Goal: Task Accomplishment & Management: Manage account settings

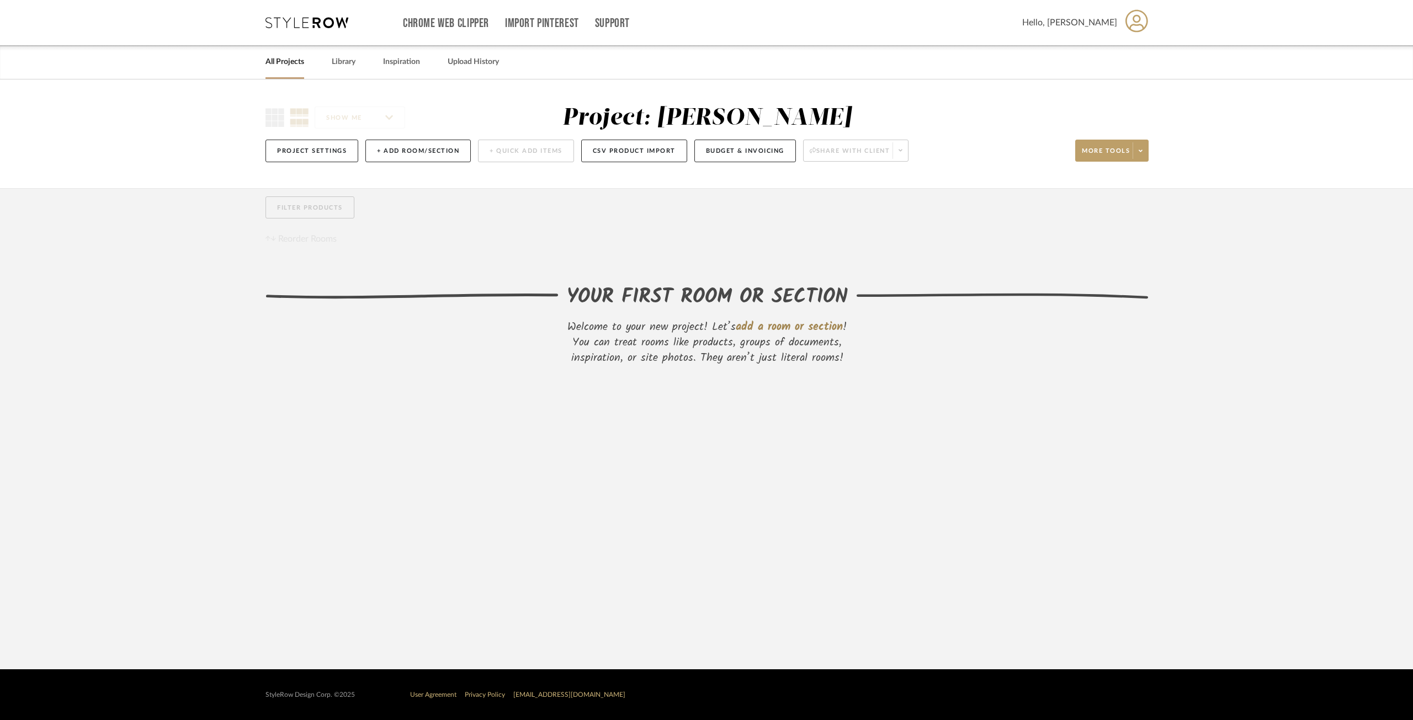
click at [289, 64] on link "All Projects" at bounding box center [284, 62] width 39 height 15
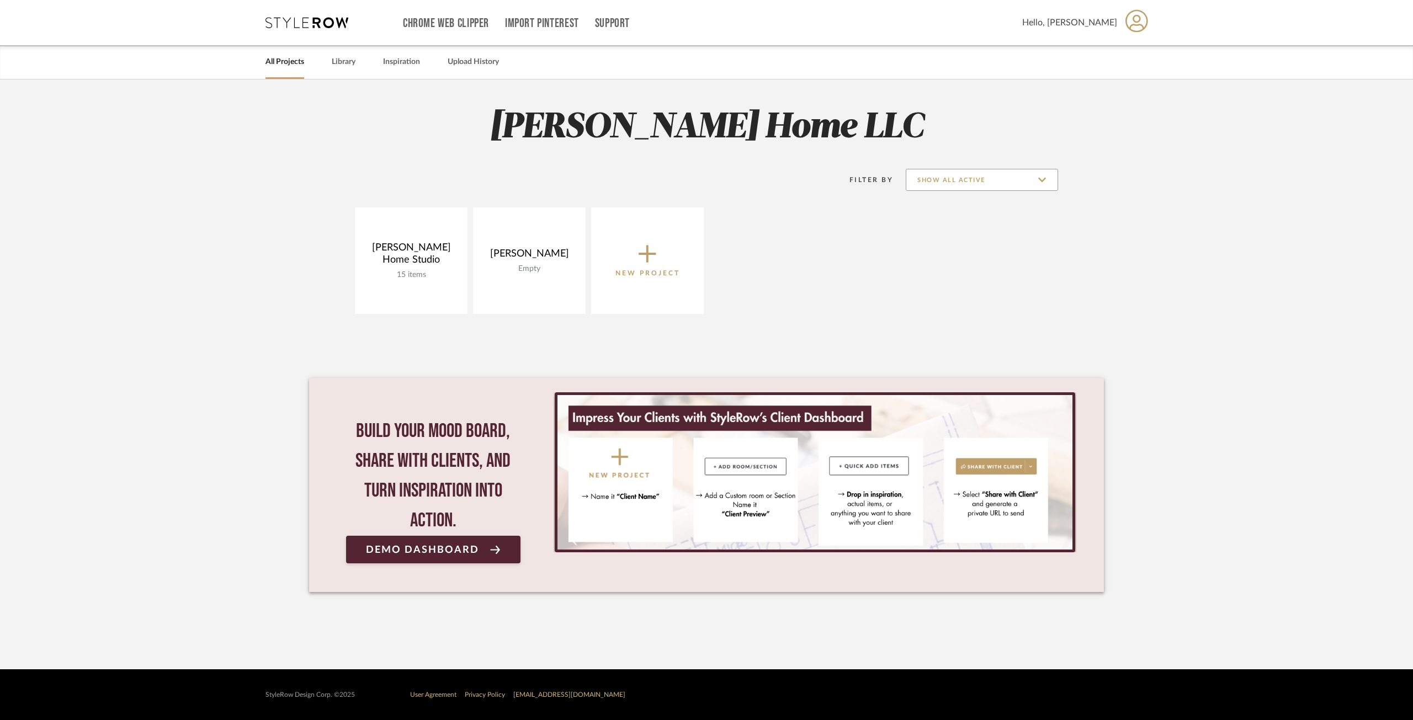
click at [1024, 181] on input "Show All Active" at bounding box center [982, 180] width 152 height 22
drag, startPoint x: 972, startPoint y: 264, endPoint x: 820, endPoint y: 255, distance: 152.6
click at [971, 264] on span "Archived" at bounding box center [983, 260] width 131 height 9
type input "Archived"
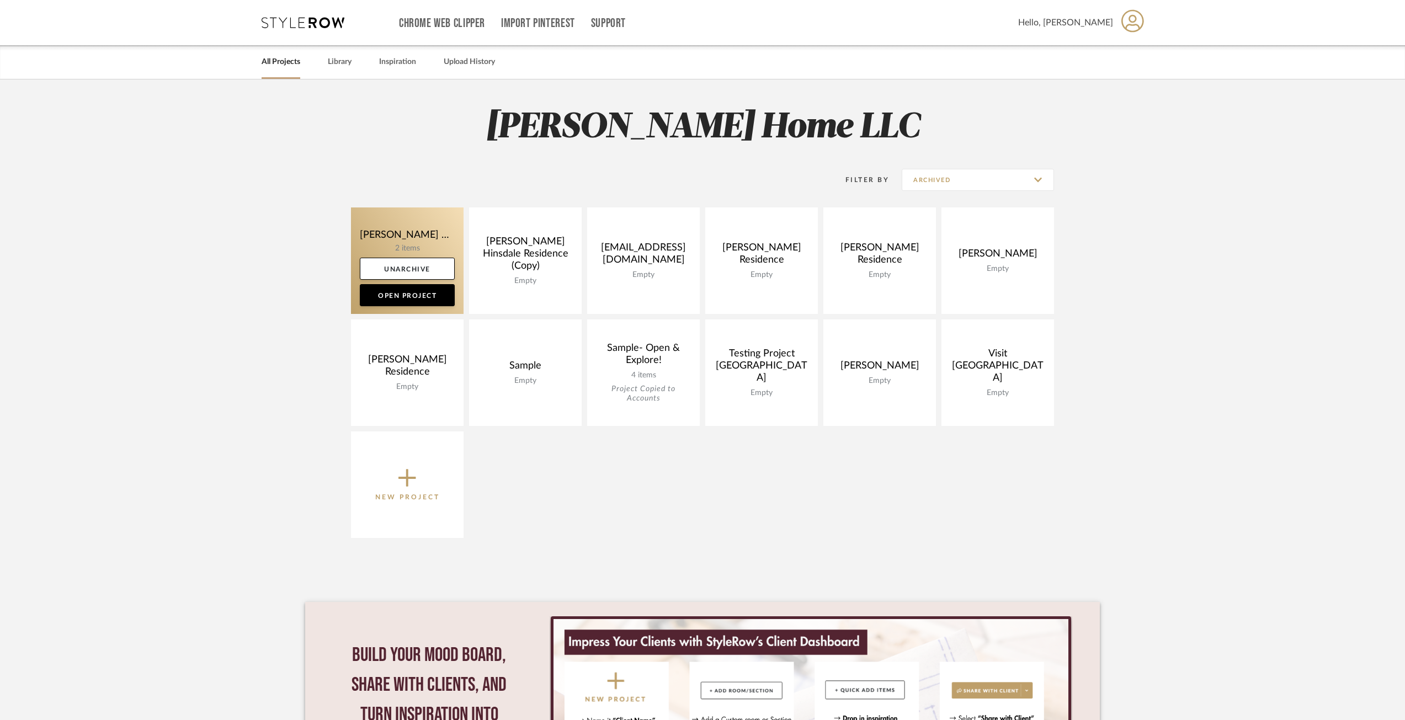
click at [421, 235] on link at bounding box center [407, 261] width 113 height 107
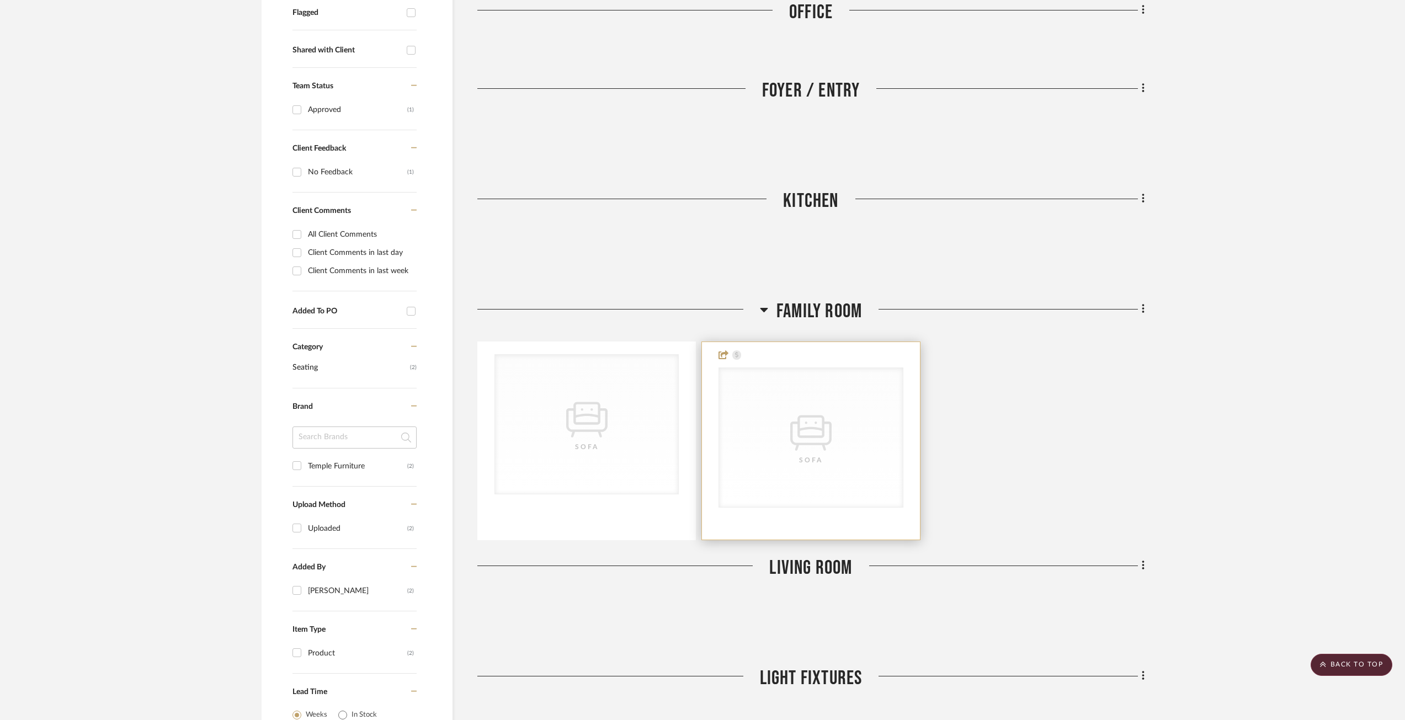
scroll to position [497, 0]
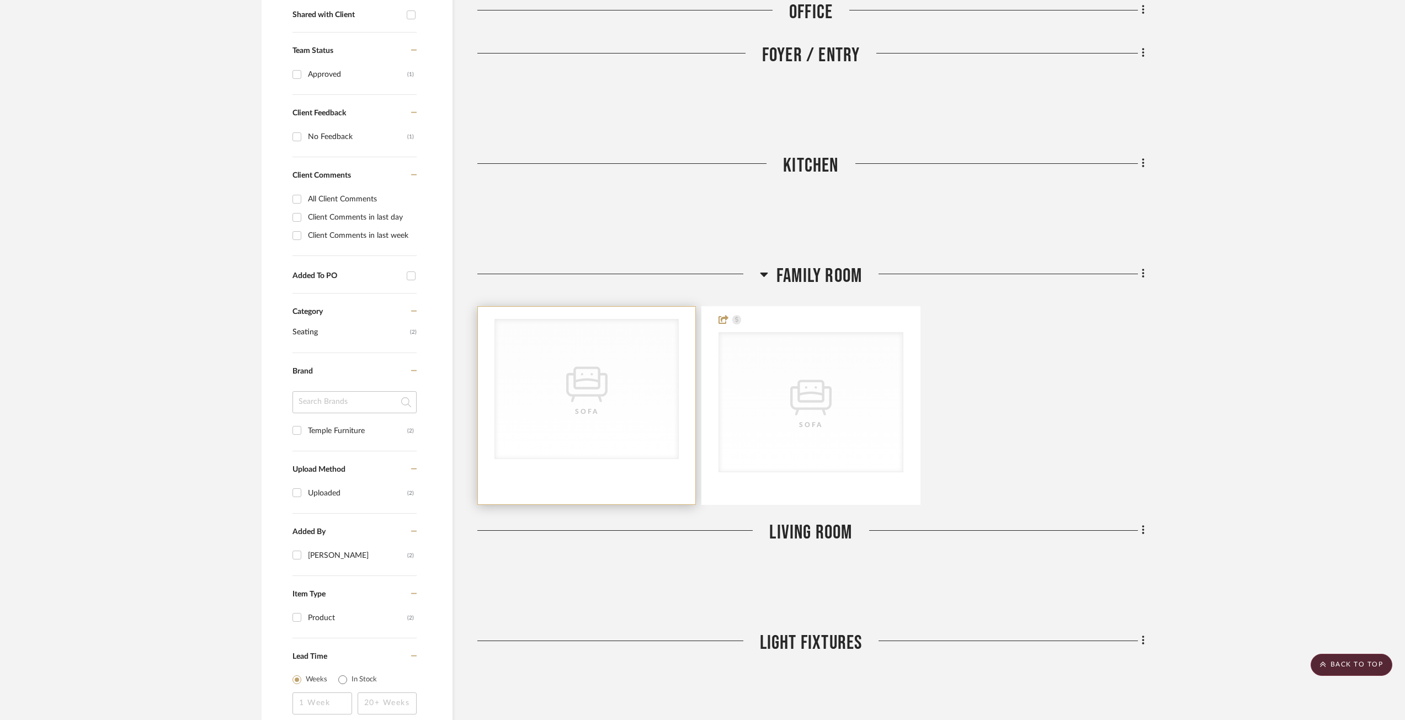
click at [0, 0] on div "CategoryIconSeating Created with Sketch. [GEOGRAPHIC_DATA]" at bounding box center [0, 0] width 0 height 0
click at [589, 361] on icon "CategoryIconSeating Created with Sketch." at bounding box center [586, 381] width 41 height 41
click at [817, 379] on icon "CategoryIconSeating Created with Sketch." at bounding box center [810, 394] width 41 height 41
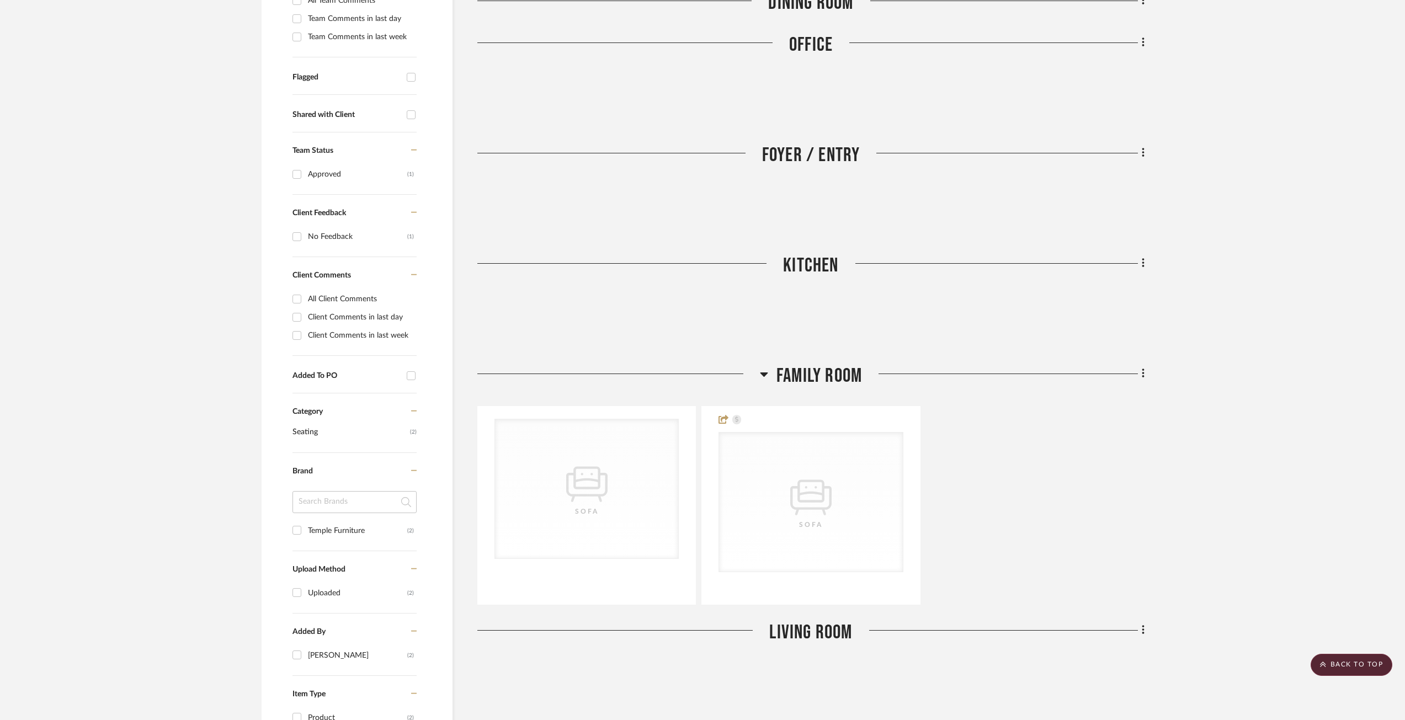
scroll to position [384, 0]
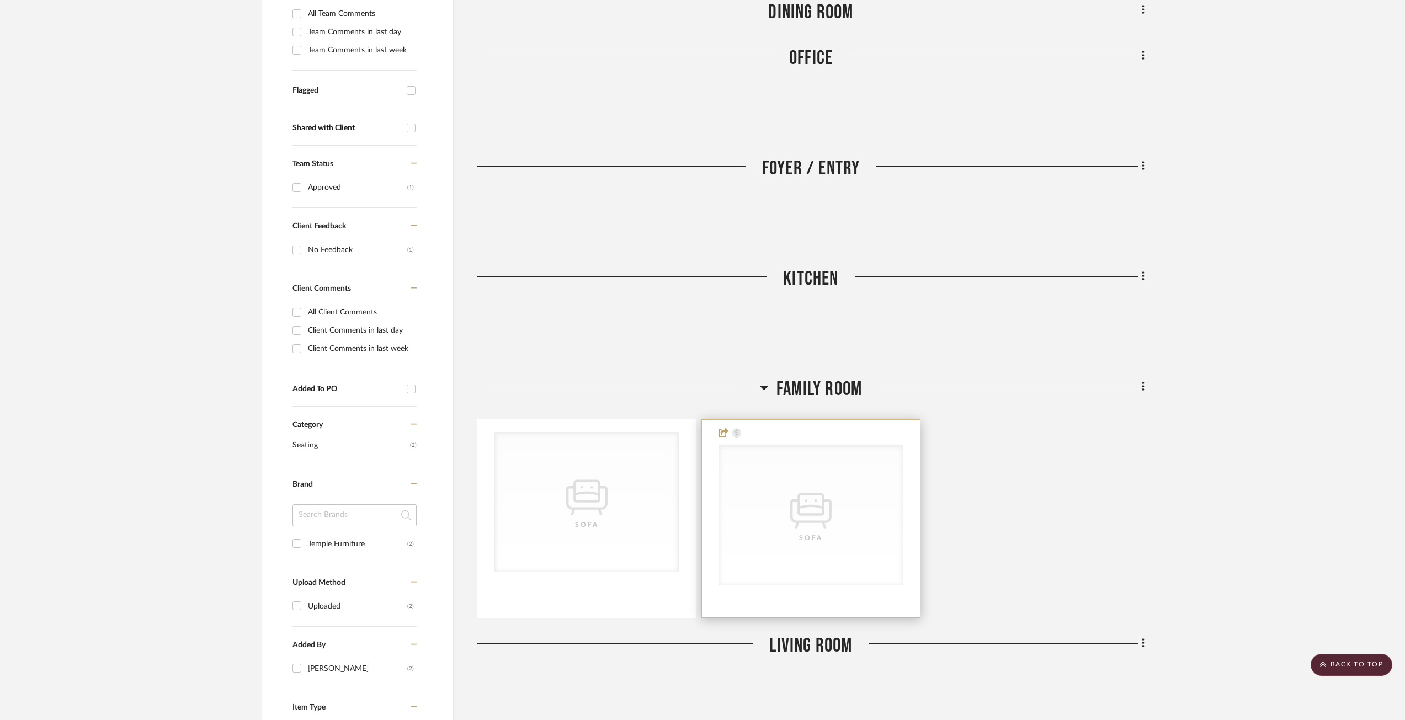
click at [784, 420] on div at bounding box center [810, 519] width 217 height 198
click at [783, 420] on div at bounding box center [810, 519] width 217 height 198
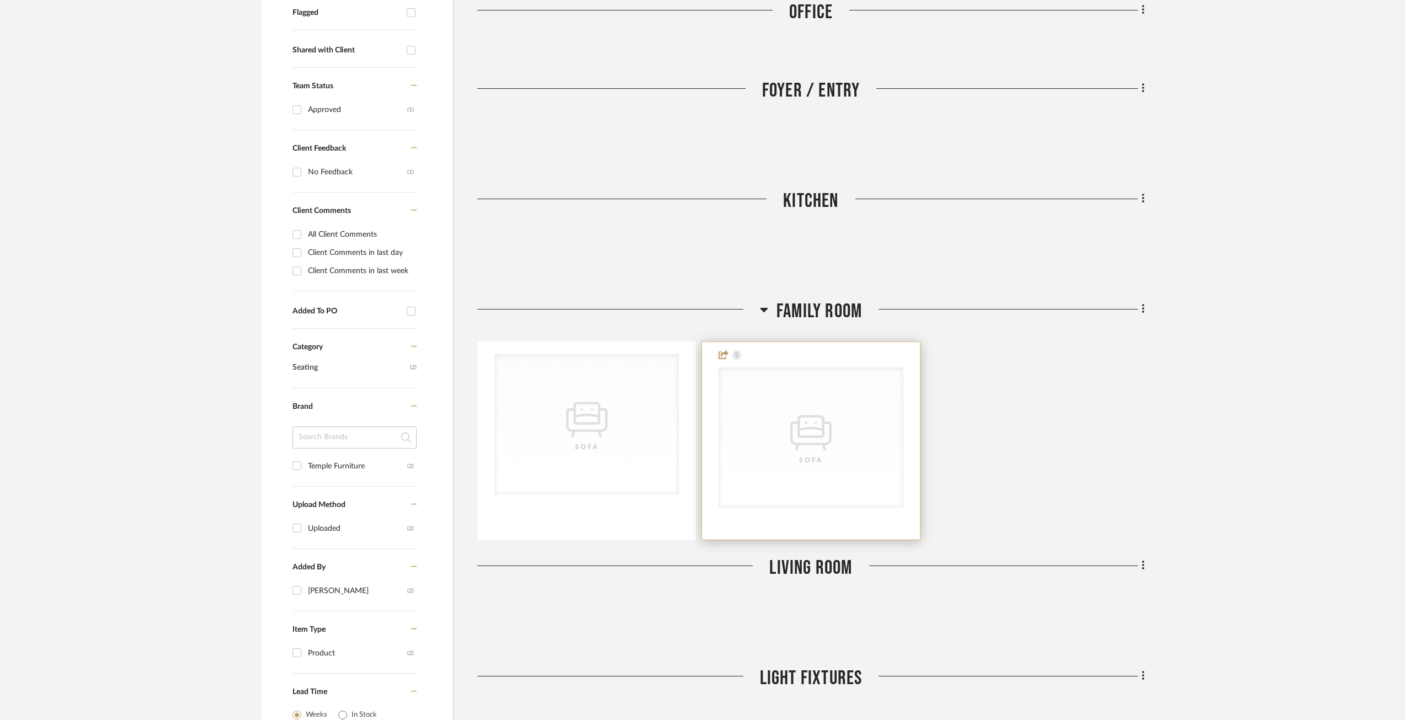
scroll to position [497, 0]
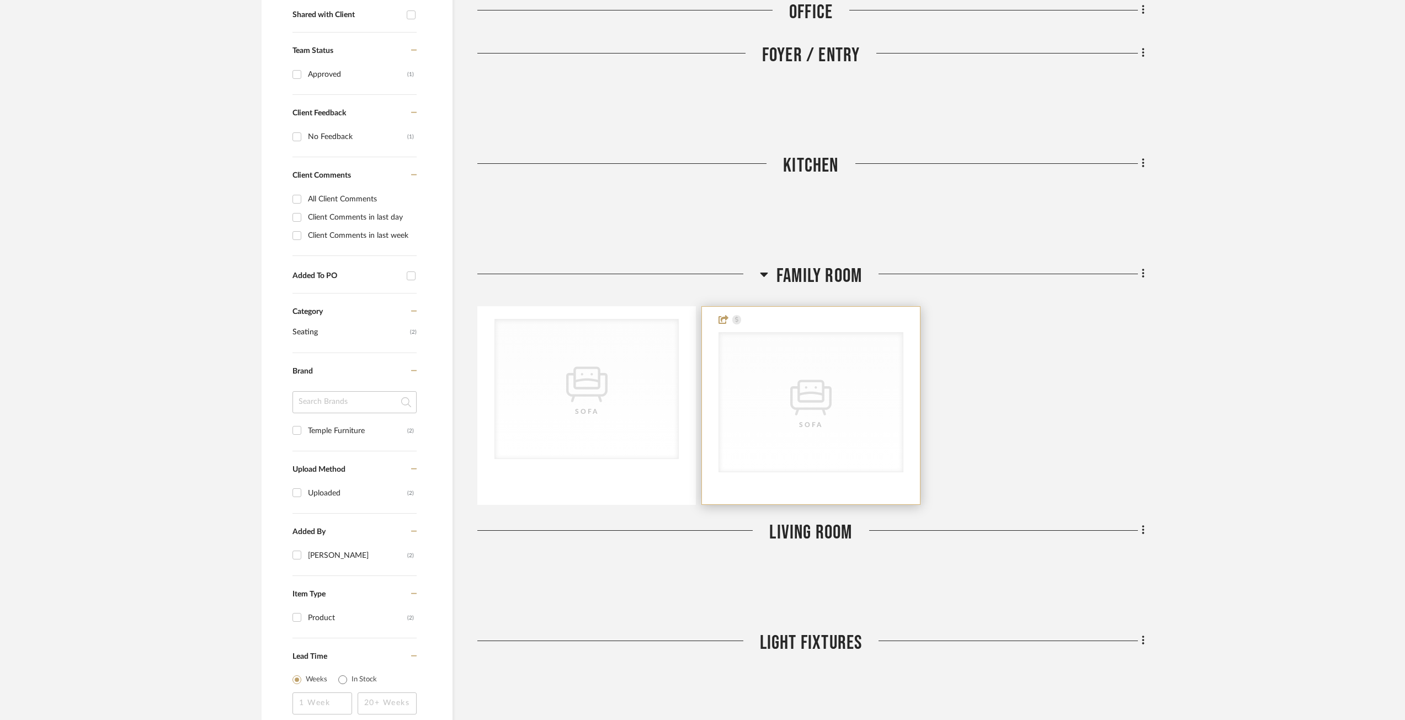
click at [812, 407] on div "CategoryIconSeating Created with Sketch. [GEOGRAPHIC_DATA]" at bounding box center [810, 402] width 183 height 139
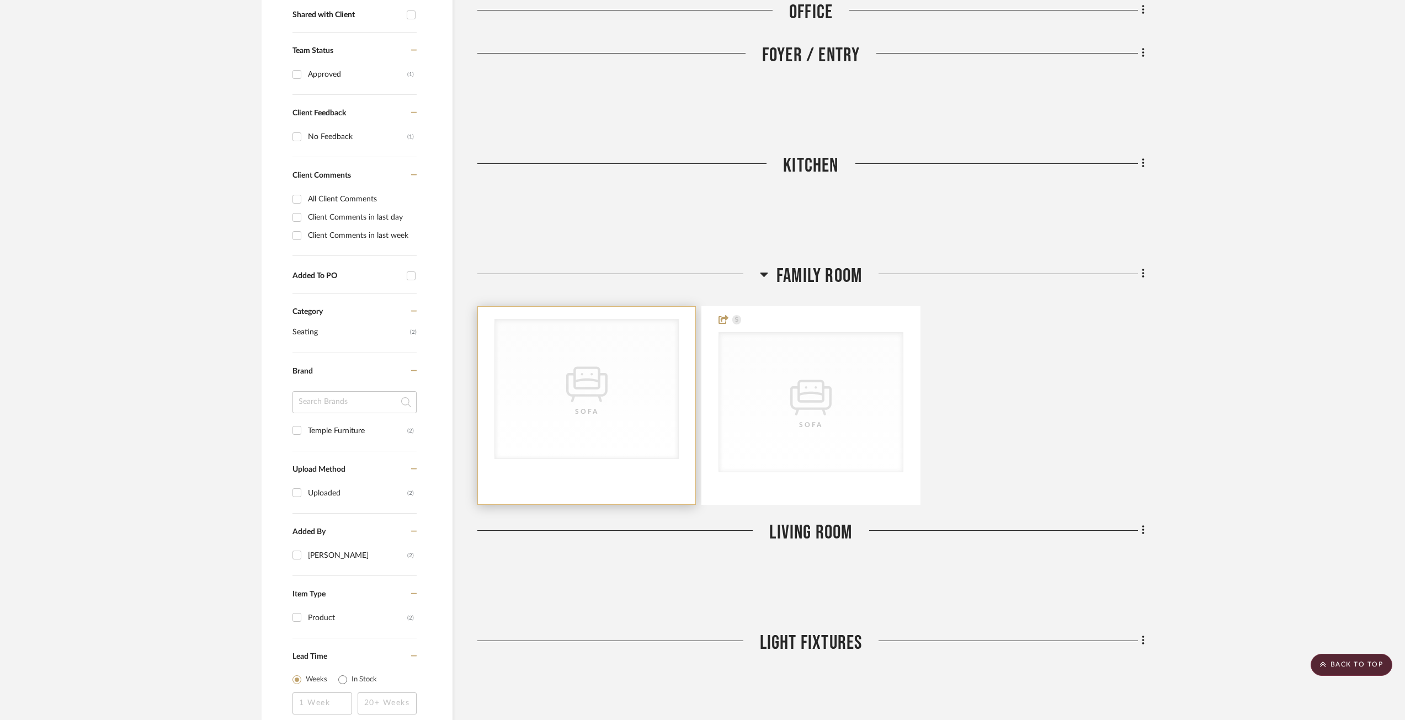
click at [568, 369] on icon "CategoryIconSeating Created with Sketch." at bounding box center [586, 381] width 41 height 41
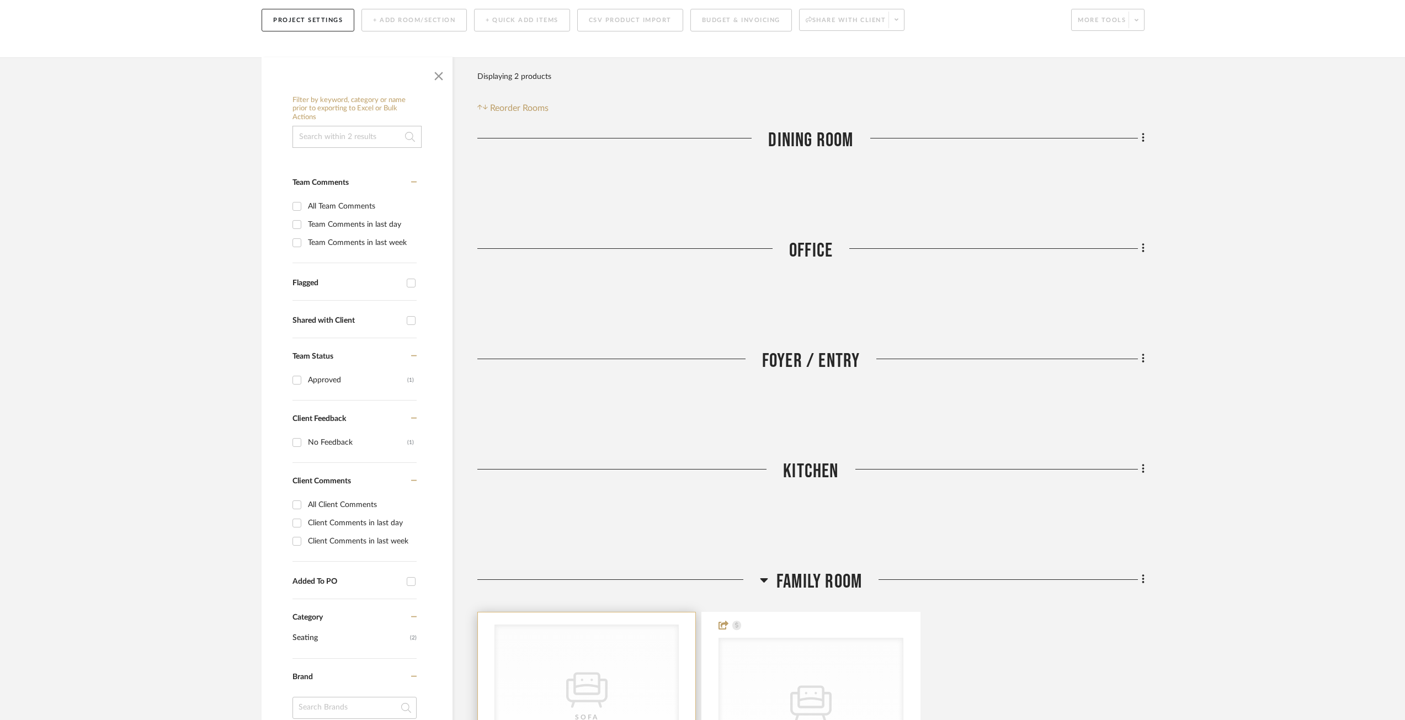
scroll to position [441, 0]
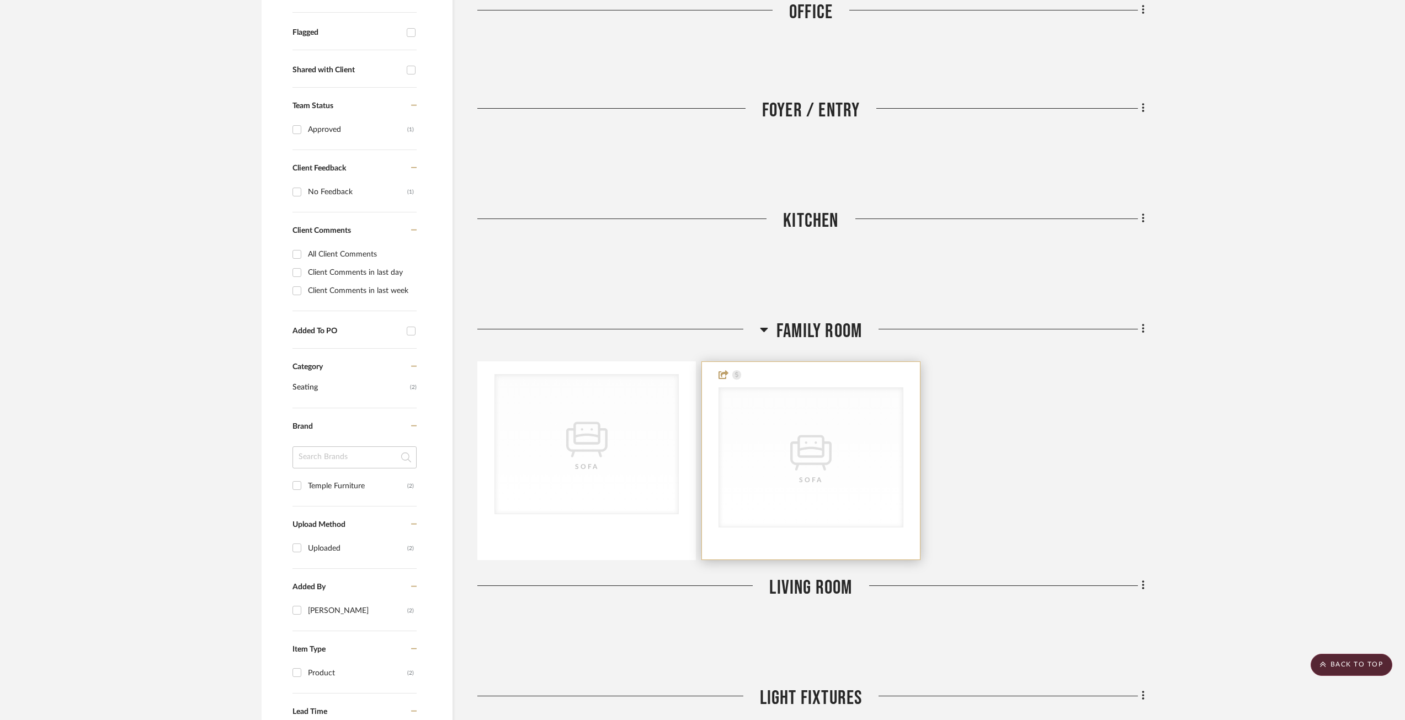
click at [804, 435] on icon "0" at bounding box center [810, 452] width 41 height 35
click at [737, 370] on icon at bounding box center [736, 374] width 9 height 9
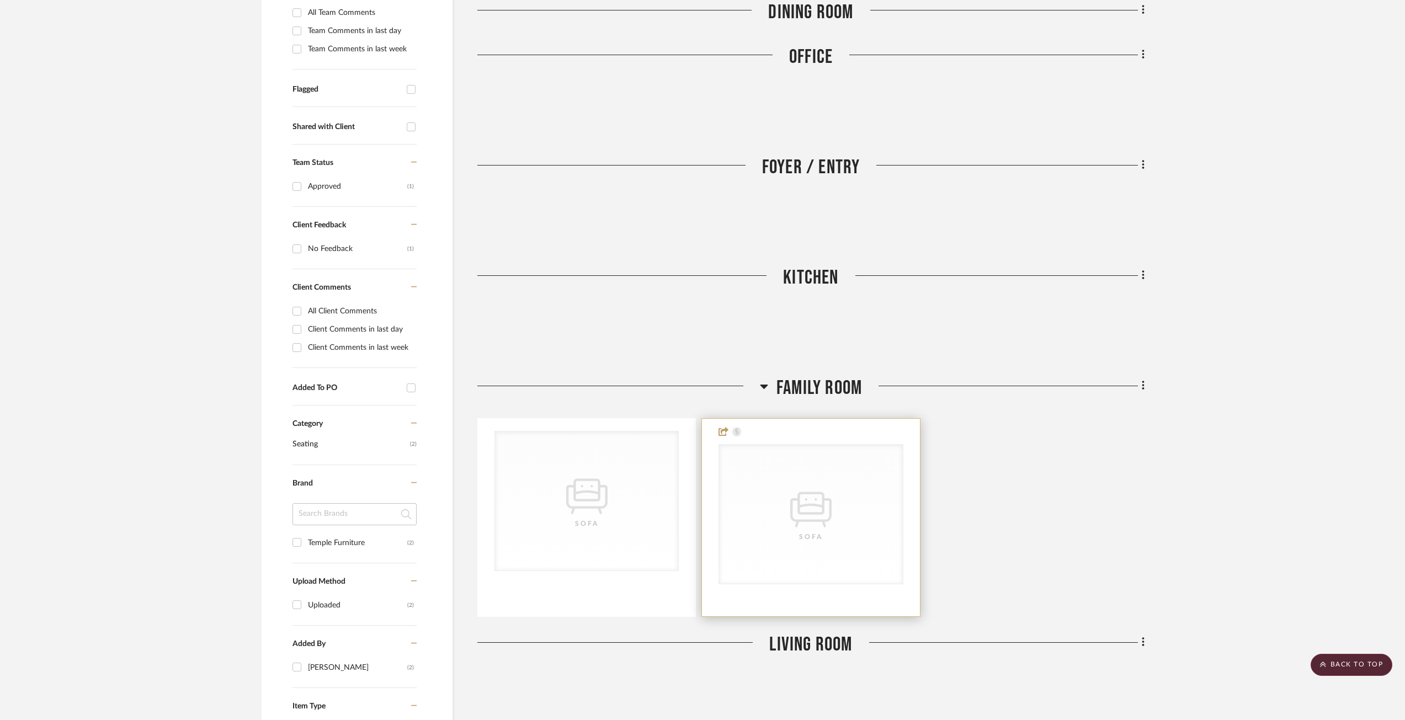
scroll to position [384, 0]
click at [583, 504] on div "CategoryIconSeating Created with Sketch. [GEOGRAPHIC_DATA]" at bounding box center [586, 502] width 183 height 139
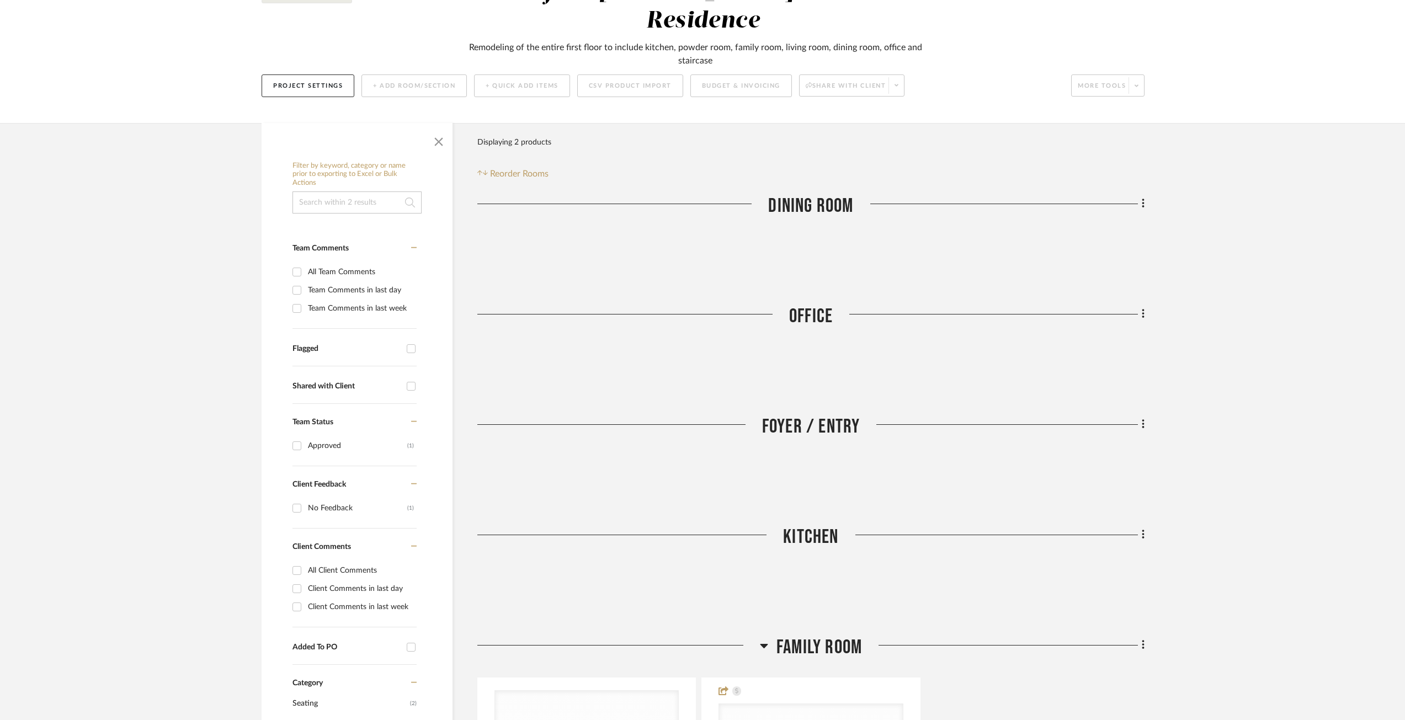
scroll to position [0, 0]
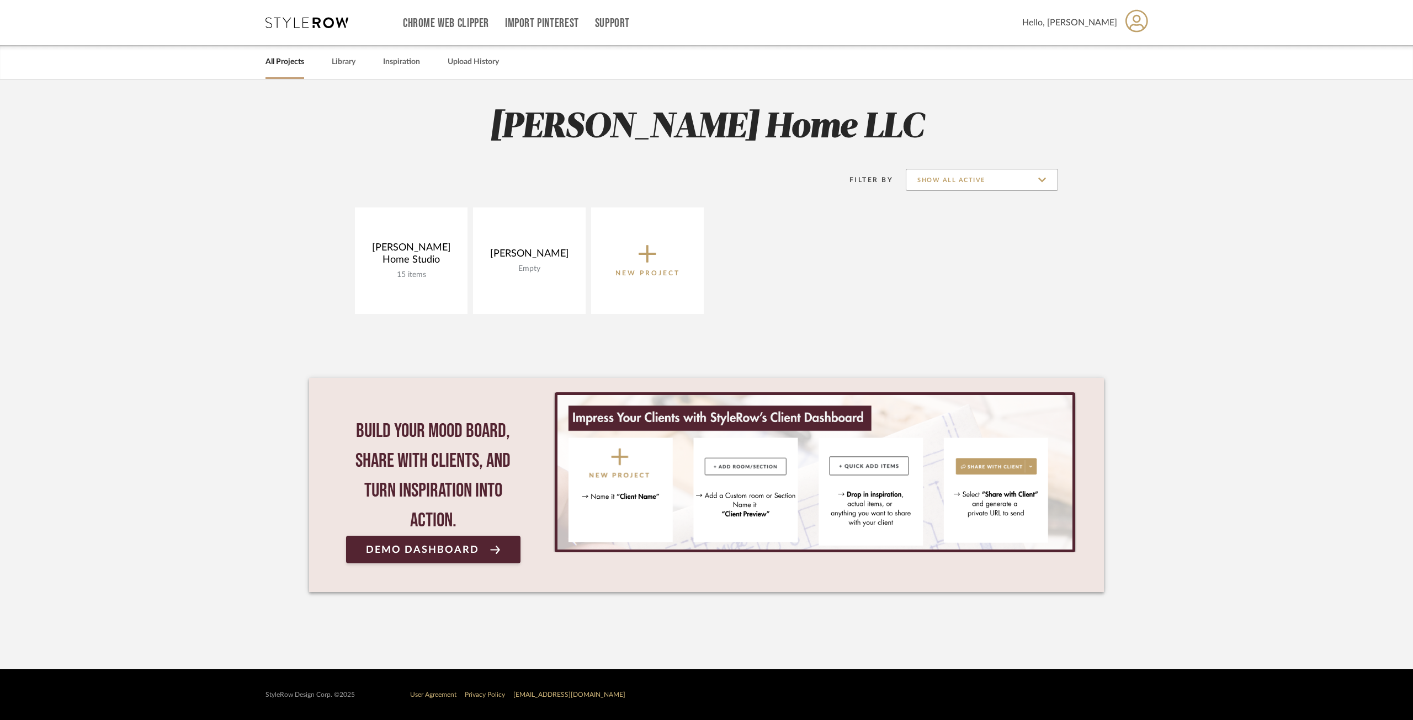
click at [941, 179] on input "Show All Active" at bounding box center [982, 180] width 152 height 22
click at [948, 259] on span "Archived" at bounding box center [983, 260] width 131 height 9
type input "Archived"
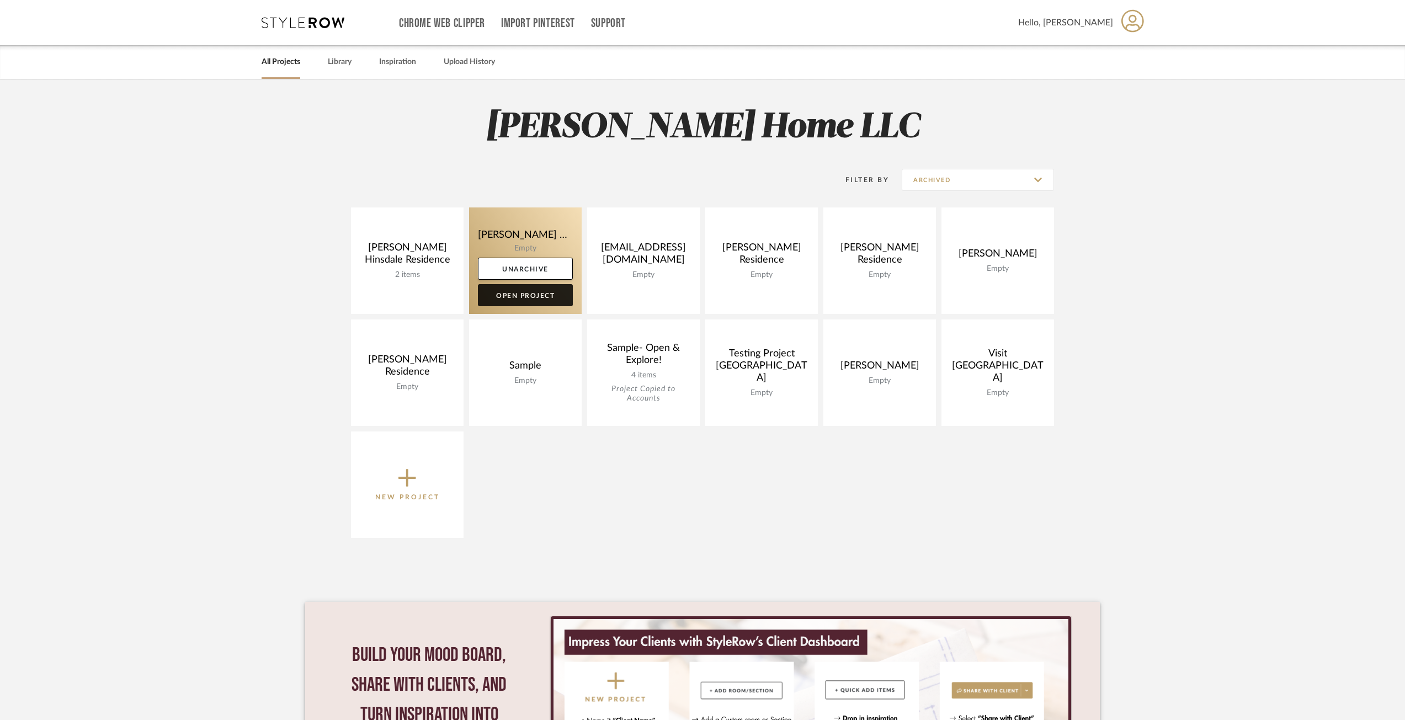
click at [516, 299] on link "Open Project" at bounding box center [525, 295] width 95 height 22
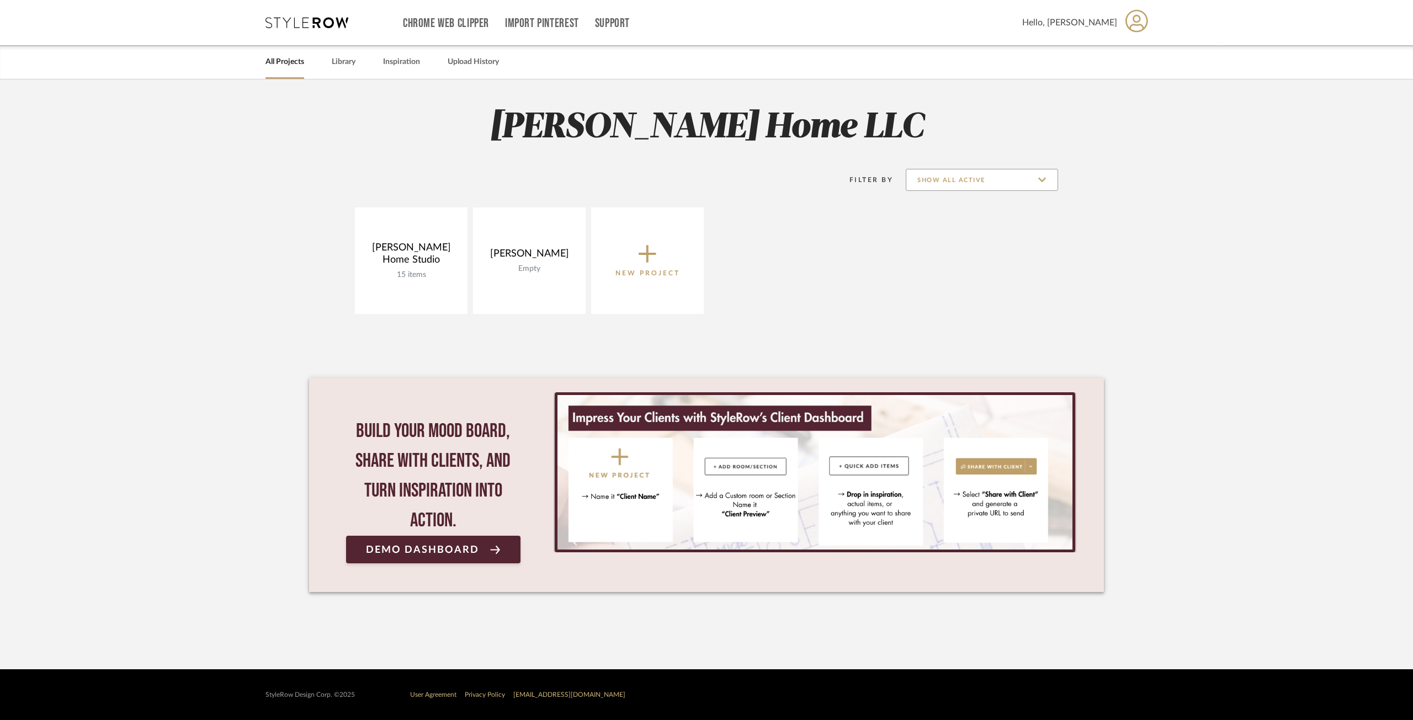
click at [982, 188] on input "Show All Active" at bounding box center [982, 180] width 152 height 22
click at [976, 260] on span "Archived" at bounding box center [983, 260] width 131 height 9
type input "Archived"
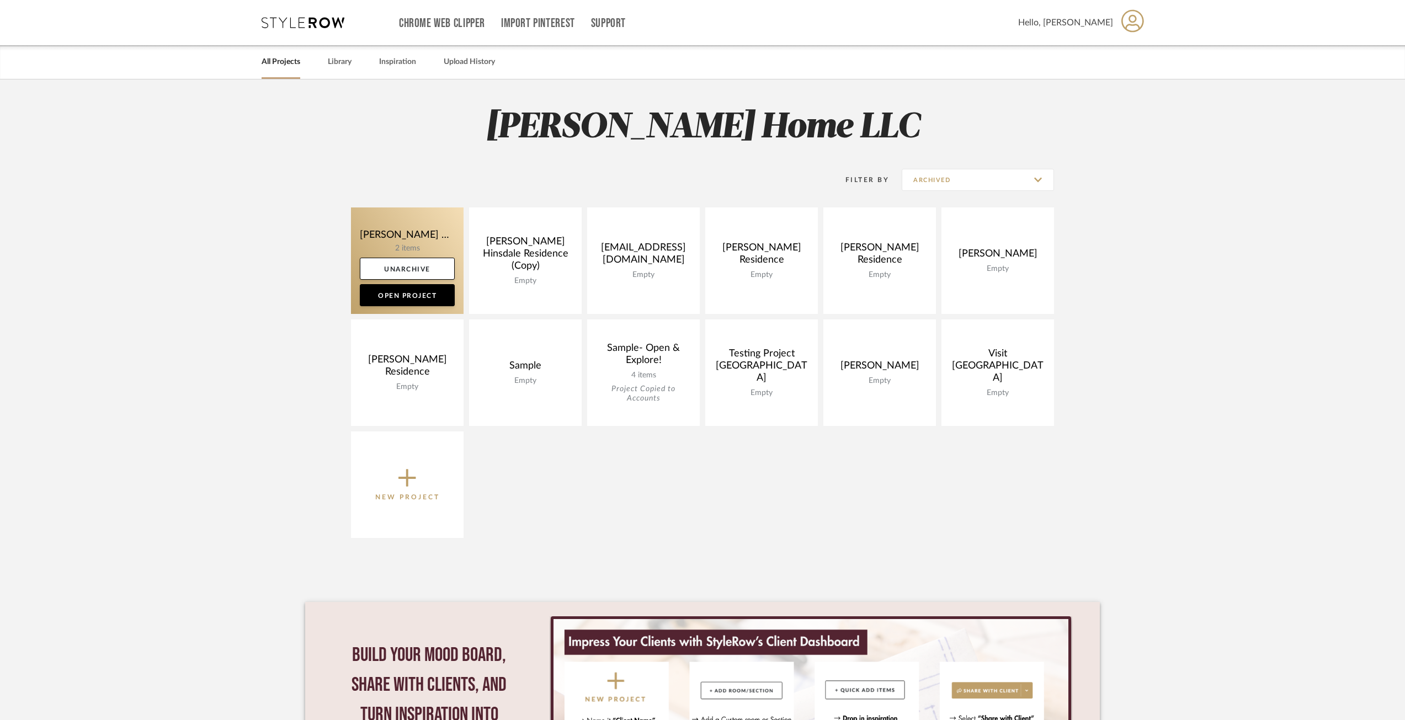
click at [434, 235] on link at bounding box center [407, 261] width 113 height 107
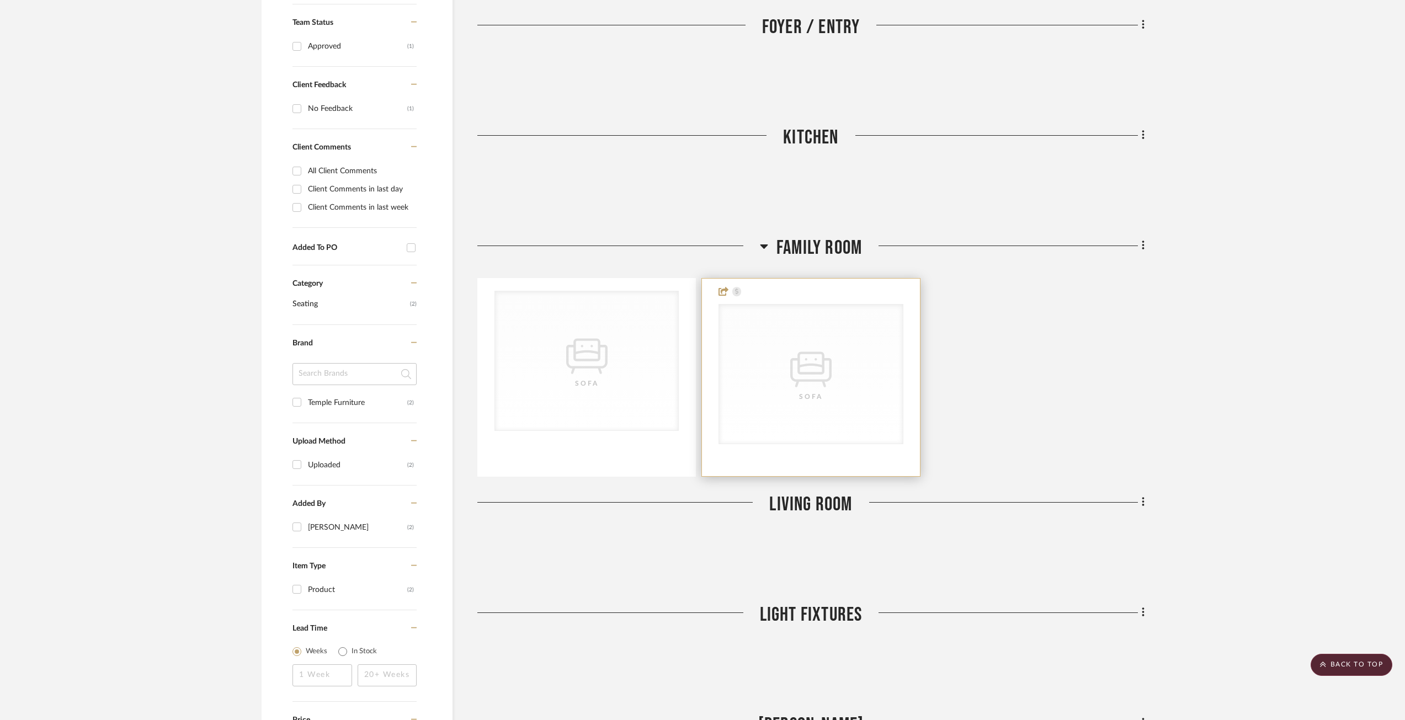
scroll to position [497, 0]
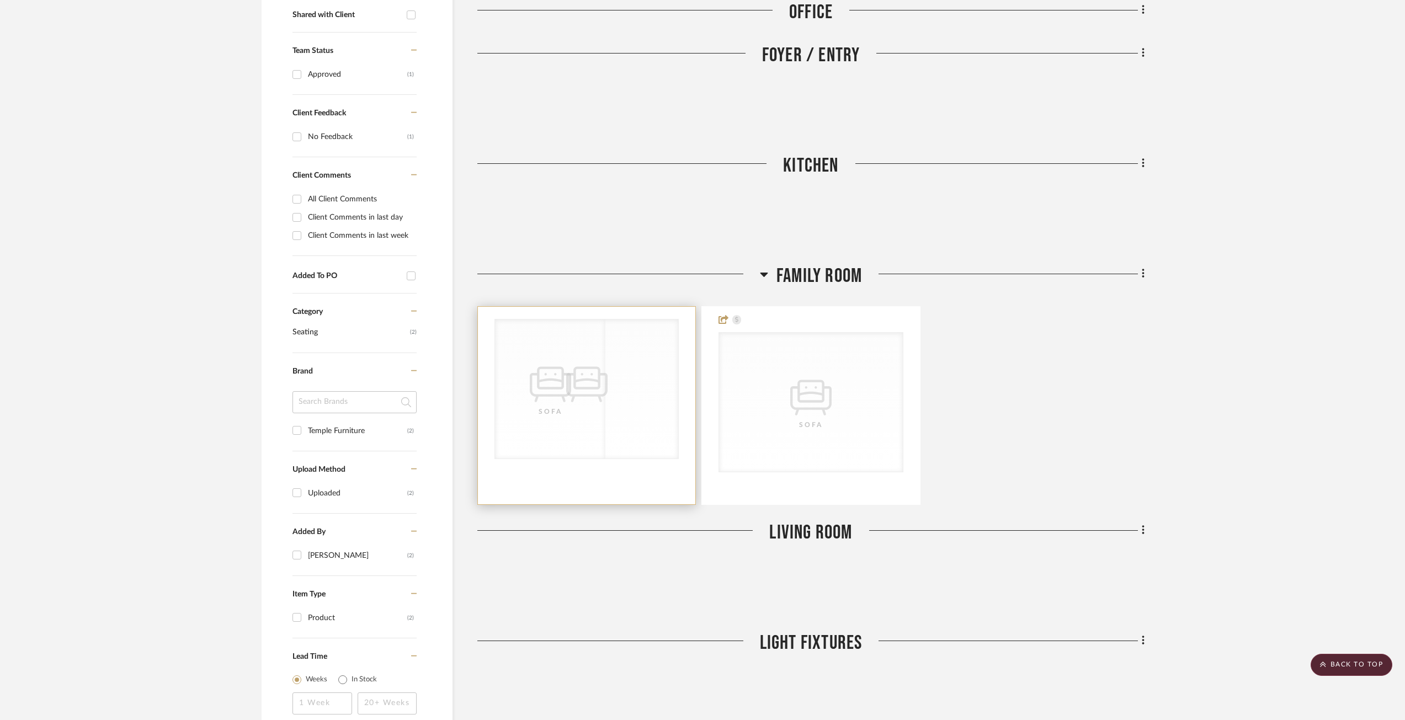
click at [605, 322] on div "CategoryIconSeating Created with Sketch. [GEOGRAPHIC_DATA]" at bounding box center [550, 389] width 110 height 139
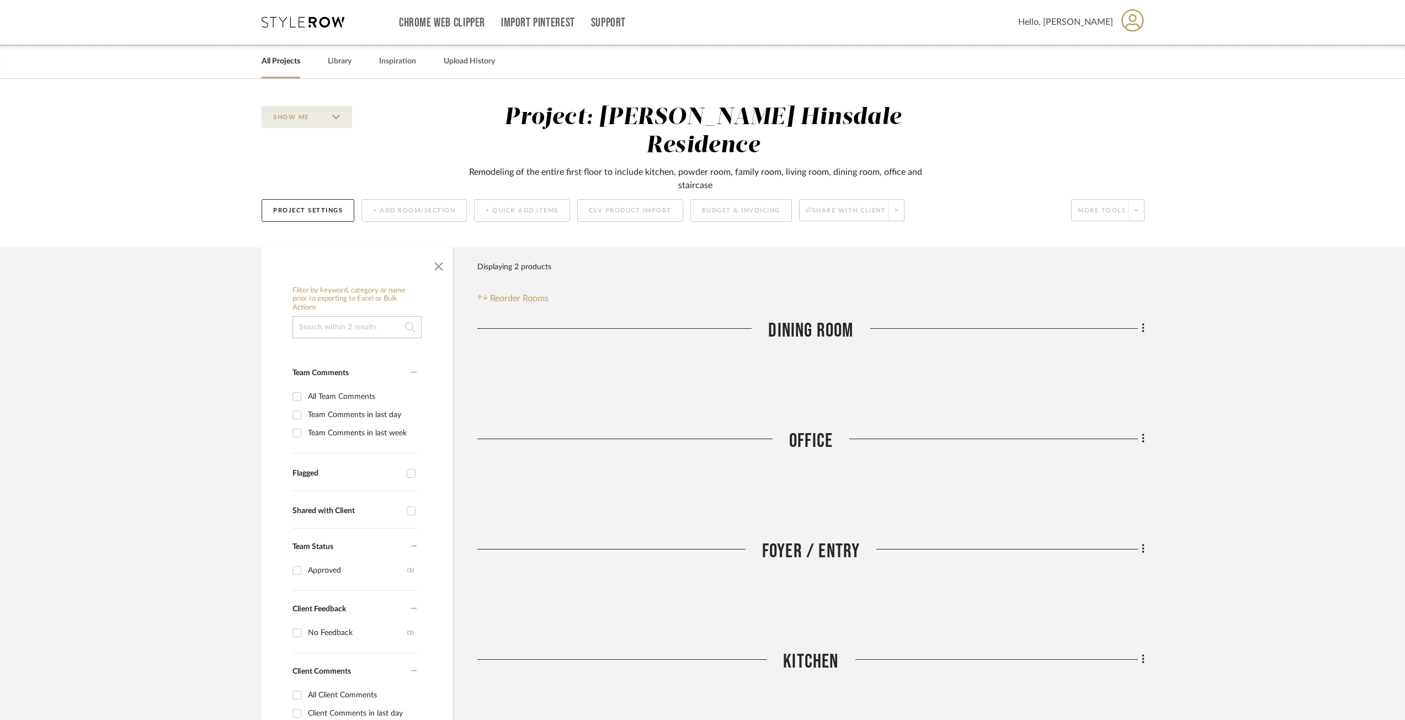
scroll to position [0, 0]
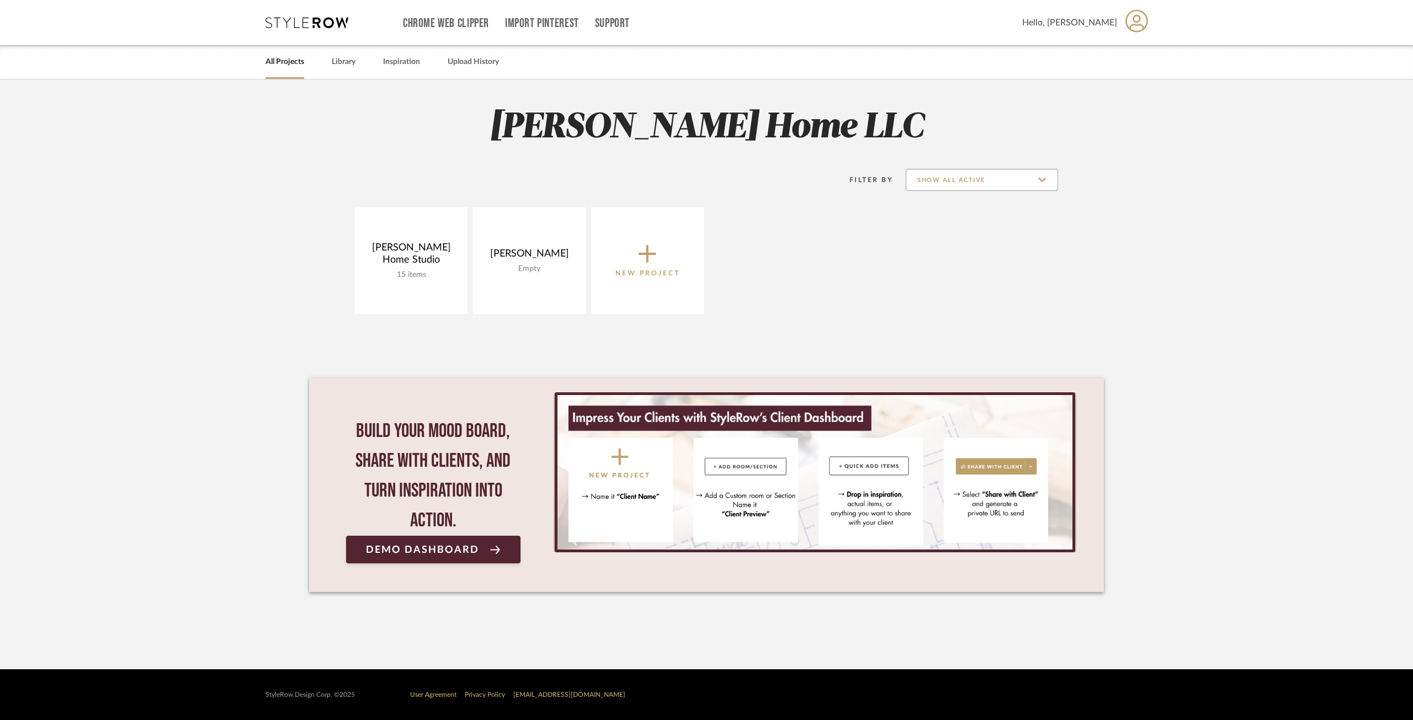
drag, startPoint x: 941, startPoint y: 177, endPoint x: 938, endPoint y: 185, distance: 9.3
click at [941, 177] on input "Show All Active" at bounding box center [982, 180] width 152 height 22
click at [944, 263] on span "Archived" at bounding box center [983, 260] width 131 height 9
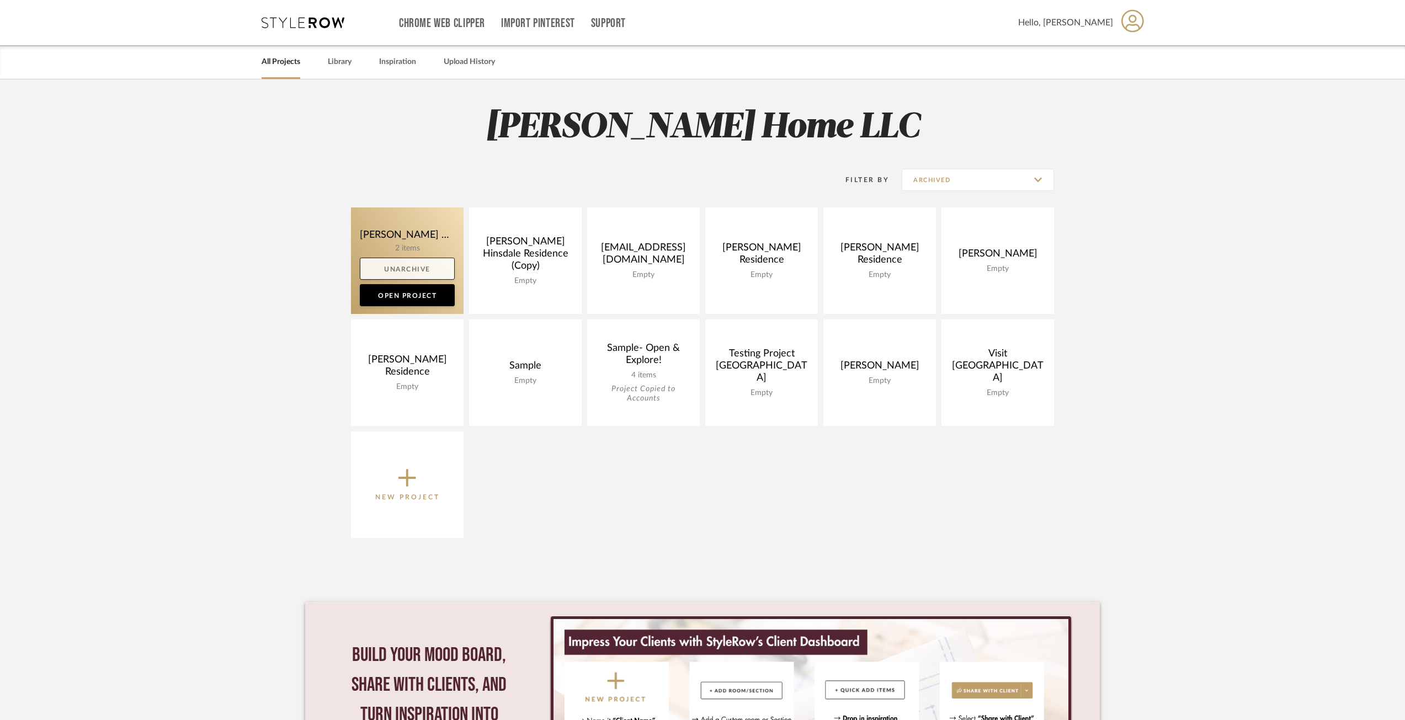
click at [423, 258] on link "Unarchive" at bounding box center [407, 269] width 95 height 22
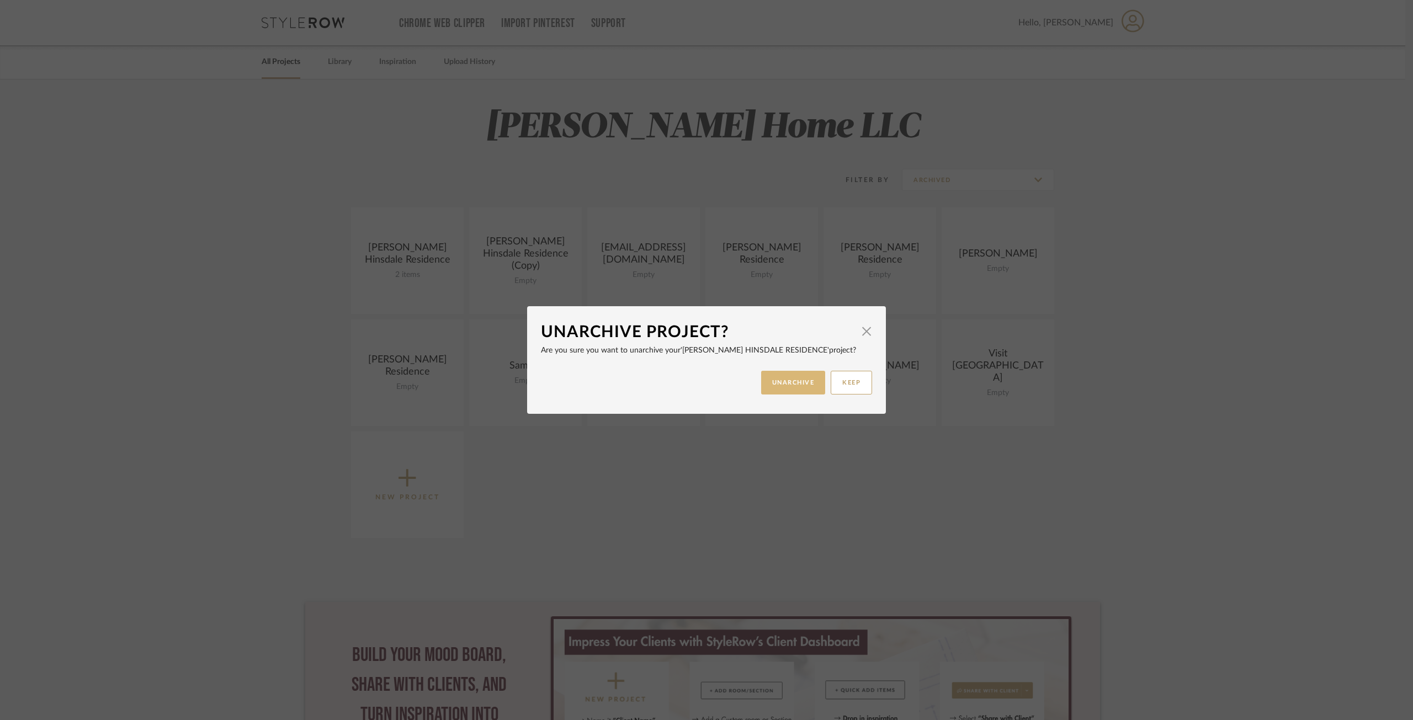
click at [797, 390] on button "UNARCHIVE" at bounding box center [793, 383] width 65 height 24
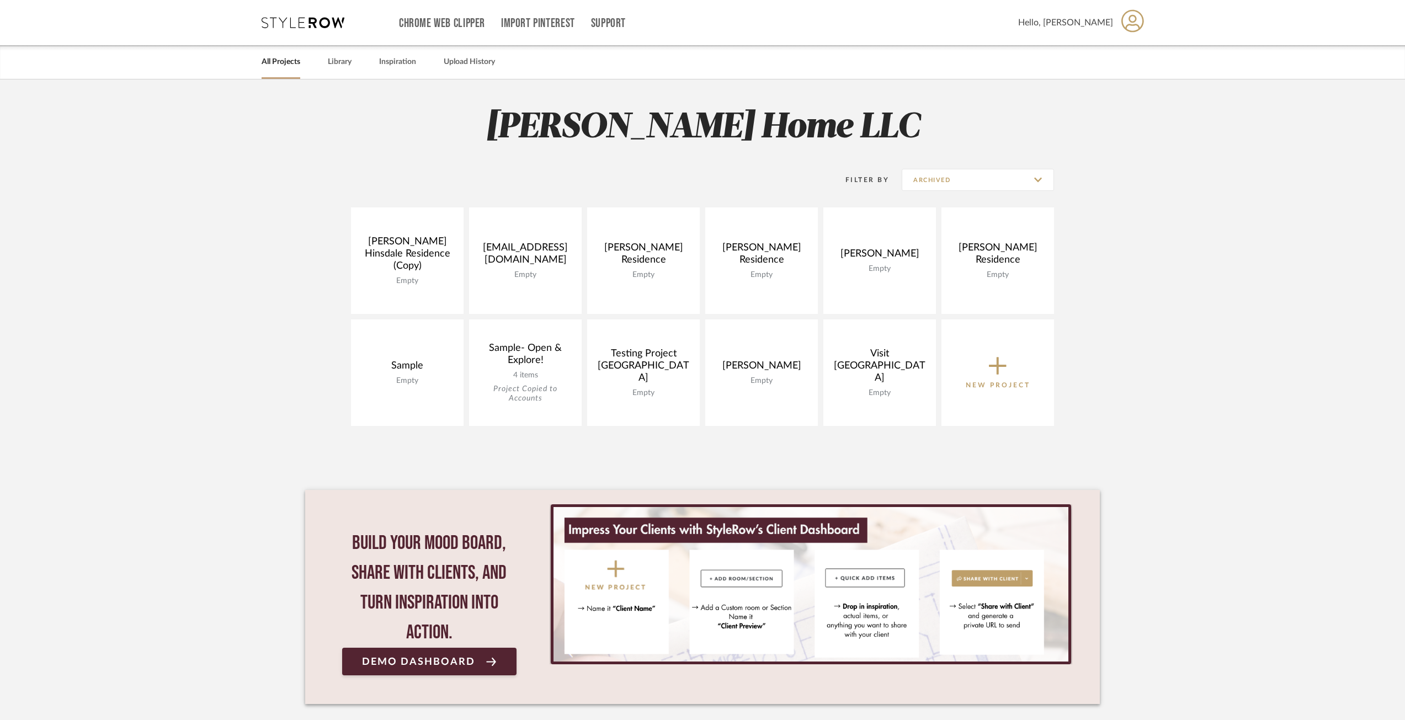
click at [283, 61] on link "All Projects" at bounding box center [281, 62] width 39 height 15
click at [944, 169] on input "Archived" at bounding box center [978, 180] width 152 height 22
click at [965, 201] on span "Show All Active" at bounding box center [977, 207] width 151 height 26
type input "Show All Active"
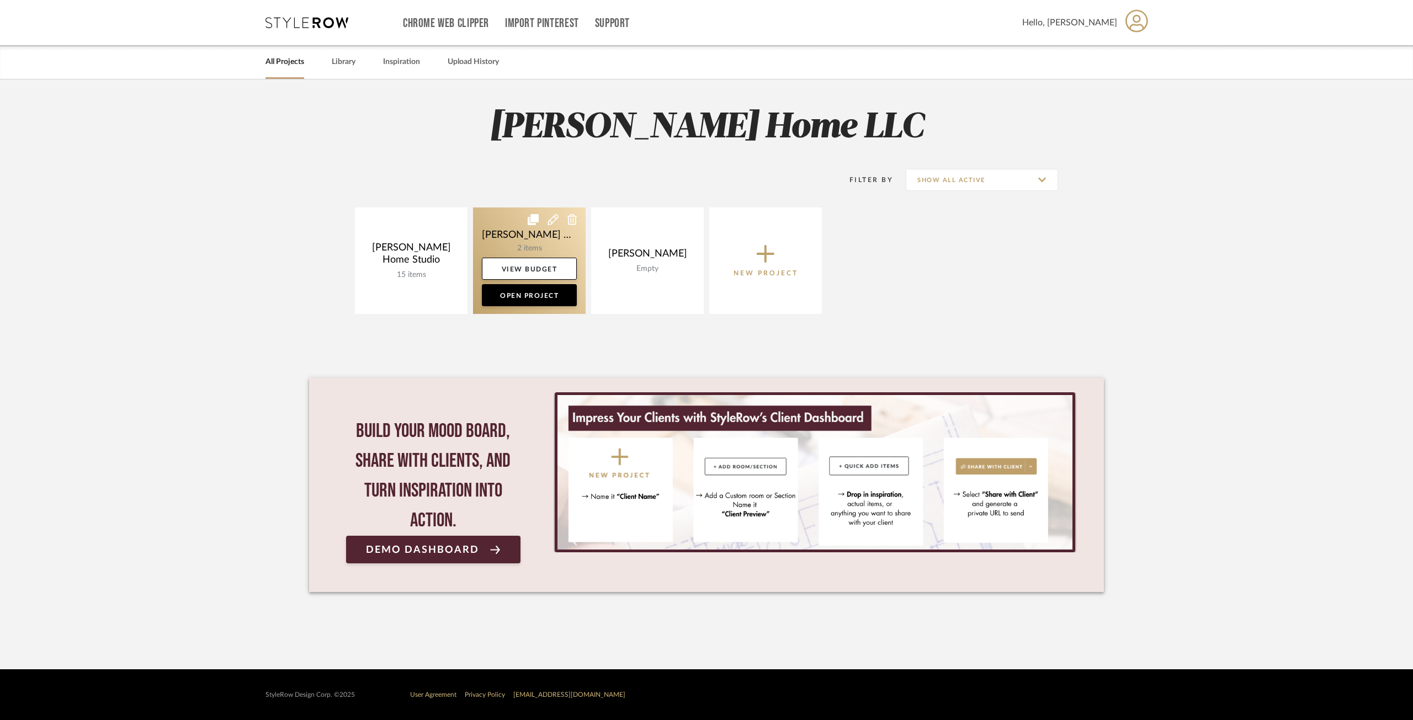
click at [523, 237] on link at bounding box center [529, 261] width 113 height 107
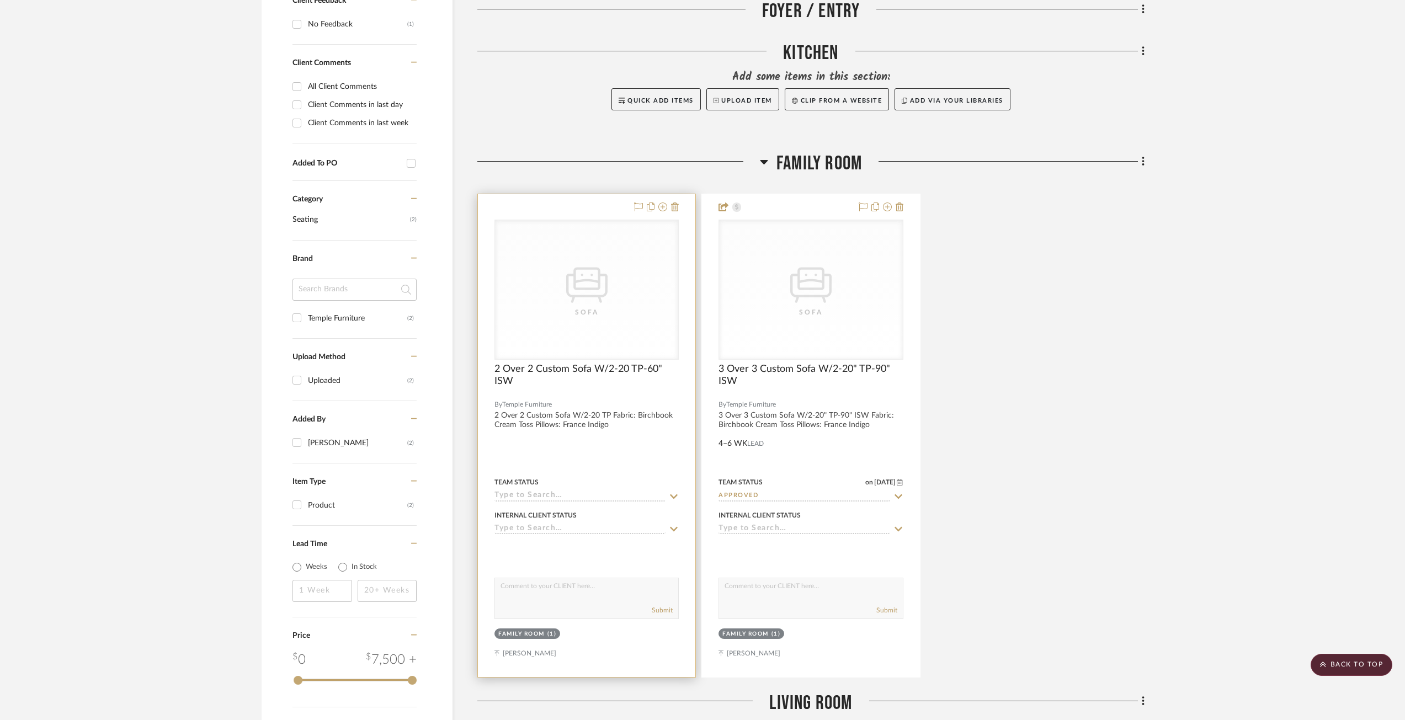
scroll to position [607, 0]
click at [584, 395] on div at bounding box center [586, 437] width 217 height 483
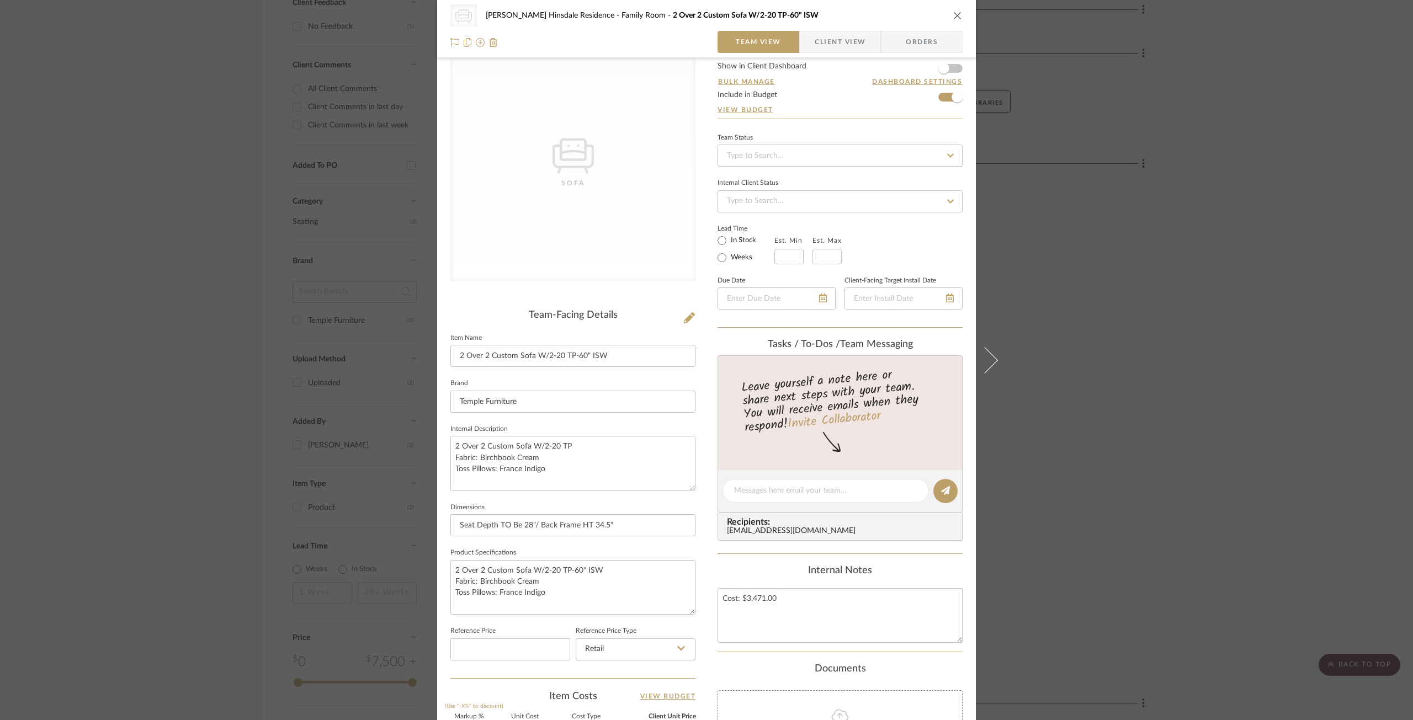
scroll to position [0, 0]
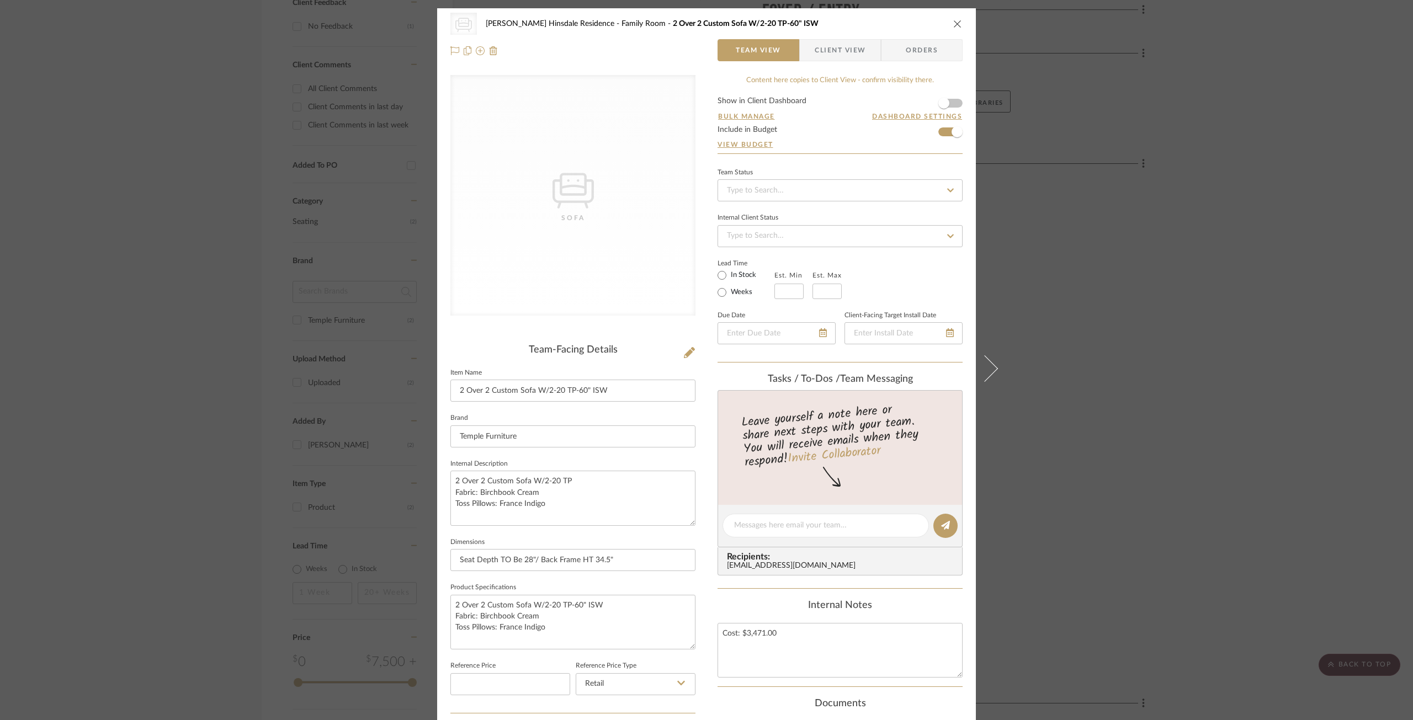
click at [954, 24] on icon "close" at bounding box center [957, 23] width 9 height 9
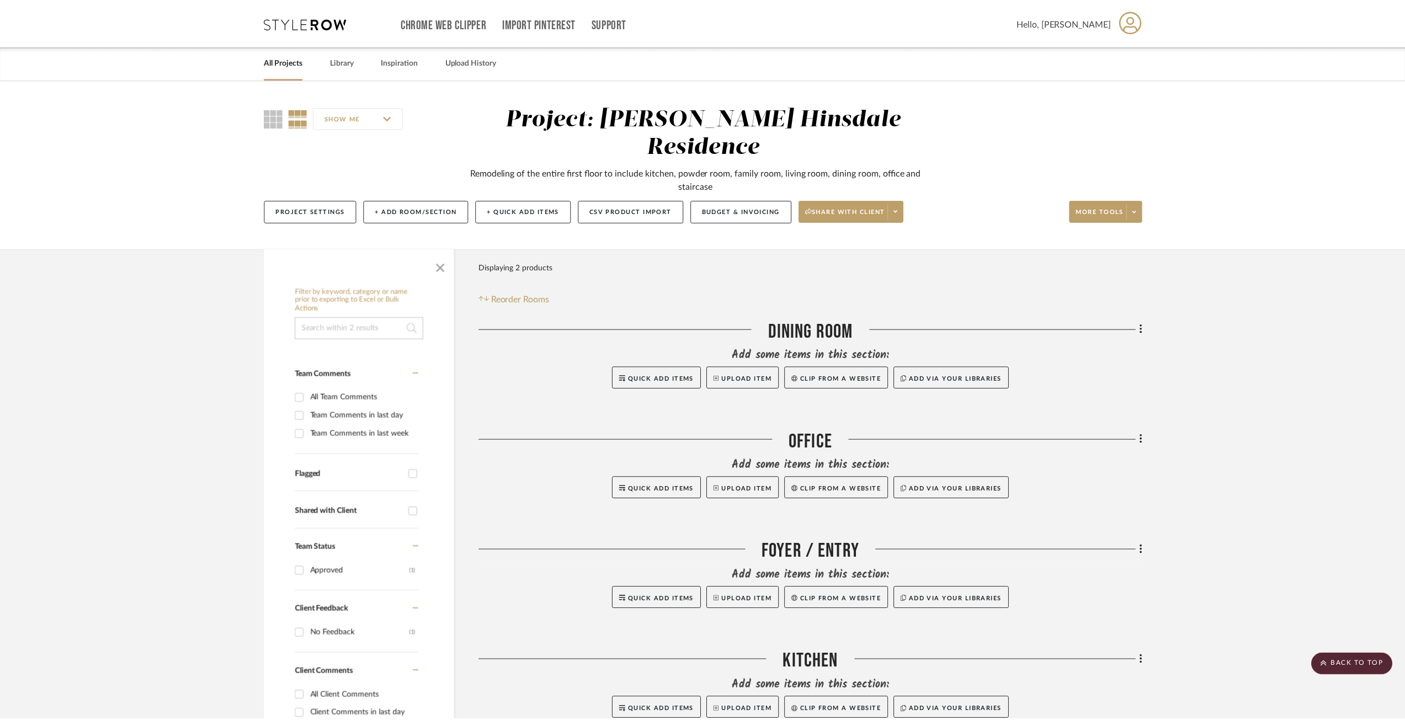
scroll to position [607, 0]
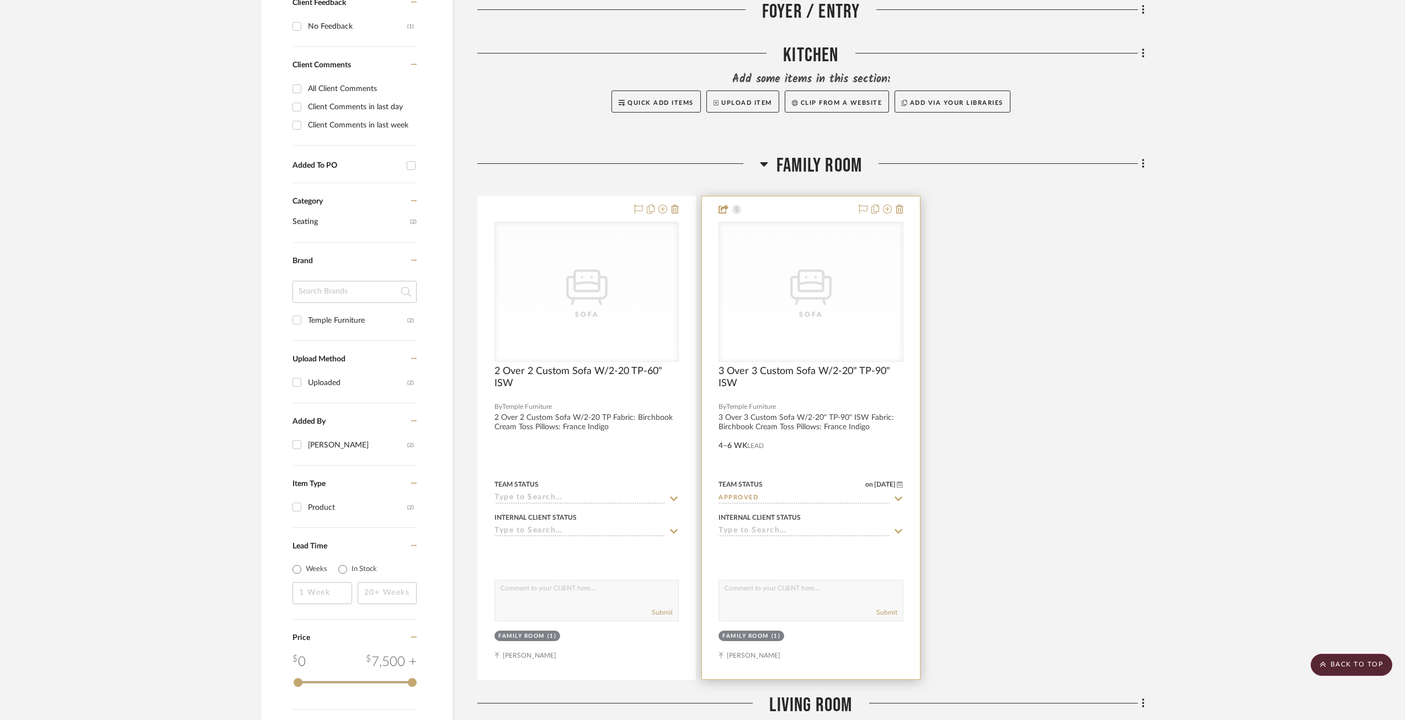
click at [791, 328] on div "CategoryIconSeating Created with Sketch. [GEOGRAPHIC_DATA]" at bounding box center [810, 291] width 183 height 139
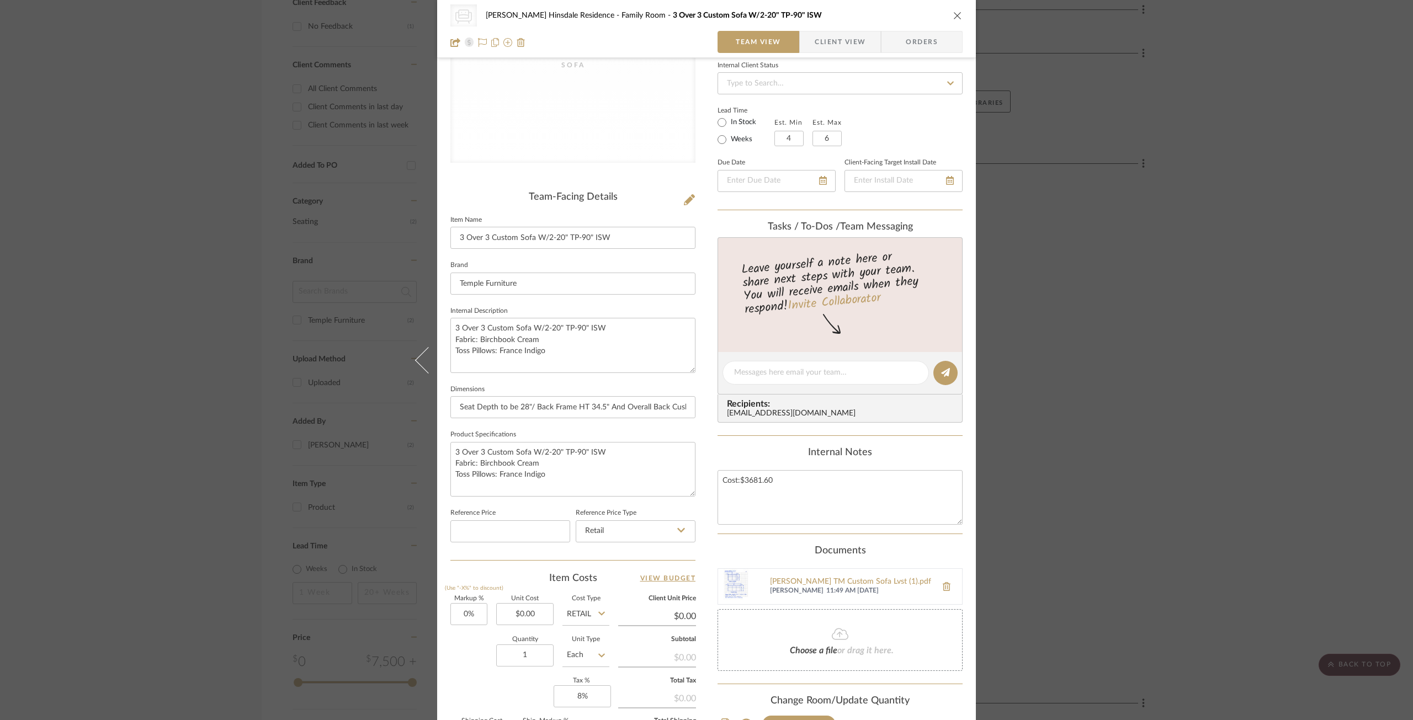
scroll to position [84, 0]
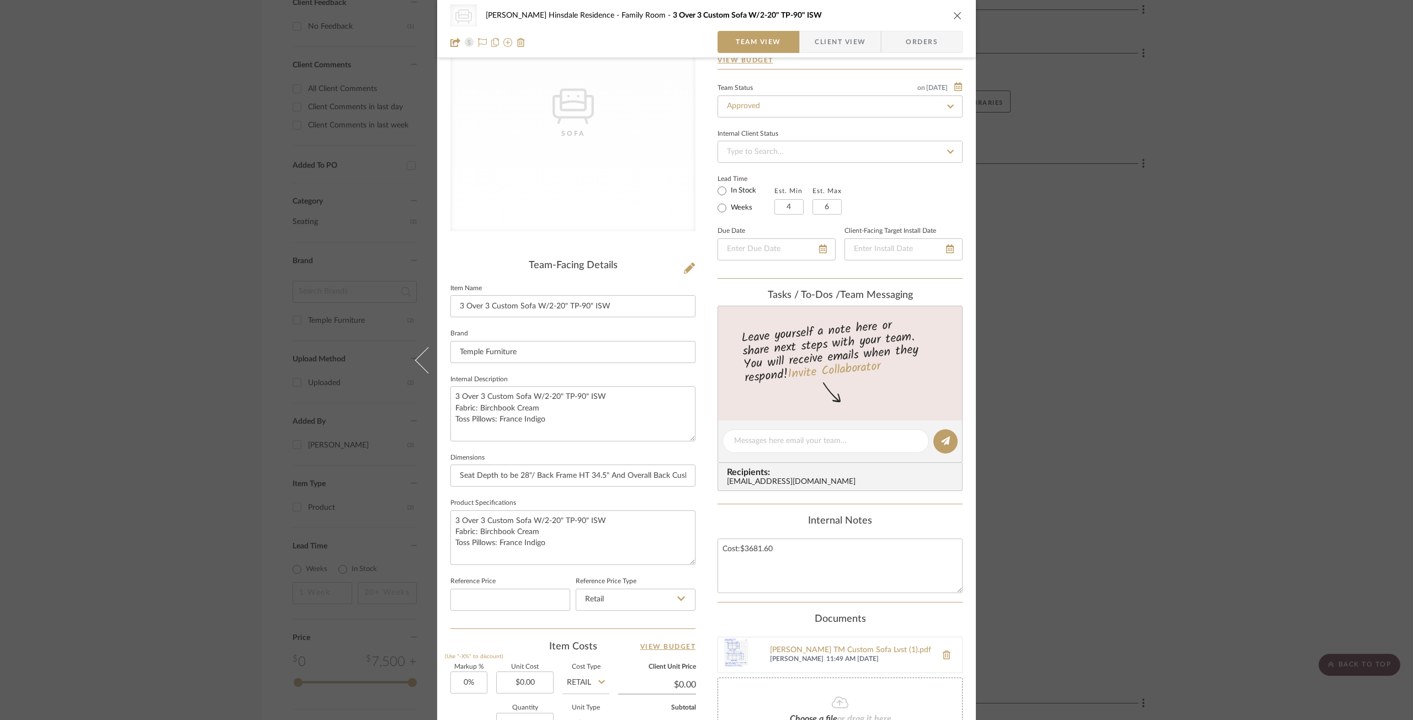
click at [141, 188] on div "CategoryIconSeating Created with Sketch. Sofa [PERSON_NAME] Hinsdale Residence …" at bounding box center [706, 360] width 1413 height 720
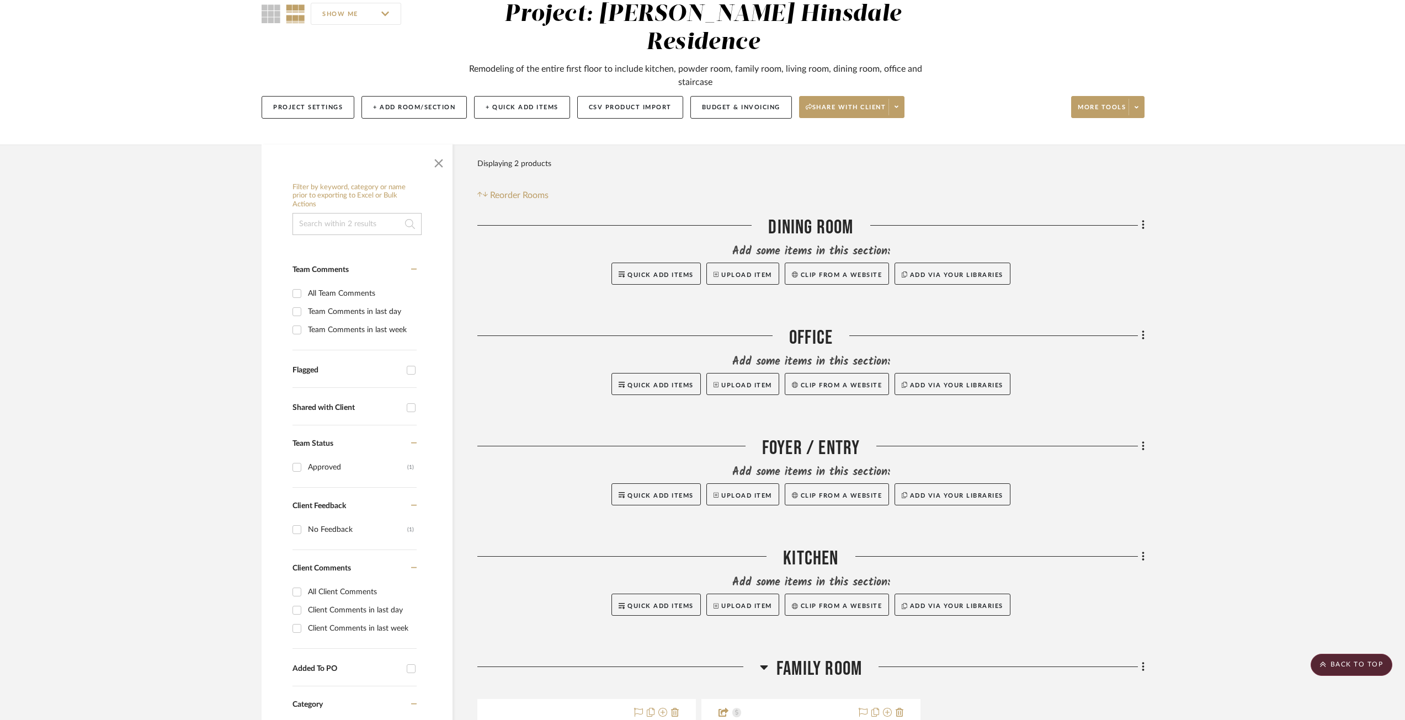
scroll to position [0, 0]
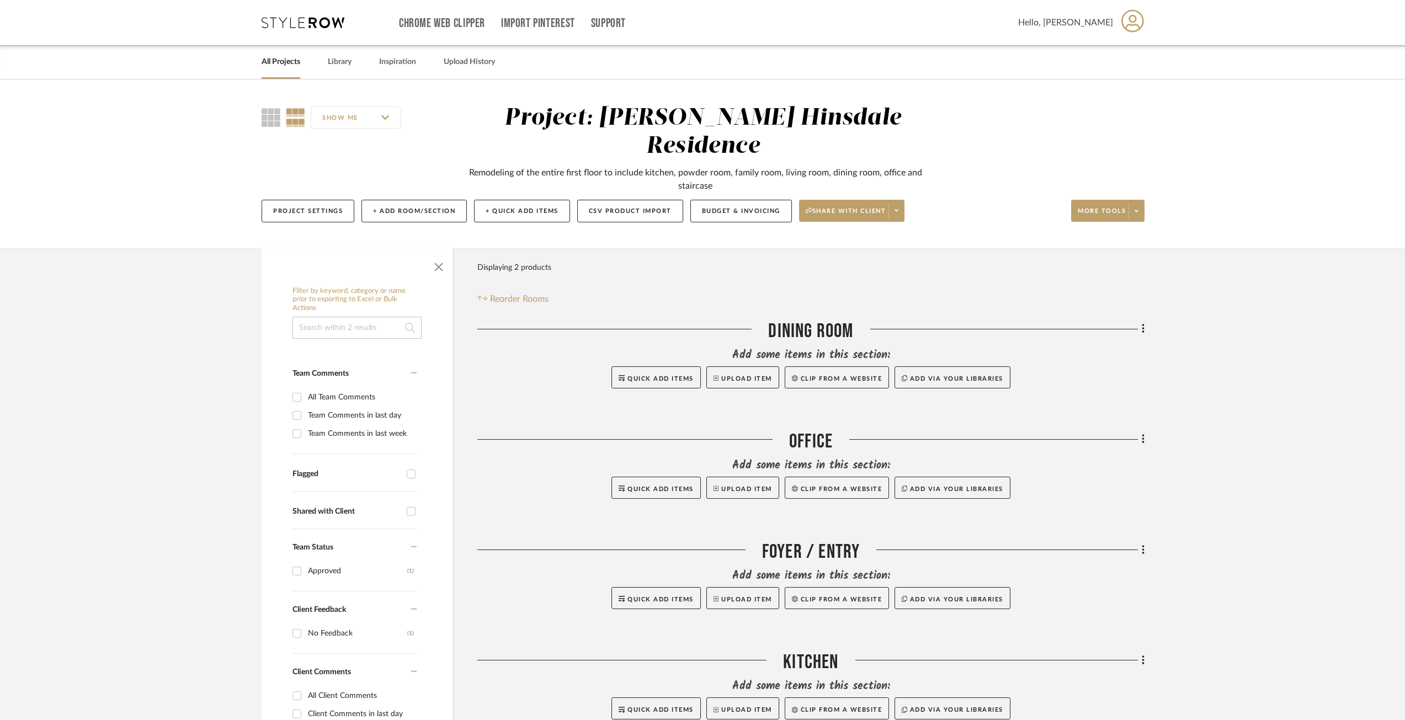
click at [279, 61] on link "All Projects" at bounding box center [281, 62] width 39 height 15
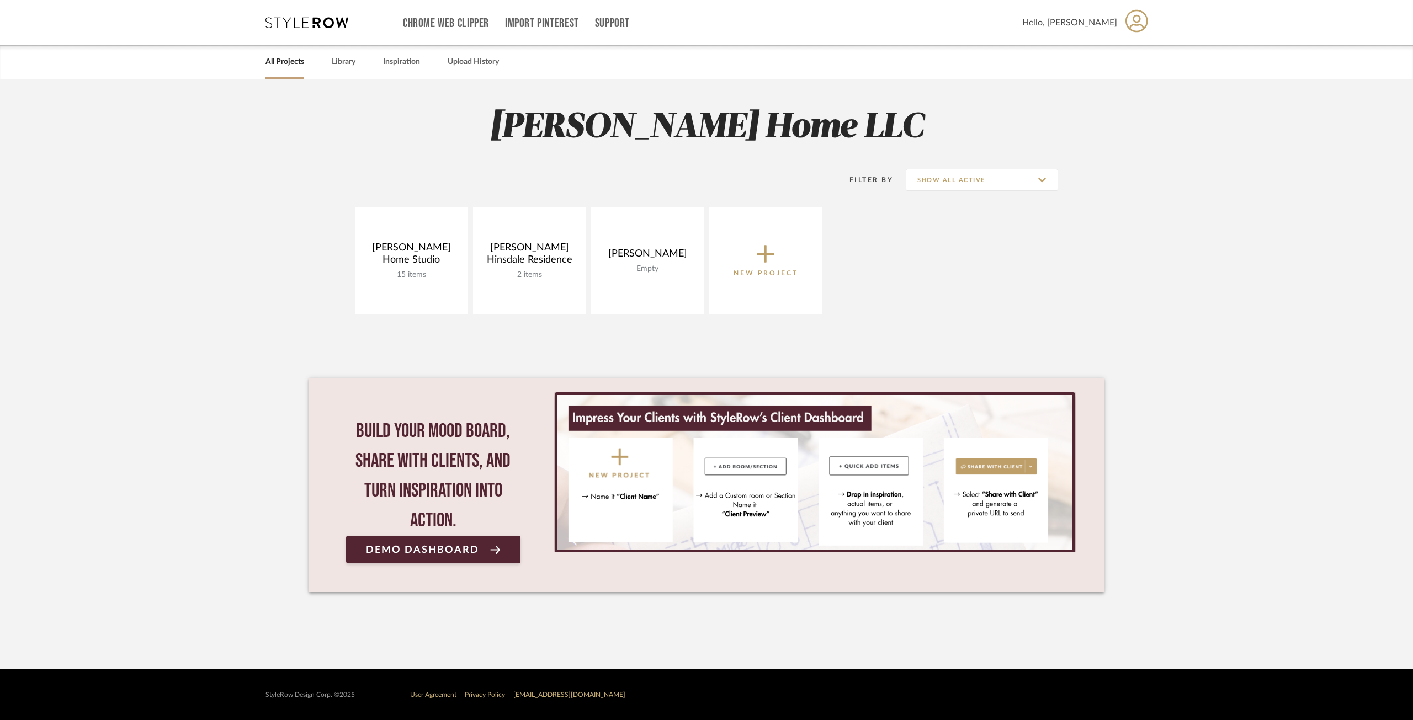
click at [766, 259] on icon at bounding box center [766, 255] width 18 height 18
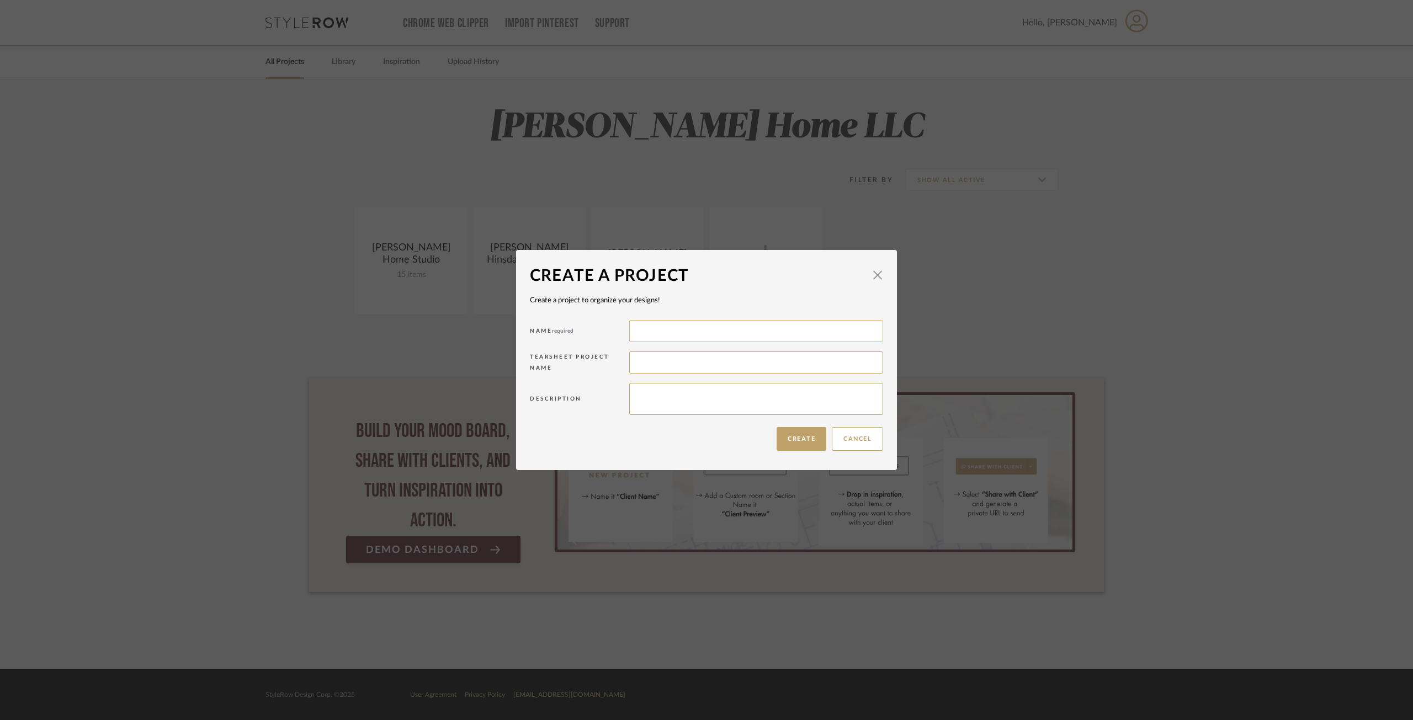
click at [650, 330] on input at bounding box center [756, 331] width 254 height 22
click at [781, 442] on button "Create" at bounding box center [801, 439] width 50 height 24
click at [636, 331] on input "Visit [GEOGRAPHIC_DATA]" at bounding box center [756, 331] width 254 height 22
click at [640, 331] on input "Visit [GEOGRAPHIC_DATA]" at bounding box center [756, 331] width 254 height 22
type input "isit [GEOGRAPHIC_DATA]"
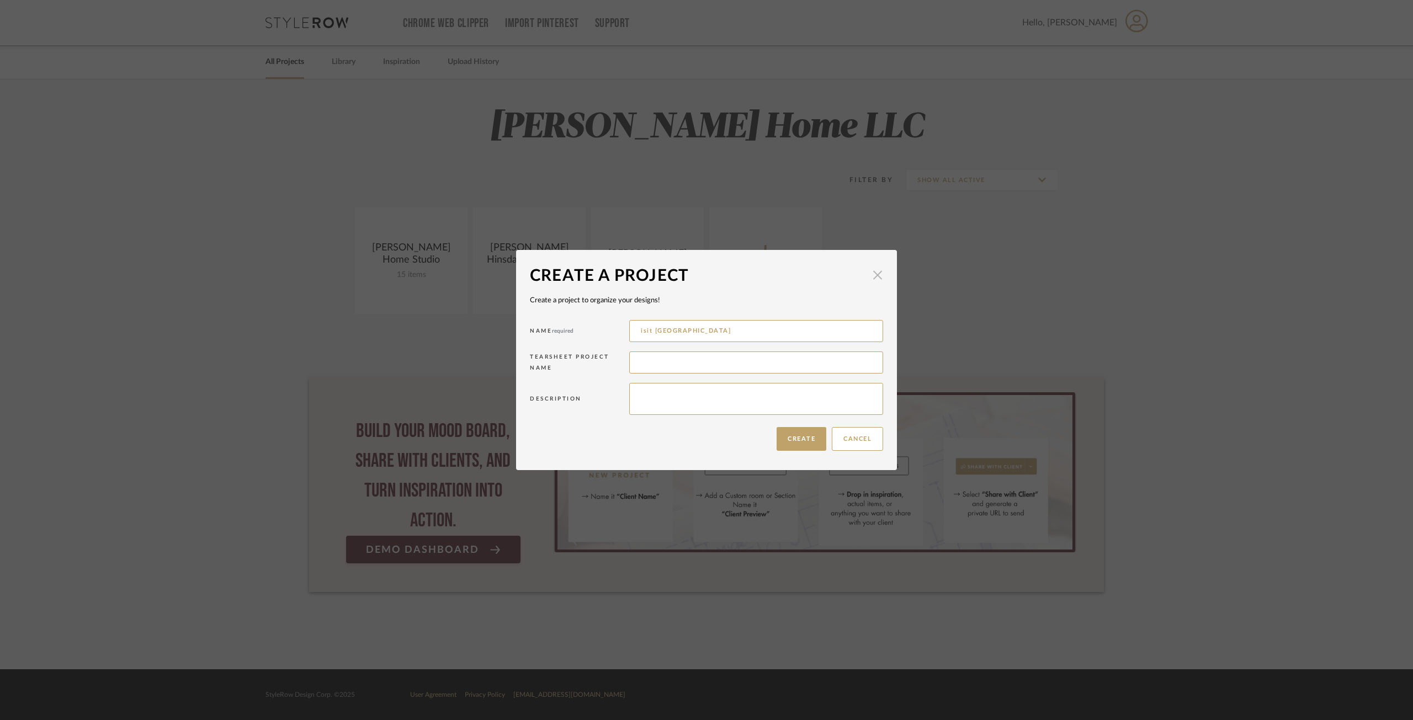
click at [866, 274] on span "button" at bounding box center [877, 275] width 22 height 22
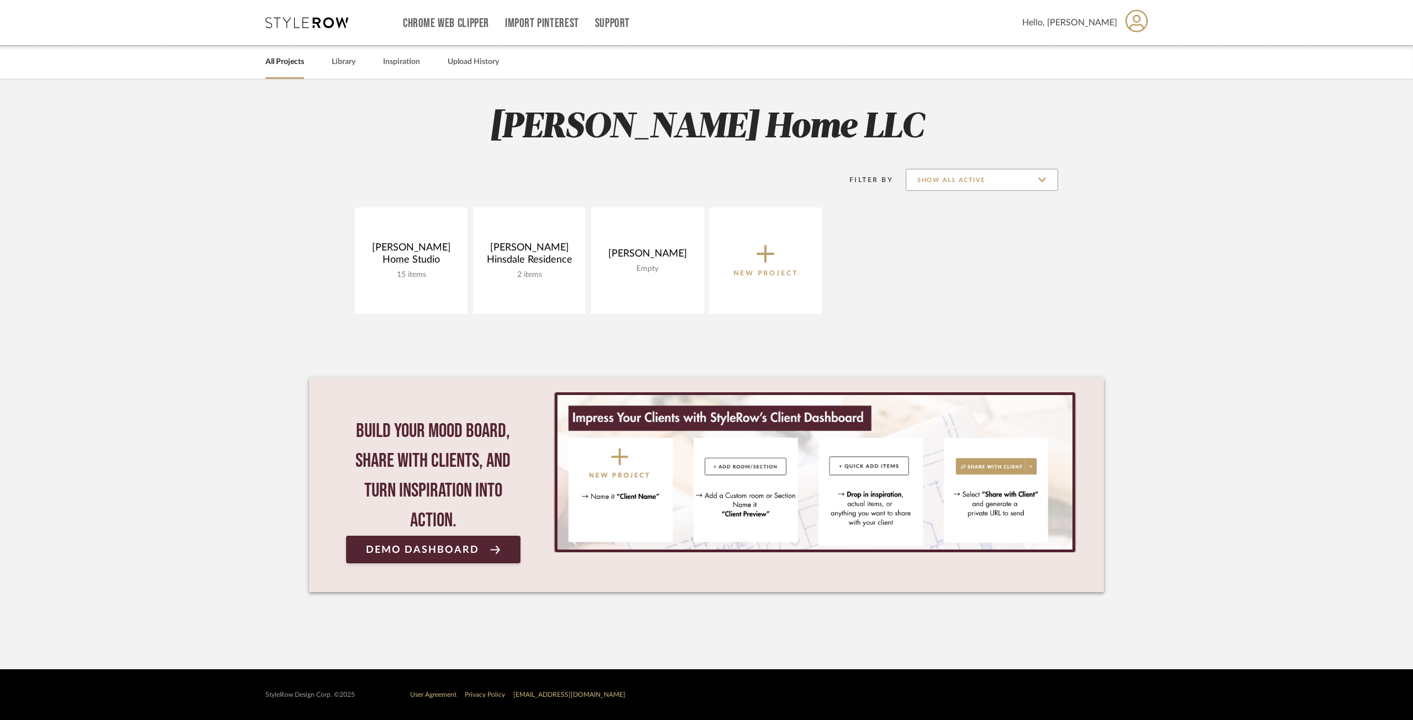
click at [957, 187] on input "Show All Active" at bounding box center [982, 180] width 152 height 22
click at [960, 254] on span "Archived" at bounding box center [981, 260] width 151 height 26
type input "Archived"
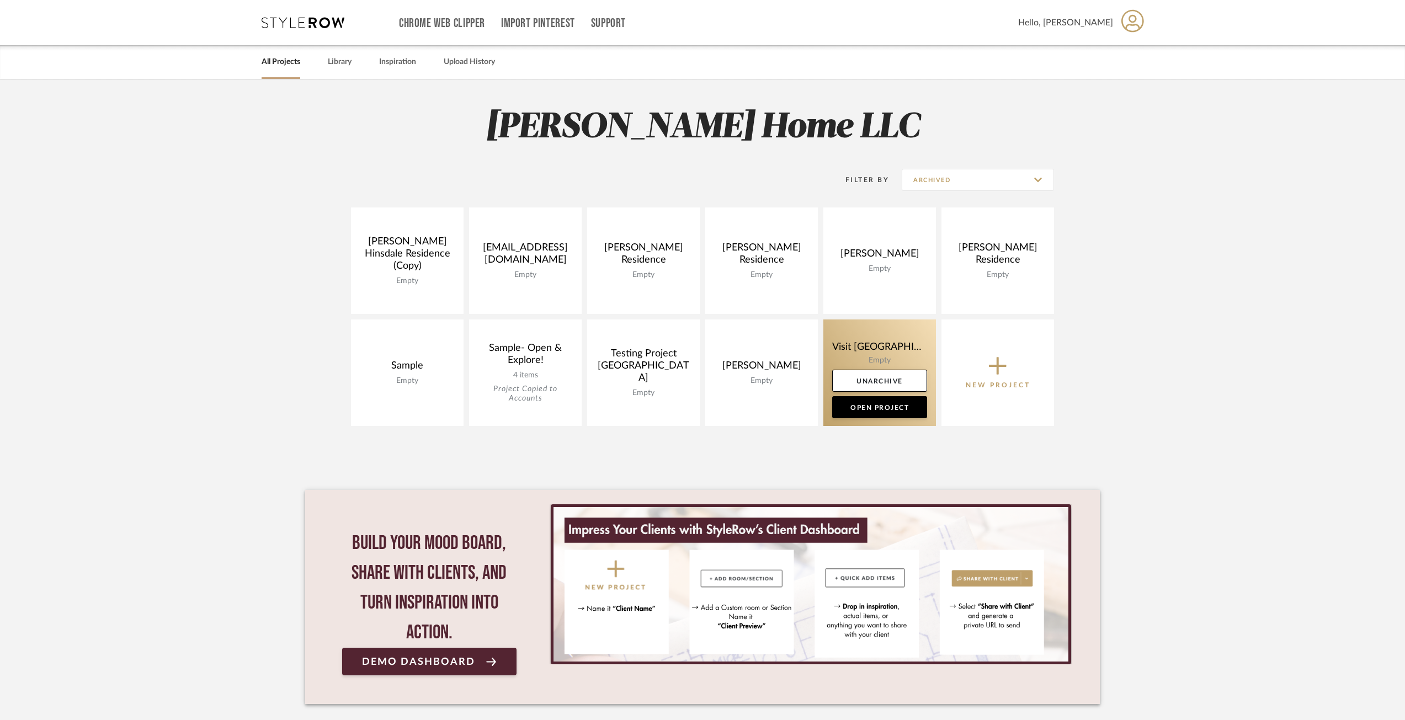
click at [884, 339] on link at bounding box center [879, 373] width 113 height 107
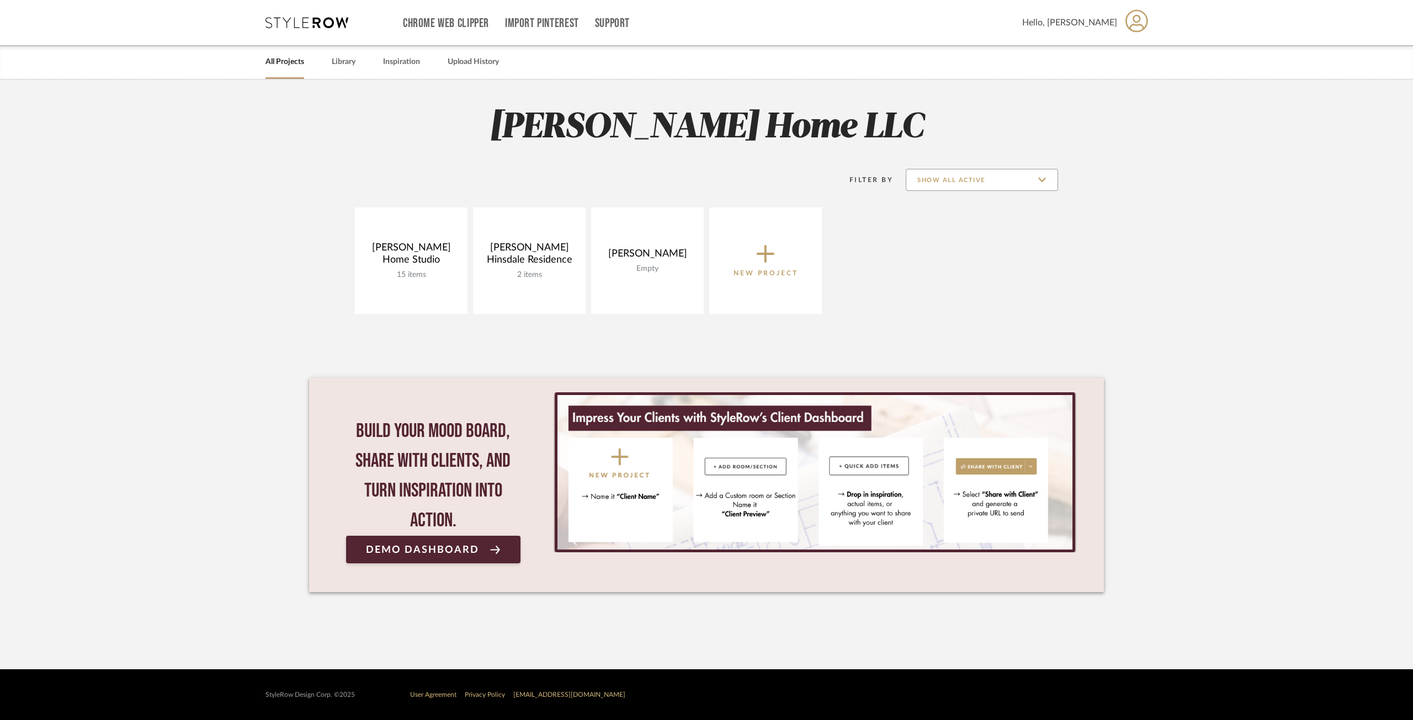
click at [955, 180] on input "Show All Active" at bounding box center [982, 180] width 152 height 22
click at [971, 264] on span "Archived" at bounding box center [983, 260] width 131 height 9
type input "Archived"
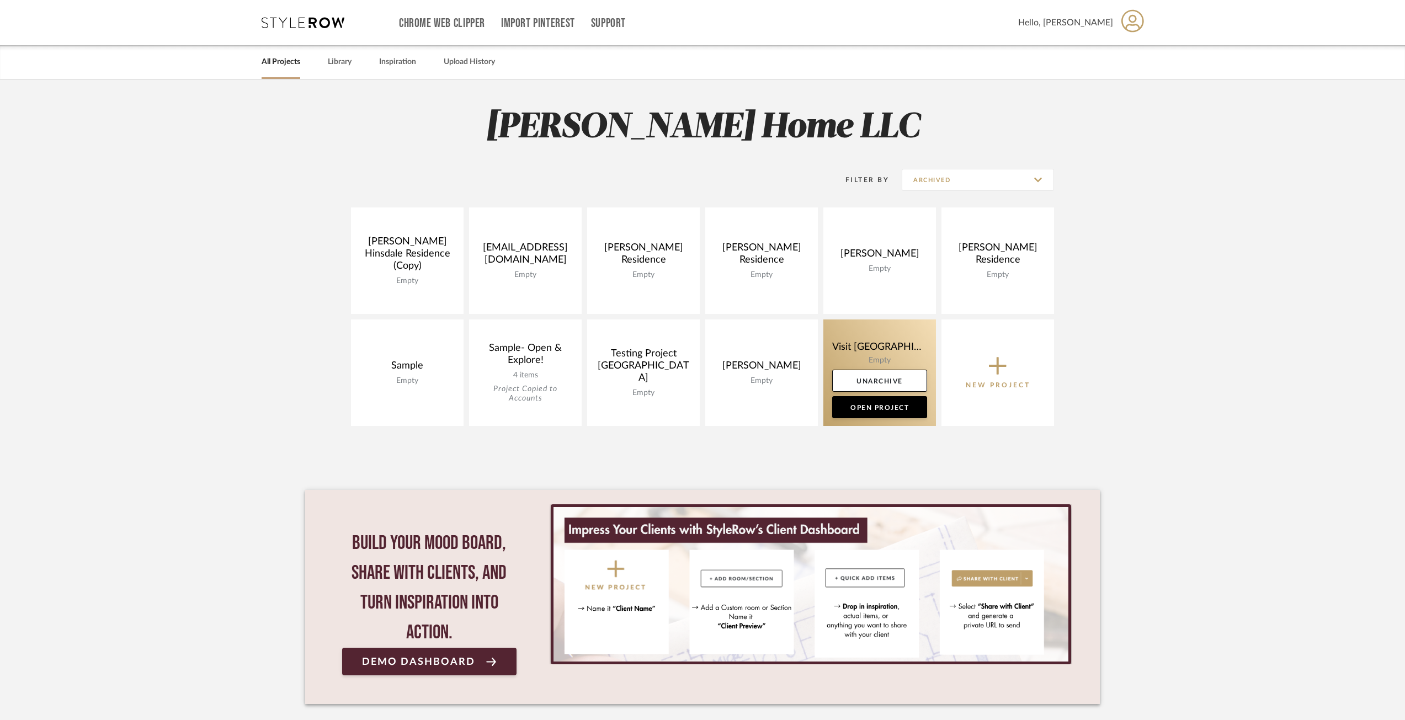
drag, startPoint x: 875, startPoint y: 343, endPoint x: 859, endPoint y: 343, distance: 16.0
click at [859, 343] on link at bounding box center [879, 373] width 113 height 107
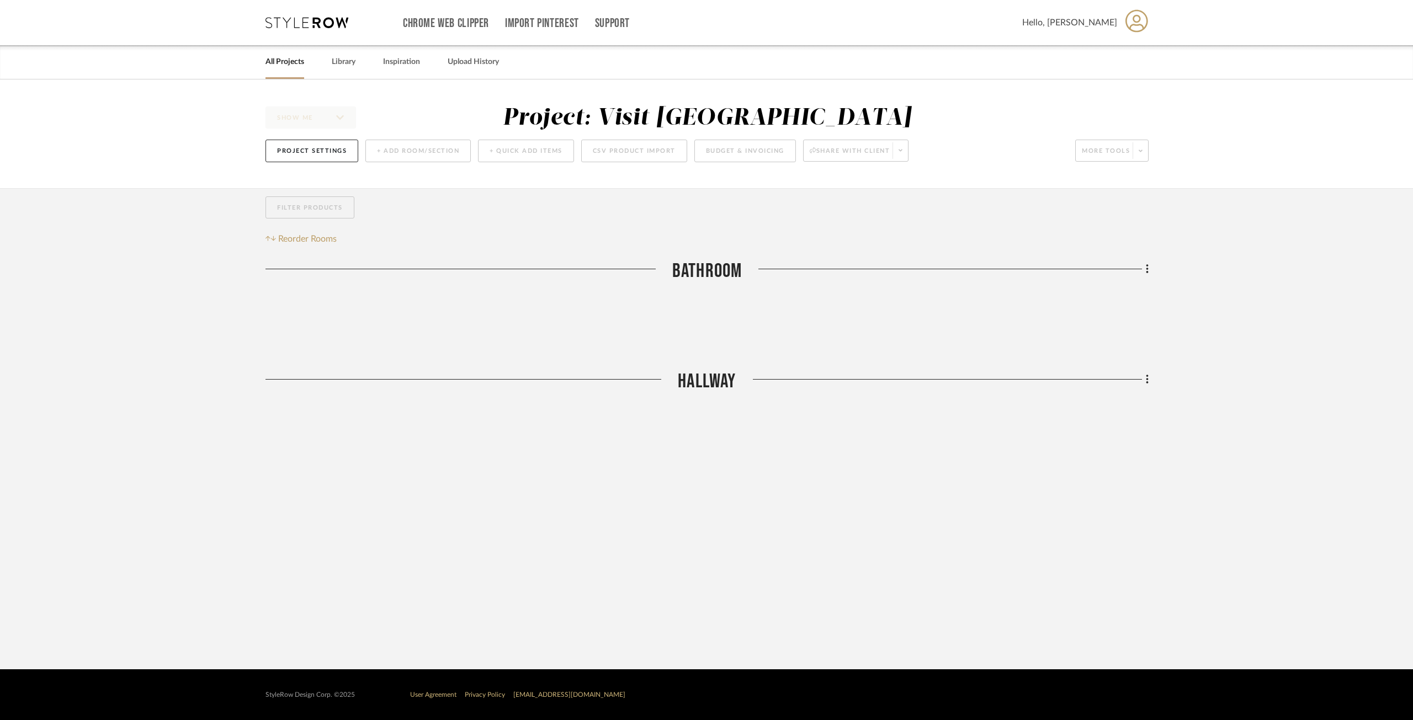
click at [289, 68] on link "All Projects" at bounding box center [284, 62] width 39 height 15
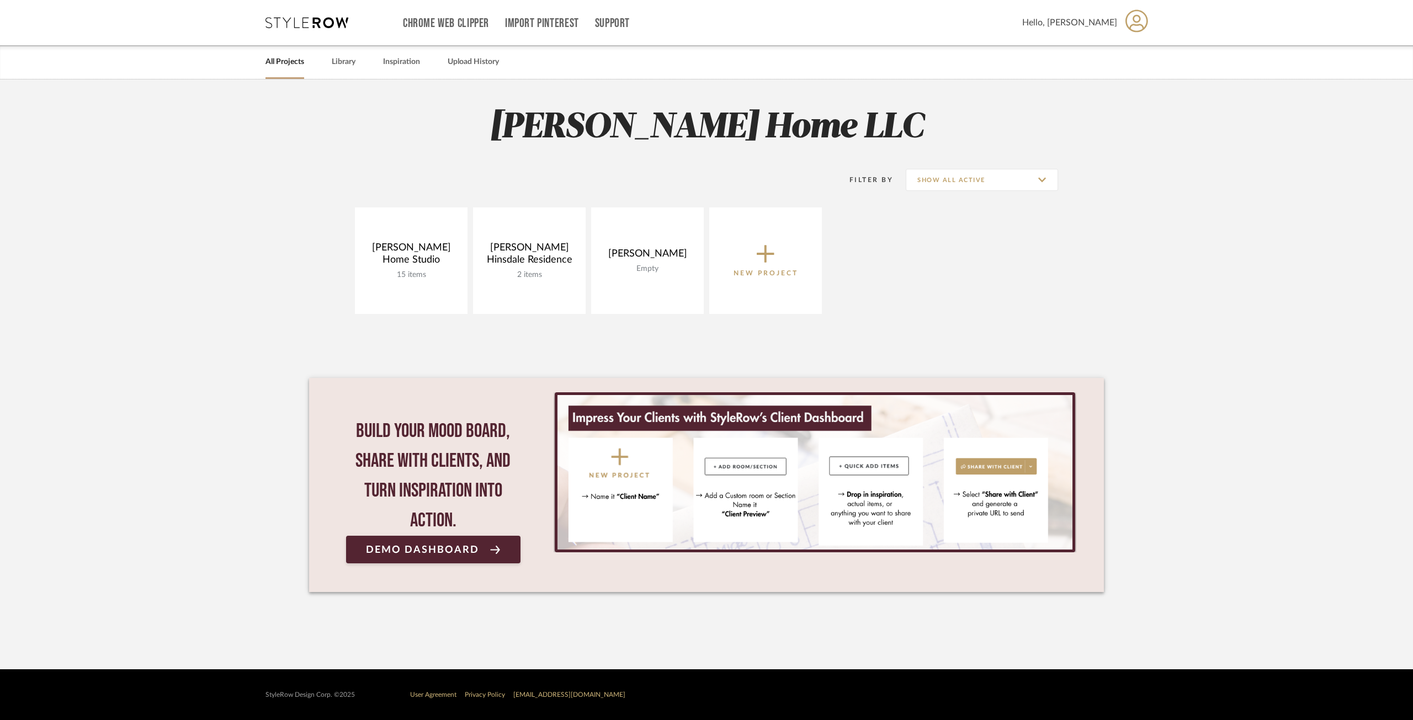
click at [774, 260] on span "New Project" at bounding box center [765, 260] width 65 height 36
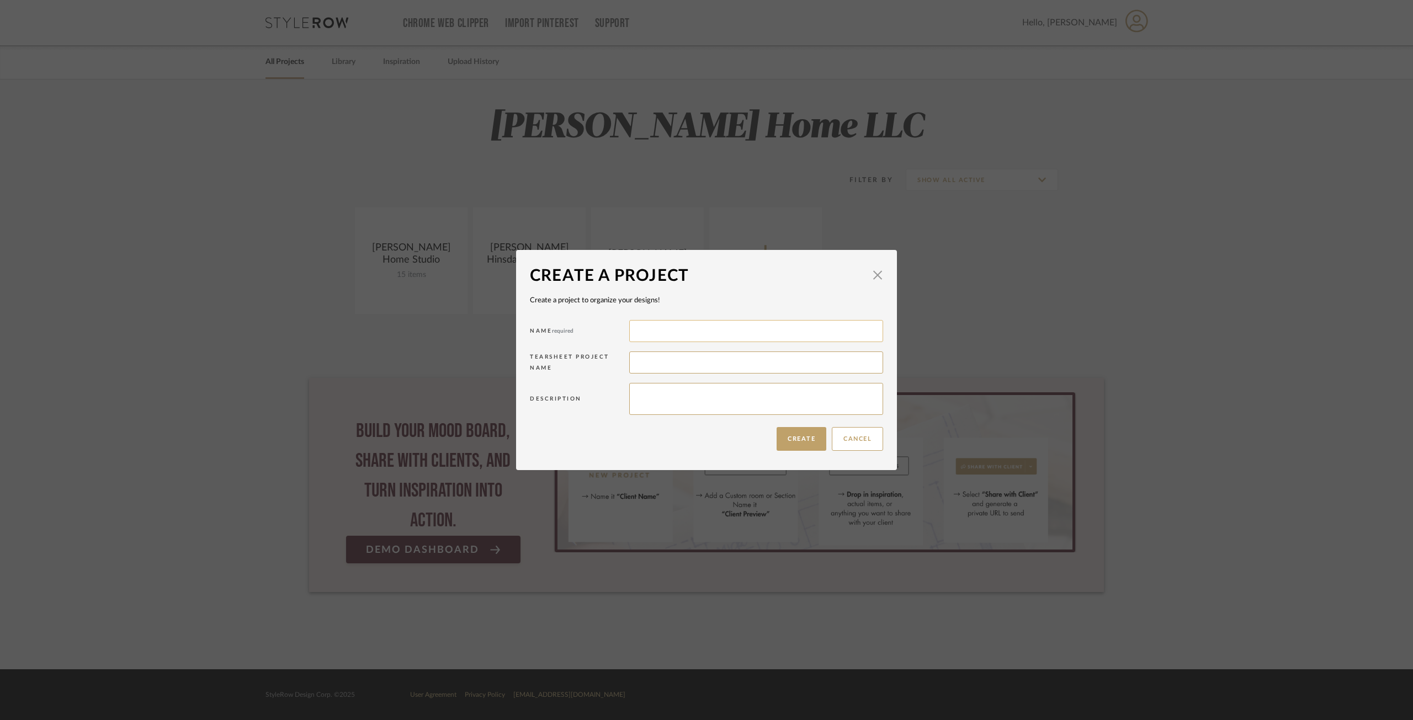
click at [679, 332] on input at bounding box center [756, 331] width 254 height 22
type input "v"
type input "VLG"
click at [813, 445] on button "Create" at bounding box center [801, 439] width 50 height 24
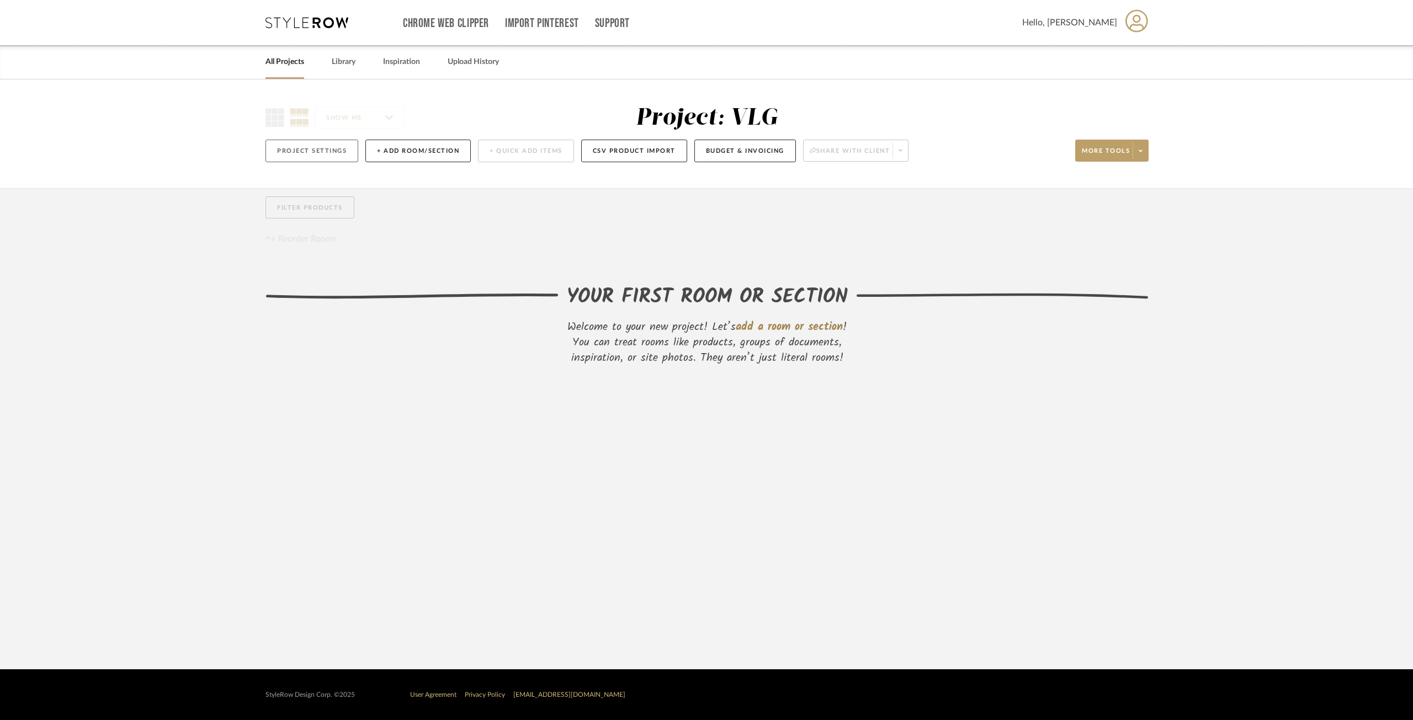
click at [313, 148] on button "Project Settings" at bounding box center [311, 151] width 93 height 23
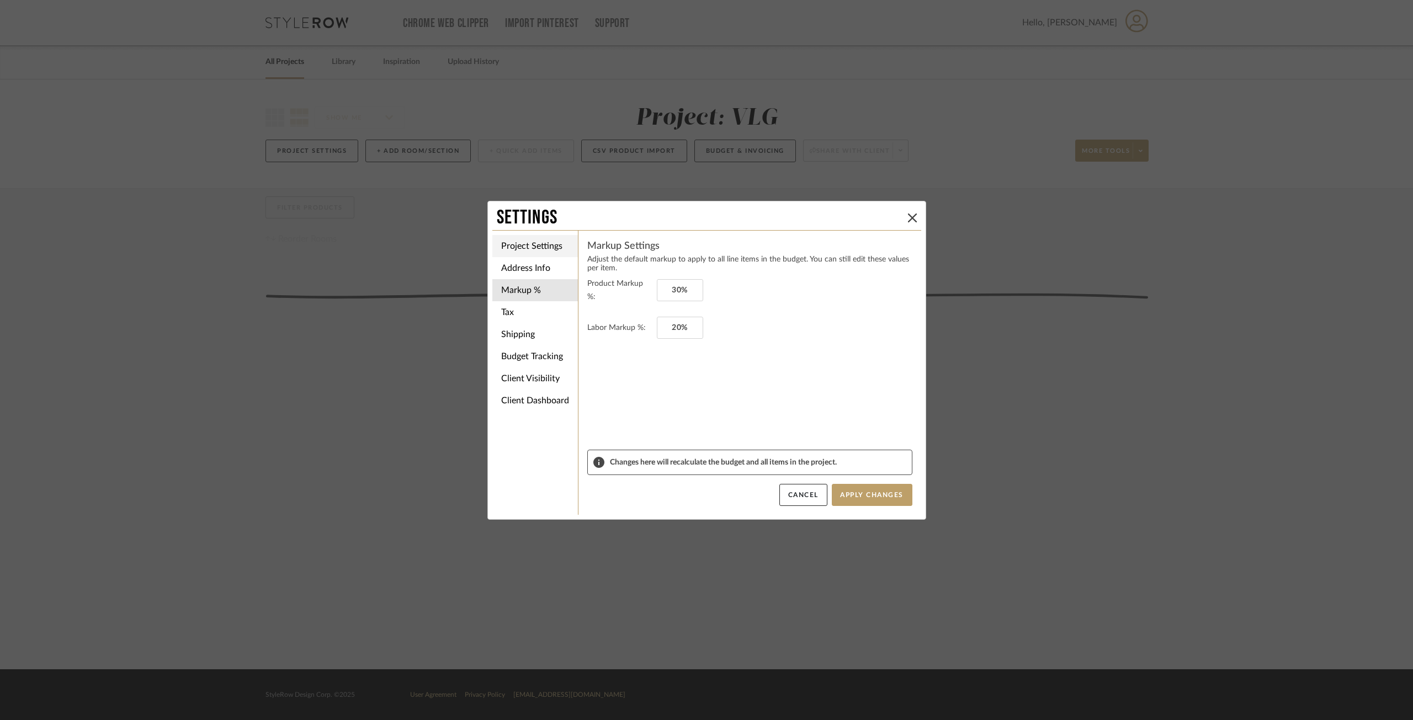
click at [513, 254] on li "Project Settings" at bounding box center [535, 246] width 86 height 22
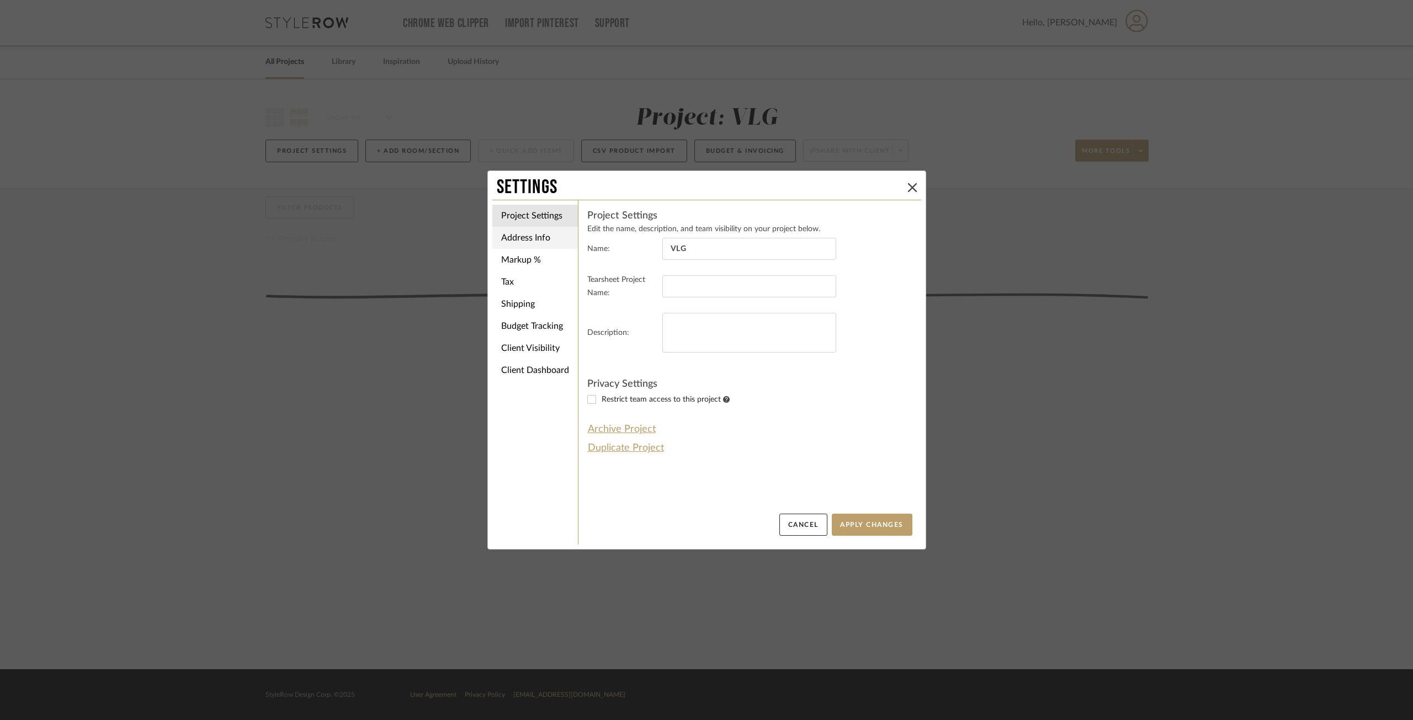
click at [513, 235] on li "Address Info" at bounding box center [535, 238] width 86 height 22
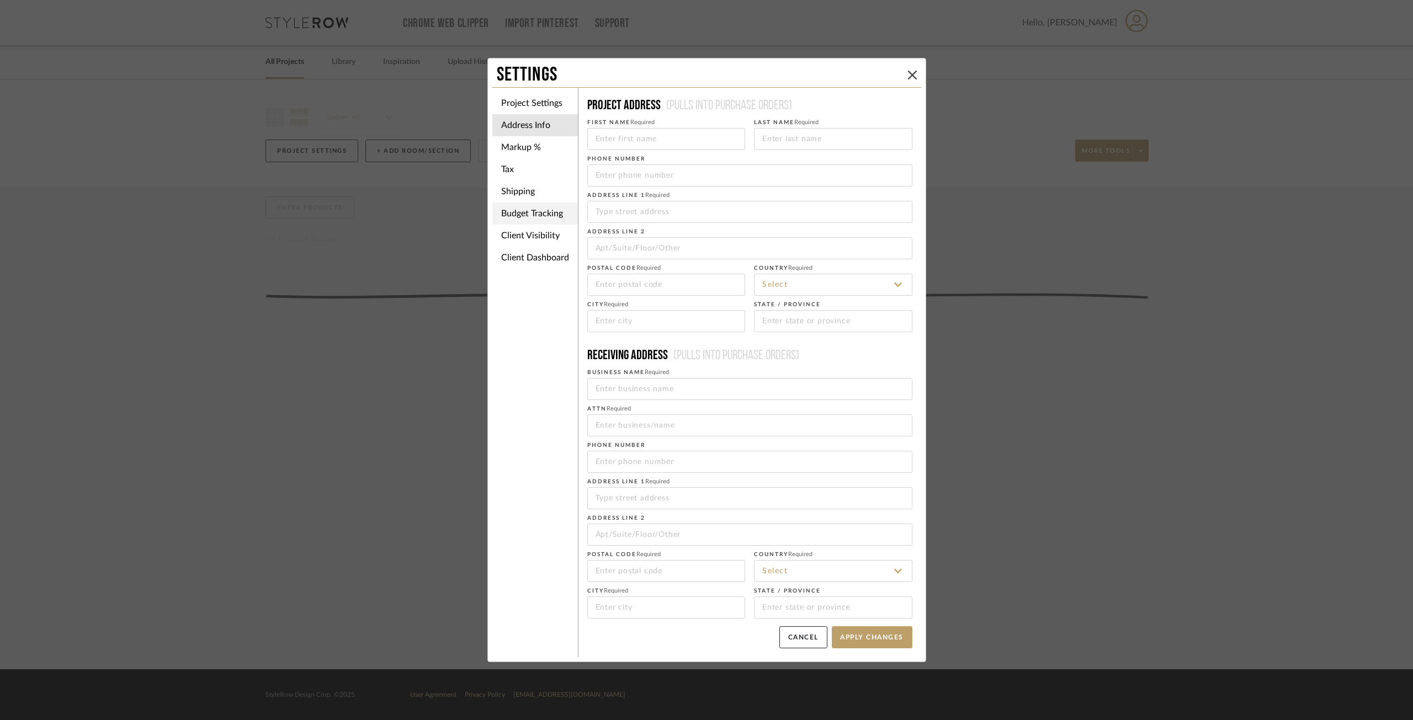
click at [523, 209] on li "Budget Tracking" at bounding box center [535, 214] width 86 height 22
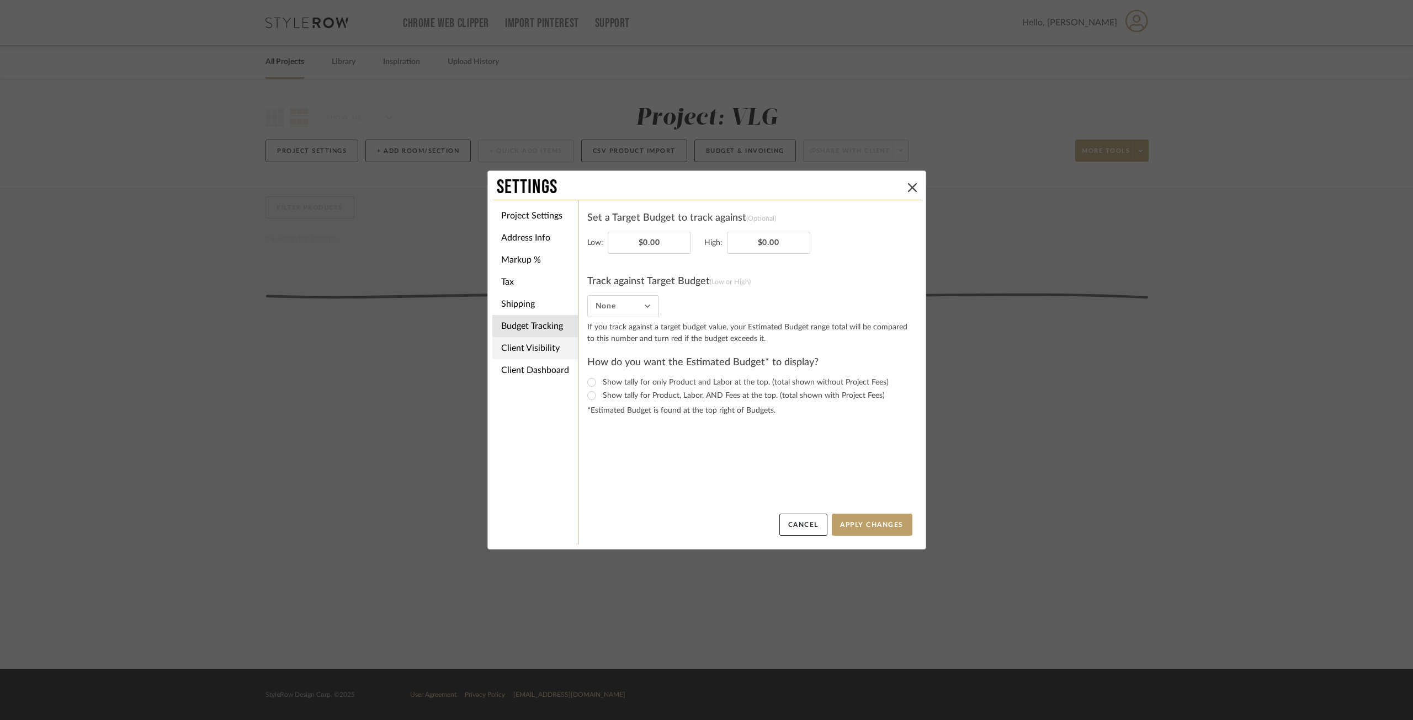
click at [555, 344] on li "Client Visibility" at bounding box center [535, 348] width 86 height 22
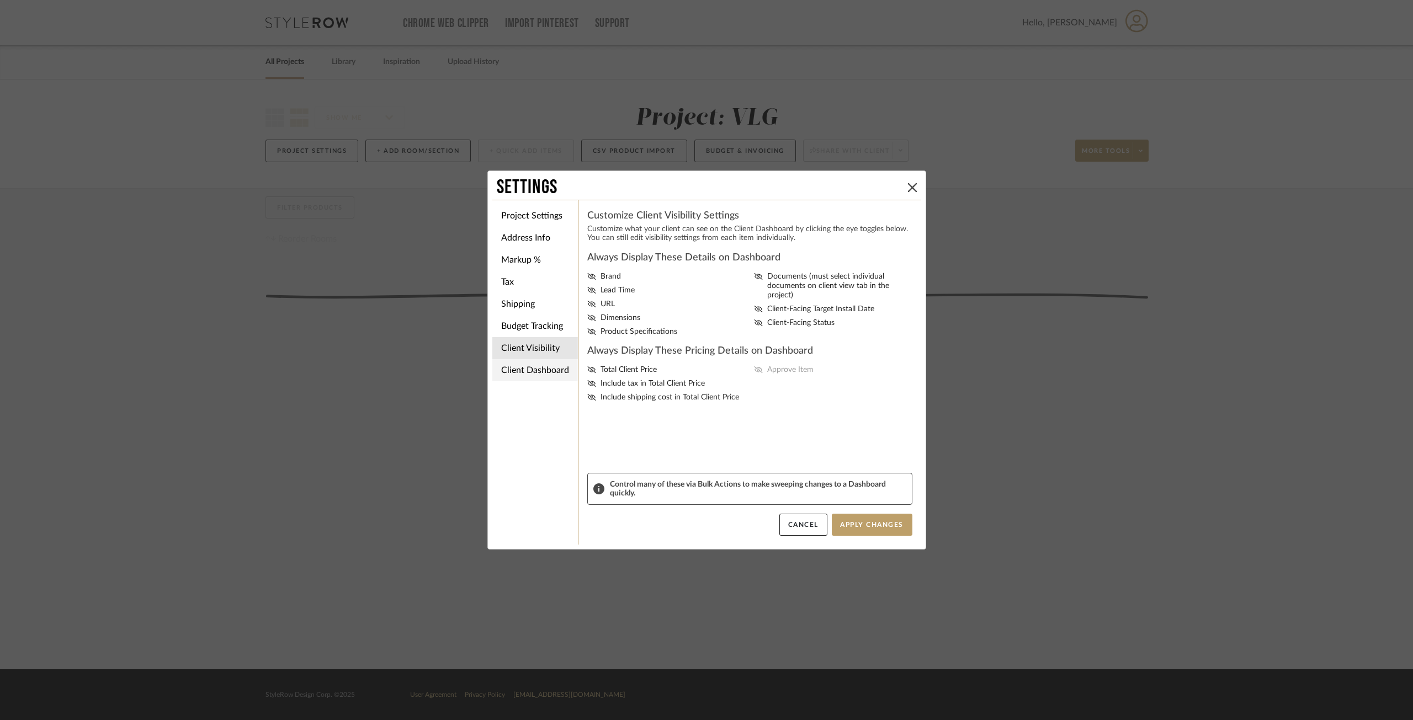
click at [532, 366] on li "Client Dashboard" at bounding box center [535, 370] width 86 height 22
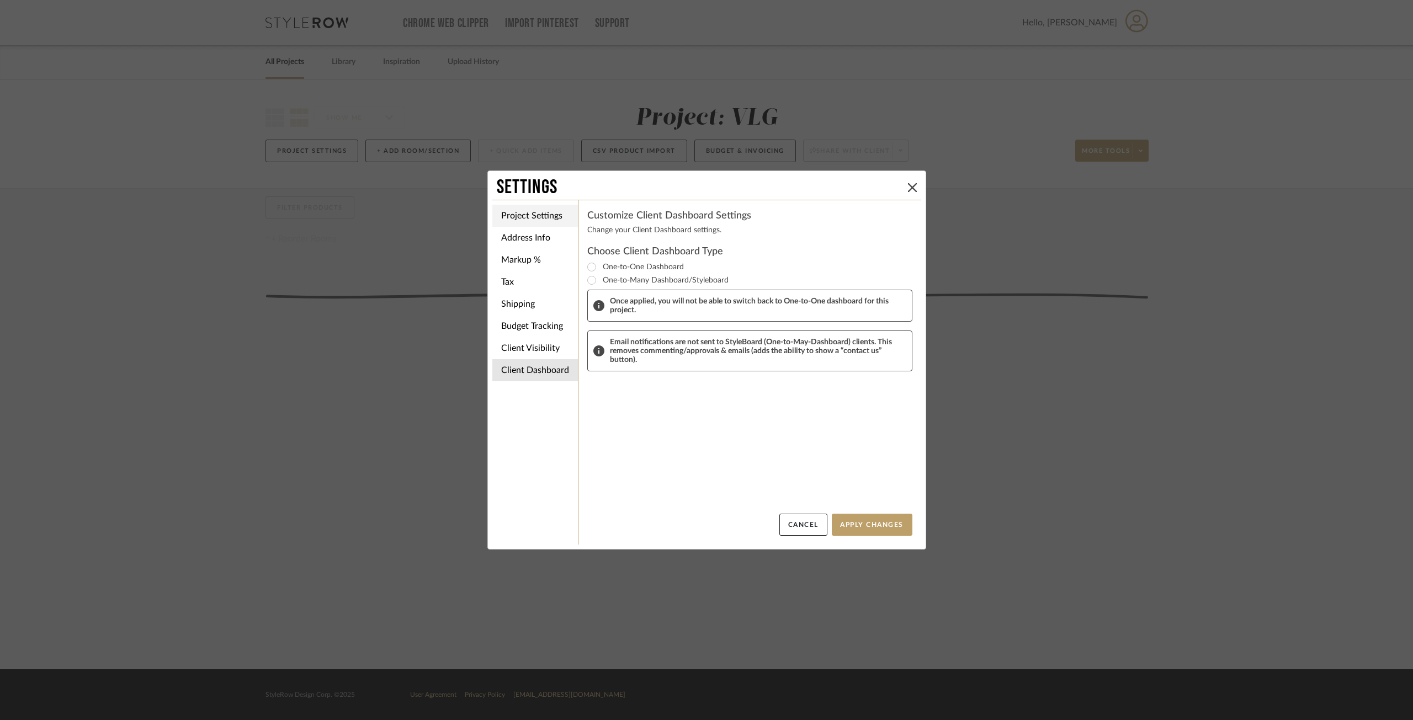
click at [540, 215] on li "Project Settings" at bounding box center [535, 216] width 86 height 22
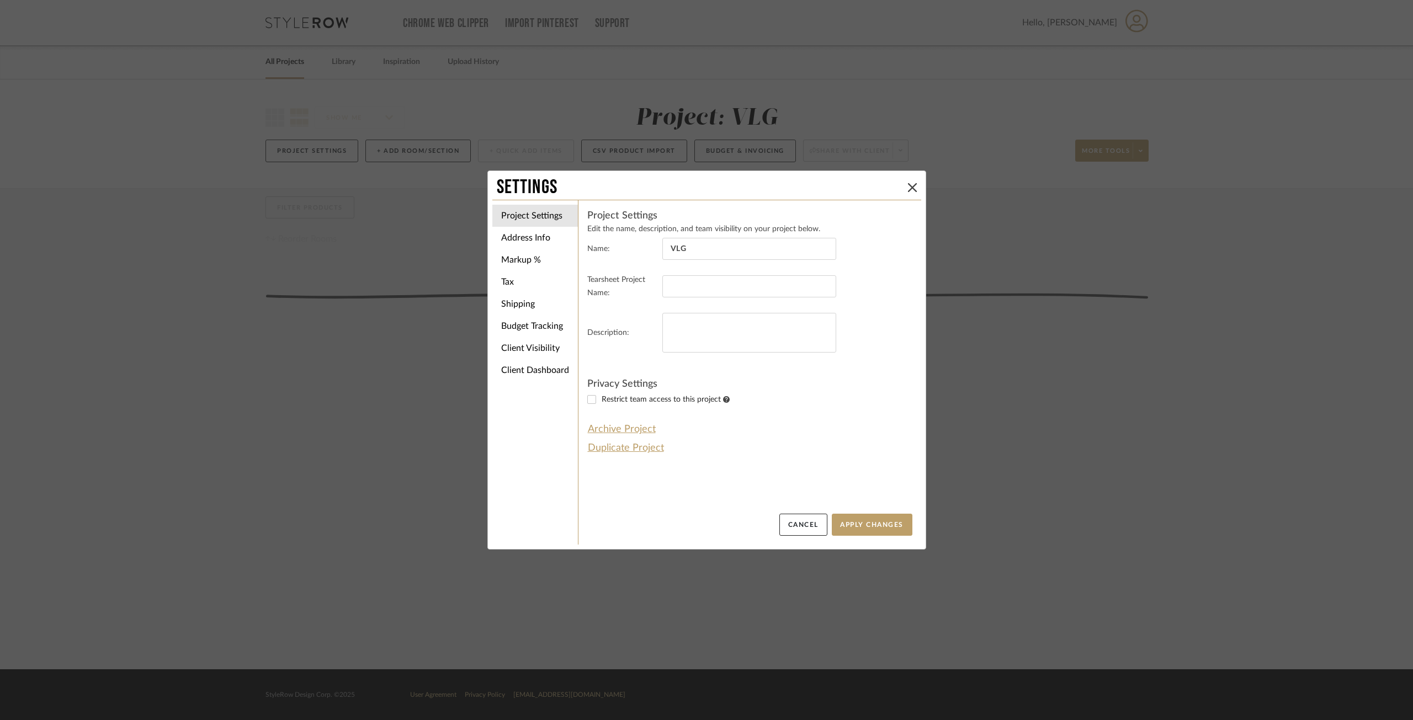
click at [899, 185] on div "Settings" at bounding box center [700, 187] width 407 height 24
click at [909, 185] on icon at bounding box center [912, 187] width 9 height 9
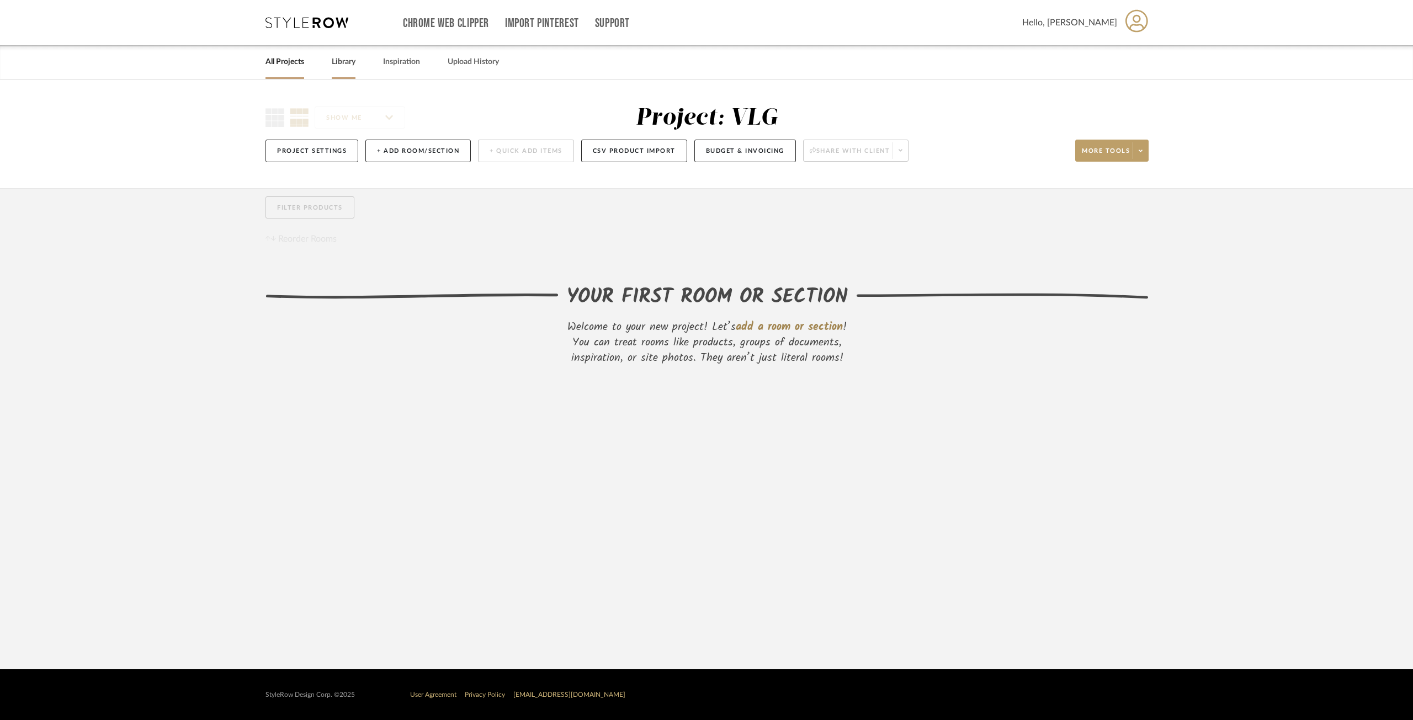
click at [335, 67] on link "Library" at bounding box center [344, 62] width 24 height 15
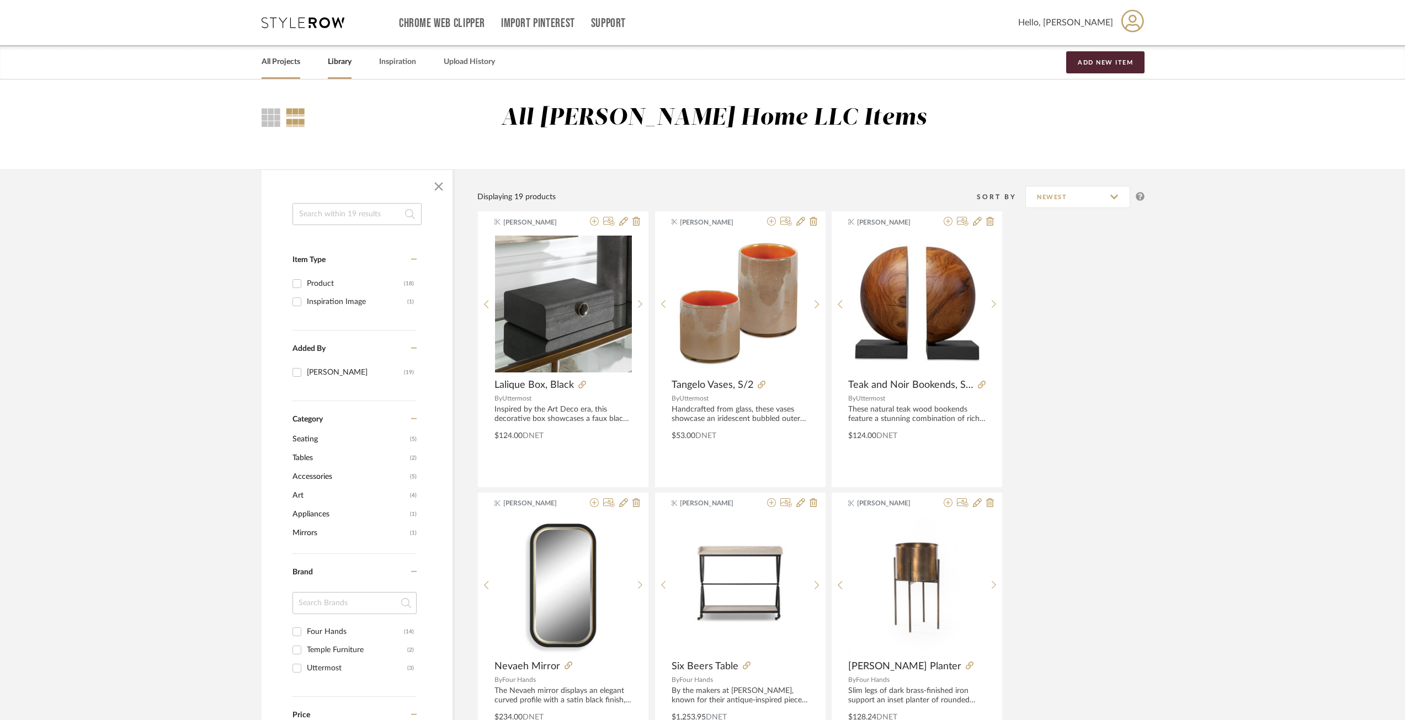
click at [288, 63] on link "All Projects" at bounding box center [281, 62] width 39 height 15
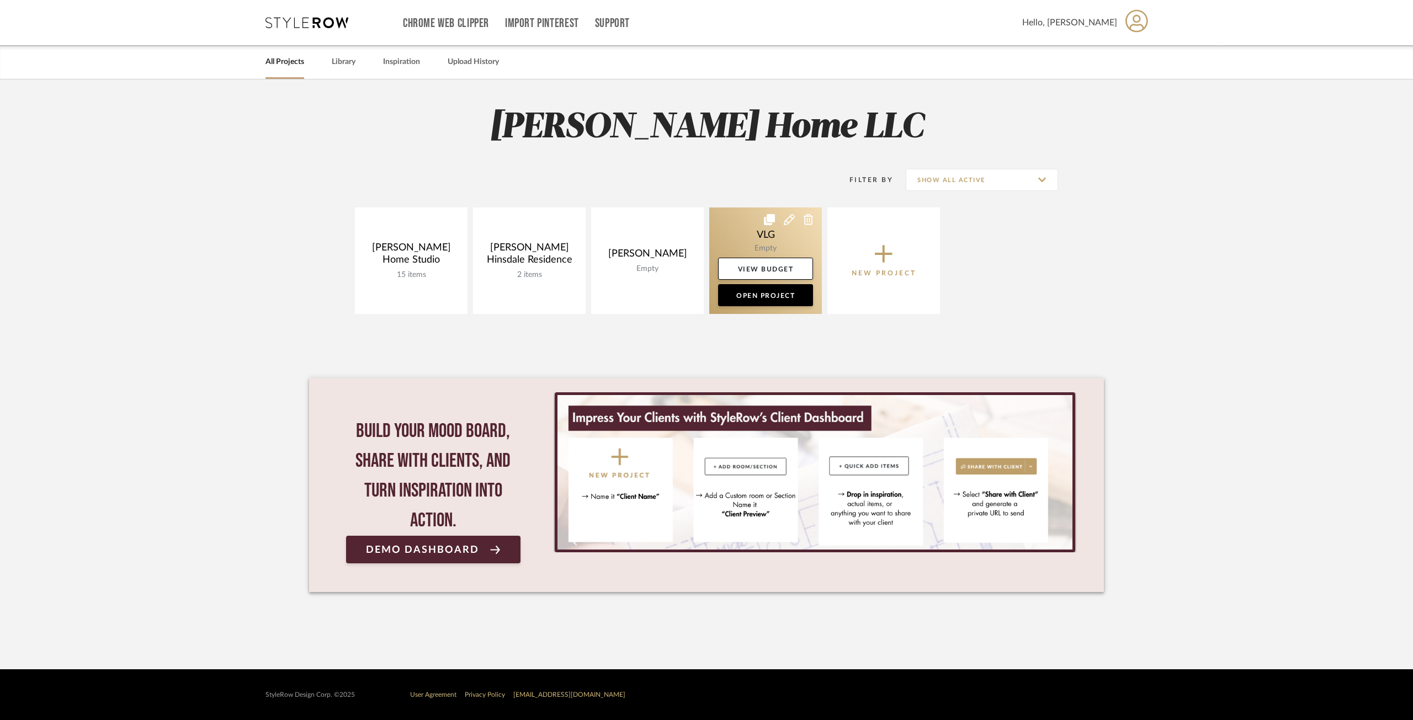
click at [742, 242] on link at bounding box center [765, 261] width 113 height 107
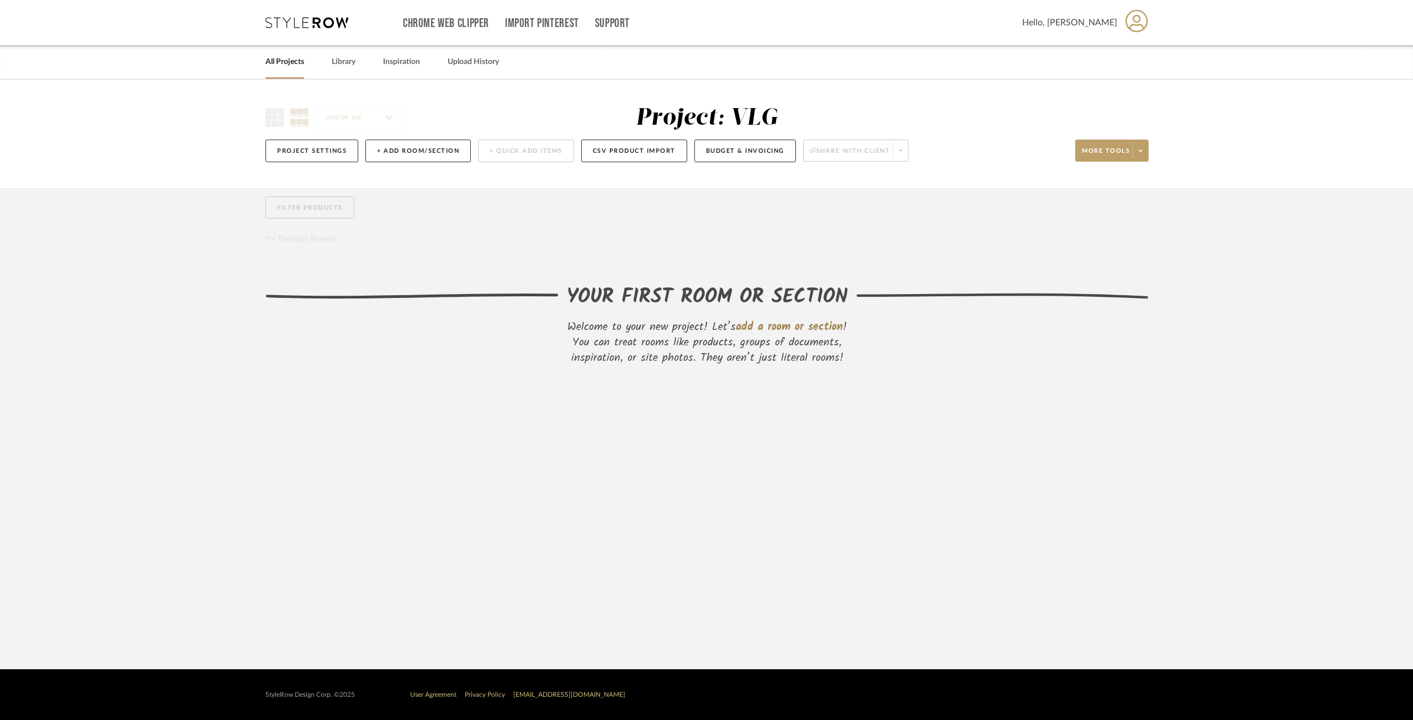
click at [301, 162] on div "Project Settings + Add Room/Section + Quick Add Items CSV Product Import Budget…" at bounding box center [706, 150] width 883 height 37
click at [305, 154] on button "Project Settings" at bounding box center [311, 151] width 93 height 23
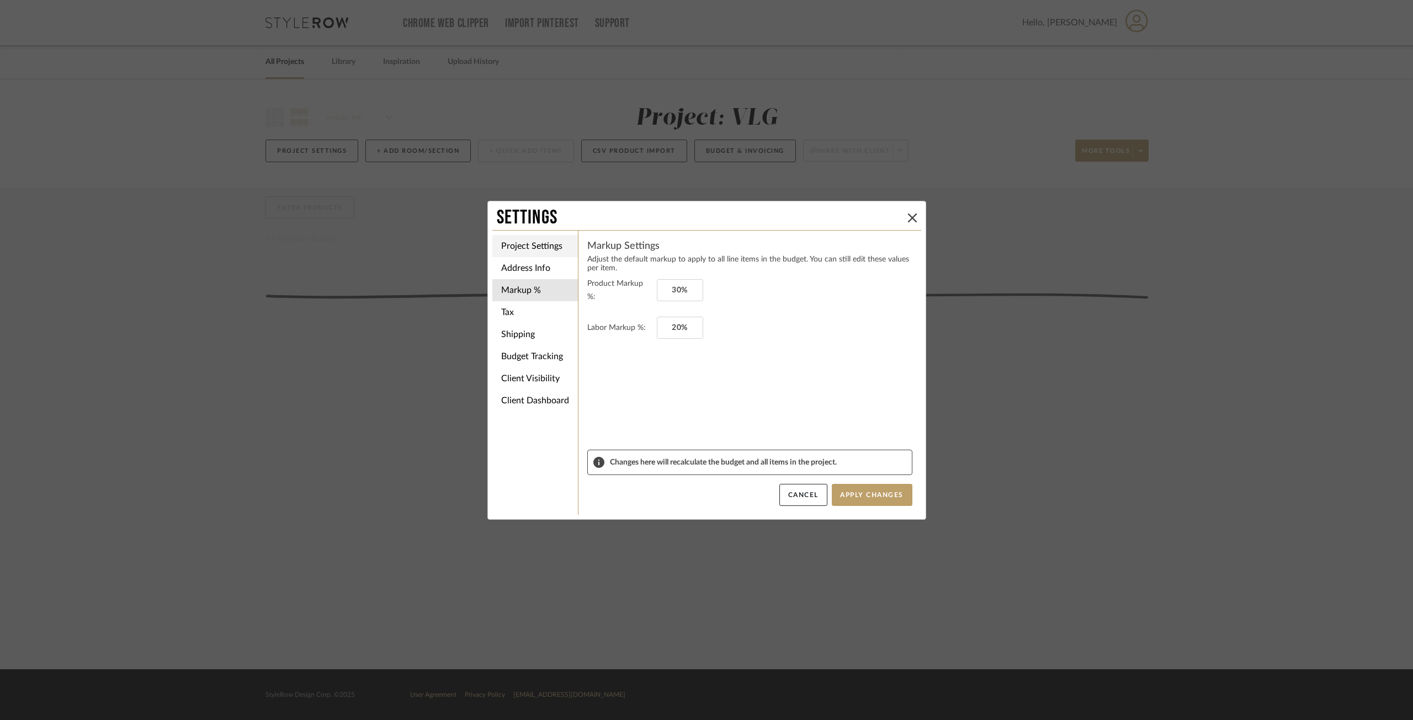
click at [533, 238] on li "Project Settings" at bounding box center [535, 246] width 86 height 22
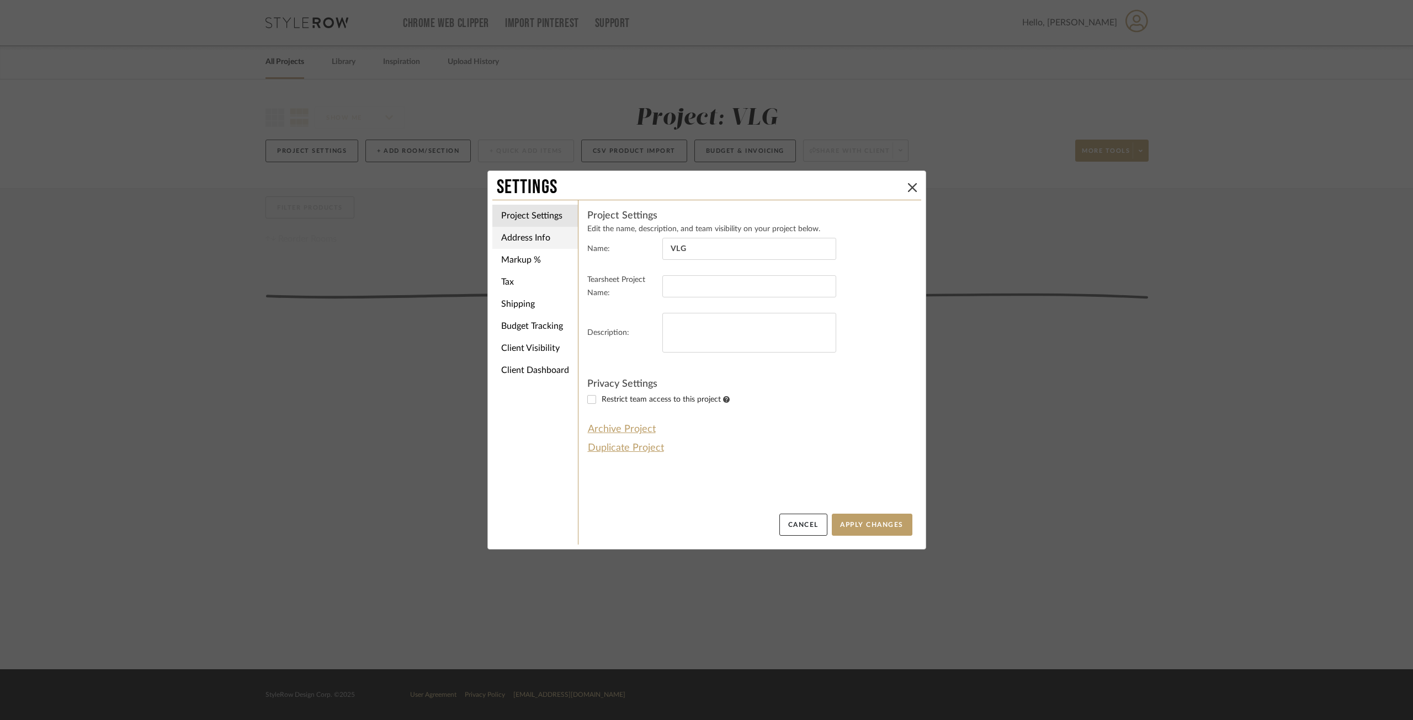
click at [530, 248] on li "Address Info" at bounding box center [535, 238] width 86 height 22
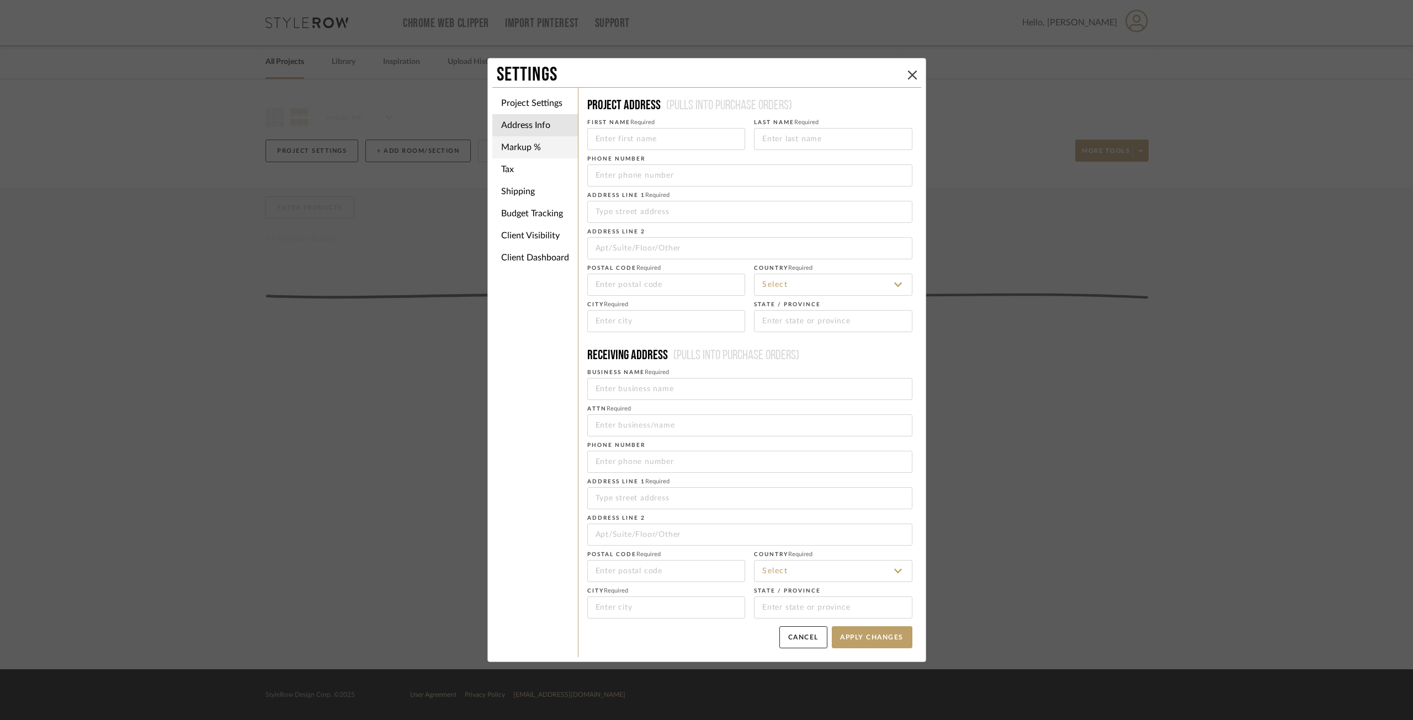
click at [530, 150] on li "Markup %" at bounding box center [535, 147] width 86 height 22
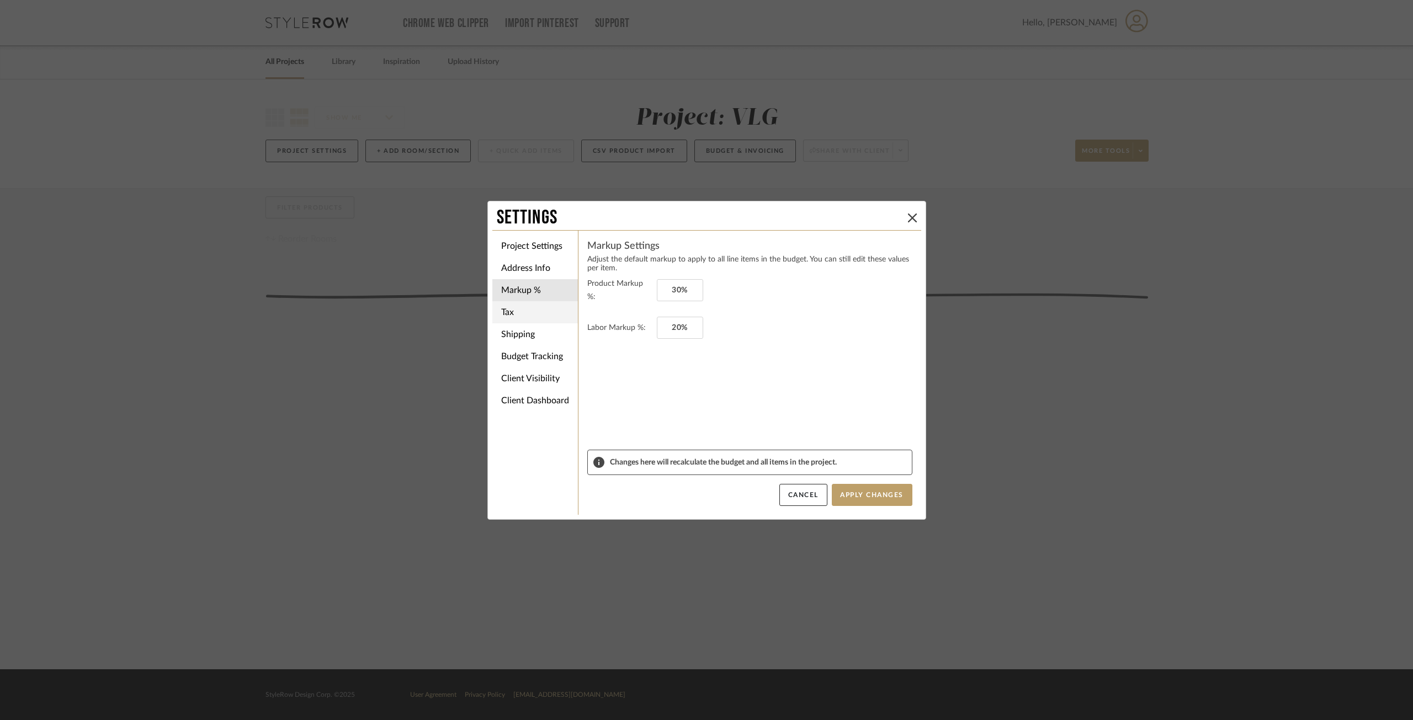
click at [526, 307] on li "Tax" at bounding box center [535, 312] width 86 height 22
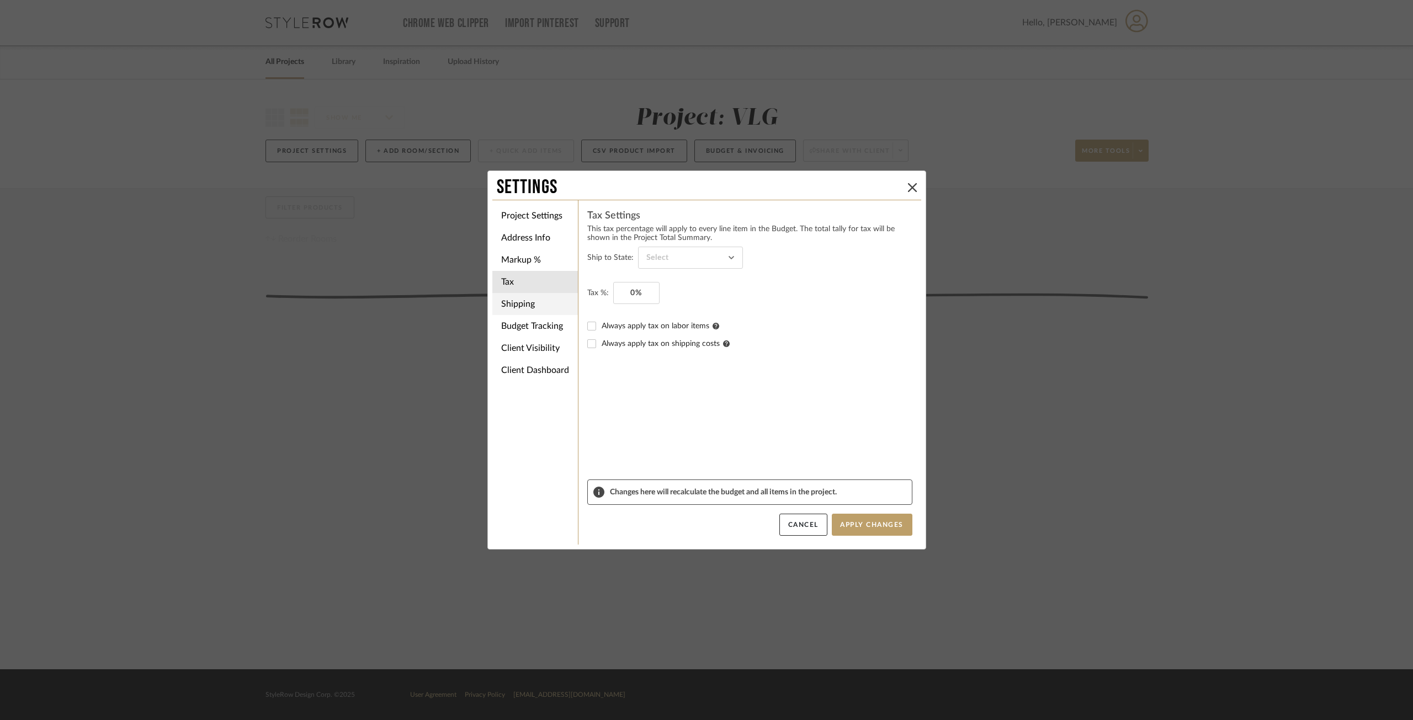
click at [530, 300] on li "Shipping" at bounding box center [535, 304] width 86 height 22
click at [529, 329] on li "Budget Tracking" at bounding box center [535, 326] width 86 height 22
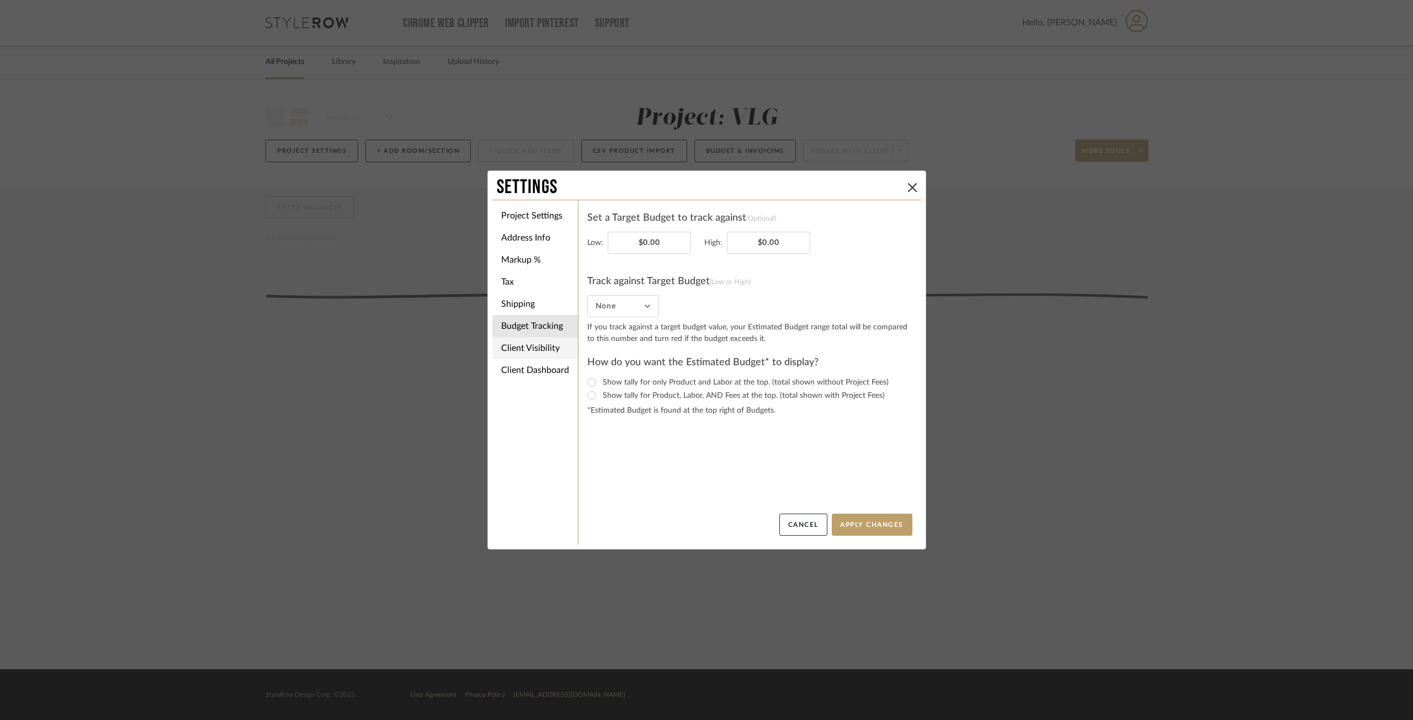
click at [539, 350] on li "Client Visibility" at bounding box center [535, 348] width 86 height 22
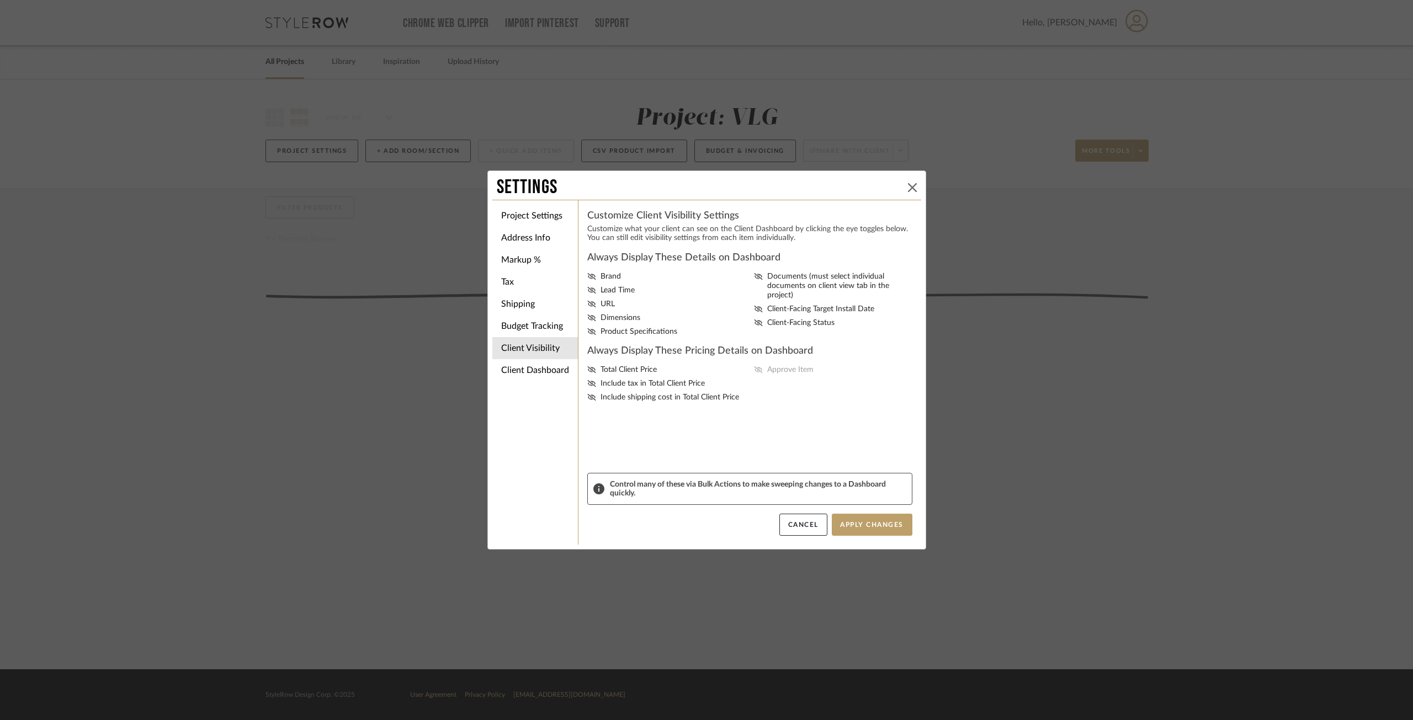
click at [910, 187] on icon at bounding box center [912, 187] width 9 height 9
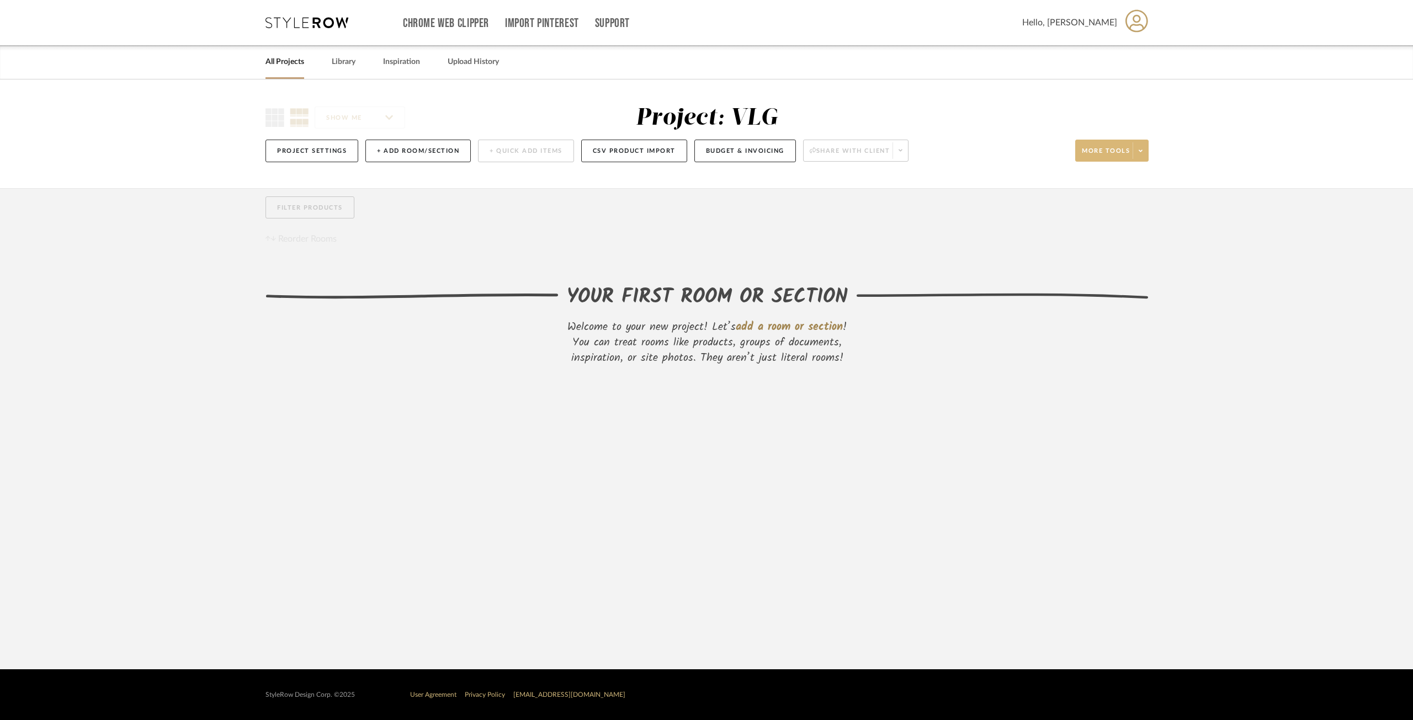
click at [1127, 158] on span "More tools" at bounding box center [1106, 155] width 48 height 17
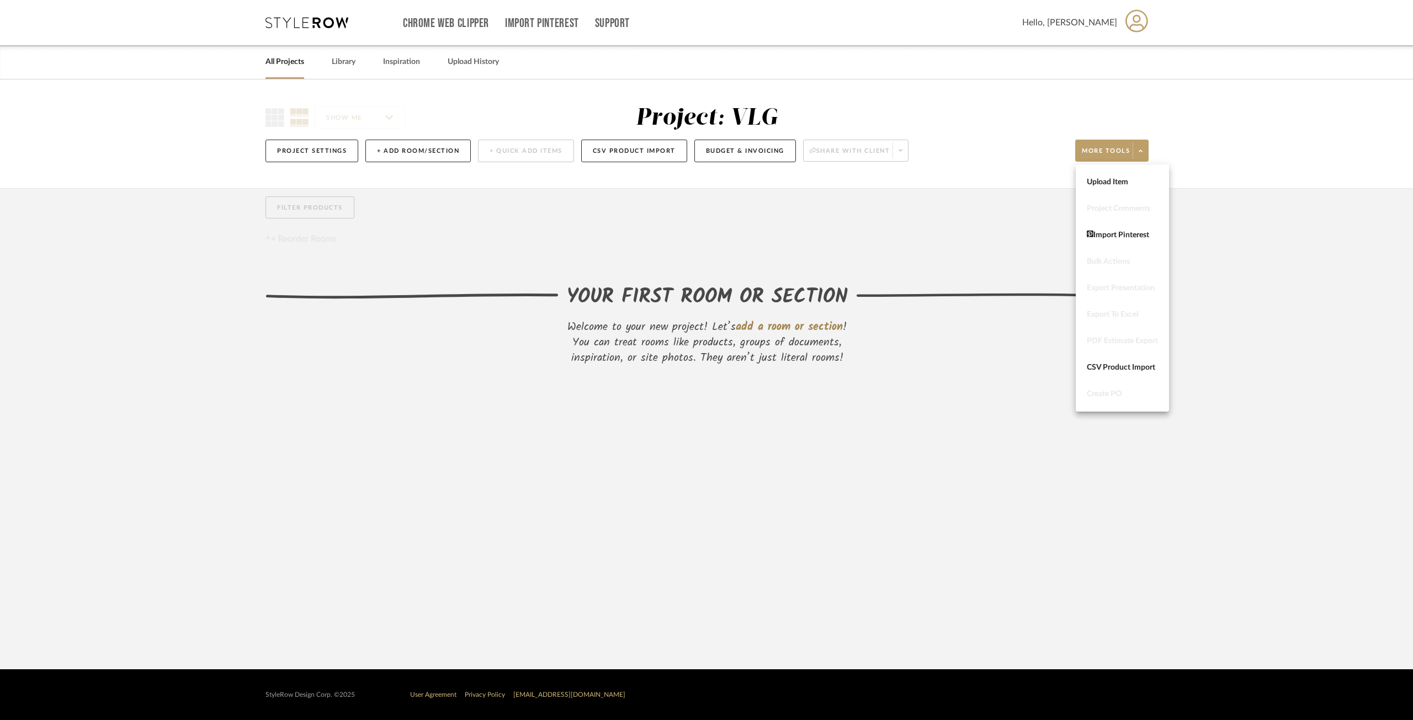
click at [1214, 234] on div at bounding box center [706, 360] width 1413 height 720
click at [278, 58] on link "All Projects" at bounding box center [284, 62] width 39 height 15
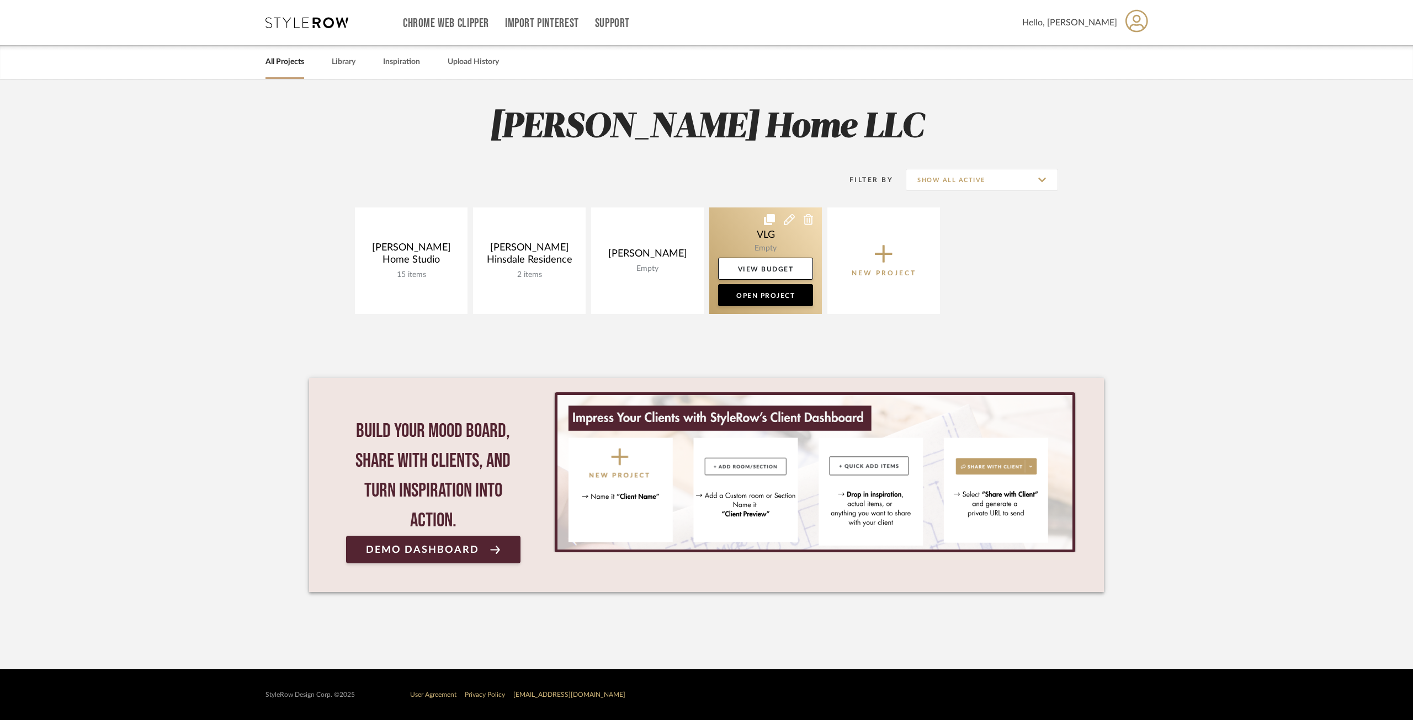
click at [747, 236] on link at bounding box center [765, 261] width 113 height 107
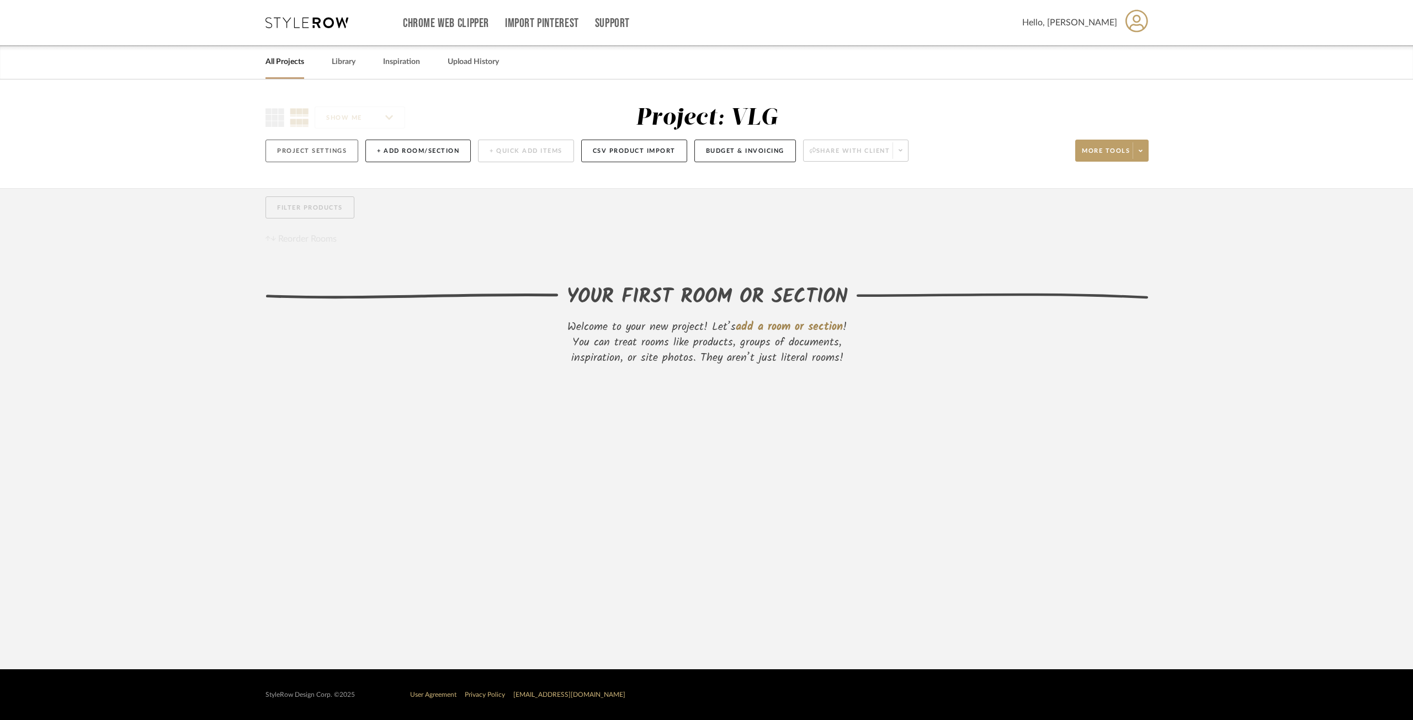
click at [313, 151] on button "Project Settings" at bounding box center [311, 151] width 93 height 23
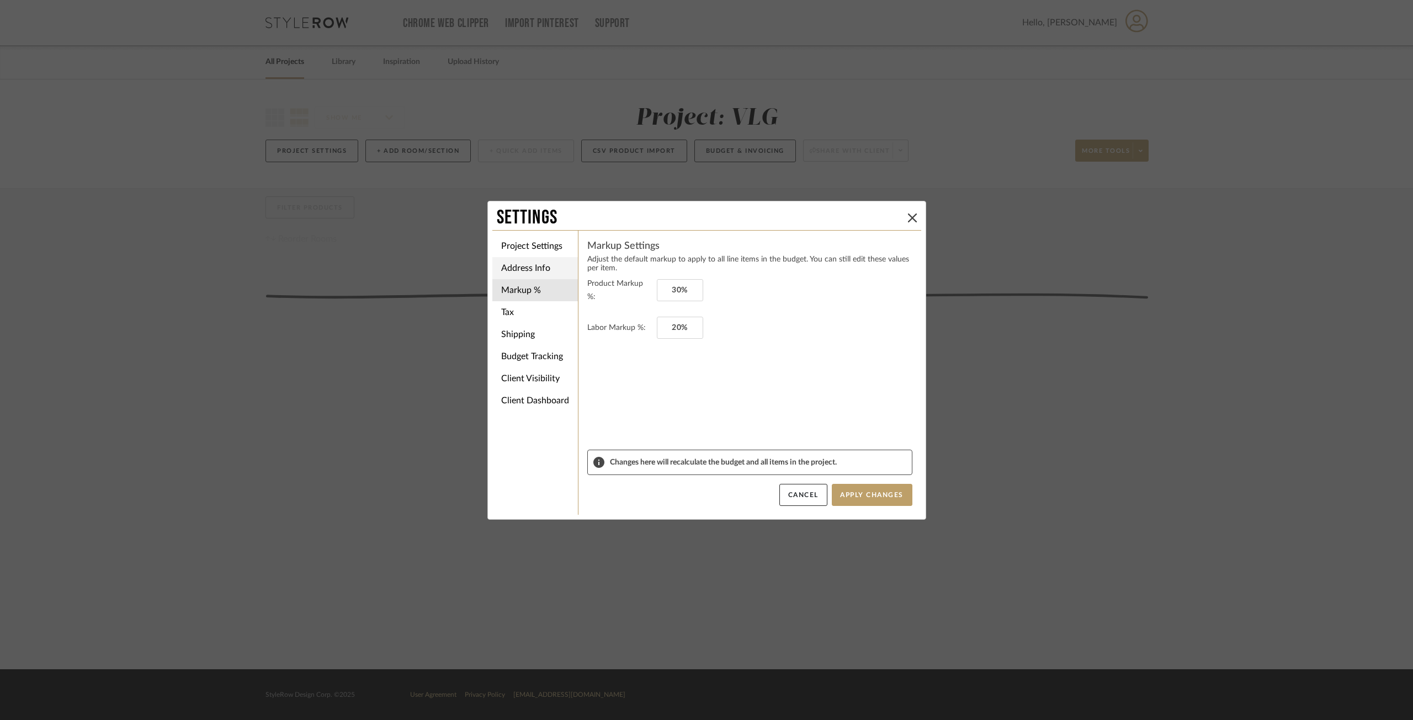
click at [533, 271] on li "Address Info" at bounding box center [535, 268] width 86 height 22
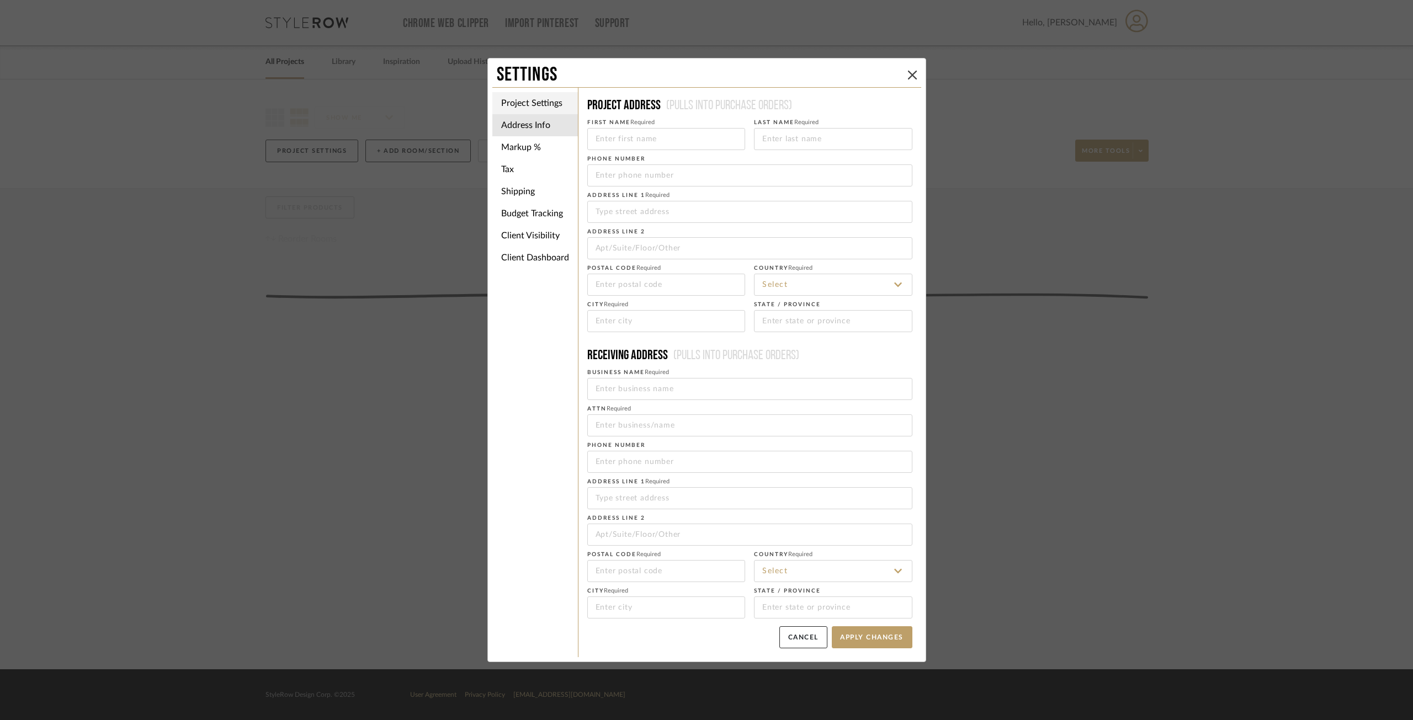
click at [513, 107] on li "Project Settings" at bounding box center [535, 103] width 86 height 22
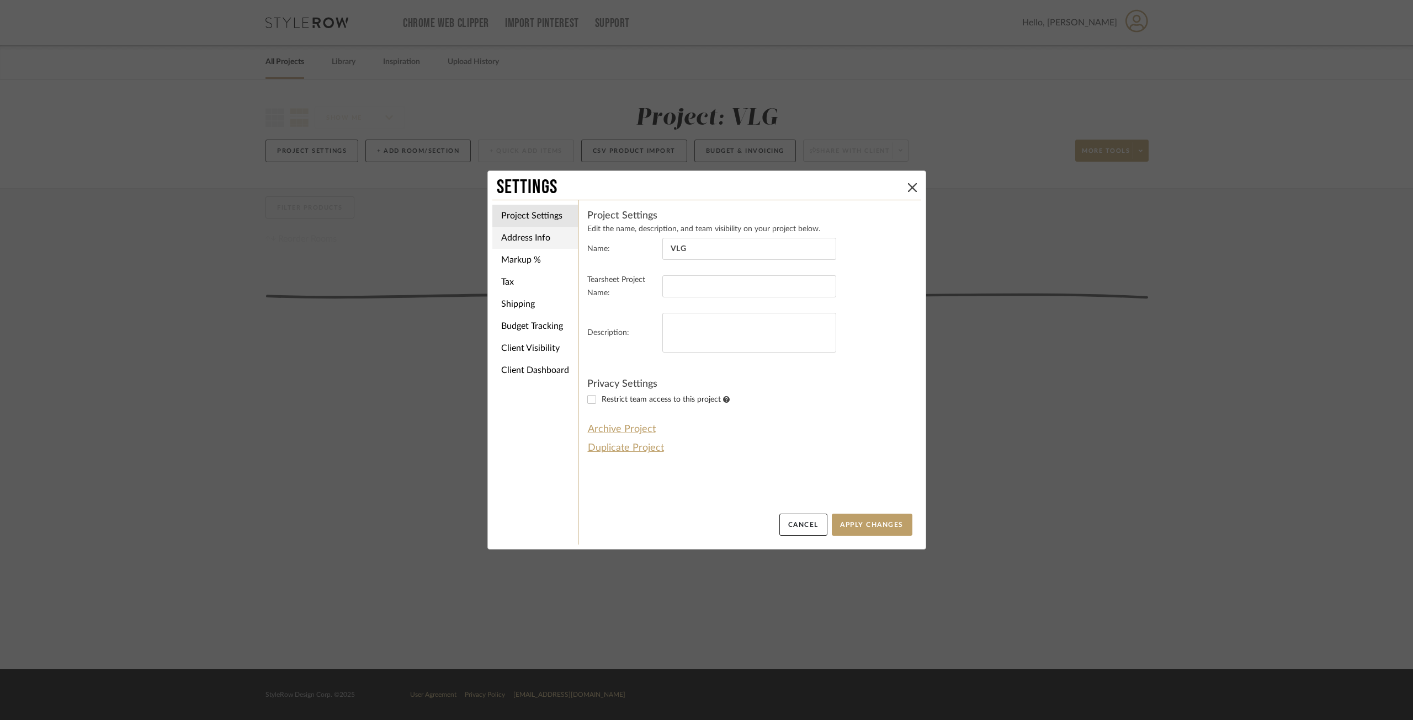
click at [517, 242] on li "Address Info" at bounding box center [535, 238] width 86 height 22
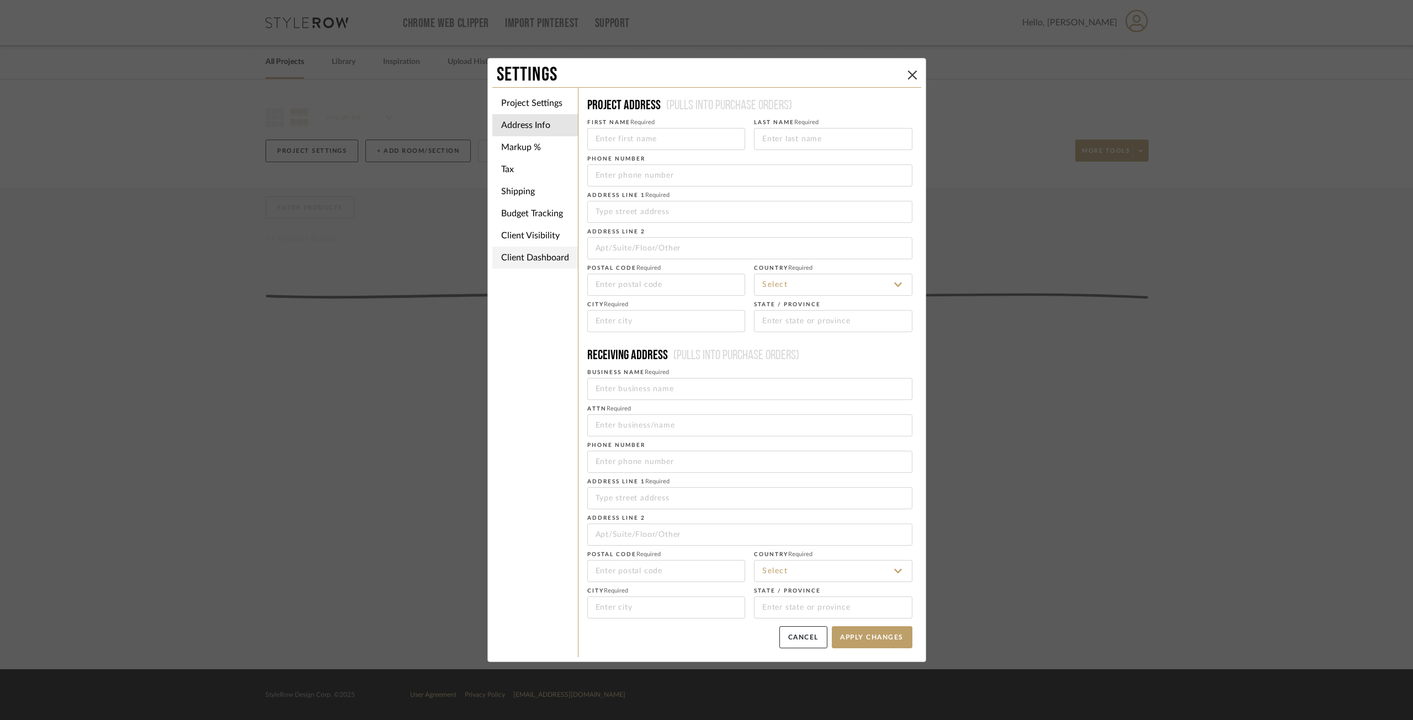
click at [525, 259] on li "Client Dashboard" at bounding box center [535, 258] width 86 height 22
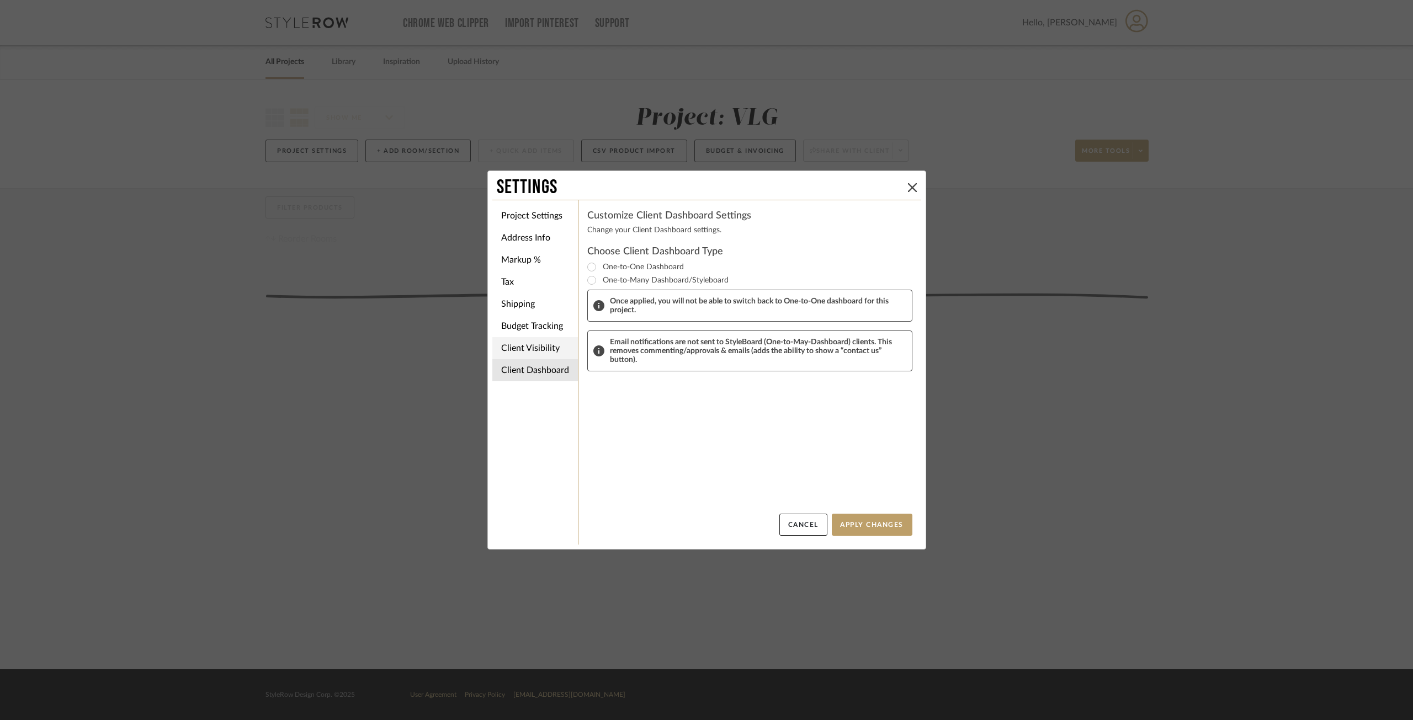
click at [528, 355] on li "Client Visibility" at bounding box center [535, 348] width 86 height 22
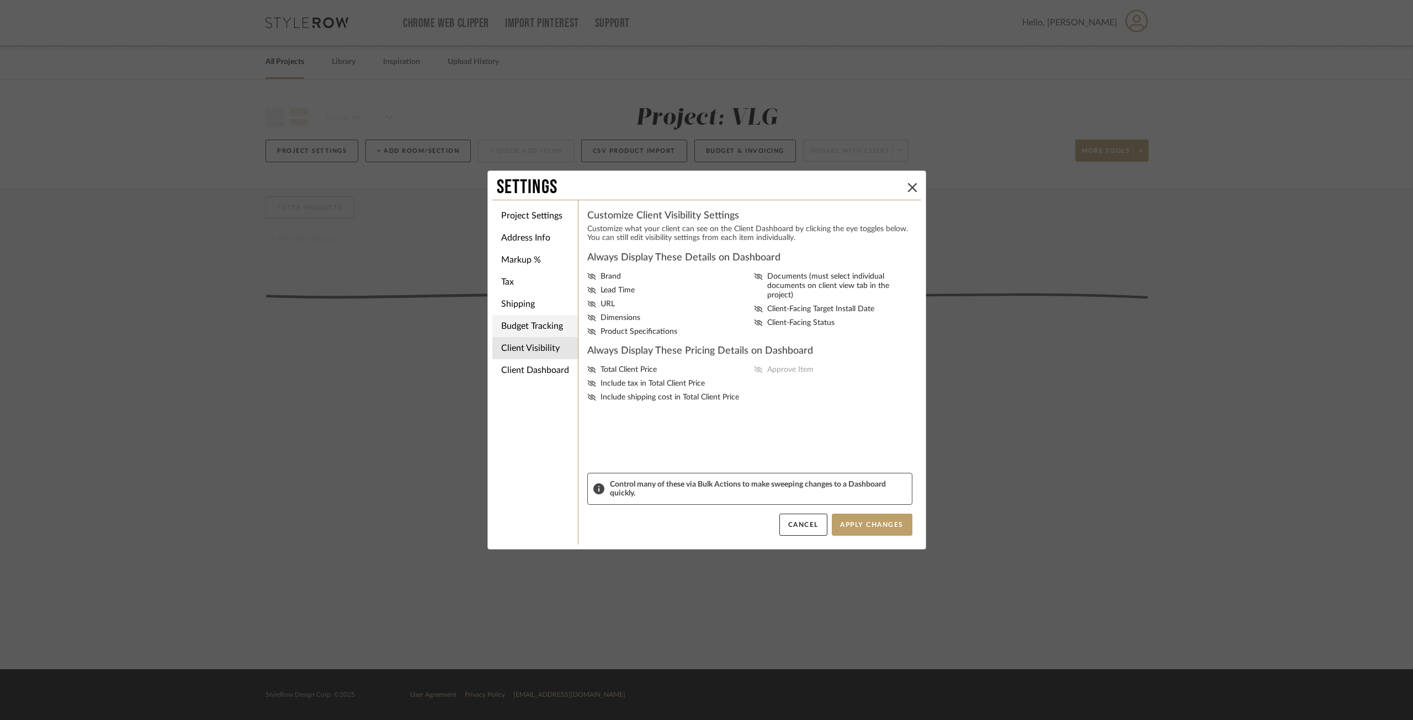
click at [537, 333] on li "Budget Tracking" at bounding box center [535, 326] width 86 height 22
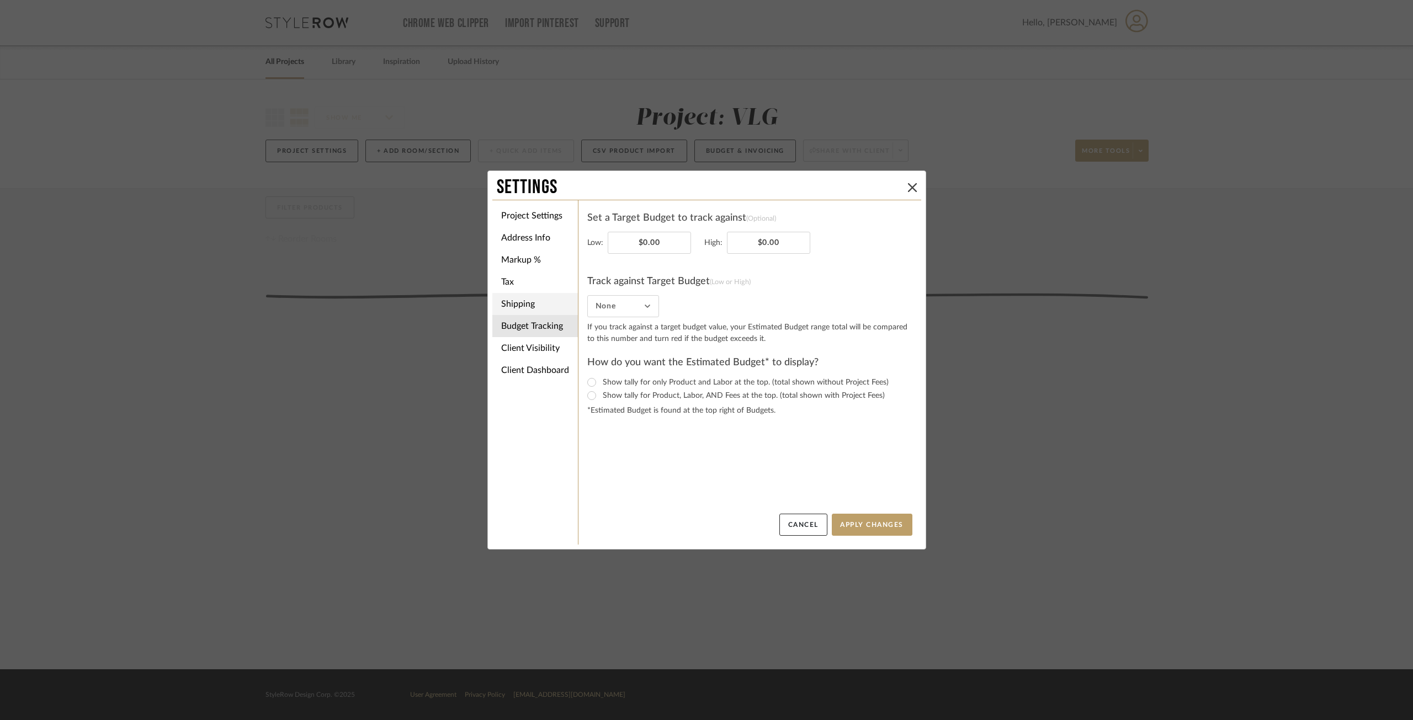
click at [541, 305] on li "Shipping" at bounding box center [535, 304] width 86 height 22
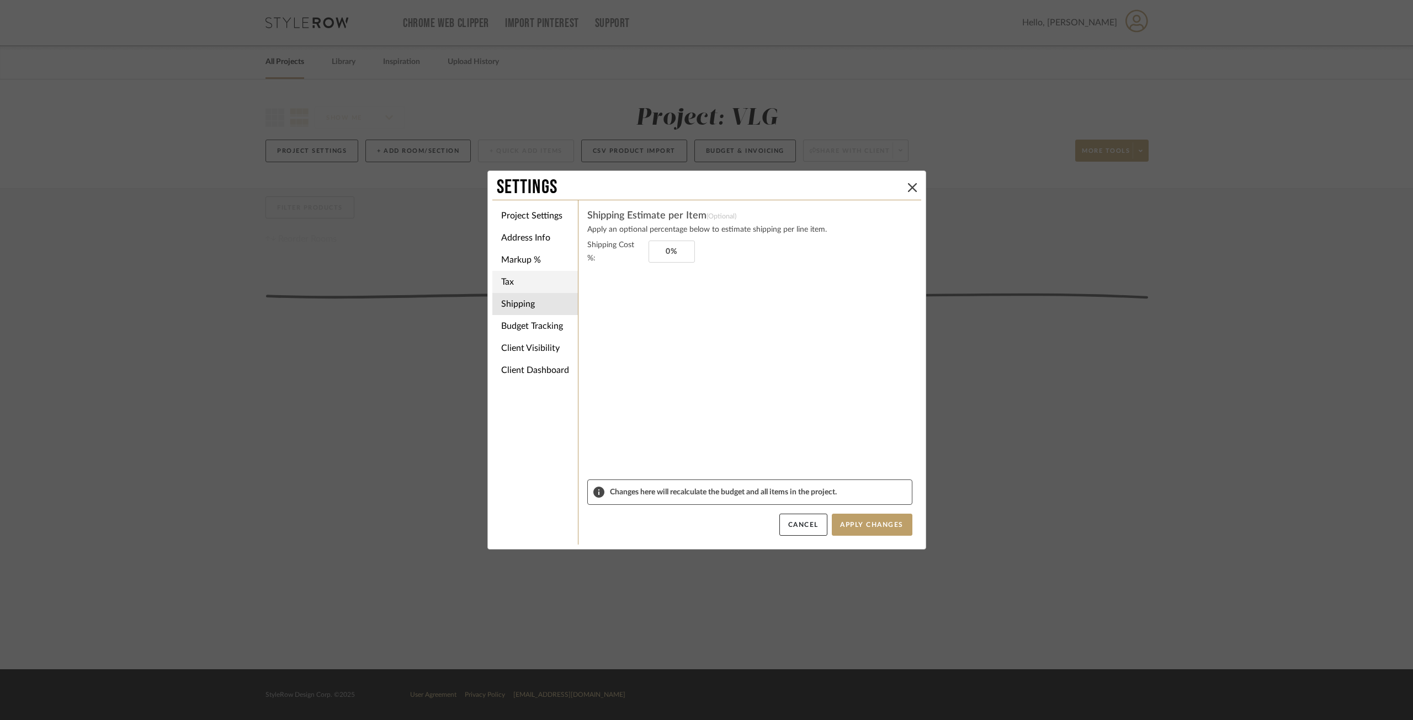
click at [539, 281] on li "Tax" at bounding box center [535, 282] width 86 height 22
click at [533, 215] on li "Project Settings" at bounding box center [535, 216] width 86 height 22
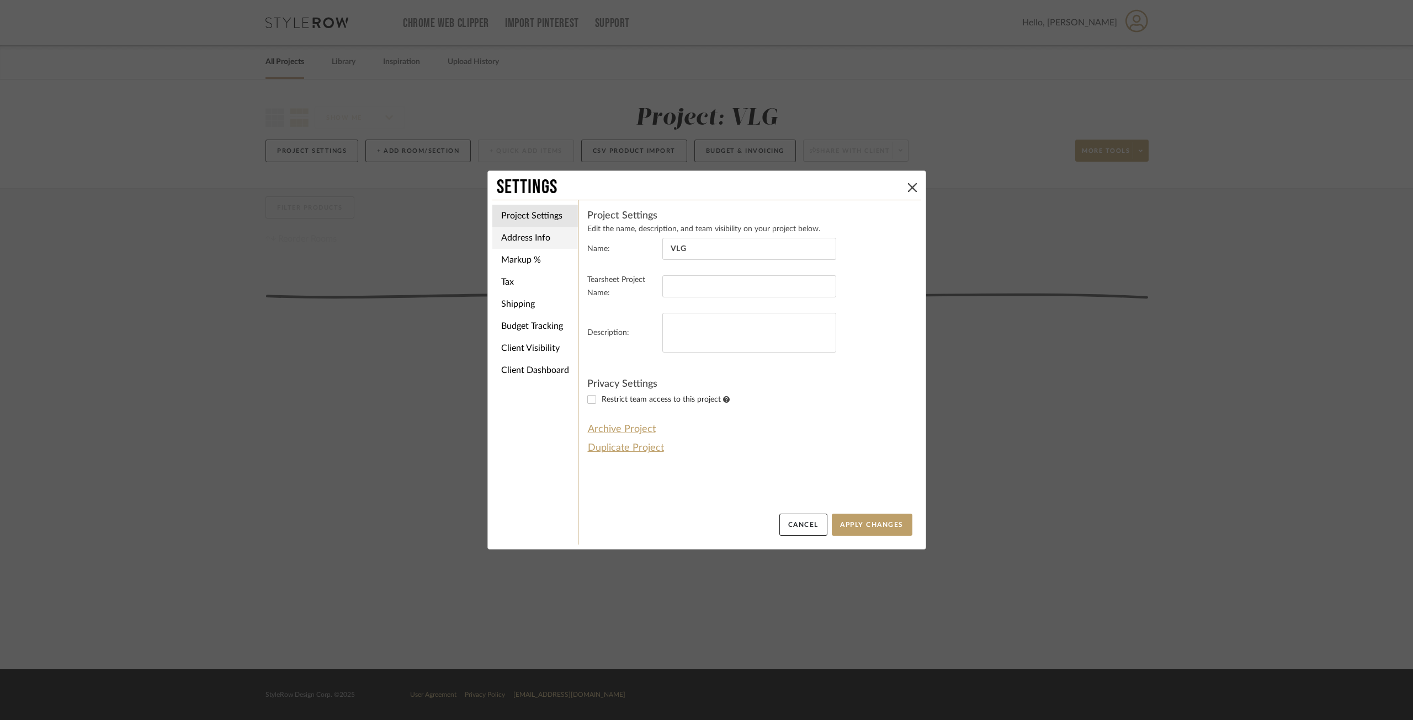
click at [529, 229] on li "Address Info" at bounding box center [535, 238] width 86 height 22
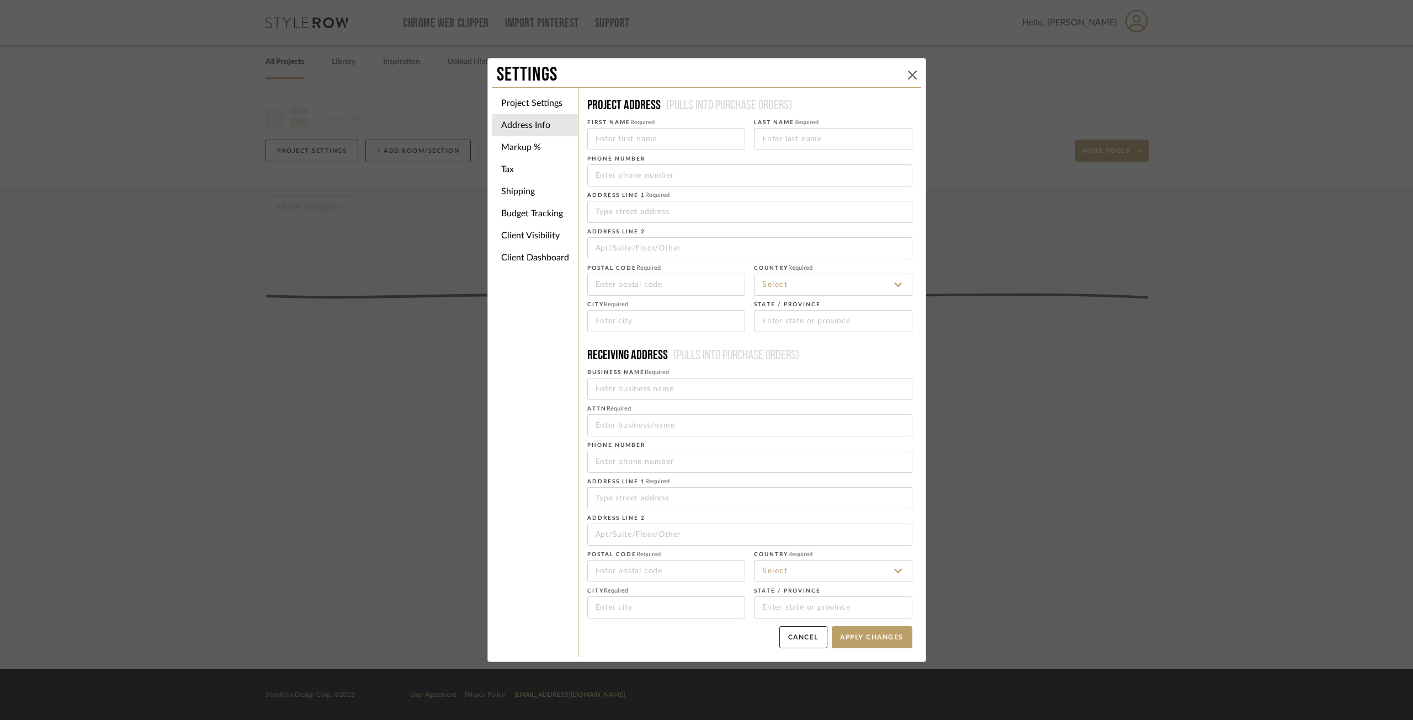
click at [908, 72] on icon at bounding box center [912, 75] width 9 height 9
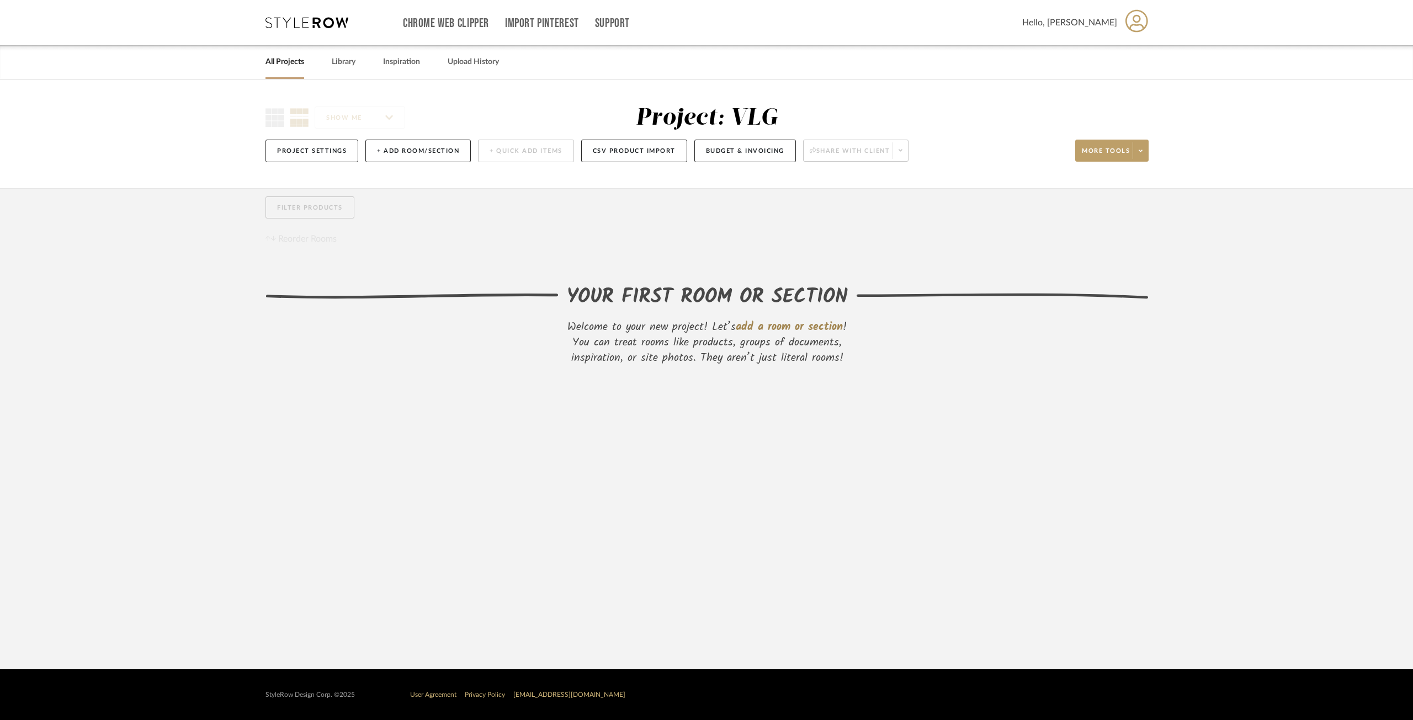
click at [285, 65] on link "All Projects" at bounding box center [284, 62] width 39 height 15
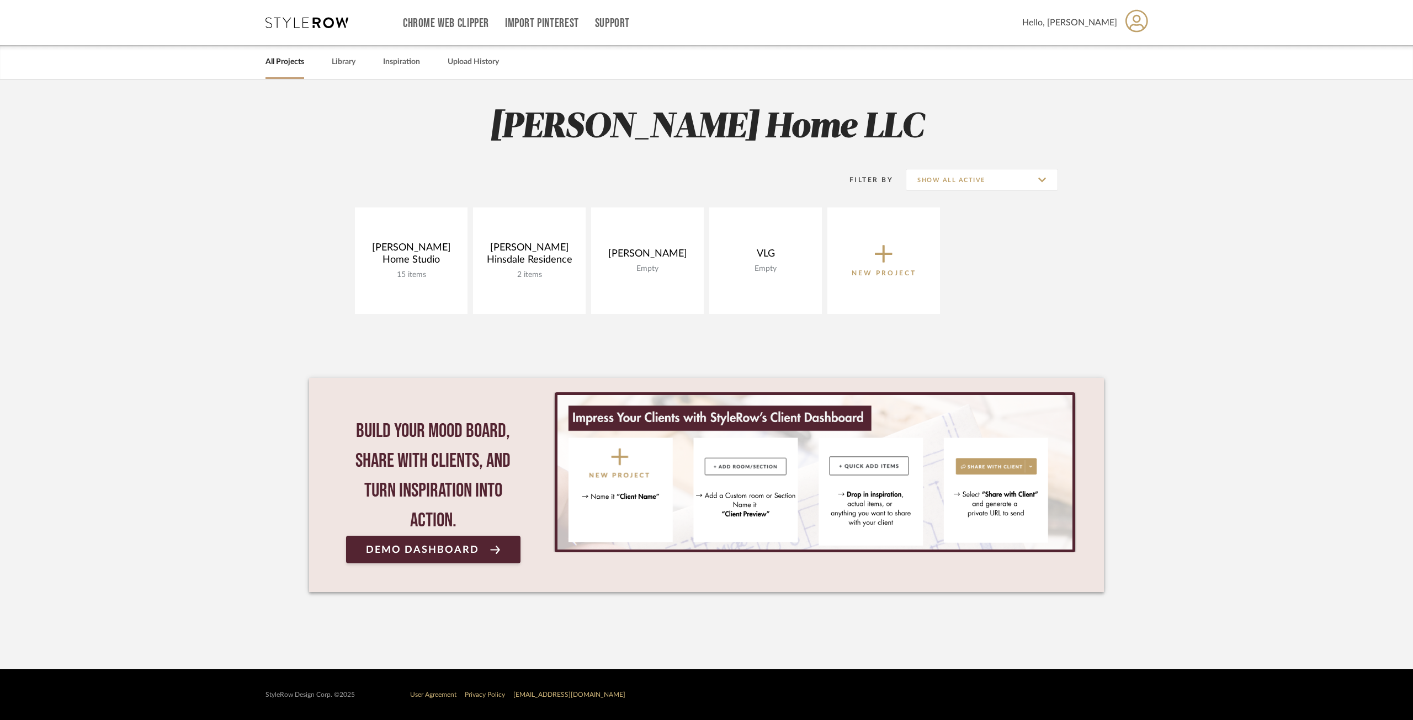
drag, startPoint x: 789, startPoint y: 222, endPoint x: 786, endPoint y: 189, distance: 33.2
click at [786, 189] on div "Filter By Show All Active" at bounding box center [706, 180] width 703 height 28
click at [767, 220] on icon at bounding box center [769, 219] width 11 height 11
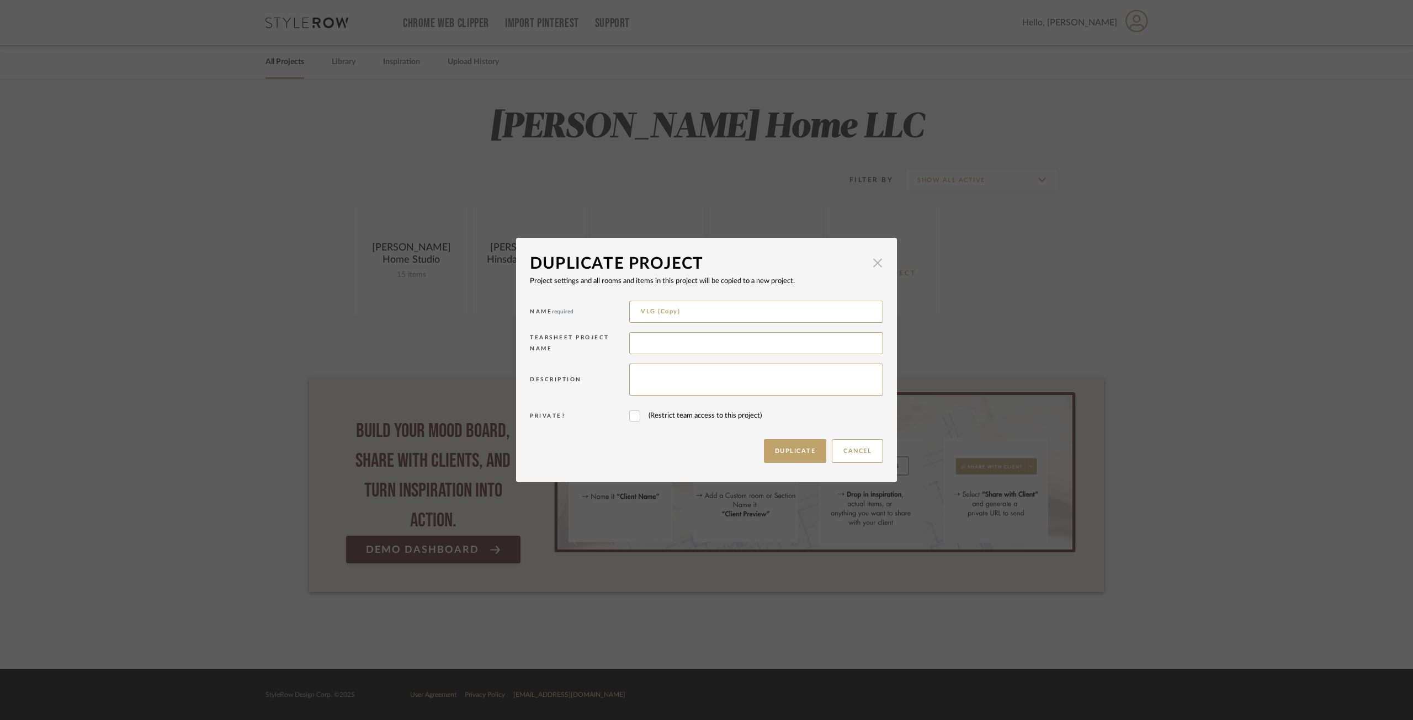
click at [870, 257] on span "button" at bounding box center [877, 263] width 22 height 22
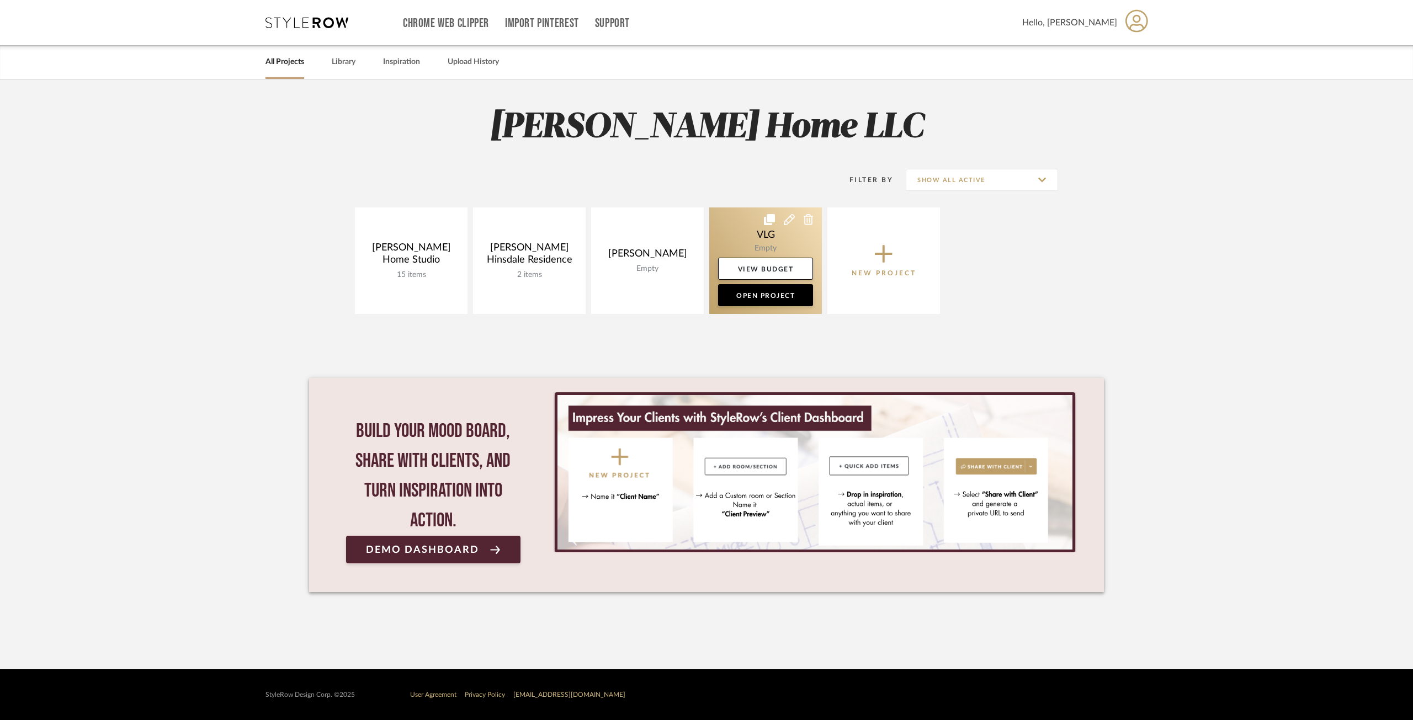
click at [789, 216] on icon at bounding box center [789, 219] width 11 height 11
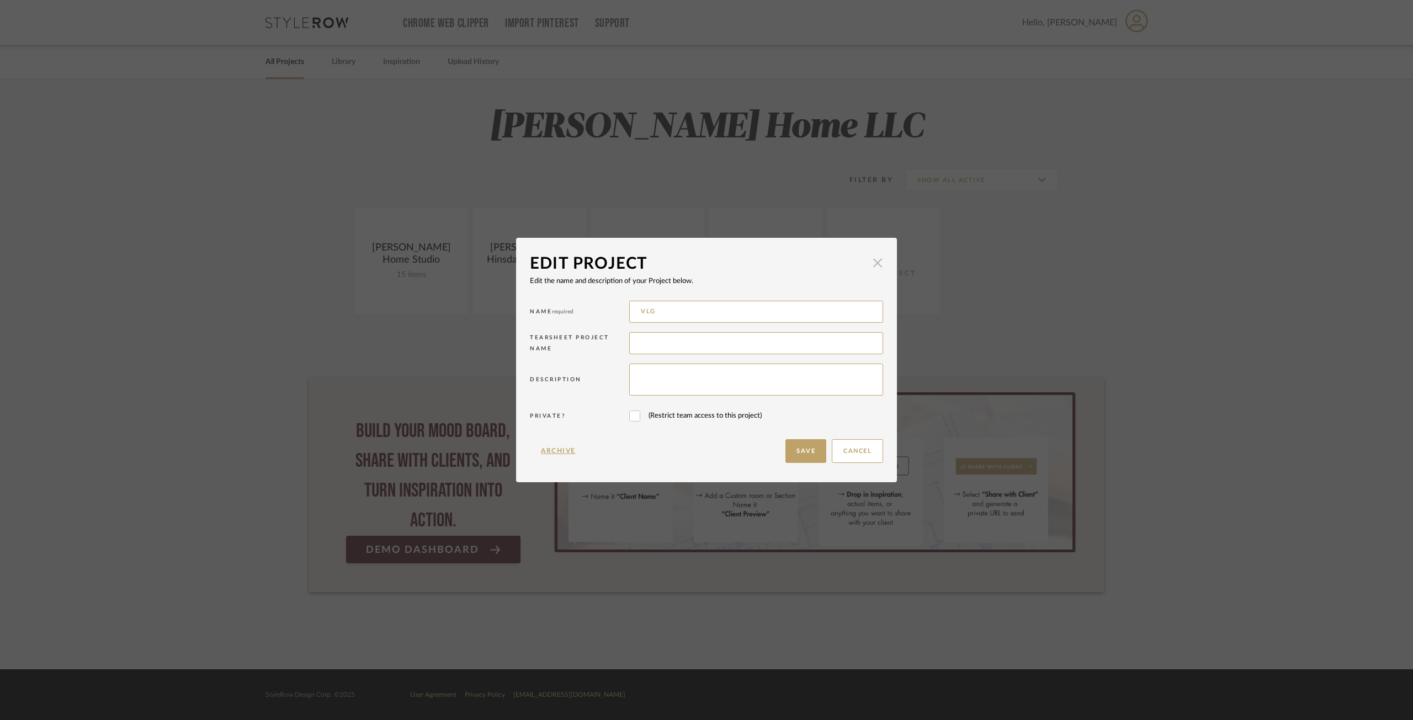
drag, startPoint x: 868, startPoint y: 249, endPoint x: 870, endPoint y: 262, distance: 12.8
click at [869, 253] on dialog-content "Edit Project × Edit the name and description of your Project below. Name requir…" at bounding box center [706, 360] width 381 height 244
click at [871, 265] on span "button" at bounding box center [877, 263] width 22 height 22
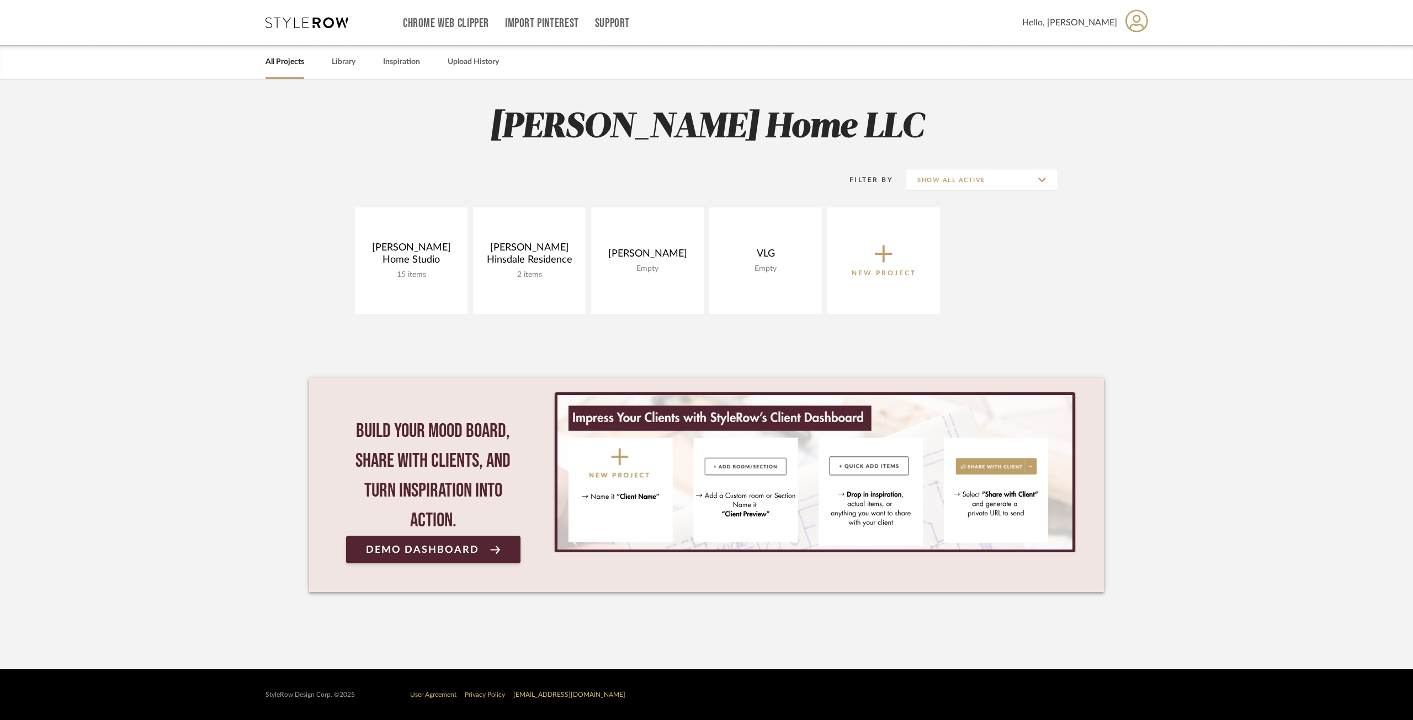
click at [886, 286] on button "New Project" at bounding box center [883, 261] width 113 height 107
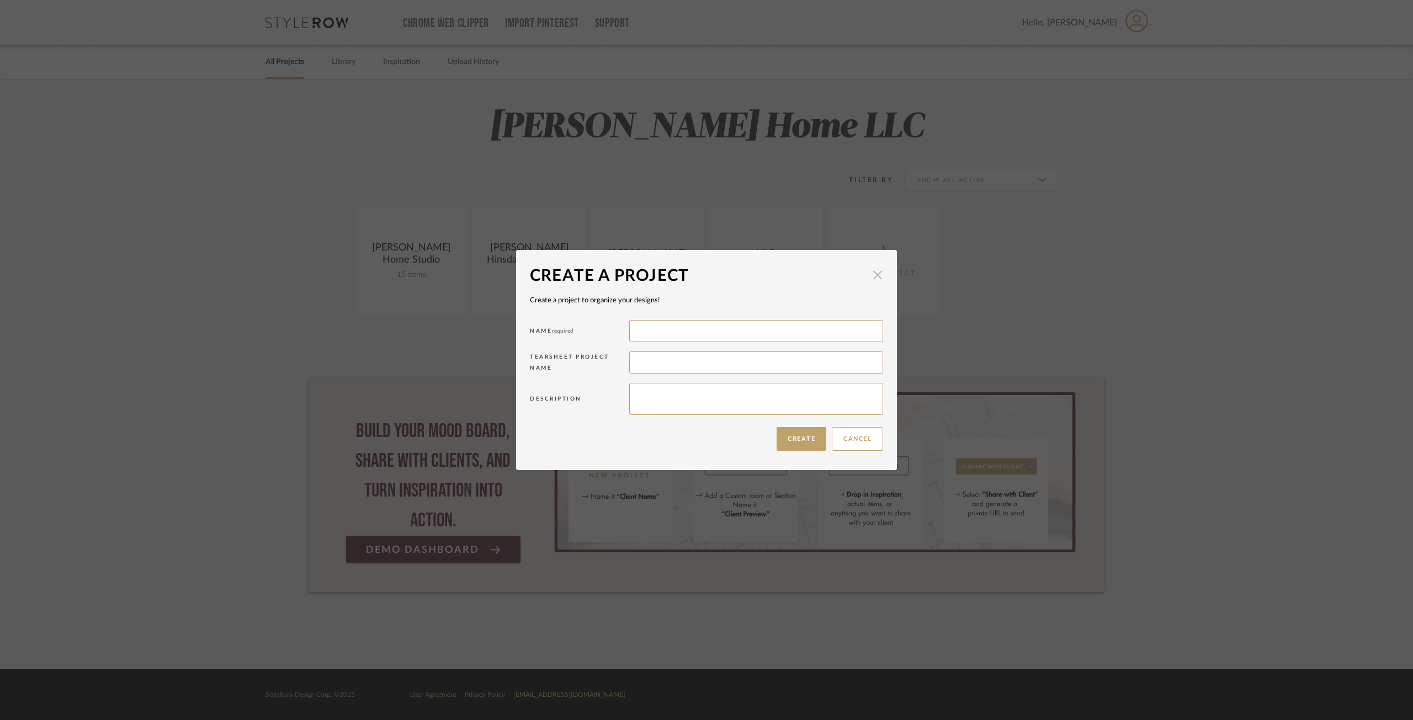
click at [879, 273] on span "button" at bounding box center [877, 275] width 22 height 22
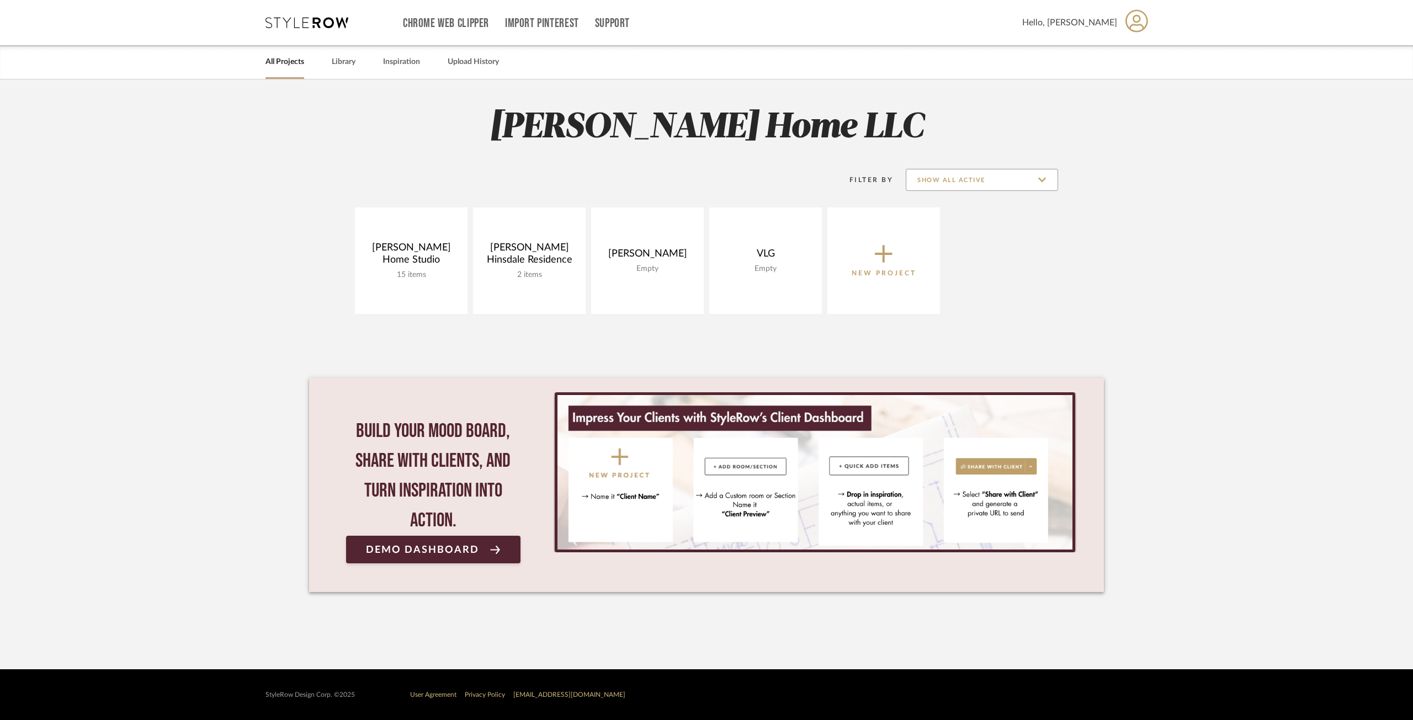
click at [963, 186] on input "Show All Active" at bounding box center [982, 180] width 152 height 22
click at [951, 254] on span "Archived" at bounding box center [981, 260] width 151 height 26
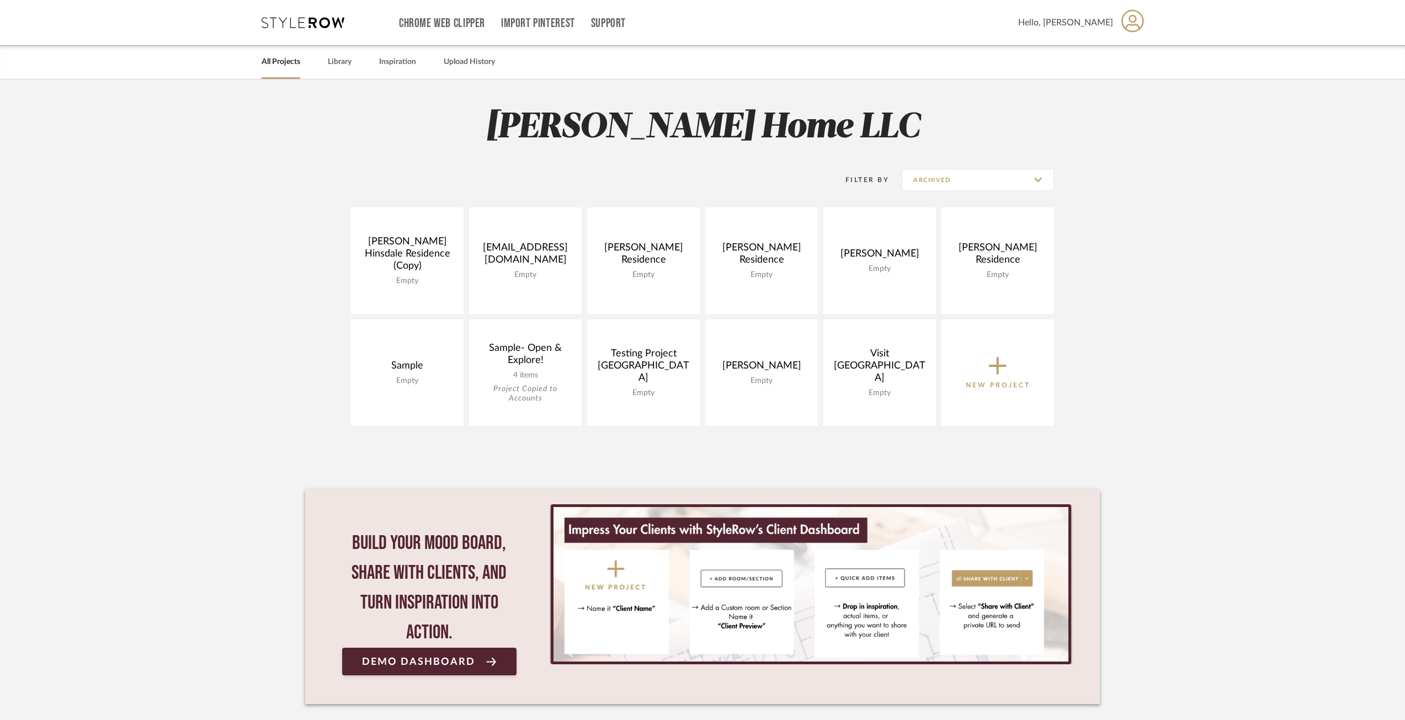
click at [1000, 161] on div "Filter By Archived" at bounding box center [702, 180] width 703 height 55
click at [999, 172] on input "Archived" at bounding box center [978, 180] width 152 height 22
click at [993, 207] on span "Show All Active" at bounding box center [979, 207] width 131 height 9
type input "Show All Active"
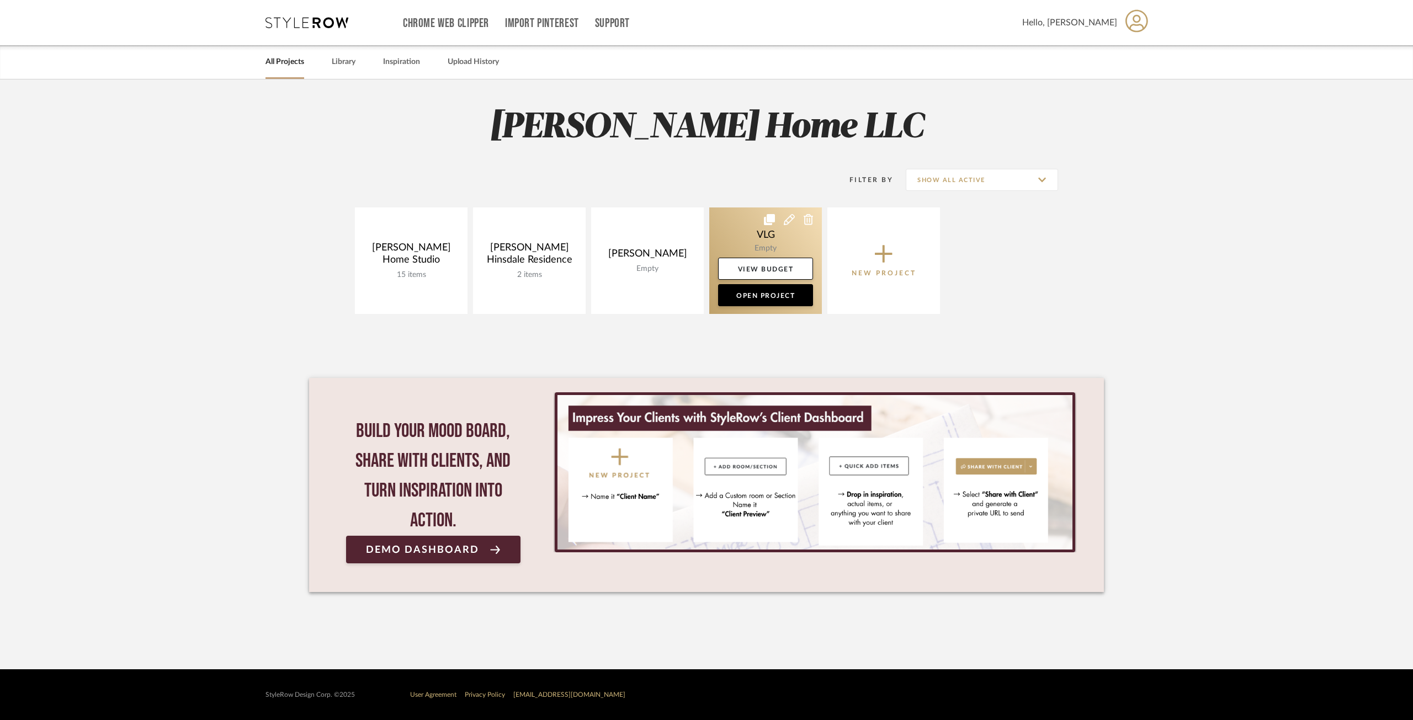
click at [752, 234] on link at bounding box center [765, 261] width 113 height 107
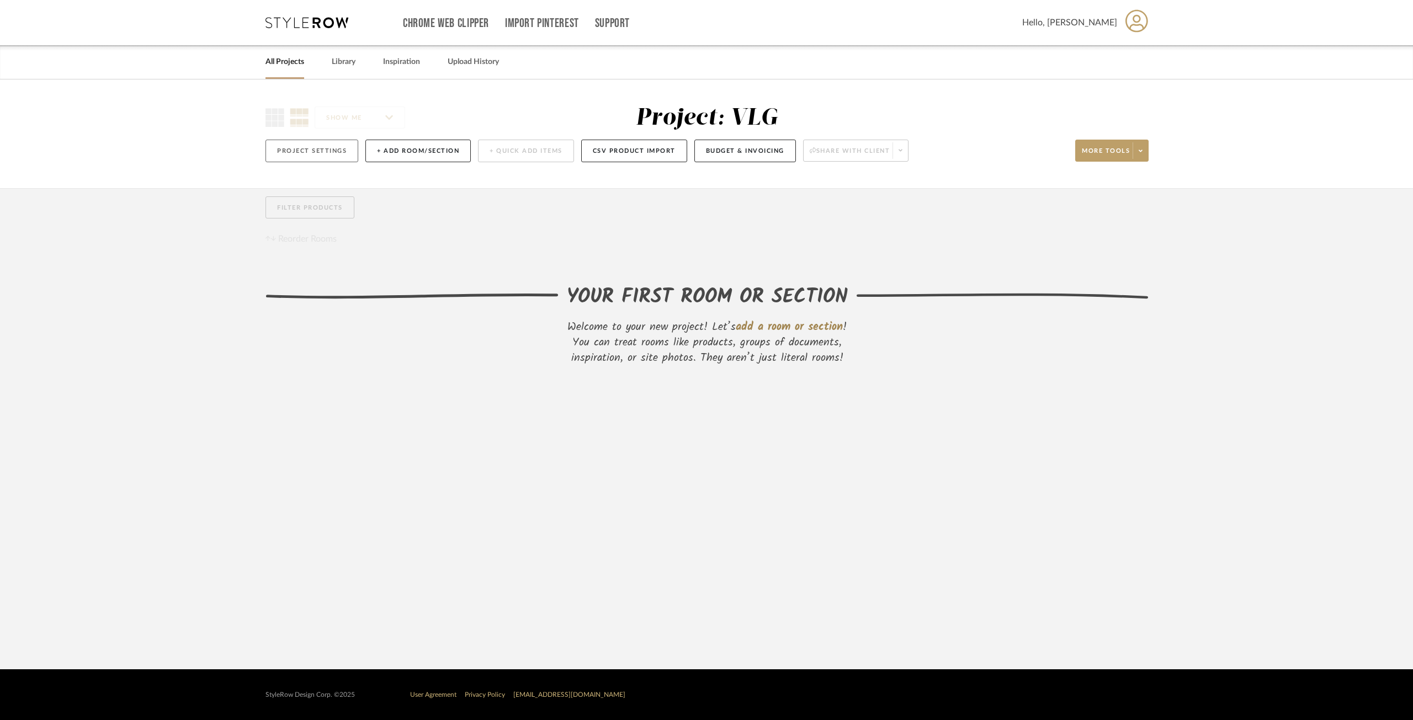
click at [313, 148] on button "Project Settings" at bounding box center [311, 151] width 93 height 23
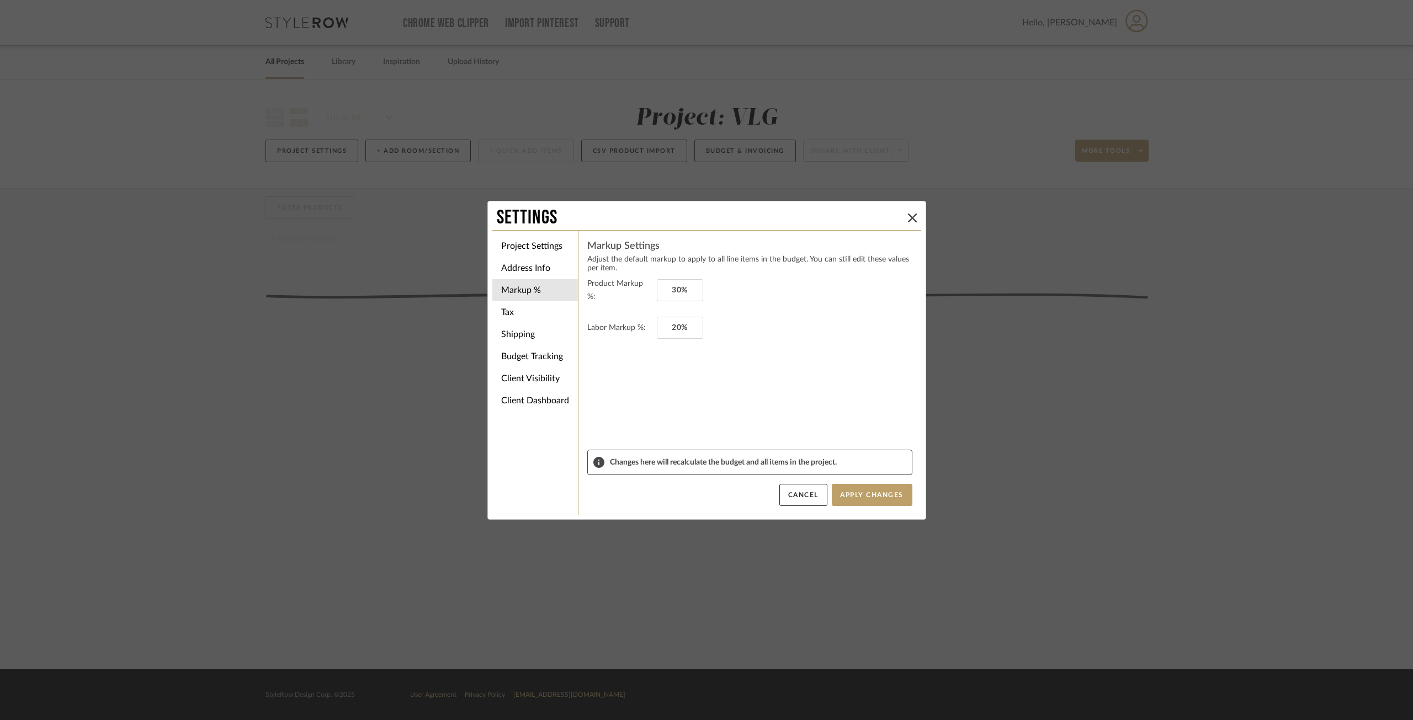
click at [441, 150] on div "Settings Project Settings Address Info Markup % Tax Shipping Budget Tracking Cl…" at bounding box center [706, 360] width 1413 height 720
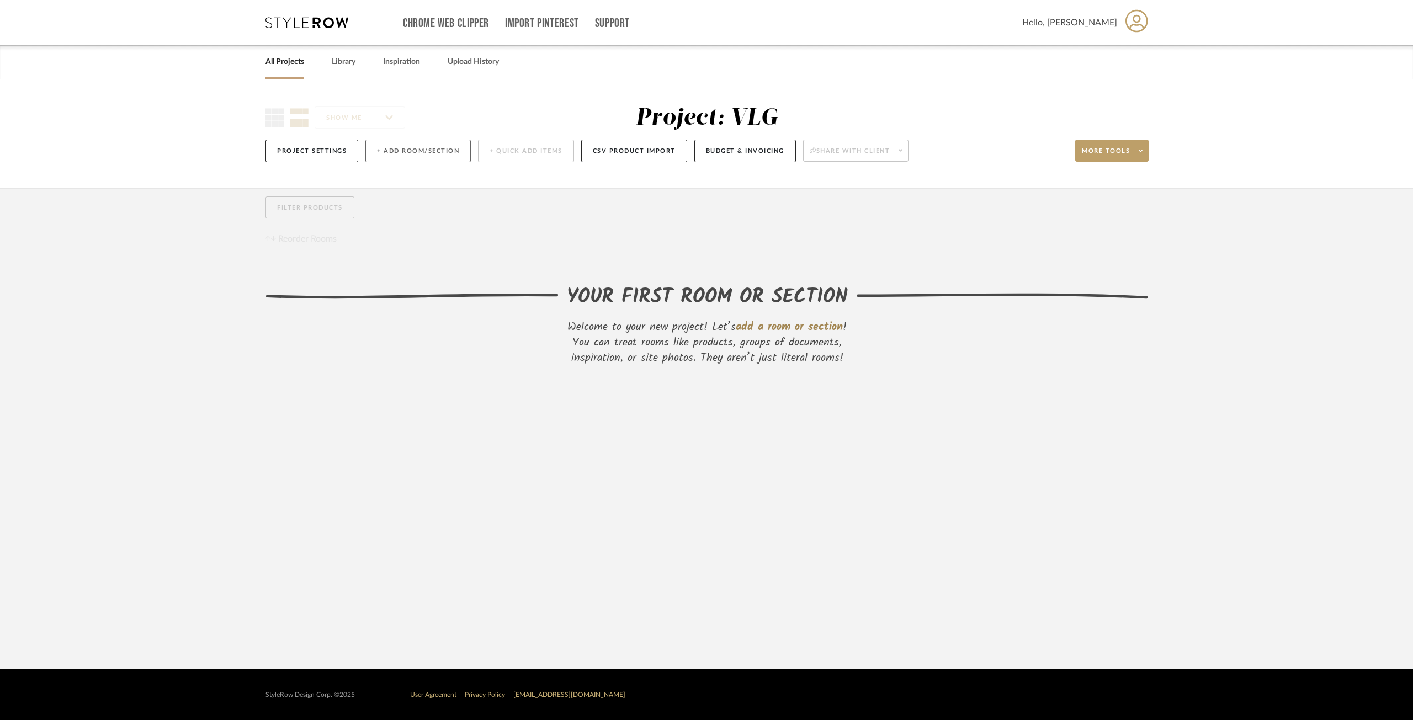
click at [434, 148] on button "+ Add Room/Section" at bounding box center [417, 151] width 105 height 23
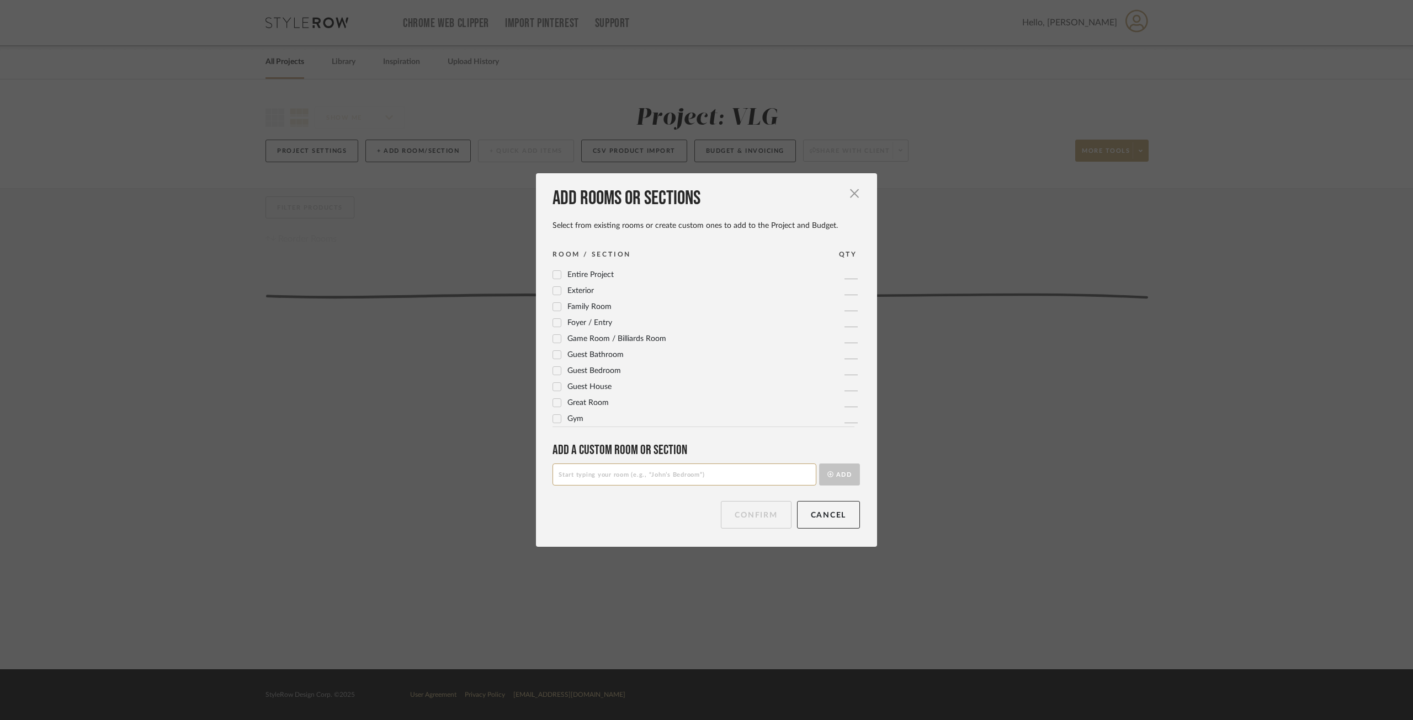
scroll to position [110, 0]
click at [693, 481] on input at bounding box center [684, 475] width 264 height 22
type input "a"
type input "c"
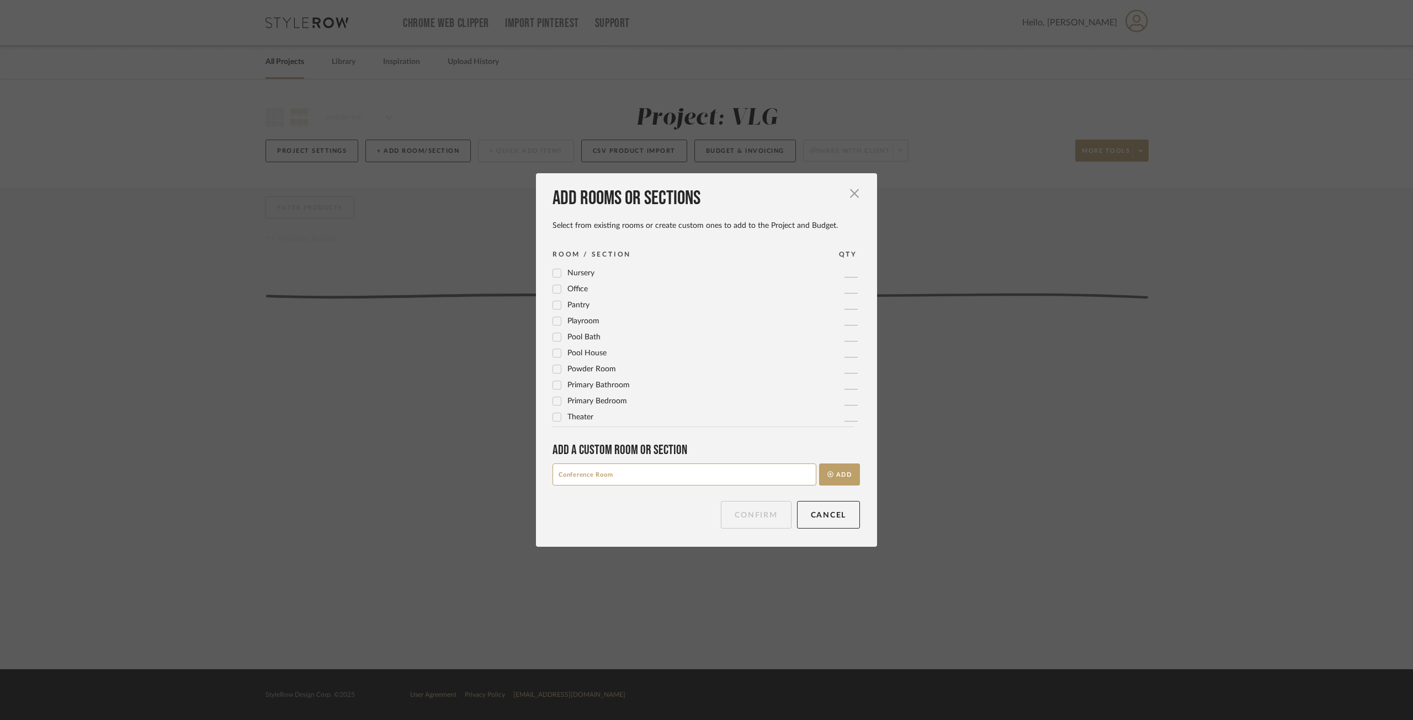
click at [626, 470] on input "Conference Room" at bounding box center [684, 475] width 264 height 22
click at [579, 477] on input "Conference Room" at bounding box center [684, 475] width 264 height 22
type input "Conference Room"
click at [829, 476] on button "Add" at bounding box center [839, 475] width 41 height 22
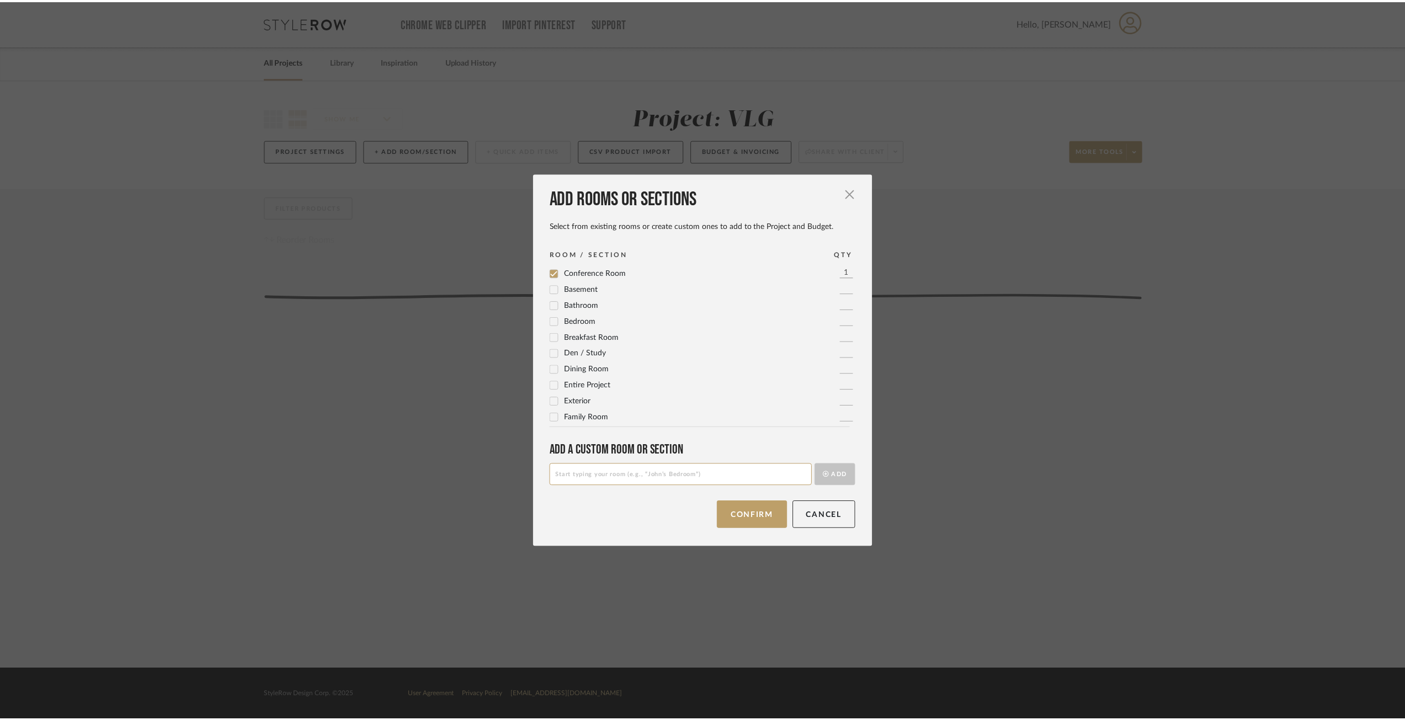
scroll to position [0, 0]
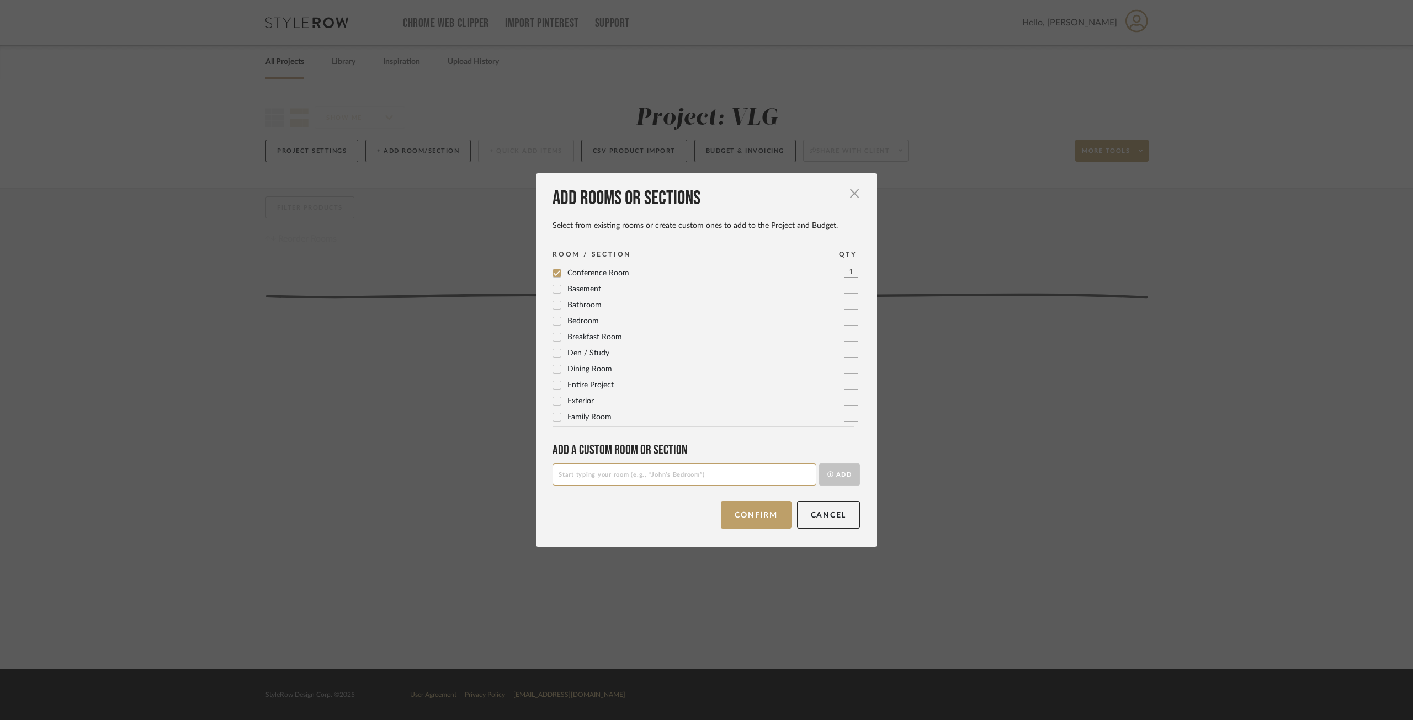
click at [620, 476] on input at bounding box center [684, 475] width 264 height 22
type input "[PERSON_NAME]'s Office"
click at [843, 471] on button "Add" at bounding box center [839, 475] width 41 height 22
click at [555, 322] on icon at bounding box center [557, 321] width 8 height 8
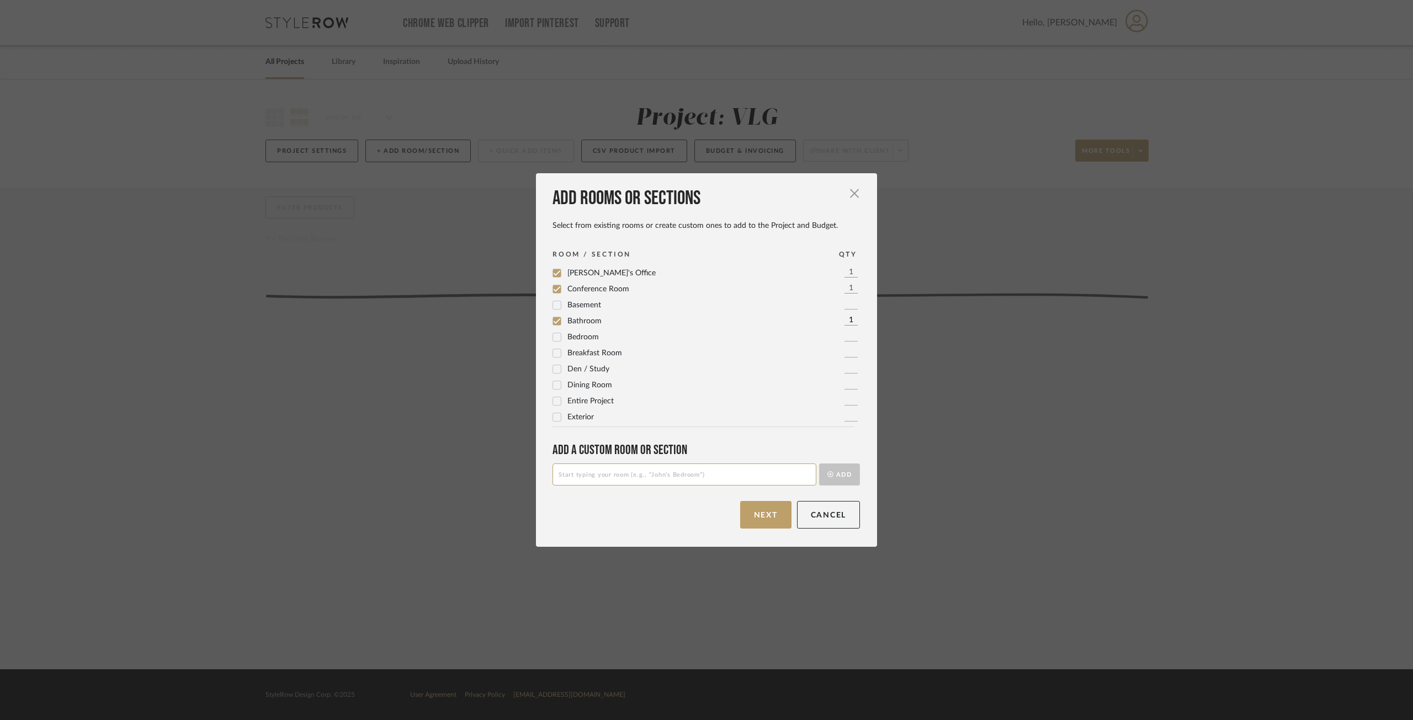
click at [639, 485] on input at bounding box center [684, 475] width 264 height 22
type input "Brie's Office"
click at [829, 476] on button "Add" at bounding box center [839, 475] width 41 height 22
click at [754, 519] on button "Next" at bounding box center [765, 515] width 51 height 28
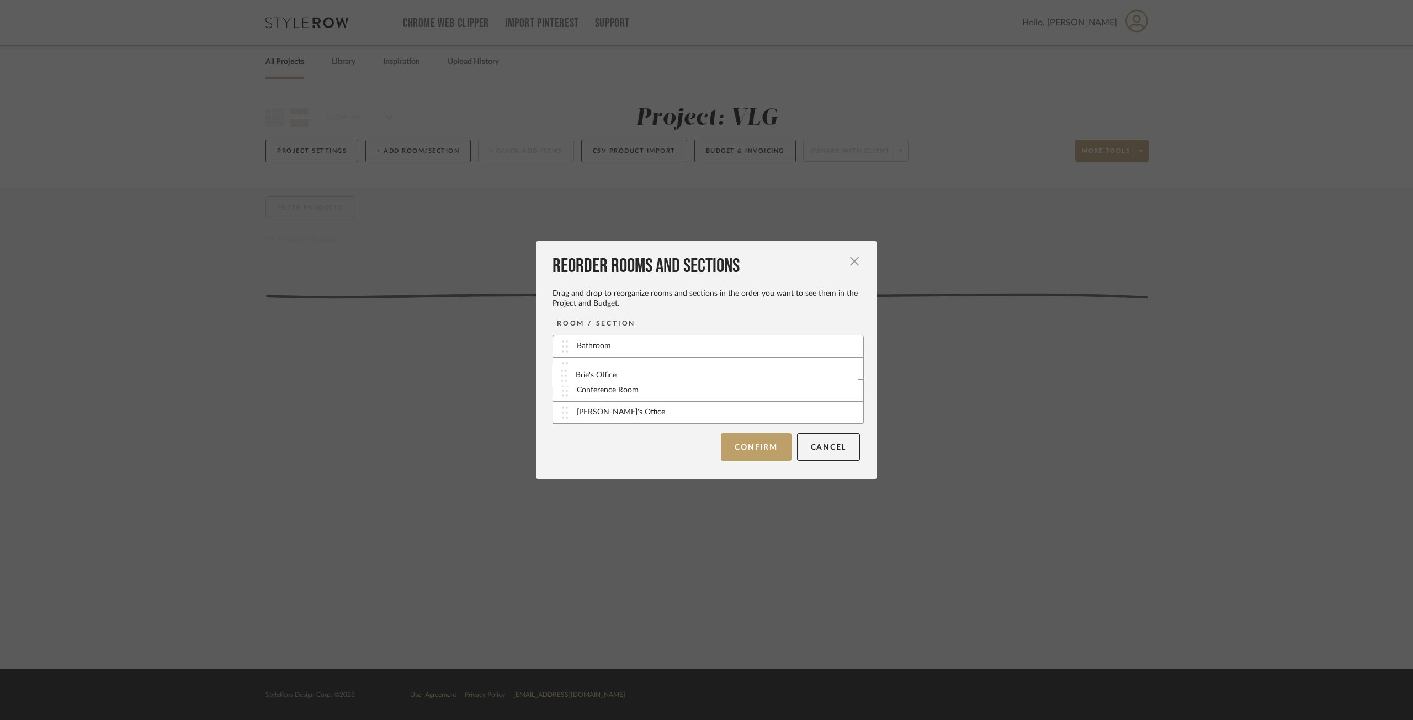
drag, startPoint x: 564, startPoint y: 371, endPoint x: 567, endPoint y: 377, distance: 7.4
click at [567, 377] on div "Brie's Office" at bounding box center [708, 369] width 310 height 22
click at [836, 446] on button "Cancel" at bounding box center [828, 447] width 63 height 28
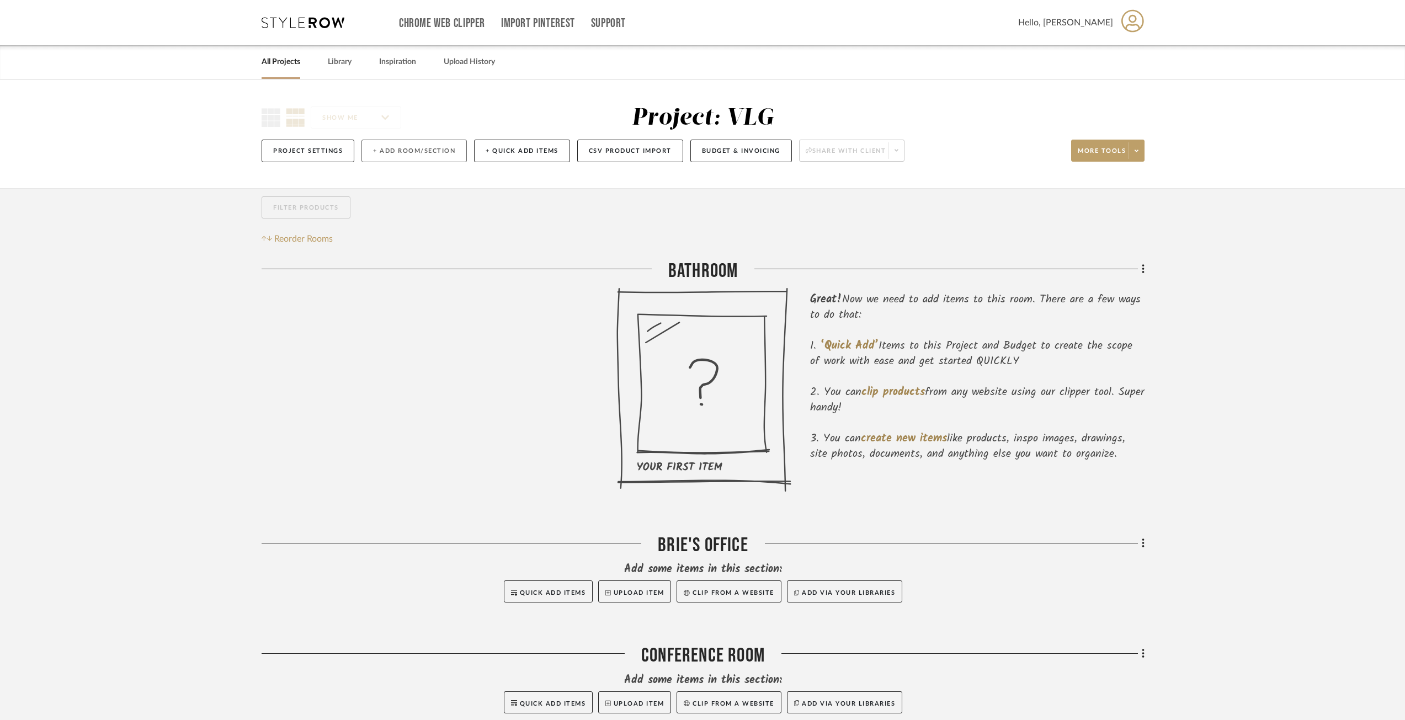
click at [412, 150] on button "+ Add Room/Section" at bounding box center [413, 151] width 105 height 23
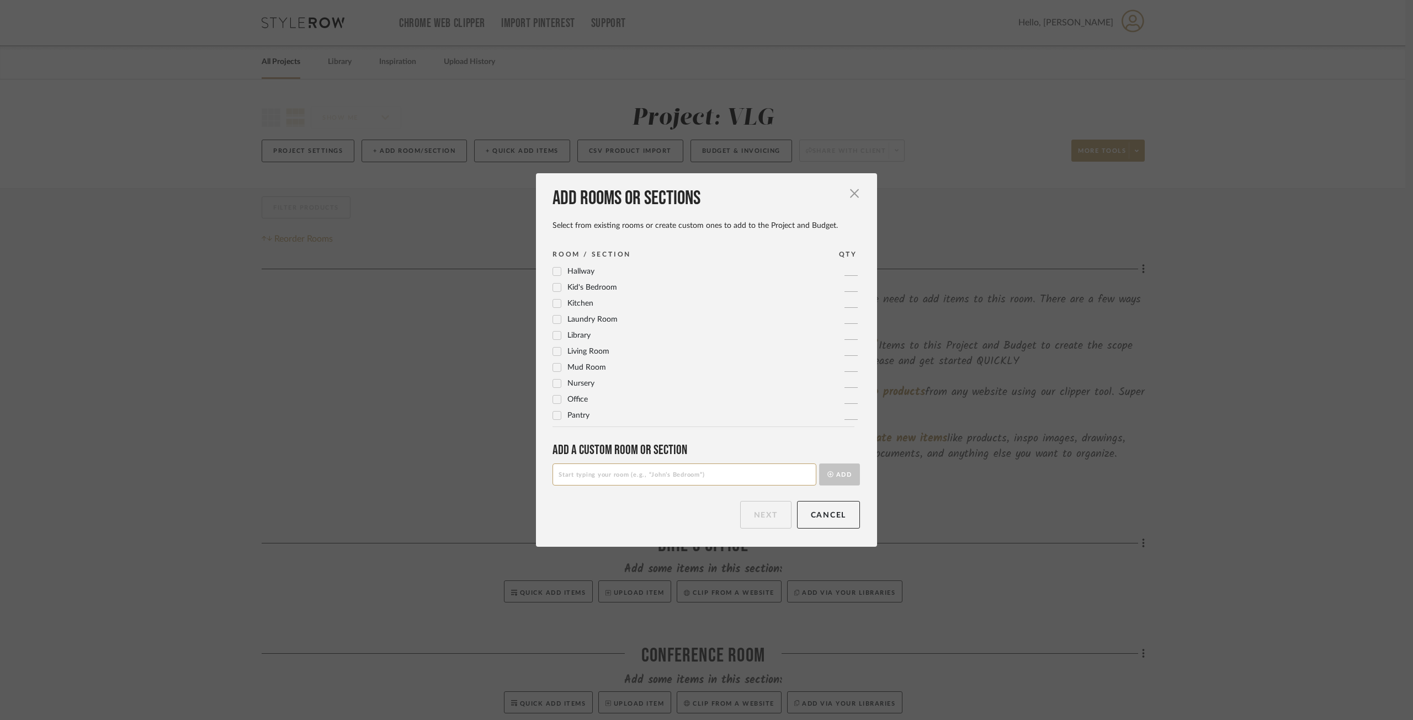
scroll to position [313, 0]
click at [608, 473] on input at bounding box center [684, 475] width 264 height 22
type input "V"
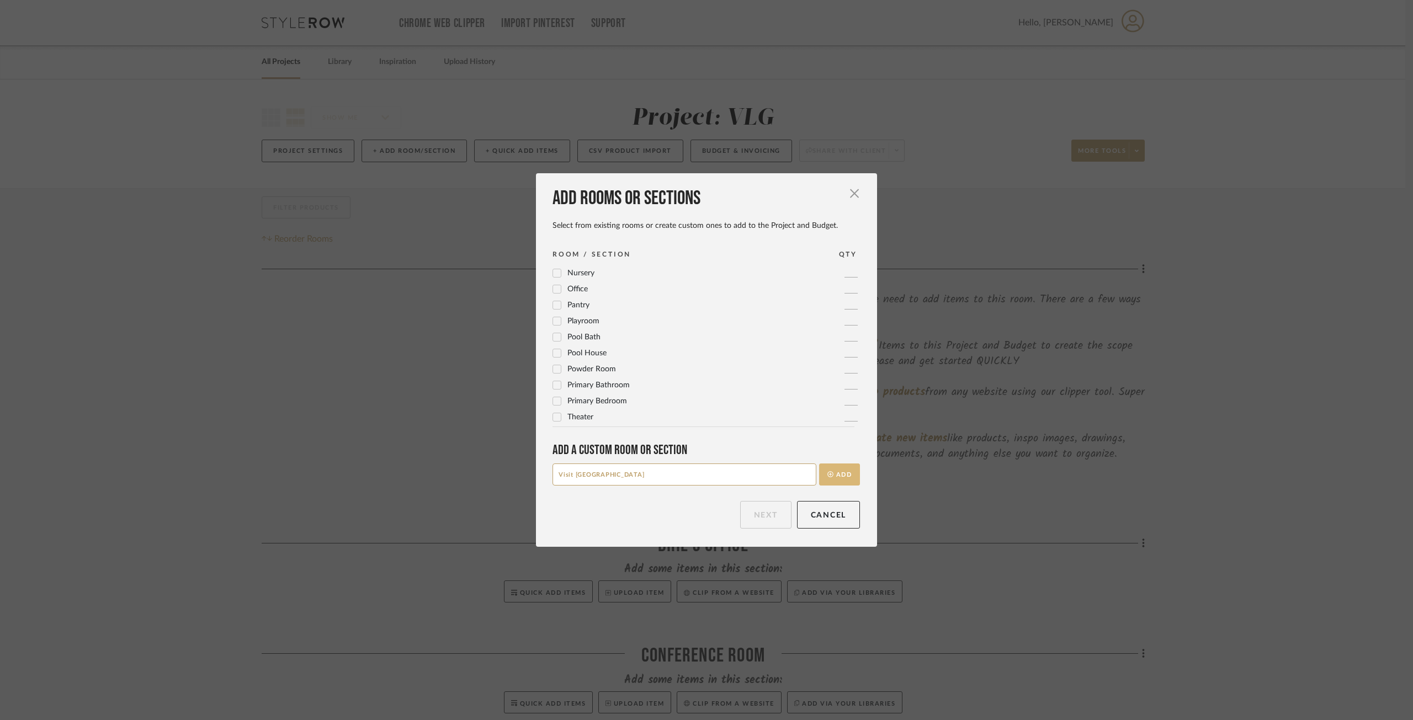
type input "Visit [GEOGRAPHIC_DATA]"
click at [837, 480] on button "Add" at bounding box center [839, 475] width 41 height 22
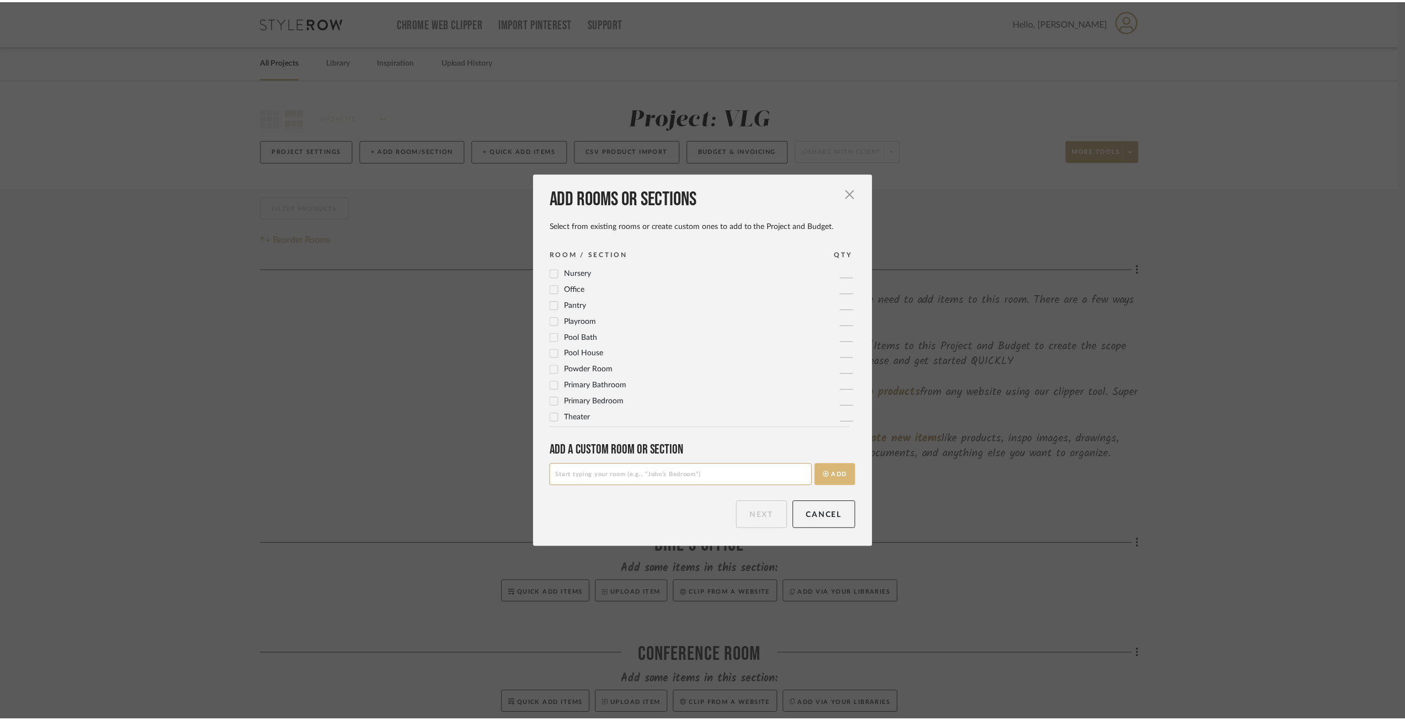
scroll to position [0, 0]
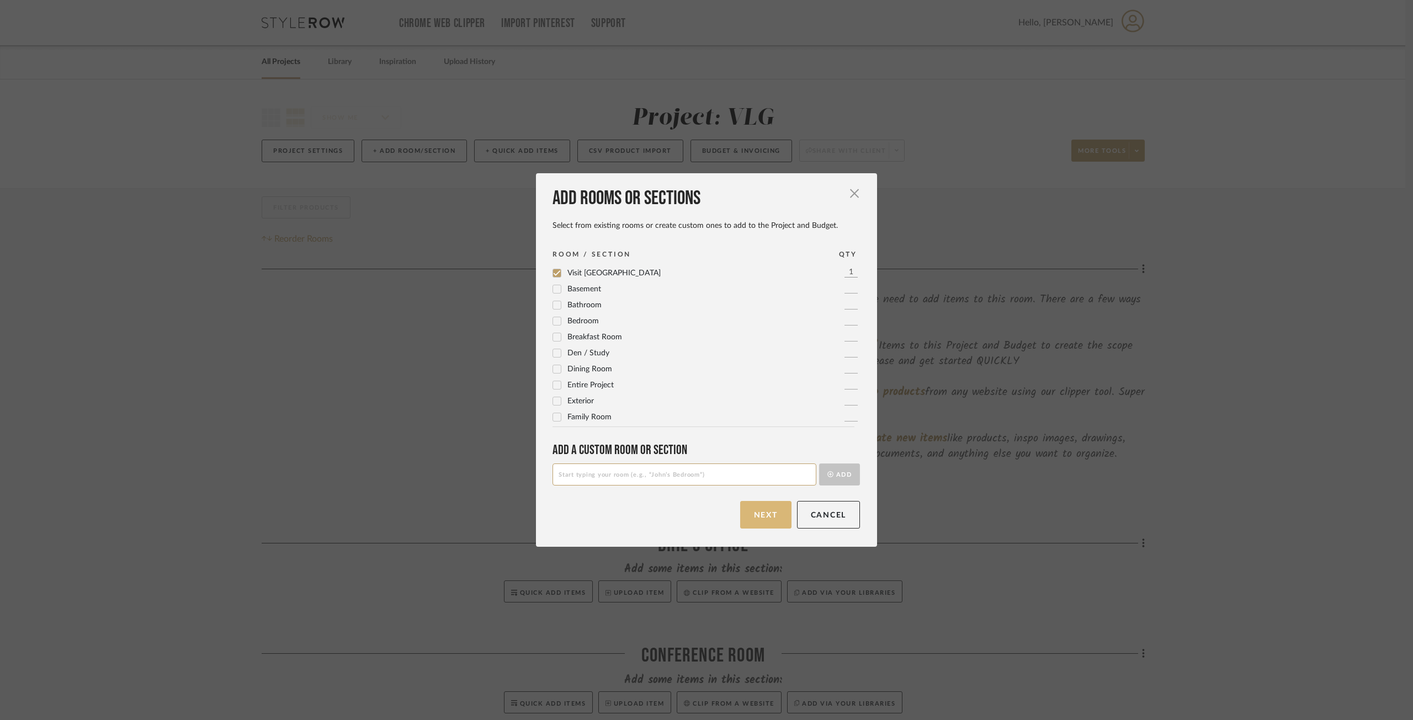
click at [770, 523] on button "Next" at bounding box center [765, 515] width 51 height 28
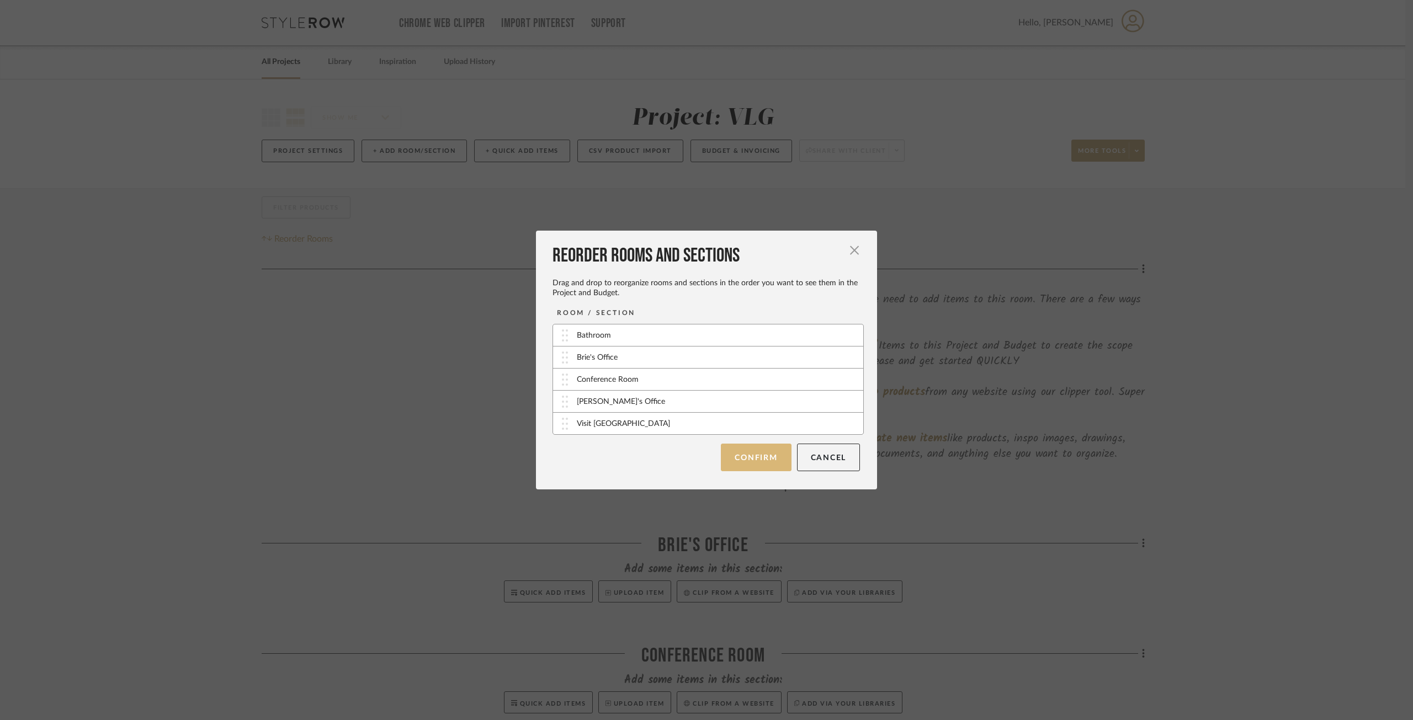
click at [747, 461] on button "Confirm" at bounding box center [756, 458] width 70 height 28
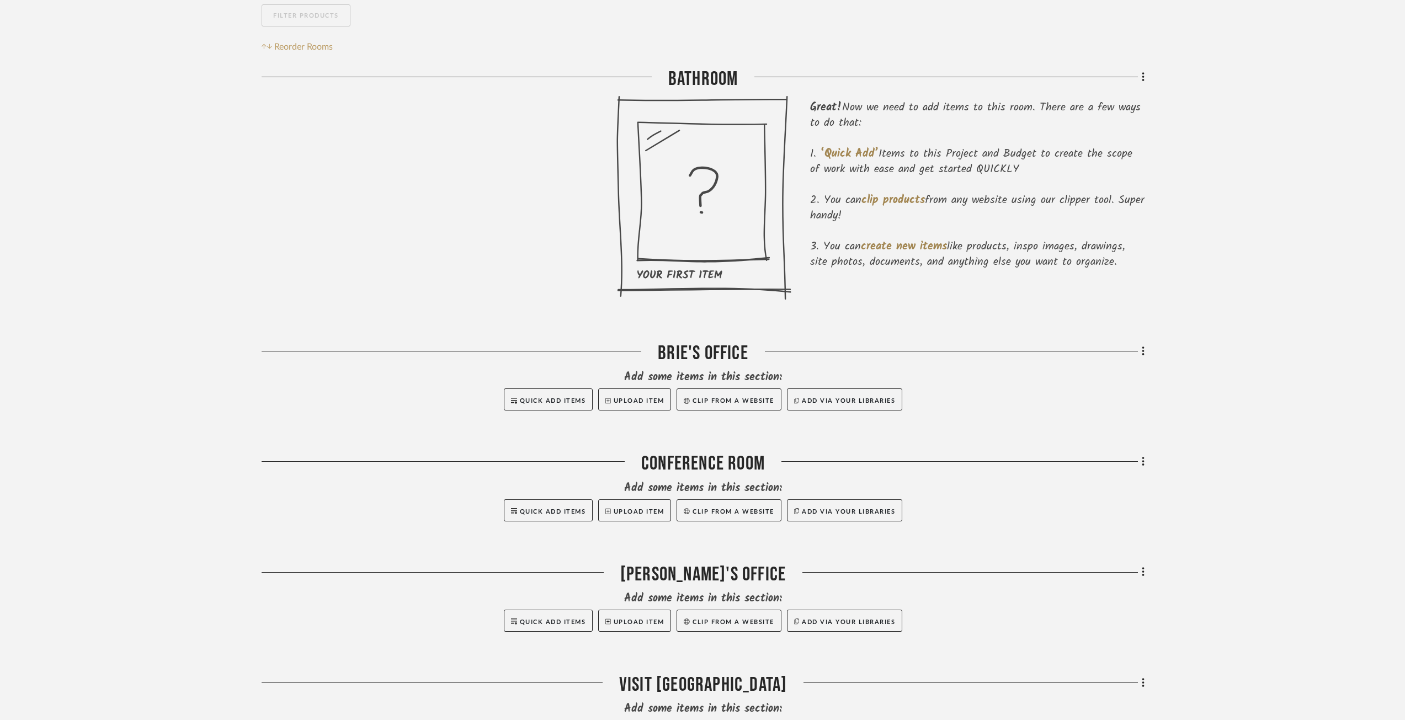
scroll to position [315, 0]
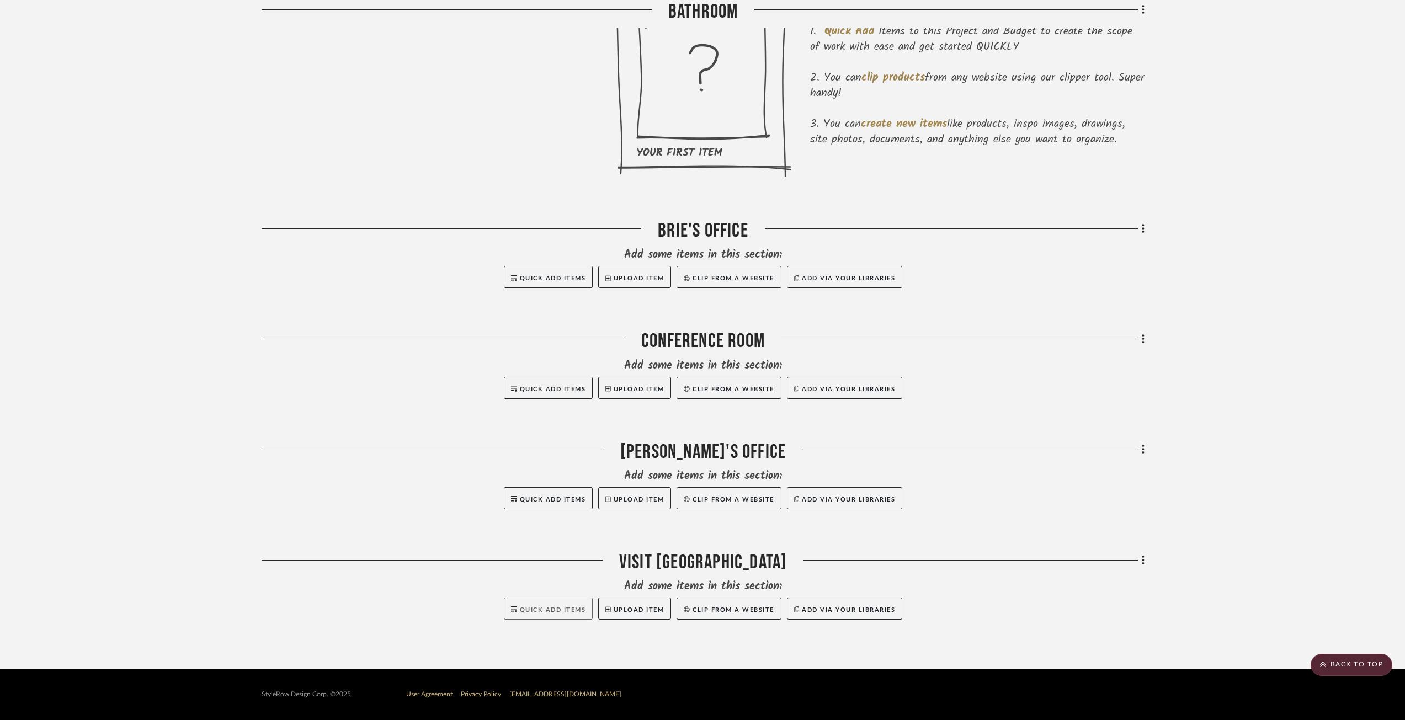
click at [546, 603] on button "Quick Add Items" at bounding box center [548, 609] width 89 height 22
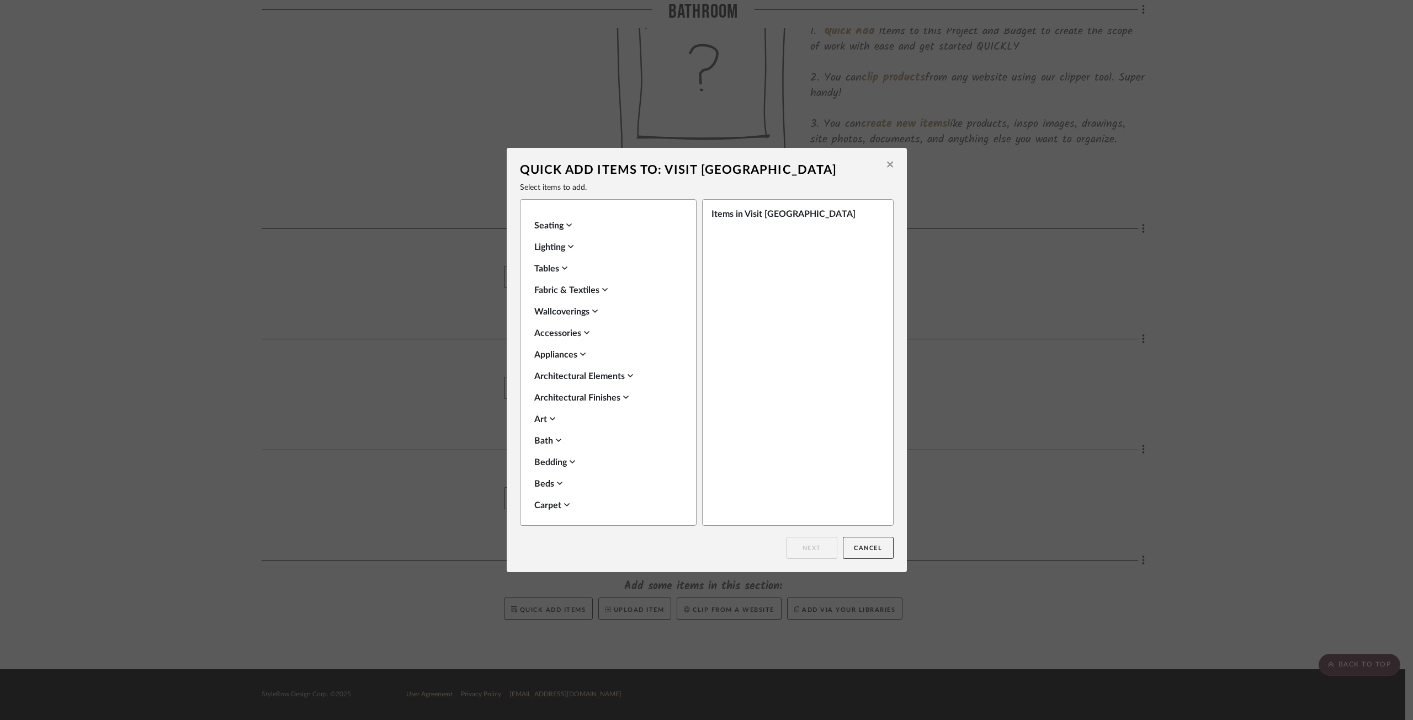
click at [881, 169] on button at bounding box center [889, 166] width 17 height 26
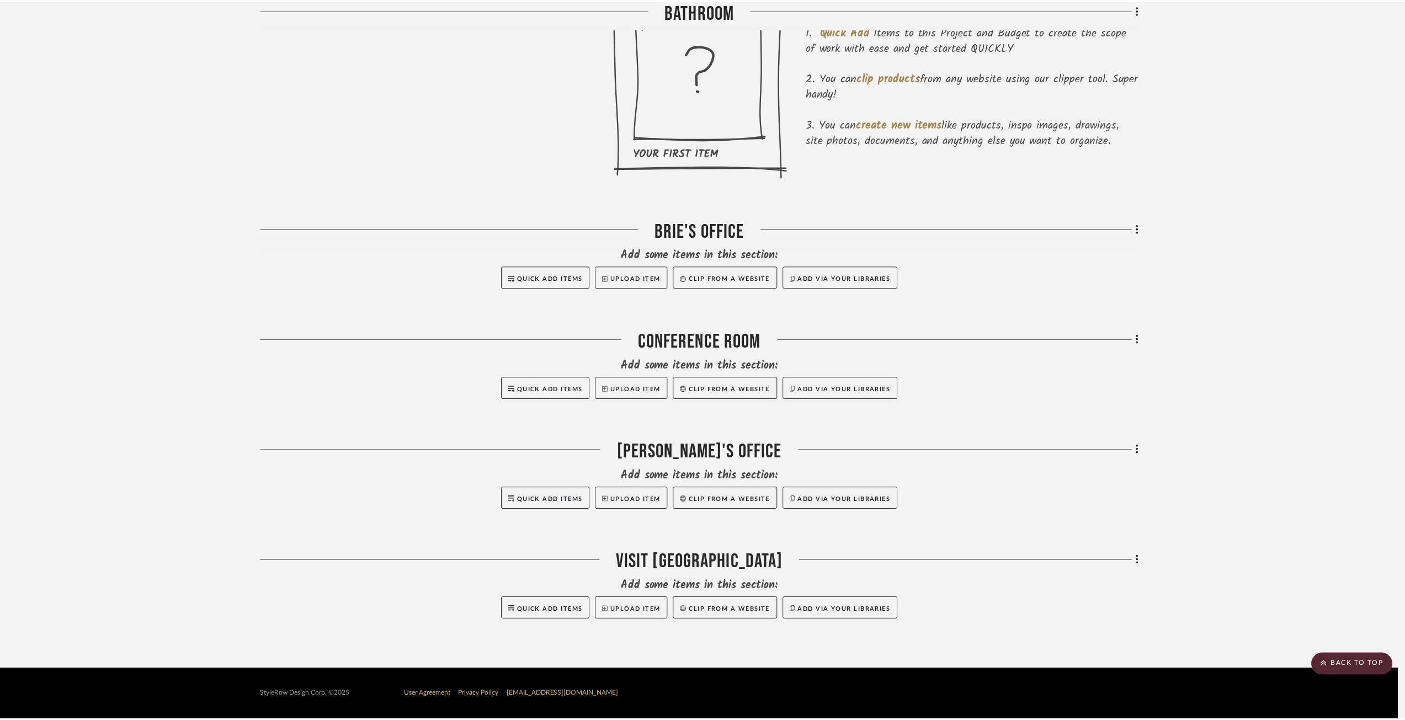
scroll to position [315, 0]
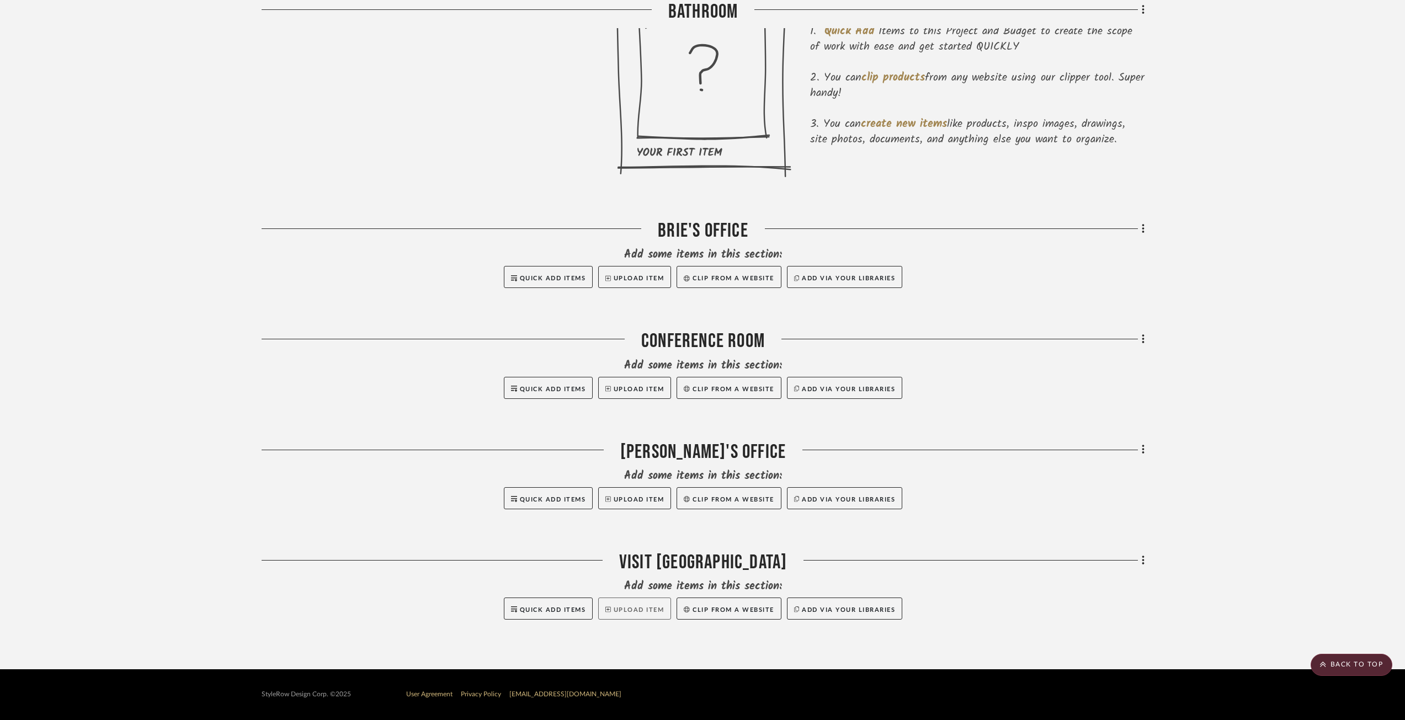
click at [625, 610] on button "Upload Item" at bounding box center [634, 609] width 73 height 22
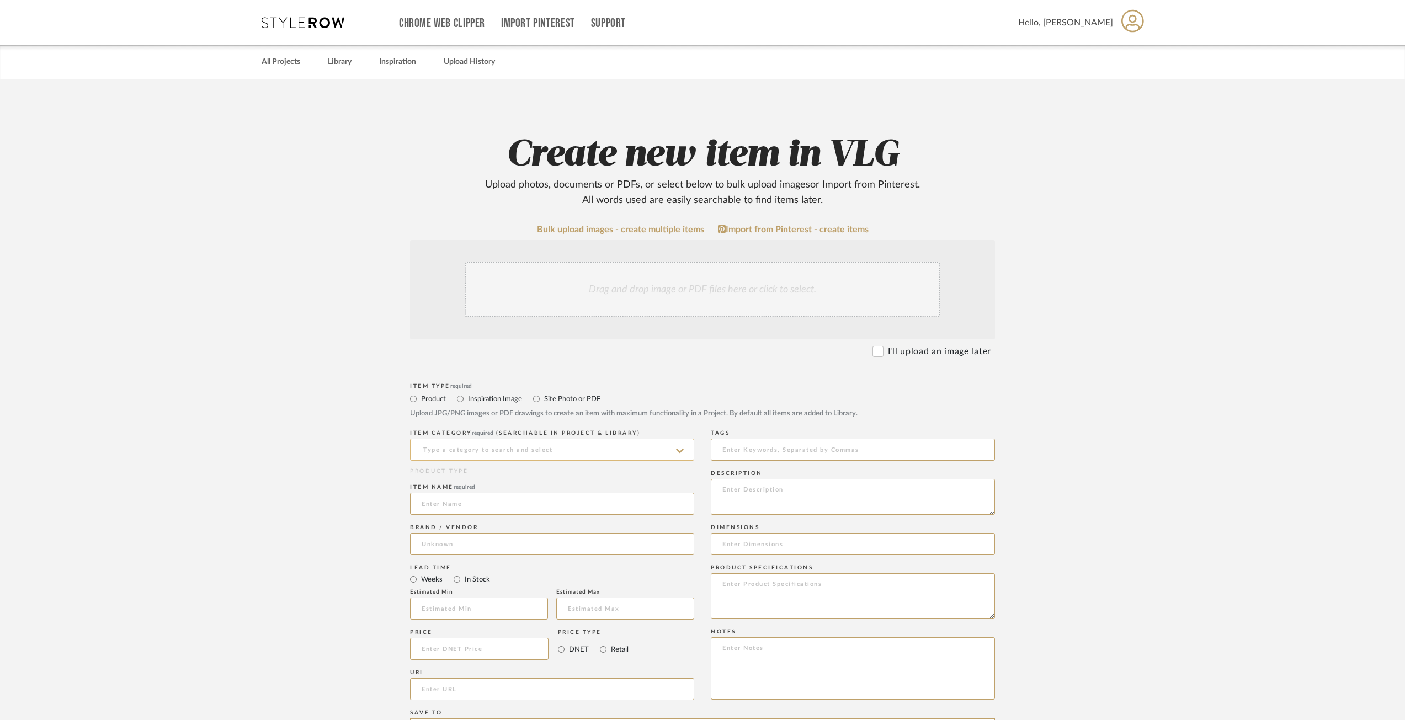
click at [571, 456] on input at bounding box center [552, 450] width 284 height 22
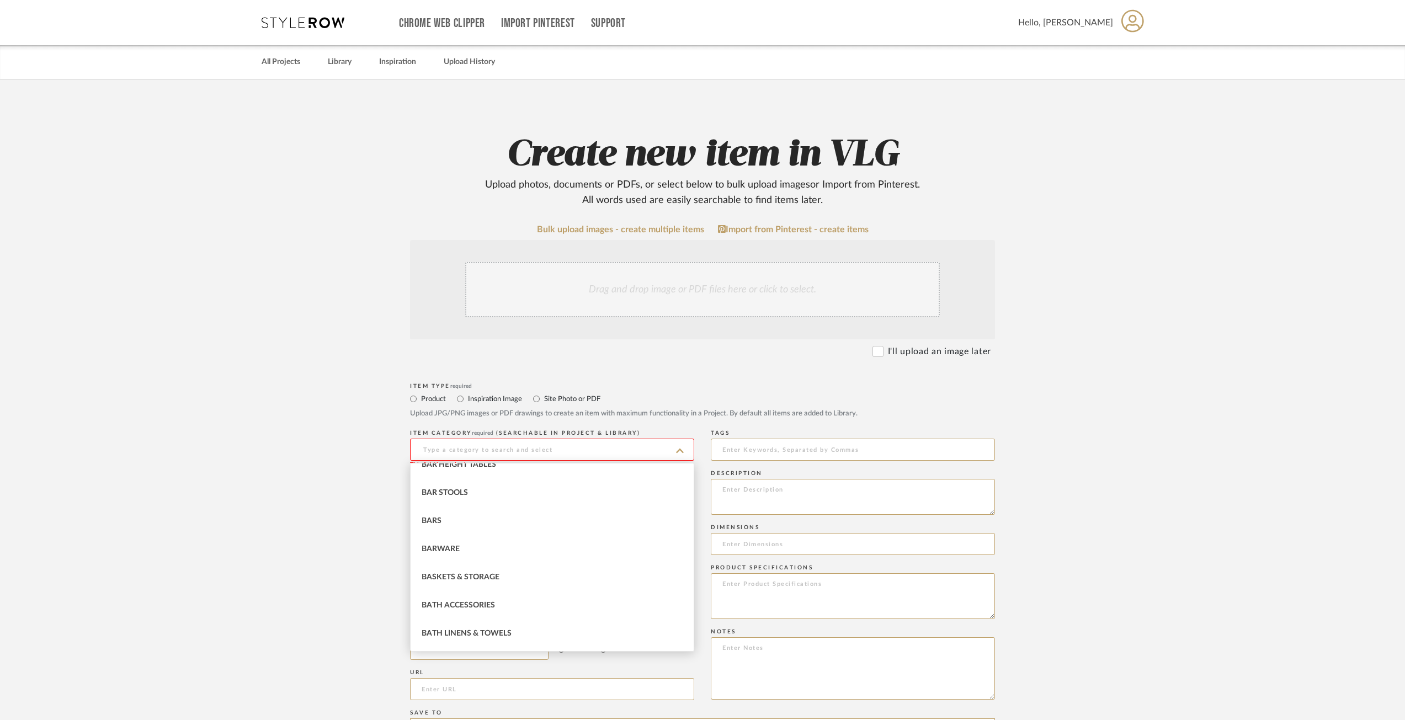
scroll to position [516, 0]
type input "ele"
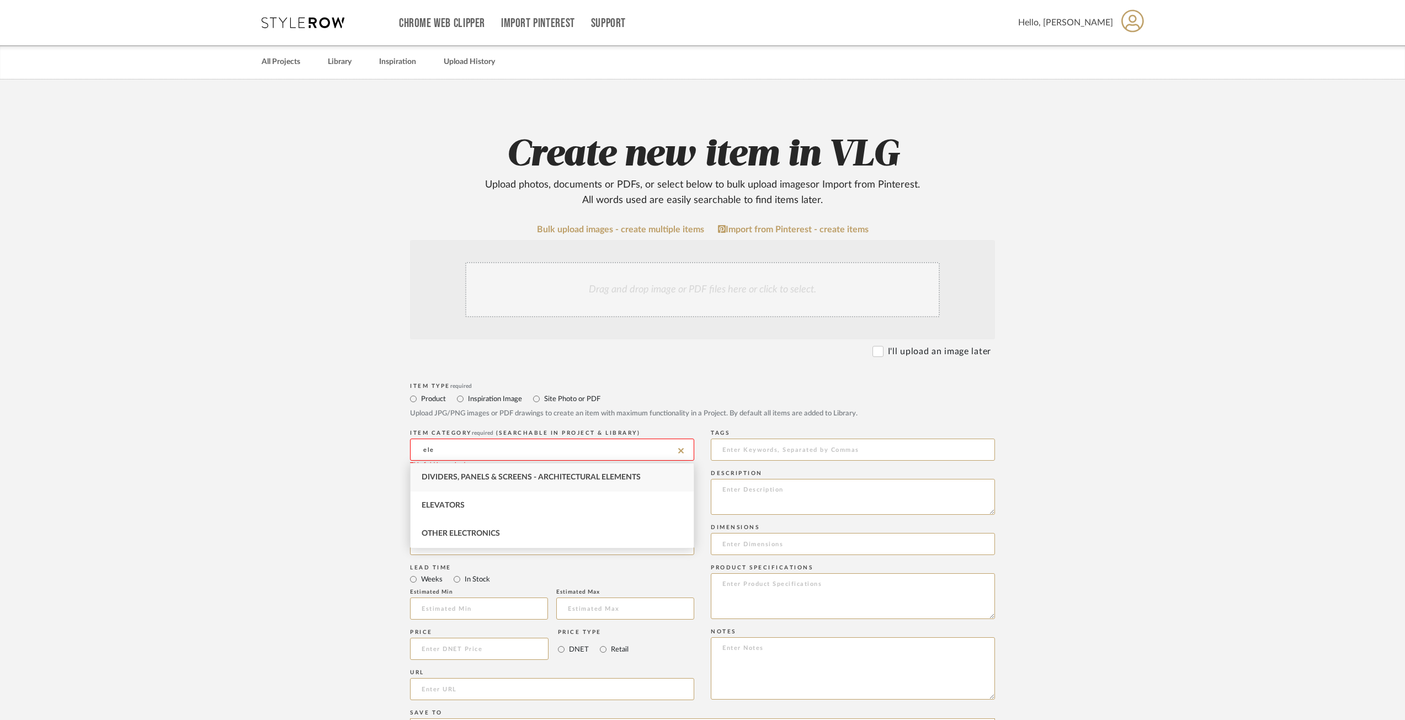
scroll to position [0, 0]
click at [468, 448] on input "ele" at bounding box center [552, 450] width 284 height 22
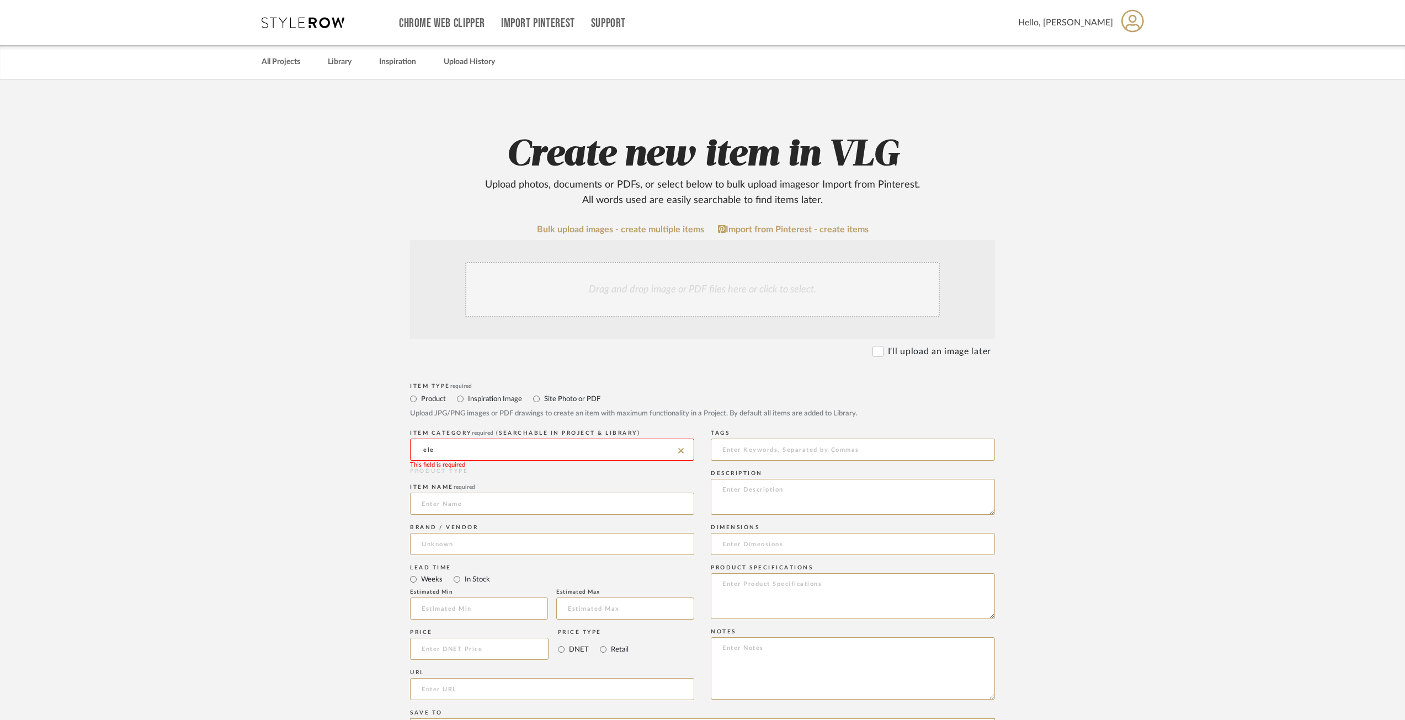
click at [468, 448] on input "ele" at bounding box center [552, 450] width 284 height 22
type input "E"
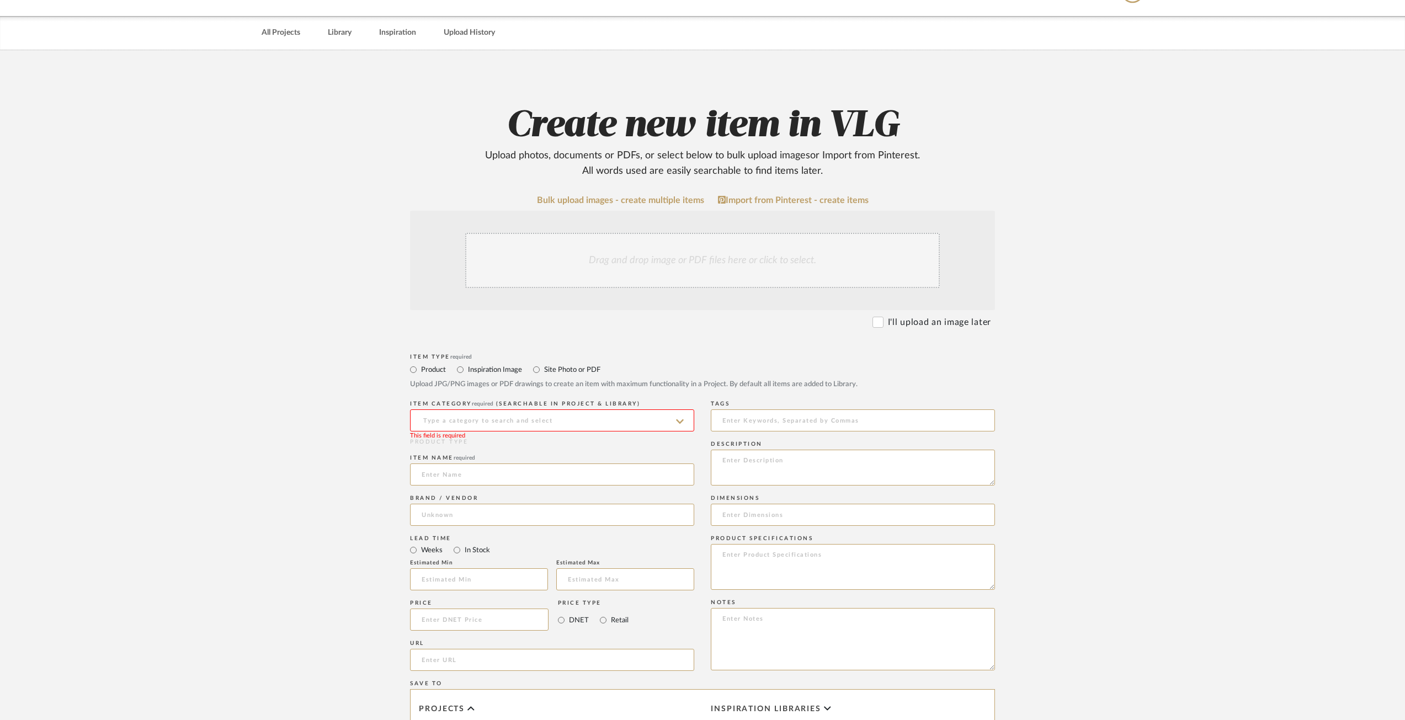
scroll to position [110, 0]
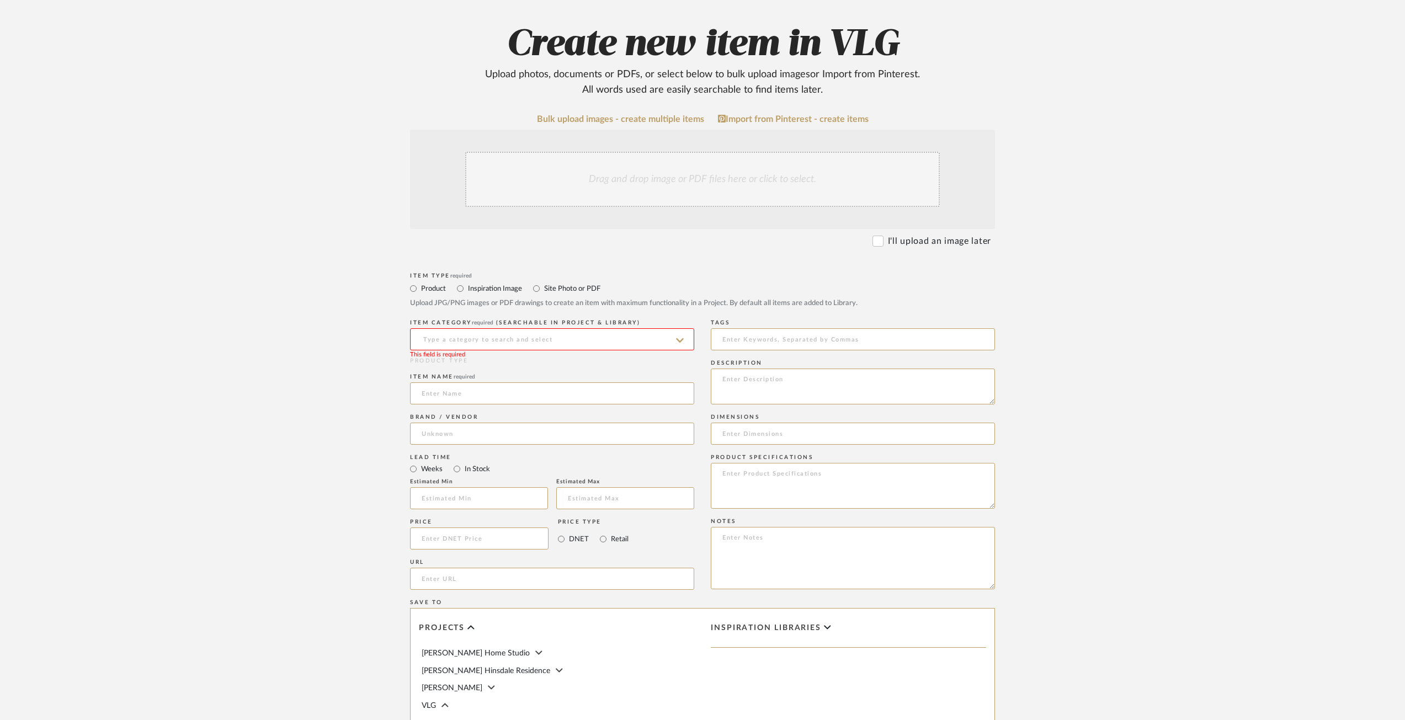
click at [483, 349] on input at bounding box center [552, 339] width 284 height 22
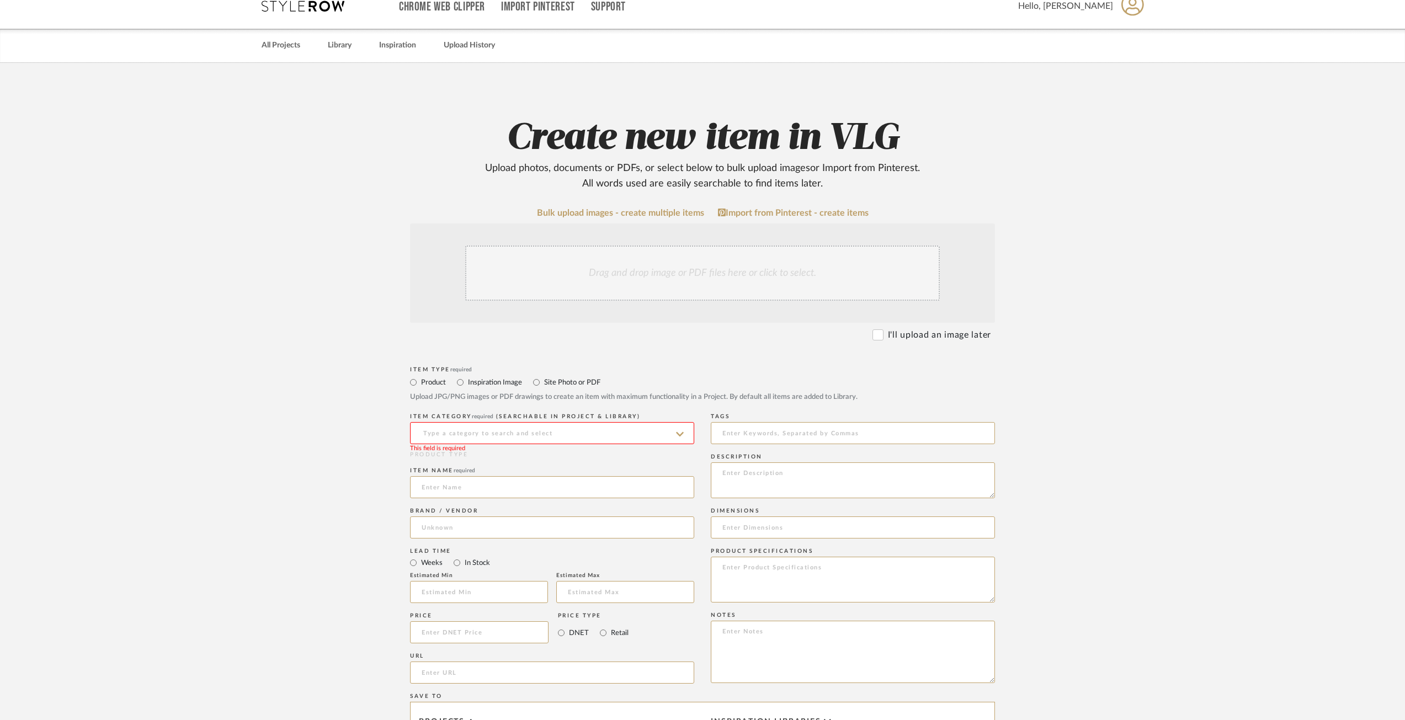
scroll to position [0, 0]
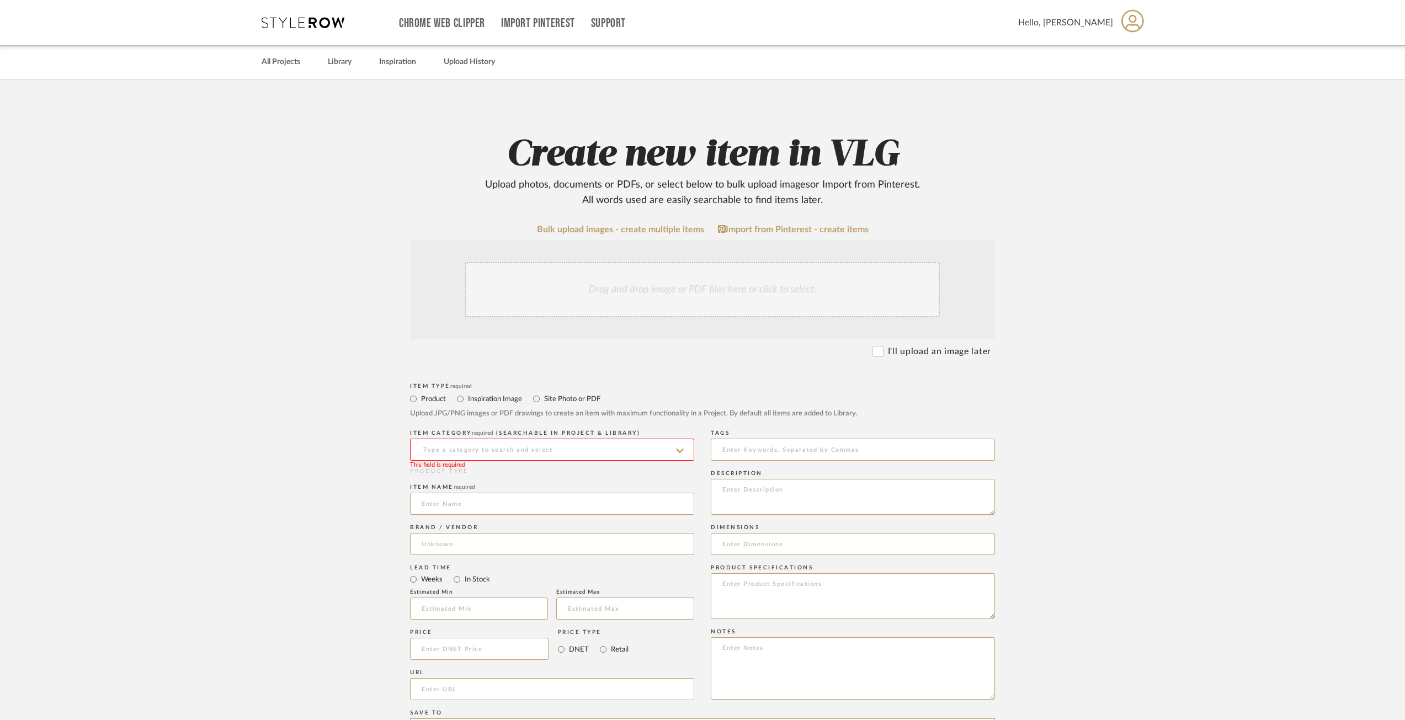
click at [496, 443] on input at bounding box center [552, 450] width 284 height 22
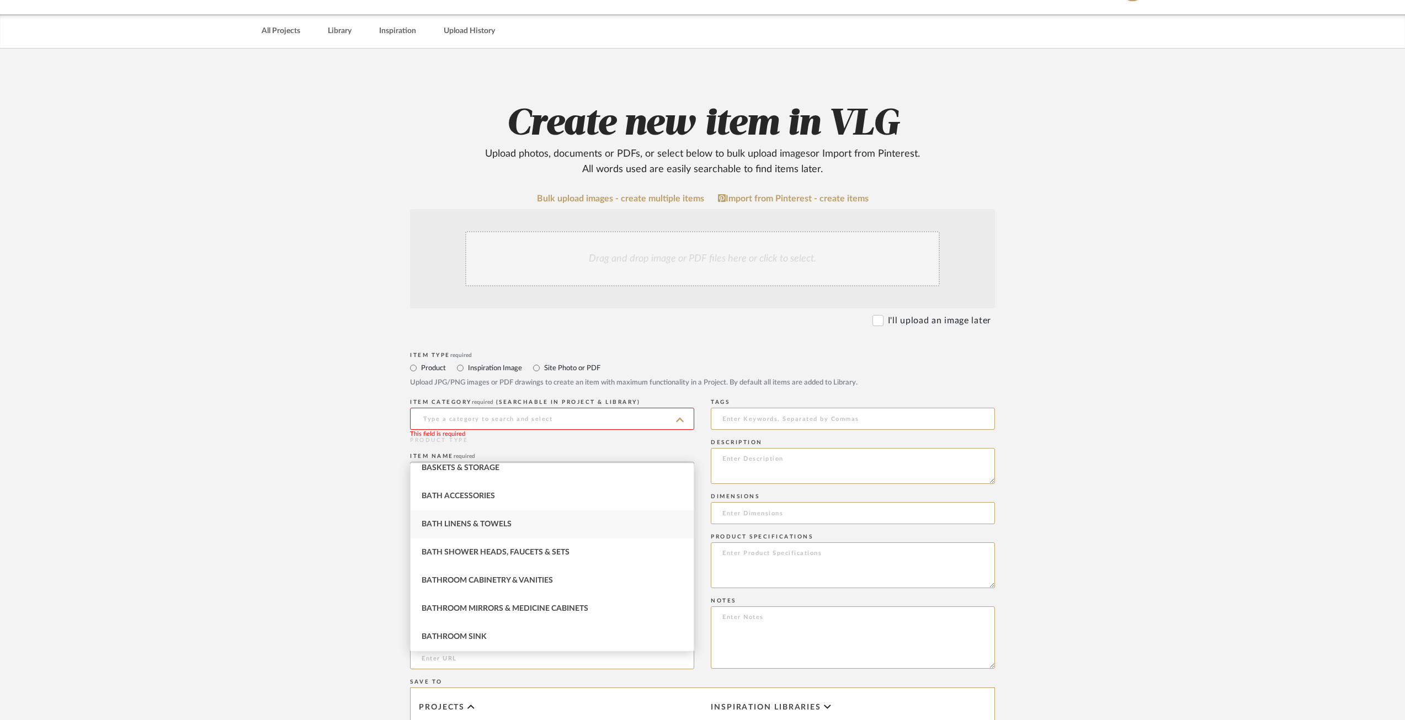
scroll to position [55, 0]
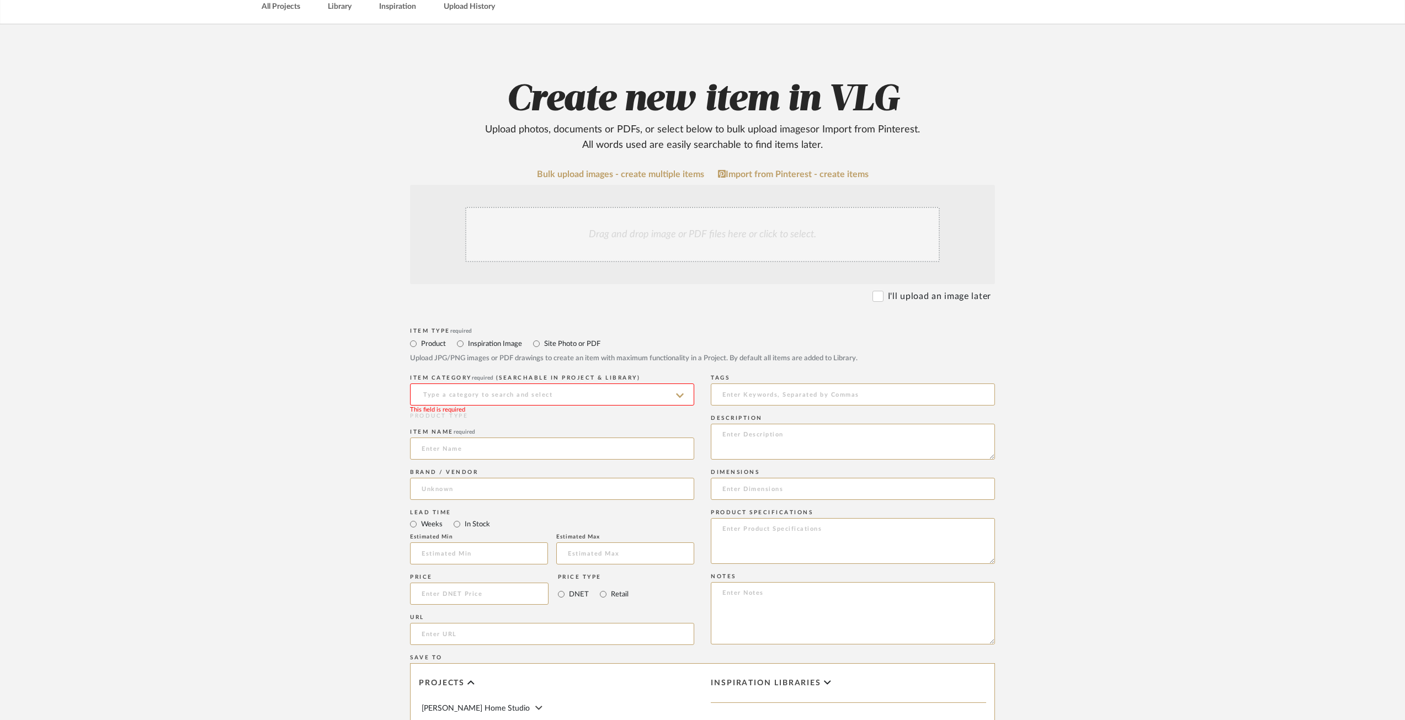
click at [498, 391] on input at bounding box center [552, 395] width 284 height 22
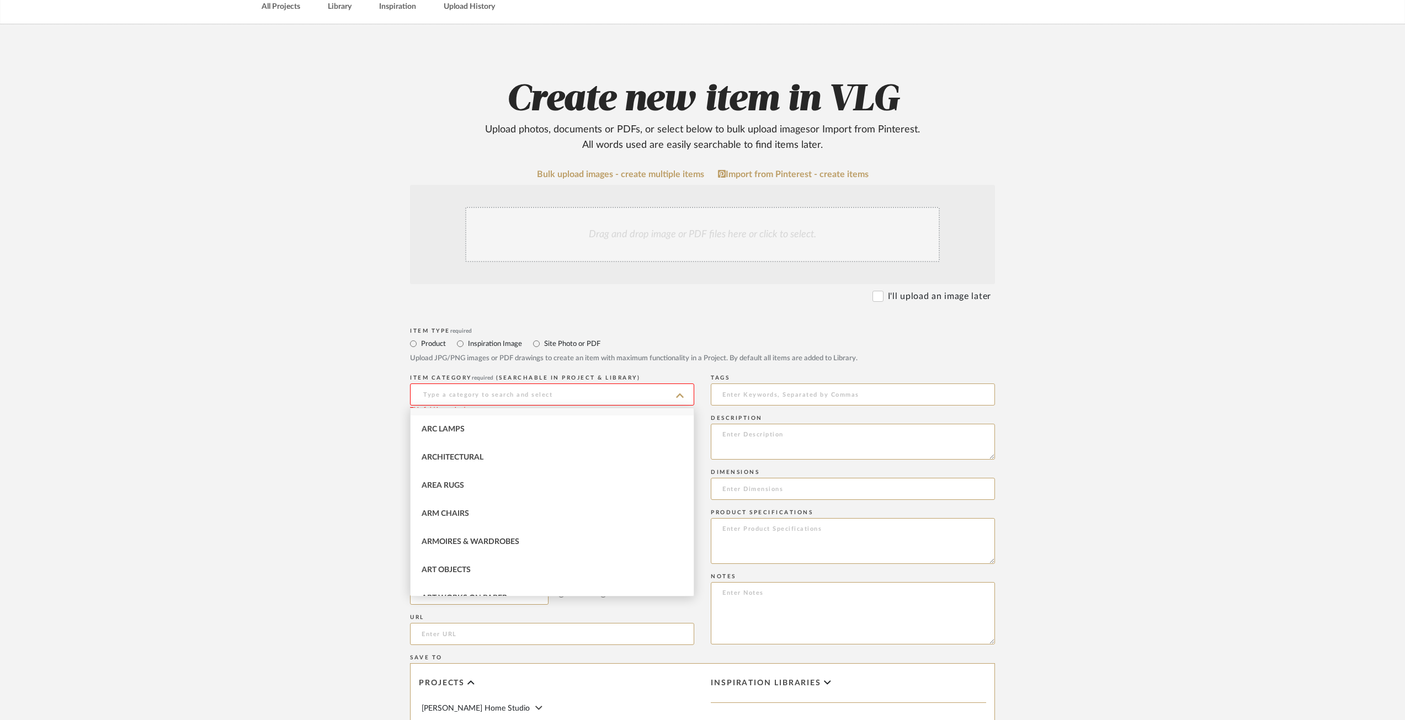
scroll to position [0, 0]
click at [400, 472] on form "Bulk upload images - create multiple items Import from Pinterest - create items…" at bounding box center [702, 564] width 703 height 791
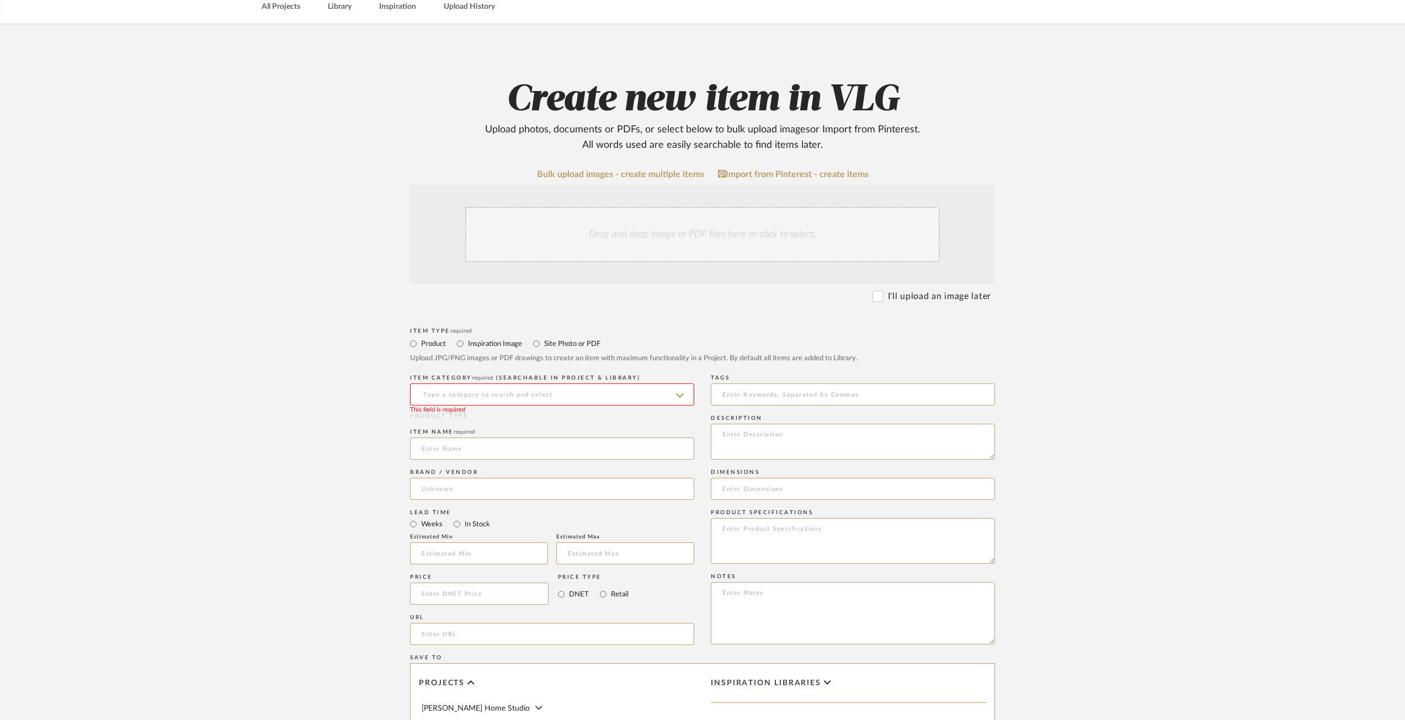
click at [475, 394] on input at bounding box center [552, 395] width 284 height 22
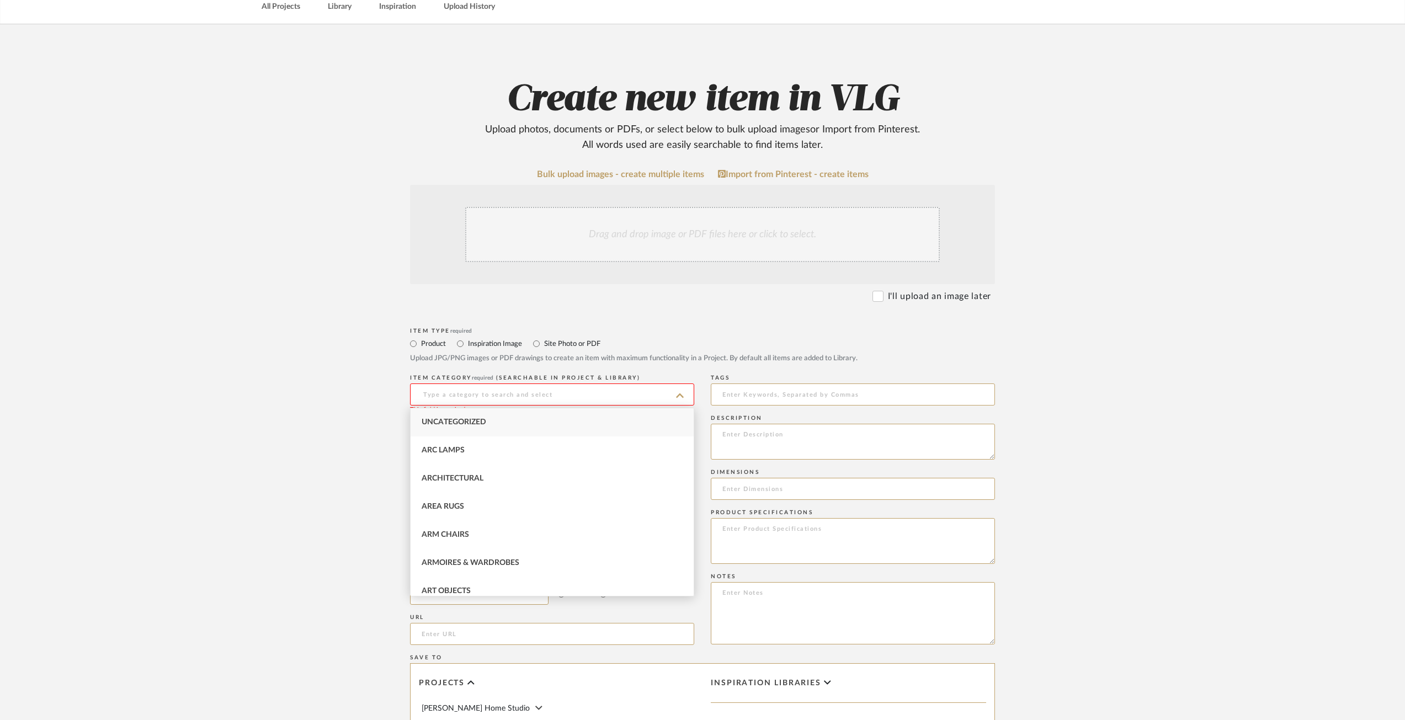
click at [470, 425] on span "Uncategorized" at bounding box center [454, 422] width 65 height 8
type input "Uncategorized"
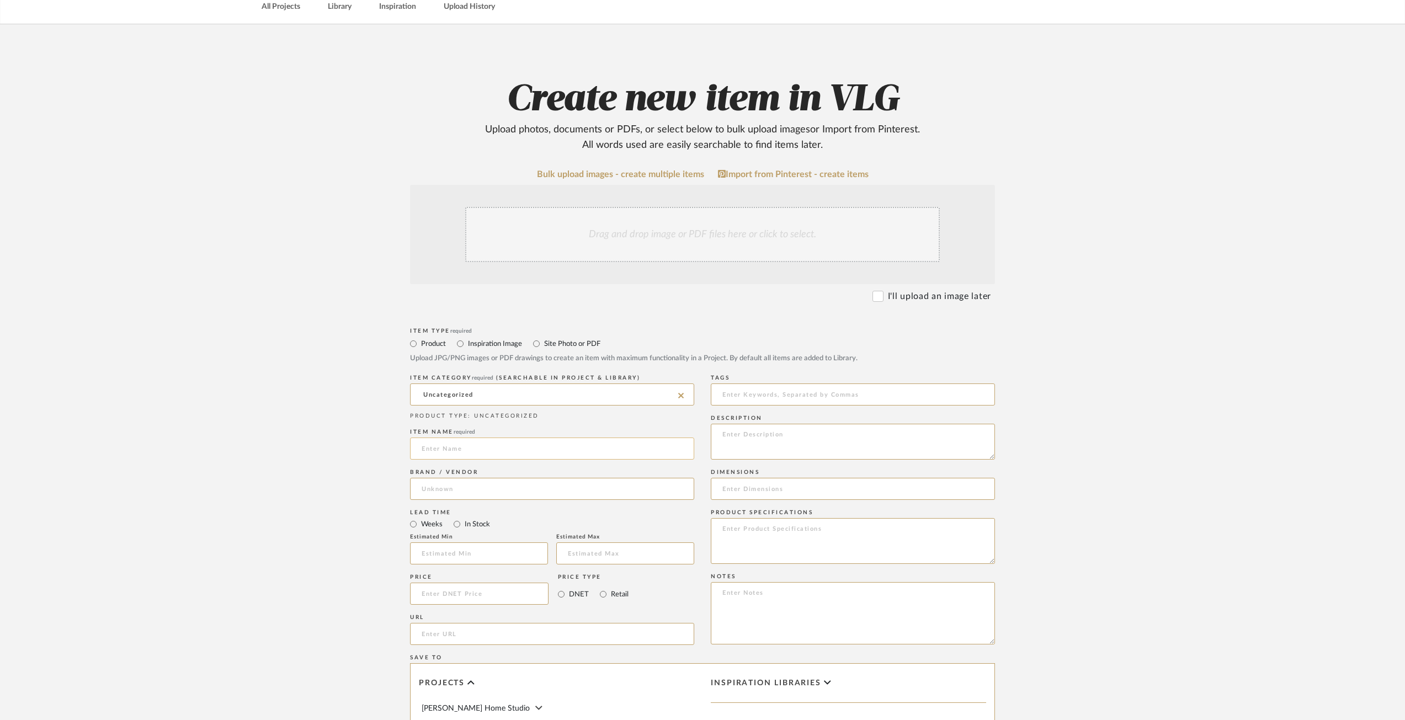
click at [445, 451] on input at bounding box center [552, 449] width 284 height 22
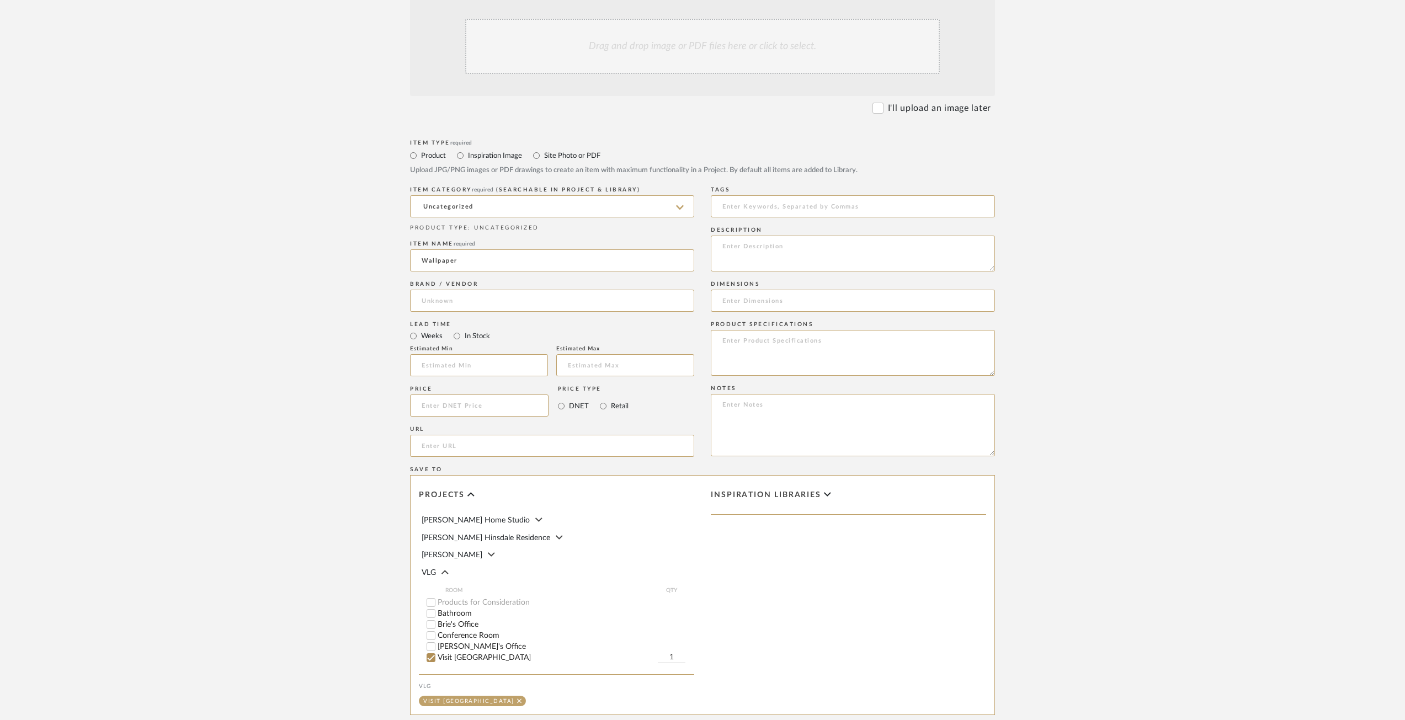
scroll to position [319, 0]
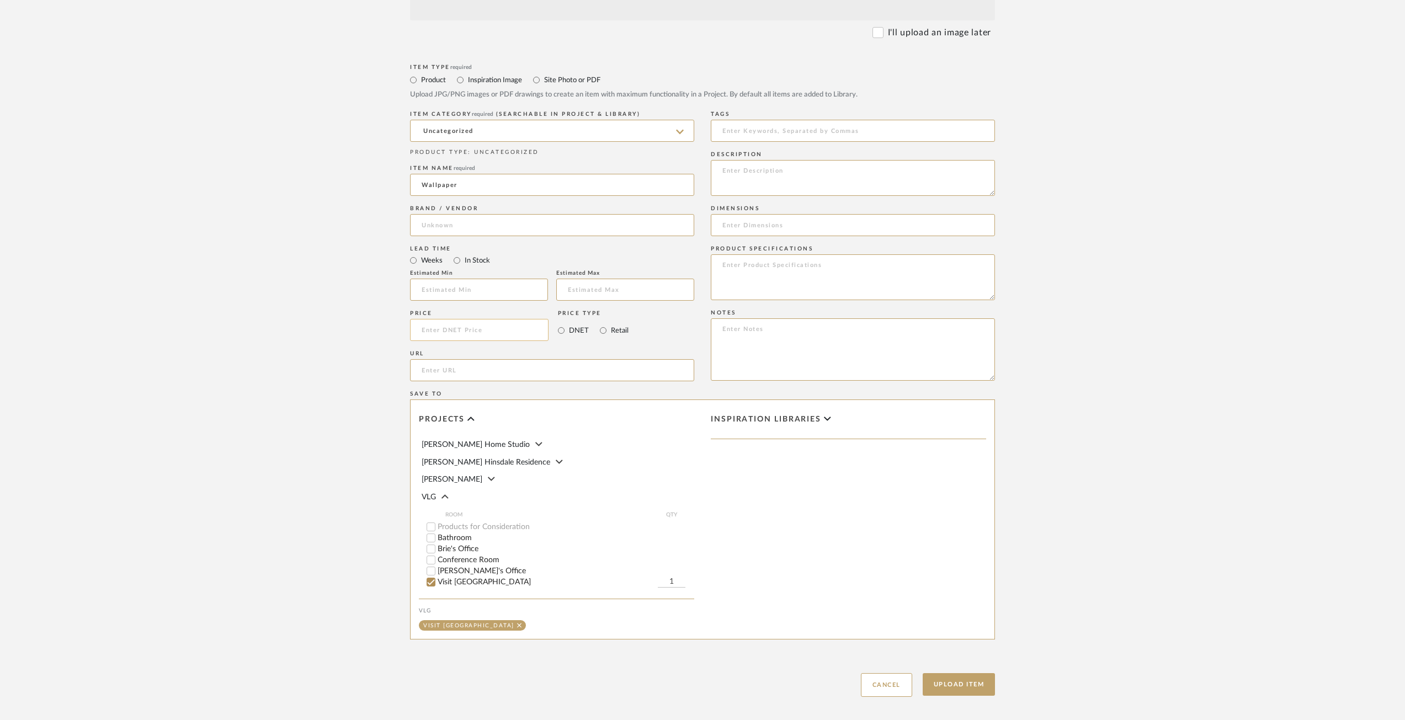
type input "Wallpaper"
click at [501, 330] on input at bounding box center [479, 330] width 139 height 22
click at [471, 289] on input "text" at bounding box center [479, 290] width 138 height 22
click at [480, 337] on input at bounding box center [479, 330] width 139 height 22
type input "$525.00"
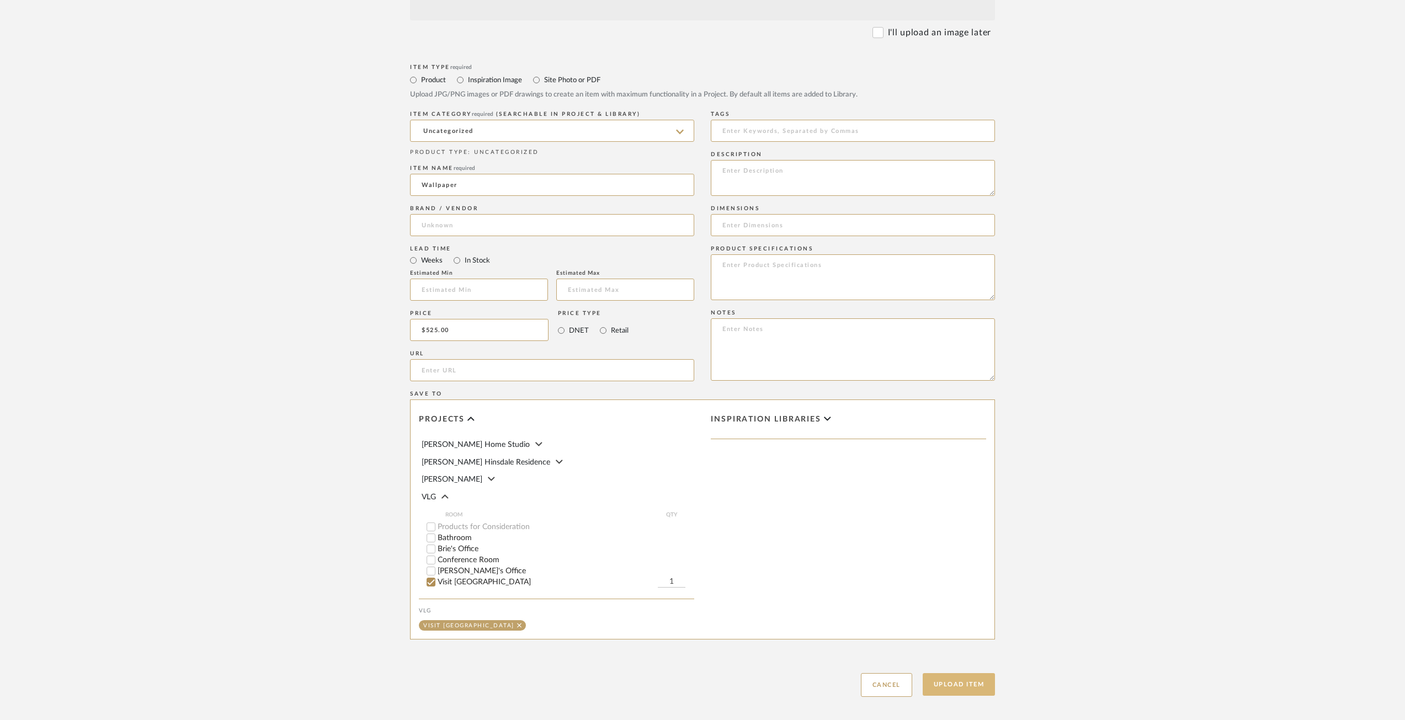
click at [951, 681] on button "Upload Item" at bounding box center [959, 684] width 73 height 23
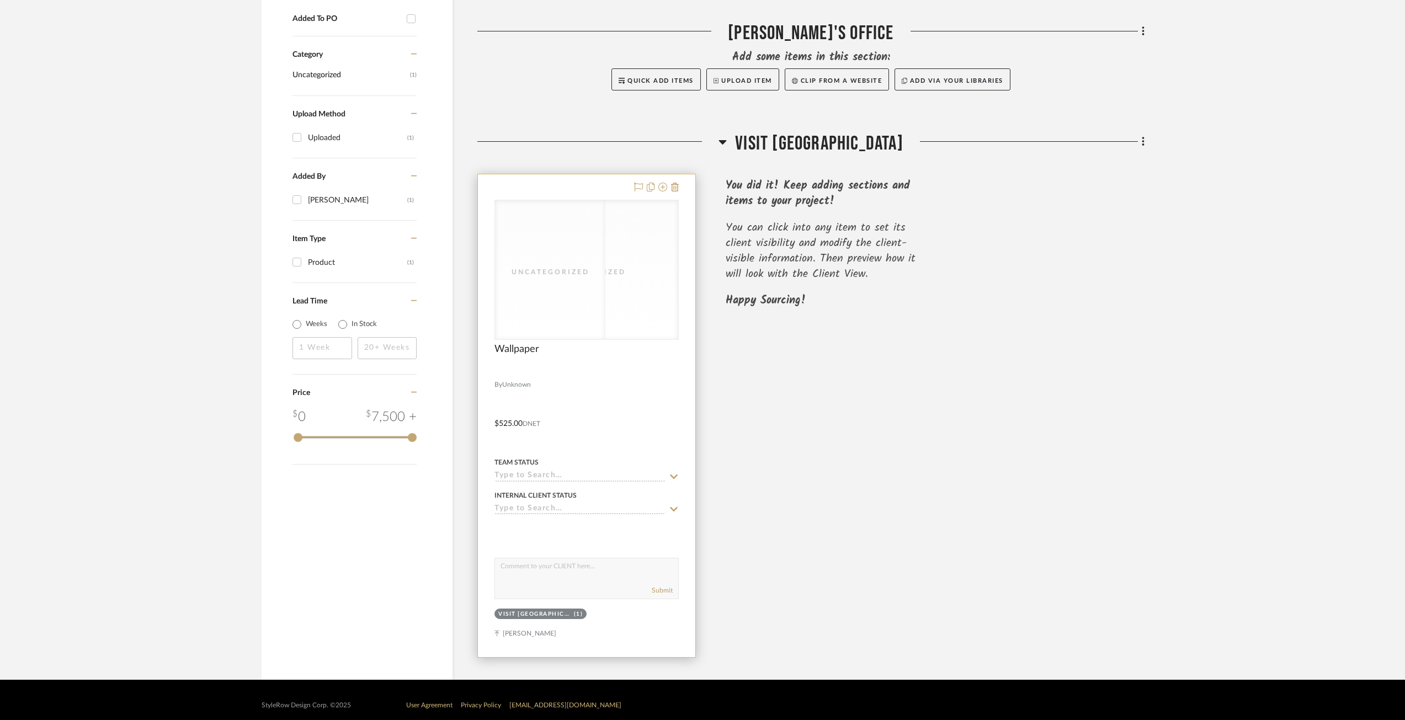
scroll to position [579, 0]
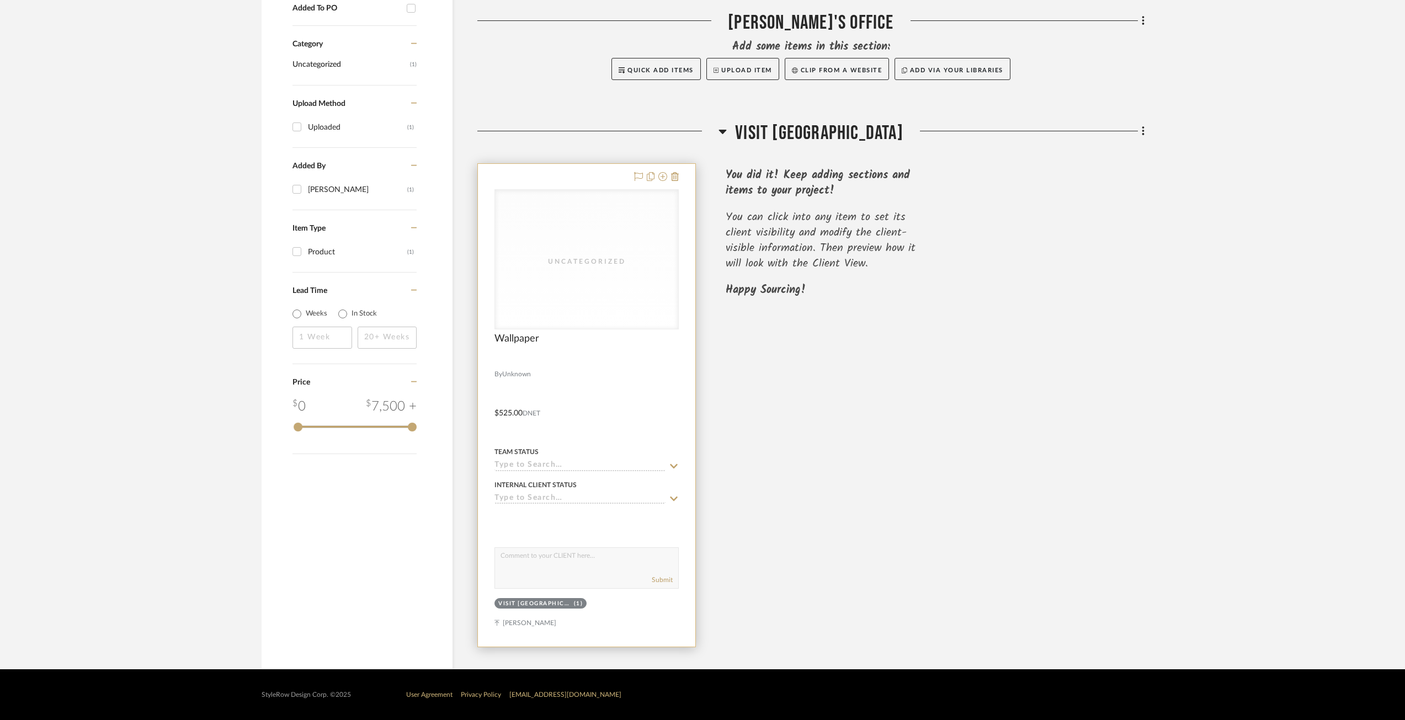
click at [636, 349] on div "Wallpaper" at bounding box center [586, 345] width 184 height 24
click at [611, 264] on div "Uncategorized" at bounding box center [586, 261] width 110 height 11
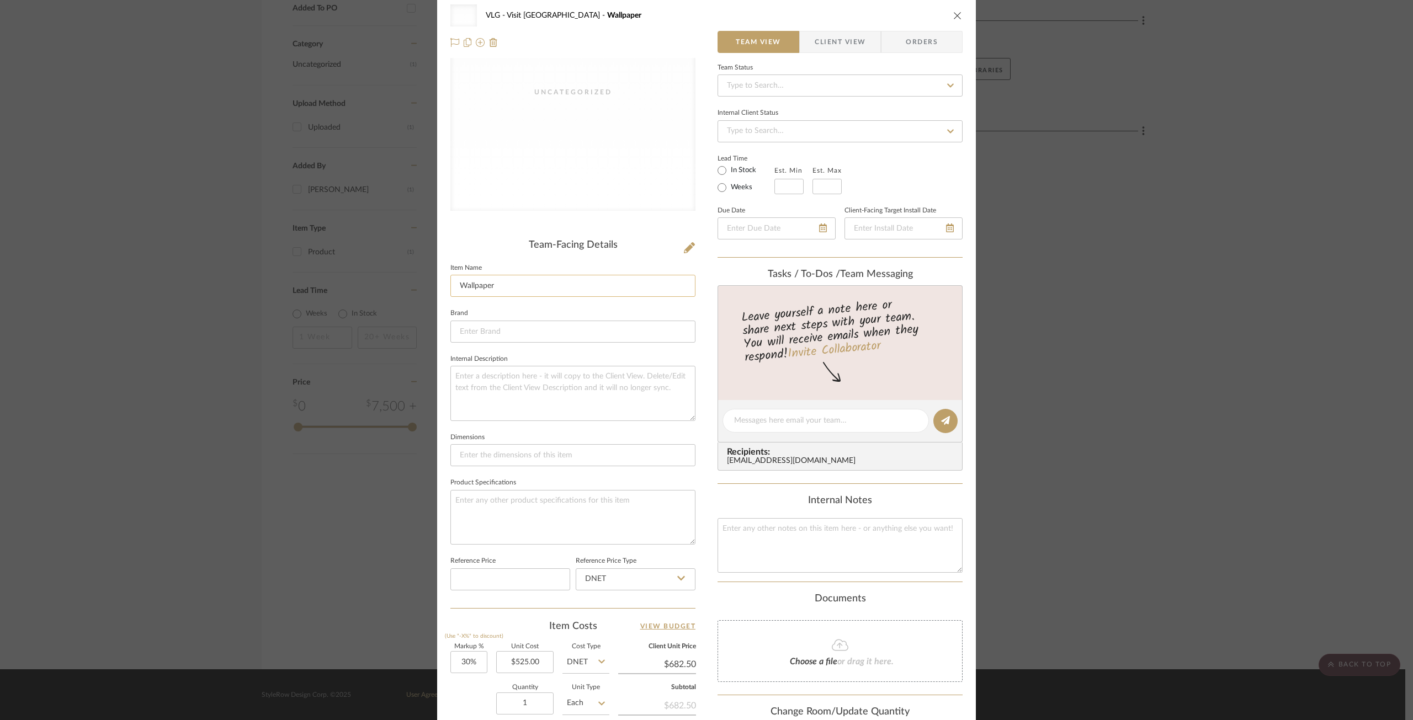
scroll to position [0, 0]
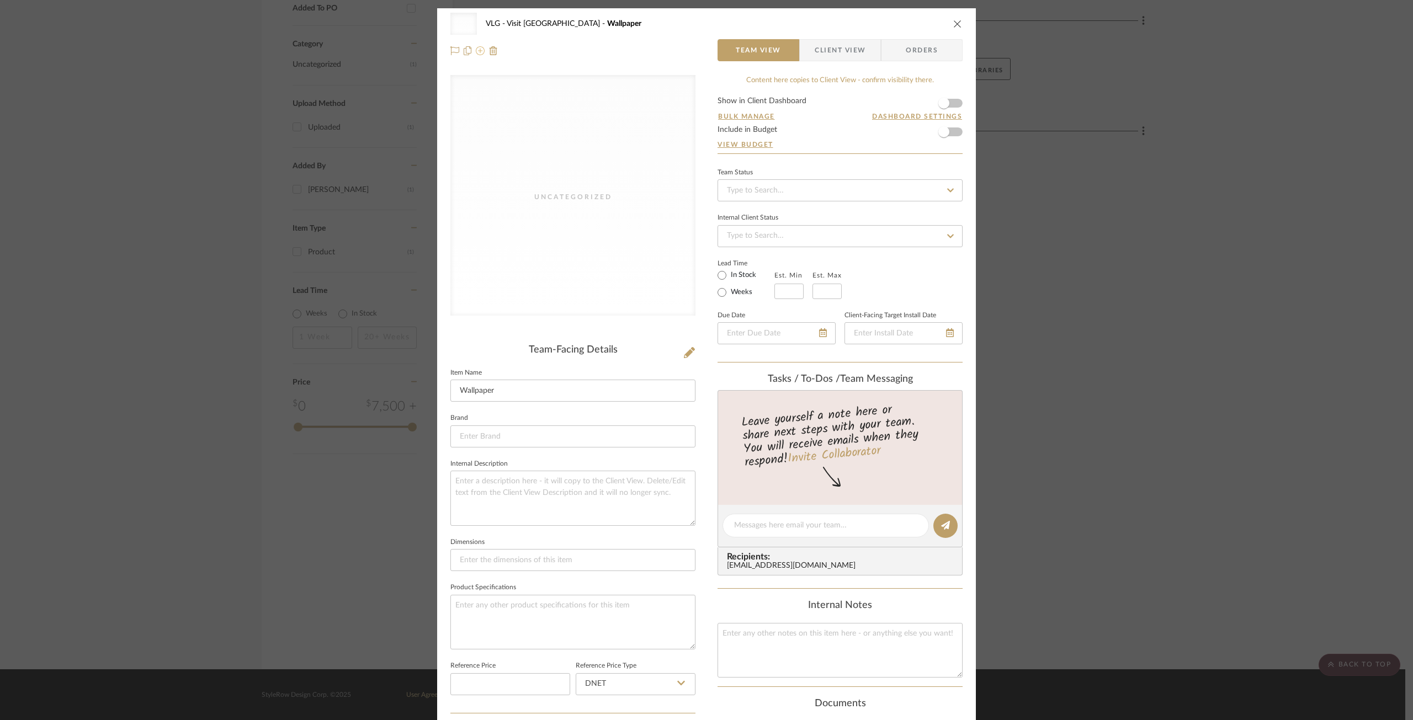
click at [480, 51] on icon at bounding box center [480, 50] width 9 height 9
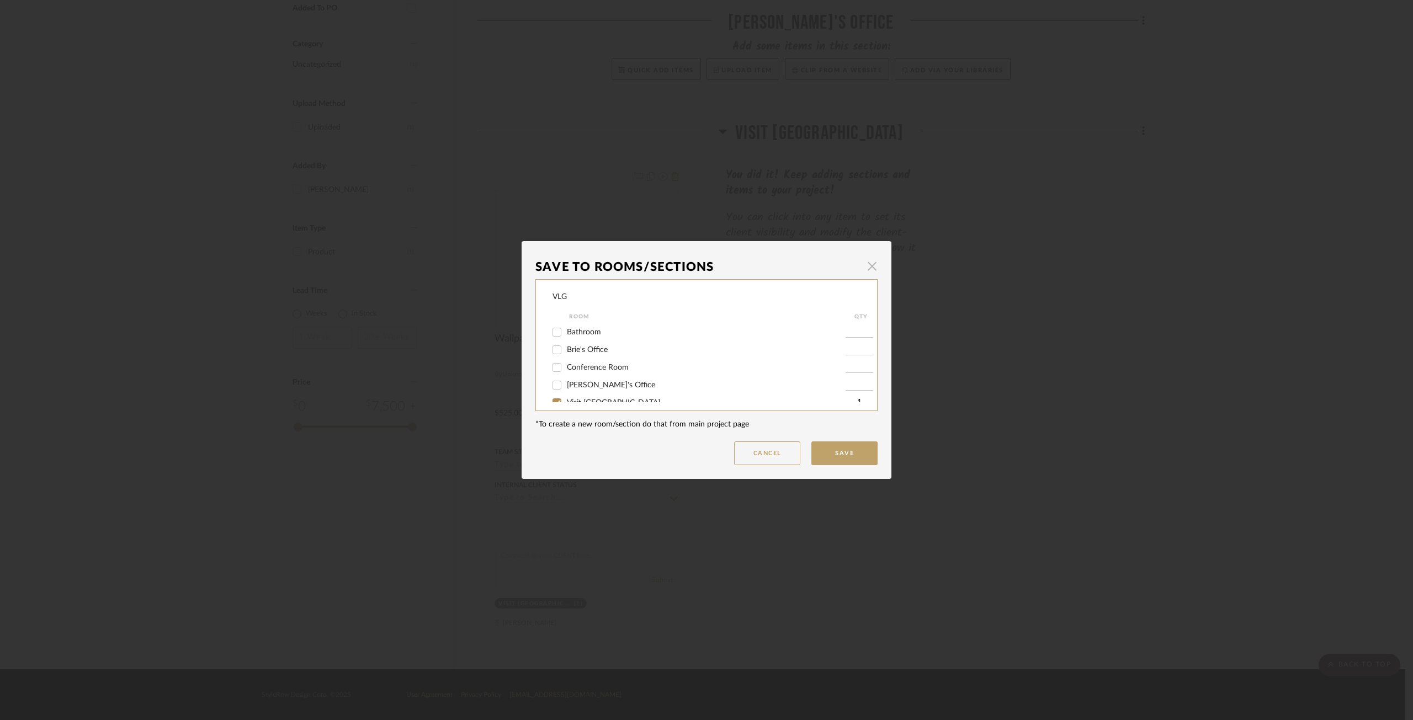
click at [872, 262] on span "button" at bounding box center [872, 266] width 22 height 22
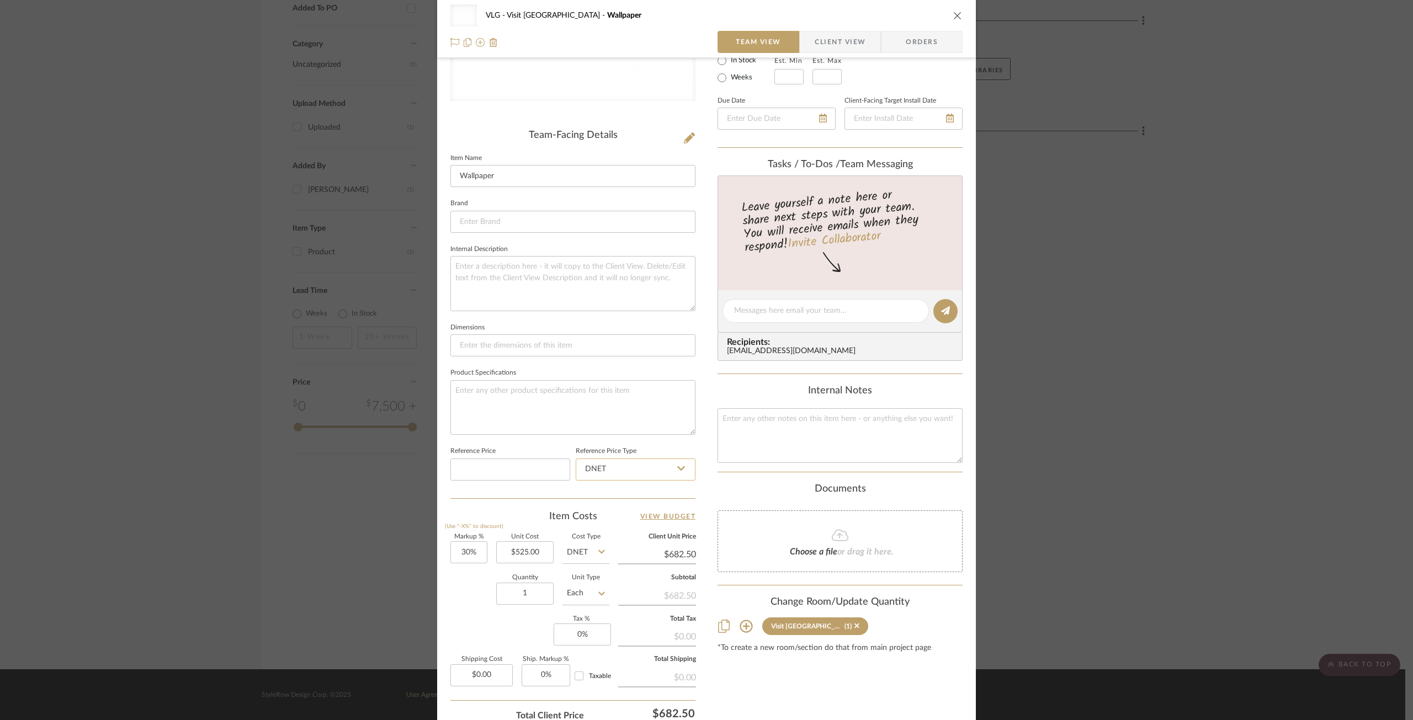
scroll to position [305, 0]
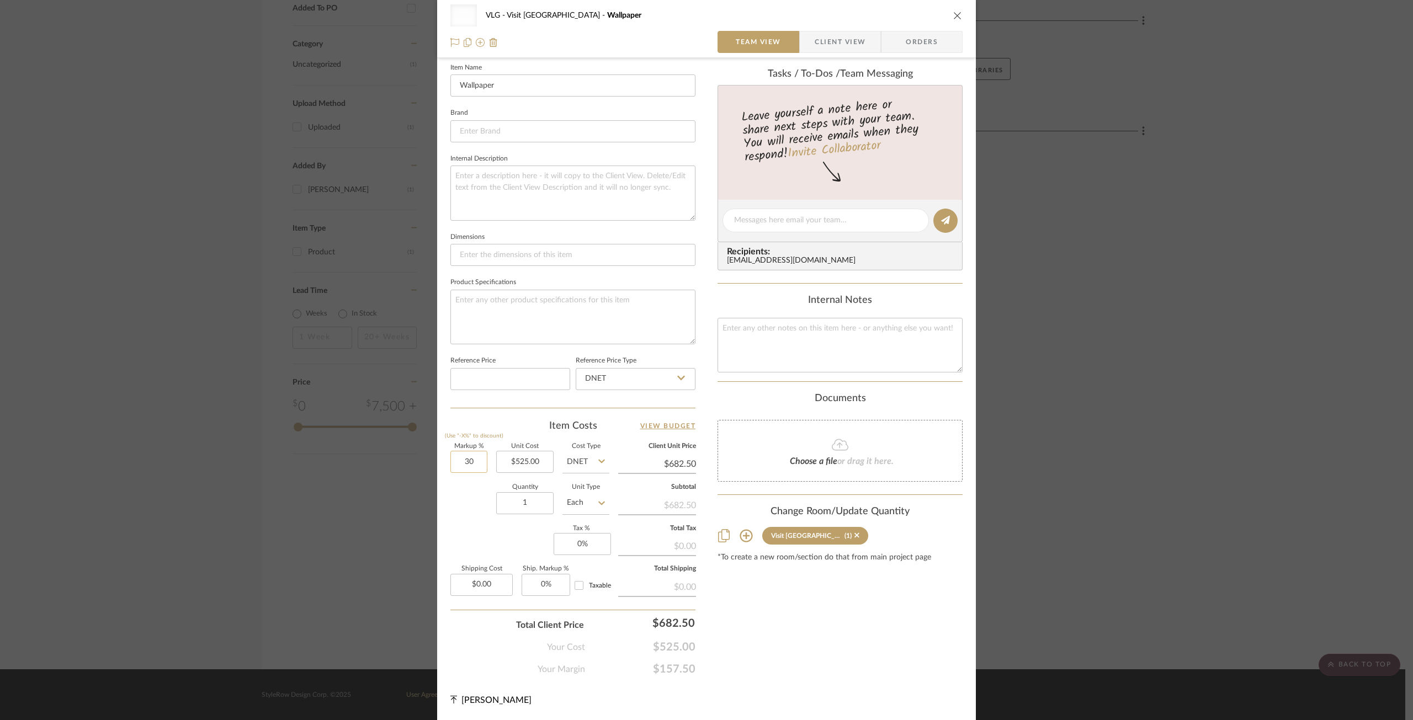
click at [468, 464] on input "30" at bounding box center [468, 462] width 37 height 22
type input "20%"
click at [465, 503] on div "Quantity 1 Unit Type Each" at bounding box center [529, 504] width 159 height 39
type input "$630.00"
click at [584, 584] on div at bounding box center [580, 586] width 18 height 18
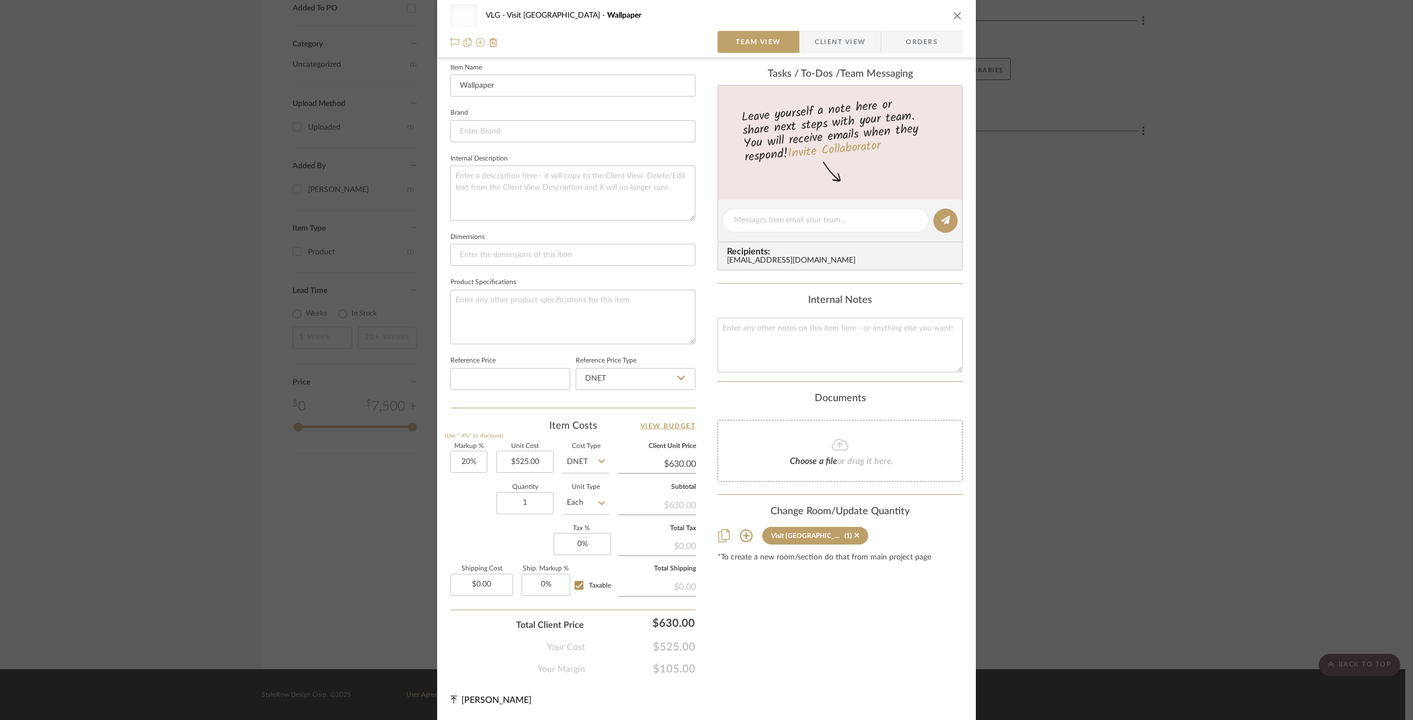
checkbox input "true"
click at [576, 548] on input "0" at bounding box center [582, 544] width 57 height 22
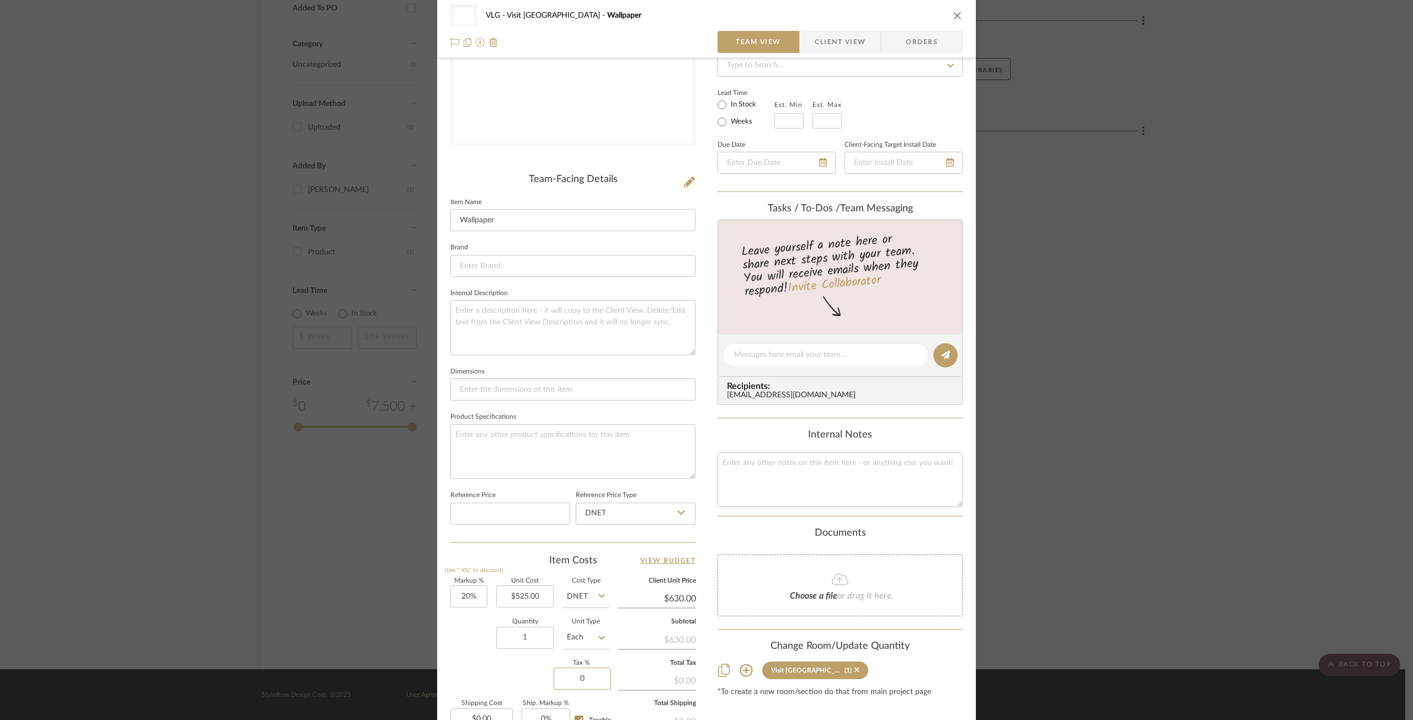
scroll to position [0, 0]
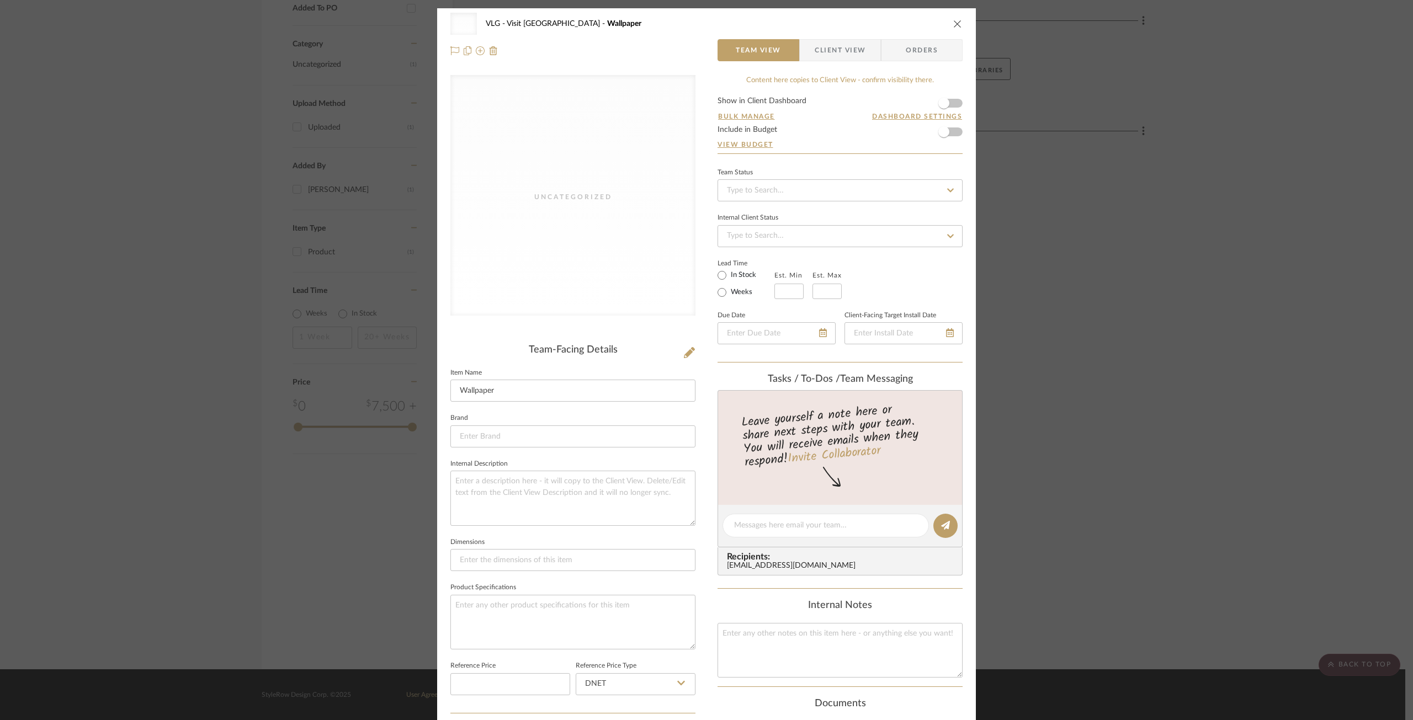
type input "0%"
click at [834, 59] on span "Client View" at bounding box center [840, 50] width 51 height 22
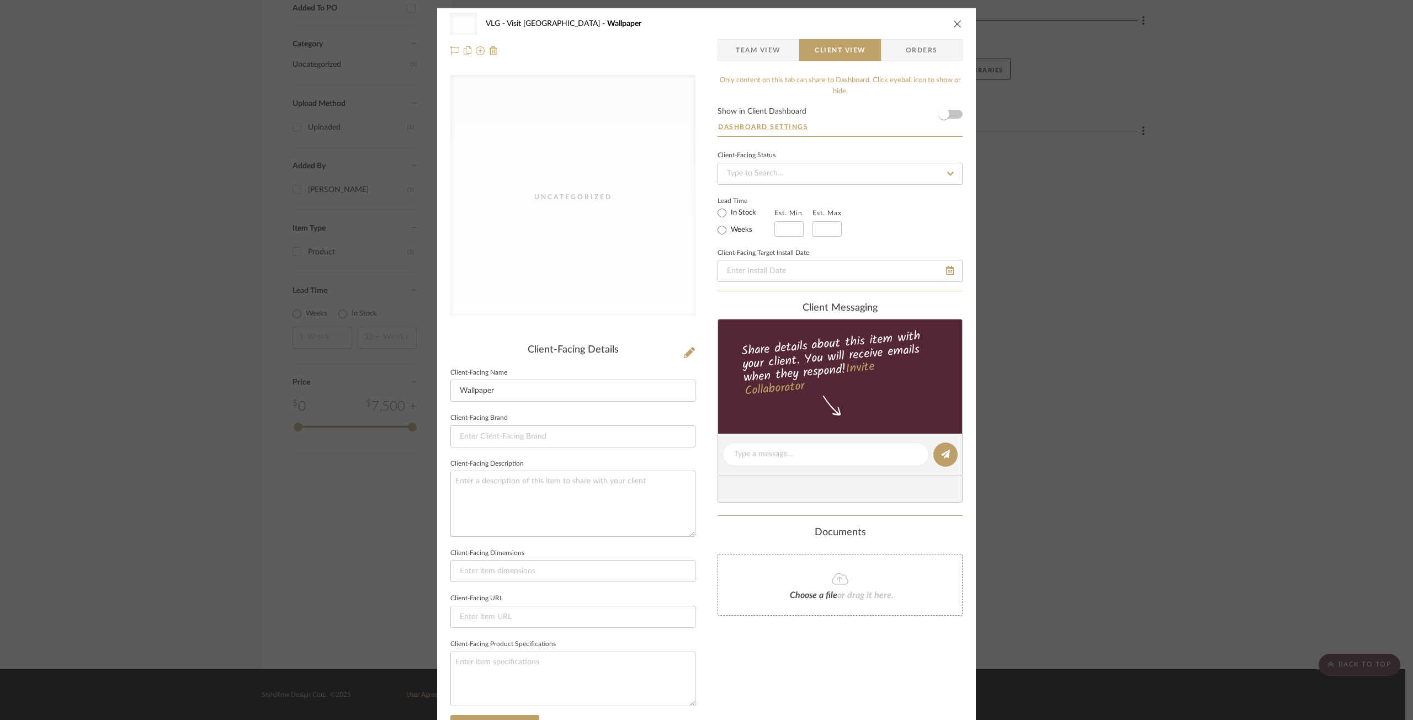
click at [910, 47] on span "Orders" at bounding box center [921, 50] width 56 height 22
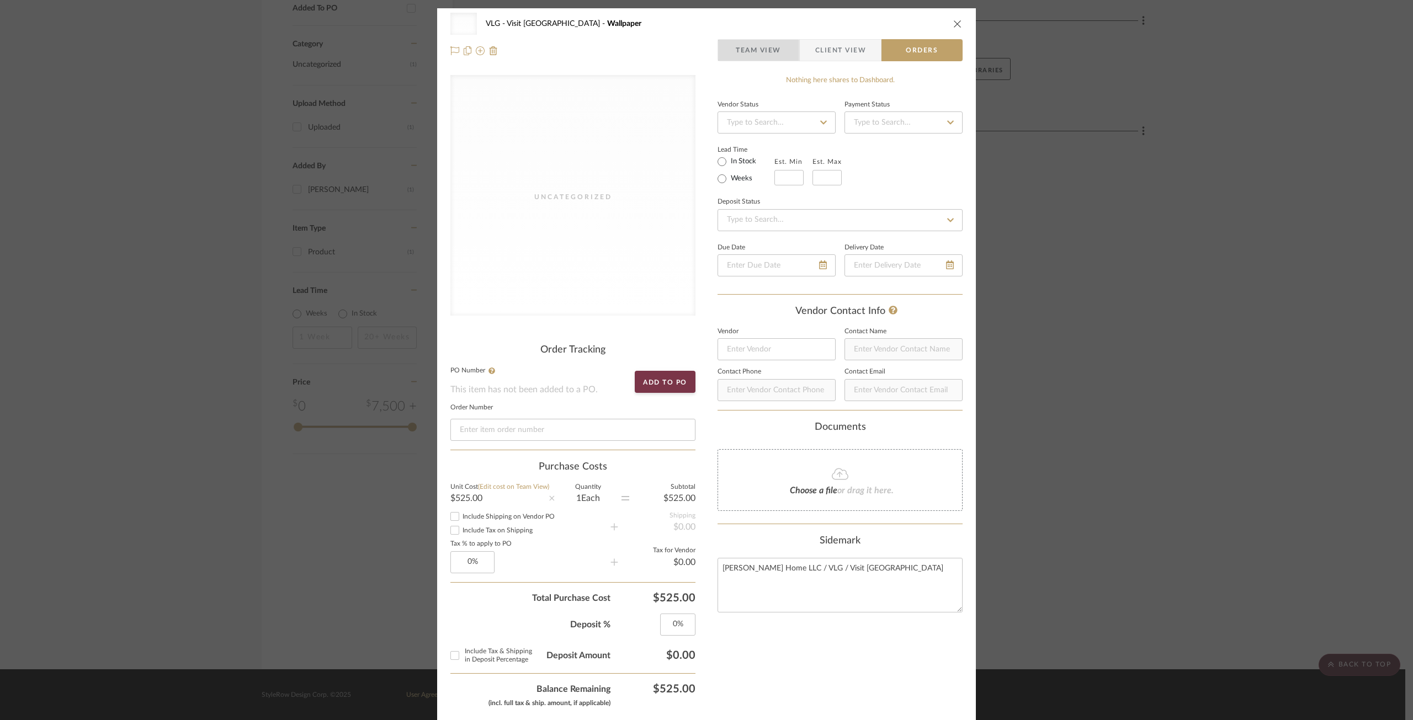
click at [757, 51] on span "Team View" at bounding box center [758, 50] width 45 height 22
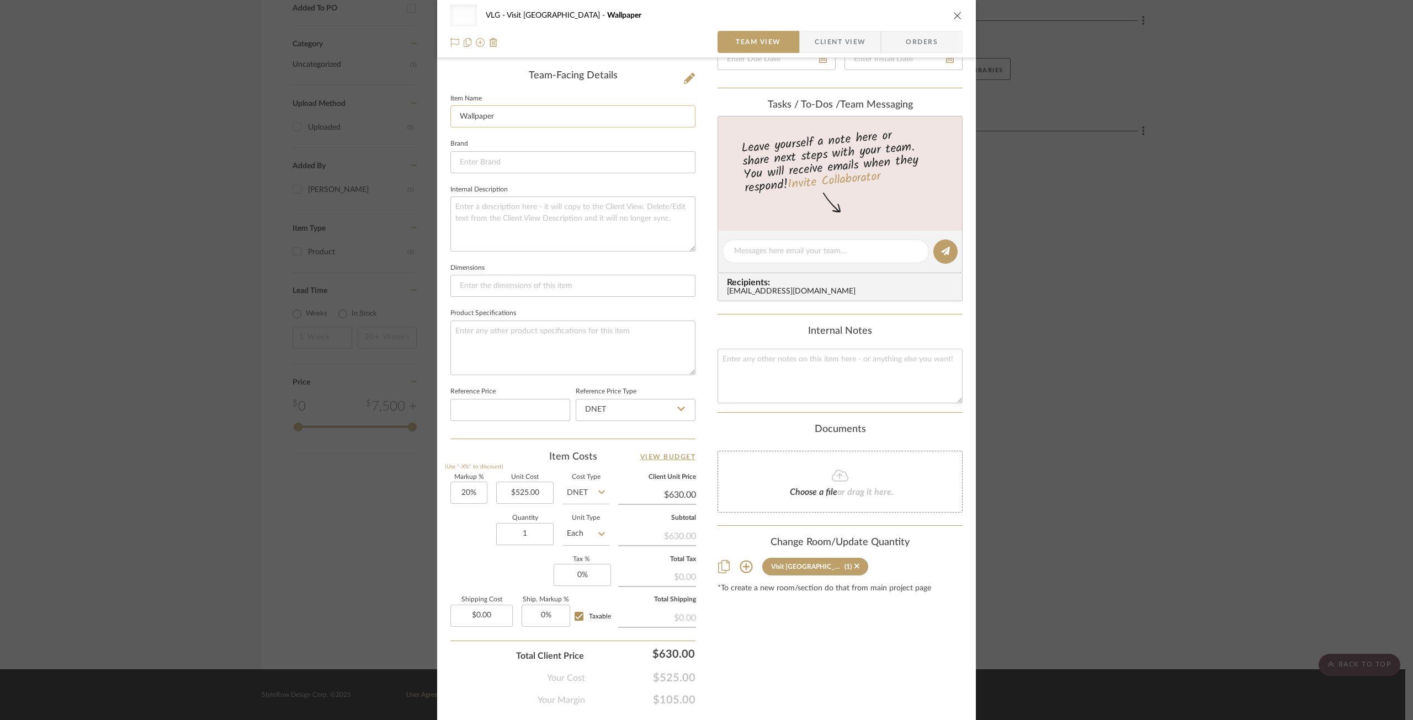
scroll to position [250, 0]
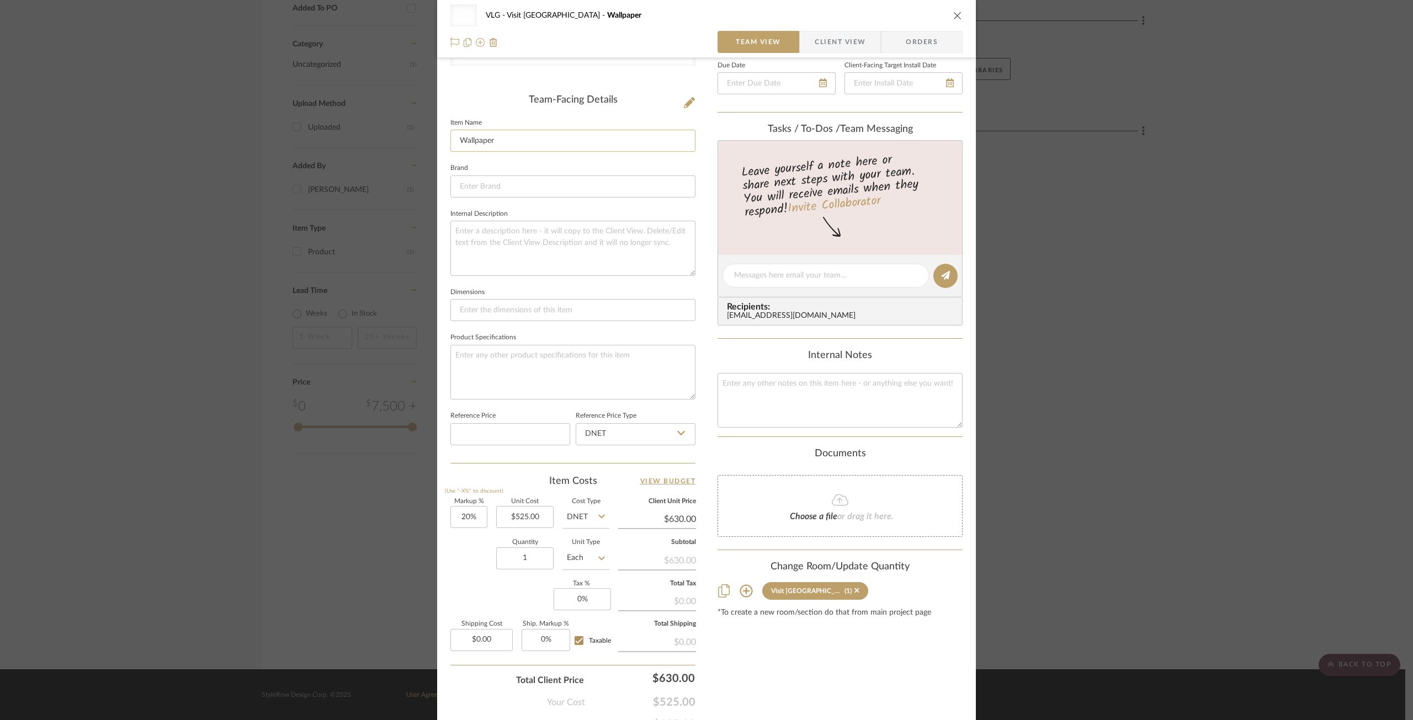
click at [518, 143] on input "Wallpaper" at bounding box center [572, 141] width 245 height 22
click at [627, 437] on input "DNET" at bounding box center [636, 434] width 120 height 22
click at [627, 429] on input "DNET" at bounding box center [636, 434] width 120 height 22
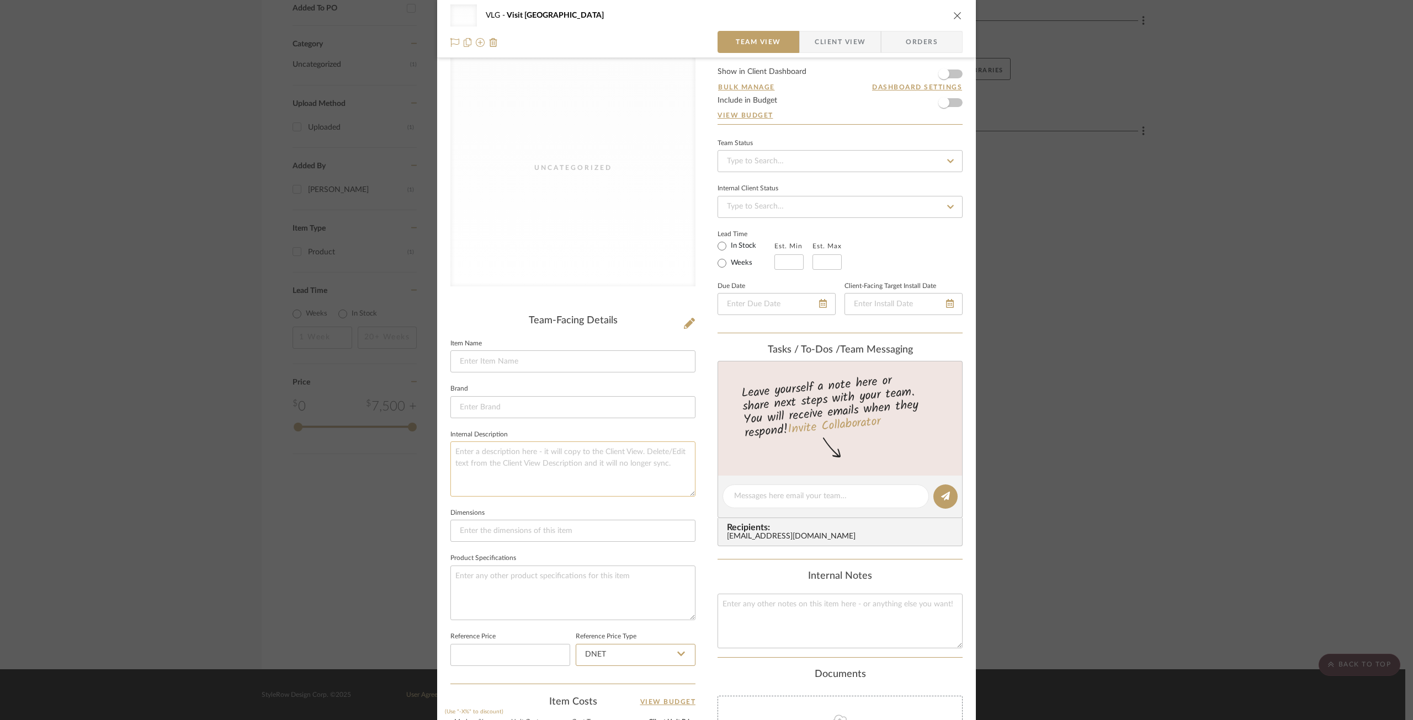
scroll to position [0, 0]
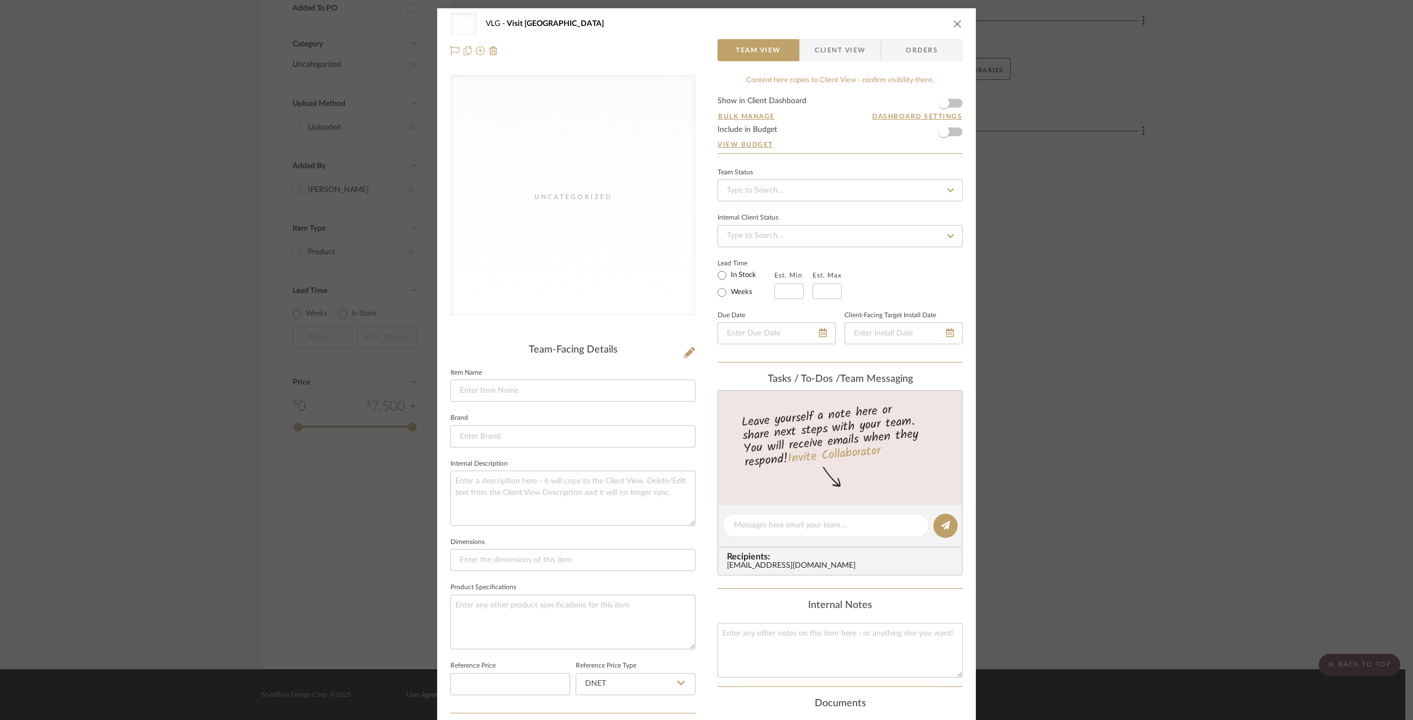
click at [850, 40] on span "Client View" at bounding box center [840, 50] width 51 height 22
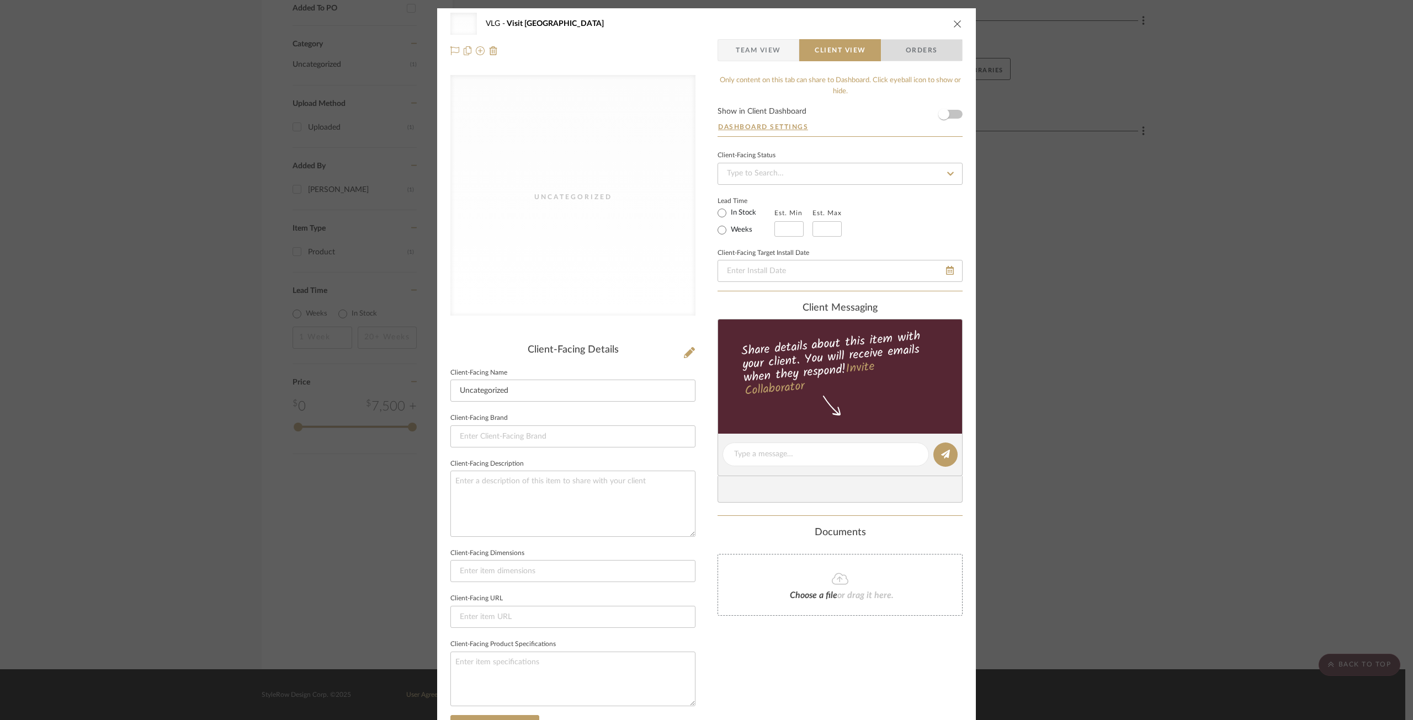
click at [906, 46] on span "Orders" at bounding box center [921, 50] width 56 height 22
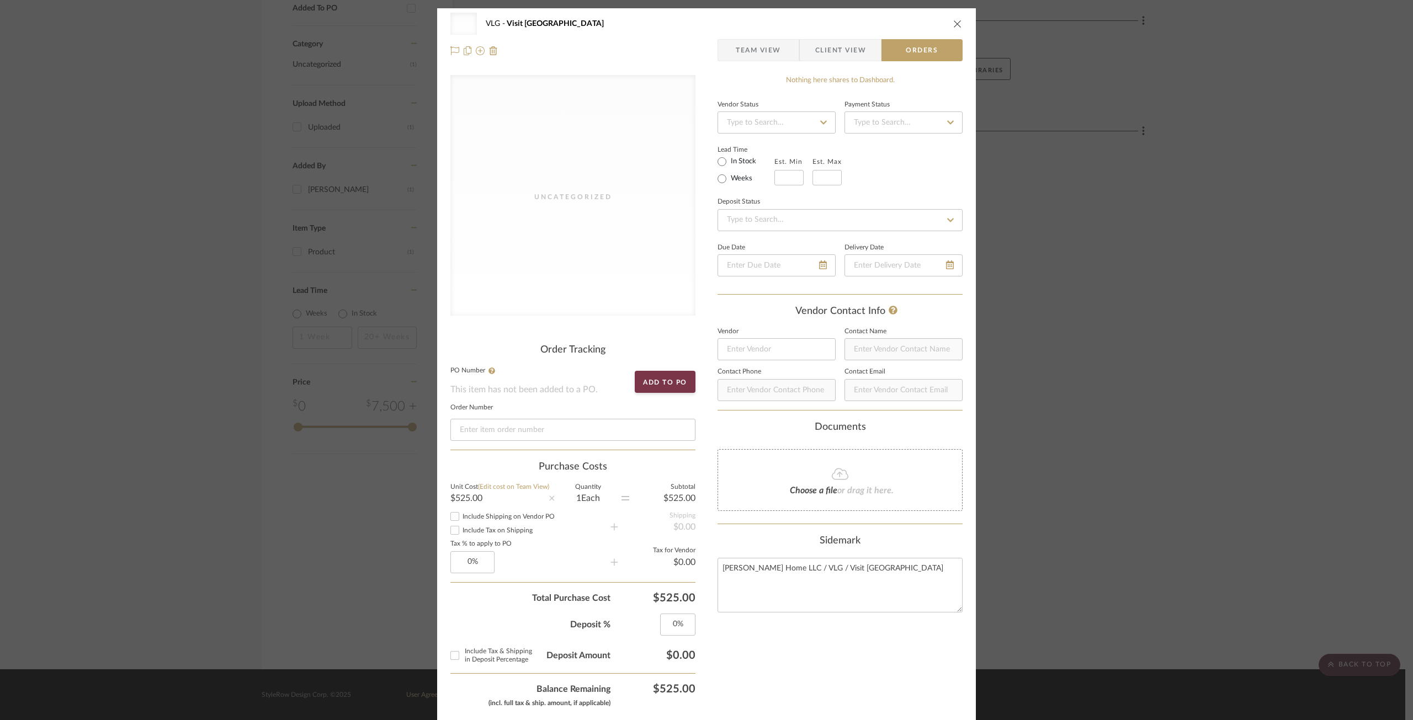
click at [831, 62] on div "Uncategorized VLG Visit [GEOGRAPHIC_DATA] Team View Client View Orders" at bounding box center [706, 37] width 539 height 58
drag, startPoint x: 824, startPoint y: 54, endPoint x: 750, endPoint y: 58, distance: 74.1
click at [821, 55] on span "Client View" at bounding box center [840, 50] width 51 height 22
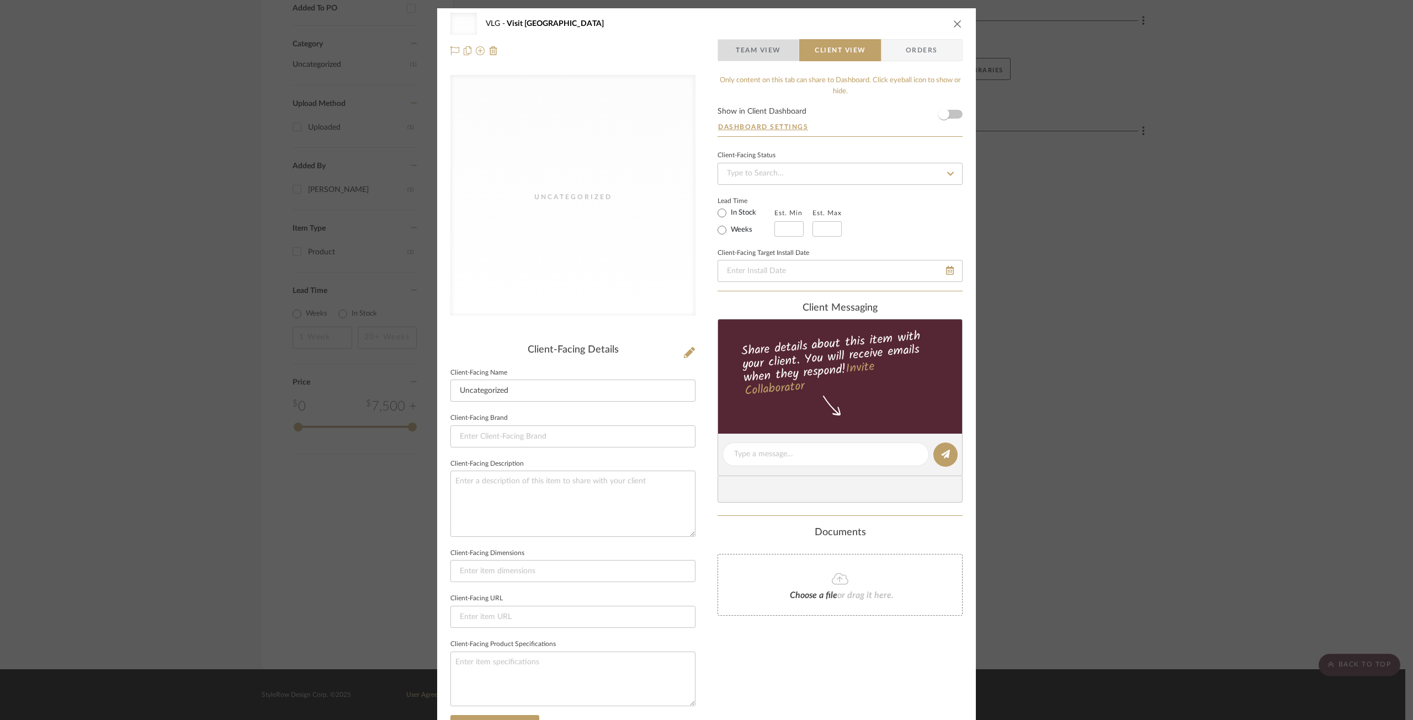
click at [754, 57] on span "Team View" at bounding box center [758, 50] width 45 height 22
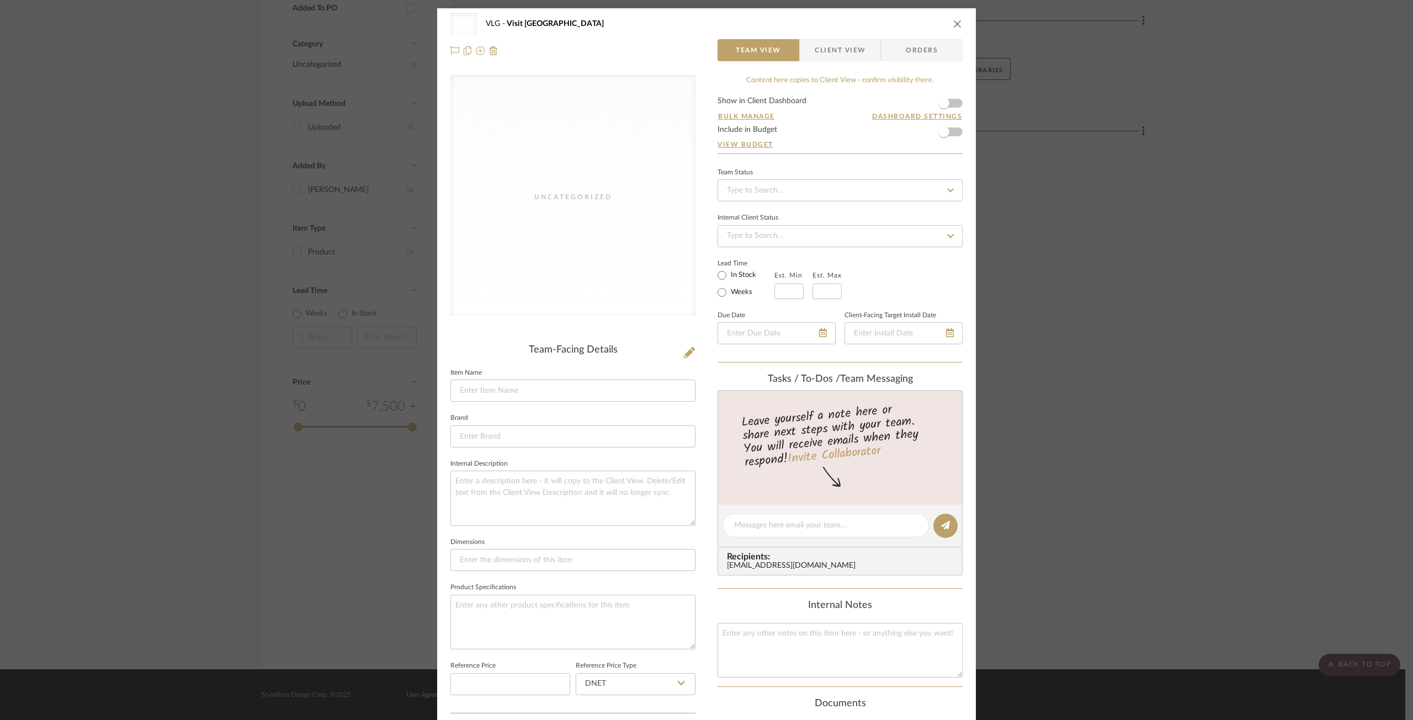
click at [955, 21] on icon "close" at bounding box center [957, 23] width 9 height 9
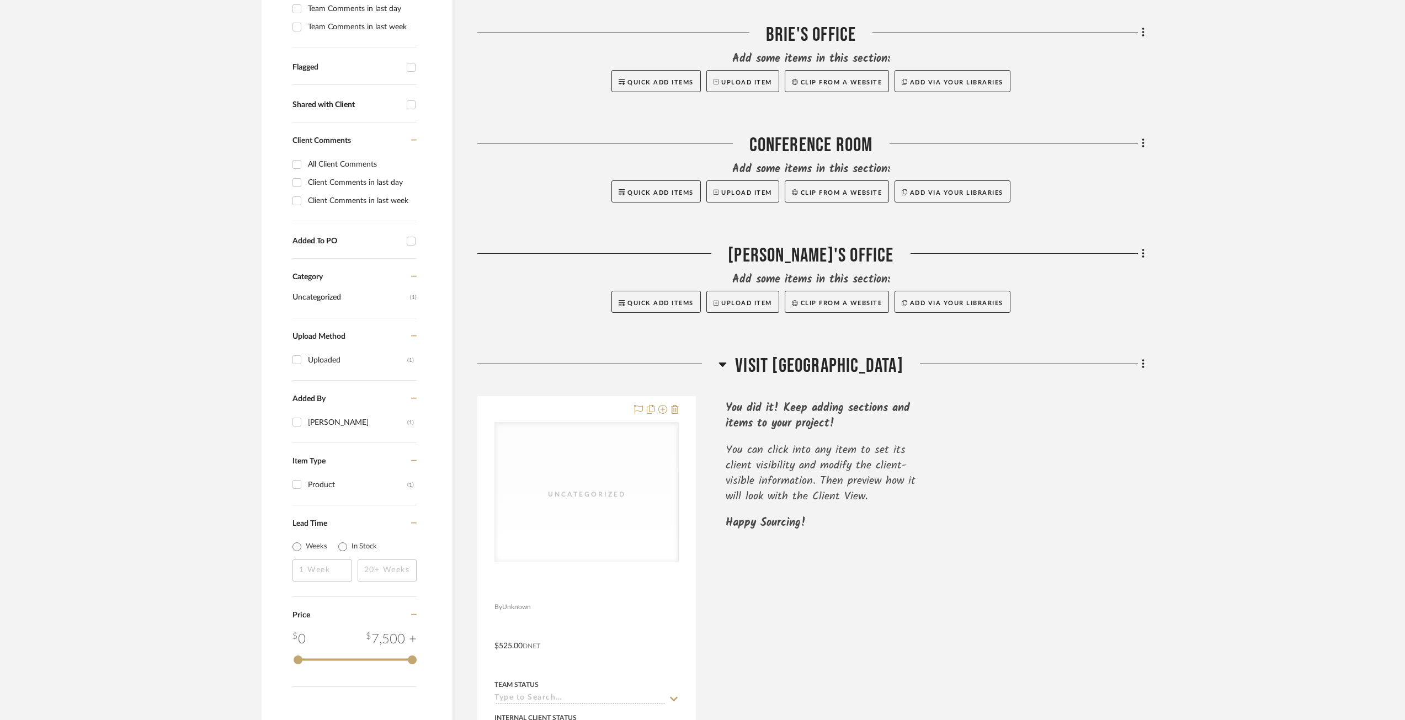
scroll to position [359, 0]
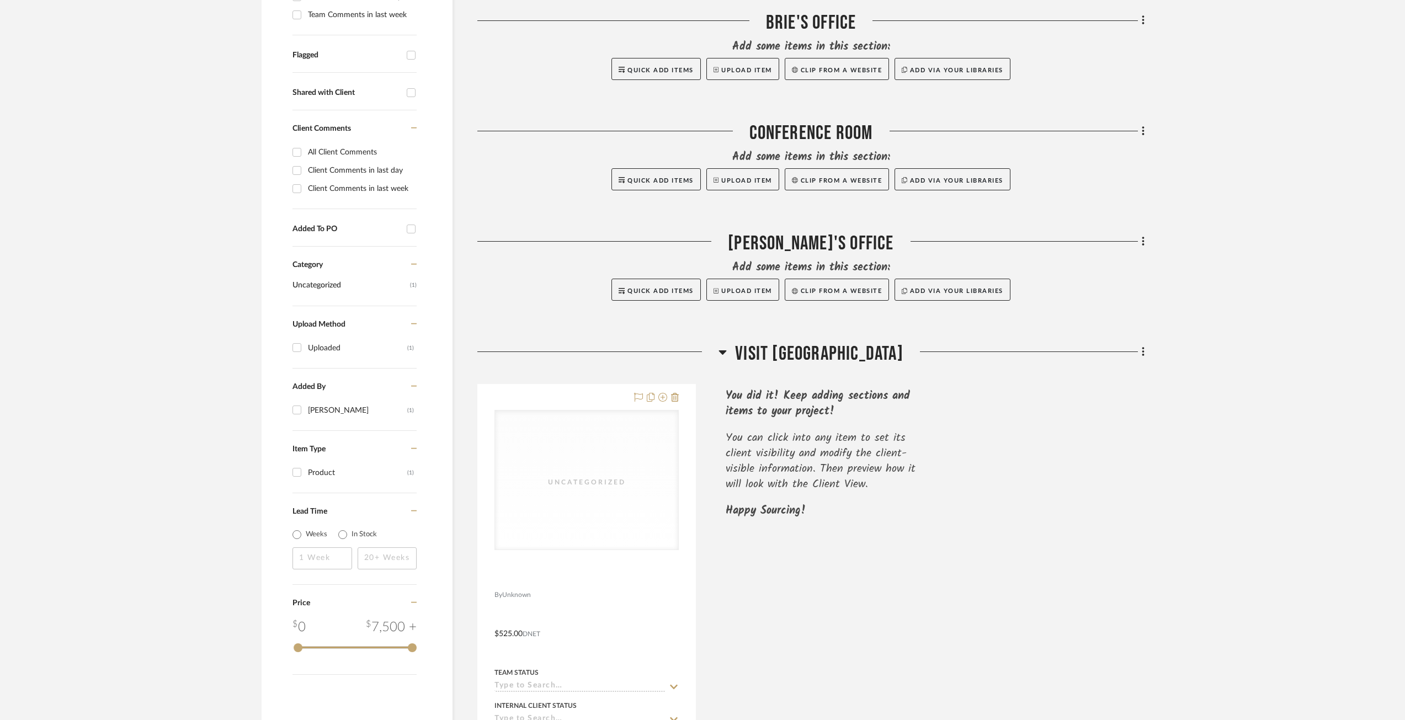
click at [820, 587] on div "Uncategorized Uncategorized By Unknown $525.00 DNET Team Status Internal Client…" at bounding box center [810, 626] width 667 height 484
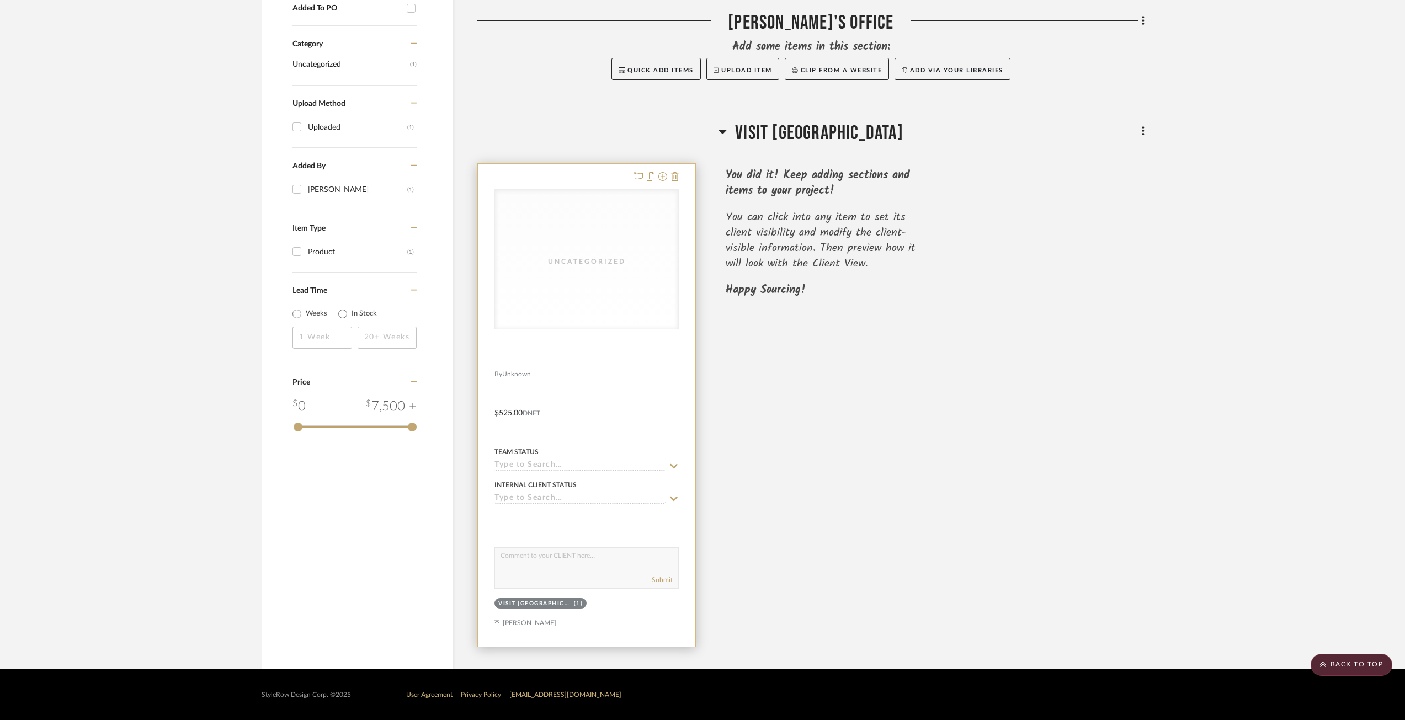
scroll to position [524, 0]
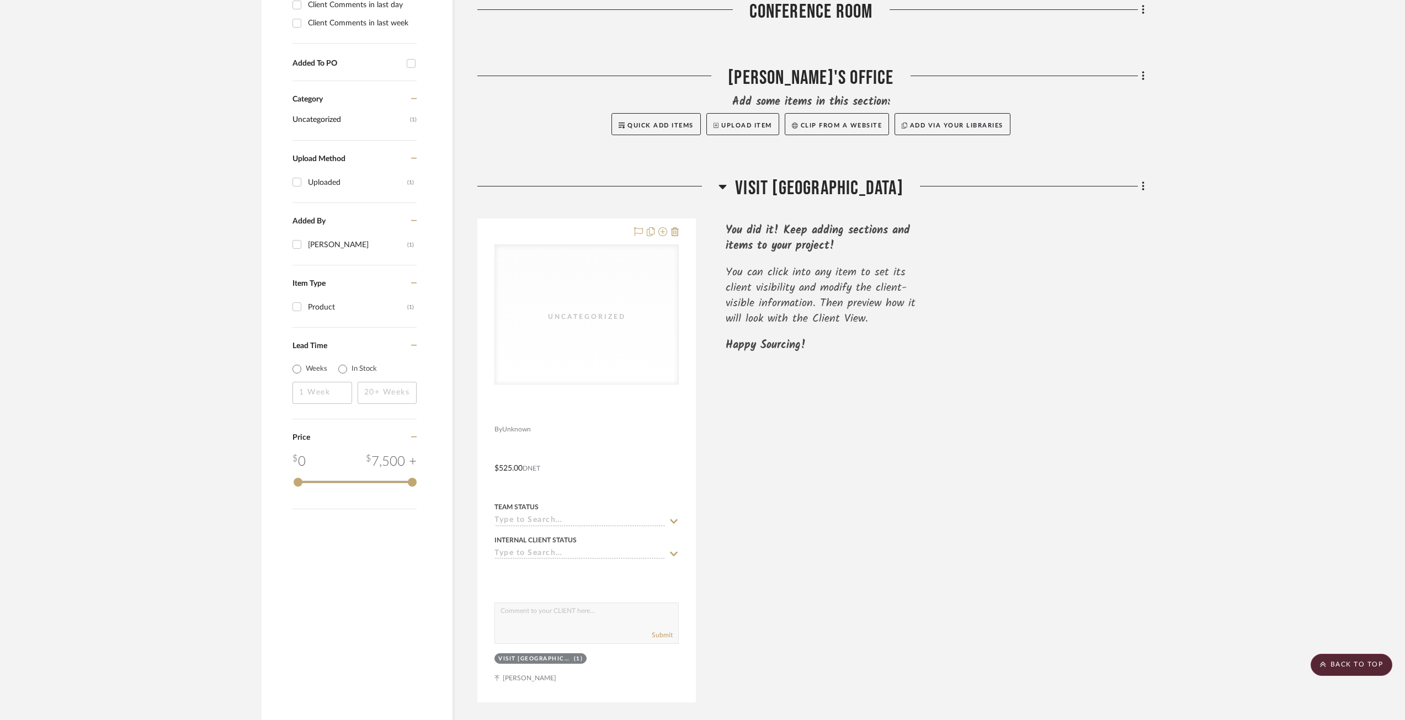
click at [777, 188] on span "Visit [GEOGRAPHIC_DATA]" at bounding box center [819, 189] width 168 height 24
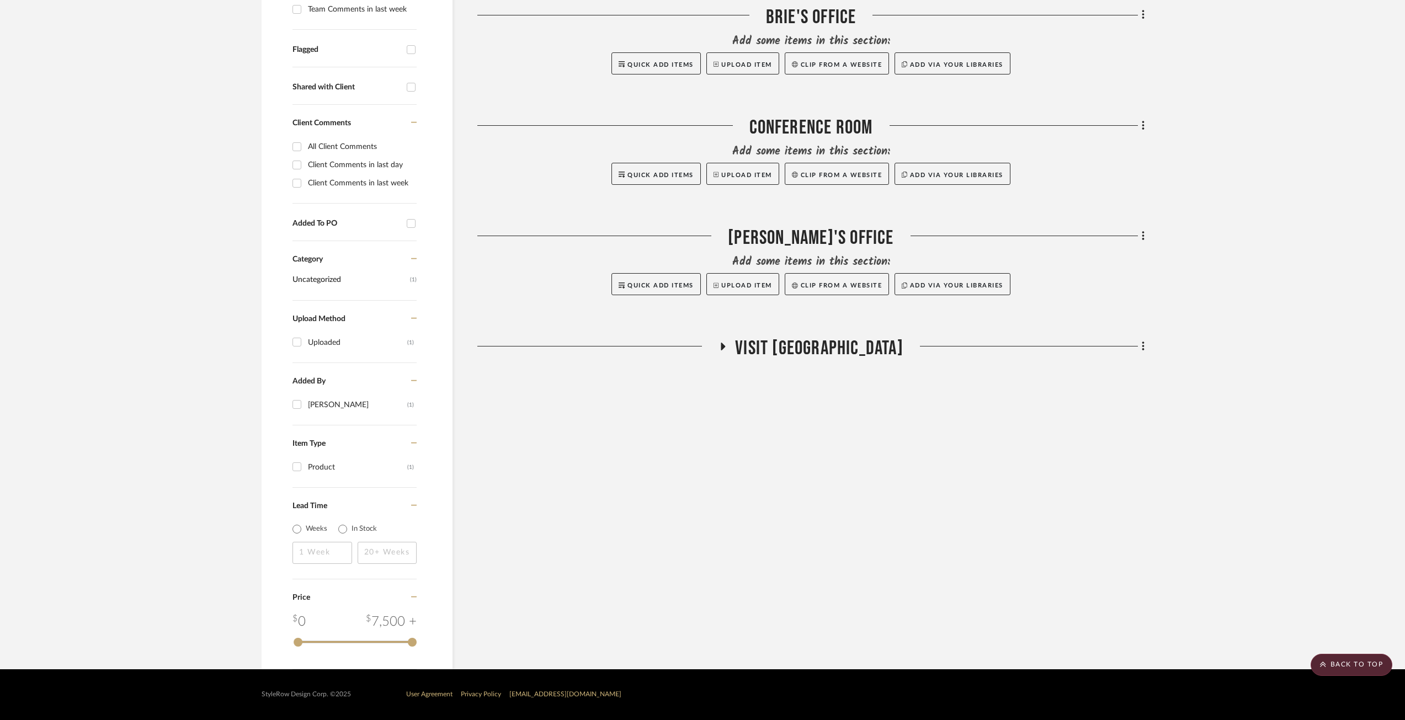
scroll to position [364, 0]
click at [752, 336] on div "Bathroom Add some items in this section: Quick Add Items Upload Item Clip from …" at bounding box center [810, 130] width 667 height 470
click at [1143, 346] on icon at bounding box center [1143, 346] width 2 height 9
click at [1109, 374] on span "Add New Item" at bounding box center [1086, 370] width 49 height 9
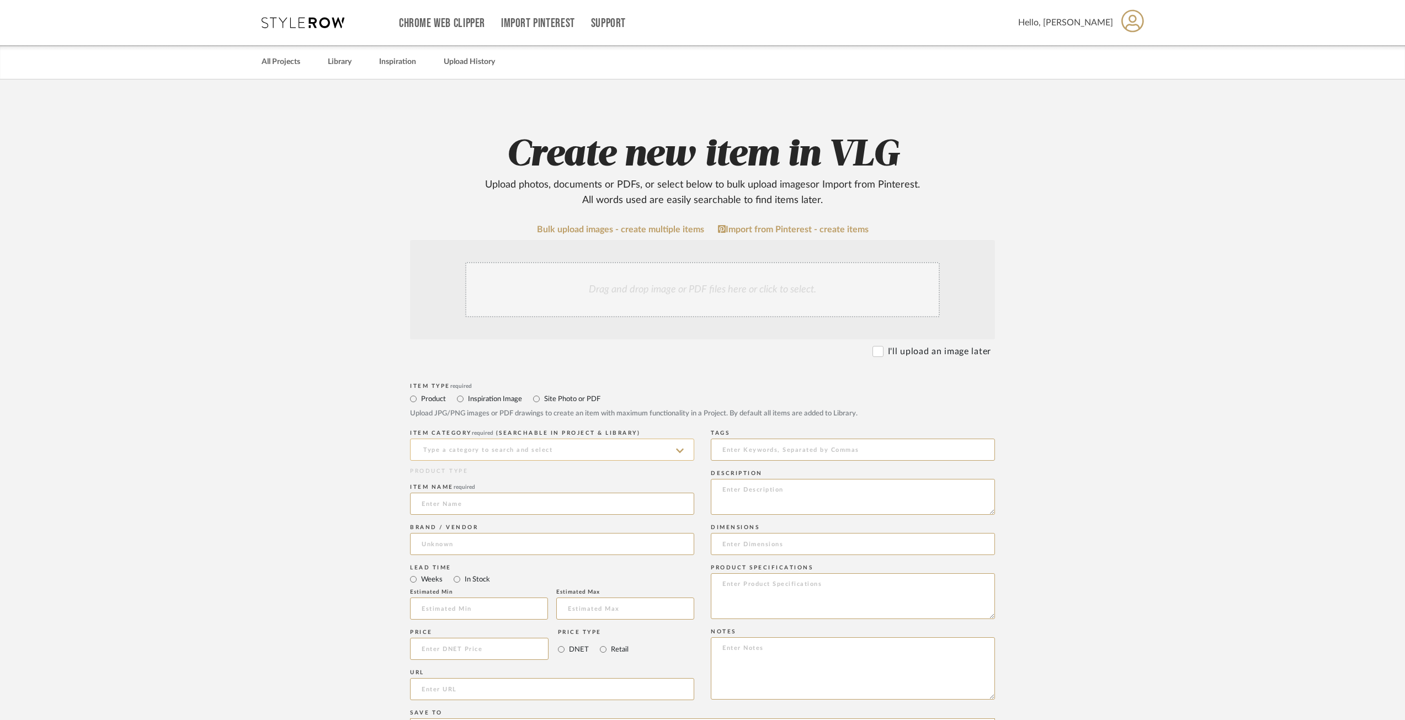
click at [497, 453] on input at bounding box center [552, 450] width 284 height 22
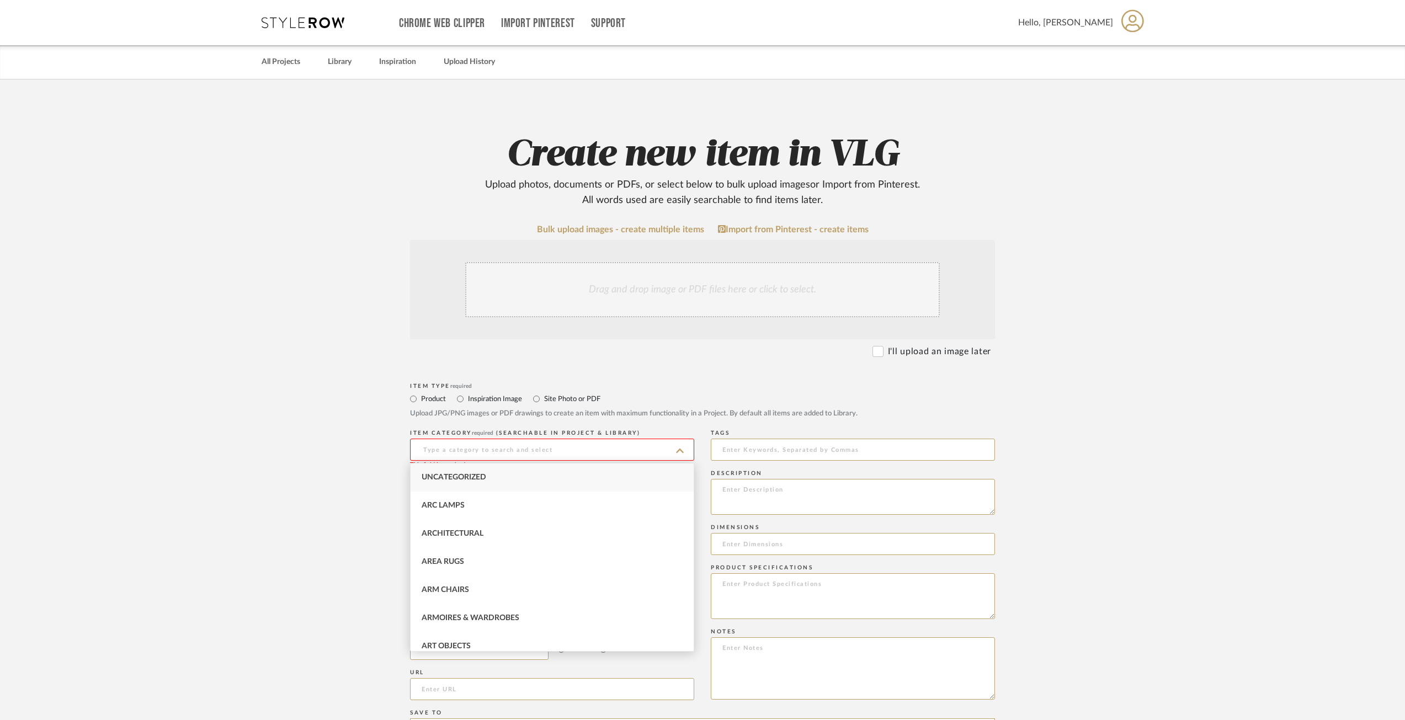
click at [513, 483] on div "Uncategorized" at bounding box center [552, 478] width 283 height 28
type input "Uncategorized"
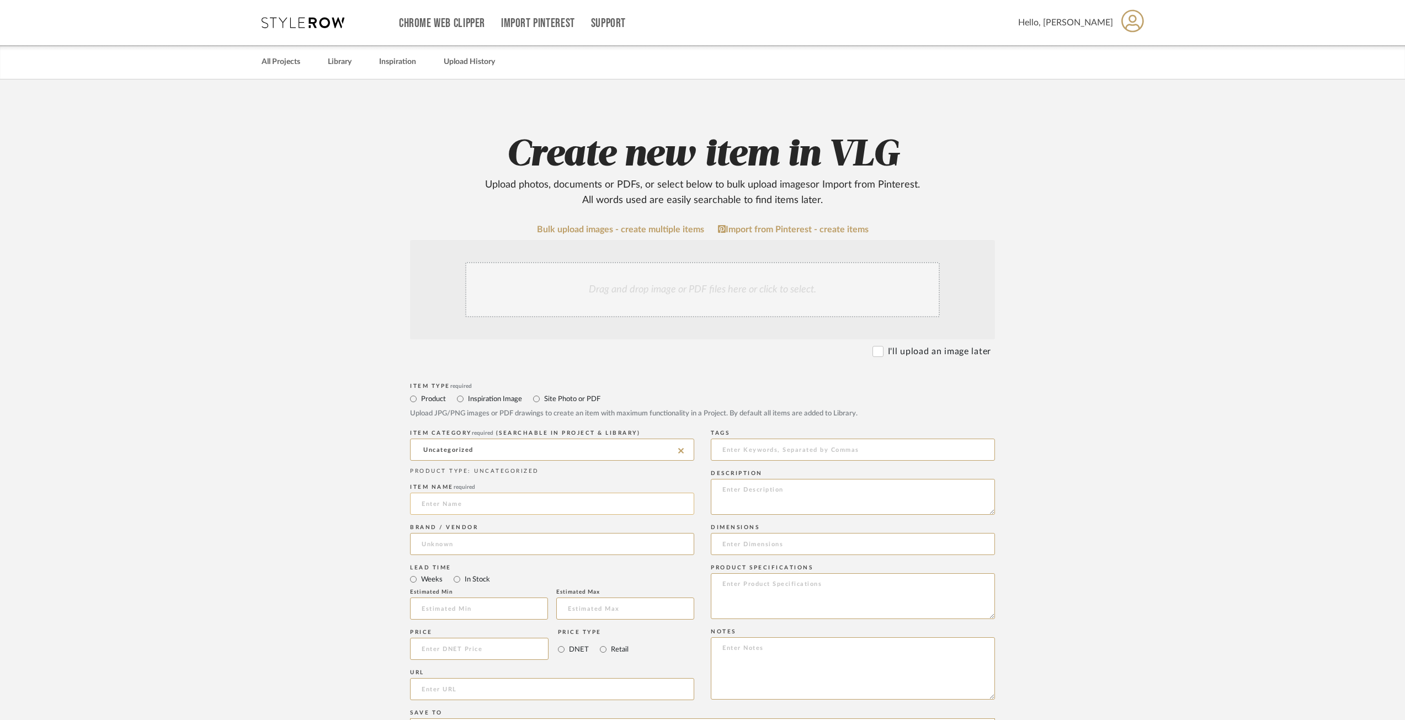
click at [475, 508] on input at bounding box center [552, 504] width 284 height 22
type input "E"
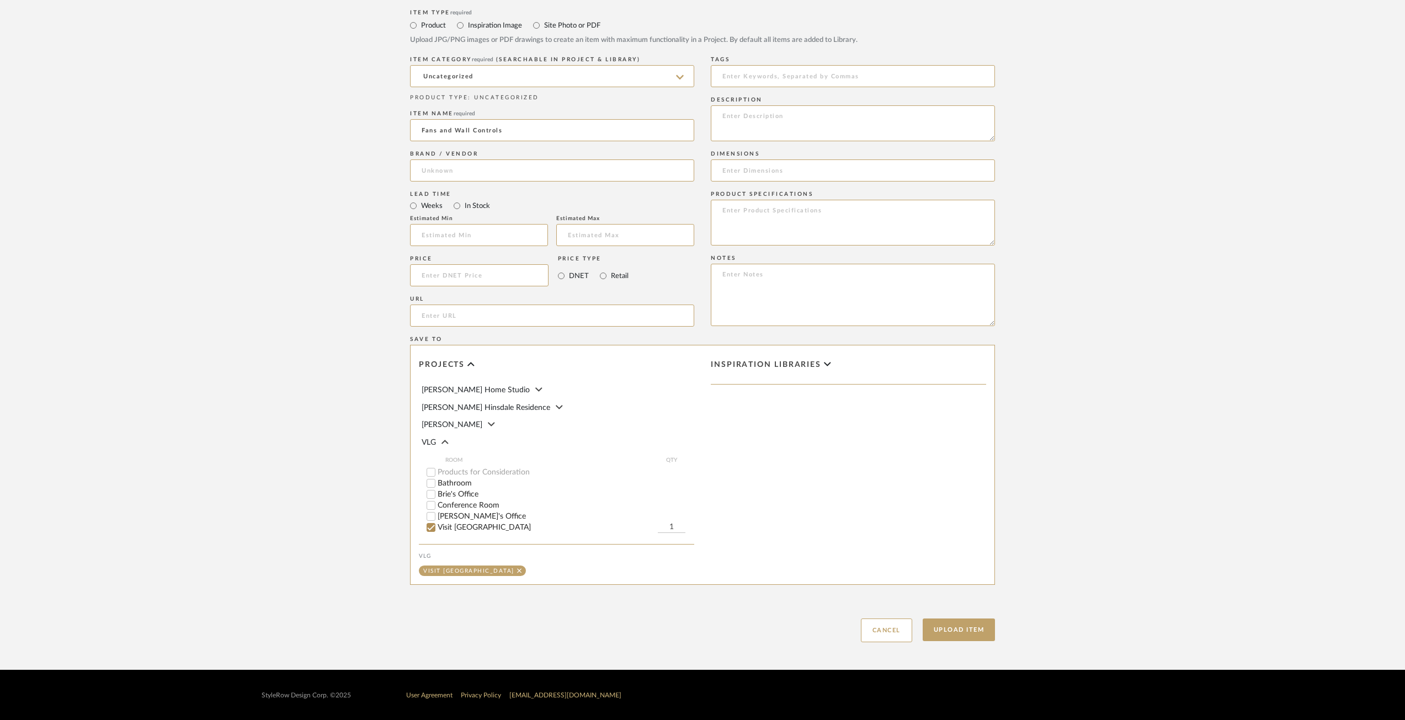
scroll to position [374, 0]
type input "Fans and Wall Controls"
click at [968, 630] on button "Upload Item" at bounding box center [959, 629] width 73 height 23
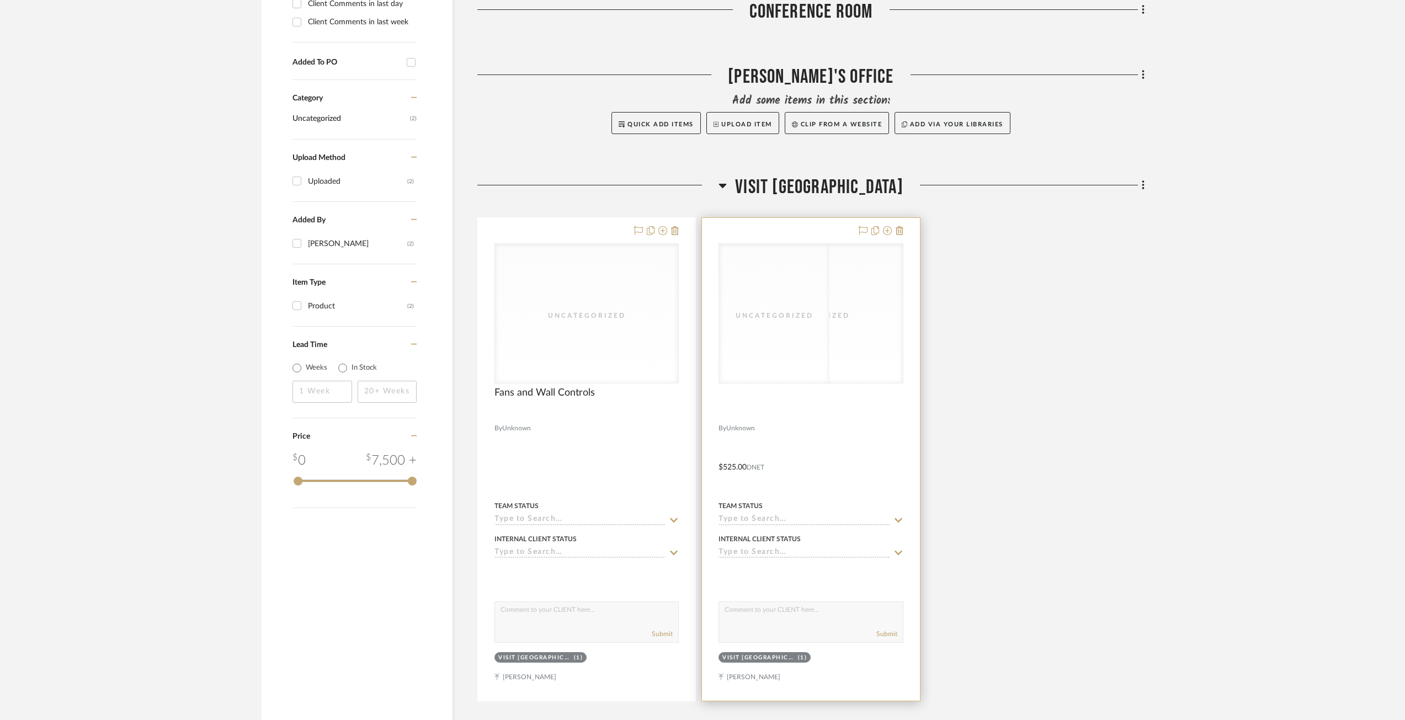
scroll to position [579, 0]
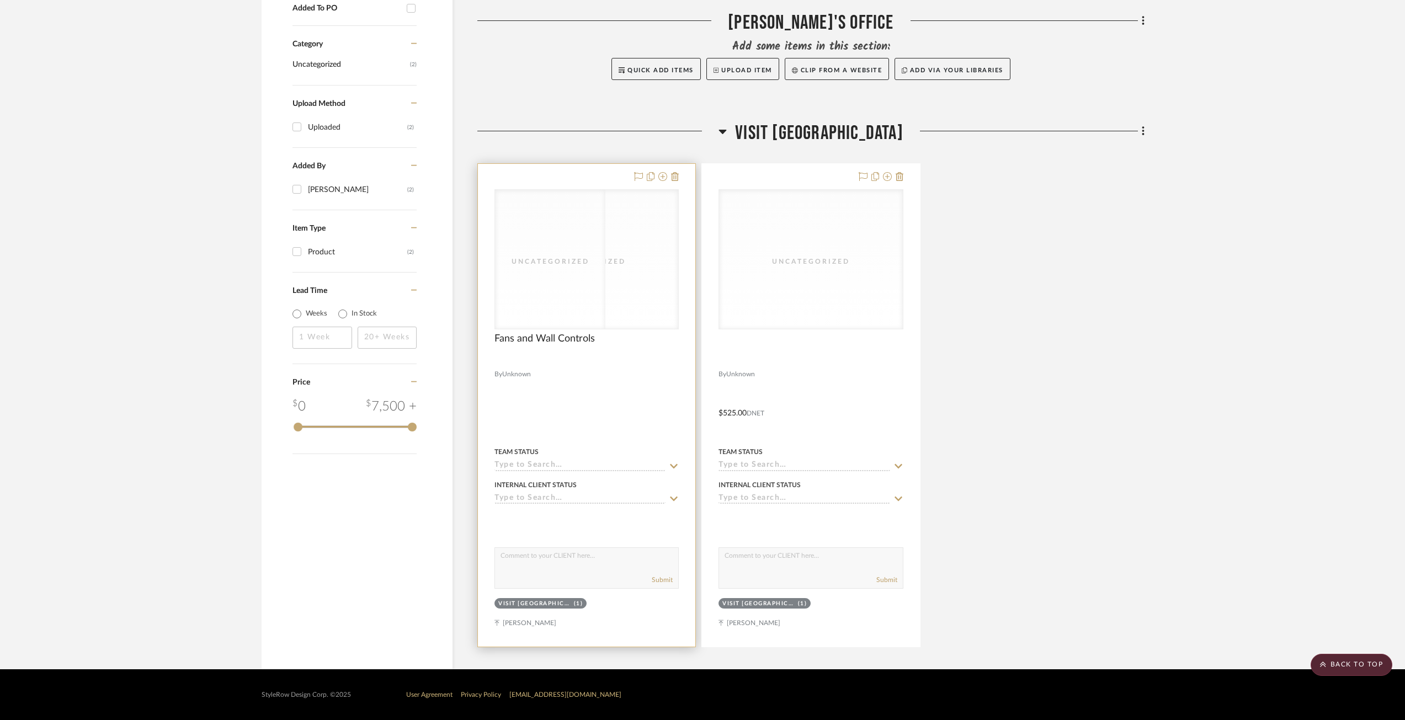
click at [546, 348] on div "Fans and Wall Controls" at bounding box center [586, 345] width 184 height 24
click at [550, 340] on span "Fans and Wall Controls" at bounding box center [544, 339] width 100 height 12
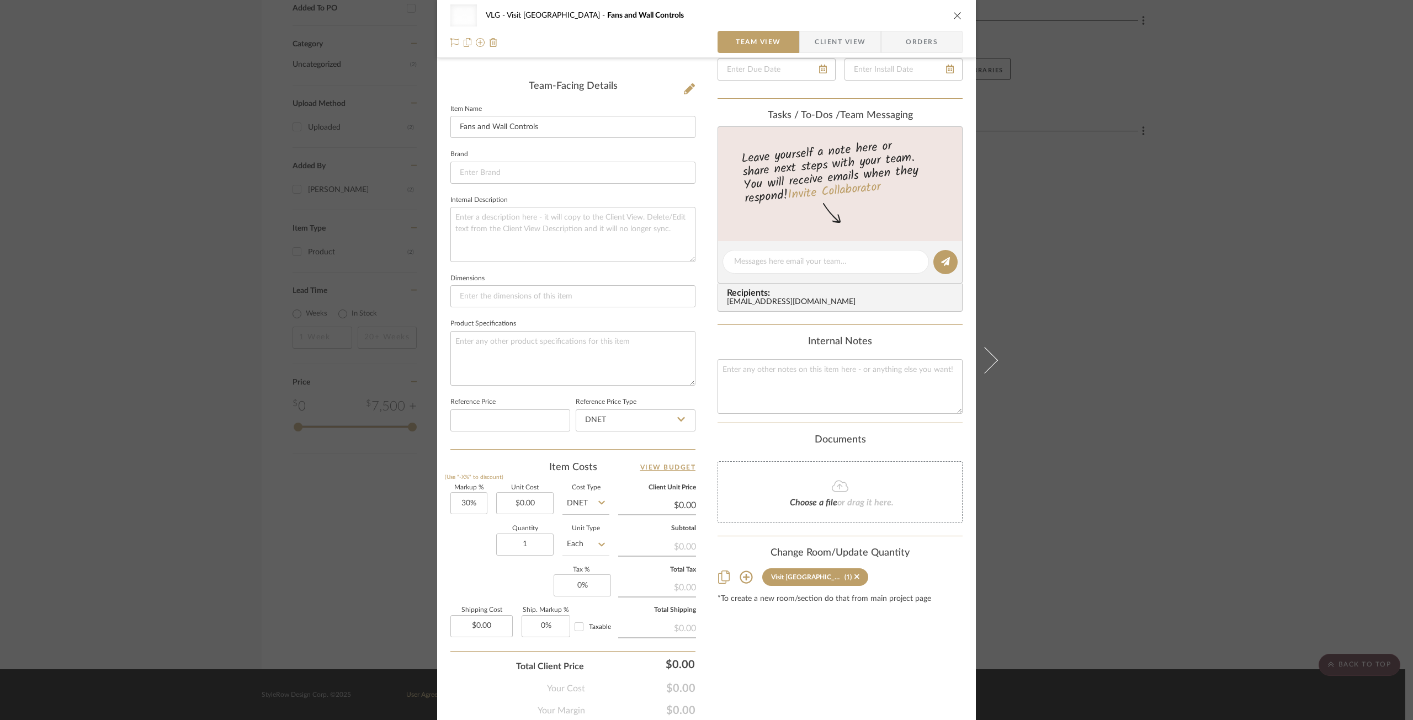
scroll to position [305, 0]
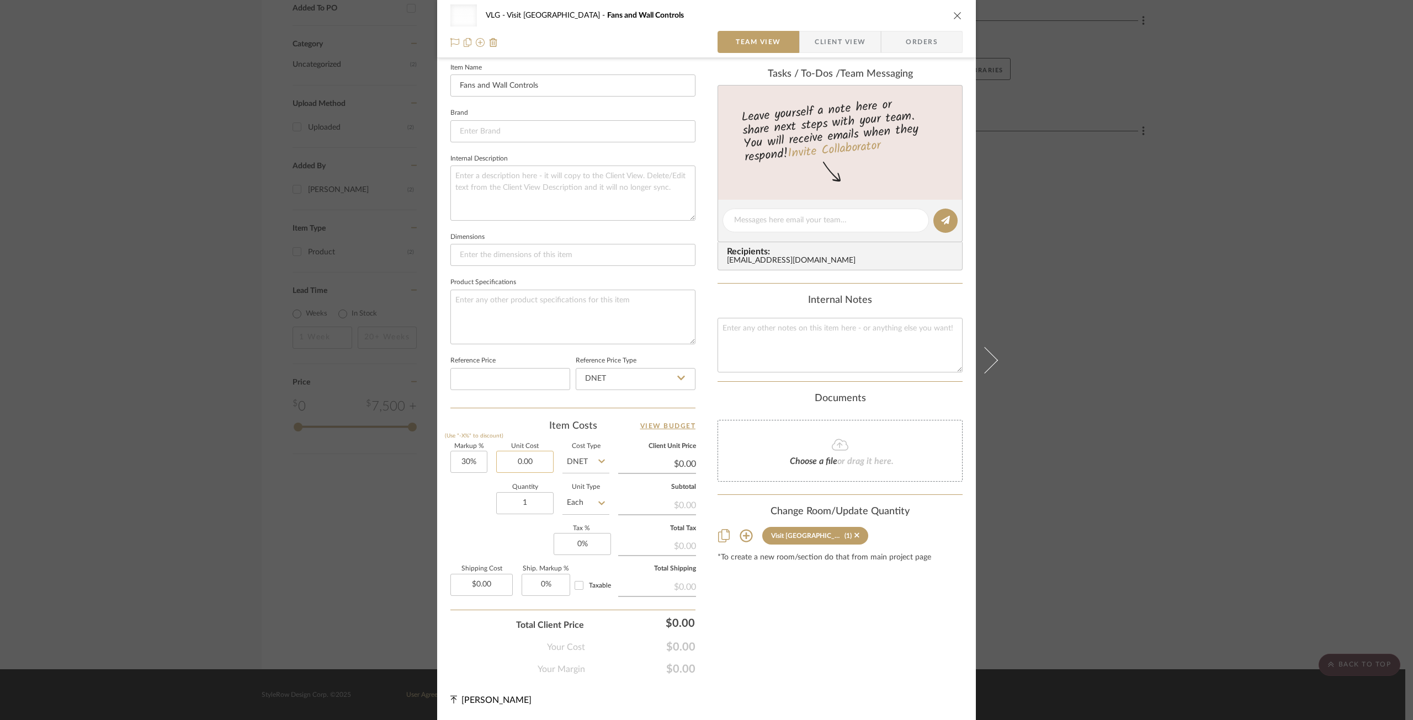
click at [535, 466] on input "0.00" at bounding box center [524, 462] width 57 height 22
type input "743"
type input "30"
type input "$743.00"
click at [472, 464] on input "30" at bounding box center [468, 462] width 37 height 22
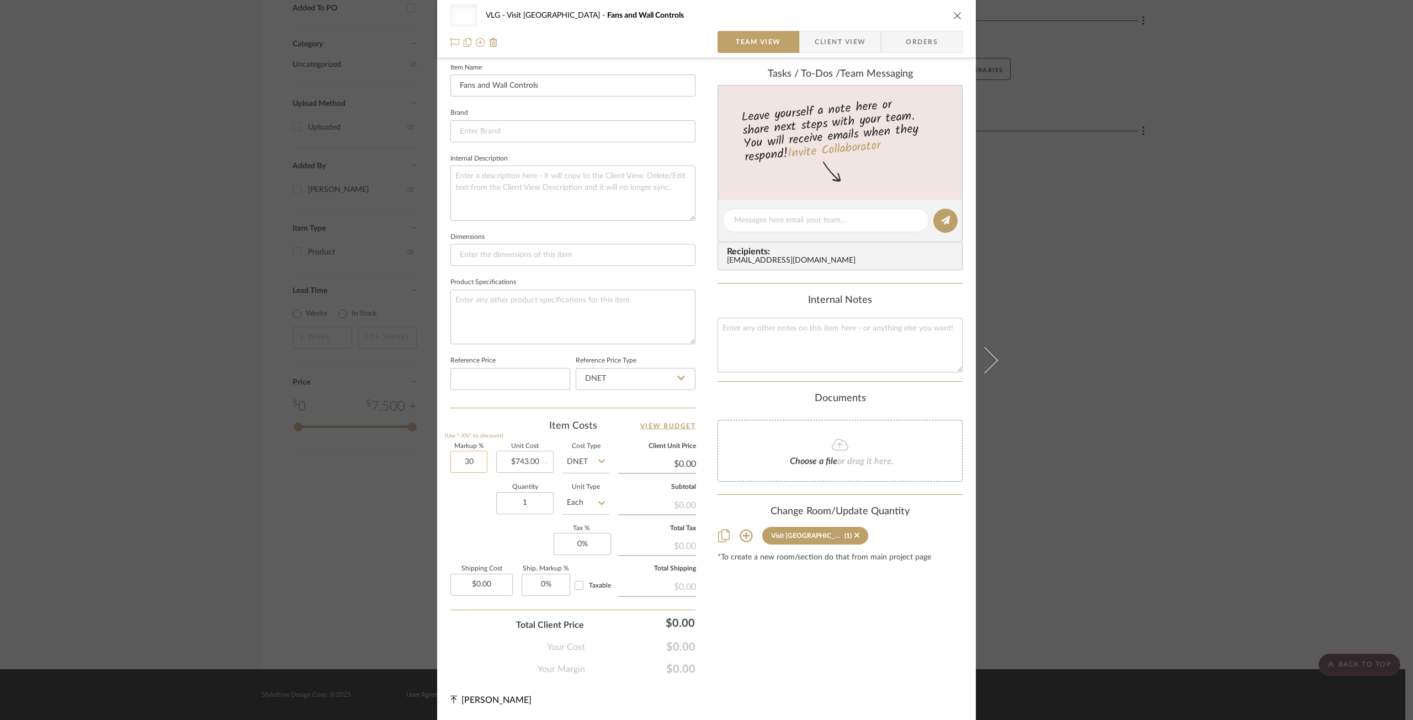
type input "$965.90"
click at [473, 464] on input "30" at bounding box center [468, 462] width 37 height 22
type input "3"
type input "20%"
type input "743.00"
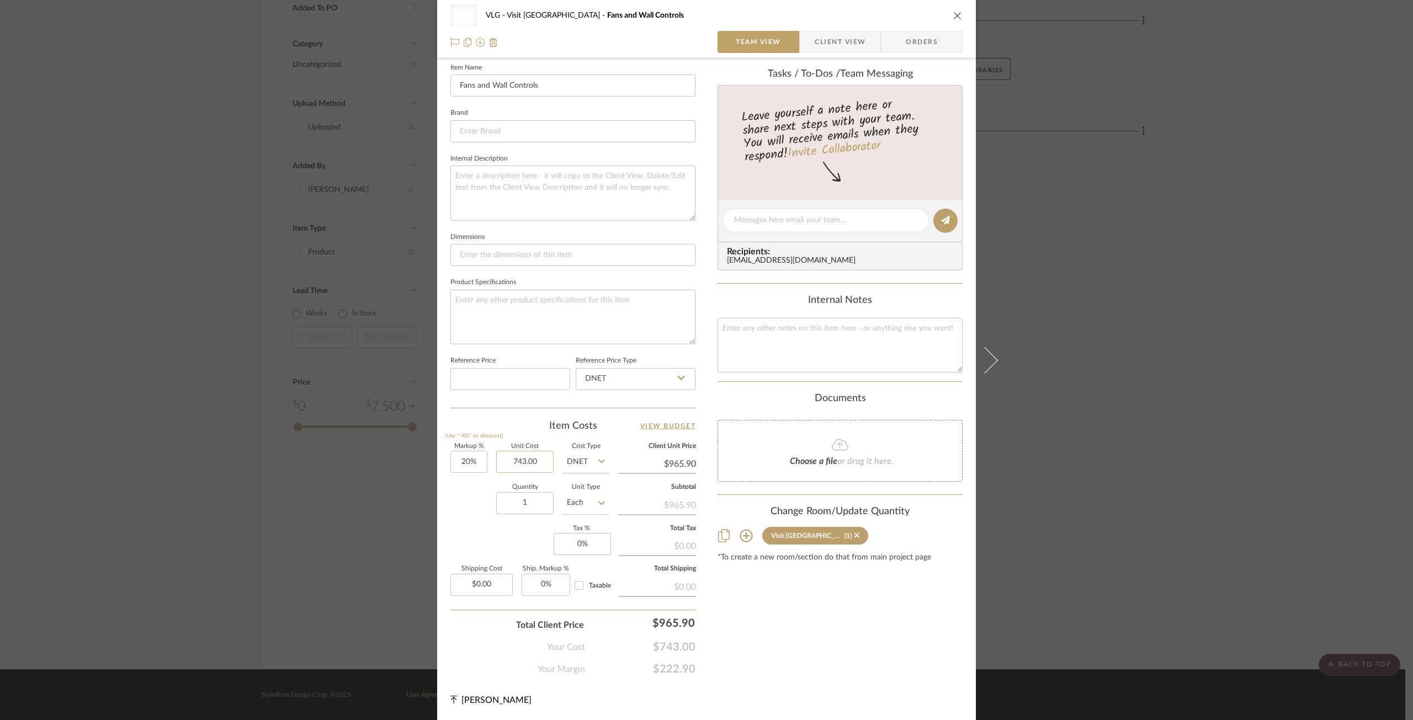
click at [529, 461] on input "743.00" at bounding box center [524, 462] width 57 height 22
type input "$891.60"
type input "20"
type input "$743.00"
click at [466, 461] on input "20" at bounding box center [468, 462] width 37 height 22
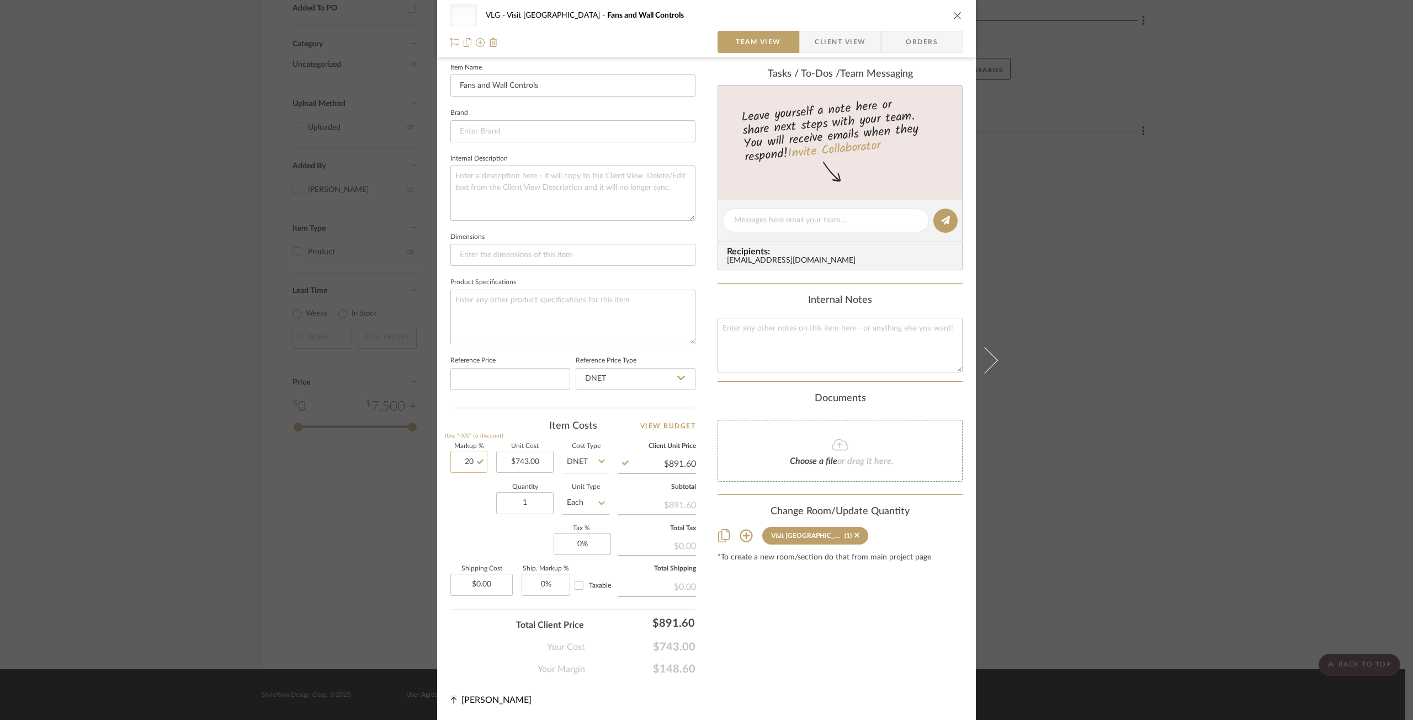
click at [466, 461] on input "20" at bounding box center [468, 462] width 37 height 22
type input "0%"
type input "743.00"
click at [532, 452] on input "743.00" at bounding box center [524, 462] width 57 height 22
type input "$743.00"
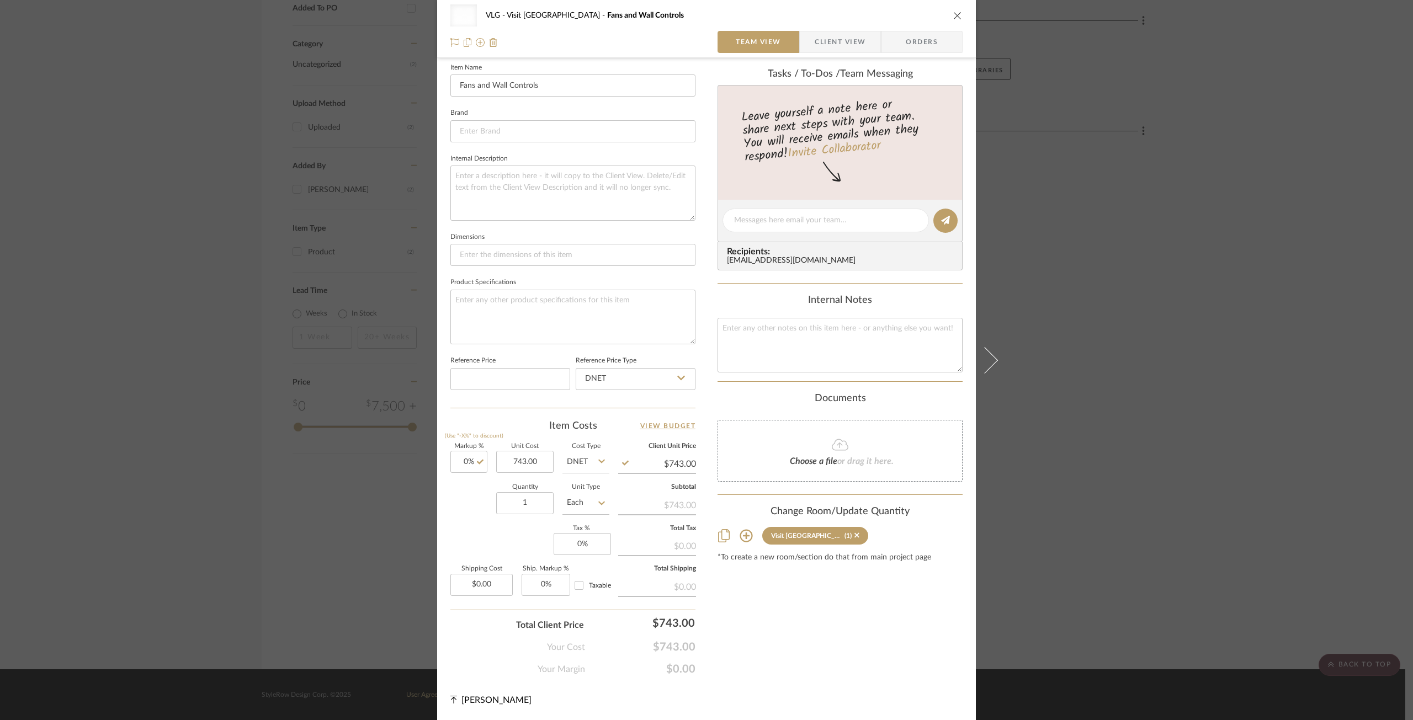
type input "$743.00"
click at [525, 431] on div "Item Costs View Budget" at bounding box center [572, 425] width 245 height 13
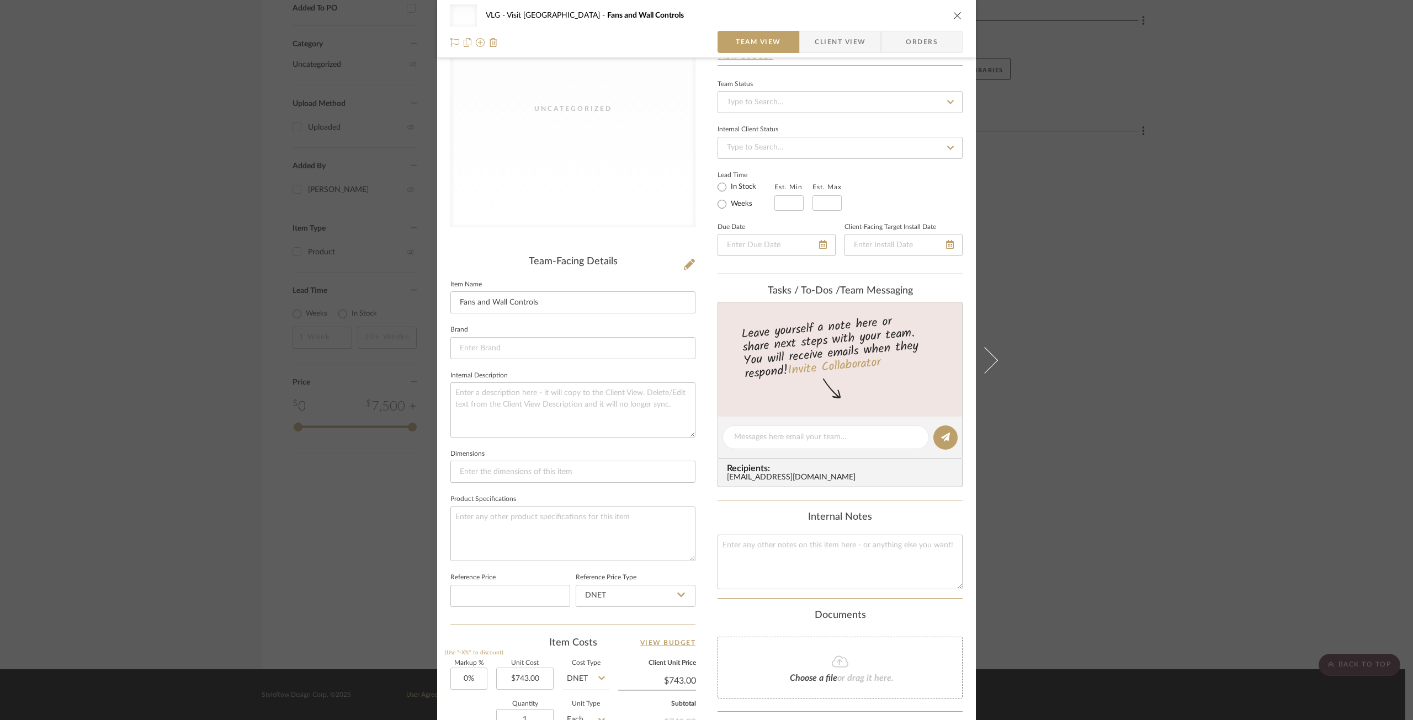
scroll to position [84, 0]
drag, startPoint x: 555, startPoint y: 303, endPoint x: 445, endPoint y: 297, distance: 109.4
click at [450, 297] on input "Fans and Wall Controls" at bounding box center [572, 306] width 245 height 22
click at [551, 305] on input "Electrical Fixtures" at bounding box center [572, 306] width 245 height 22
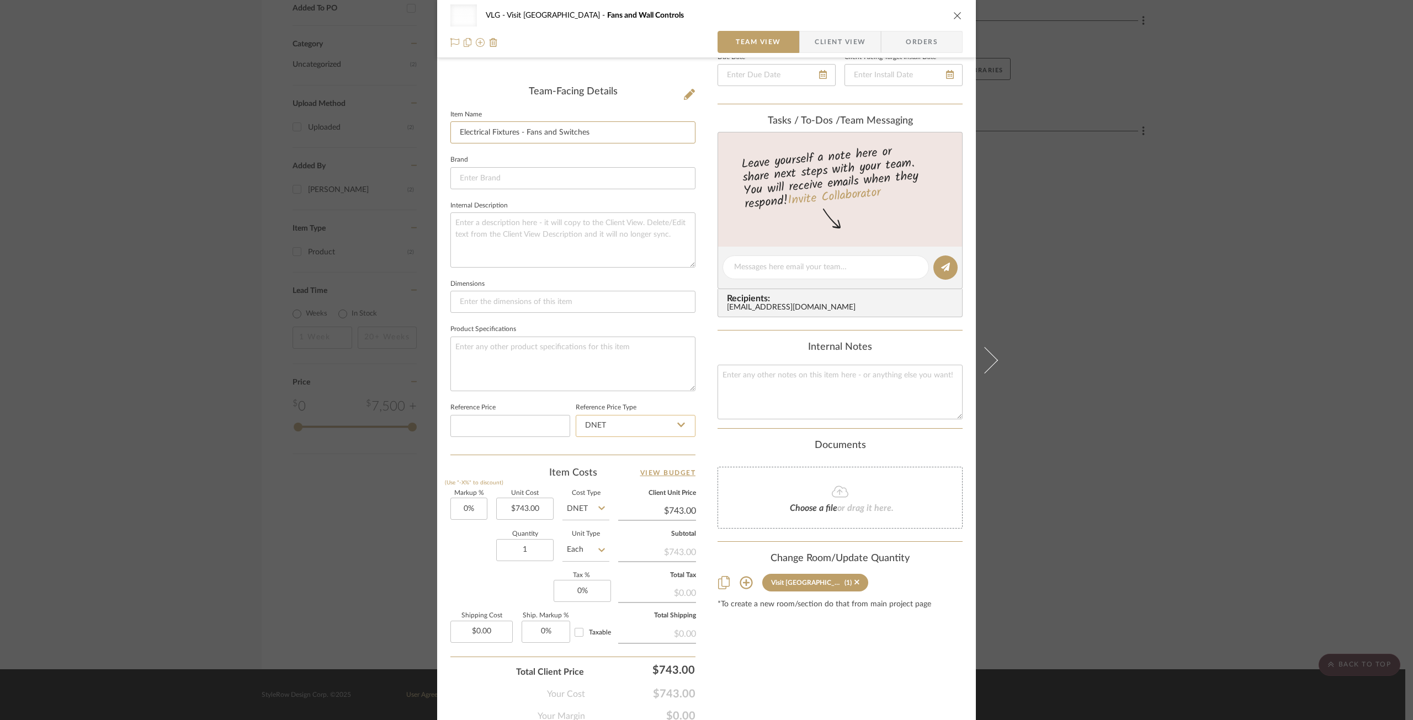
scroll to position [305, 0]
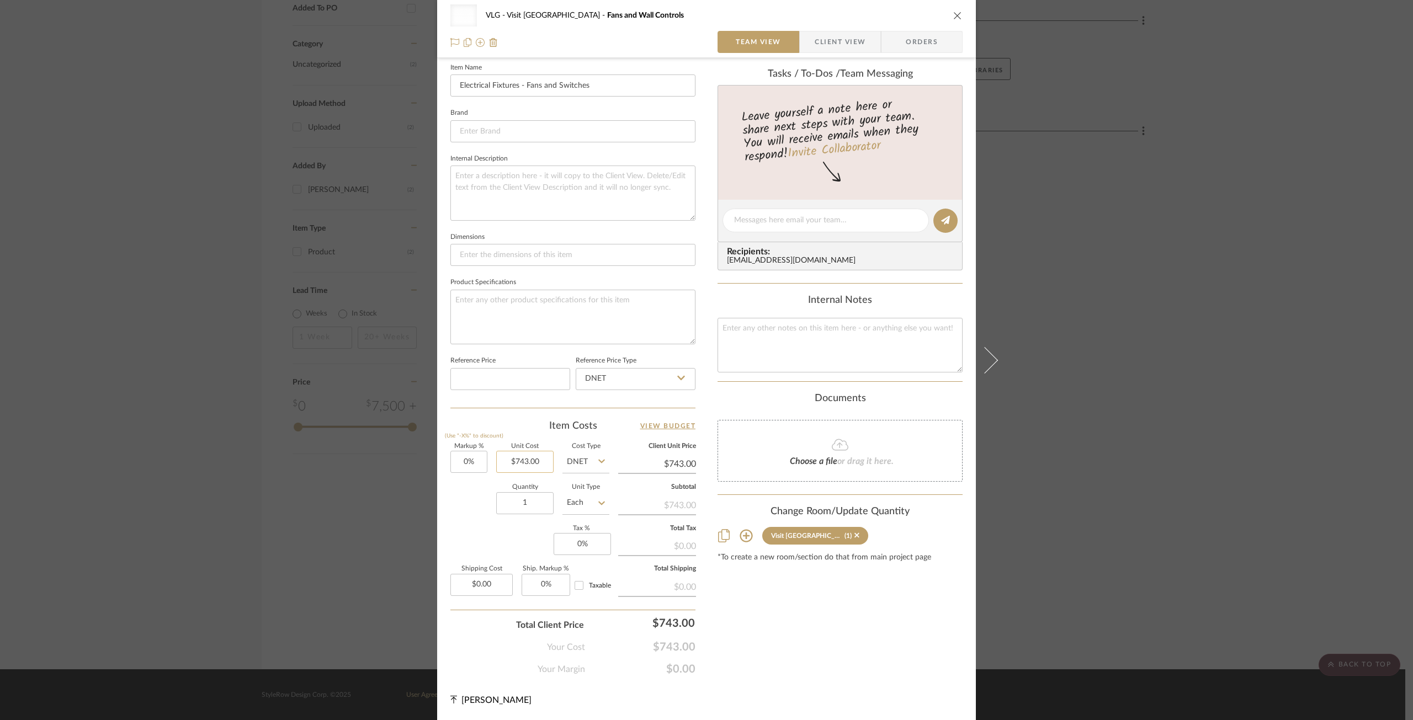
type input "Electrical Fixtures - Fans and Switches"
type input "743.00"
click at [533, 466] on input "743.00" at bounding box center [524, 462] width 57 height 22
type input "7"
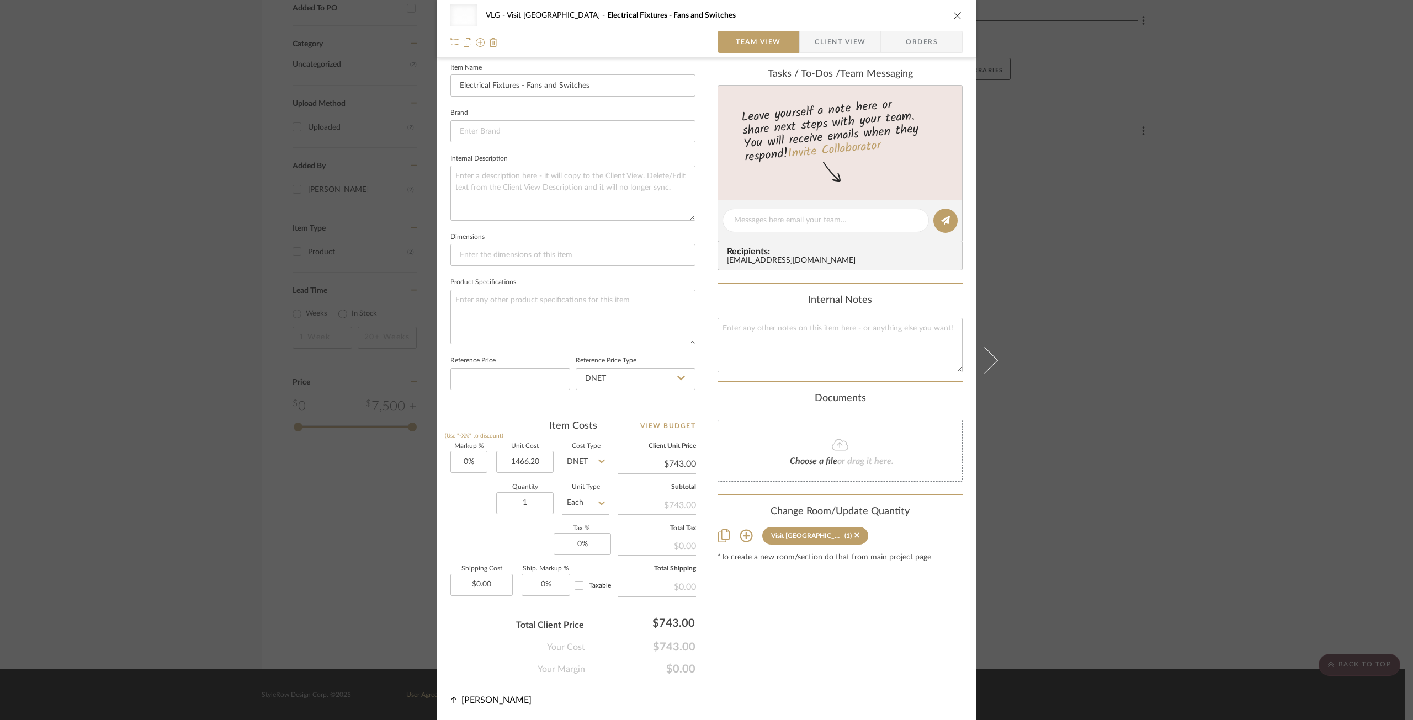
type input "$1,466.20"
click at [611, 651] on span "$743.00" at bounding box center [640, 647] width 110 height 13
type input "$1,466.20"
click at [518, 504] on input "1" at bounding box center [524, 503] width 57 height 22
click at [499, 544] on div "Markup % (Use "-X%" to discount) 0% Unit Cost $1,466.20 Cost Type DNET Client U…" at bounding box center [572, 524] width 245 height 161
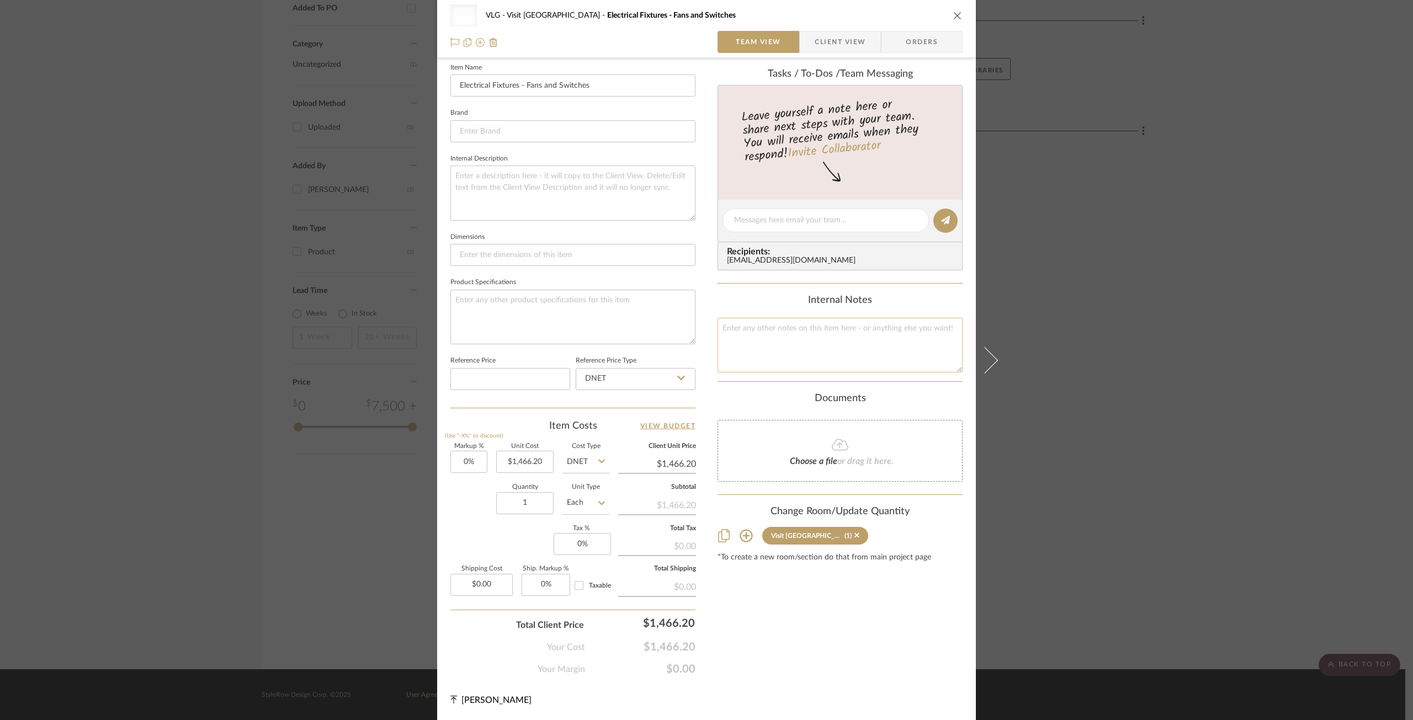
click at [781, 328] on textarea at bounding box center [839, 345] width 245 height 55
drag, startPoint x: 780, startPoint y: 329, endPoint x: 753, endPoint y: 358, distance: 39.4
click at [753, 358] on textarea at bounding box center [839, 345] width 245 height 55
click at [749, 329] on textarea "Includes Sales Order #'s" at bounding box center [839, 345] width 245 height 55
click at [897, 331] on textarea "Includes Idlewood Electrical Supply Sales Order #'s" at bounding box center [839, 345] width 245 height 55
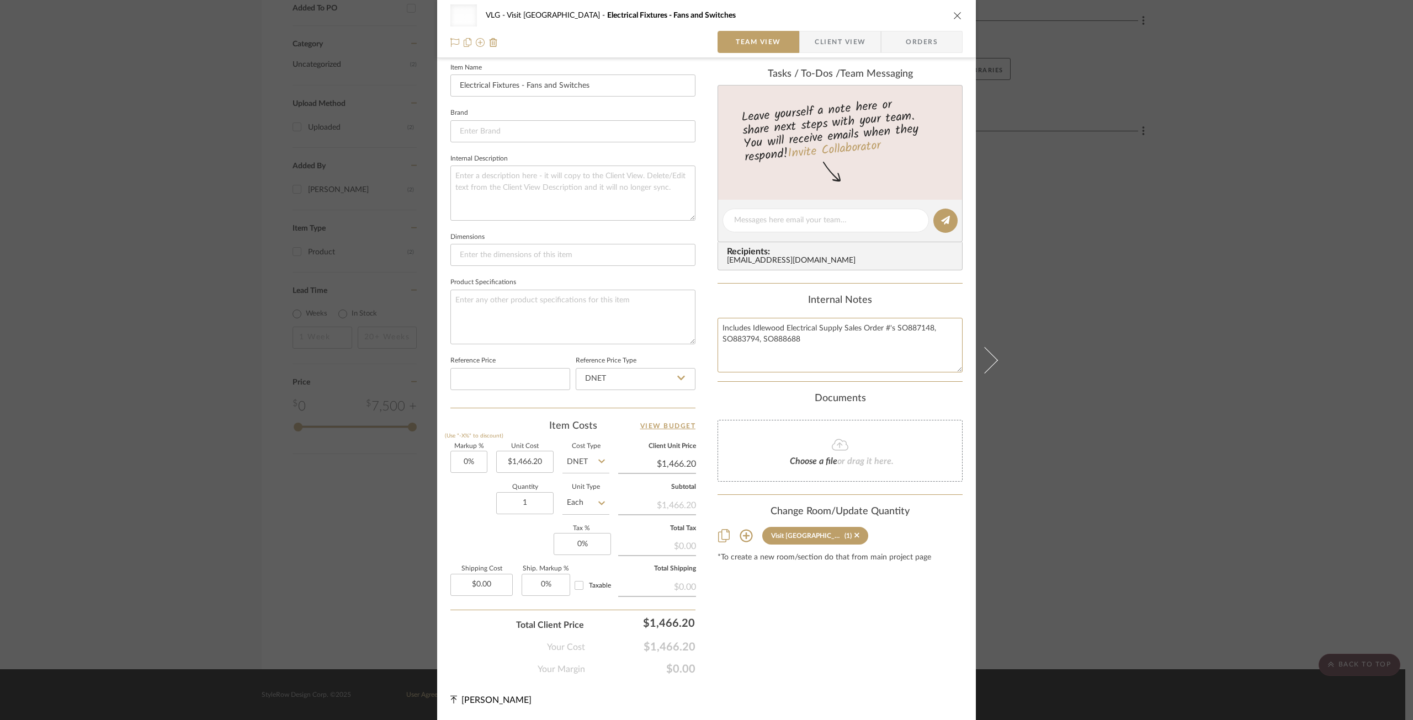
type textarea "Includes Idlewood Electrical Supply Sales Order #'s SO887148, SO883794, SO888688"
click at [769, 643] on div "Content here copies to Client View - confirm visibility there. Show in Client D…" at bounding box center [839, 223] width 245 height 906
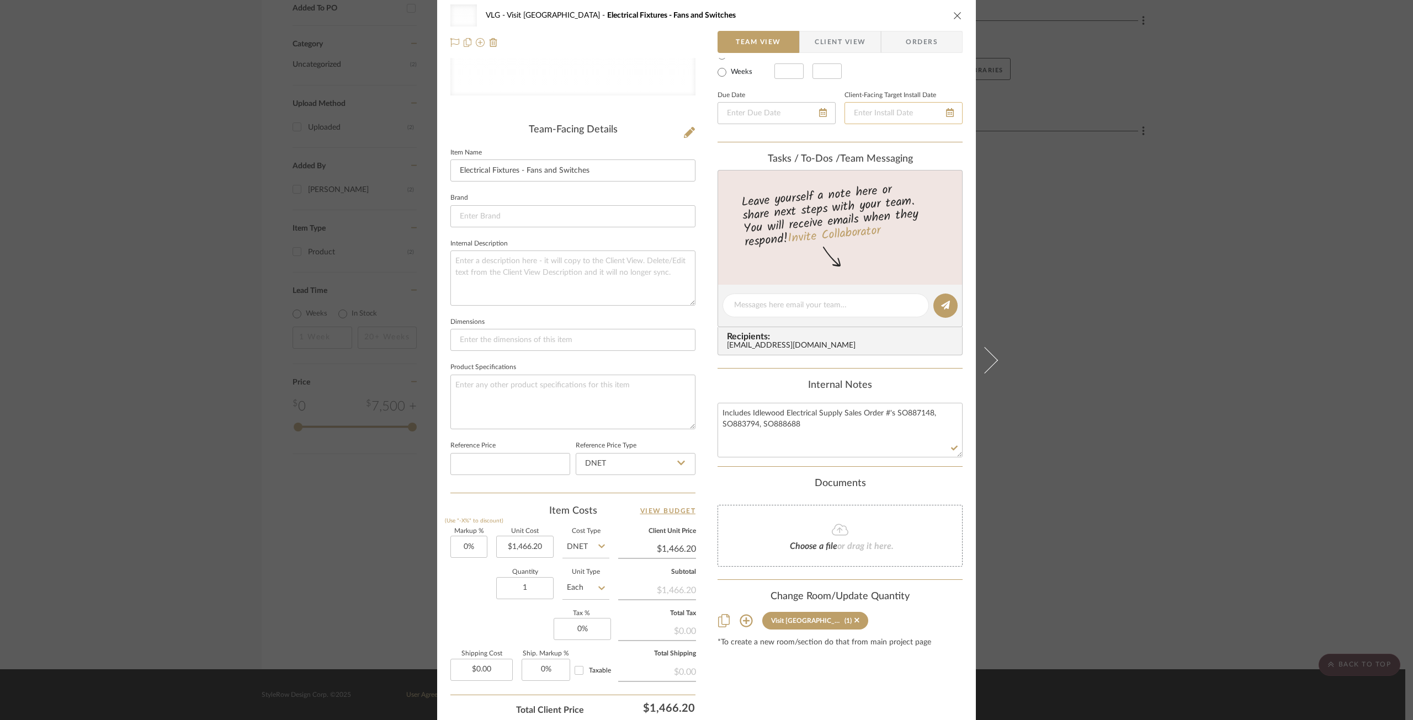
scroll to position [0, 0]
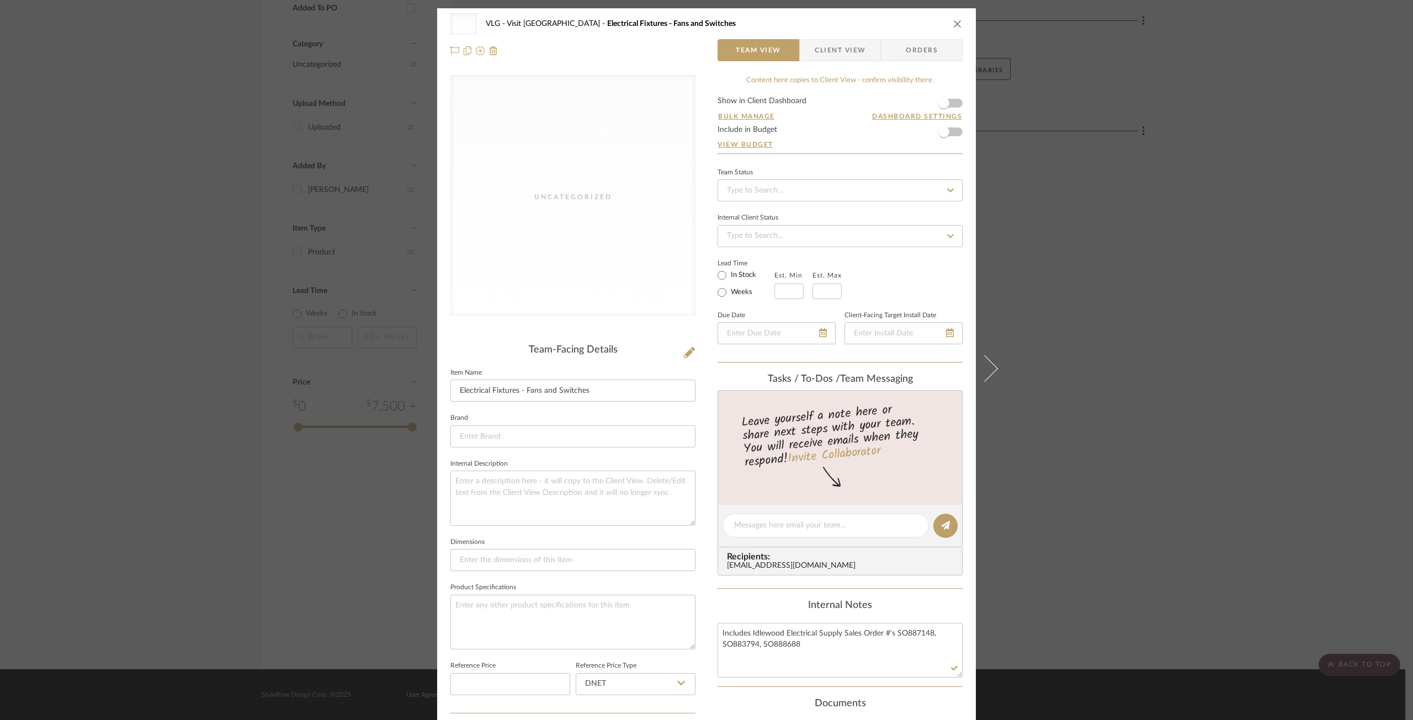
click at [952, 18] on div "Uncategorized VLG Visit [GEOGRAPHIC_DATA] Electrical Fixtures - Fans and Switch…" at bounding box center [706, 24] width 512 height 22
click at [953, 22] on icon "close" at bounding box center [957, 23] width 9 height 9
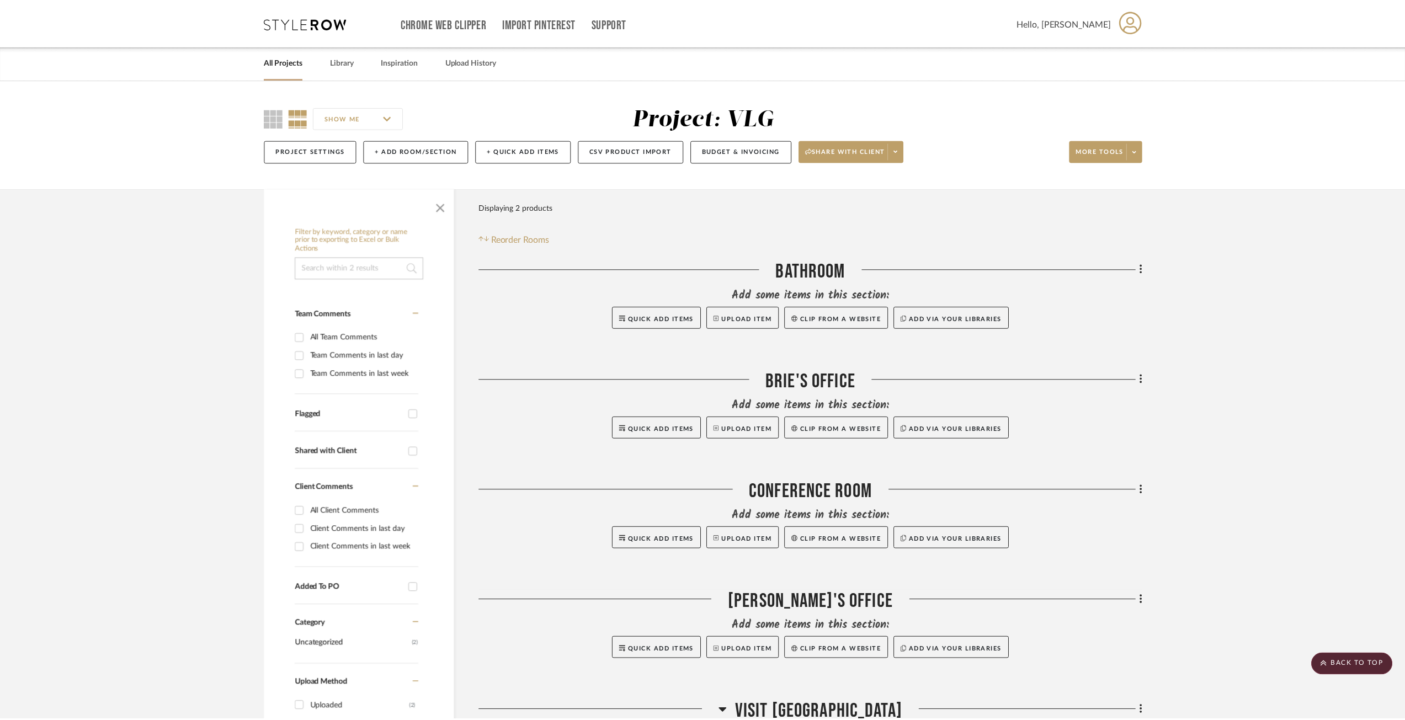
scroll to position [579, 0]
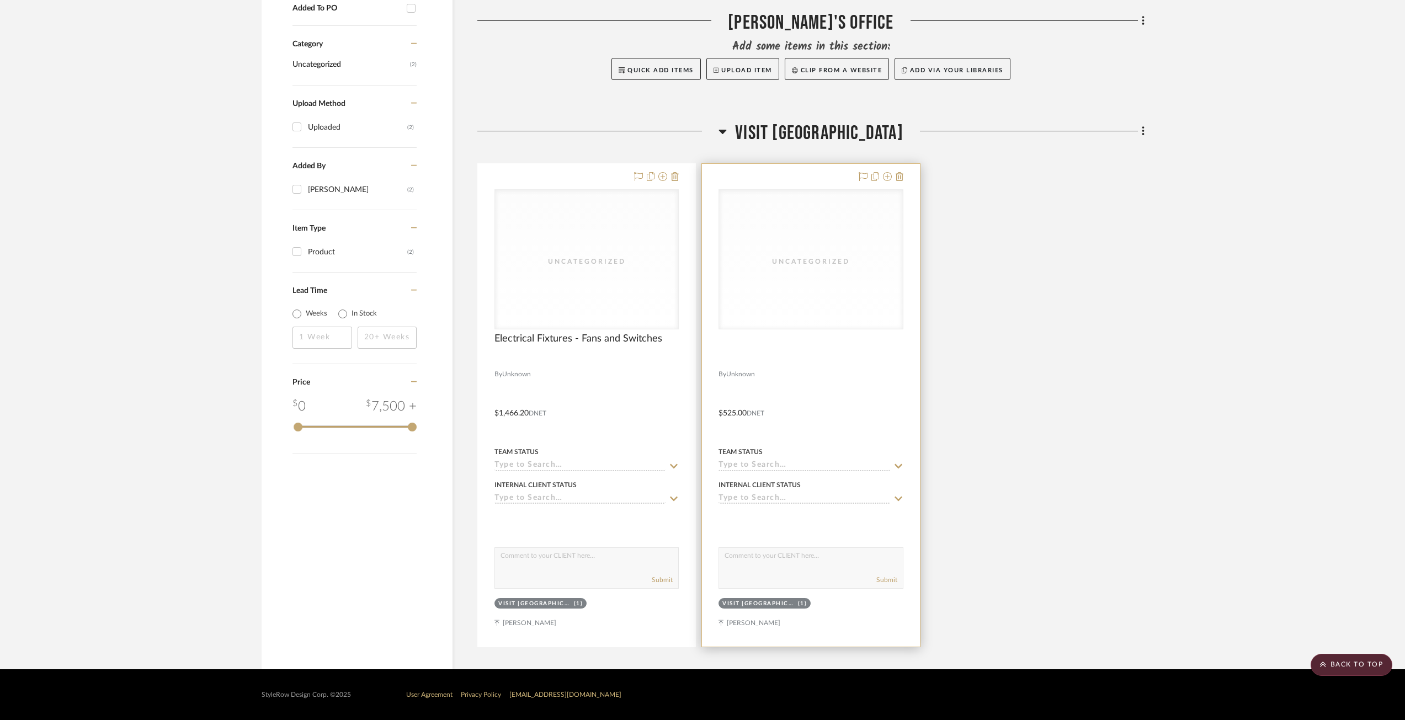
click at [811, 288] on div "Uncategorized" at bounding box center [810, 259] width 183 height 139
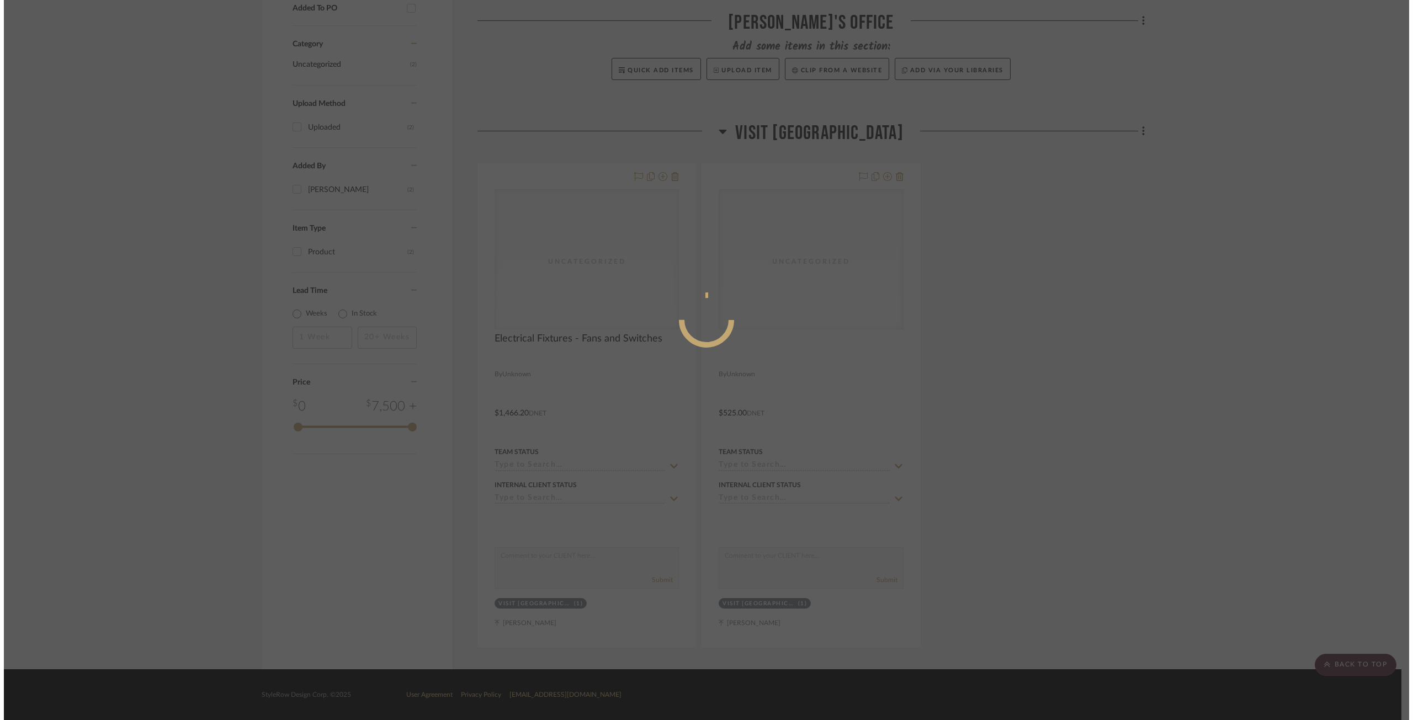
scroll to position [0, 0]
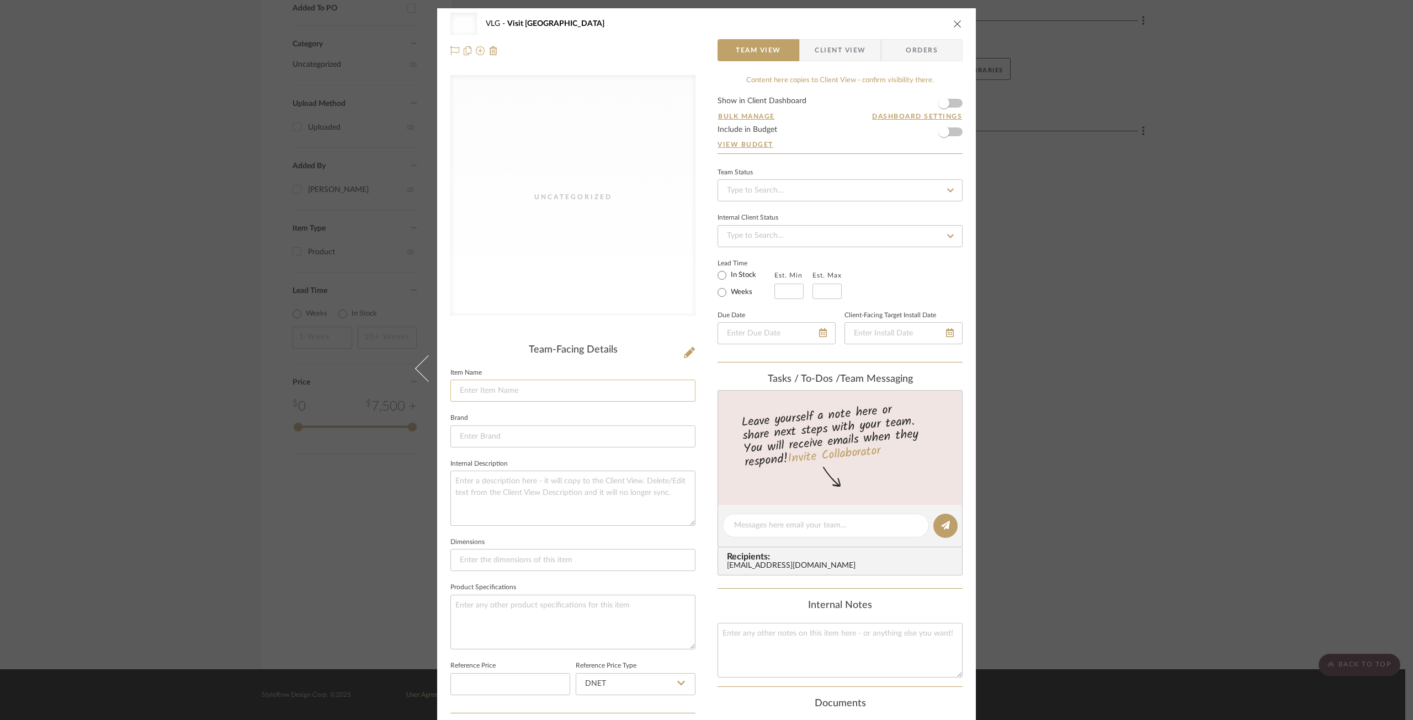
drag, startPoint x: 475, startPoint y: 385, endPoint x: 499, endPoint y: 382, distance: 23.9
click at [476, 385] on input at bounding box center [572, 391] width 245 height 22
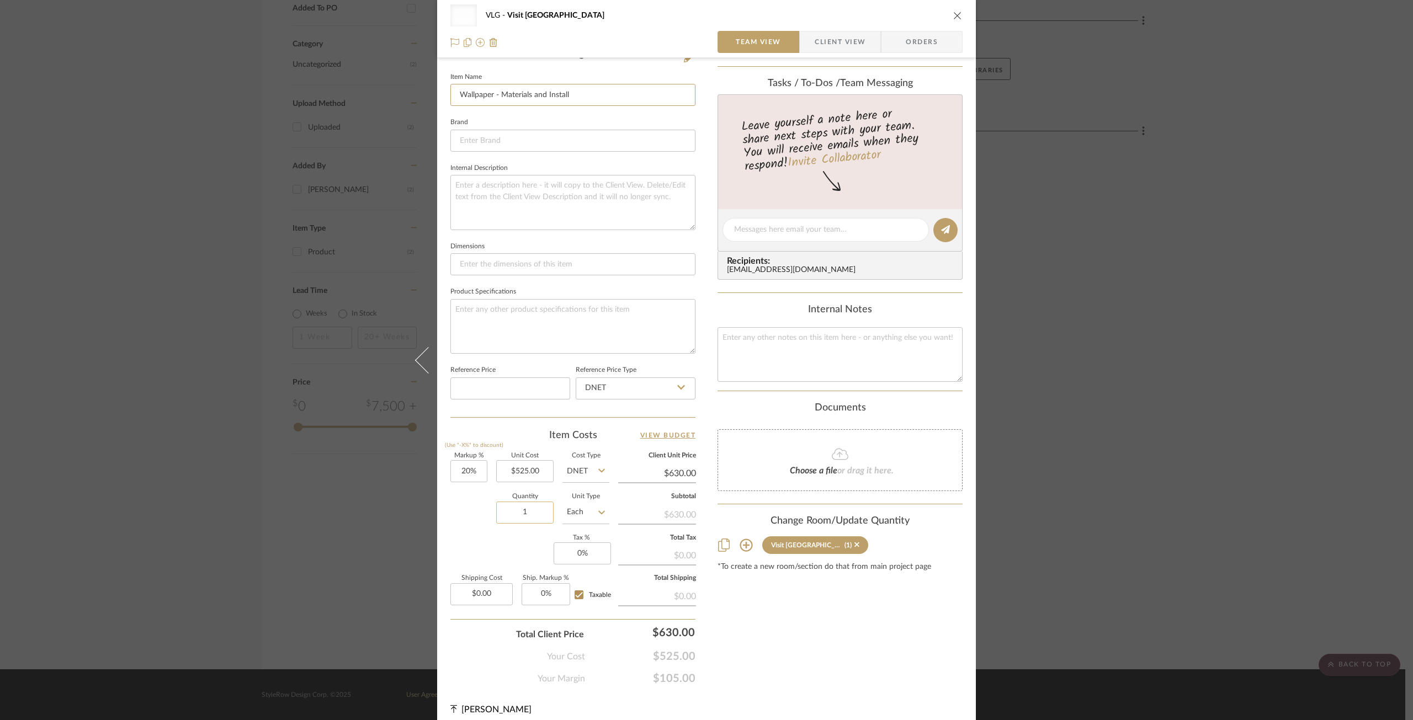
scroll to position [305, 0]
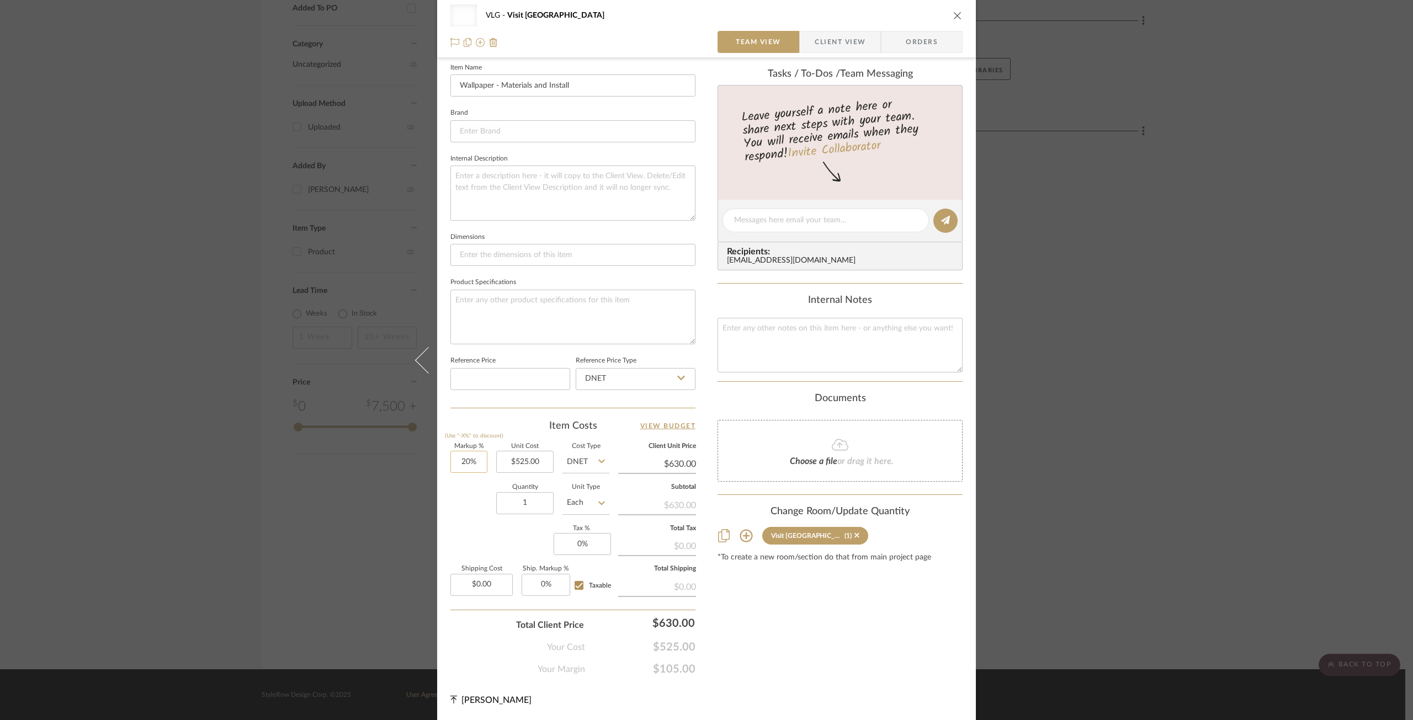
type input "Wallpaper - Materials and Install"
type input "20"
click at [463, 461] on input "20" at bounding box center [468, 462] width 37 height 22
type input "0%"
click at [809, 352] on textarea at bounding box center [839, 345] width 245 height 55
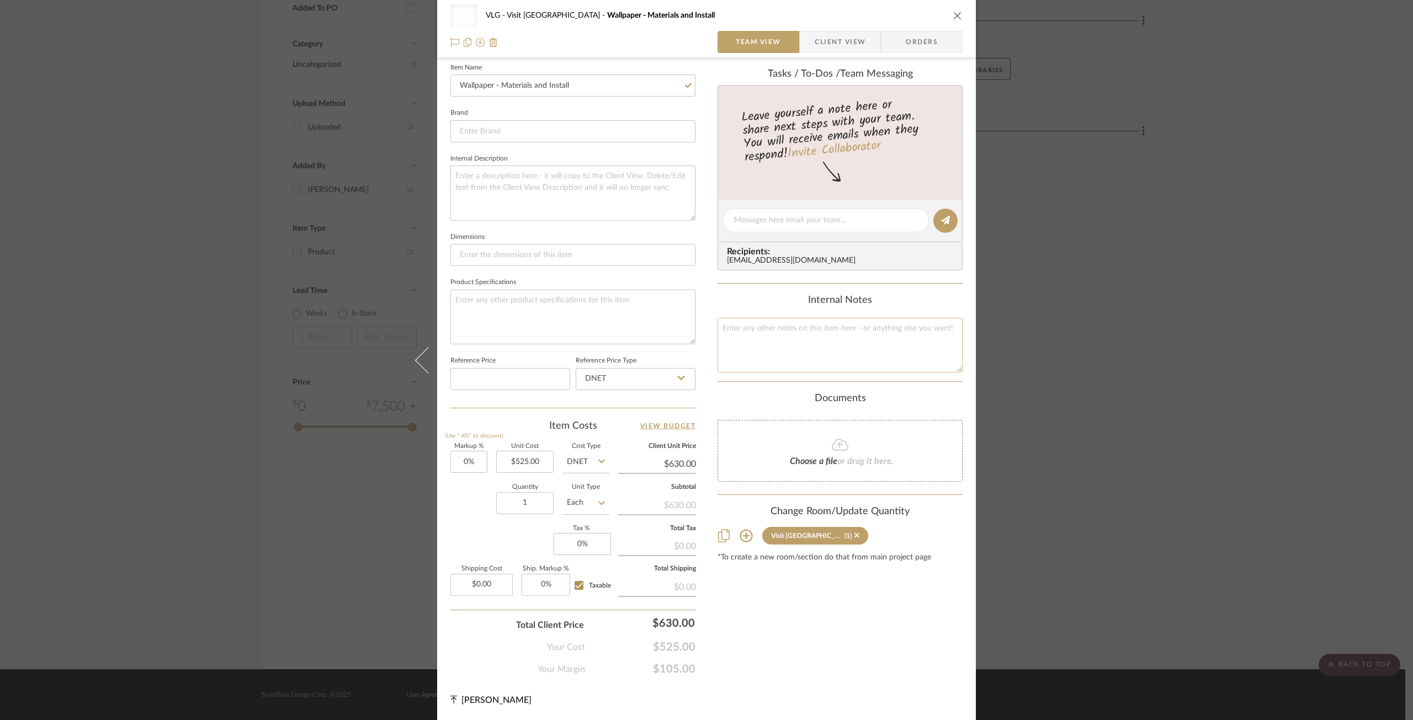
type input "$525.00"
type textarea "W"
drag, startPoint x: 545, startPoint y: 87, endPoint x: 496, endPoint y: 90, distance: 48.7
click at [496, 90] on input "Wallpaper - Materials and Install" at bounding box center [572, 86] width 245 height 22
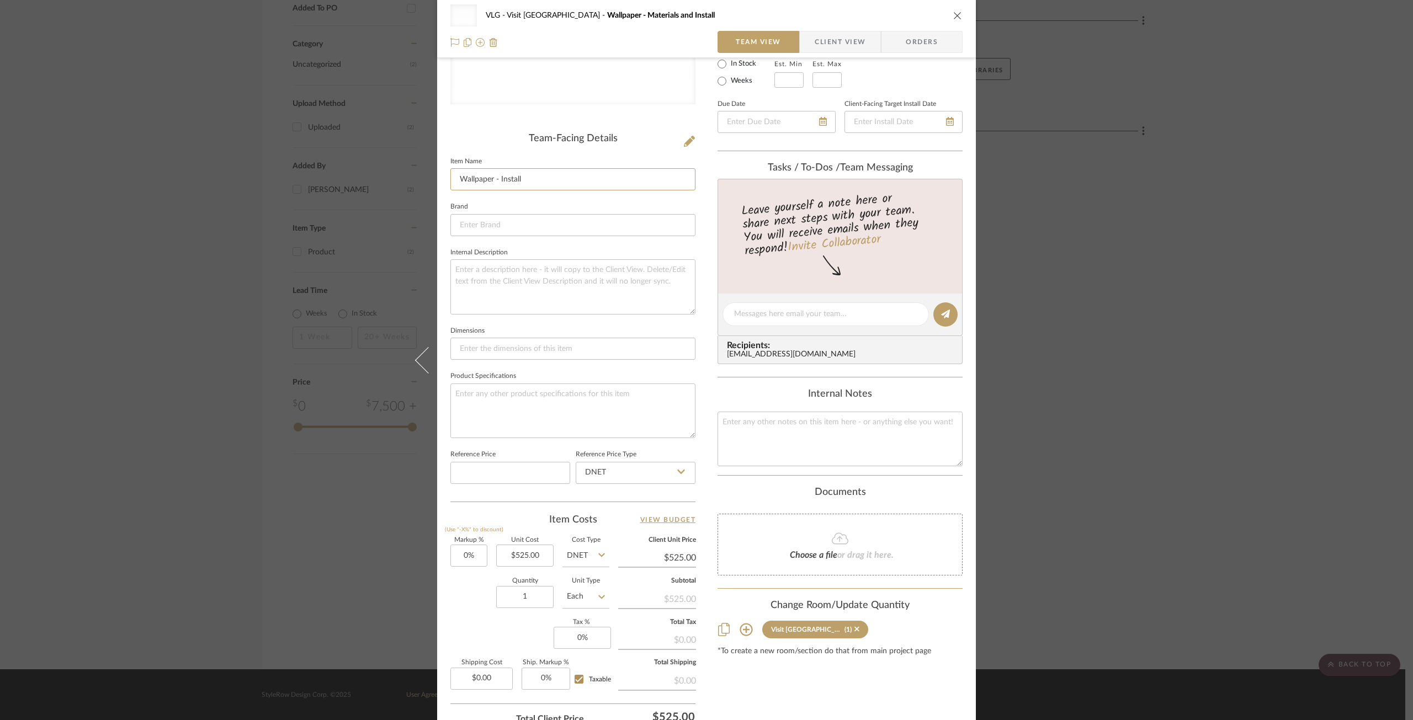
scroll to position [0, 0]
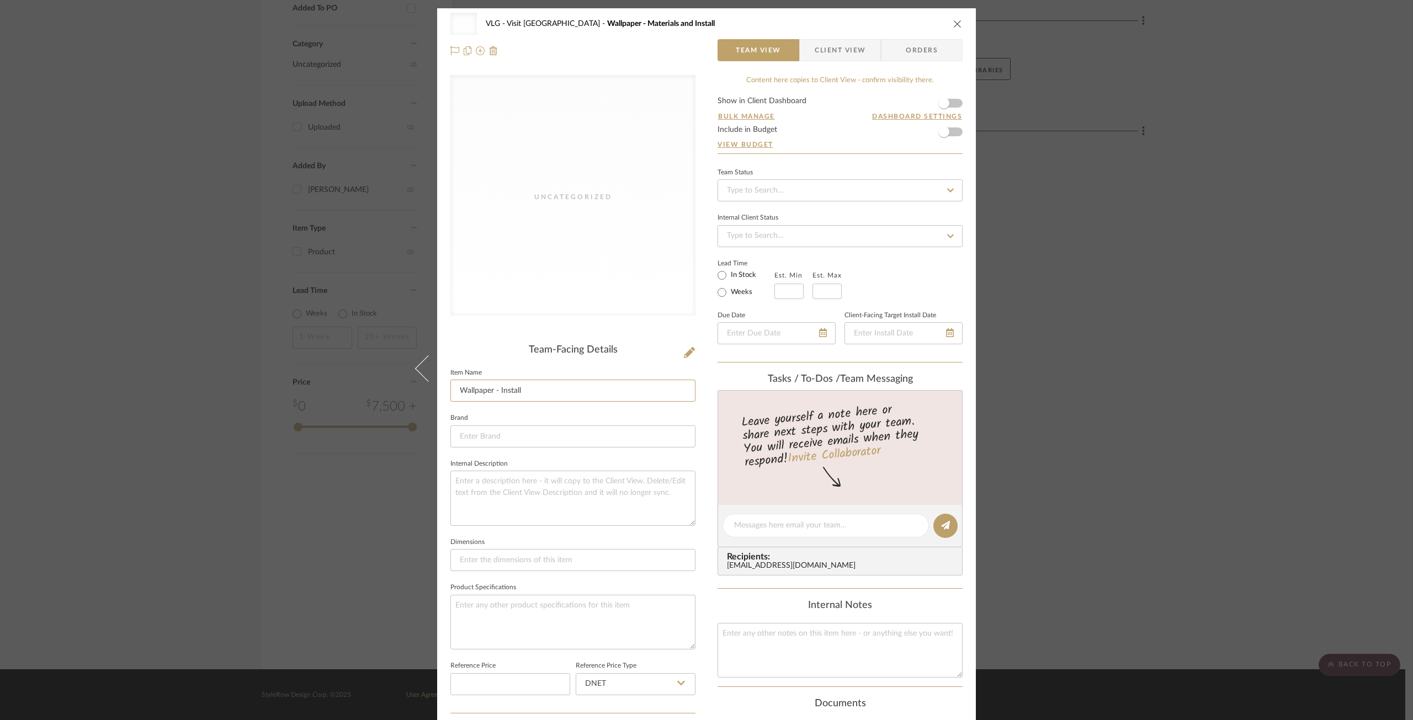
type input "Wallpaper - Install"
click at [954, 23] on icon "close" at bounding box center [957, 23] width 9 height 9
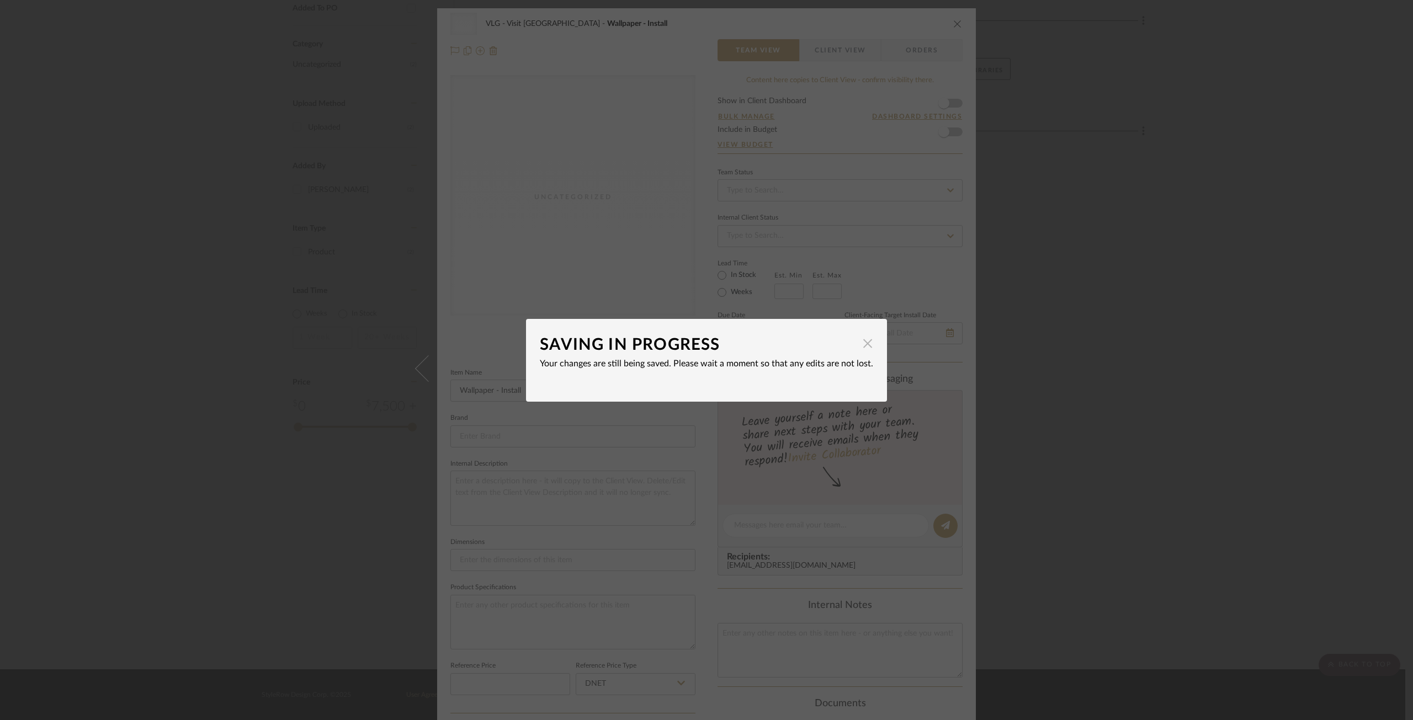
click at [861, 338] on span "button" at bounding box center [867, 344] width 22 height 22
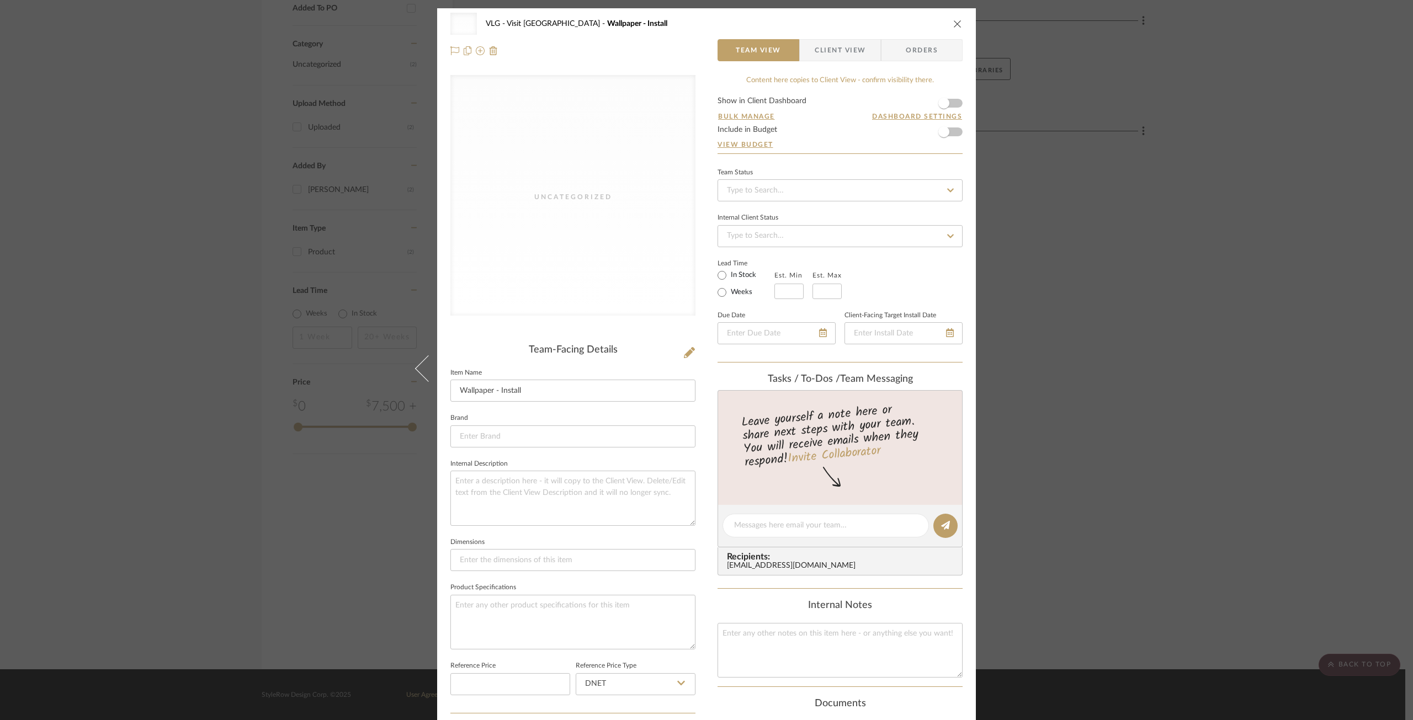
click at [954, 26] on icon "close" at bounding box center [957, 23] width 9 height 9
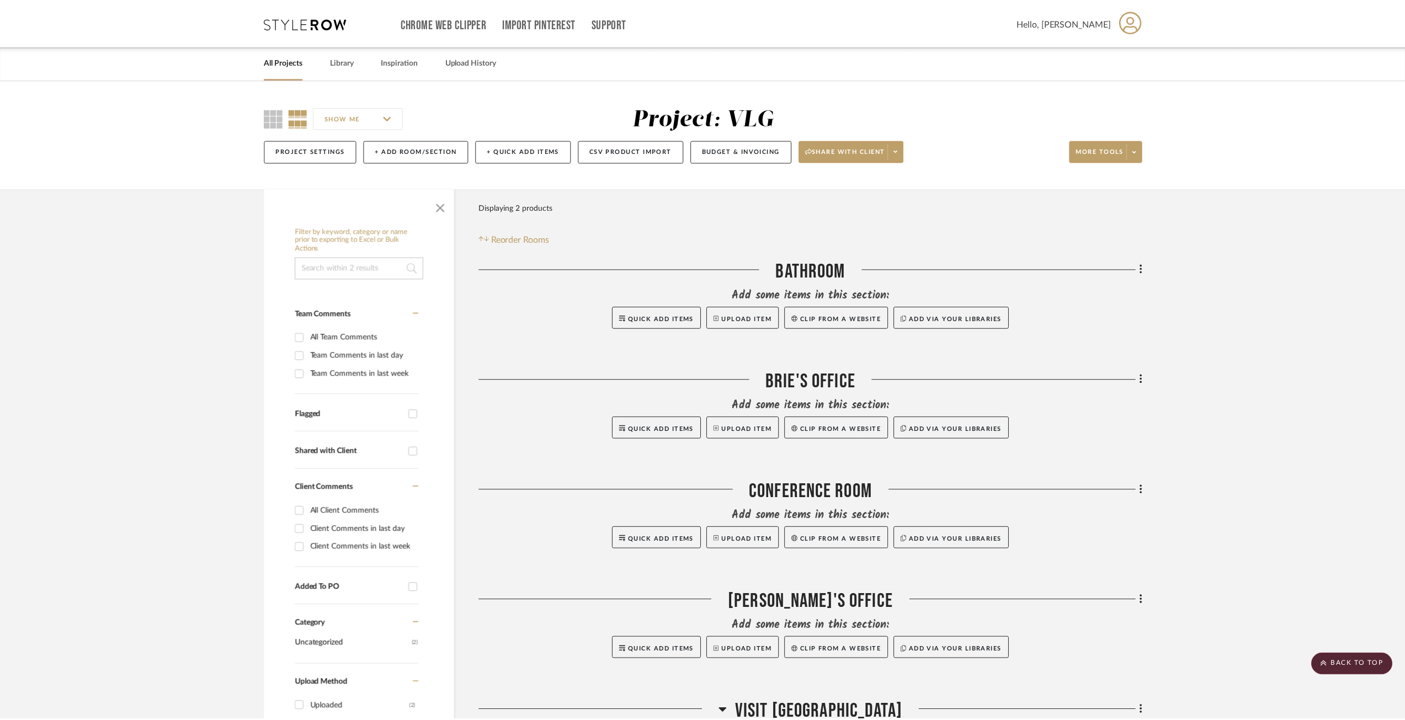
scroll to position [579, 0]
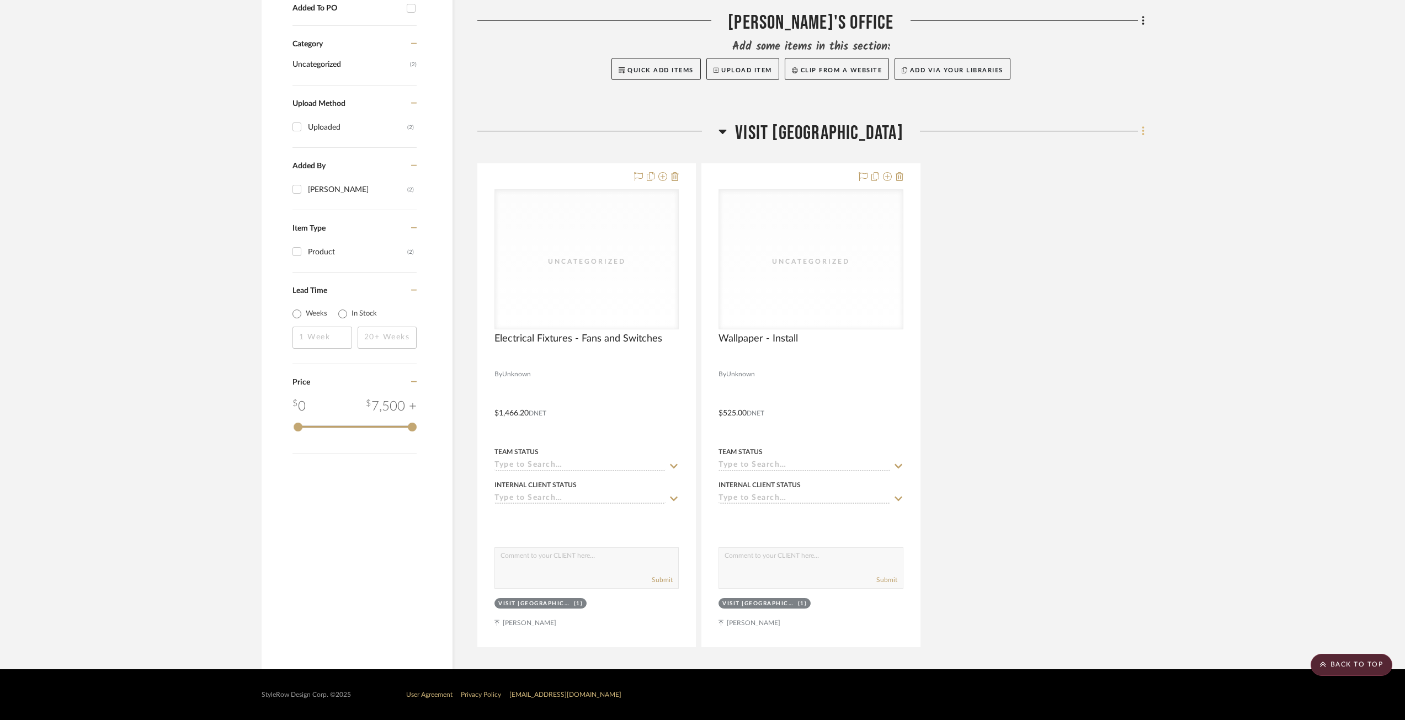
click at [1140, 134] on fa-icon at bounding box center [1141, 132] width 7 height 18
click at [1098, 156] on span "Add New Item" at bounding box center [1086, 155] width 49 height 9
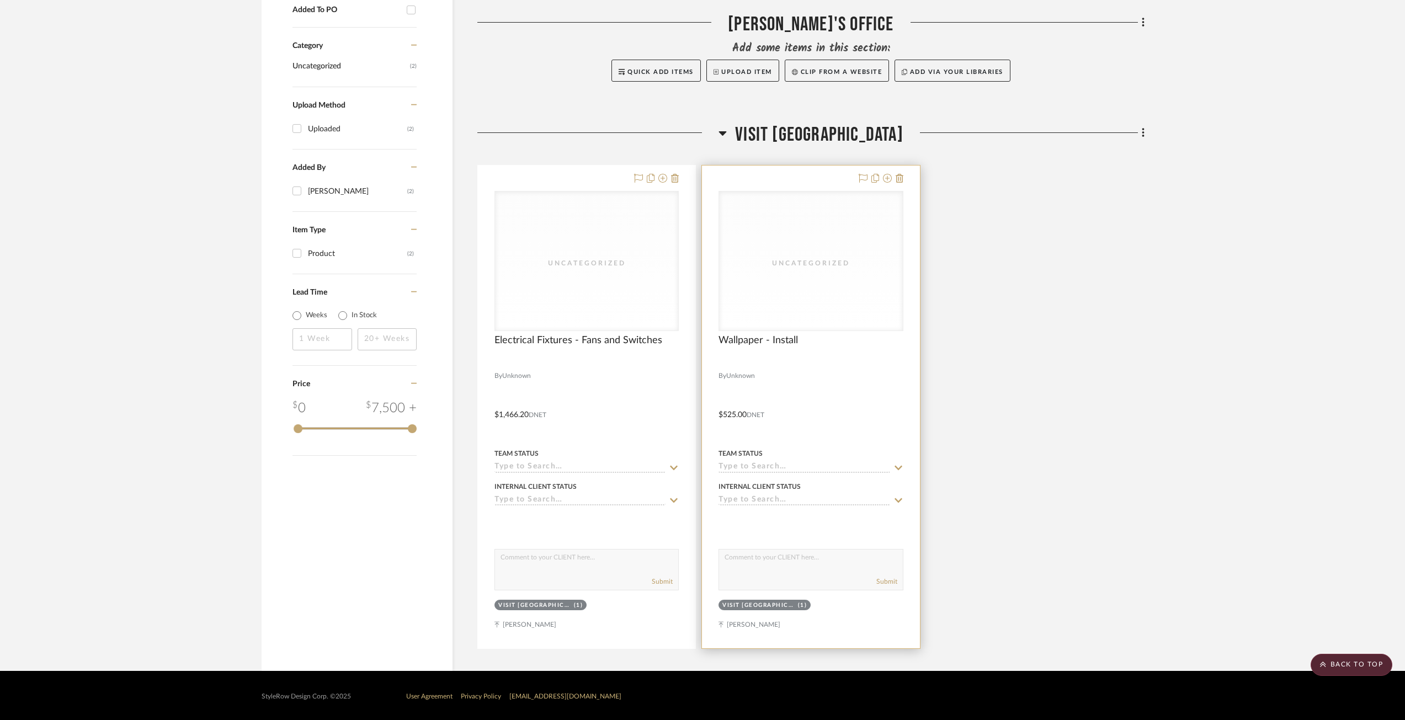
scroll to position [579, 0]
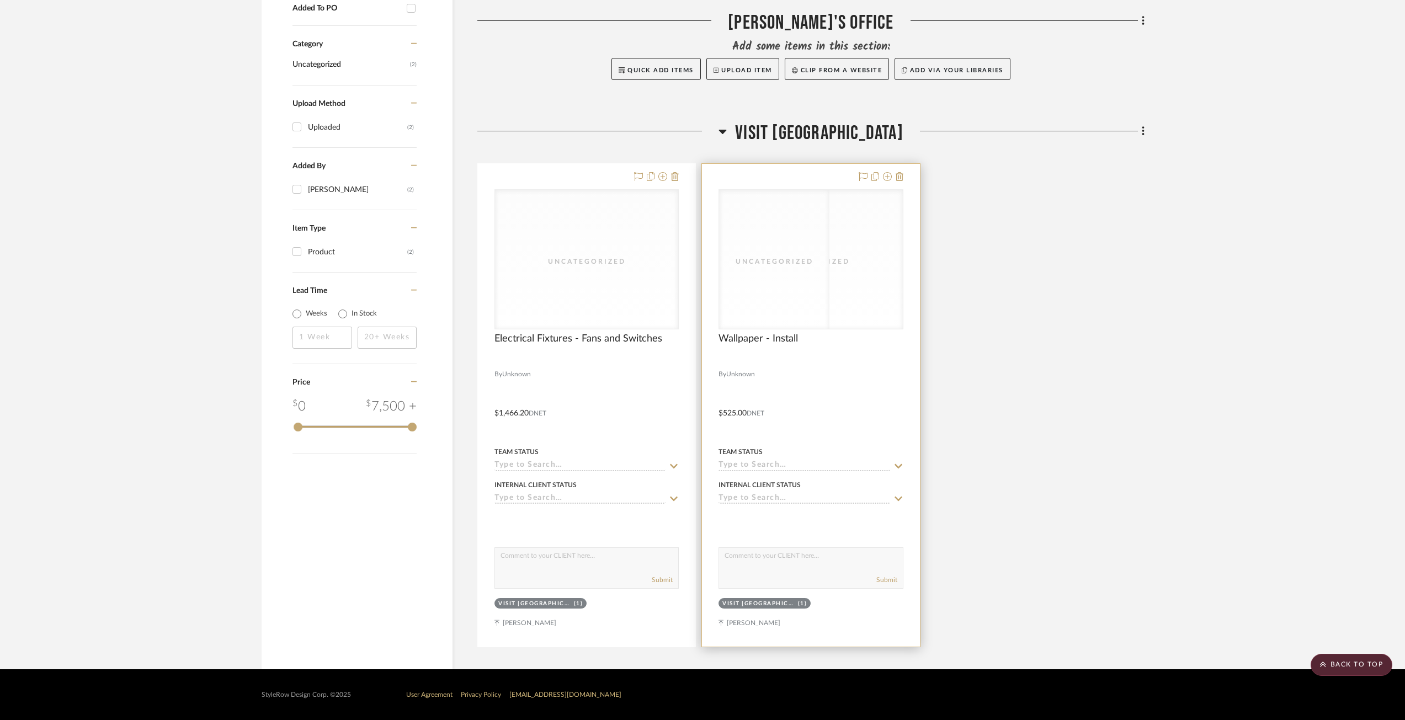
click at [808, 295] on div "Uncategorized" at bounding box center [810, 259] width 183 height 139
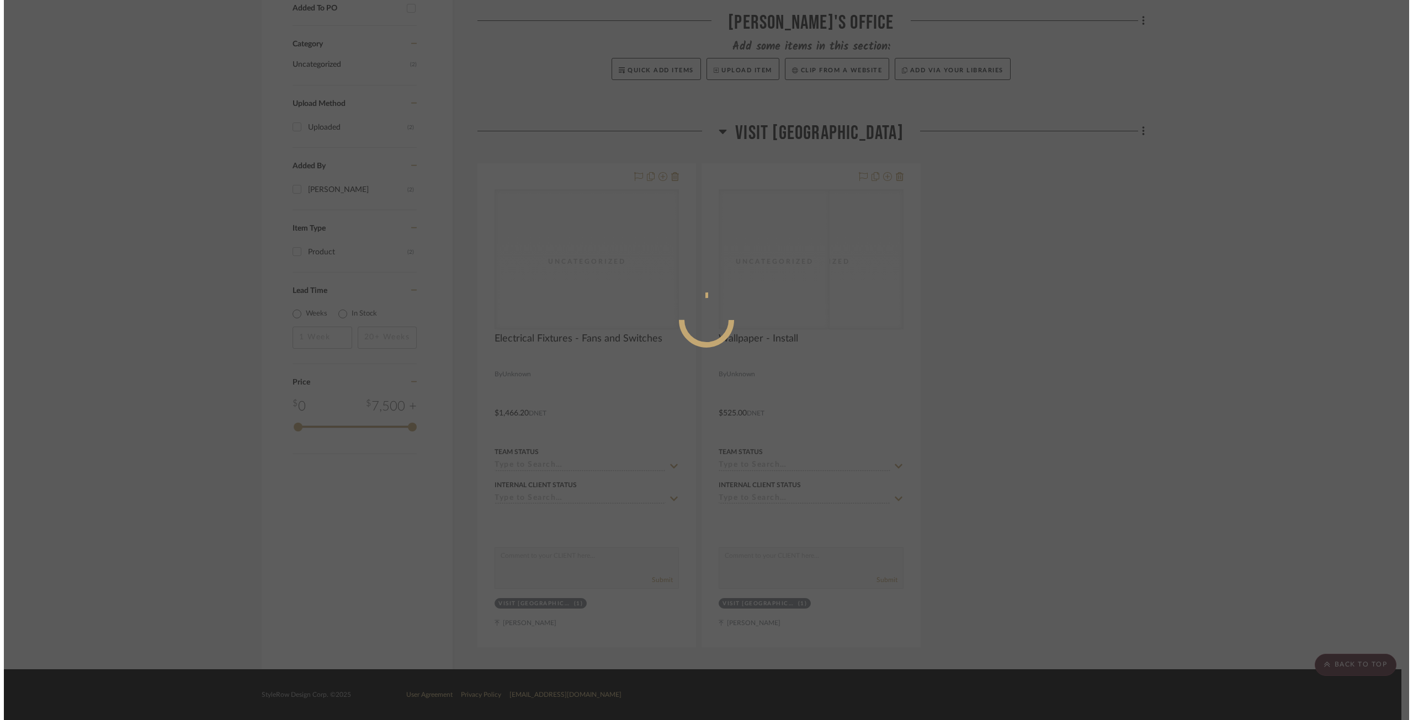
scroll to position [0, 0]
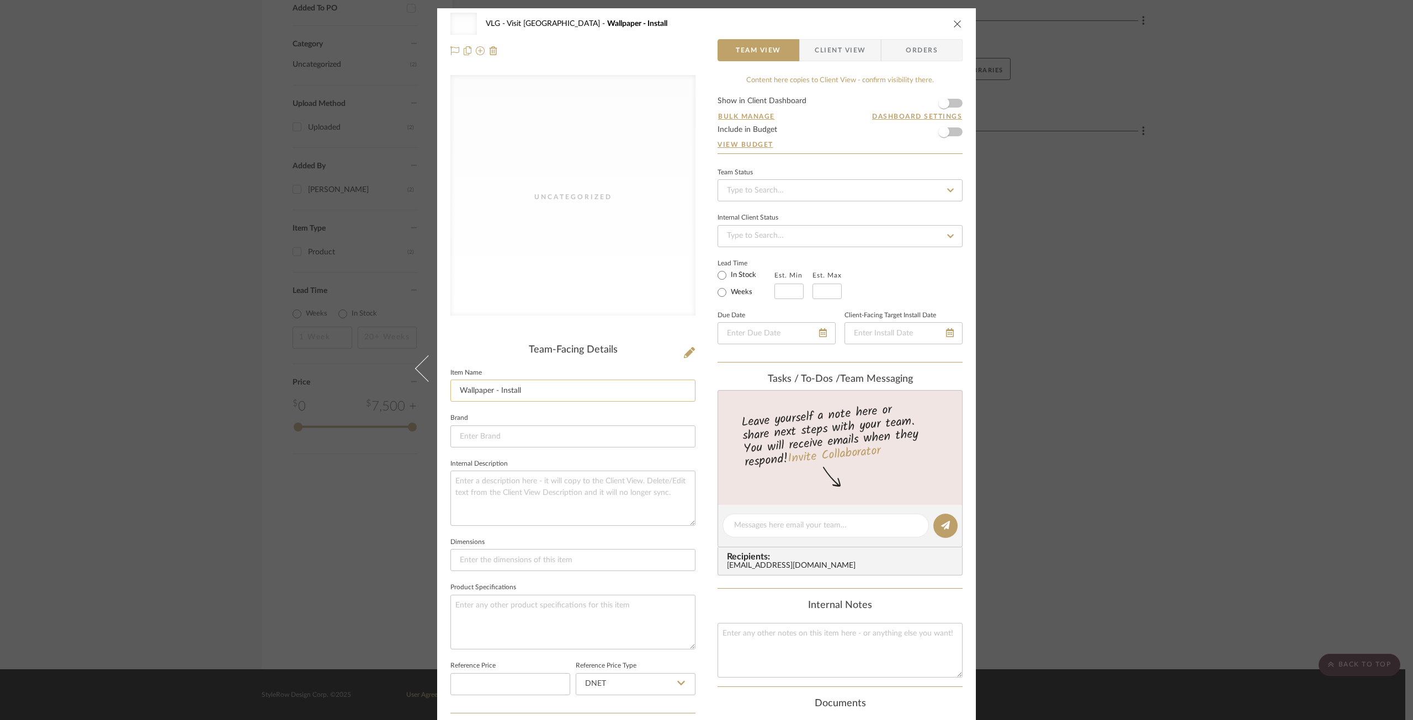
click at [541, 389] on input "Wallpaper - Install" at bounding box center [572, 391] width 245 height 22
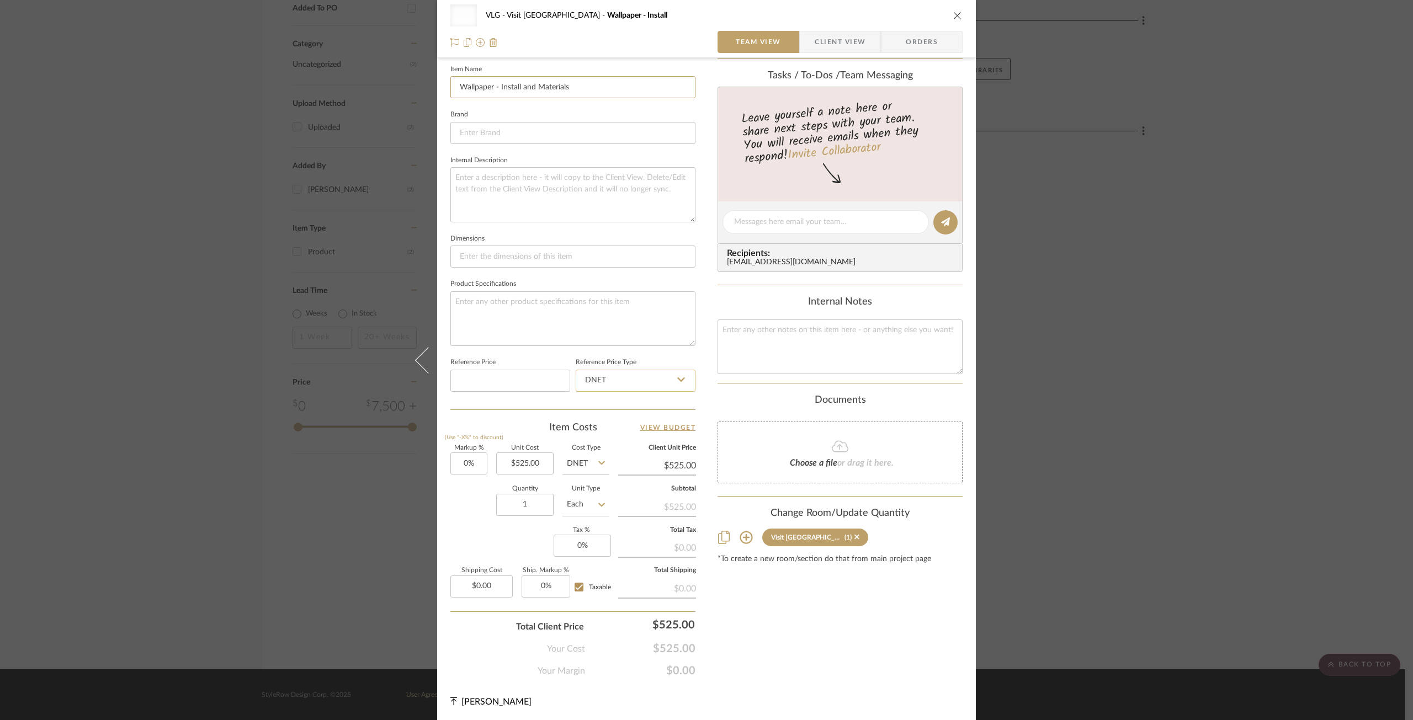
scroll to position [305, 0]
type input "Wallpaper - Install and Materials"
type input "525.00"
click at [519, 461] on input "525.00" at bounding box center [524, 462] width 57 height 22
type input "$1,493.63"
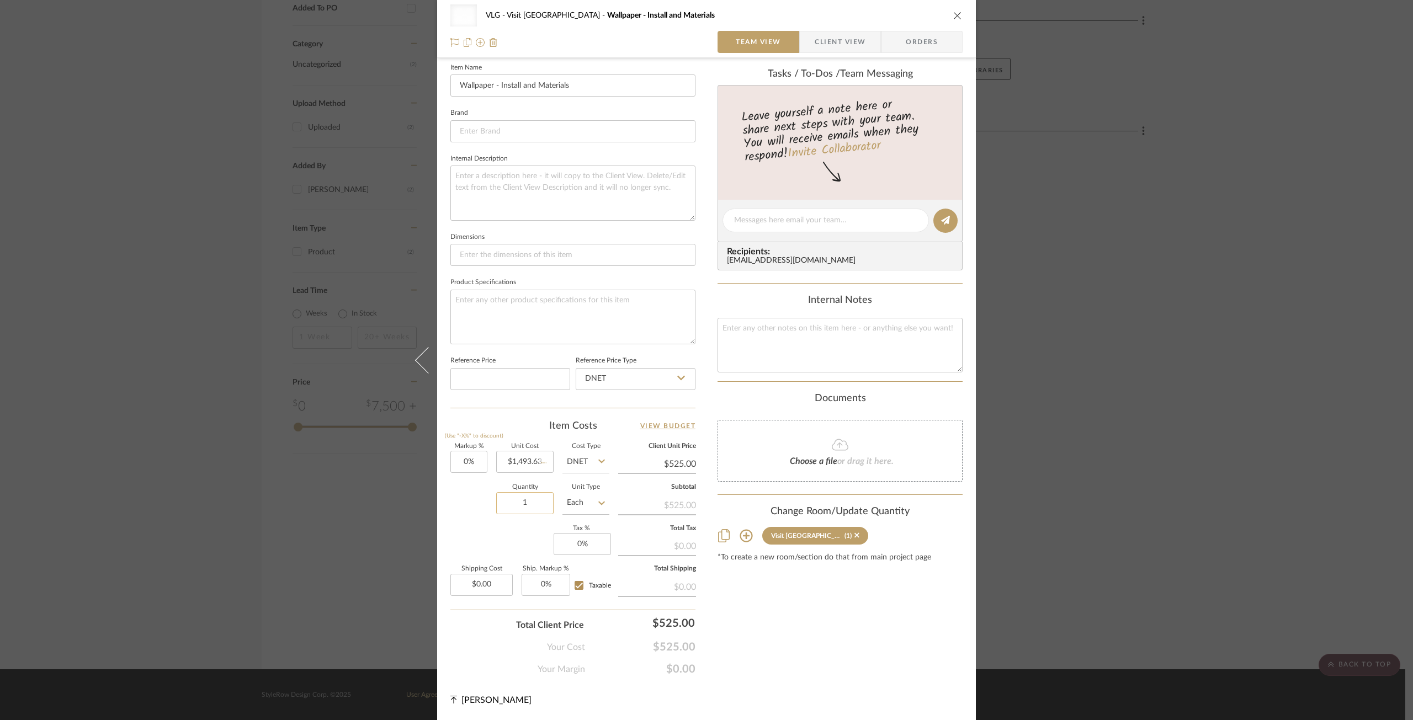
click at [523, 508] on input "1" at bounding box center [524, 503] width 57 height 22
type input "$1,493.63"
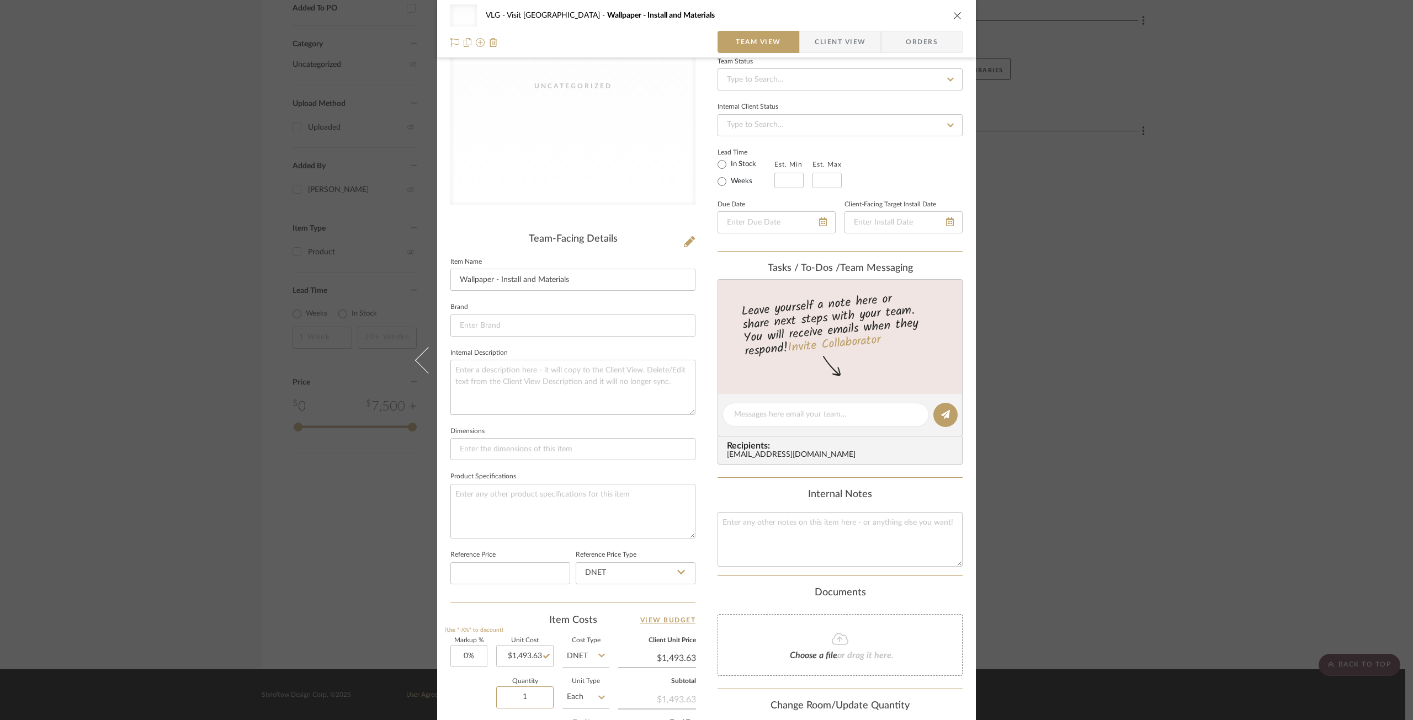
scroll to position [84, 0]
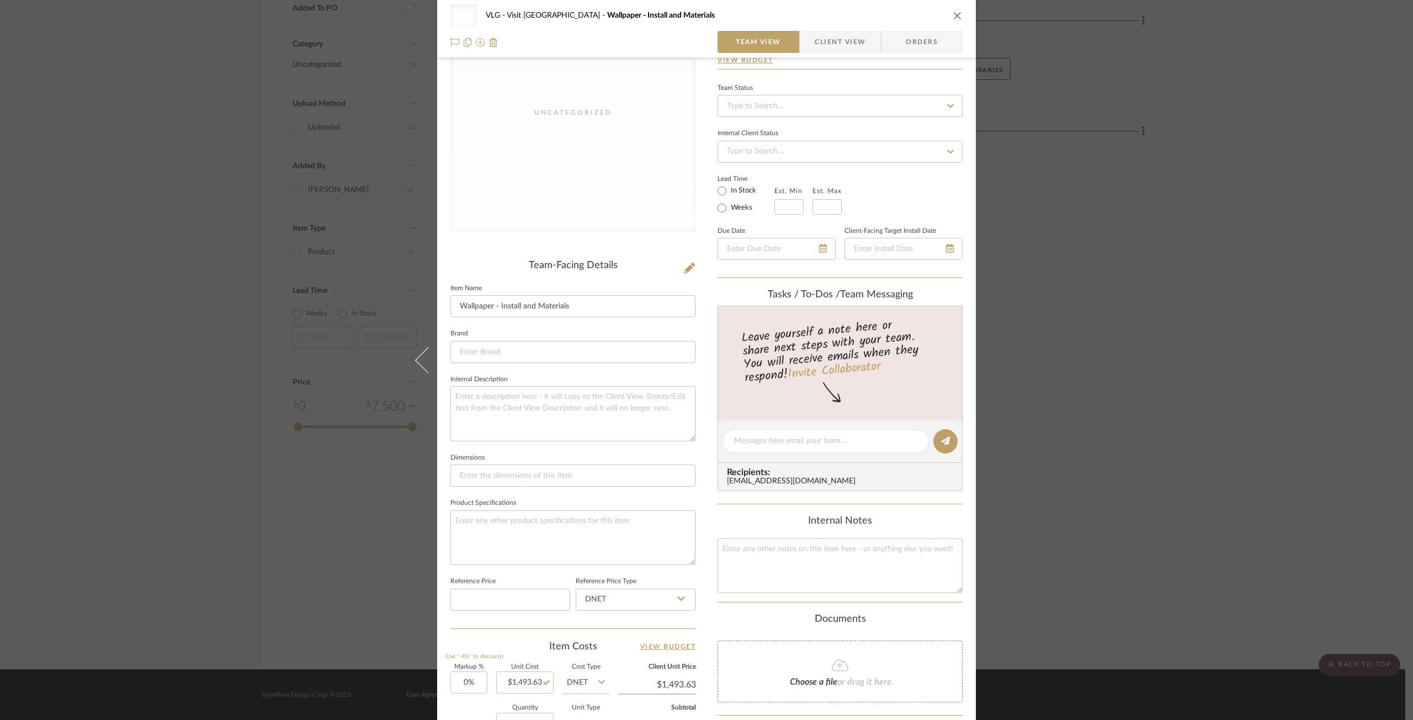
click at [953, 11] on icon "close" at bounding box center [957, 15] width 9 height 9
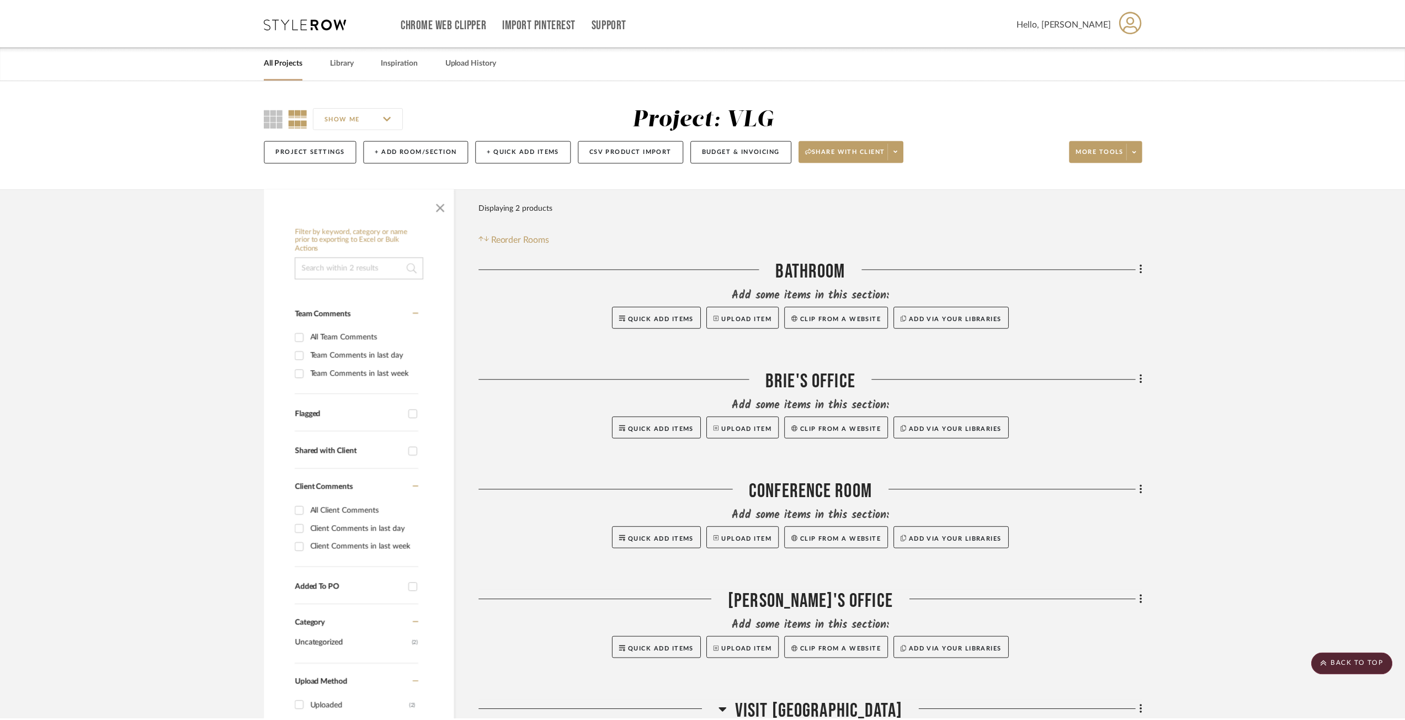
scroll to position [579, 0]
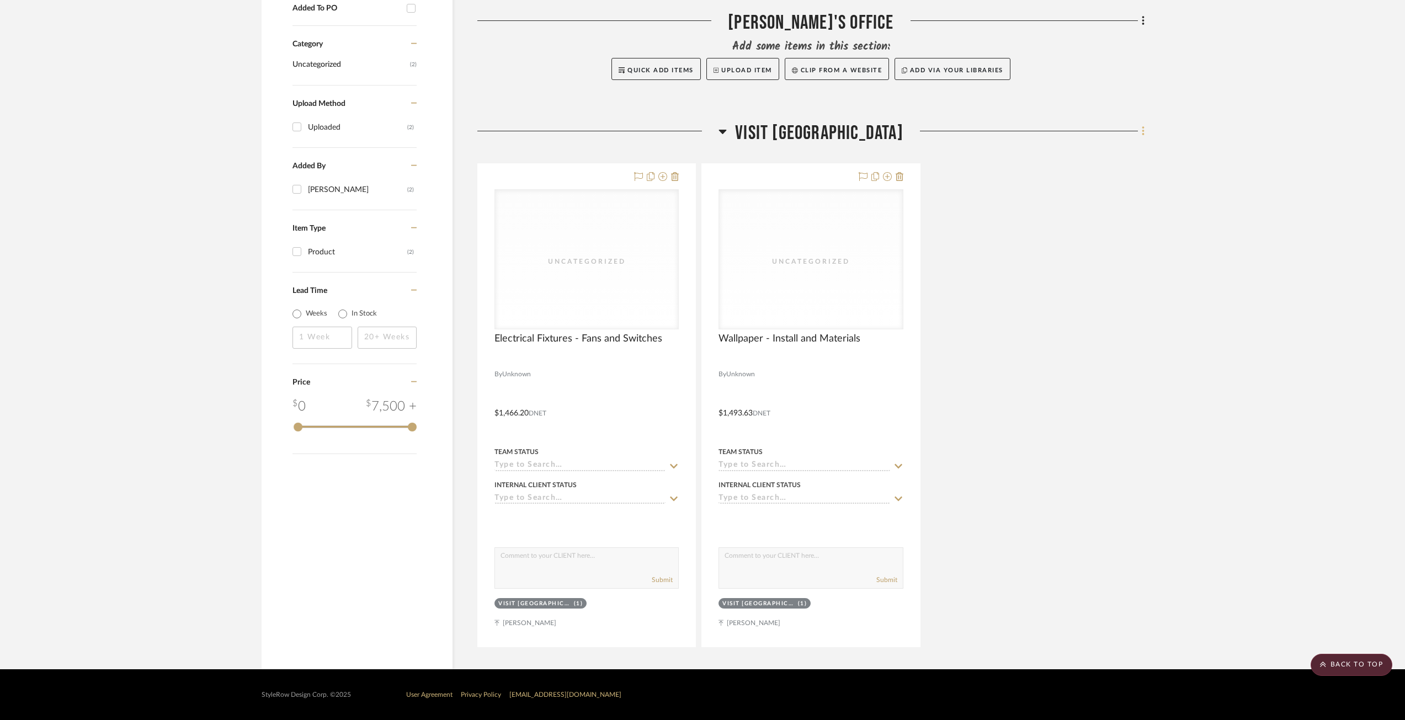
click at [1140, 136] on fa-icon at bounding box center [1141, 132] width 7 height 18
click at [1094, 157] on span "Add New Item" at bounding box center [1086, 155] width 49 height 9
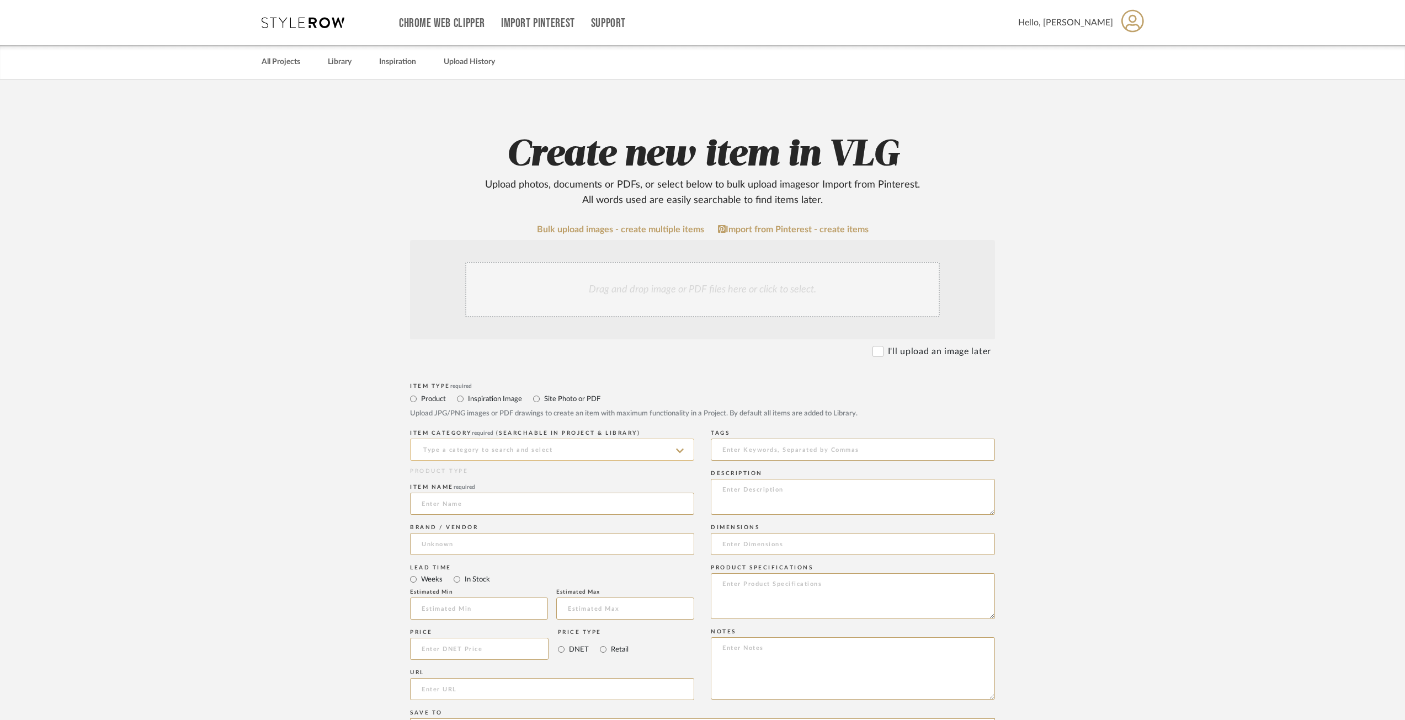
click at [530, 452] on input at bounding box center [552, 450] width 284 height 22
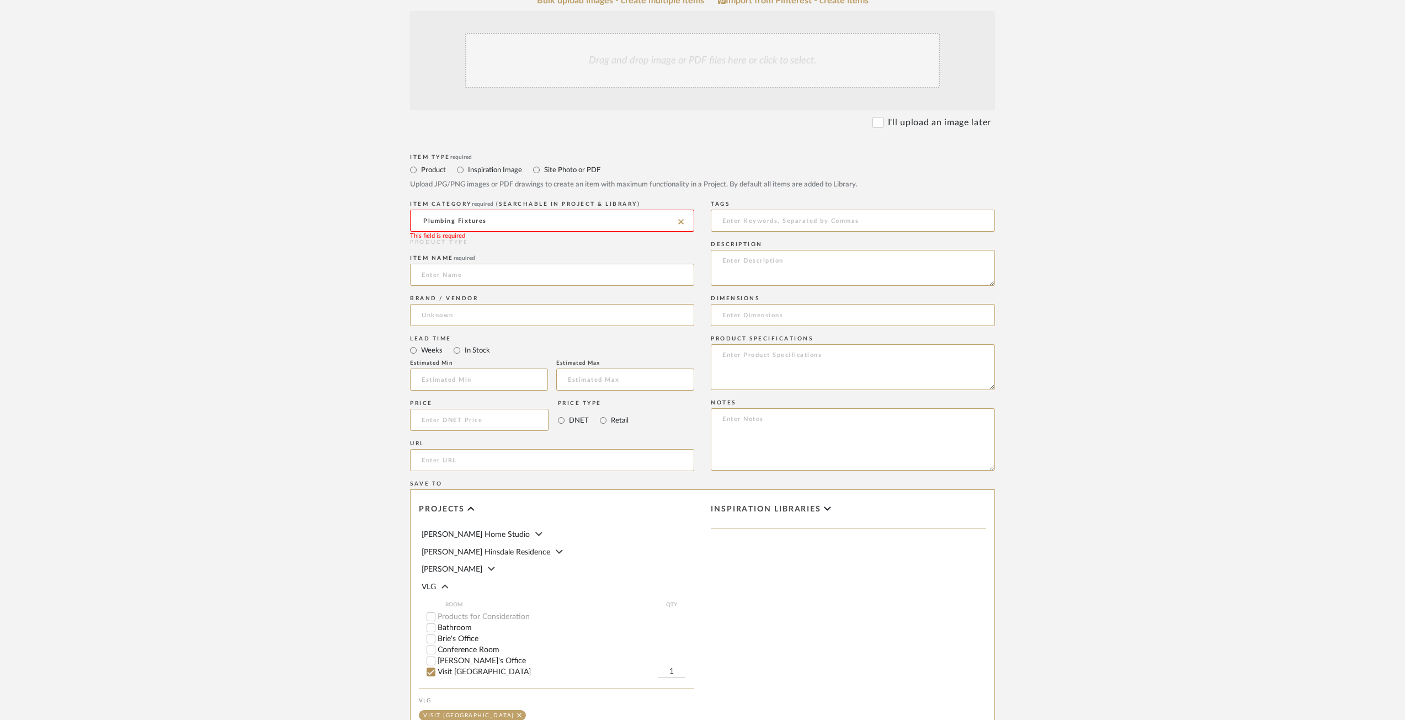
scroll to position [374, 0]
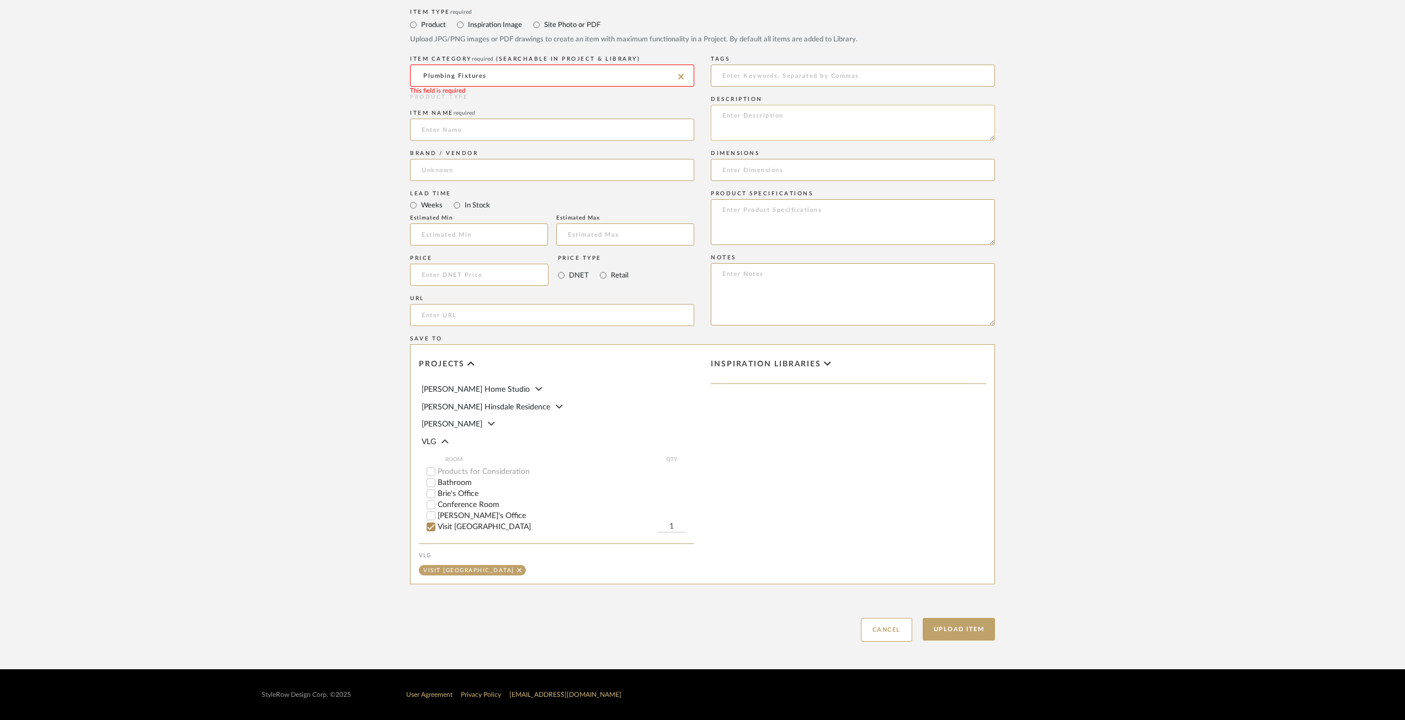
type input "Plumbing Fixtures"
click at [746, 119] on textarea at bounding box center [853, 123] width 284 height 36
type textarea "Mirror, Sink, Faucet, Toilet, Toilet Seat, Toilet Paper Holder"
click at [956, 618] on div "Upload Item Cancel" at bounding box center [702, 616] width 585 height 51
click at [954, 624] on button "Upload Item" at bounding box center [959, 629] width 73 height 23
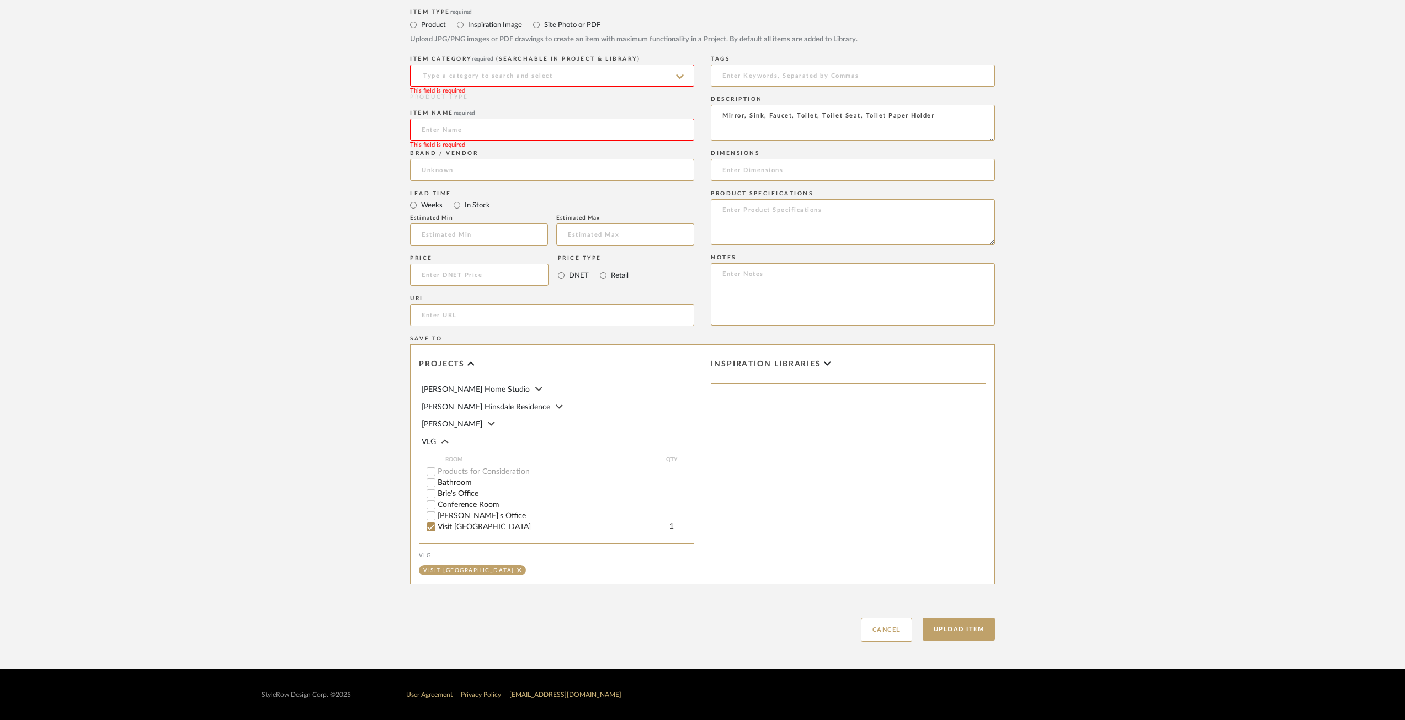
click at [520, 72] on input at bounding box center [552, 76] width 284 height 22
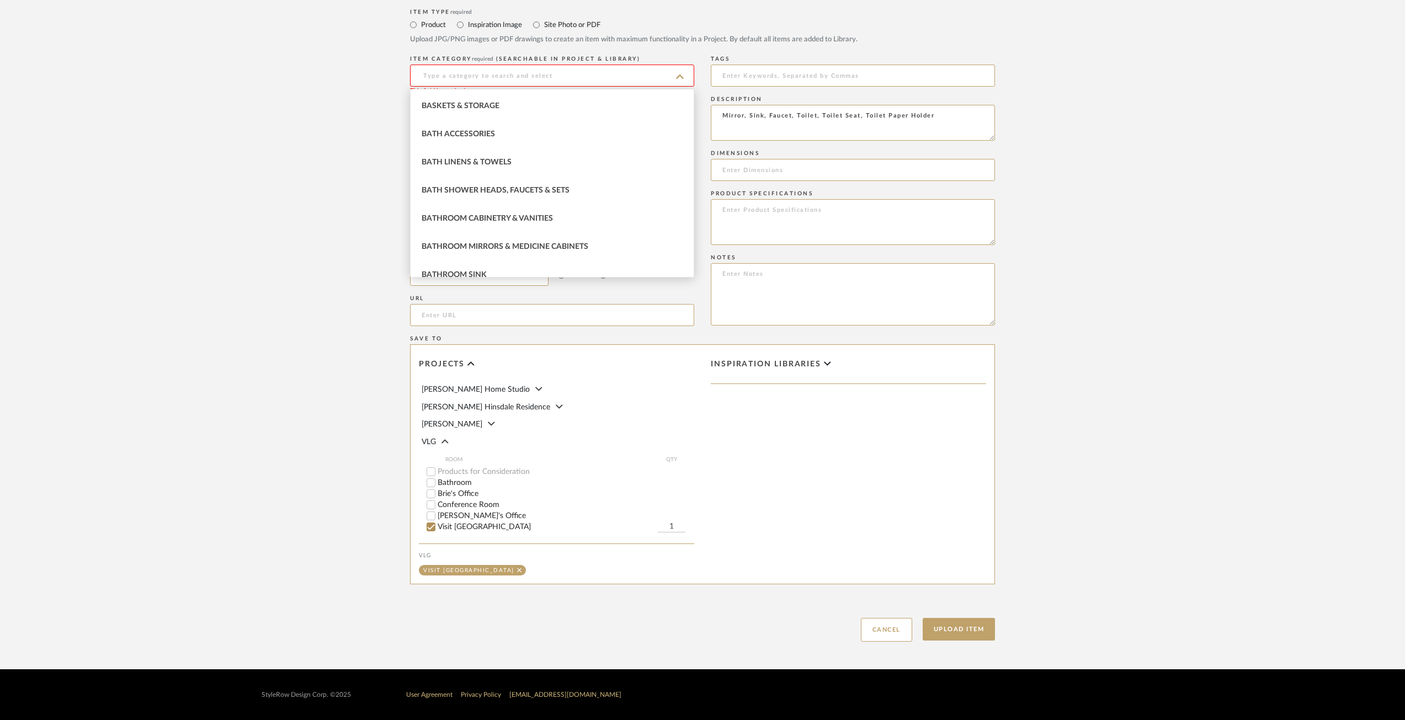
scroll to position [516, 0]
click at [528, 72] on input at bounding box center [552, 76] width 284 height 22
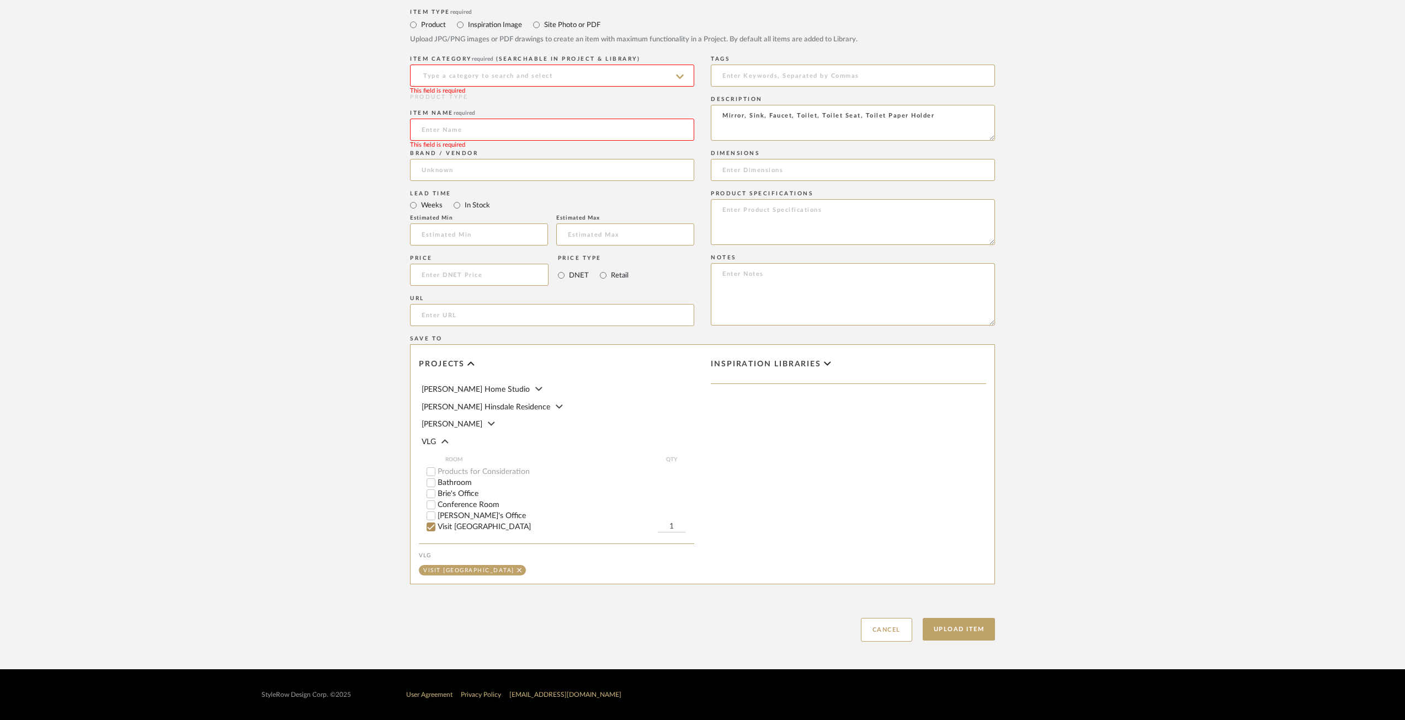
click at [516, 127] on input at bounding box center [552, 130] width 284 height 22
click at [528, 78] on input at bounding box center [552, 76] width 284 height 22
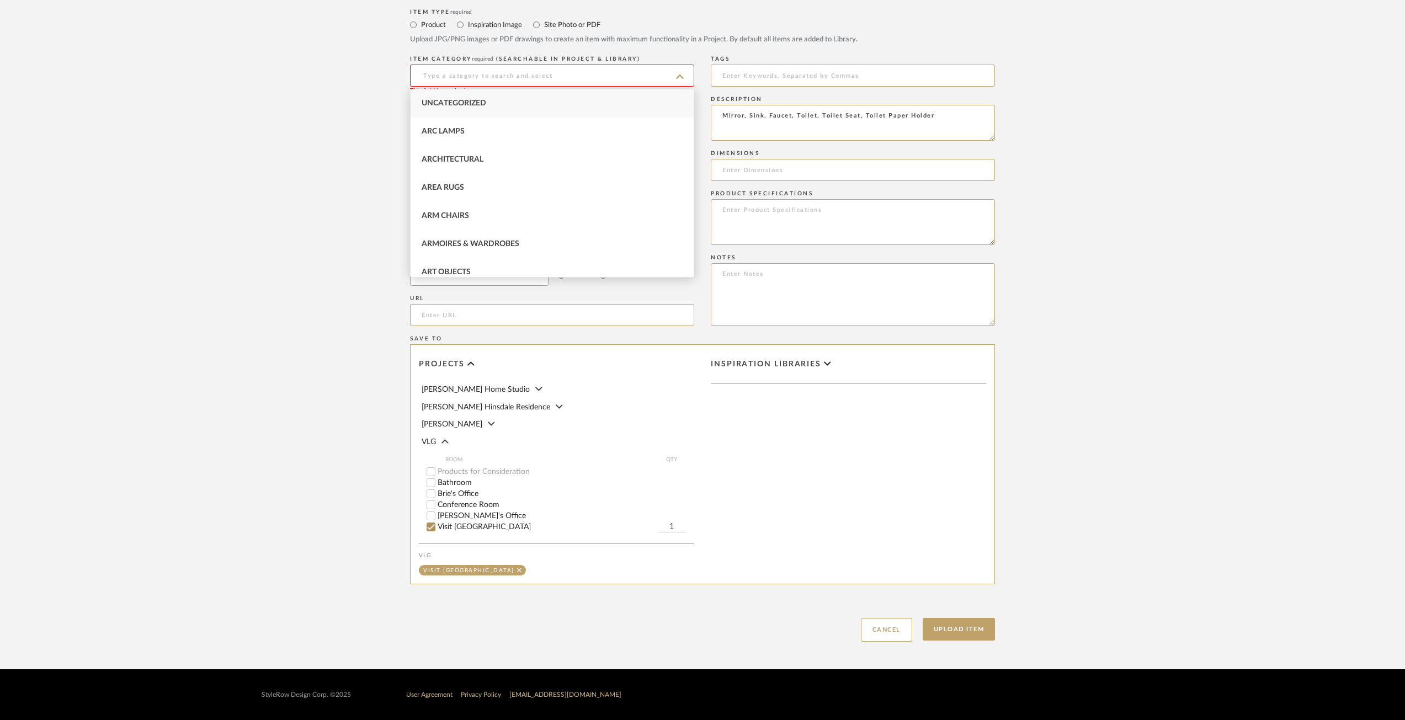
click at [512, 103] on div "Uncategorized" at bounding box center [552, 103] width 283 height 28
type input "Uncategorized"
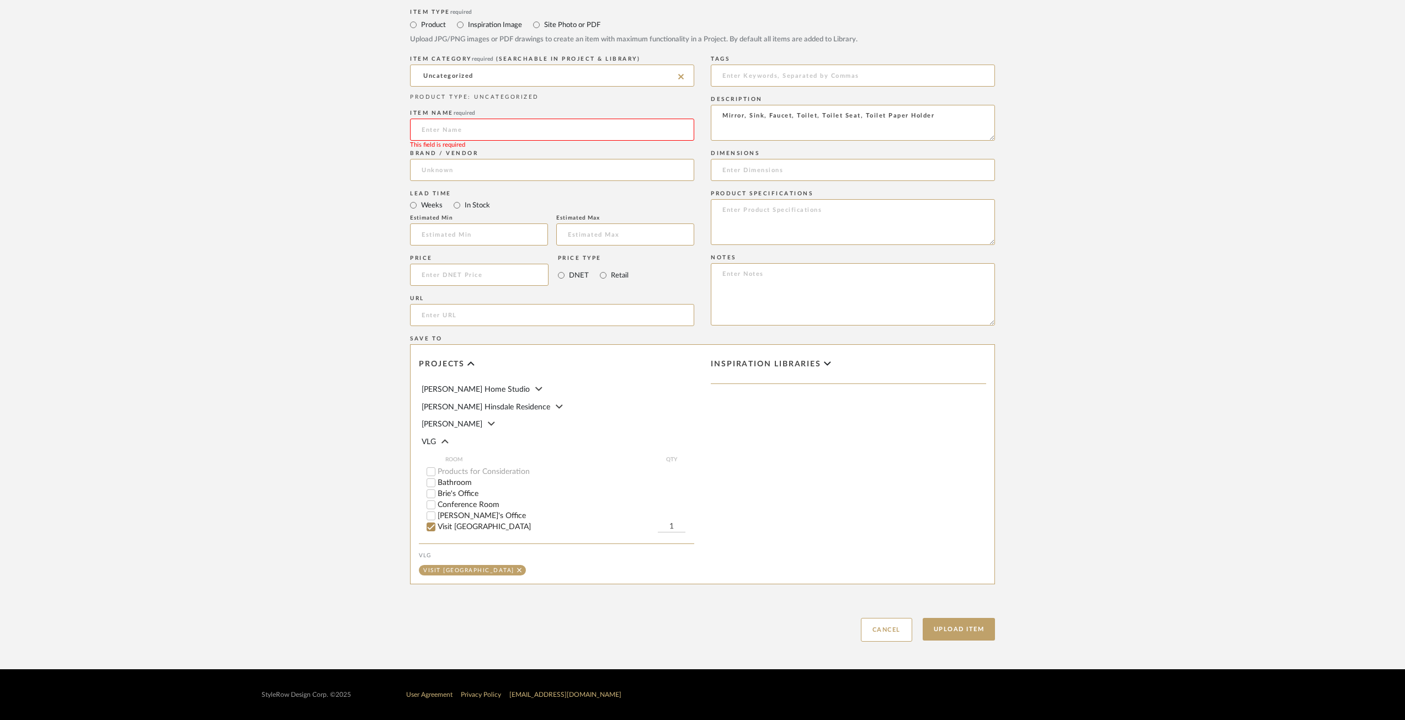
click at [515, 140] on input at bounding box center [552, 130] width 284 height 22
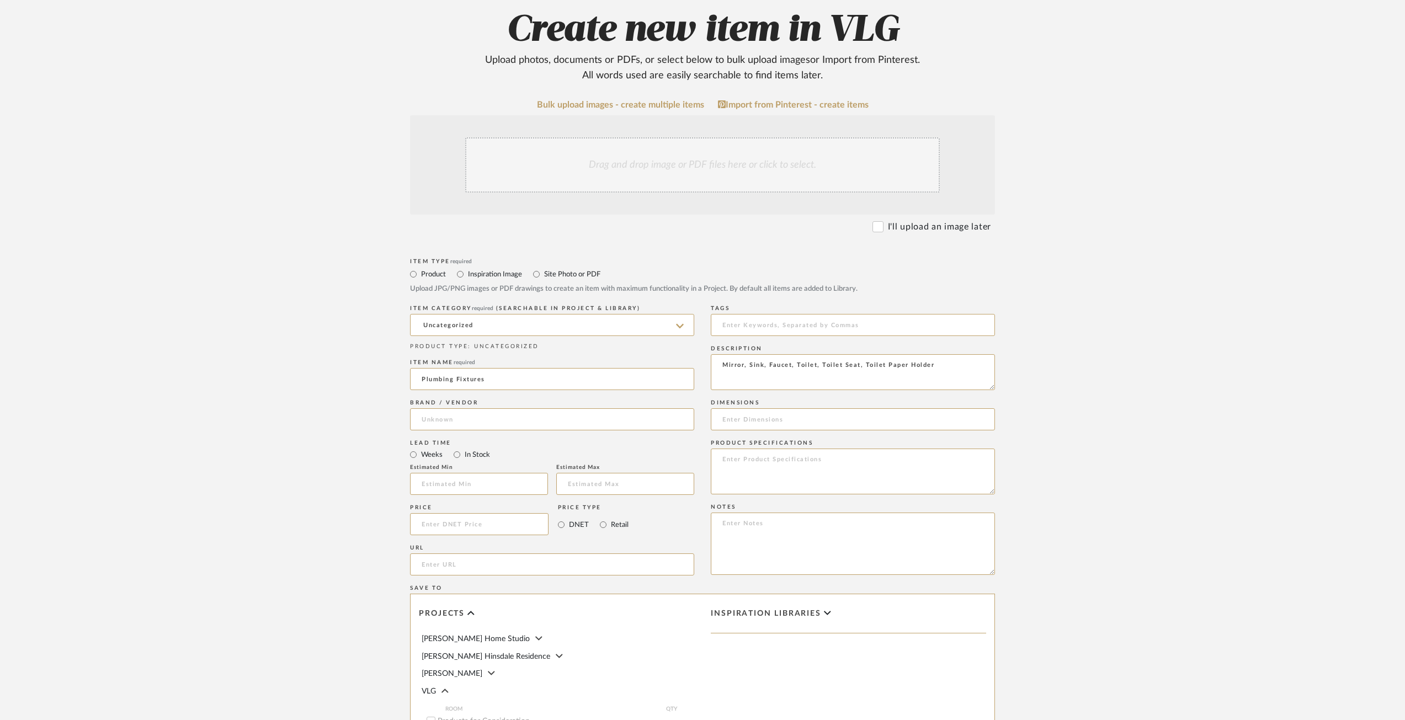
scroll to position [374, 0]
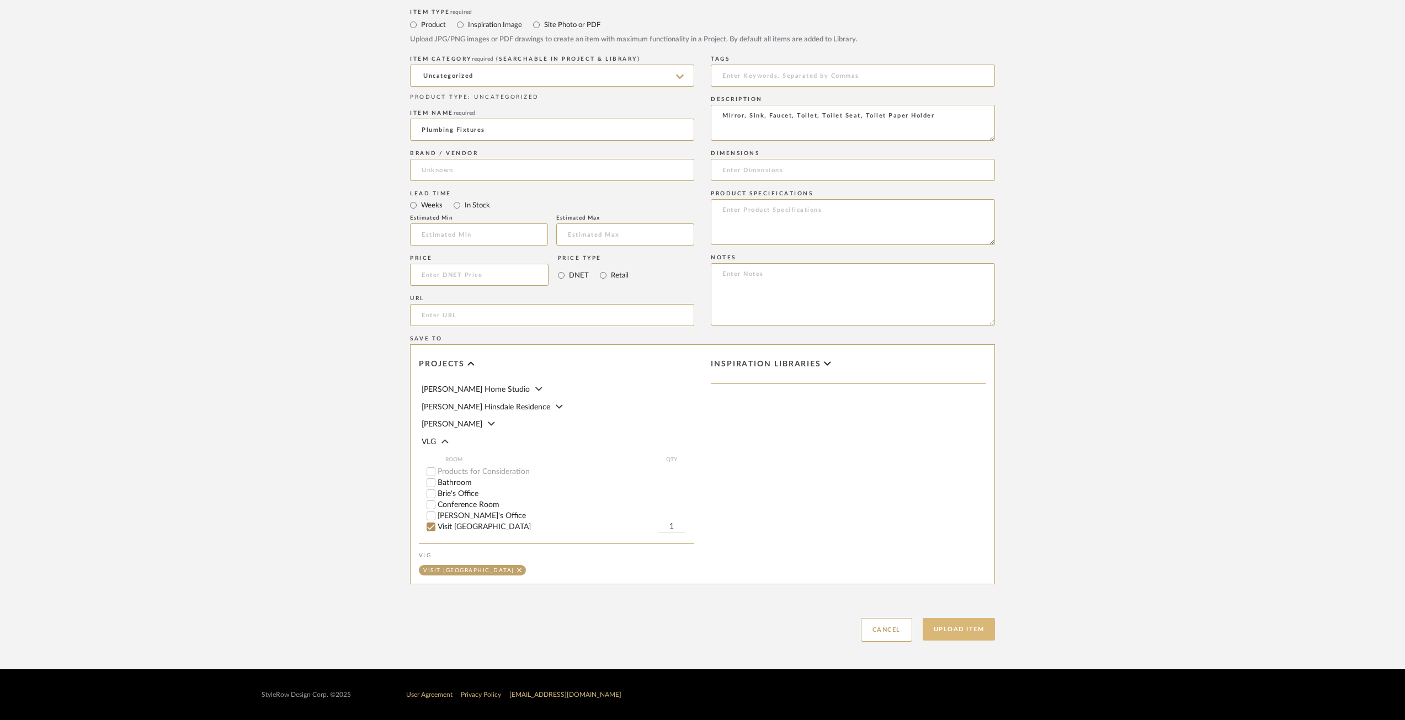
type input "Plumbing Fixtures"
click at [953, 635] on button "Upload Item" at bounding box center [959, 629] width 73 height 23
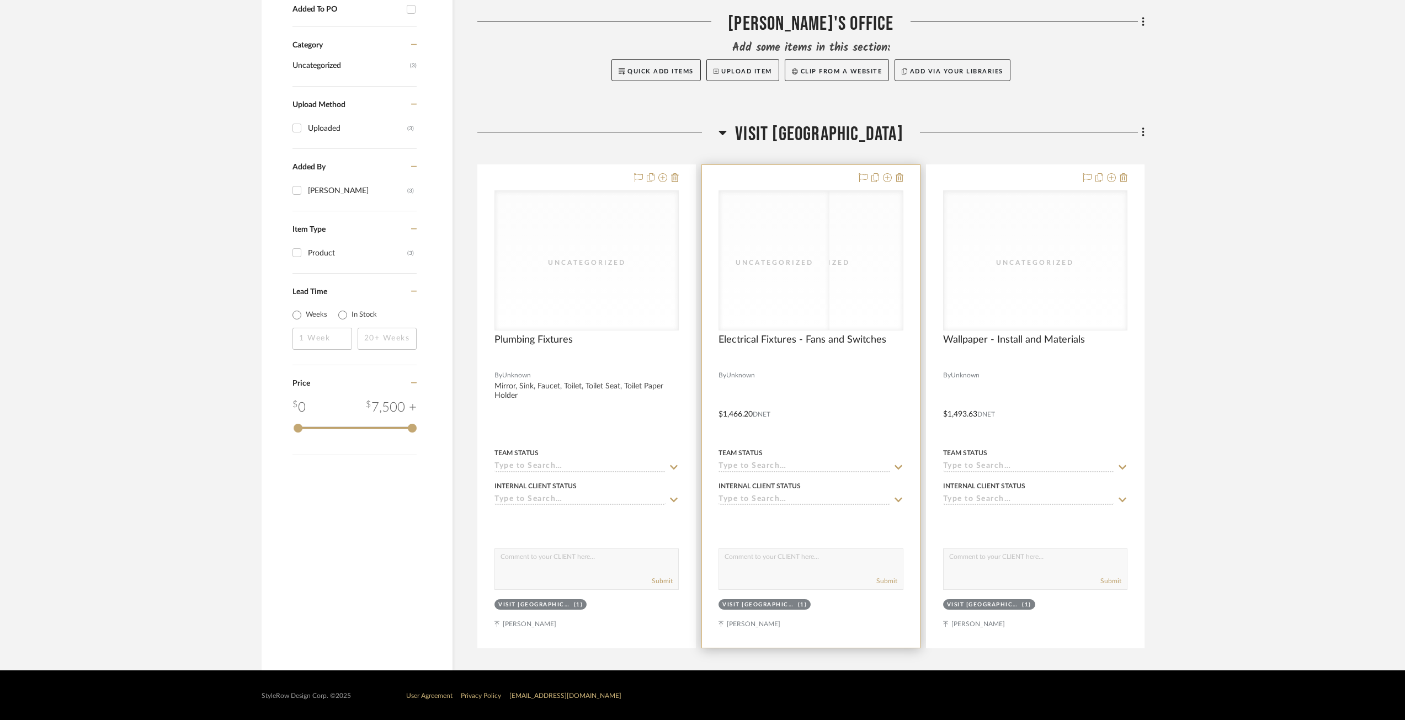
scroll to position [579, 0]
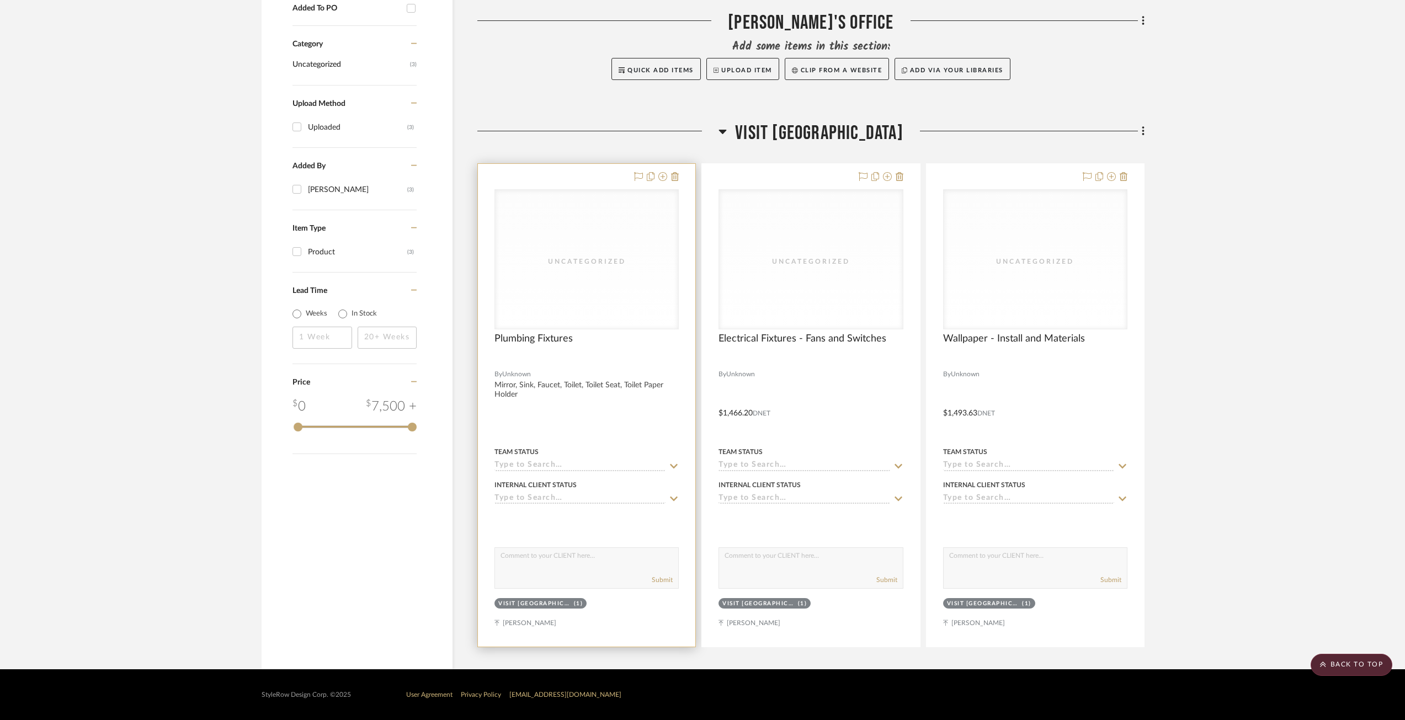
click at [611, 387] on div at bounding box center [586, 405] width 217 height 483
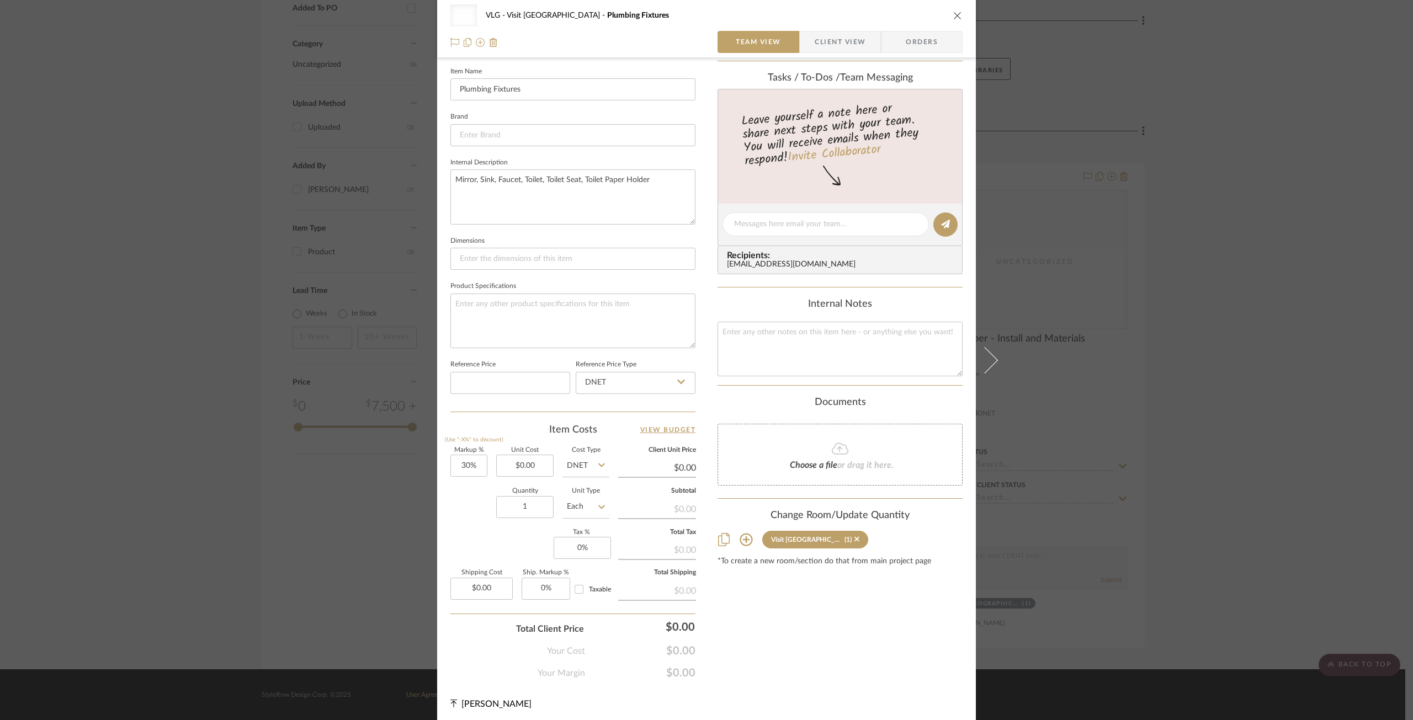
scroll to position [305, 0]
click at [461, 466] on input "30" at bounding box center [468, 462] width 37 height 22
type input "0%"
type input "0.00"
click at [532, 454] on input "0.00" at bounding box center [524, 462] width 57 height 22
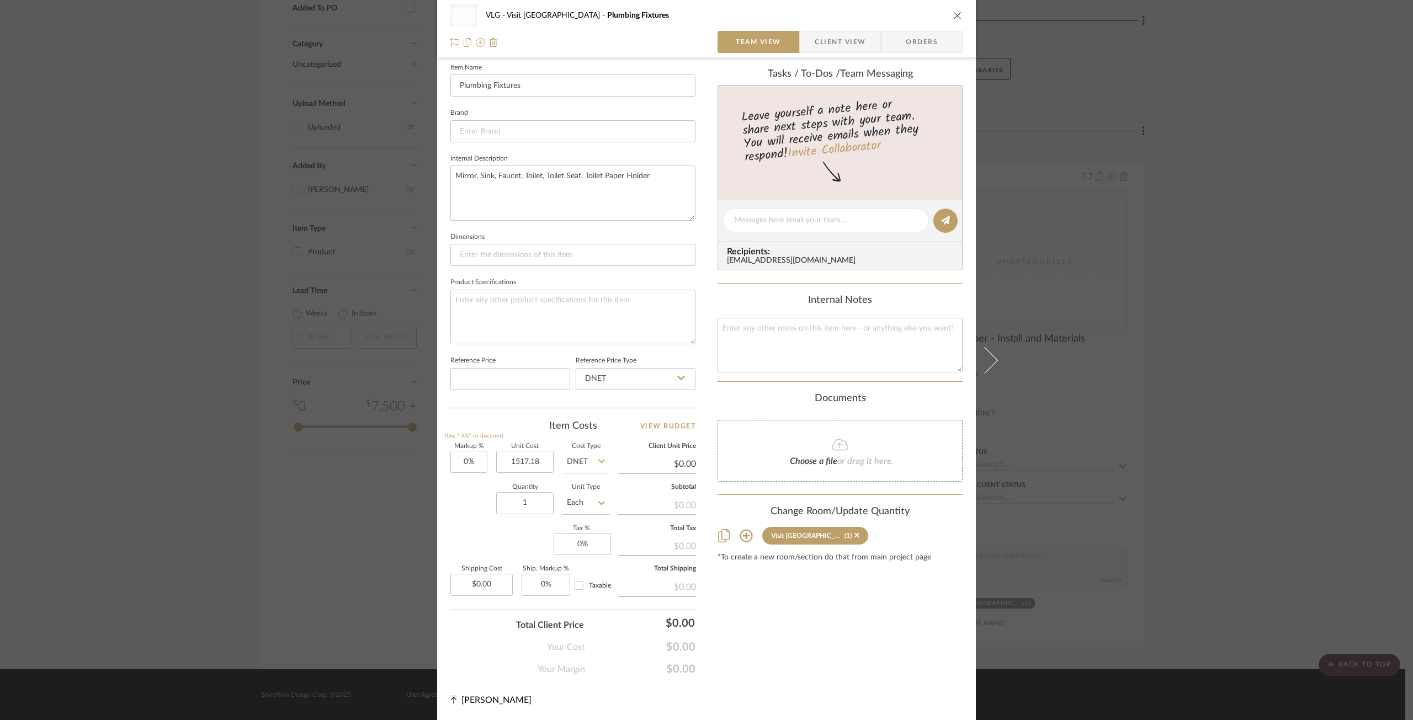
type input "$1,517.18"
click at [496, 548] on div "Markup % (Use "-X%" to discount) 0% Unit Cost $1,517.18 Cost Type DNET Client U…" at bounding box center [572, 524] width 245 height 161
type input "$1,517.18"
click at [955, 17] on icon "close" at bounding box center [957, 15] width 9 height 9
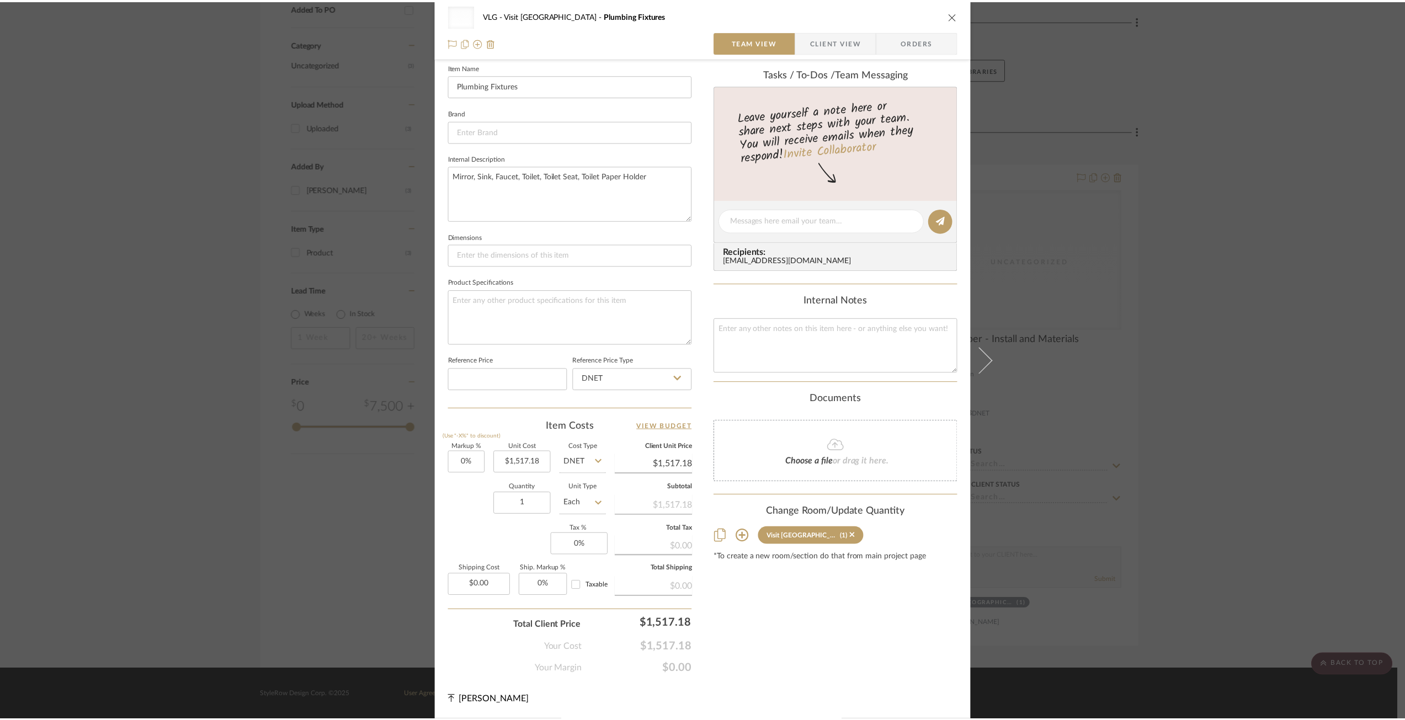
scroll to position [579, 0]
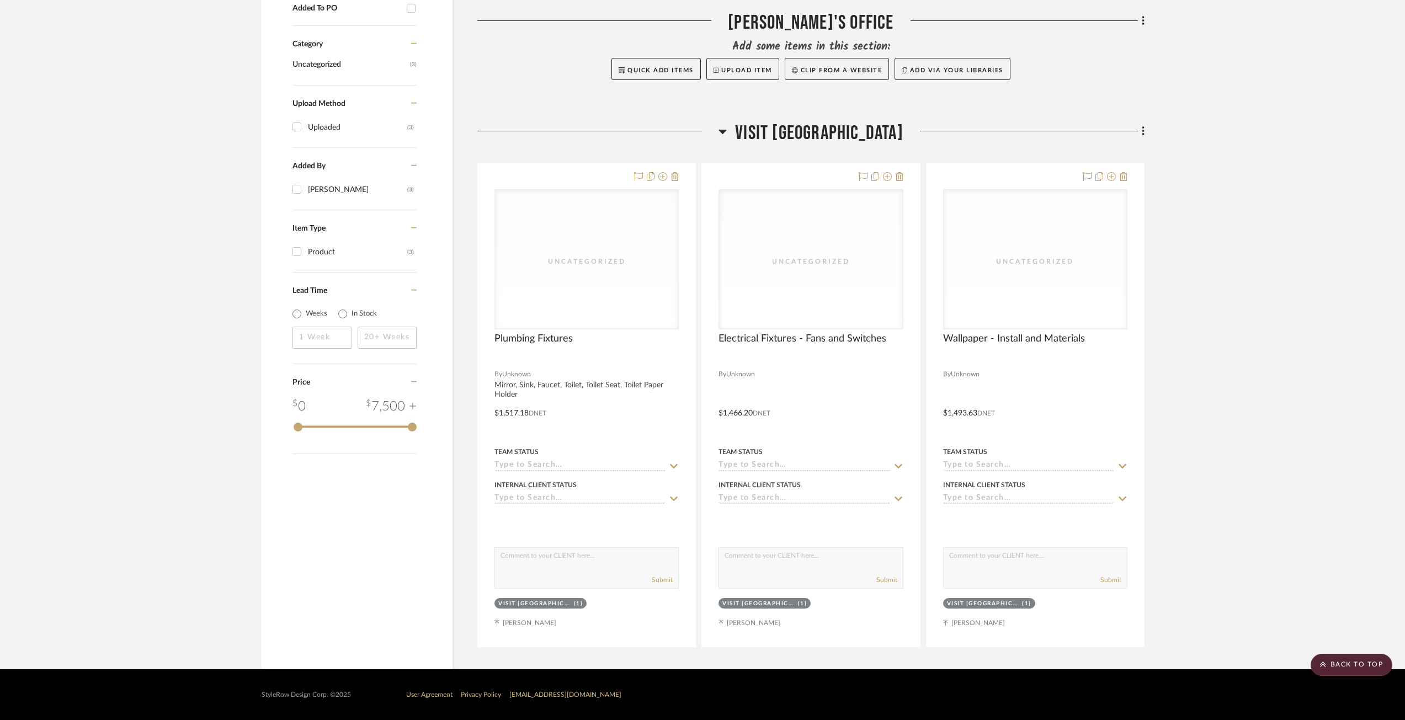
click at [1148, 130] on div "Filter by keyword, category or name prior to exporting to Excel or Bulk Actions…" at bounding box center [702, 139] width 915 height 1061
click at [1142, 130] on icon at bounding box center [1143, 131] width 3 height 12
click at [1116, 157] on span "Add New Item" at bounding box center [1093, 155] width 86 height 9
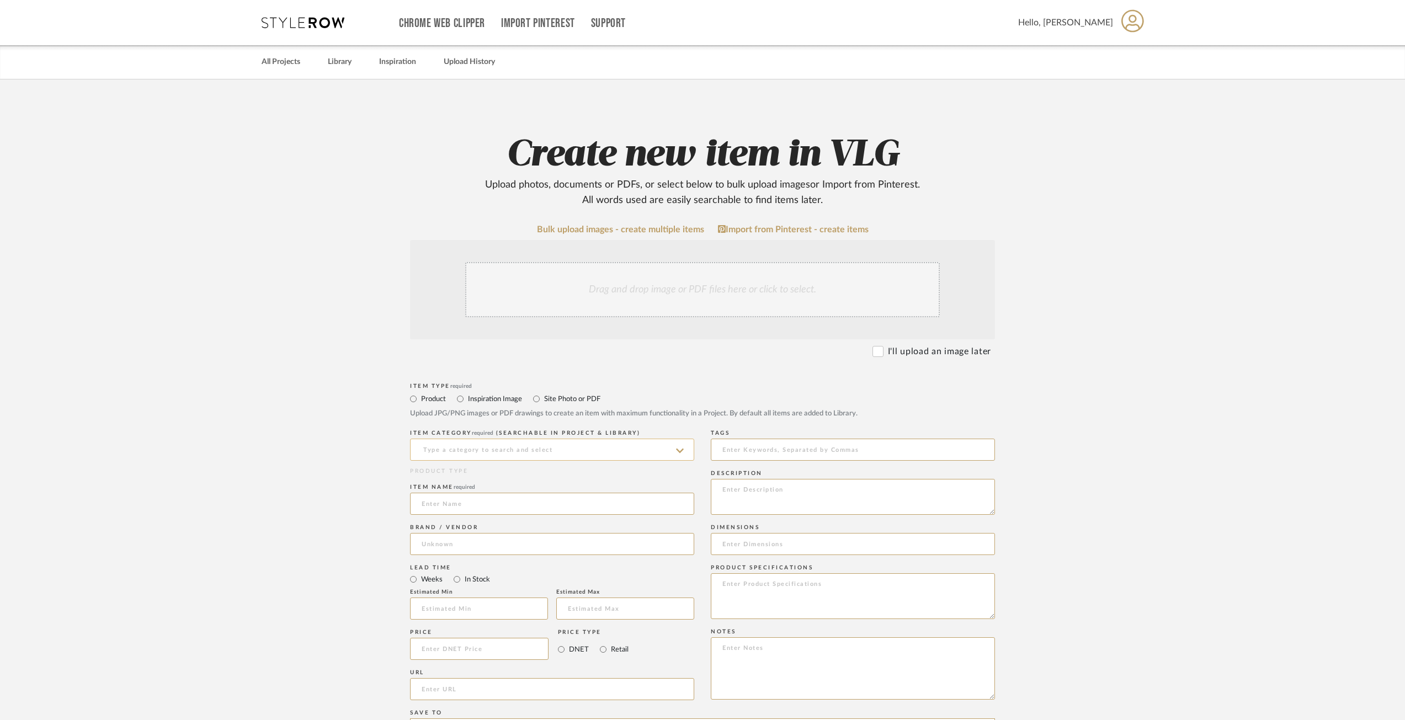
drag, startPoint x: 618, startPoint y: 450, endPoint x: 609, endPoint y: 459, distance: 12.5
click at [619, 450] on input at bounding box center [552, 450] width 284 height 22
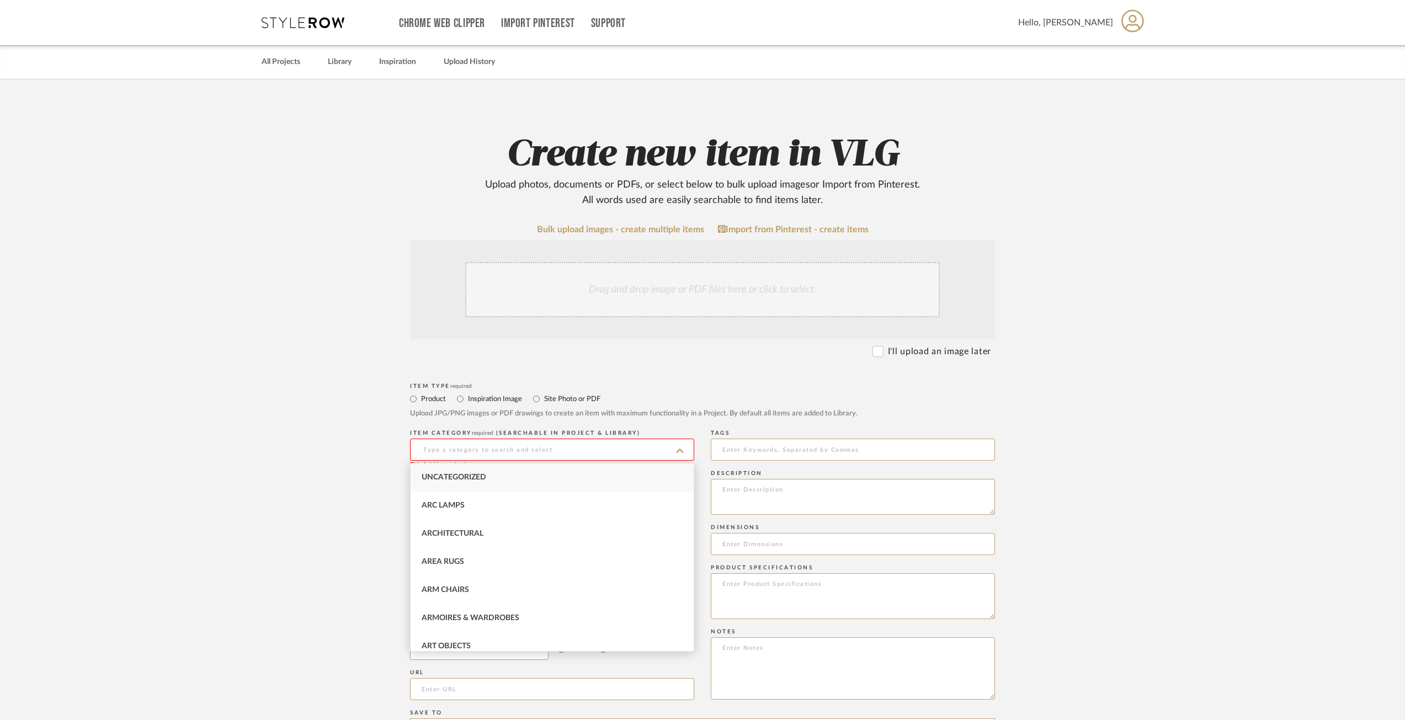
click at [609, 477] on div "Uncategorized" at bounding box center [552, 478] width 283 height 28
type input "Uncategorized"
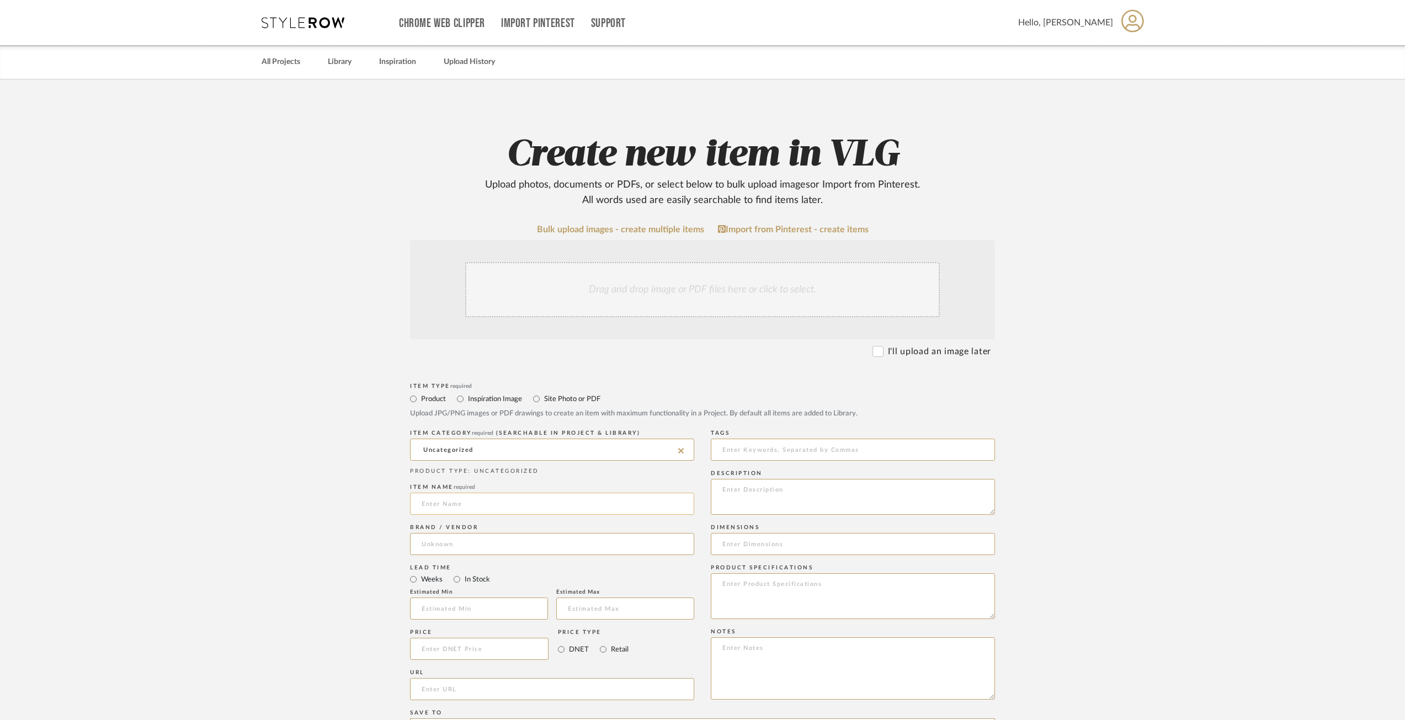
click at [603, 513] on input at bounding box center [552, 504] width 284 height 22
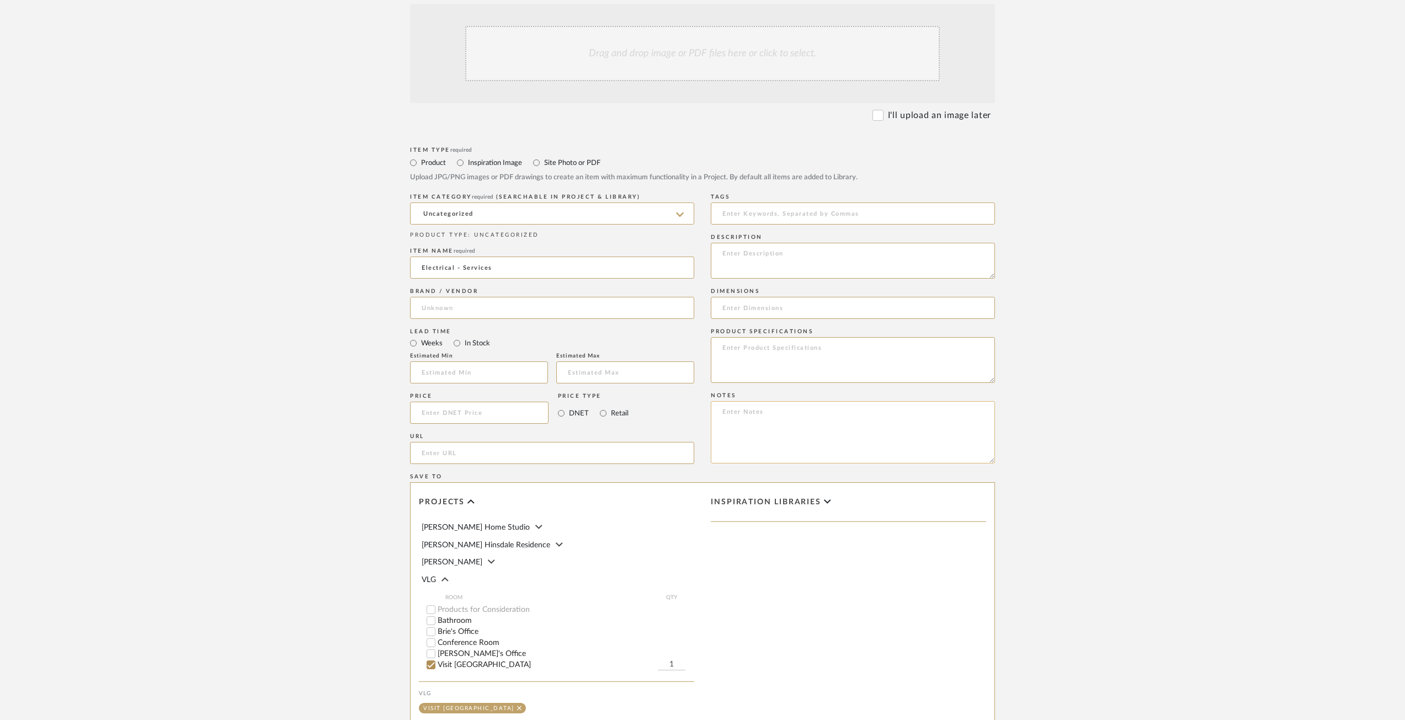
scroll to position [374, 0]
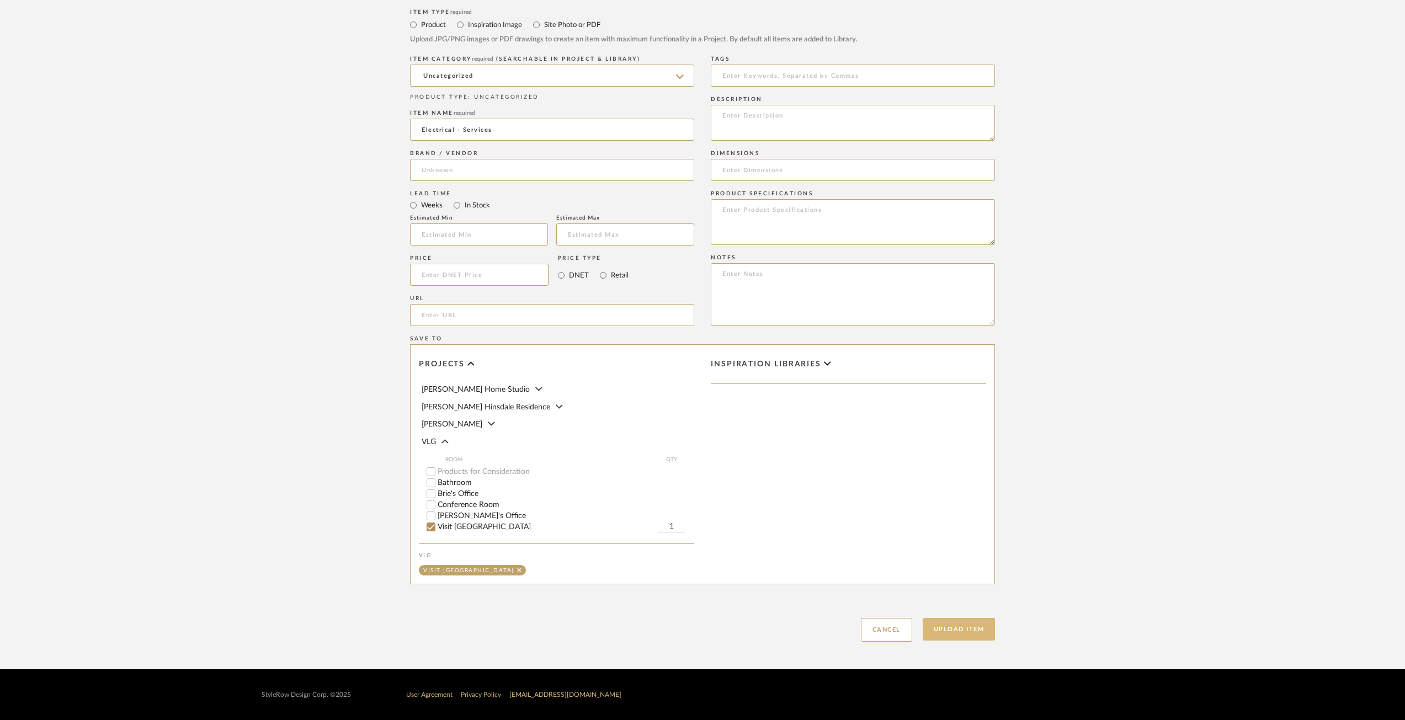
type input "Electrical - Services"
click at [949, 631] on button "Upload Item" at bounding box center [959, 629] width 73 height 23
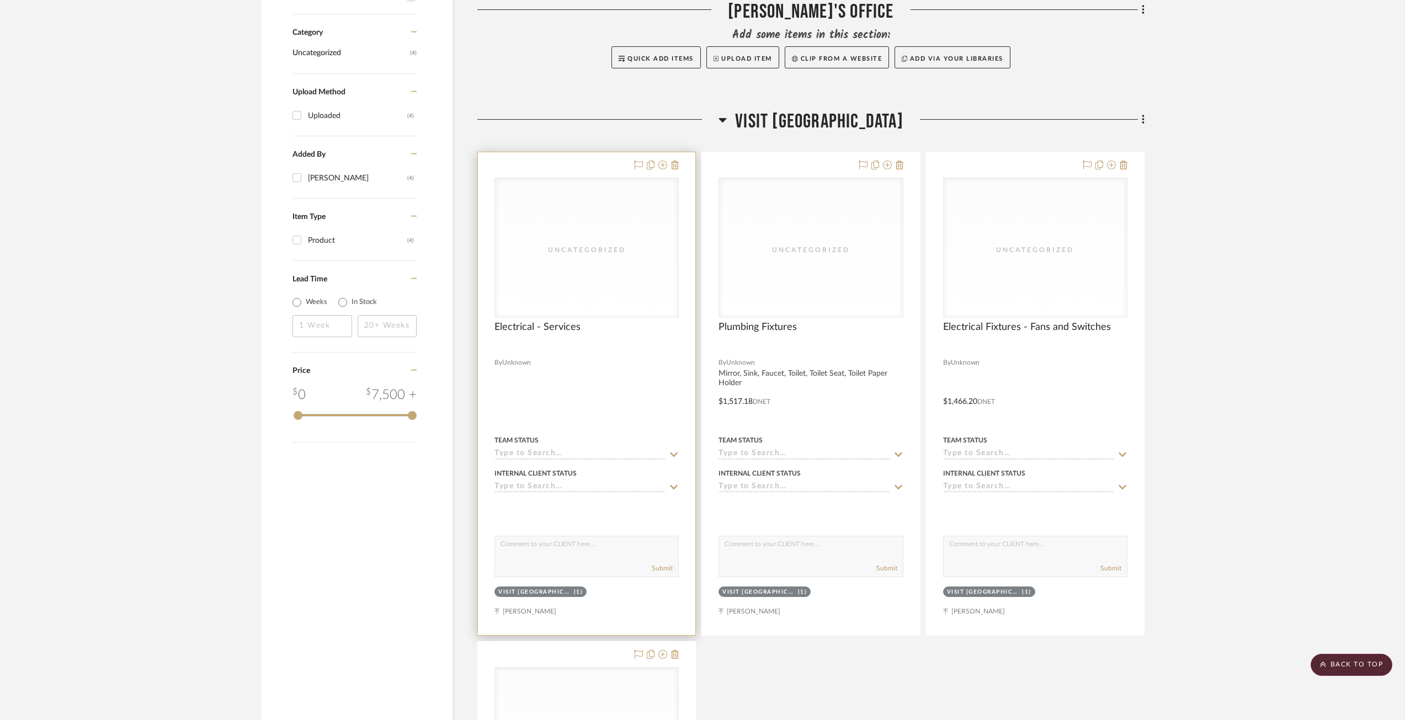
scroll to position [590, 0]
click at [553, 326] on span "Electrical - Services" at bounding box center [537, 328] width 86 height 12
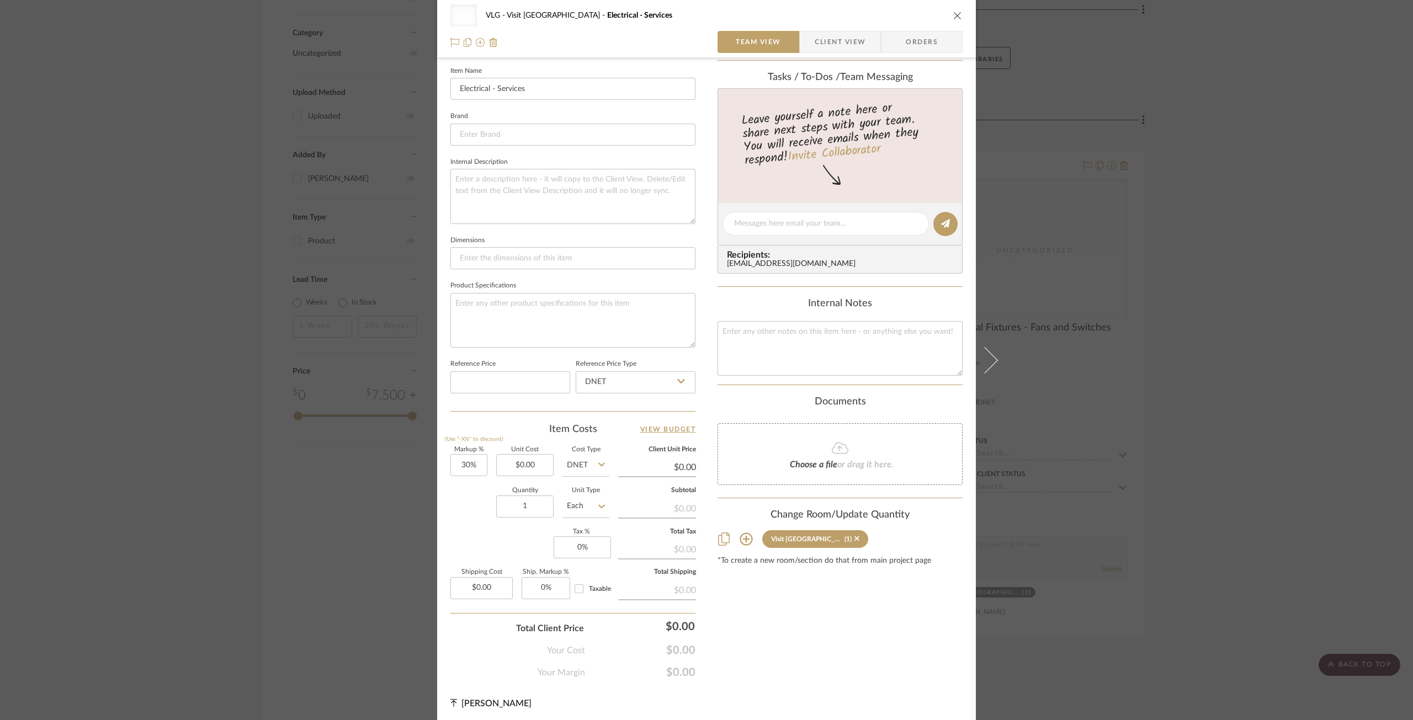
scroll to position [305, 0]
click at [527, 466] on input "0.00" at bounding box center [524, 462] width 57 height 22
type input "8829"
type input "30"
type input "$8,829.00"
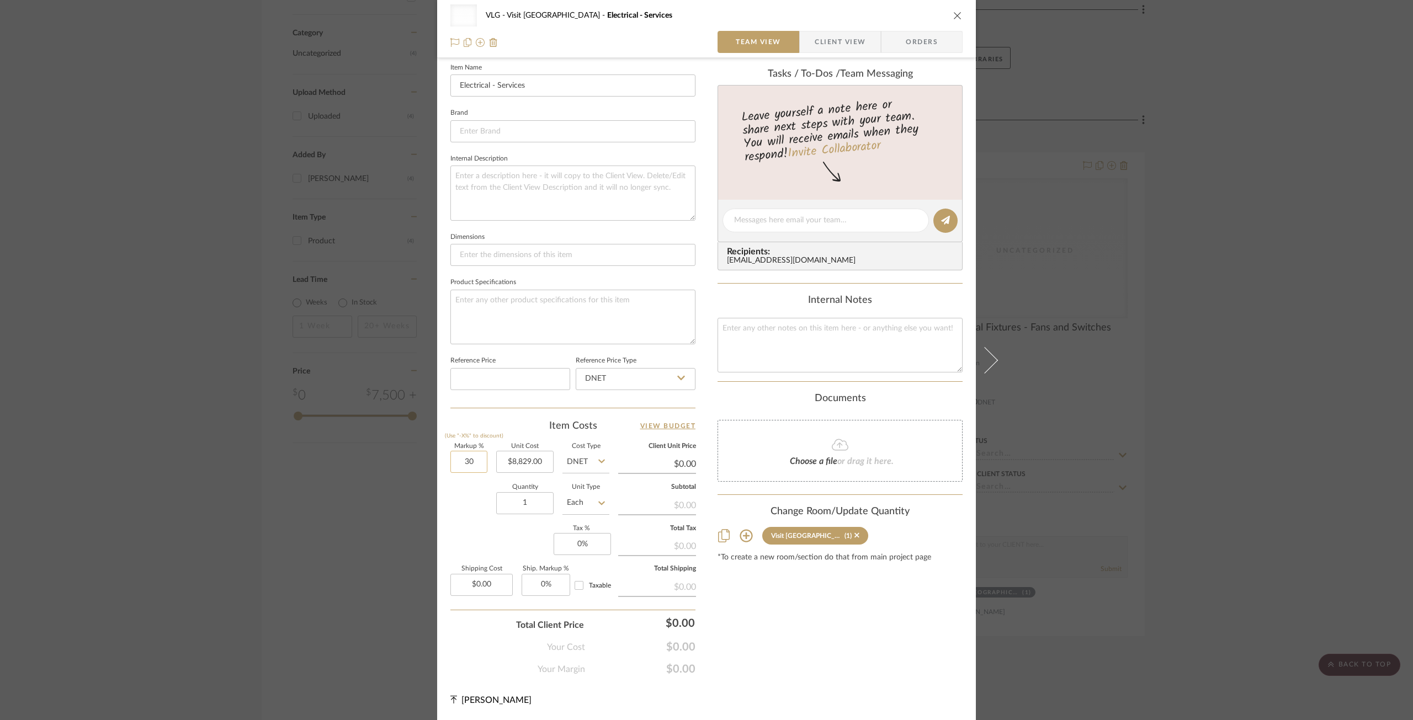
click at [462, 464] on input "30" at bounding box center [468, 462] width 37 height 22
type input "$11,477.70"
type input "0%"
click at [797, 601] on div "Content here copies to Client View - confirm visibility there. Show in Client D…" at bounding box center [839, 223] width 245 height 906
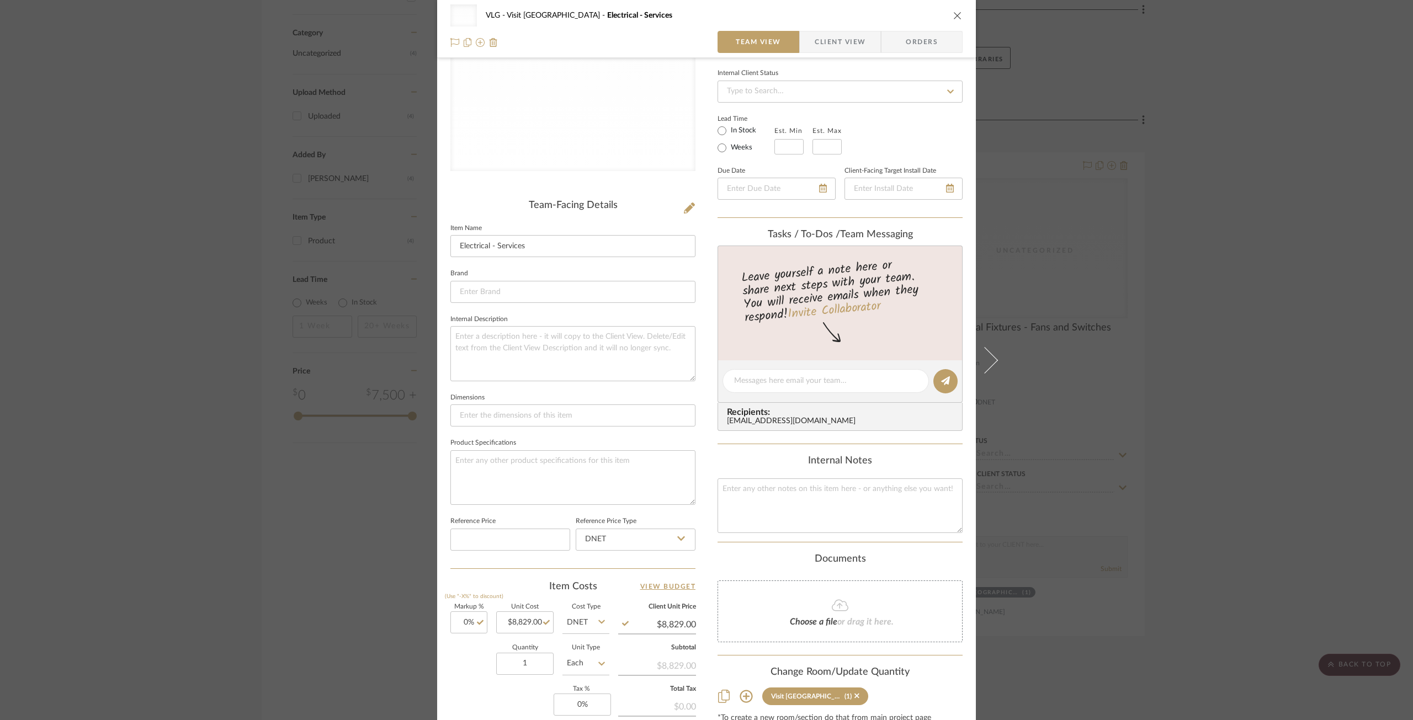
scroll to position [0, 0]
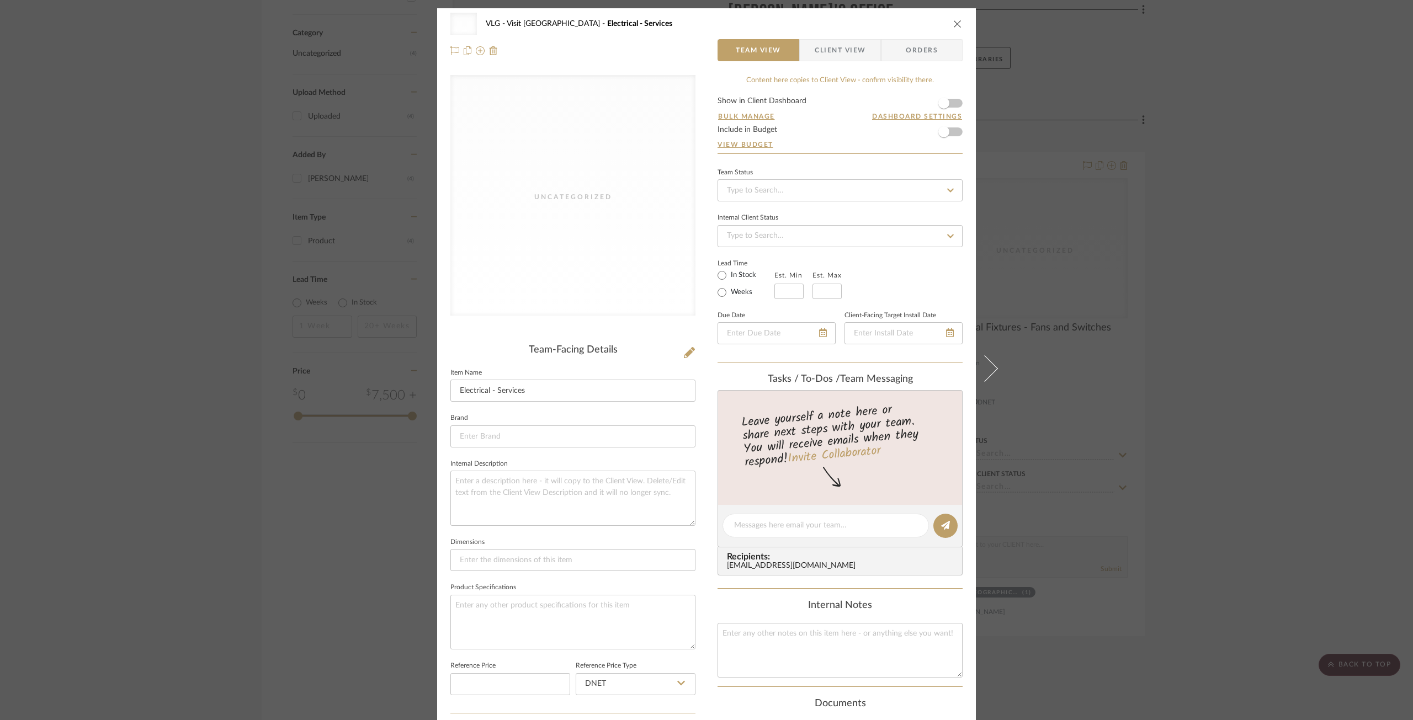
click at [953, 22] on icon "close" at bounding box center [957, 23] width 9 height 9
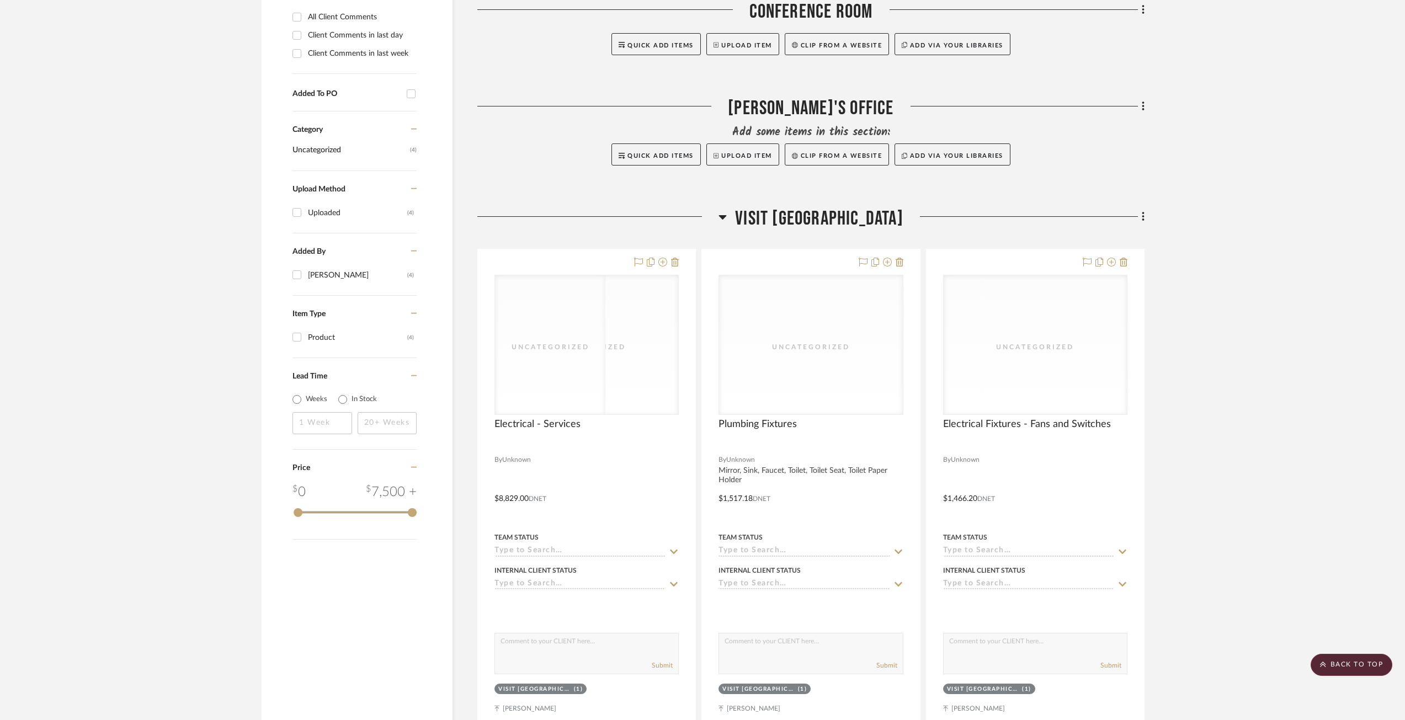
scroll to position [480, 0]
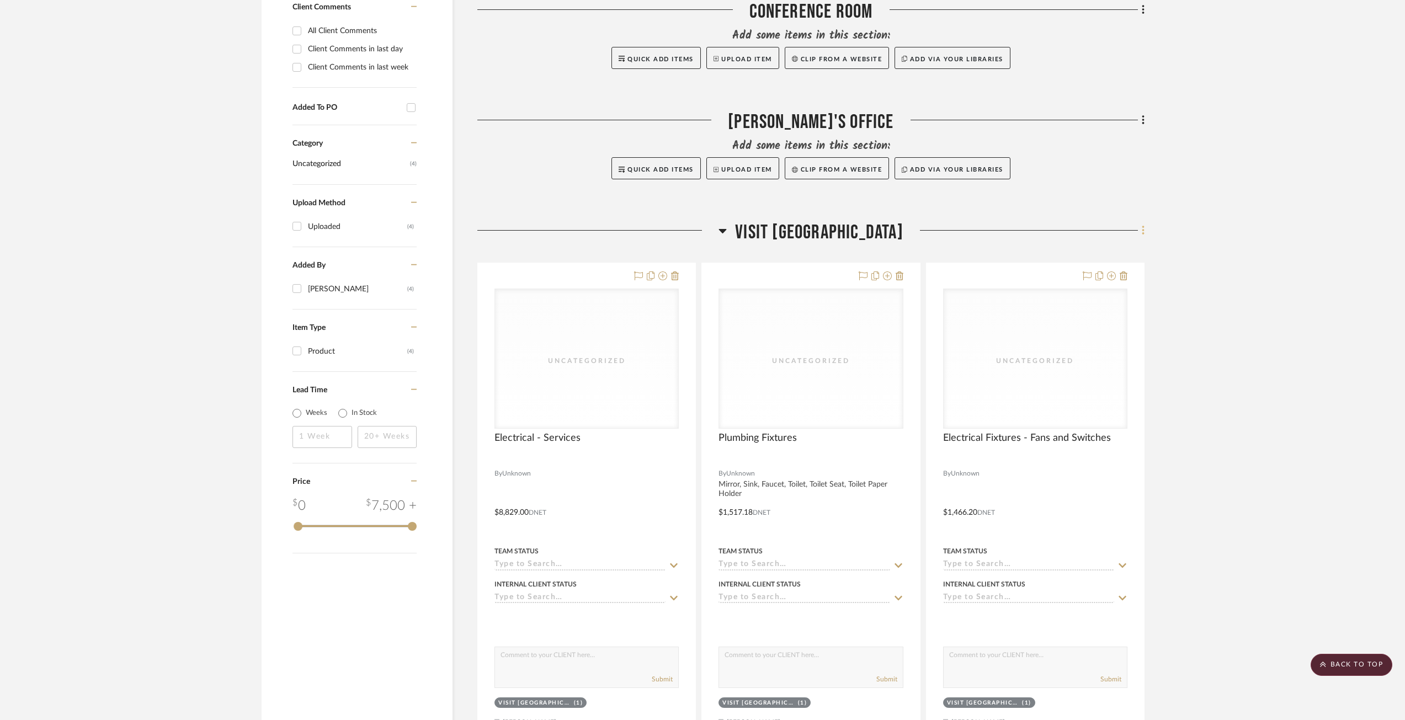
click at [1142, 236] on icon at bounding box center [1143, 231] width 3 height 12
click at [1114, 259] on button "Add New Item" at bounding box center [1093, 255] width 104 height 28
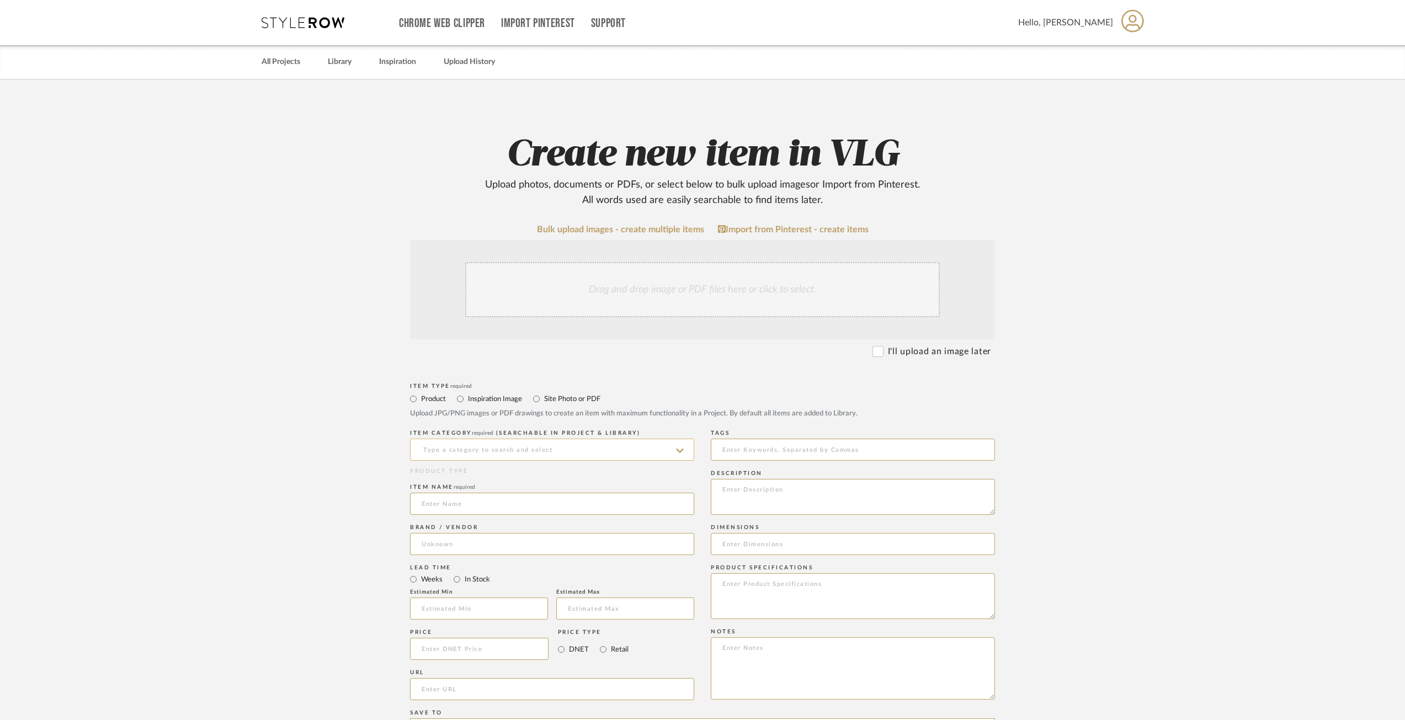
click at [465, 448] on input at bounding box center [552, 450] width 284 height 22
click at [464, 448] on input "Carpentry" at bounding box center [552, 450] width 284 height 22
click at [681, 450] on icon at bounding box center [681, 451] width 6 height 6
click at [552, 443] on input at bounding box center [552, 450] width 284 height 22
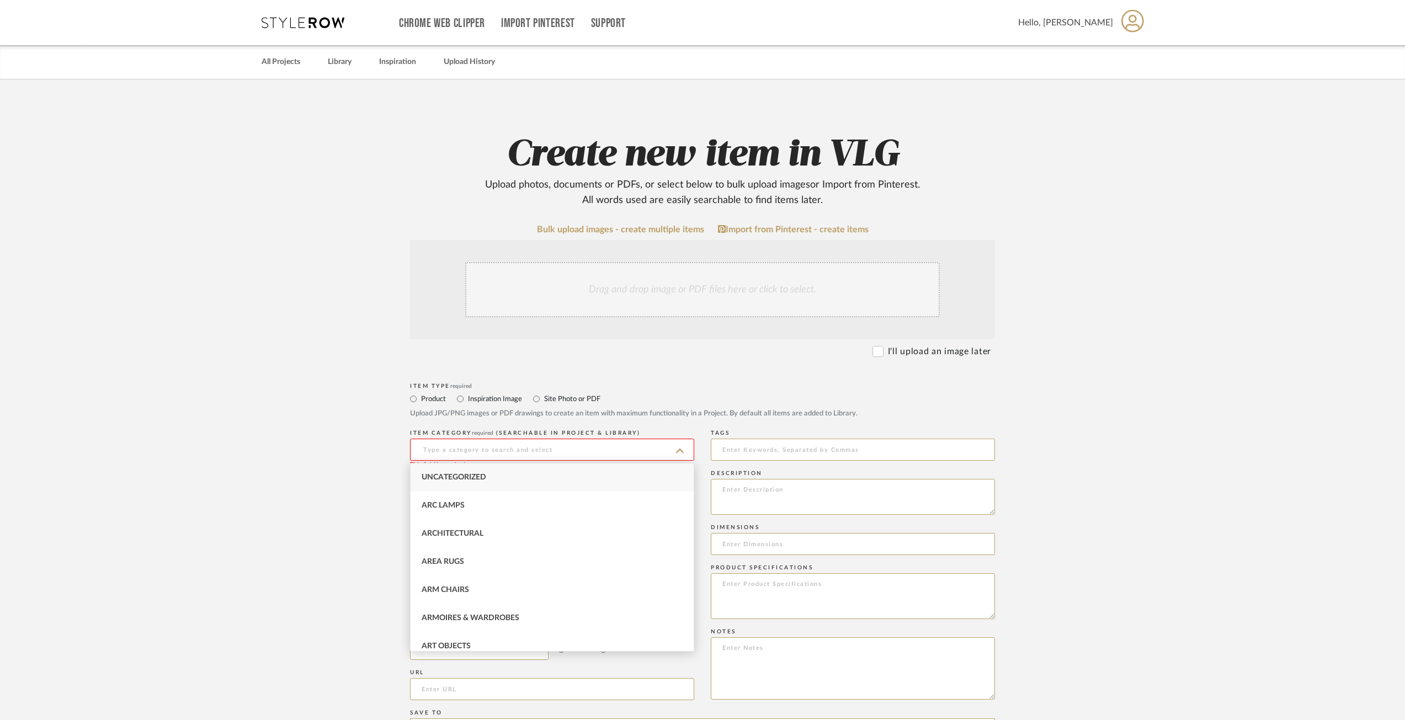
click at [530, 475] on div "Uncategorized" at bounding box center [552, 478] width 283 height 28
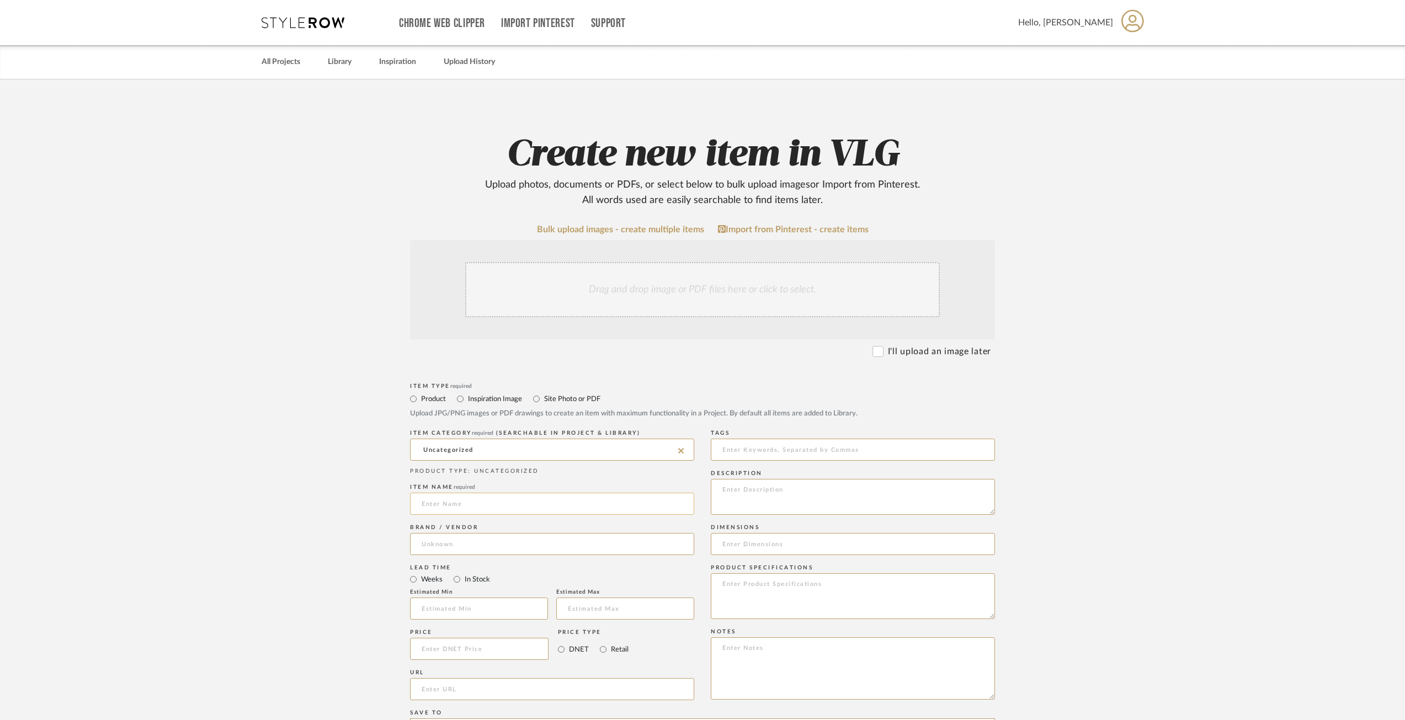
click at [476, 507] on input at bounding box center [552, 504] width 284 height 22
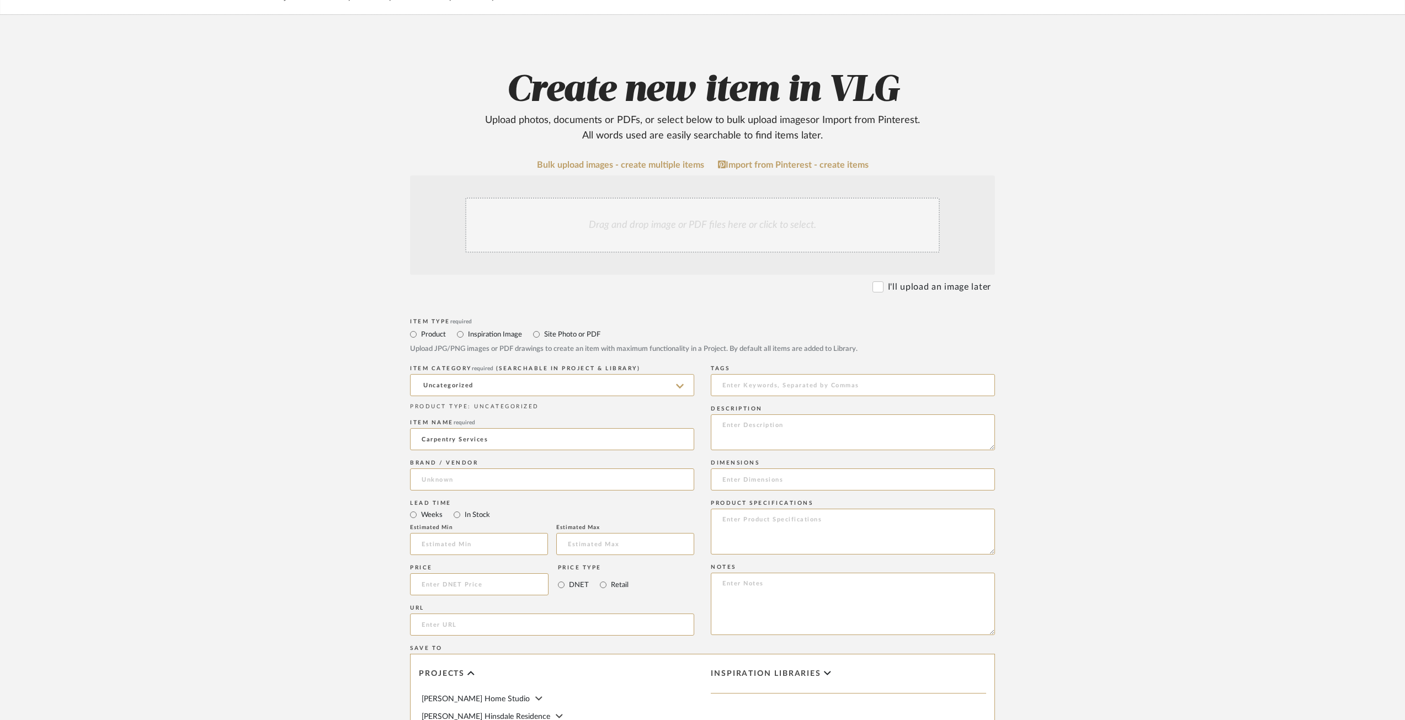
scroll to position [331, 0]
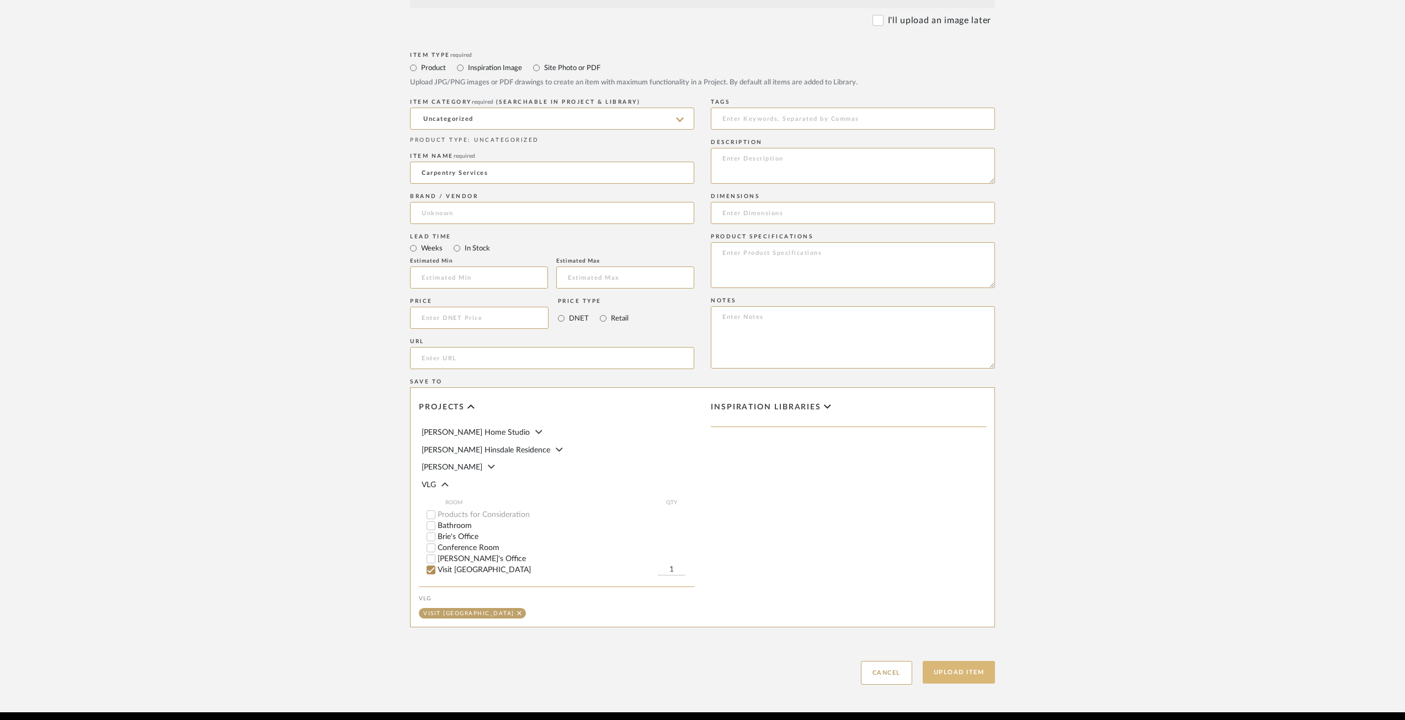
click at [986, 675] on button "Upload Item" at bounding box center [959, 672] width 73 height 23
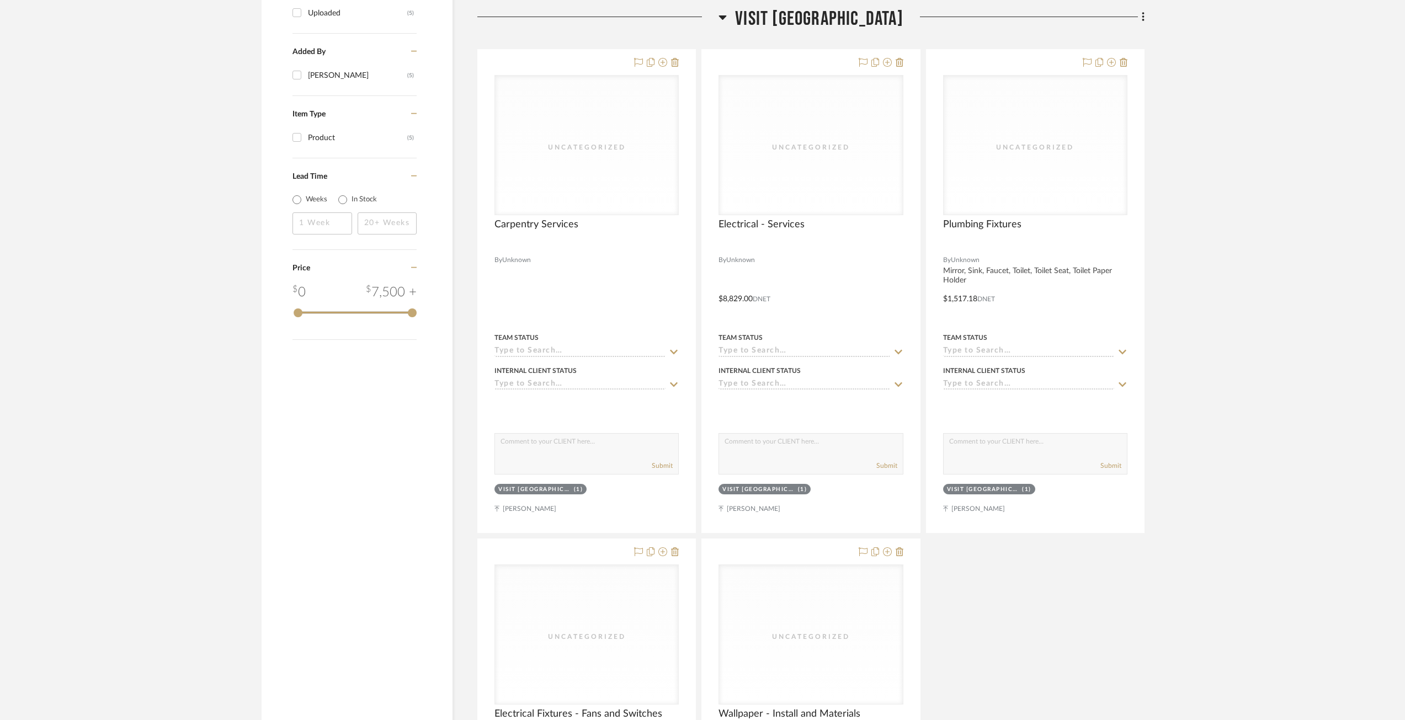
scroll to position [701, 0]
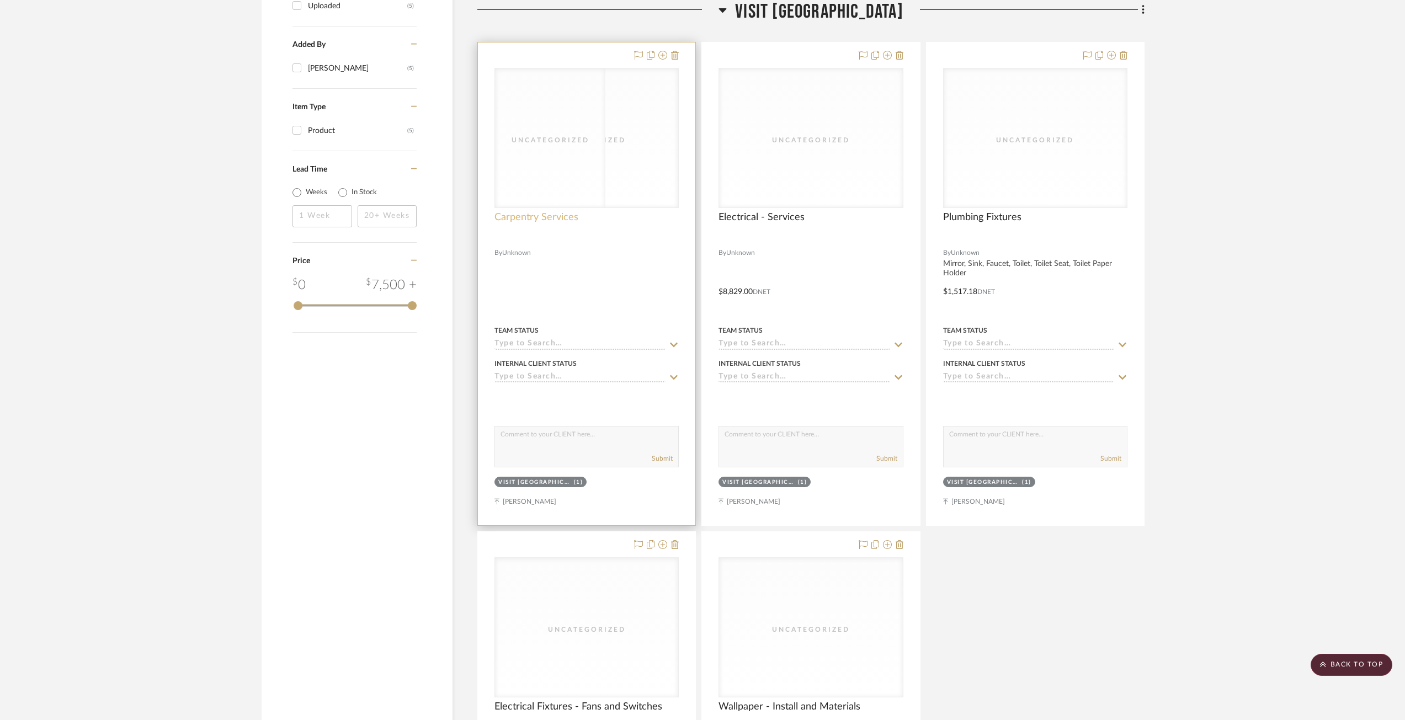
click at [542, 220] on span "Carpentry Services" at bounding box center [536, 217] width 84 height 12
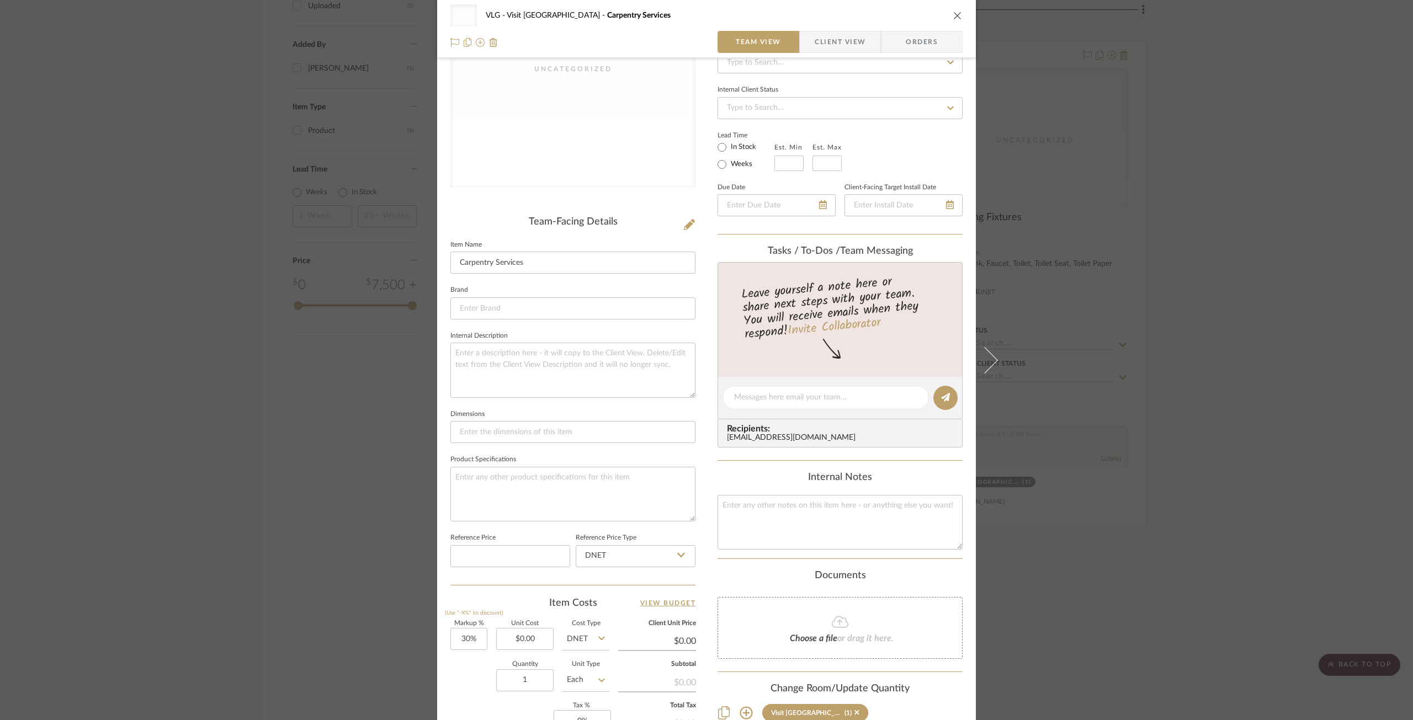
scroll to position [276, 0]
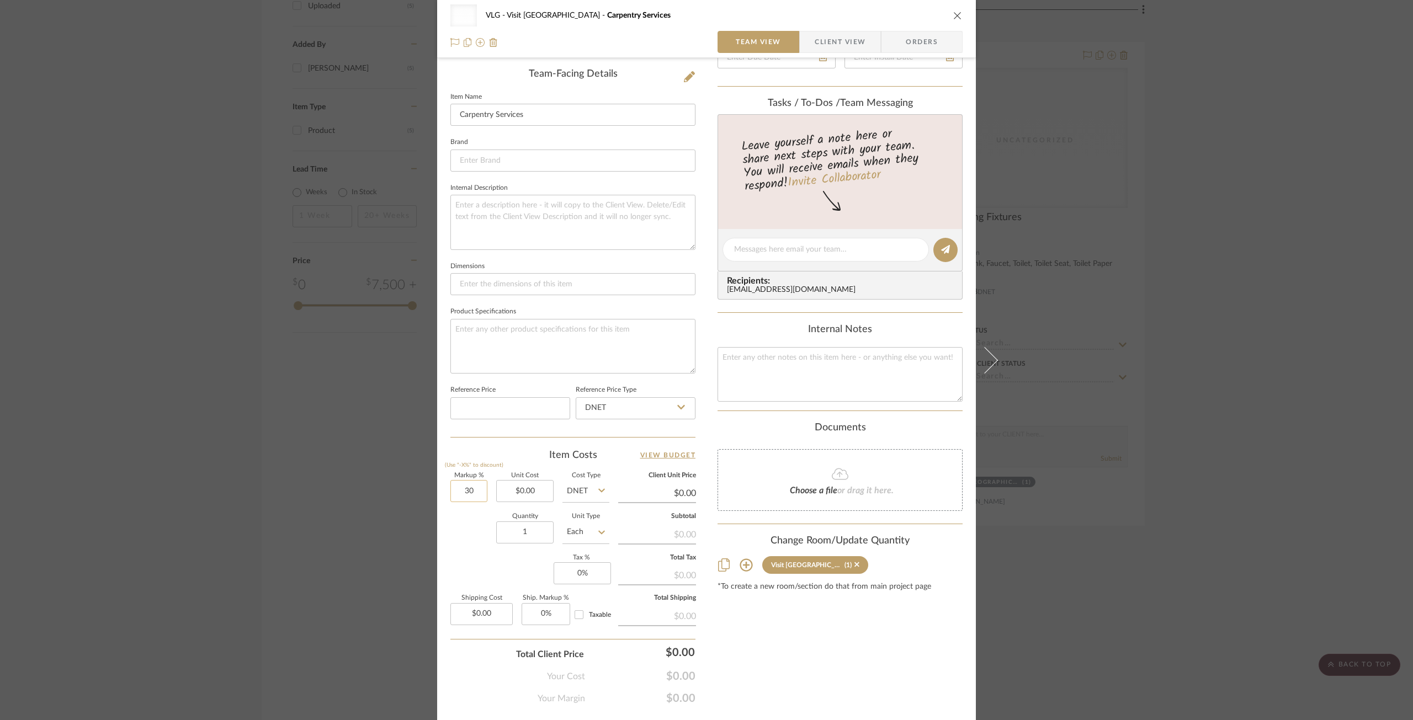
click at [471, 497] on input "30" at bounding box center [468, 491] width 37 height 22
click at [519, 494] on input "0.00" at bounding box center [524, 491] width 57 height 22
click at [512, 533] on input "1" at bounding box center [524, 533] width 57 height 22
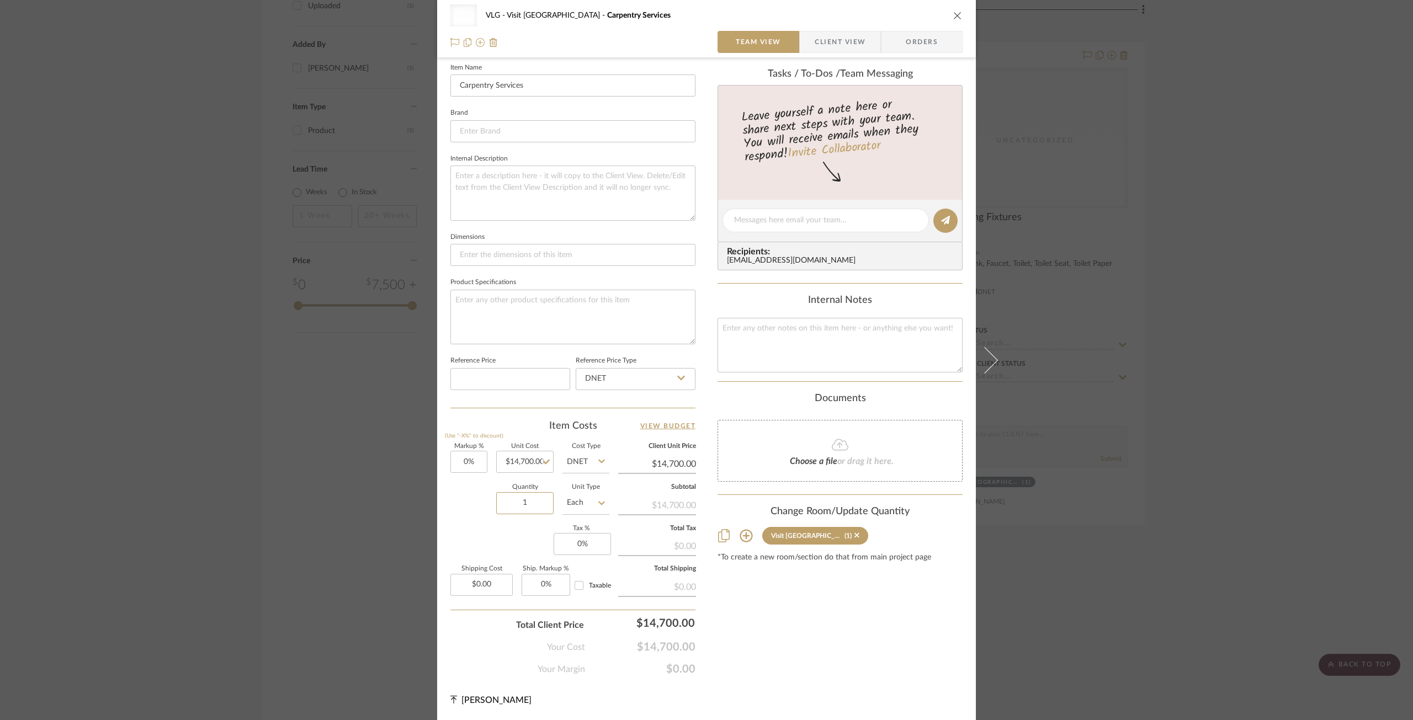
scroll to position [0, 0]
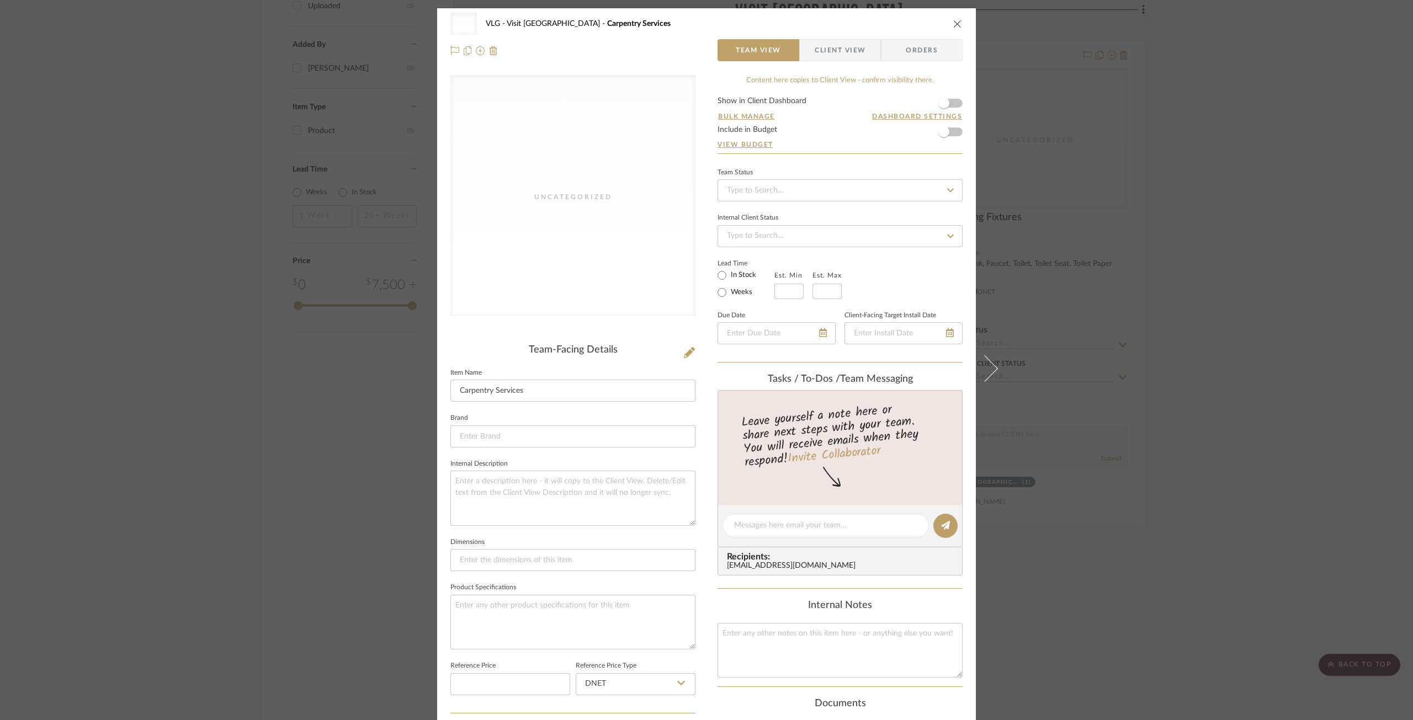
click at [953, 22] on icon "close" at bounding box center [957, 23] width 9 height 9
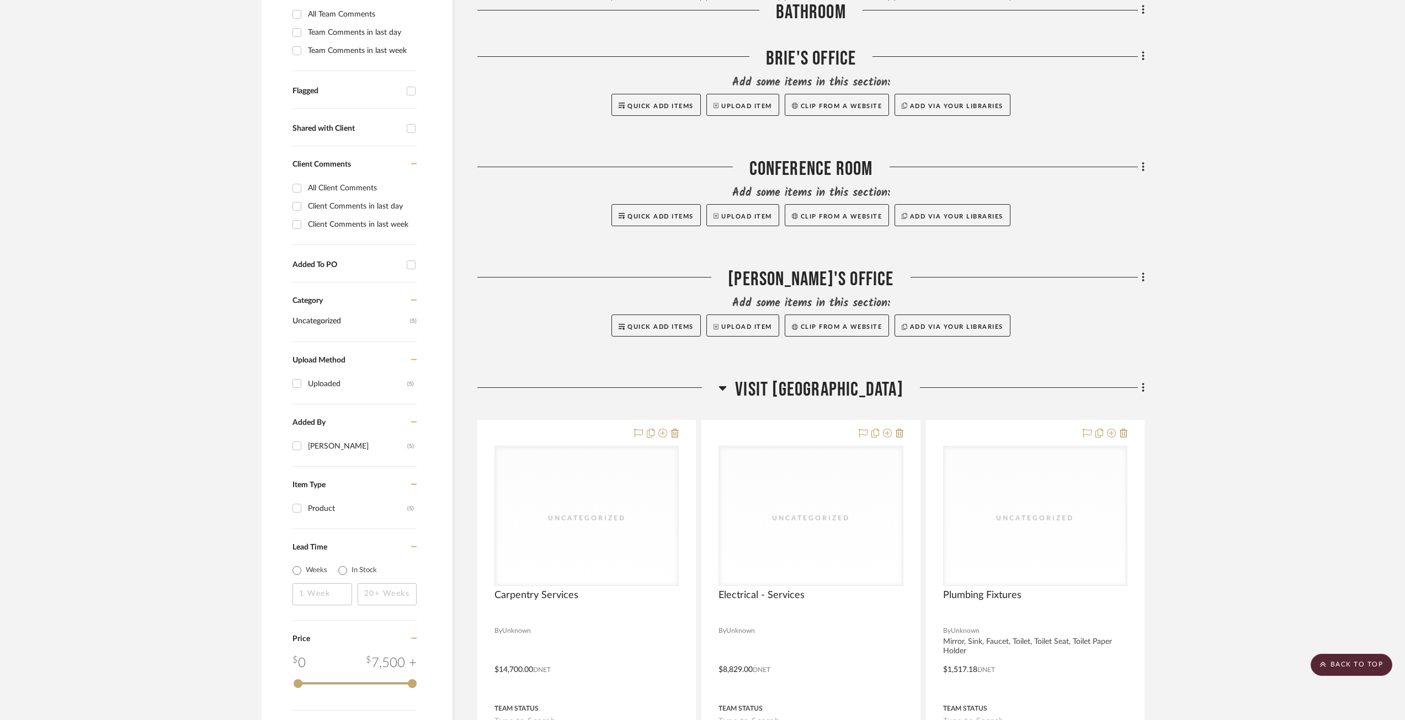
scroll to position [315, 0]
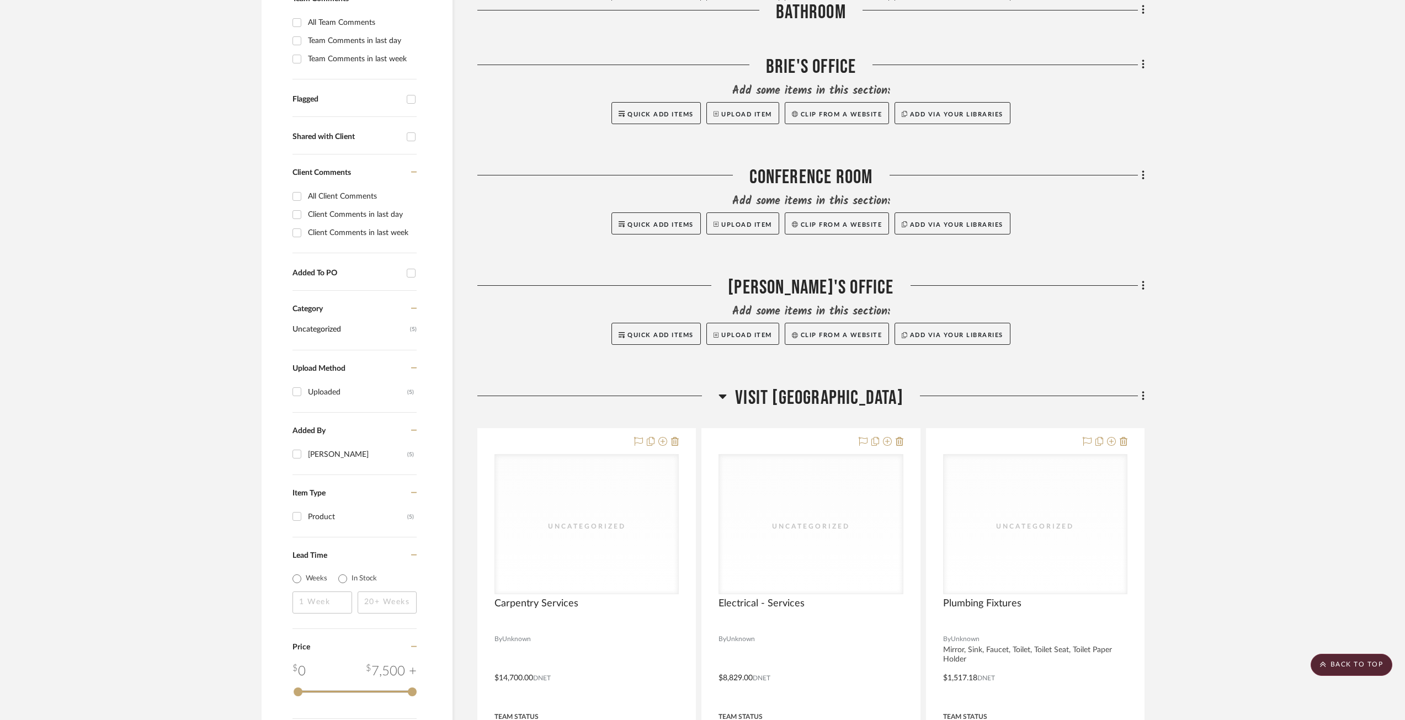
click at [1148, 398] on div "Filter by keyword, category or name prior to exporting to Excel or Bulk Actions…" at bounding box center [702, 649] width 915 height 1551
click at [1143, 398] on icon at bounding box center [1143, 396] width 3 height 12
click at [1132, 414] on button "Add New Item" at bounding box center [1093, 420] width 104 height 28
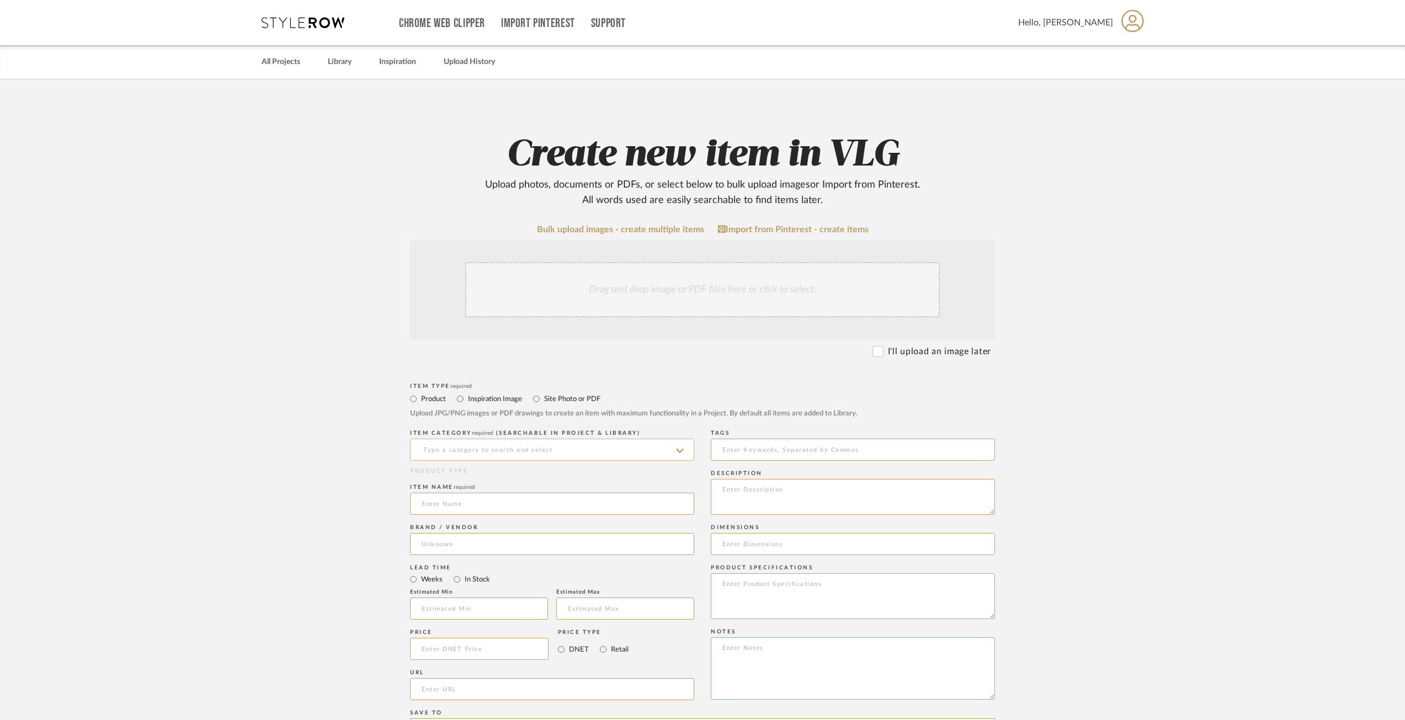
click at [497, 449] on input at bounding box center [552, 450] width 284 height 22
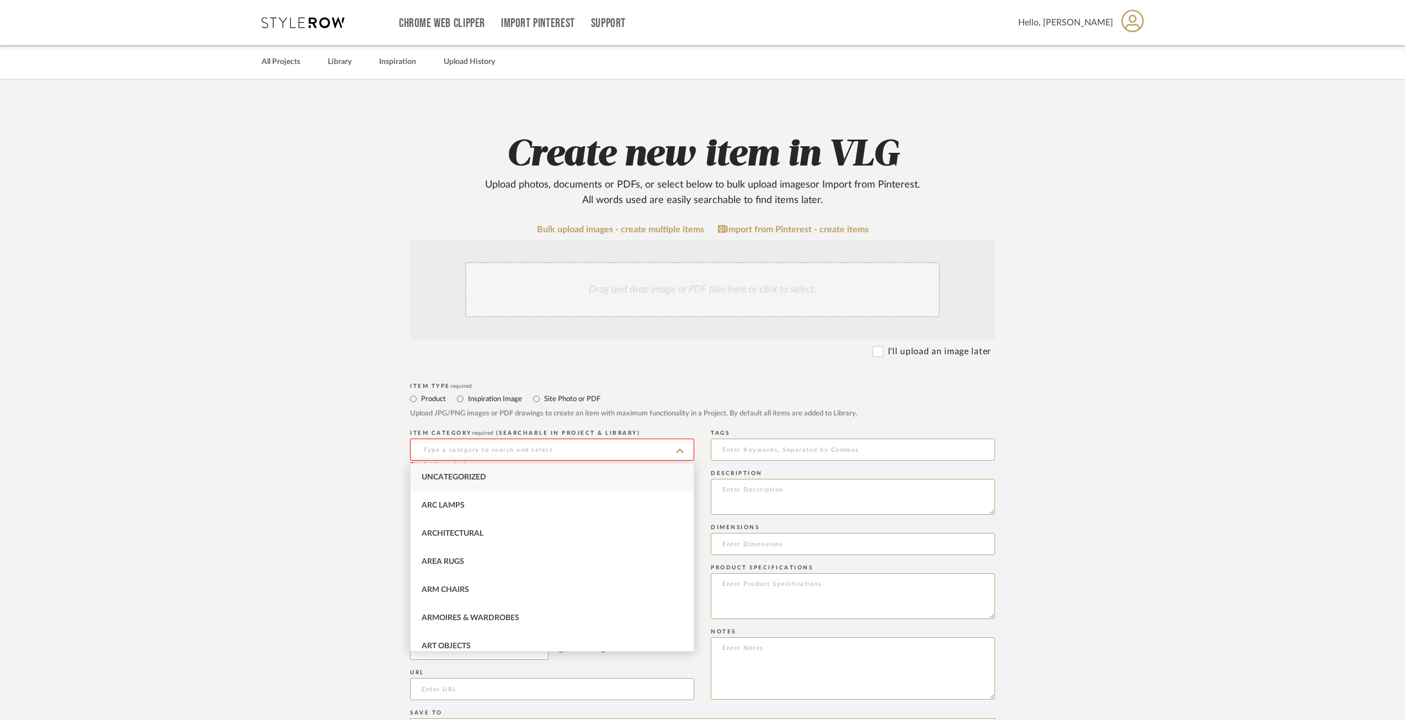
click at [479, 476] on span "Uncategorized" at bounding box center [454, 477] width 65 height 8
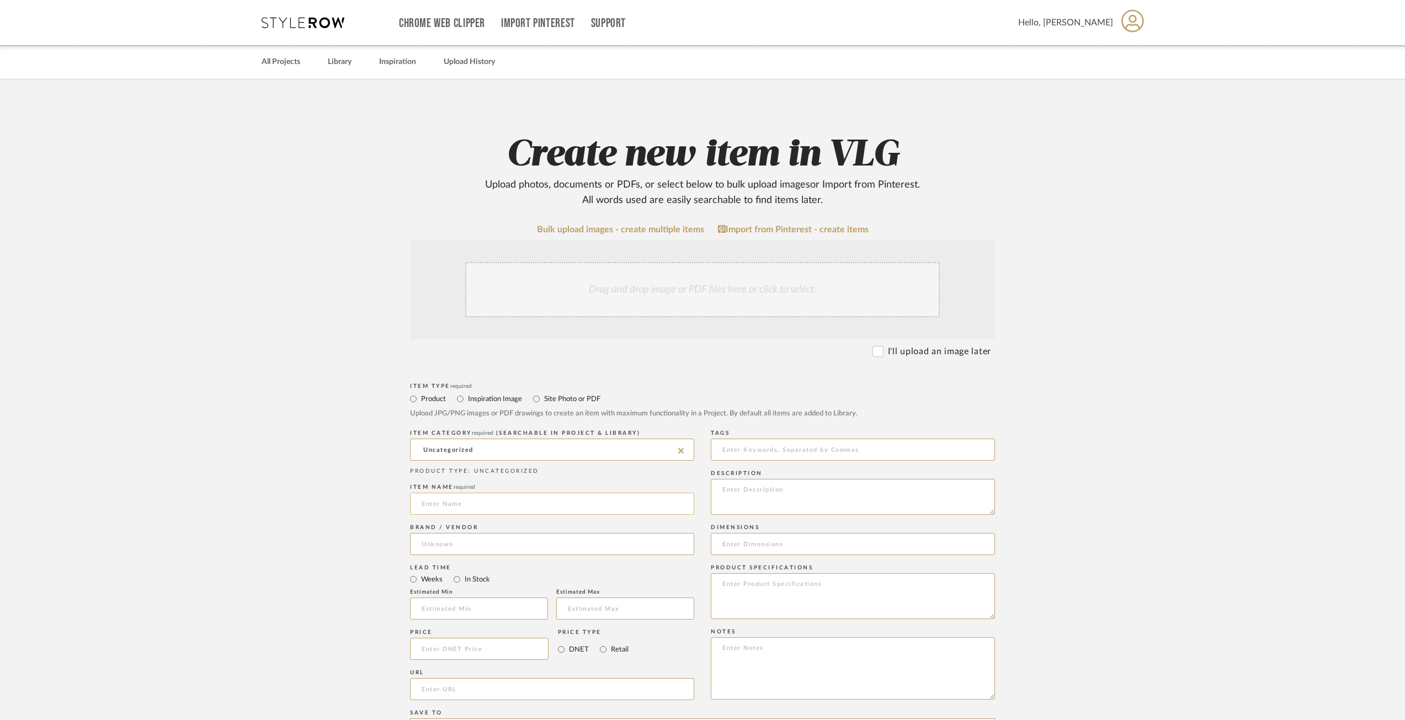
drag, startPoint x: 460, startPoint y: 506, endPoint x: 454, endPoint y: 506, distance: 5.5
click at [458, 506] on input at bounding box center [552, 504] width 284 height 22
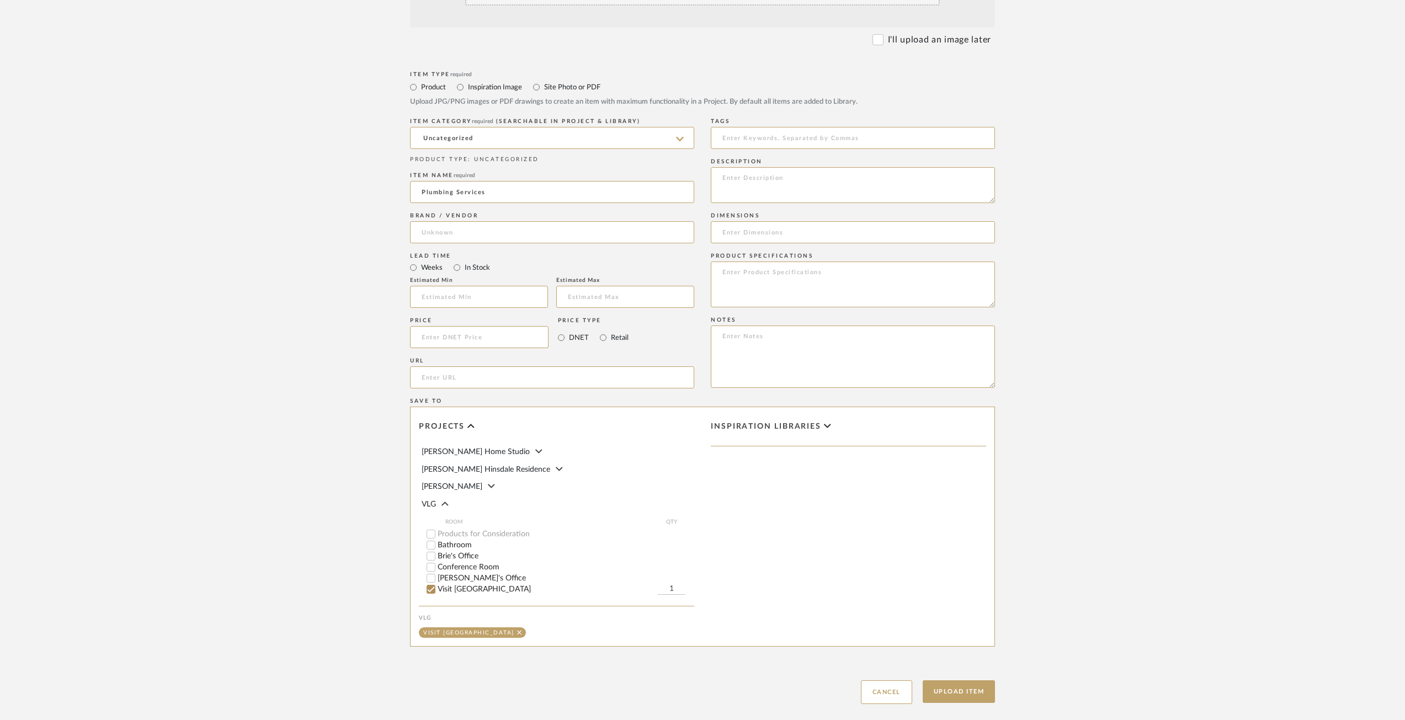
scroll to position [374, 0]
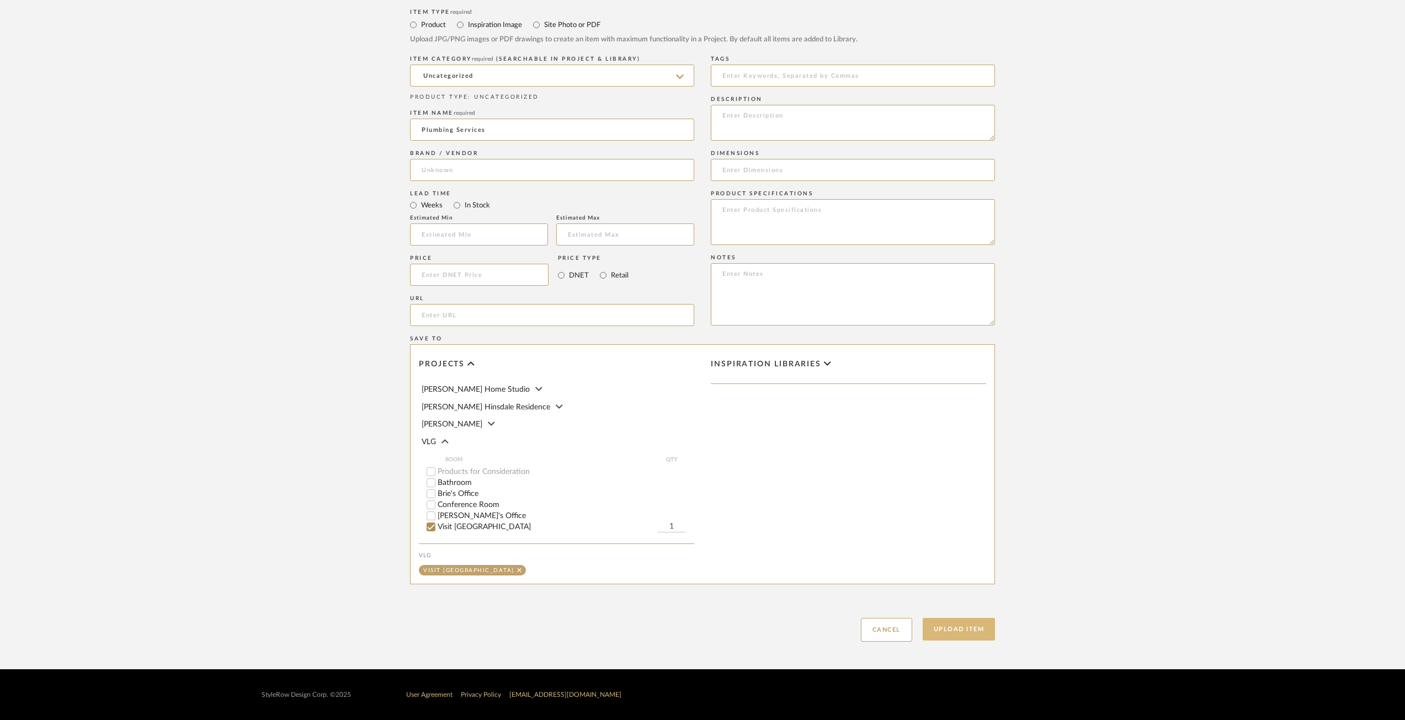
click at [950, 627] on button "Upload Item" at bounding box center [959, 629] width 73 height 23
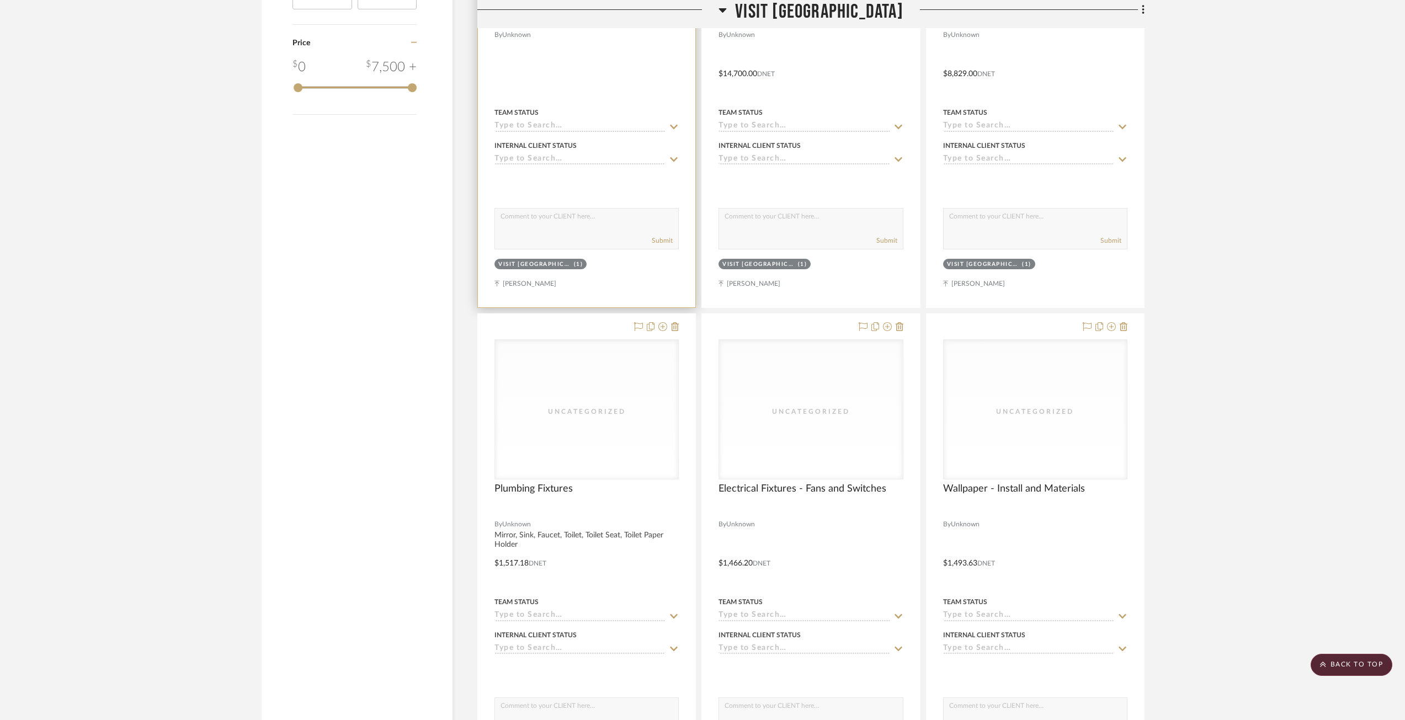
scroll to position [701, 0]
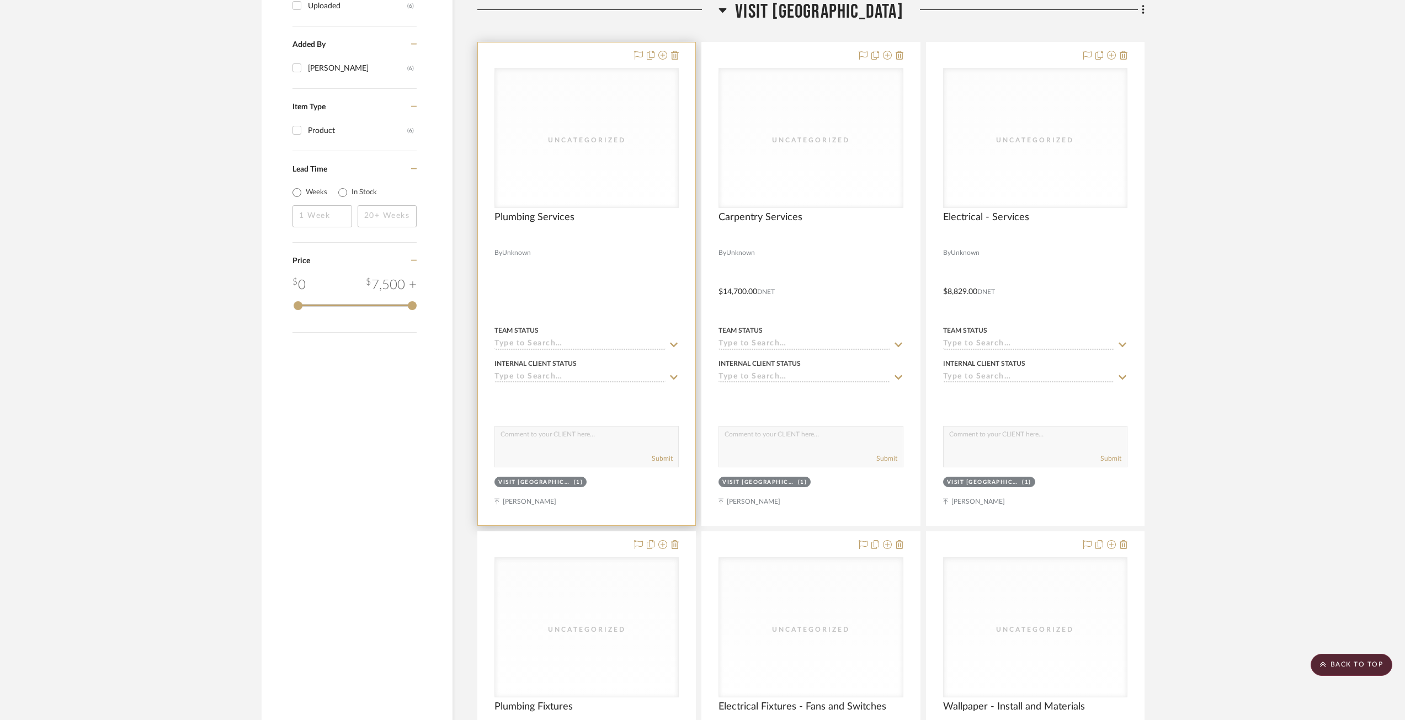
click at [600, 227] on div "Plumbing Services" at bounding box center [586, 223] width 184 height 24
click at [589, 176] on div "Uncategorized" at bounding box center [586, 137] width 183 height 139
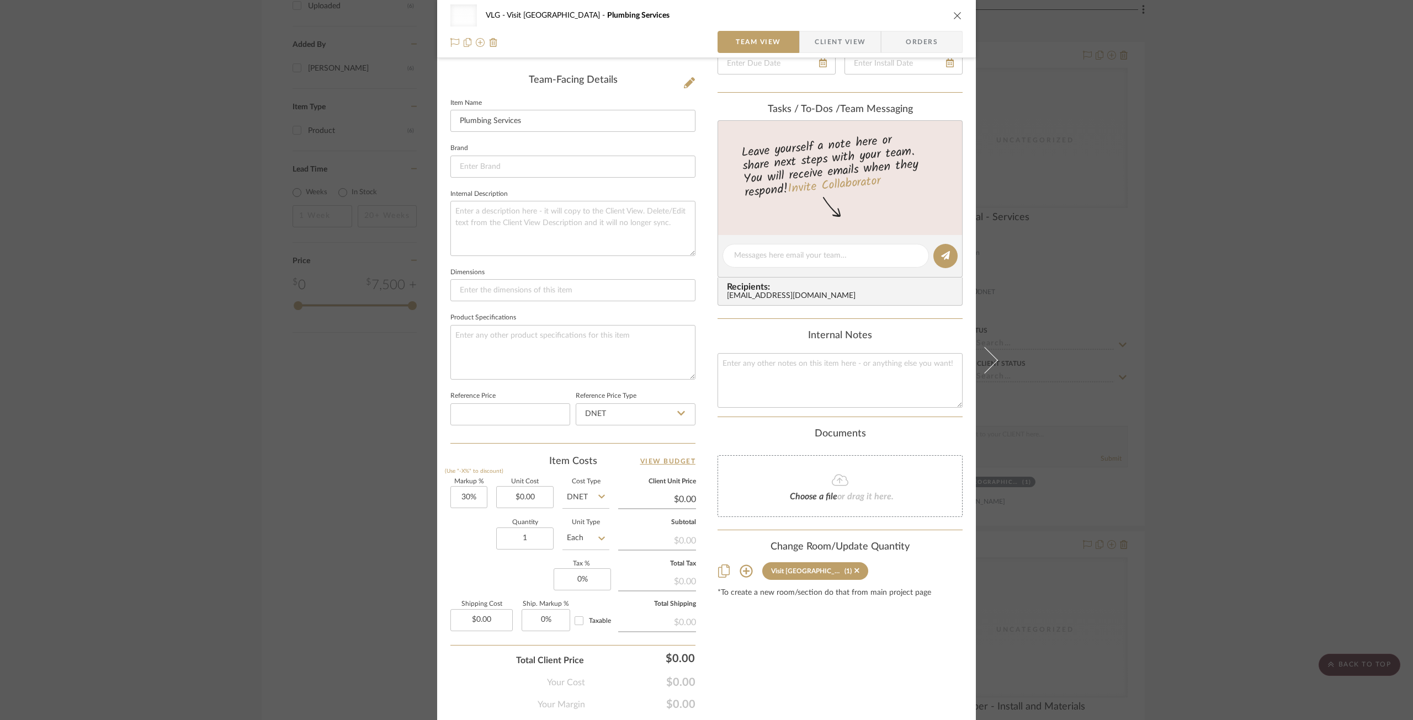
scroll to position [276, 0]
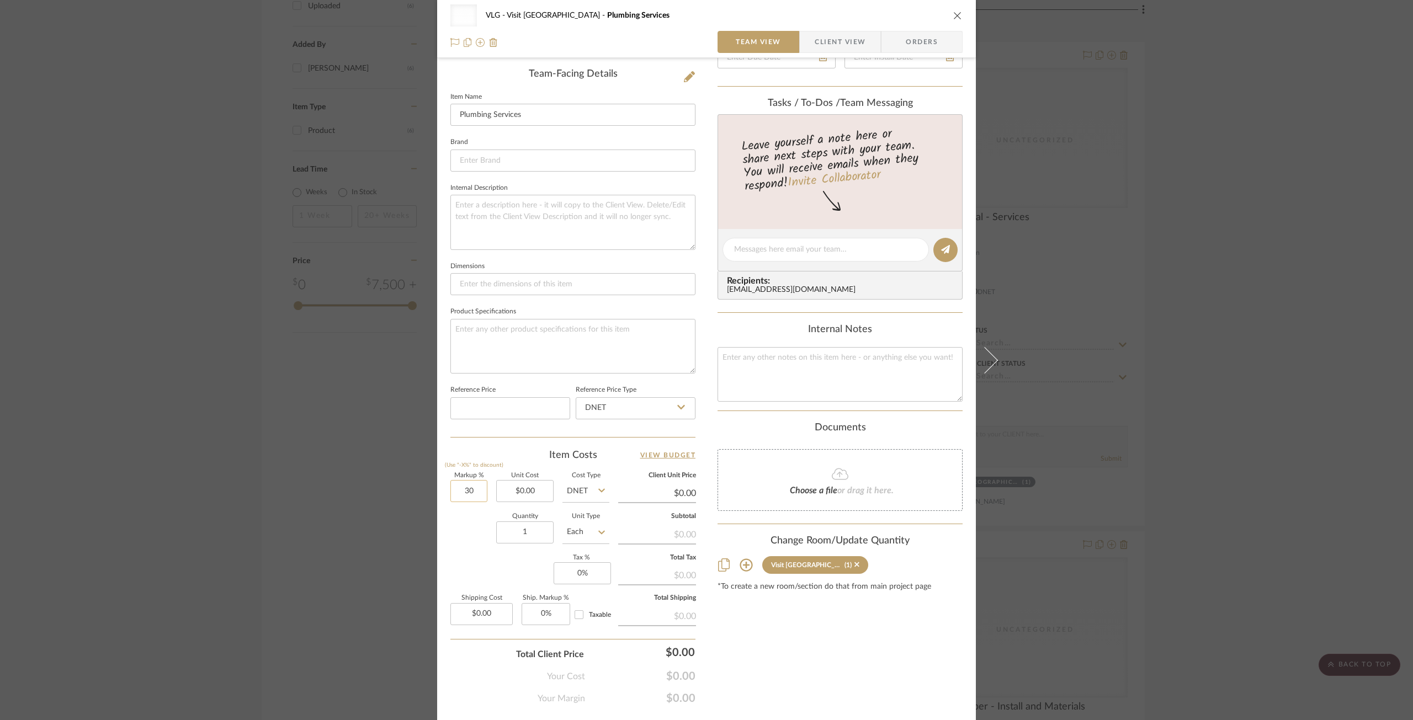
click at [470, 494] on input "30" at bounding box center [468, 491] width 37 height 22
click at [540, 493] on input "0.00" at bounding box center [524, 491] width 57 height 22
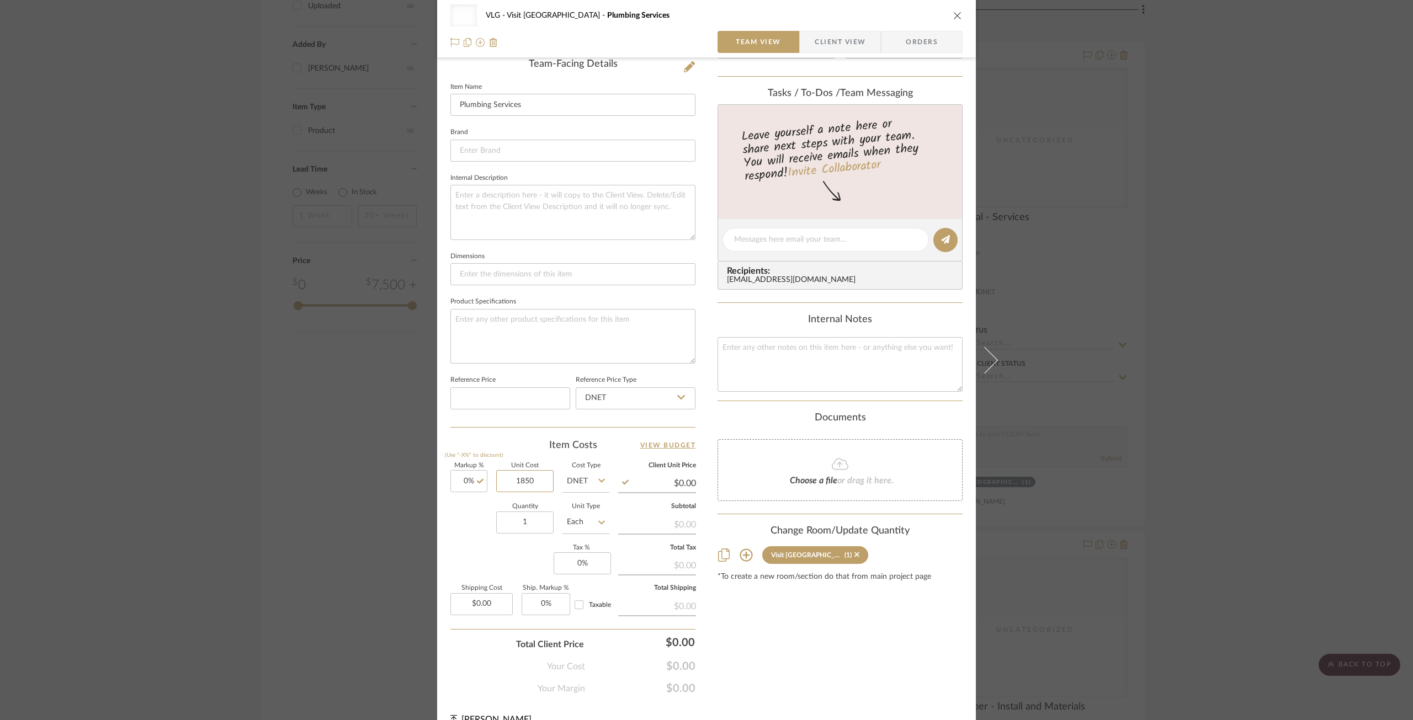
scroll to position [305, 0]
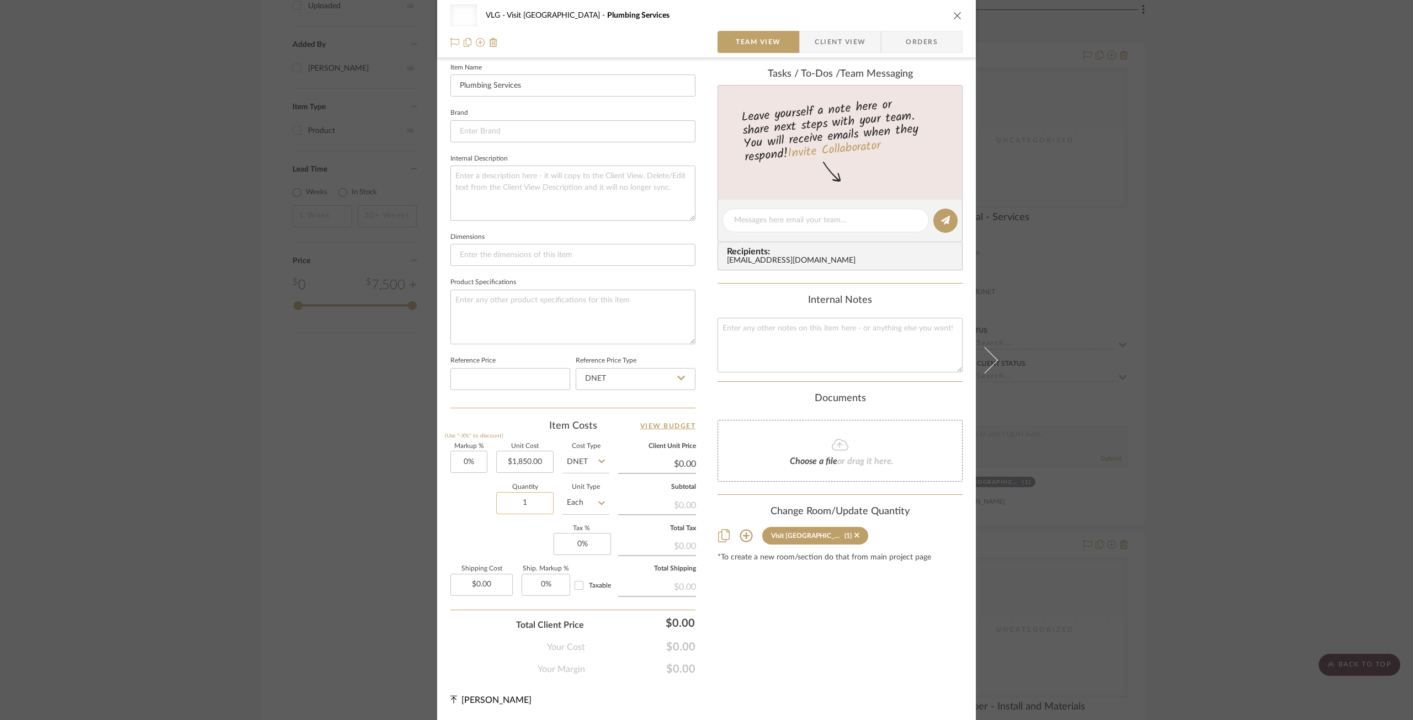
click at [522, 508] on input "1" at bounding box center [524, 503] width 57 height 22
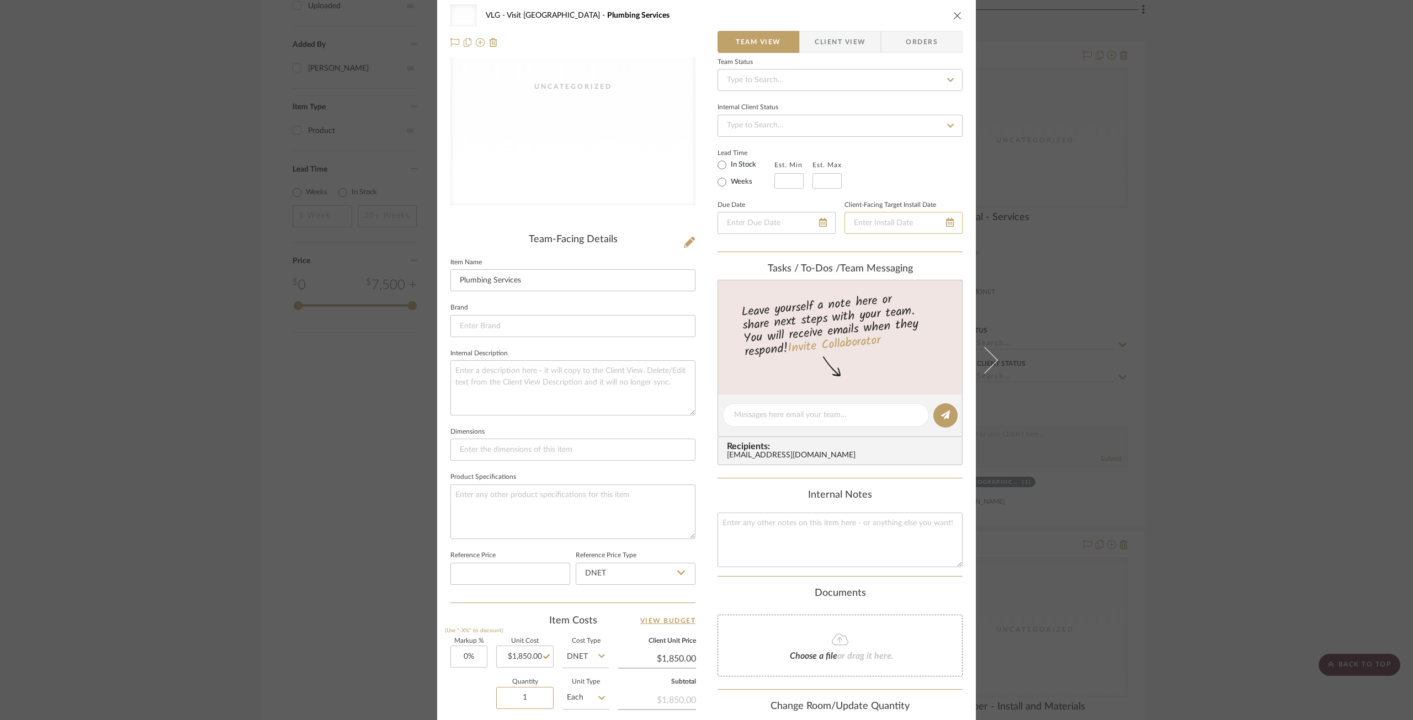
scroll to position [0, 0]
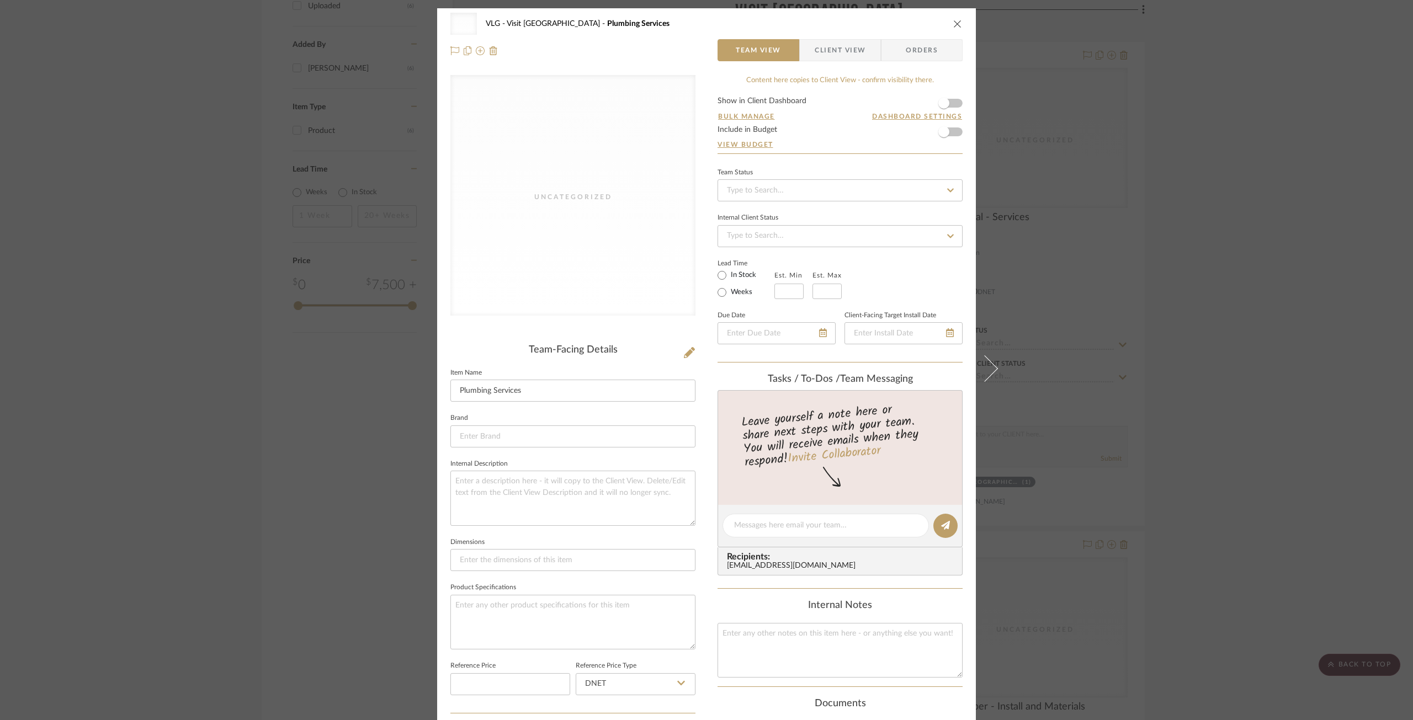
click at [948, 22] on div "Uncategorized VLG Visit [GEOGRAPHIC_DATA] Plumbing Services" at bounding box center [706, 24] width 512 height 22
click at [953, 22] on icon "close" at bounding box center [957, 23] width 9 height 9
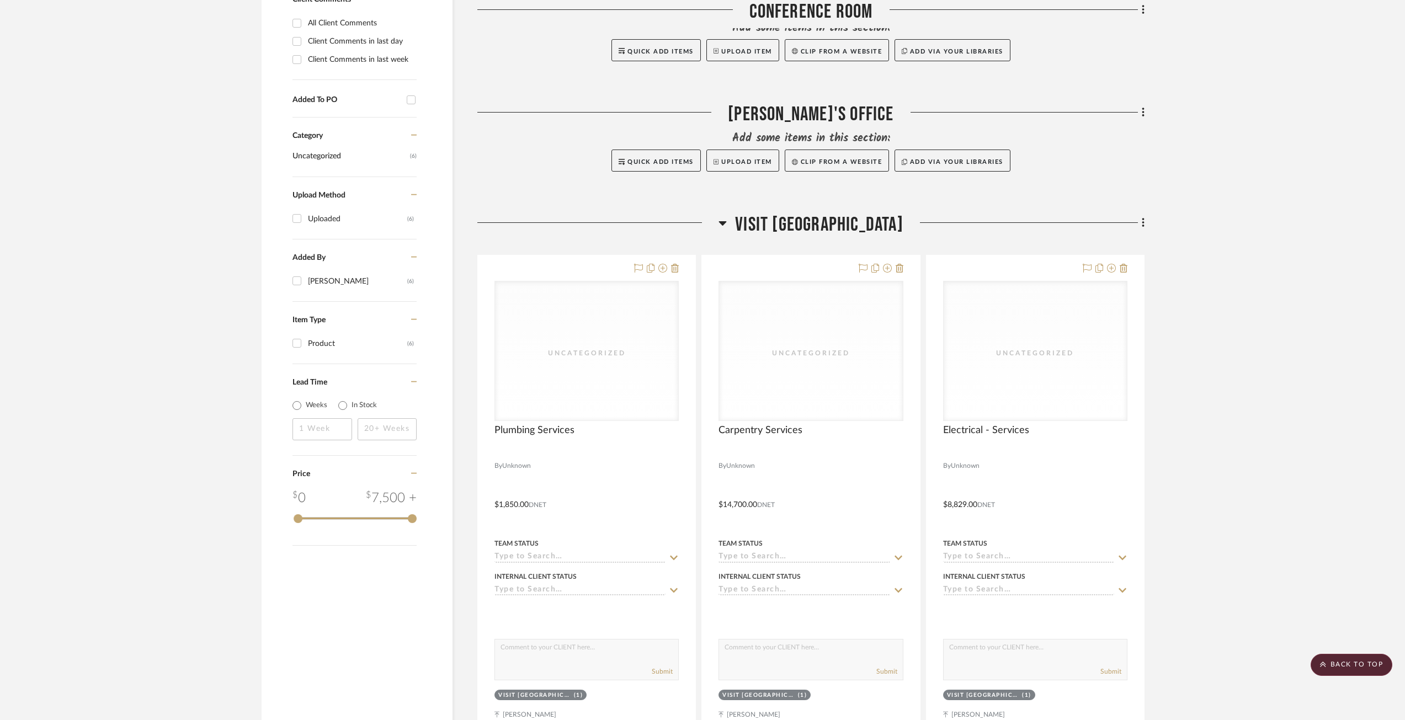
scroll to position [370, 0]
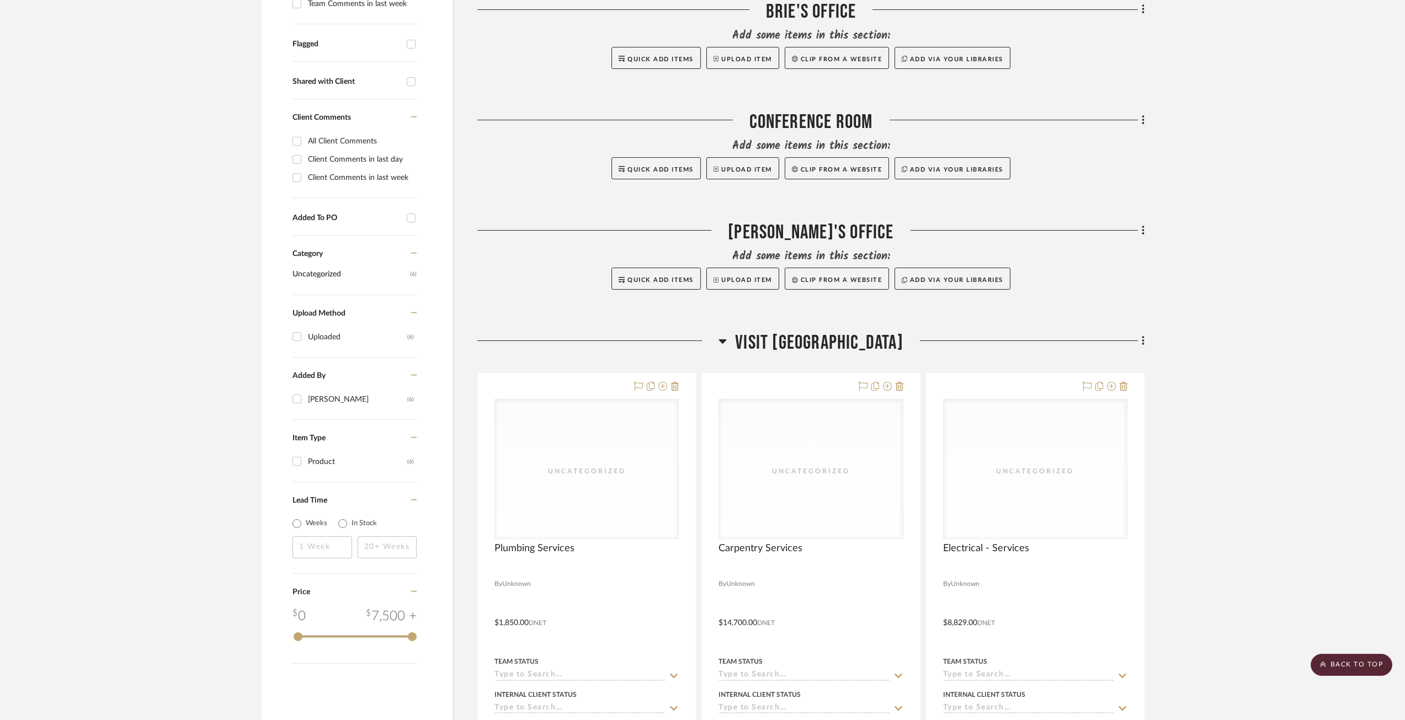
click at [1149, 340] on div "Filter by keyword, category or name prior to exporting to Excel or Bulk Actions…" at bounding box center [702, 593] width 915 height 1551
click at [1145, 340] on icon at bounding box center [1143, 341] width 3 height 12
click at [1095, 368] on span "Add New Item" at bounding box center [1086, 364] width 49 height 9
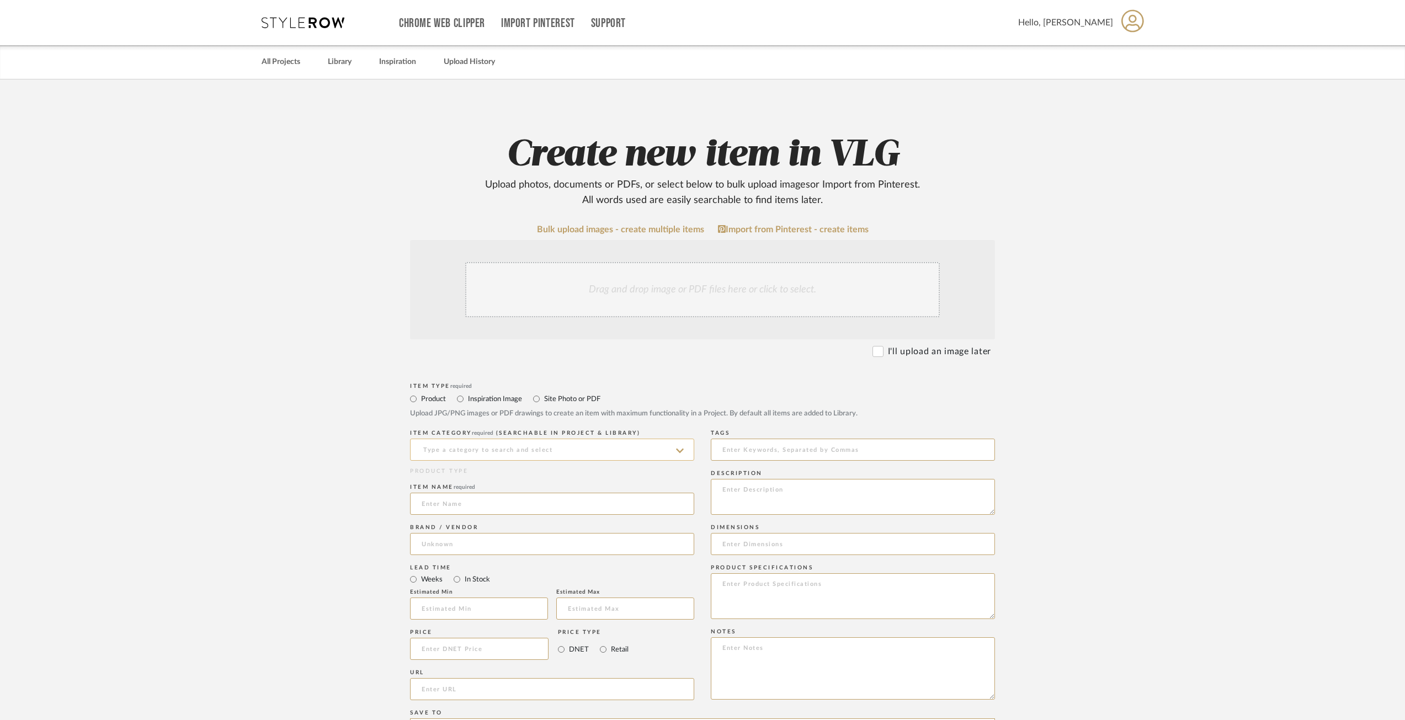
click at [530, 445] on input at bounding box center [552, 450] width 284 height 22
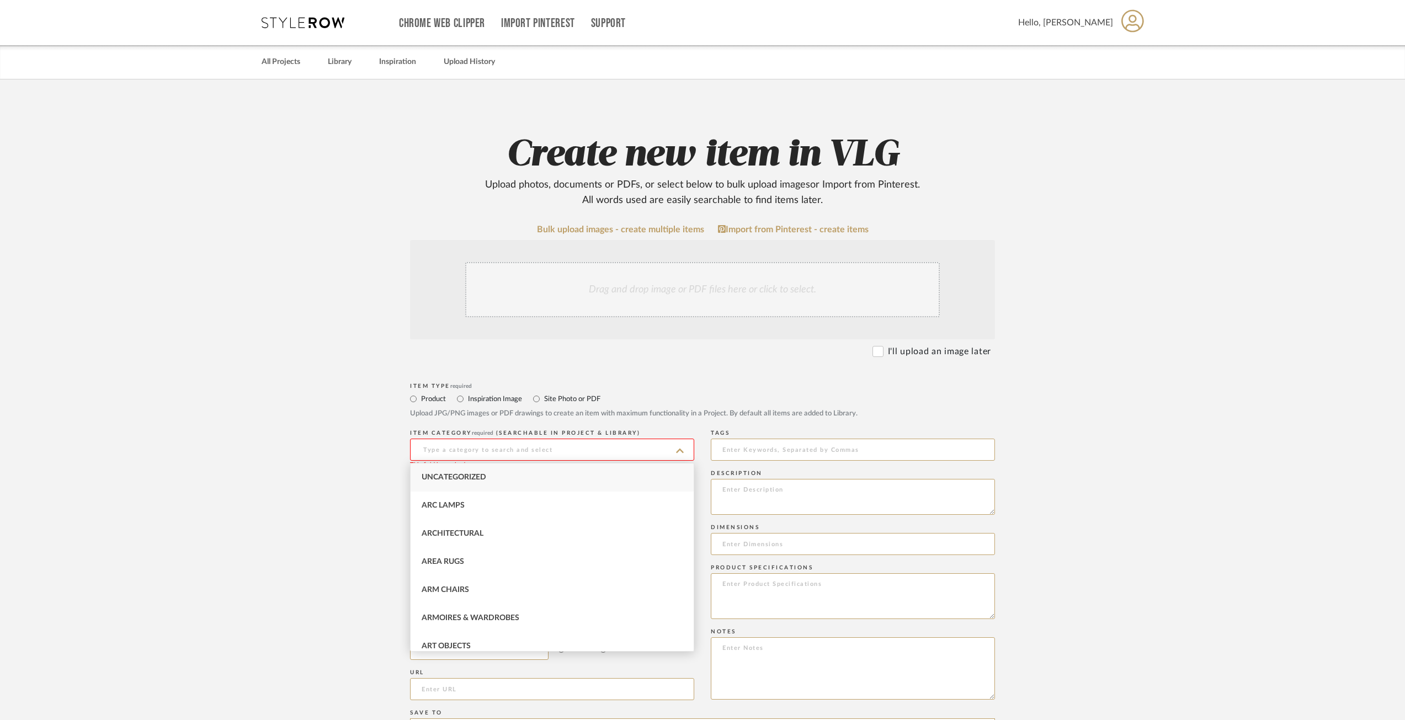
click at [489, 480] on div "Uncategorized" at bounding box center [552, 478] width 283 height 28
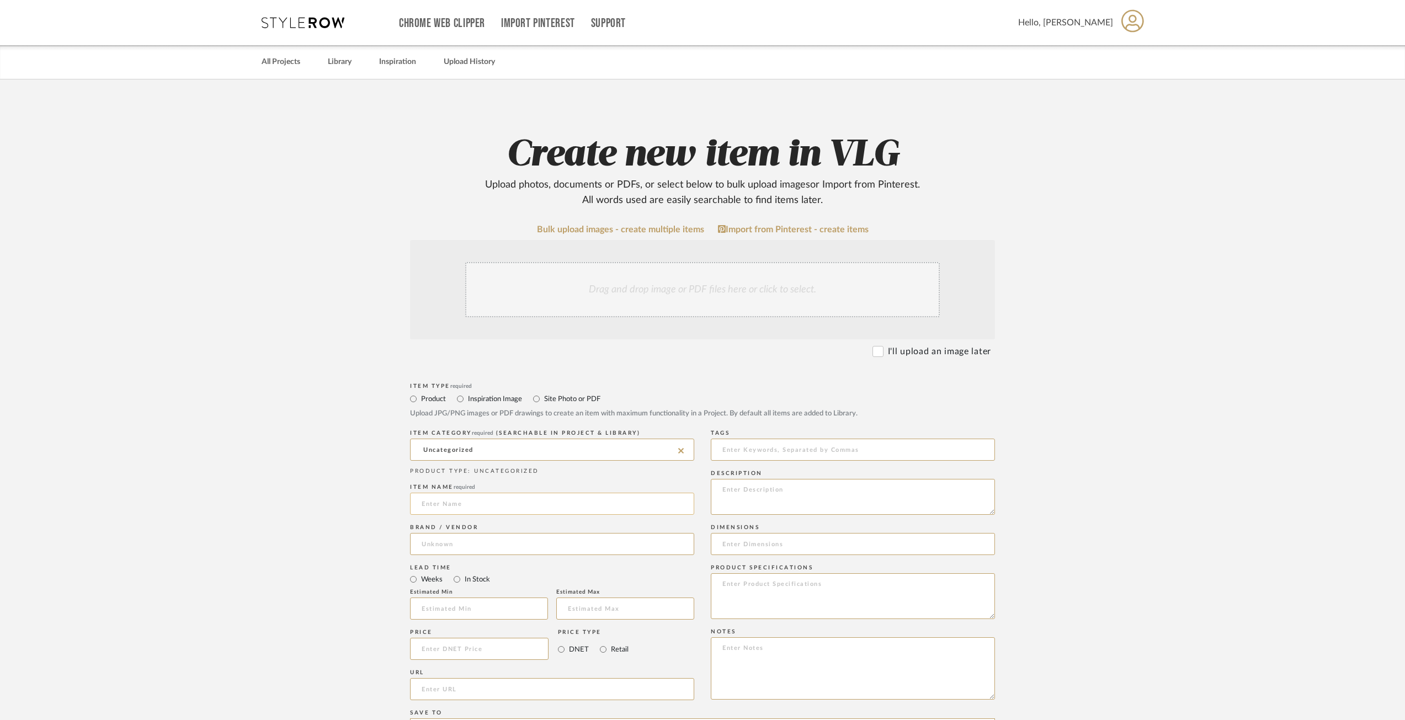
click at [468, 509] on input at bounding box center [552, 504] width 284 height 22
drag, startPoint x: 397, startPoint y: 627, endPoint x: 378, endPoint y: 691, distance: 66.7
drag, startPoint x: 378, startPoint y: 691, endPoint x: 396, endPoint y: 522, distance: 170.9
click at [295, 522] on upload-items "Create new item in VLG Upload photos, documents or PDFs, or select below to bul…" at bounding box center [702, 561] width 1405 height 964
click at [454, 513] on input at bounding box center [552, 504] width 284 height 22
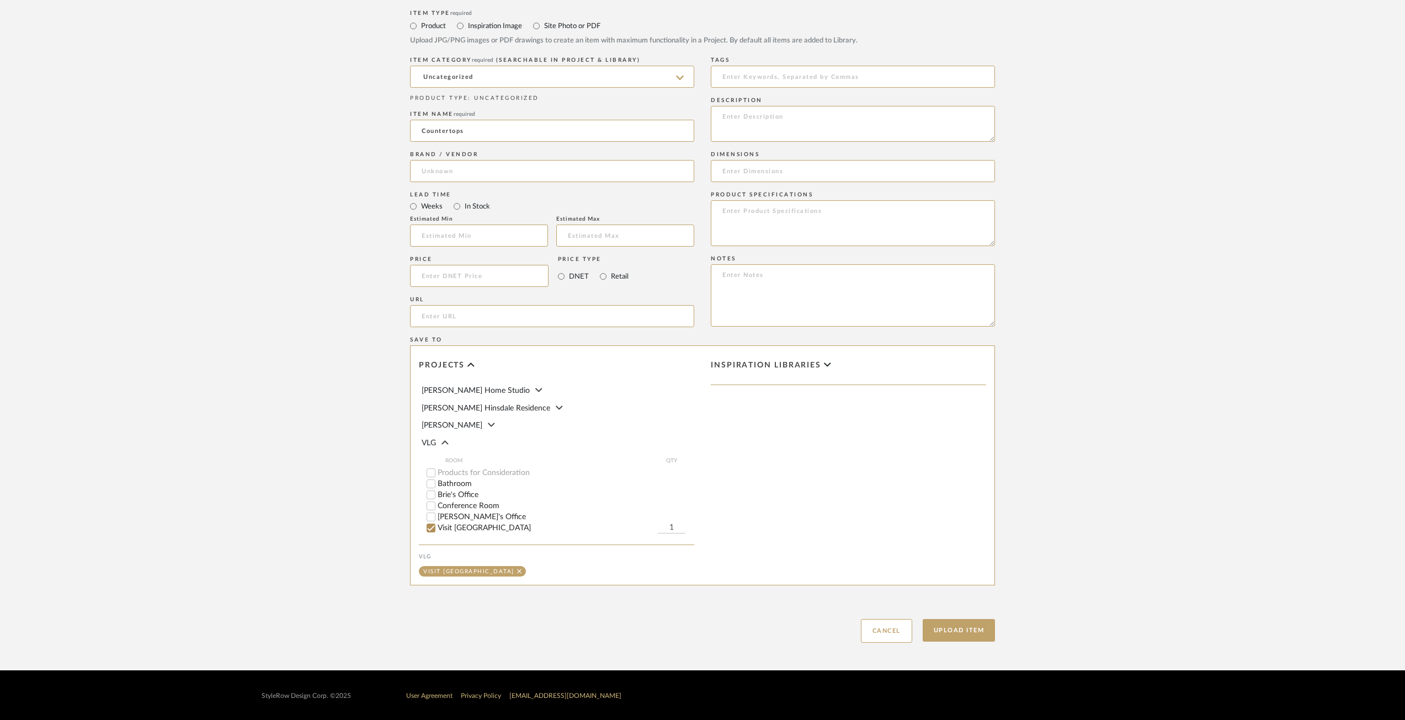
scroll to position [374, 0]
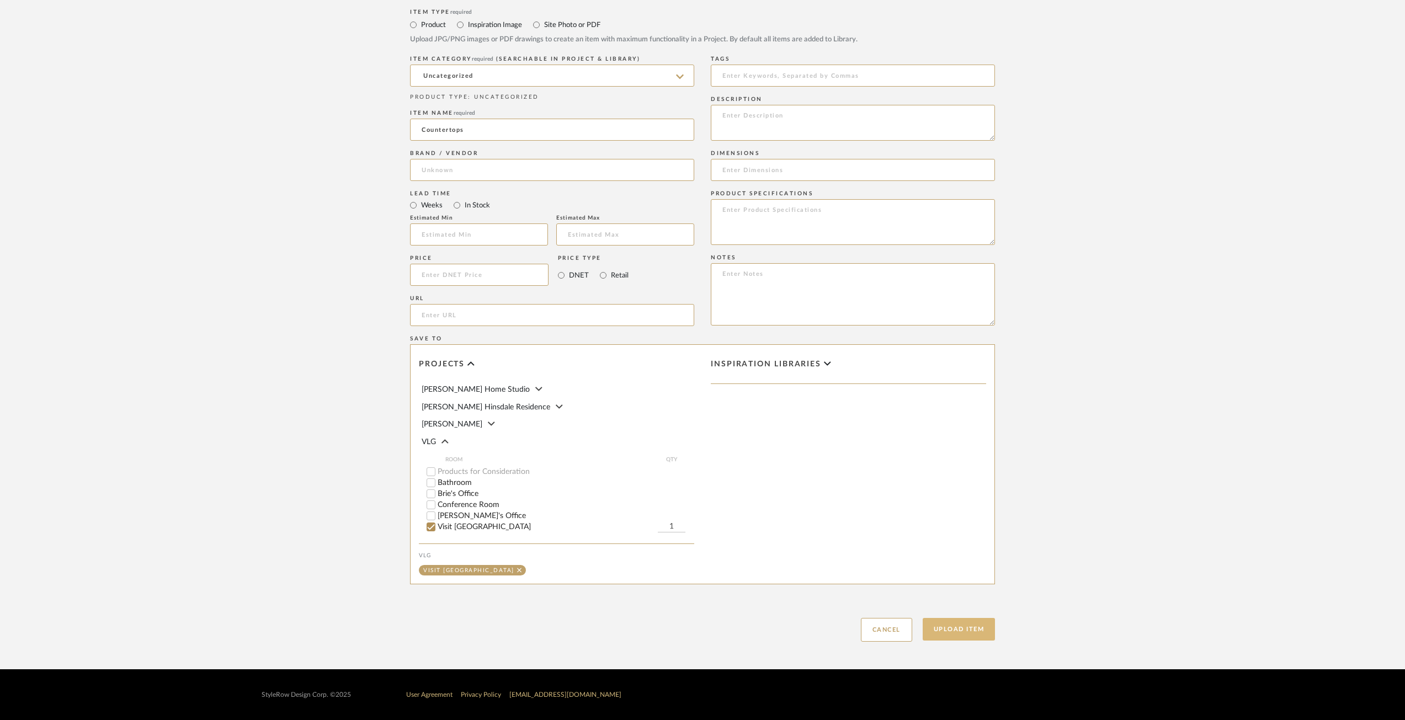
click at [982, 629] on button "Upload Item" at bounding box center [959, 629] width 73 height 23
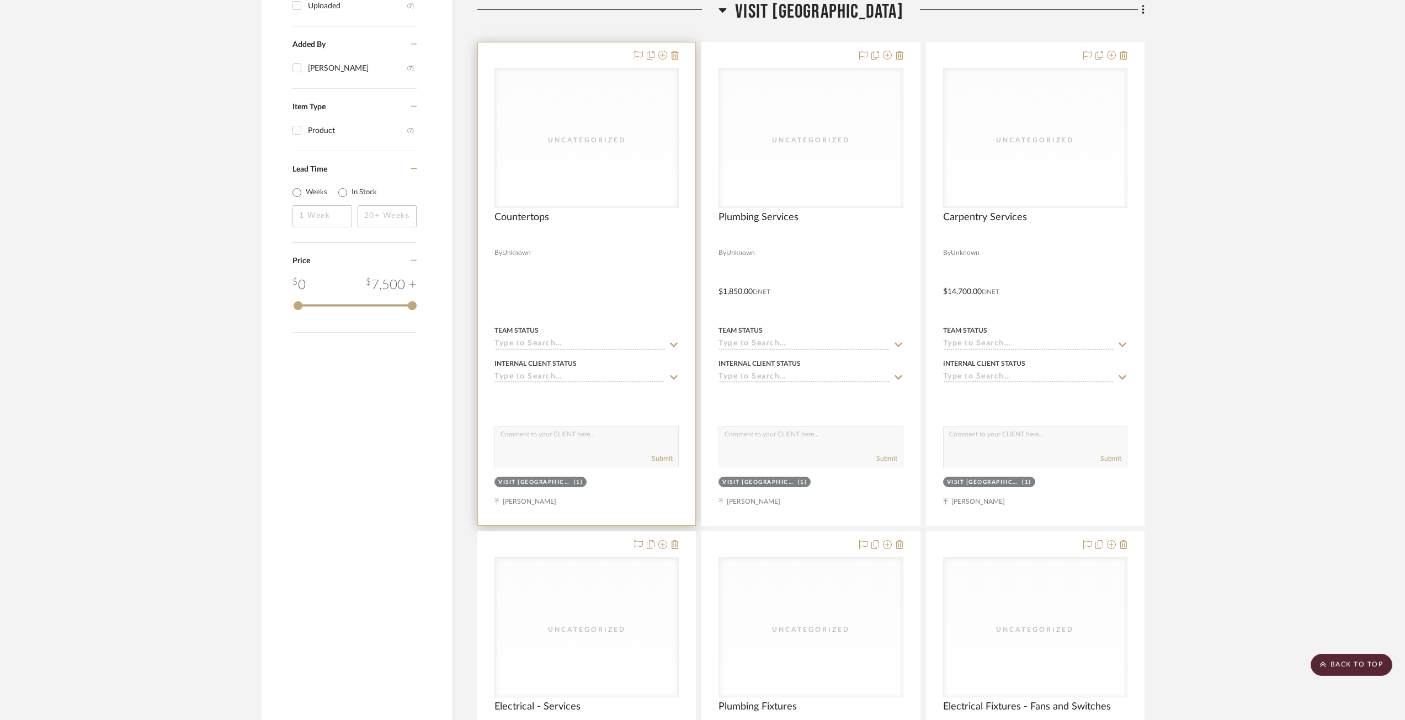
scroll to position [756, 0]
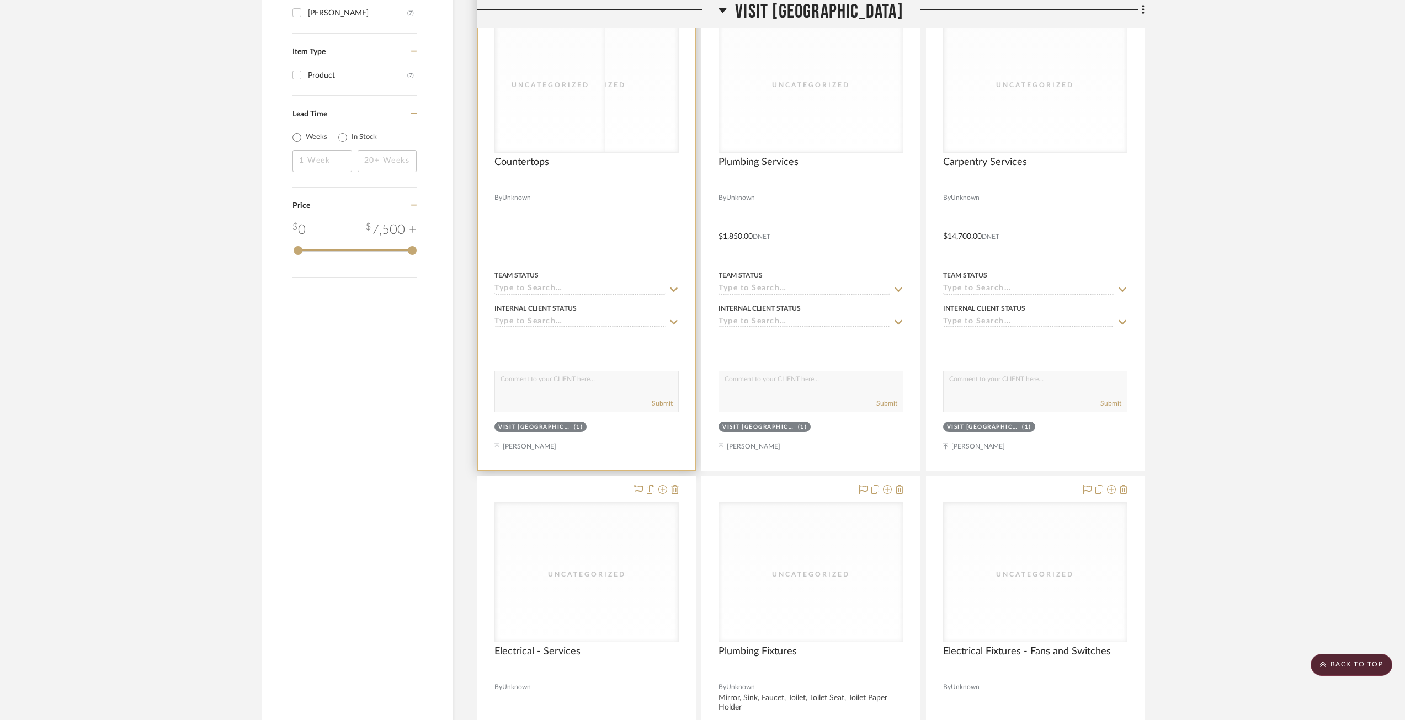
click at [527, 142] on div "Uncategorized" at bounding box center [586, 82] width 183 height 139
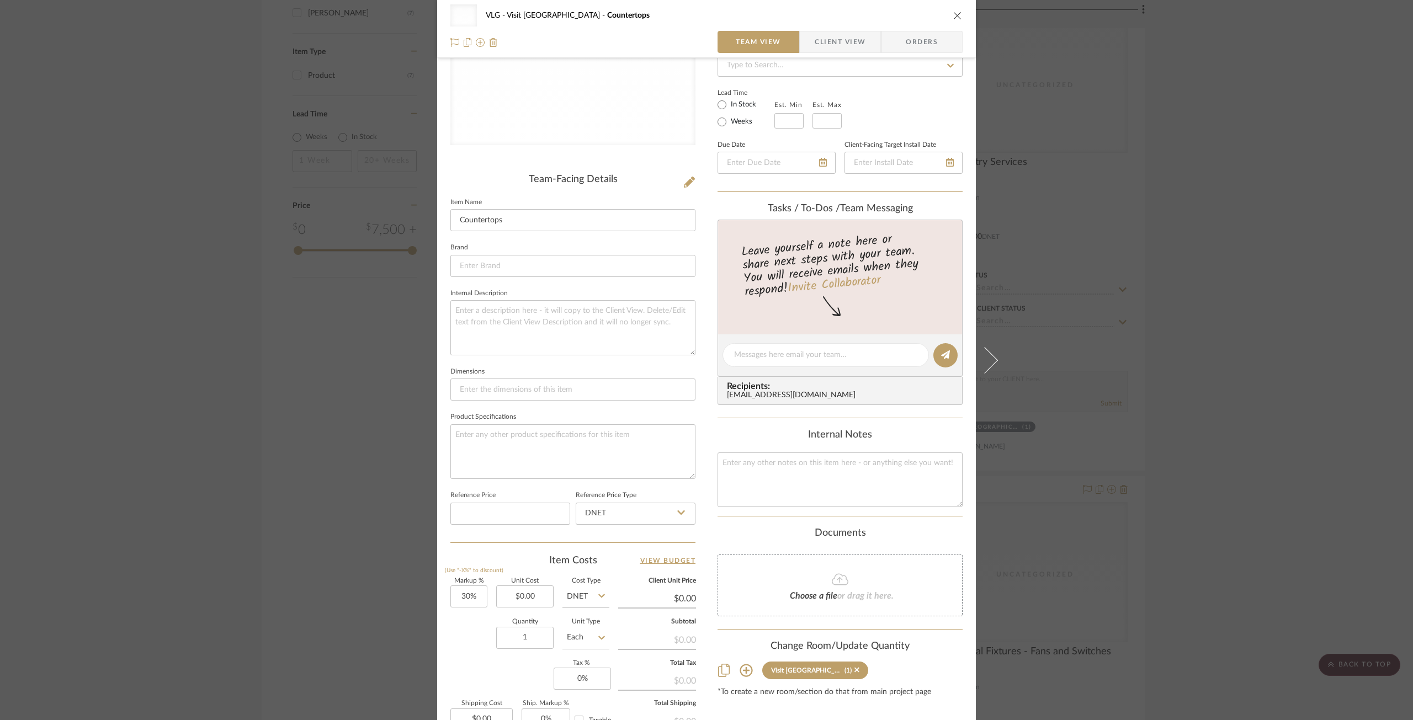
scroll to position [221, 0]
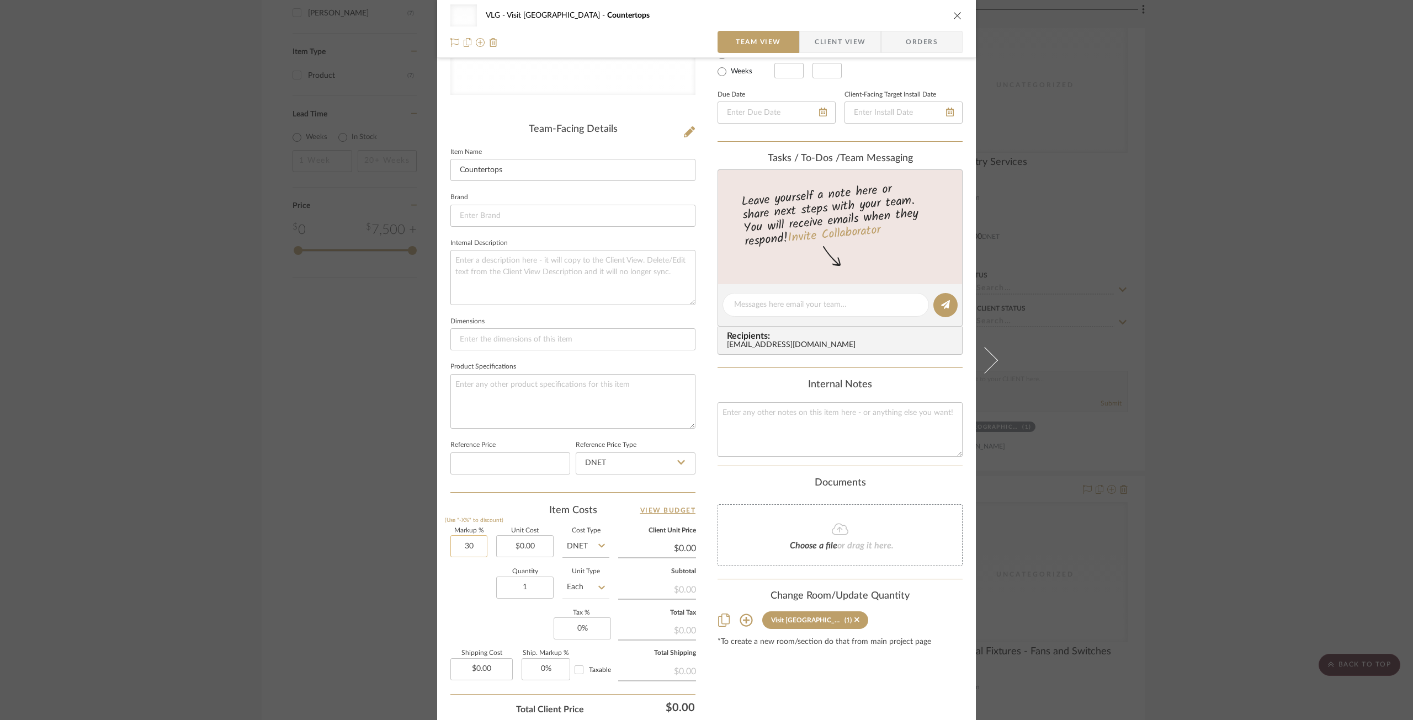
click at [471, 546] on input "30" at bounding box center [468, 546] width 37 height 22
click at [530, 540] on input "0.00" at bounding box center [524, 546] width 57 height 22
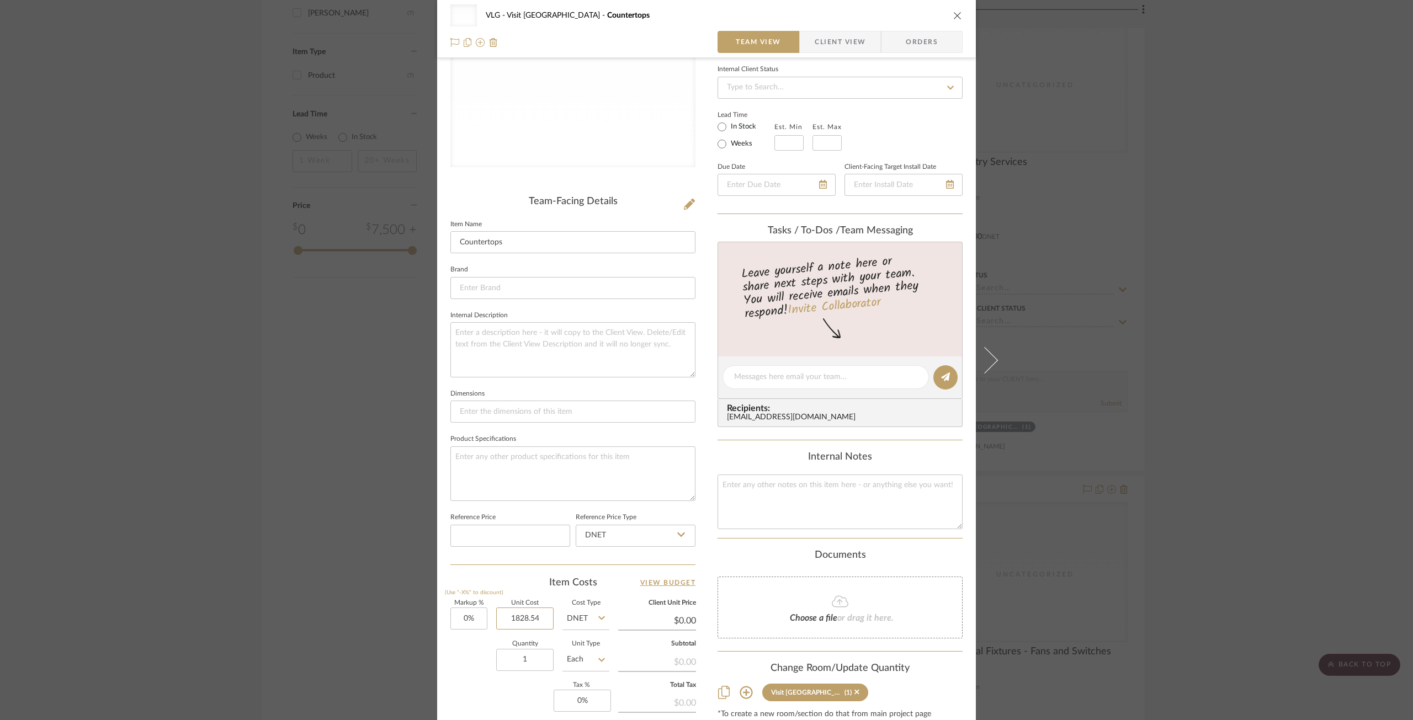
scroll to position [0, 0]
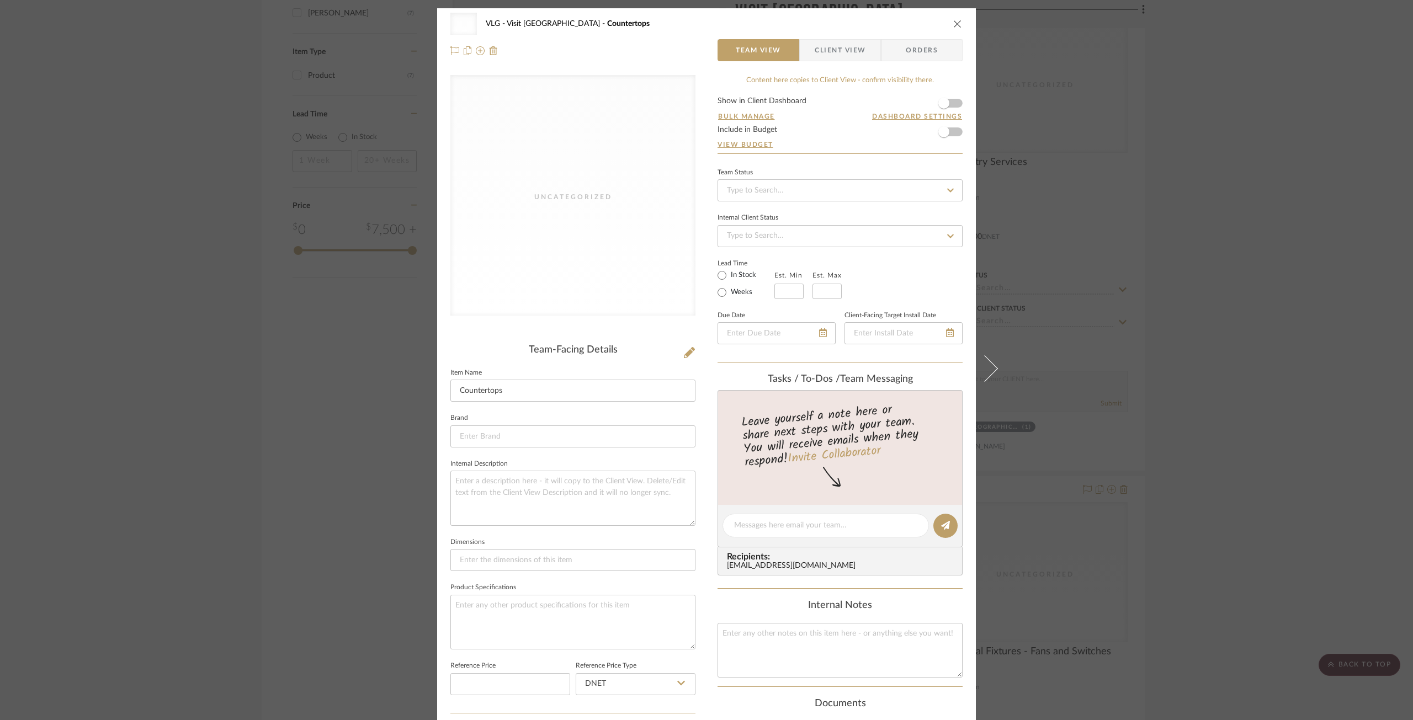
drag, startPoint x: 886, startPoint y: 78, endPoint x: 926, endPoint y: 92, distance: 41.9
drag, startPoint x: 926, startPoint y: 92, endPoint x: 570, endPoint y: 385, distance: 461.1
click at [571, 387] on input "Countertops" at bounding box center [572, 391] width 245 height 22
drag, startPoint x: 952, startPoint y: 22, endPoint x: 910, endPoint y: 46, distance: 48.7
click at [955, 21] on icon "close" at bounding box center [957, 23] width 9 height 9
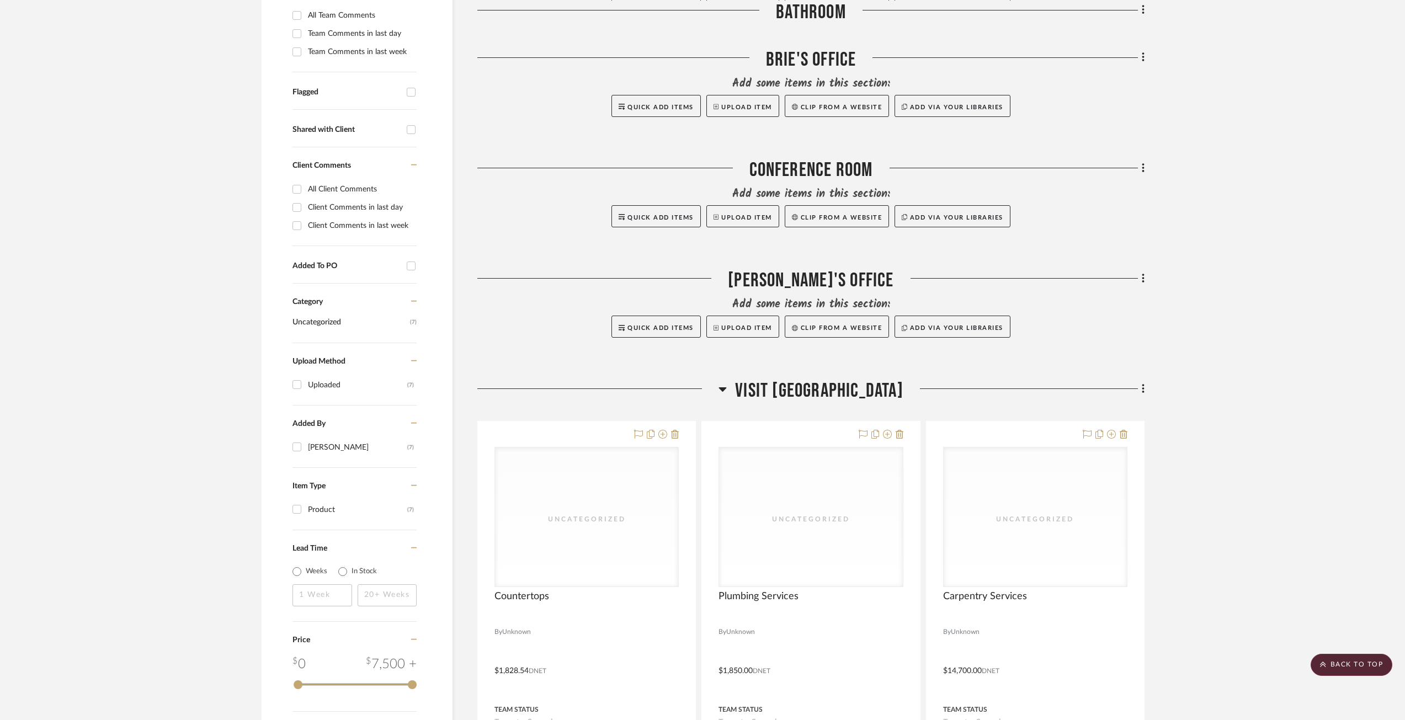
scroll to position [315, 0]
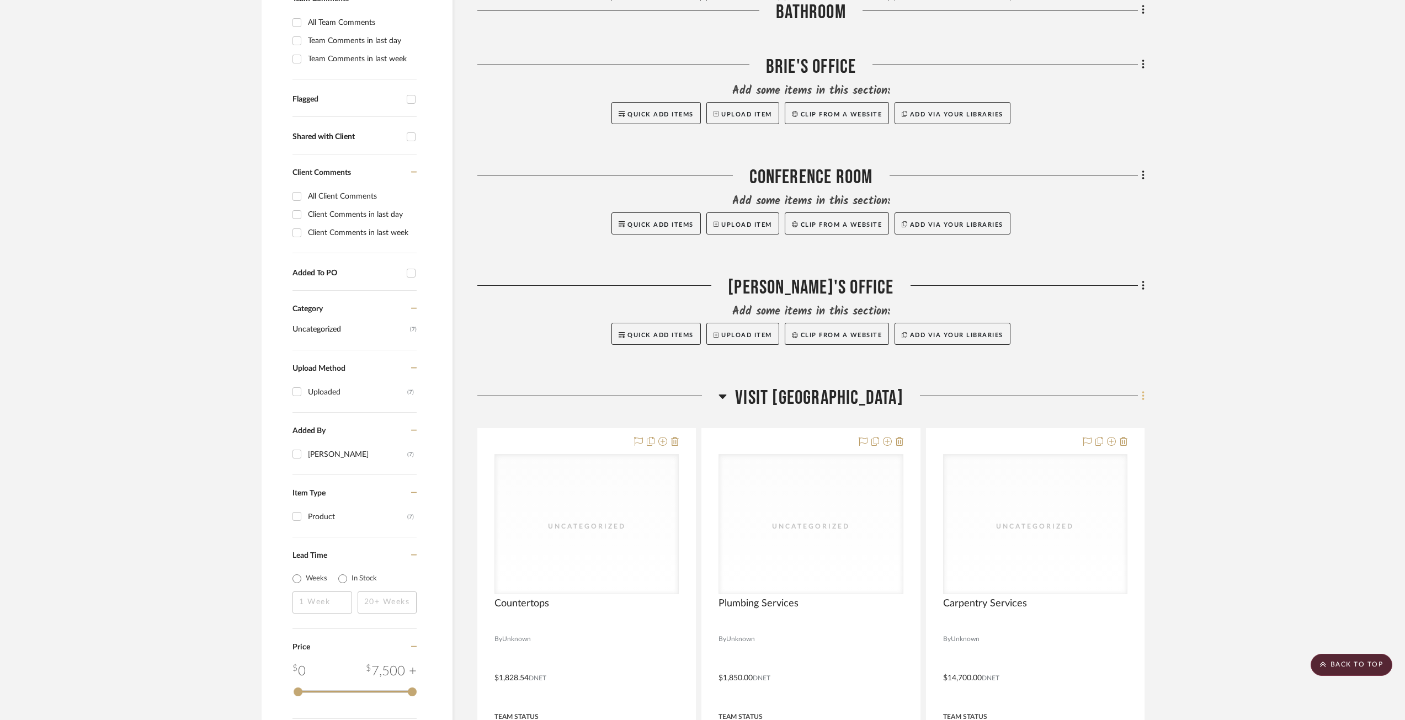
click at [1142, 392] on icon at bounding box center [1143, 396] width 3 height 12
click at [1116, 410] on button "Add New Item" at bounding box center [1093, 420] width 104 height 28
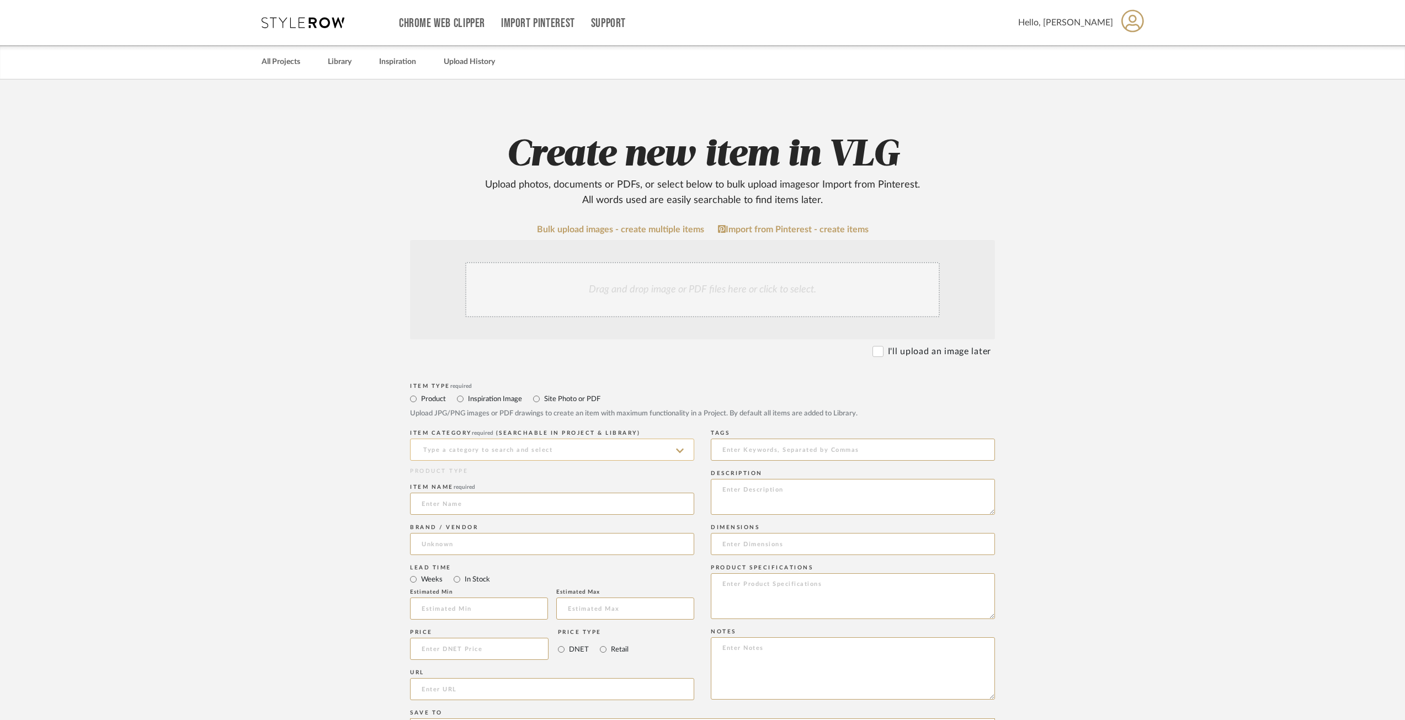
click at [501, 450] on input at bounding box center [552, 450] width 284 height 22
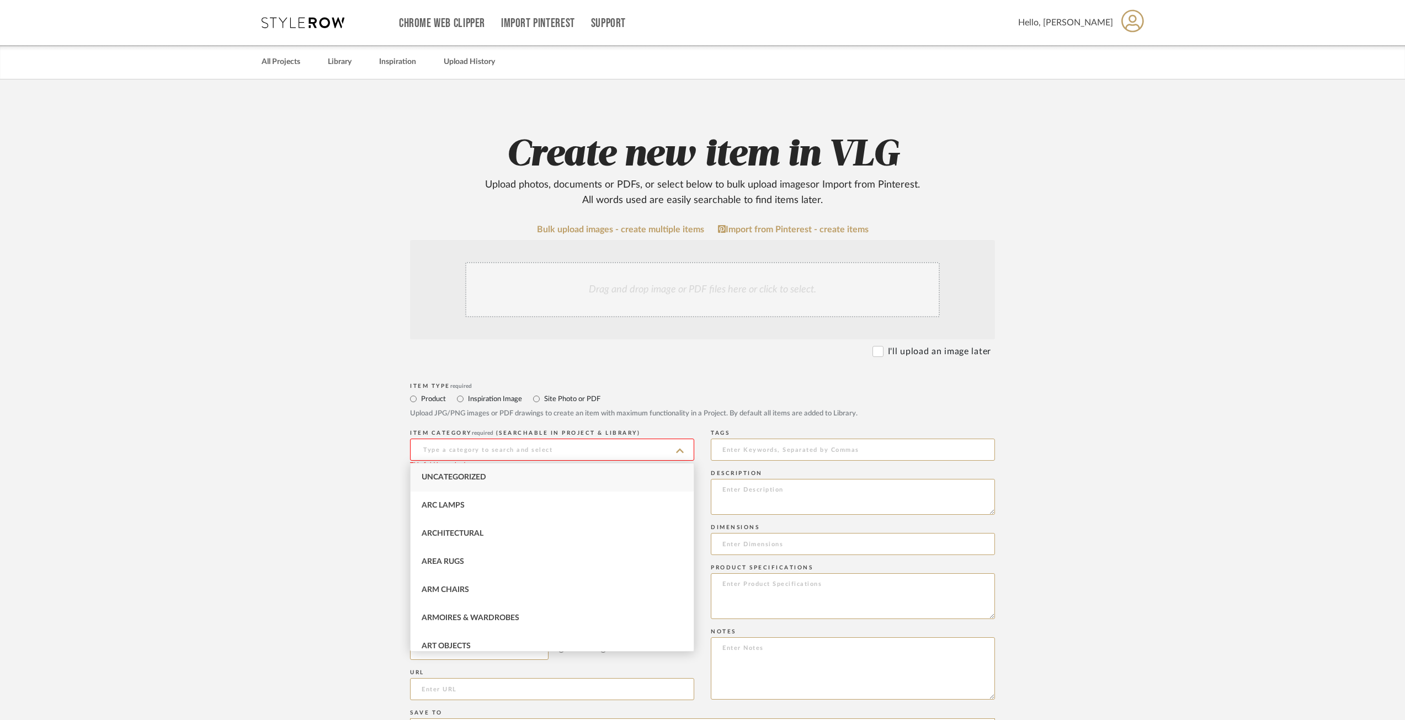
drag, startPoint x: 487, startPoint y: 480, endPoint x: 475, endPoint y: 485, distance: 12.9
click at [486, 480] on div "Uncategorized" at bounding box center [552, 478] width 283 height 28
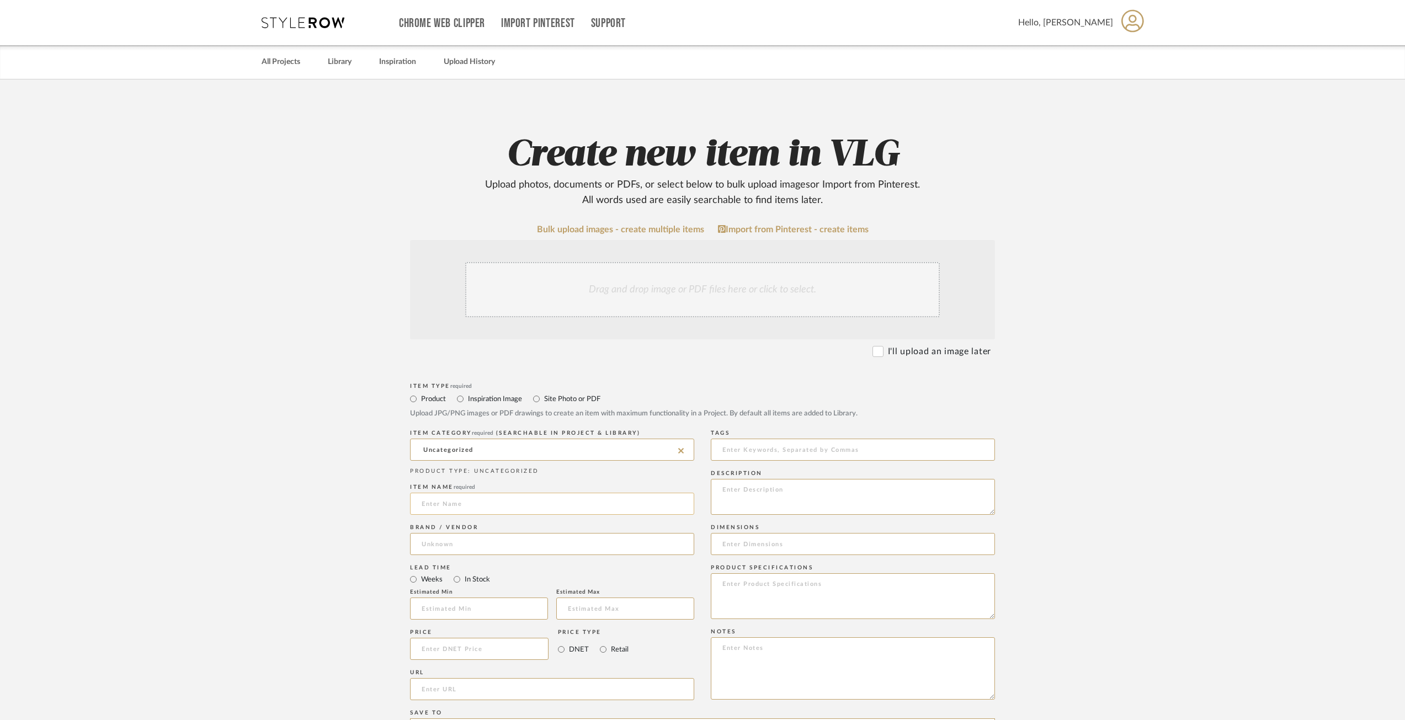
click at [451, 506] on input at bounding box center [552, 504] width 284 height 22
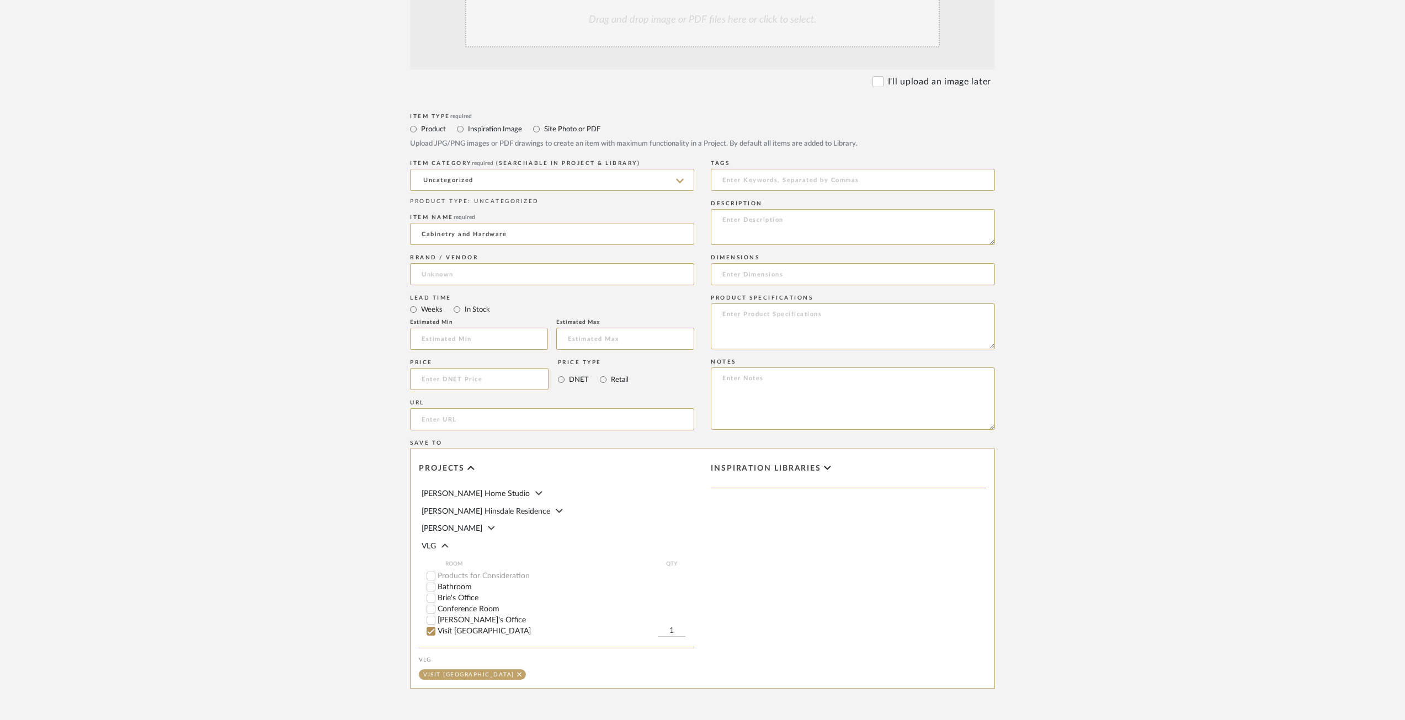
scroll to position [331, 0]
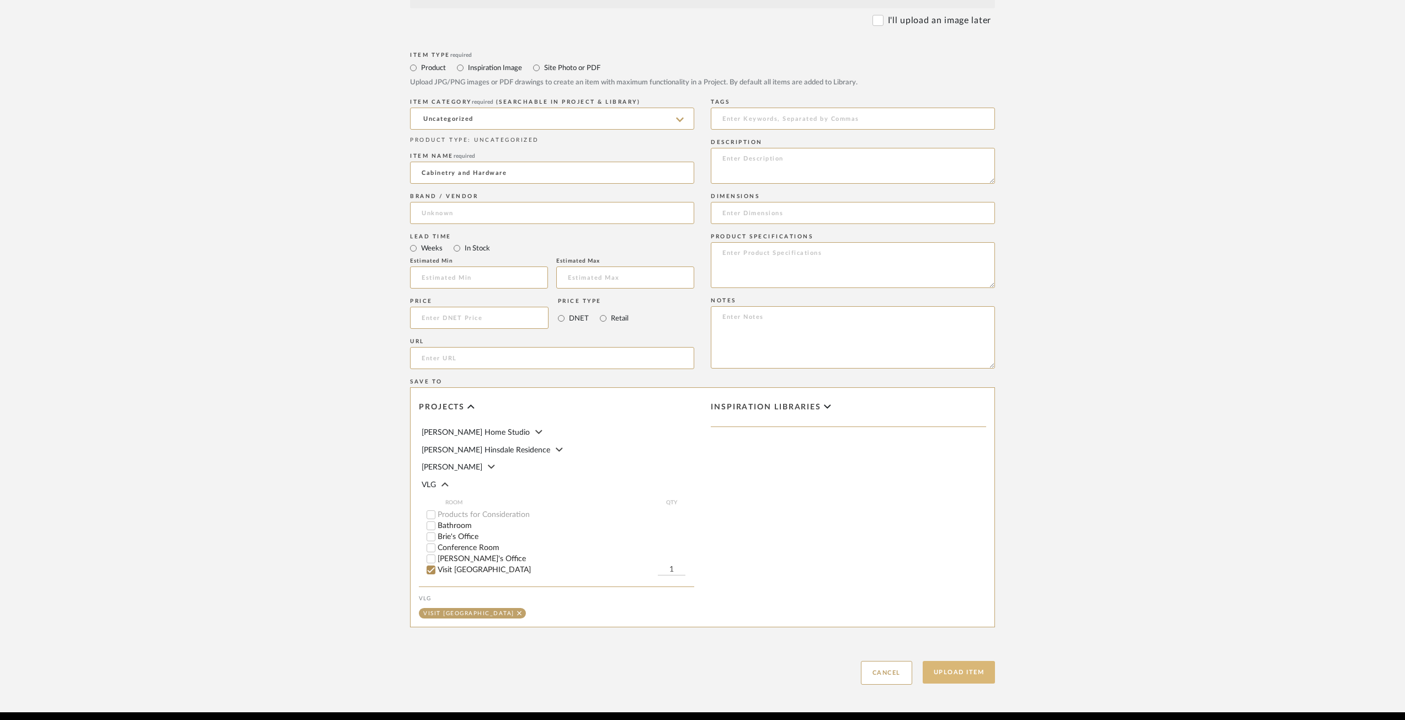
click at [959, 673] on button "Upload Item" at bounding box center [959, 672] width 73 height 23
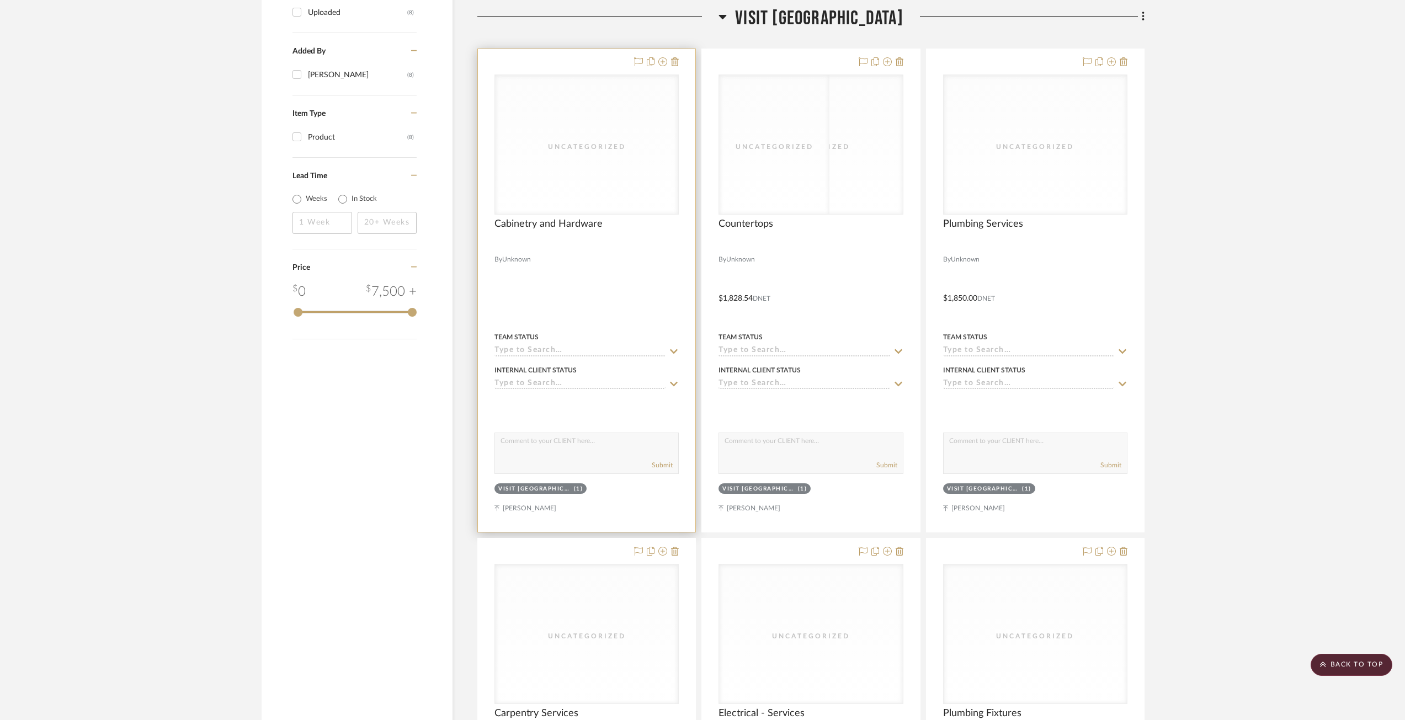
scroll to position [701, 0]
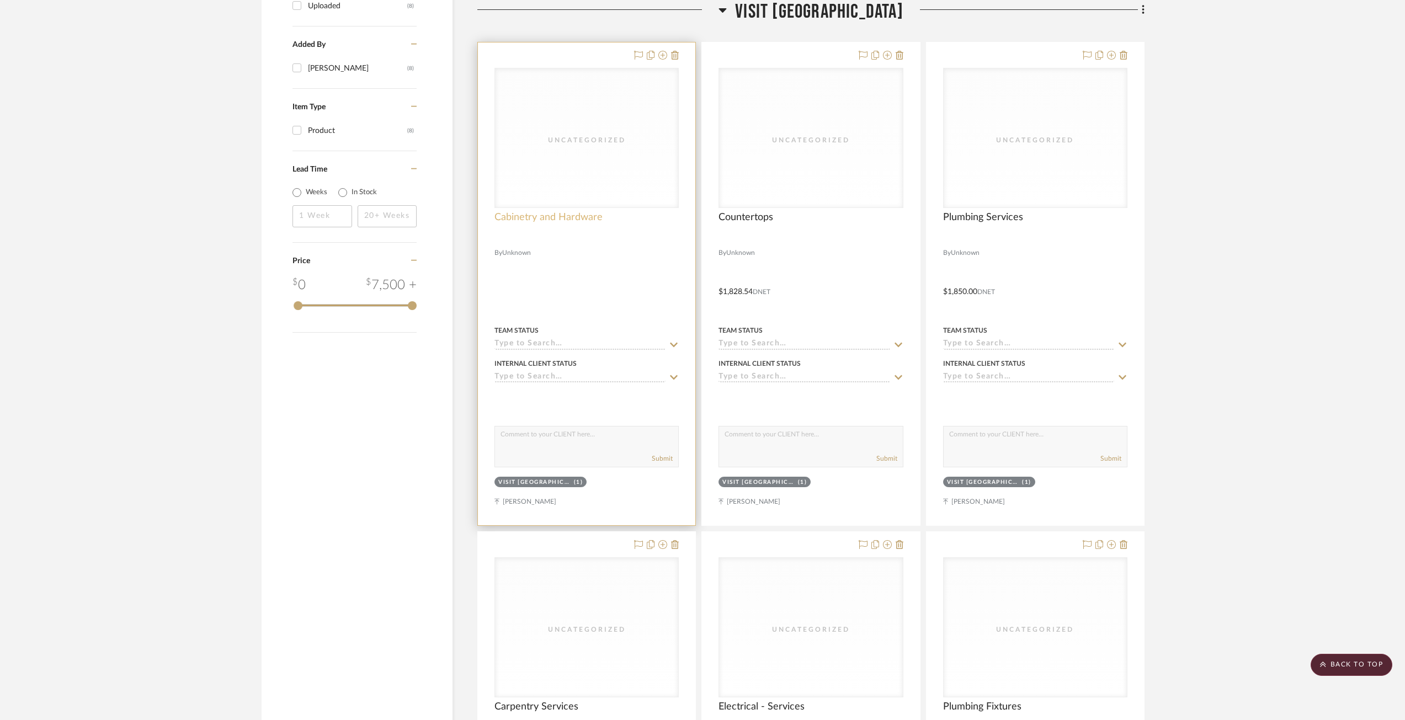
click at [571, 212] on span "Cabinetry and Hardware" at bounding box center [548, 217] width 108 height 12
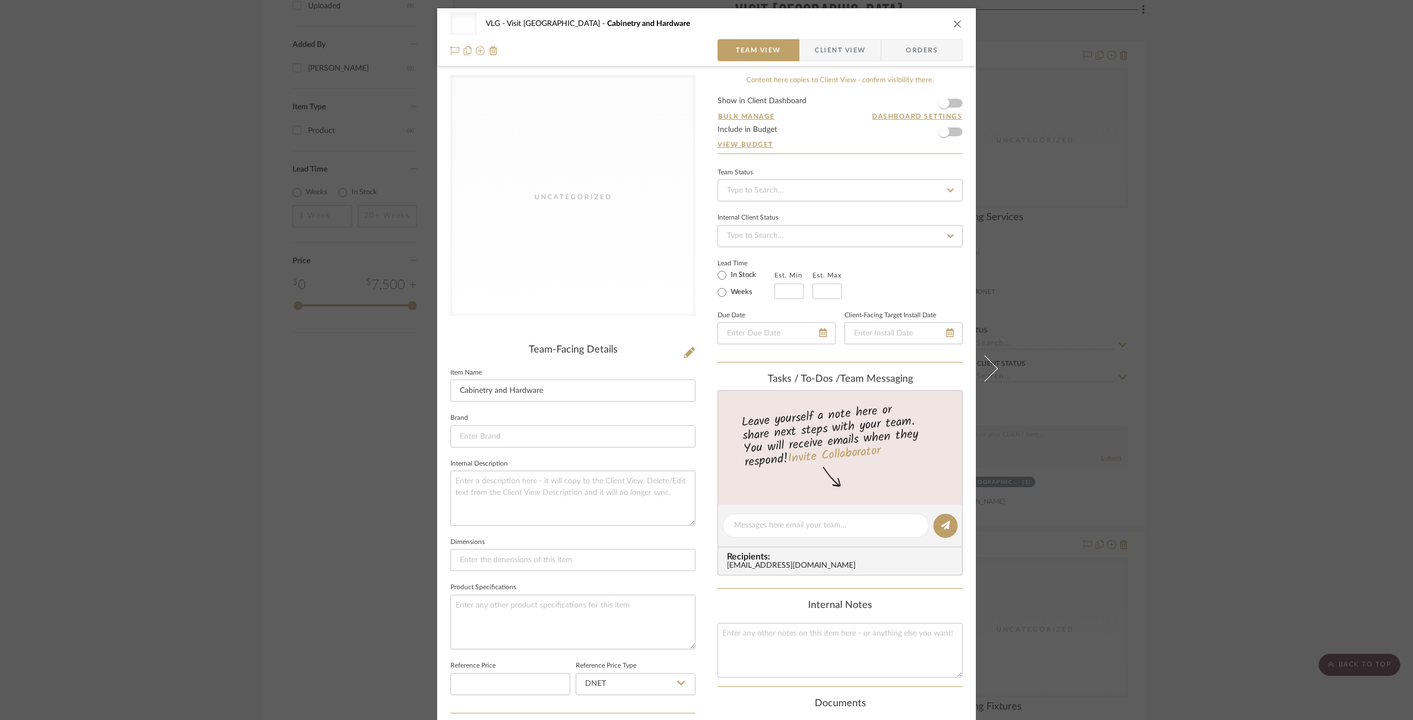
scroll to position [305, 0]
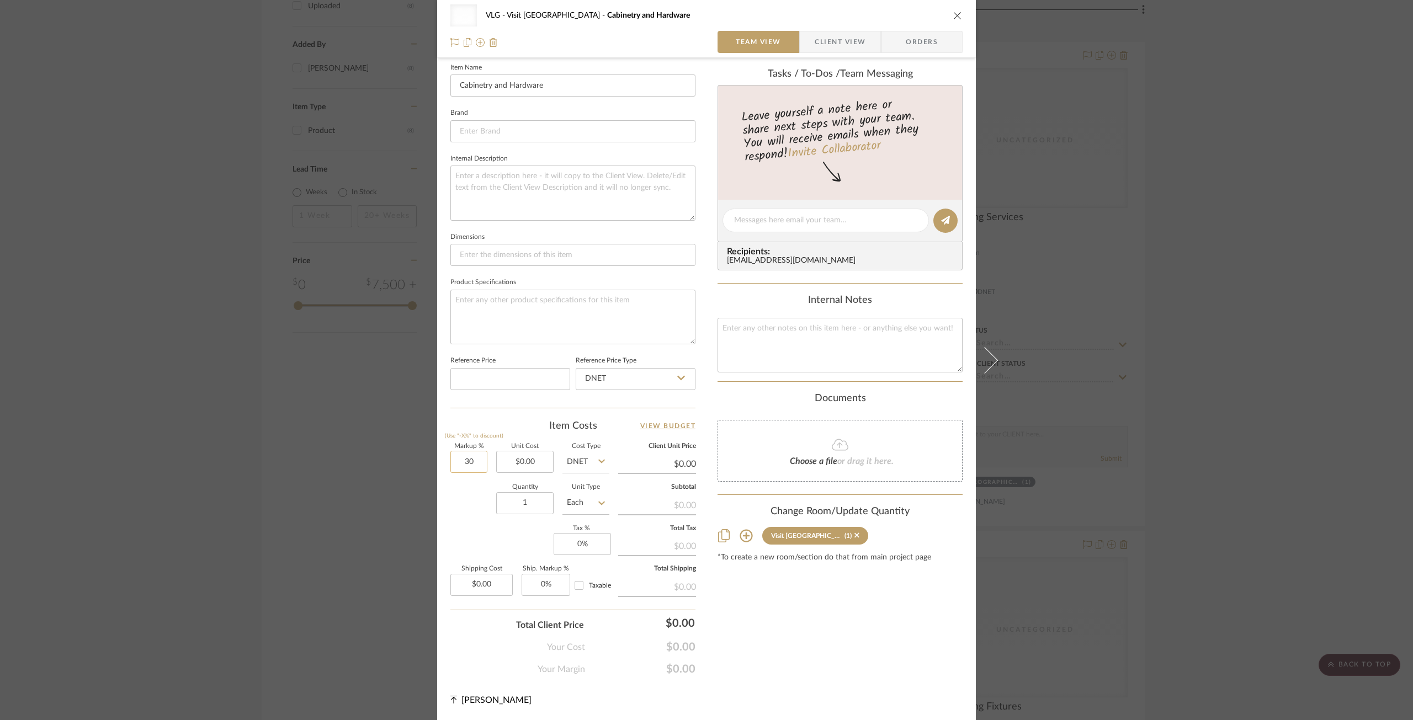
click at [468, 466] on input "30" at bounding box center [468, 462] width 37 height 22
click at [513, 466] on input "0.00" at bounding box center [524, 462] width 57 height 22
click at [532, 506] on input "1" at bounding box center [524, 503] width 57 height 22
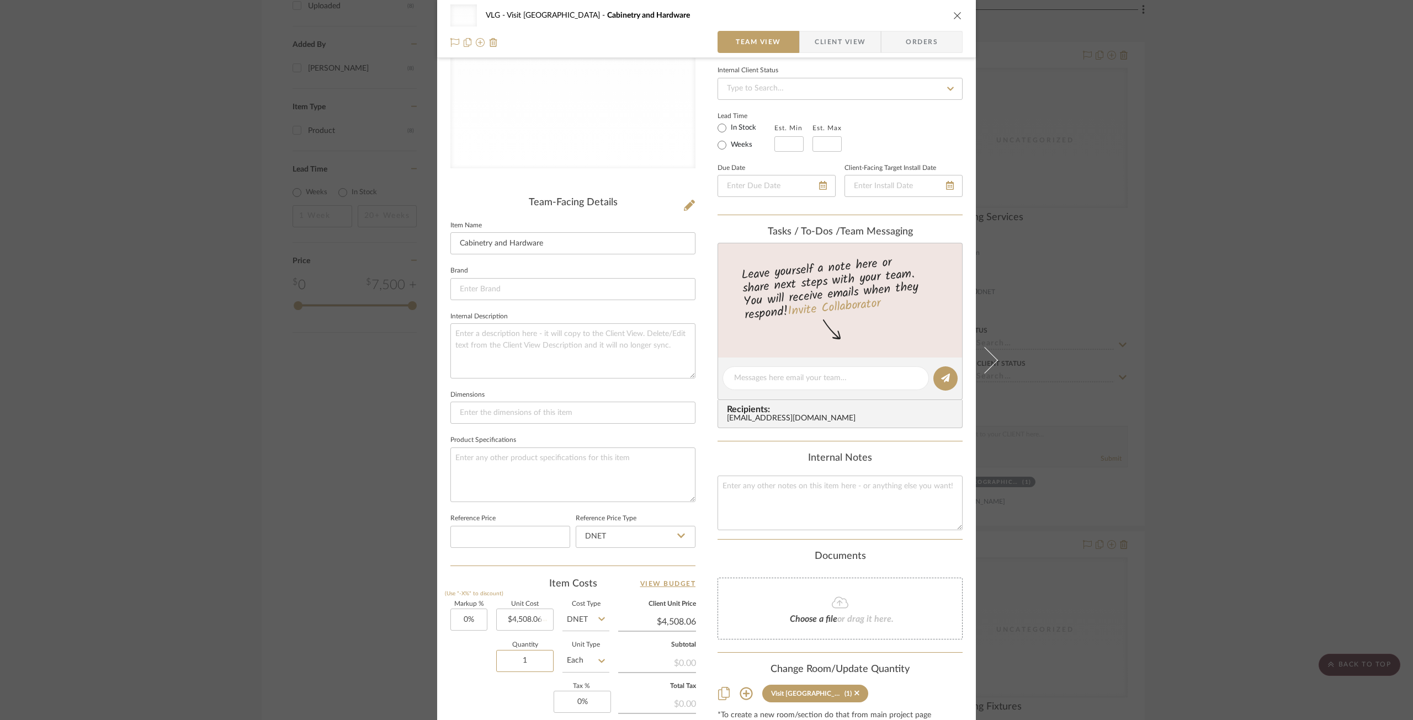
scroll to position [0, 0]
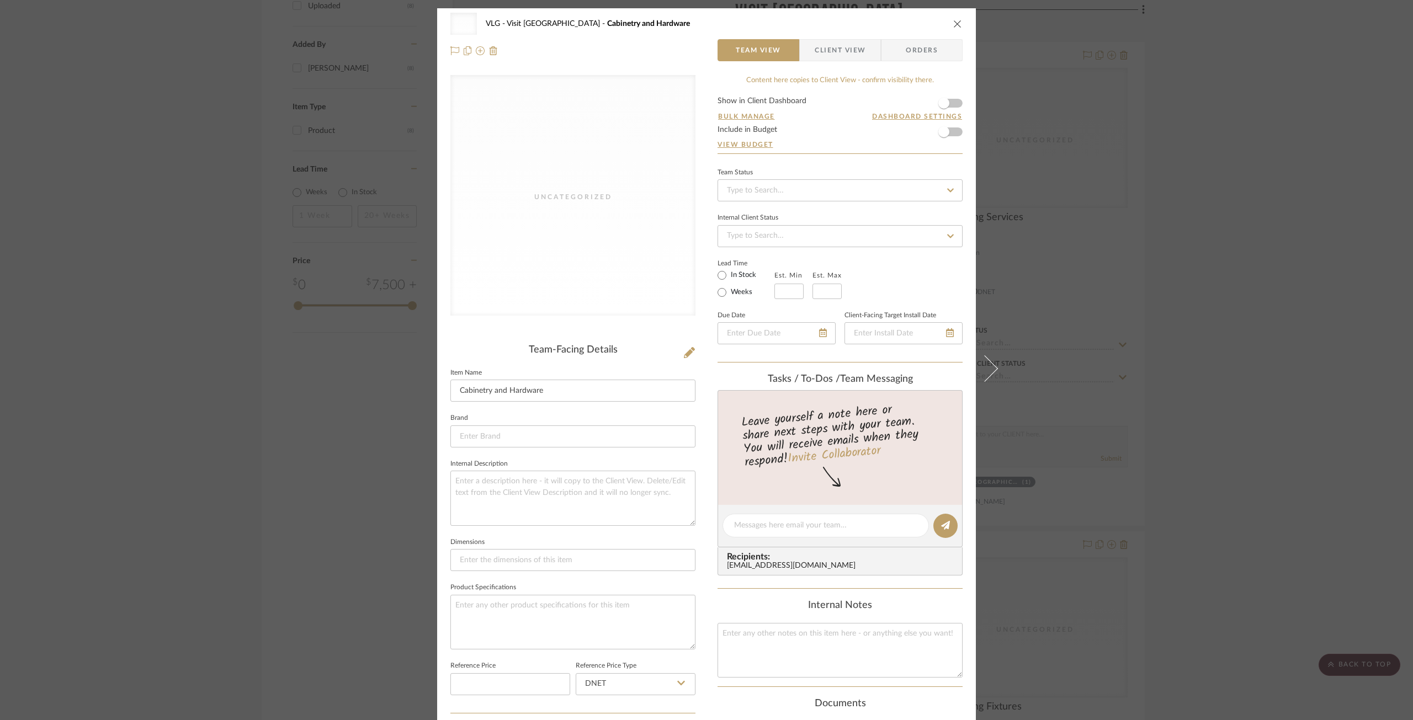
click at [953, 26] on icon "close" at bounding box center [957, 23] width 9 height 9
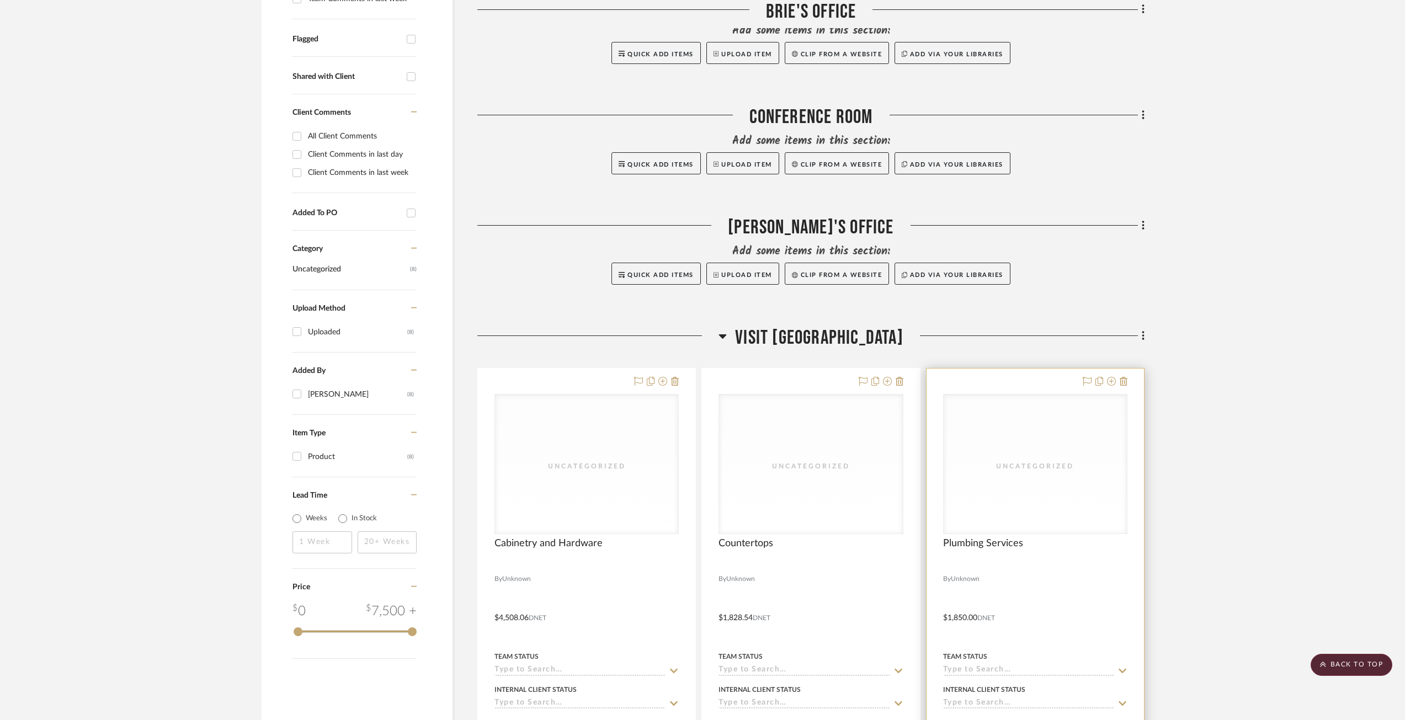
scroll to position [370, 0]
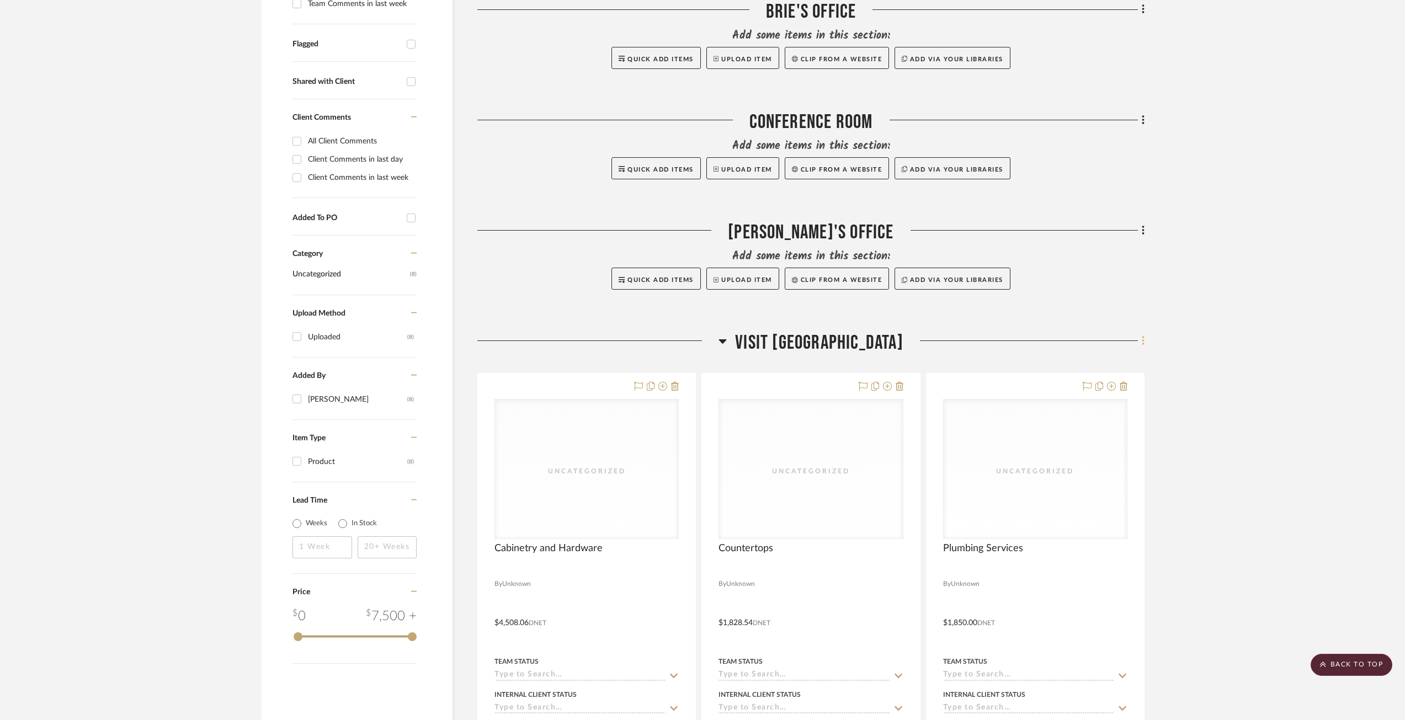
click at [1145, 340] on icon at bounding box center [1143, 341] width 3 height 12
click at [1113, 363] on span "Add New Item" at bounding box center [1093, 364] width 86 height 9
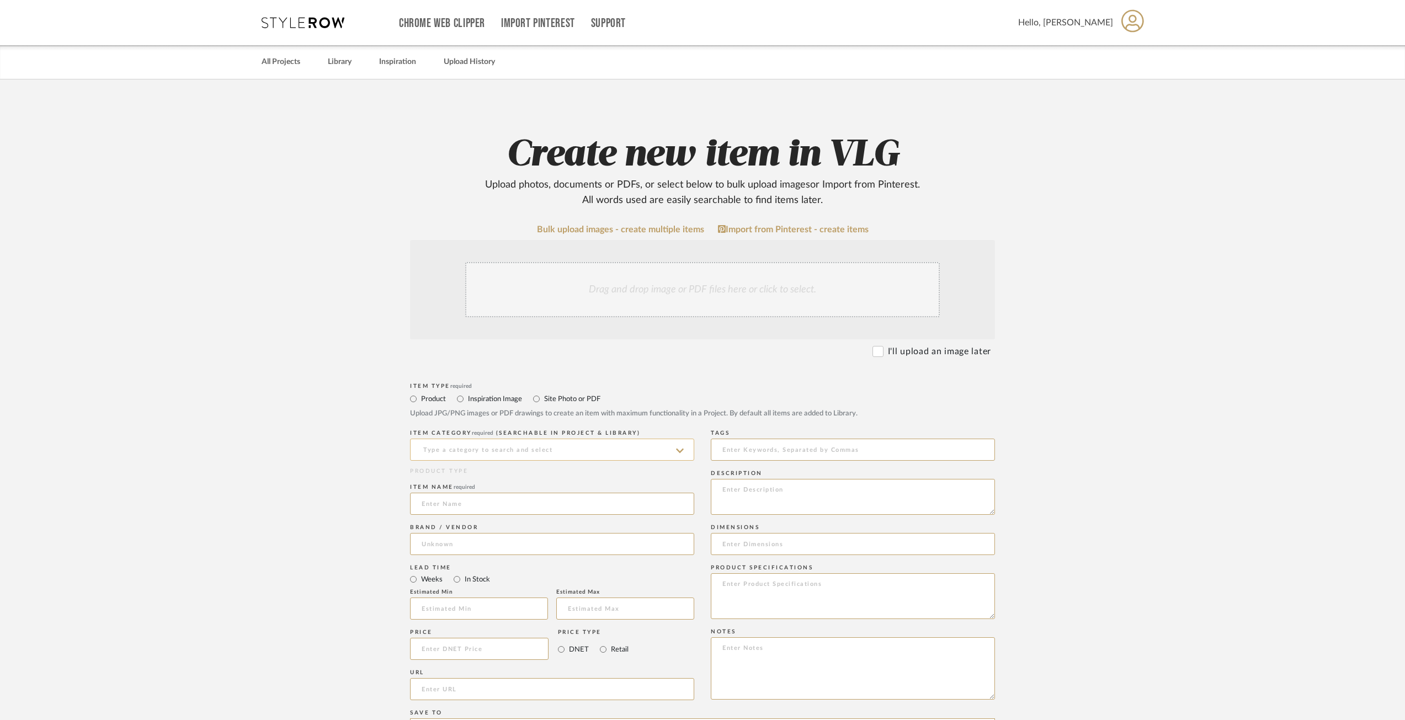
click at [530, 446] on input at bounding box center [552, 450] width 284 height 22
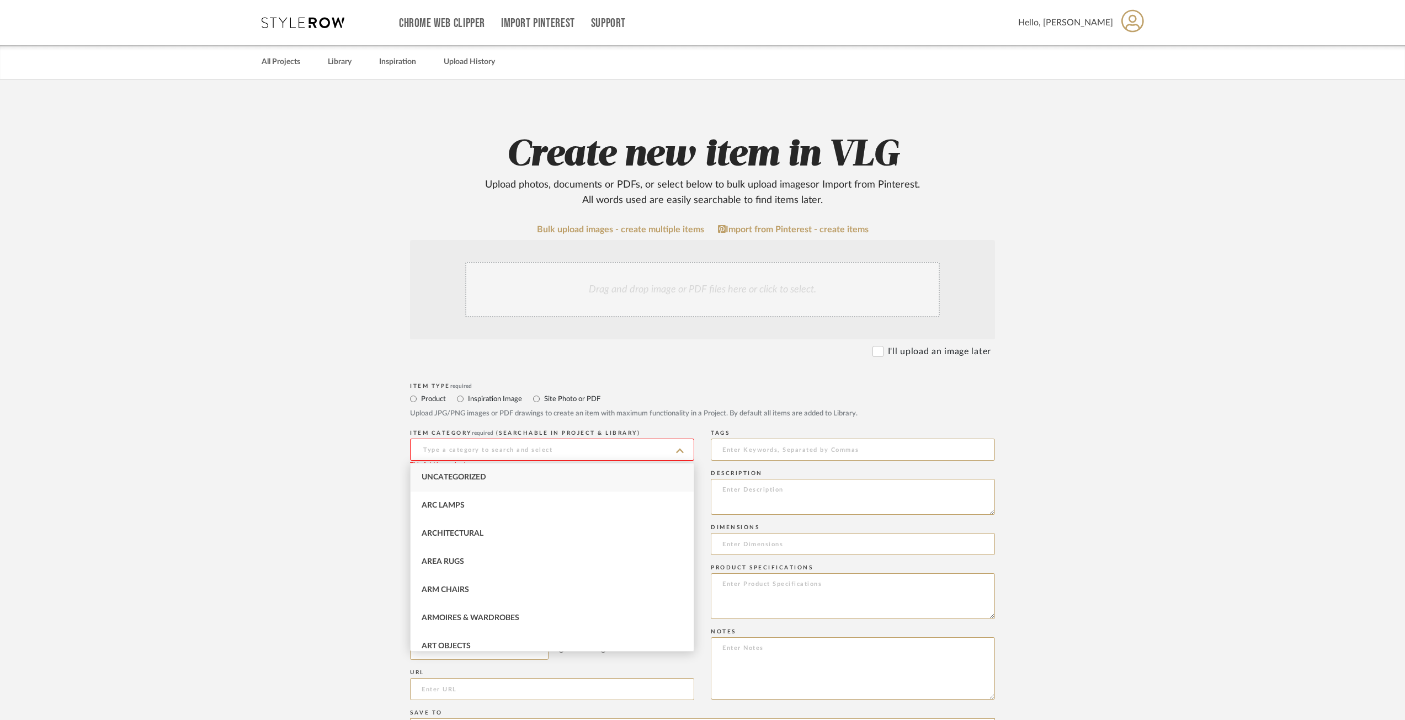
click at [521, 467] on div "Uncategorized" at bounding box center [552, 478] width 283 height 28
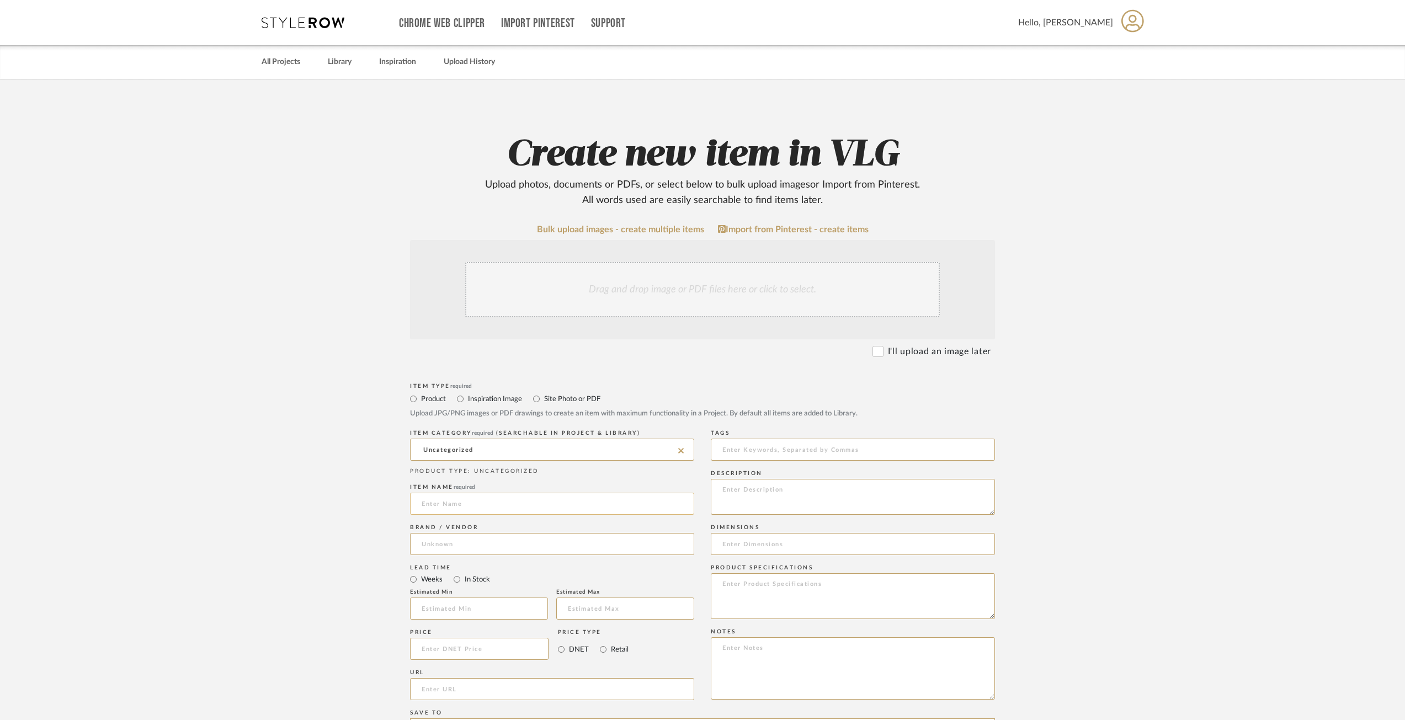
click at [451, 503] on input at bounding box center [552, 504] width 284 height 22
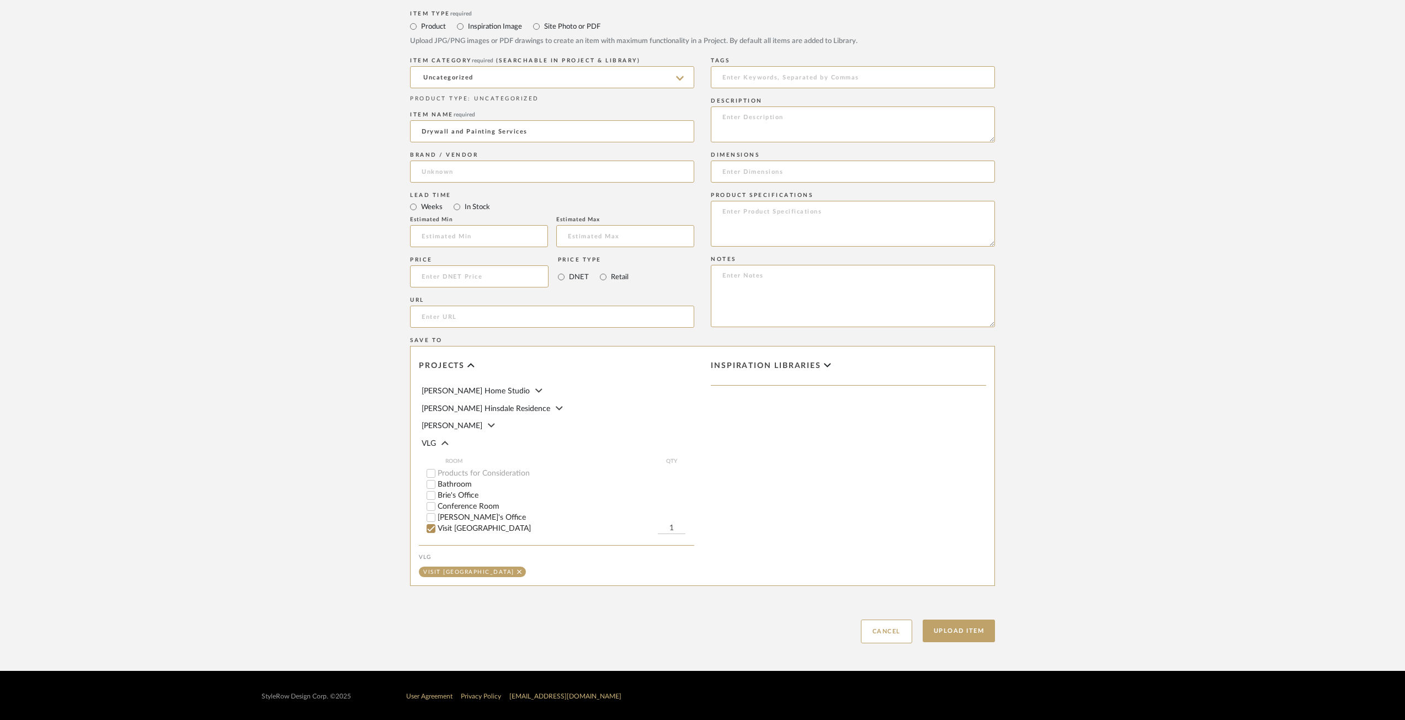
scroll to position [374, 0]
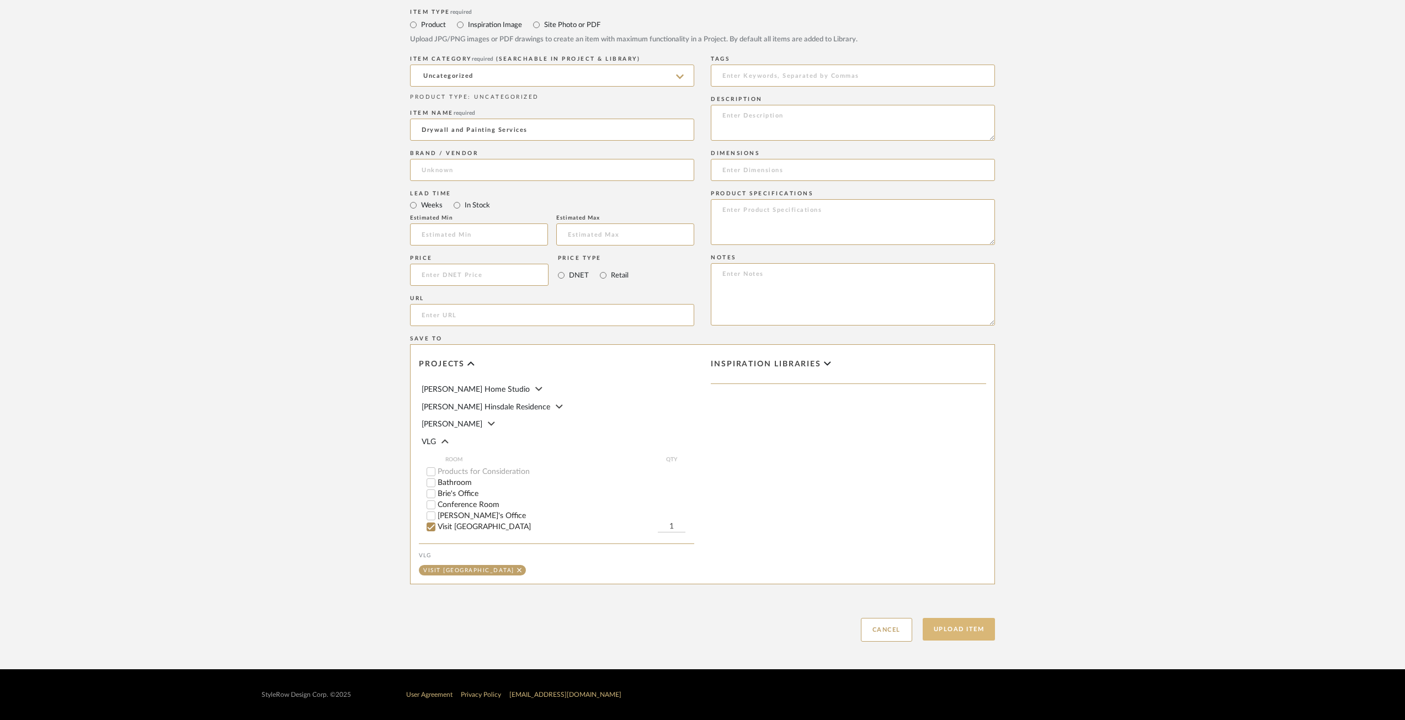
click at [954, 634] on button "Upload Item" at bounding box center [959, 629] width 73 height 23
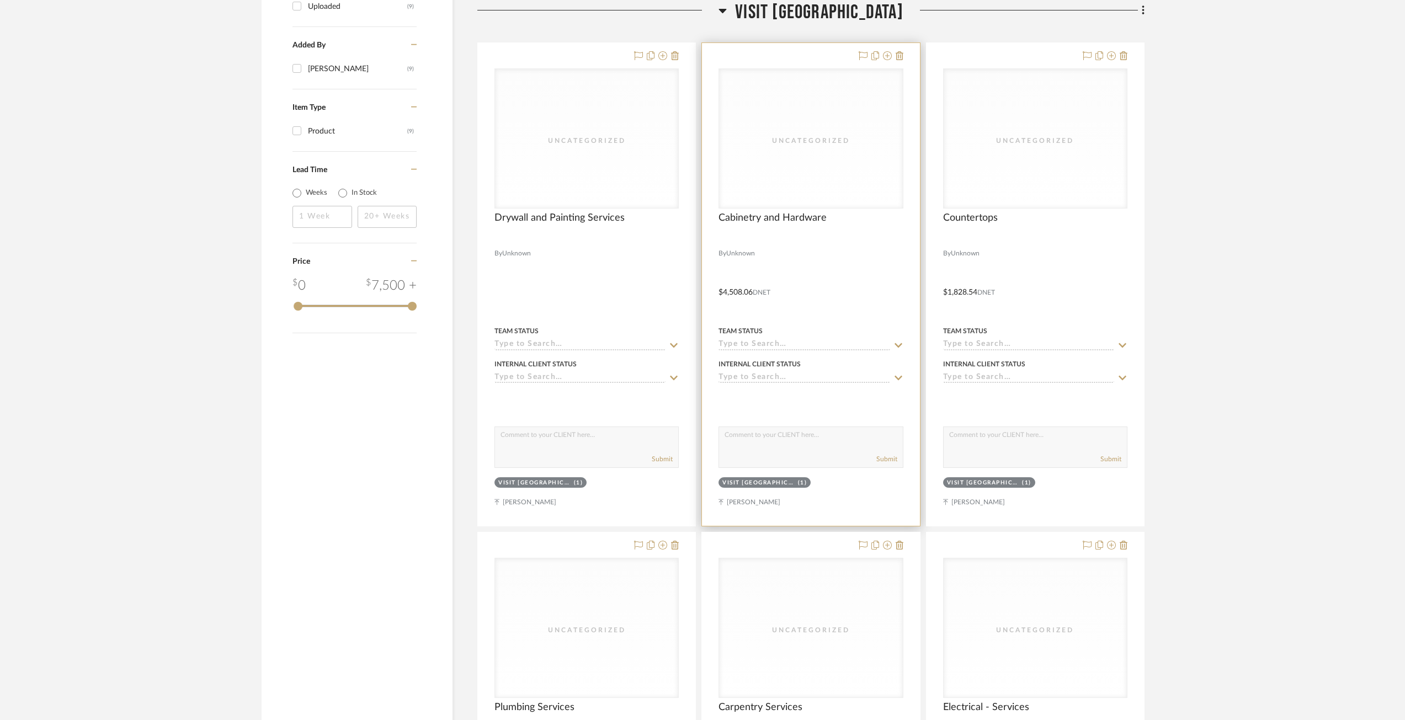
scroll to position [701, 0]
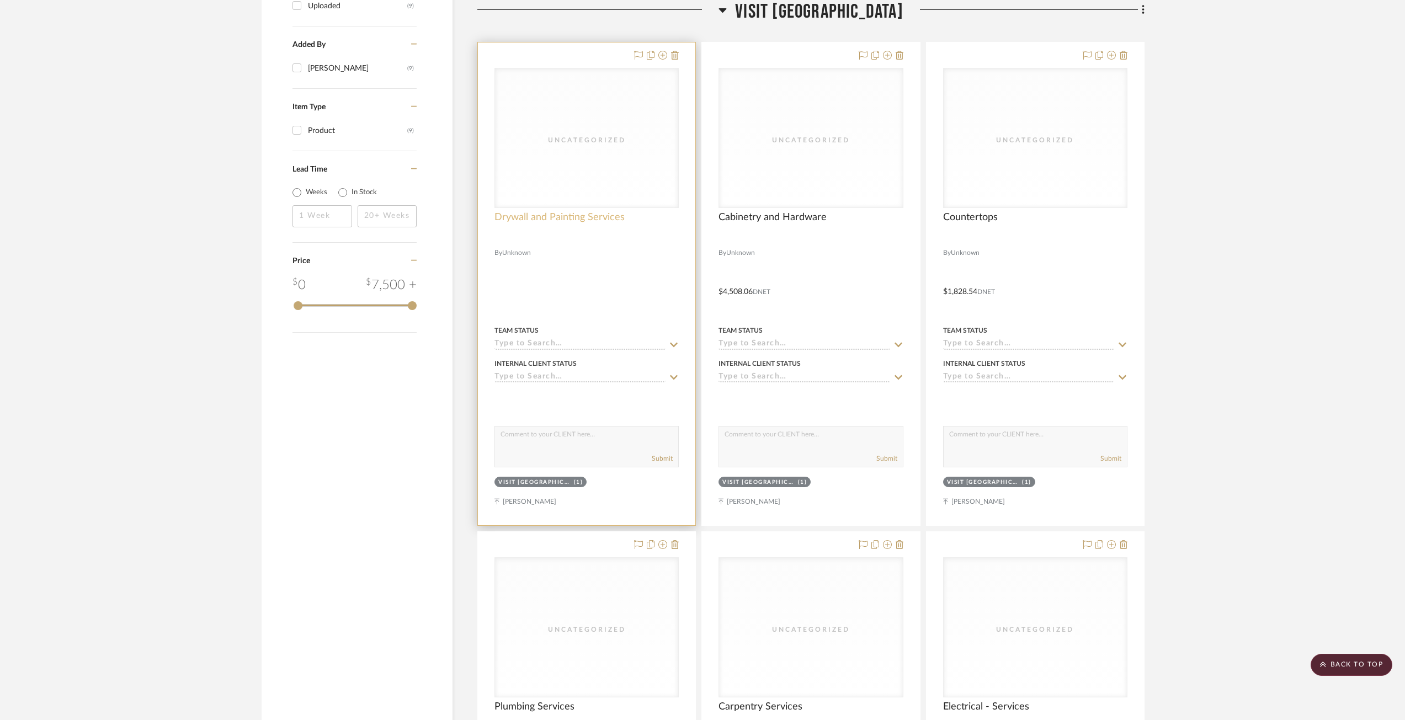
click at [544, 218] on span "Drywall and Painting Services" at bounding box center [559, 217] width 130 height 12
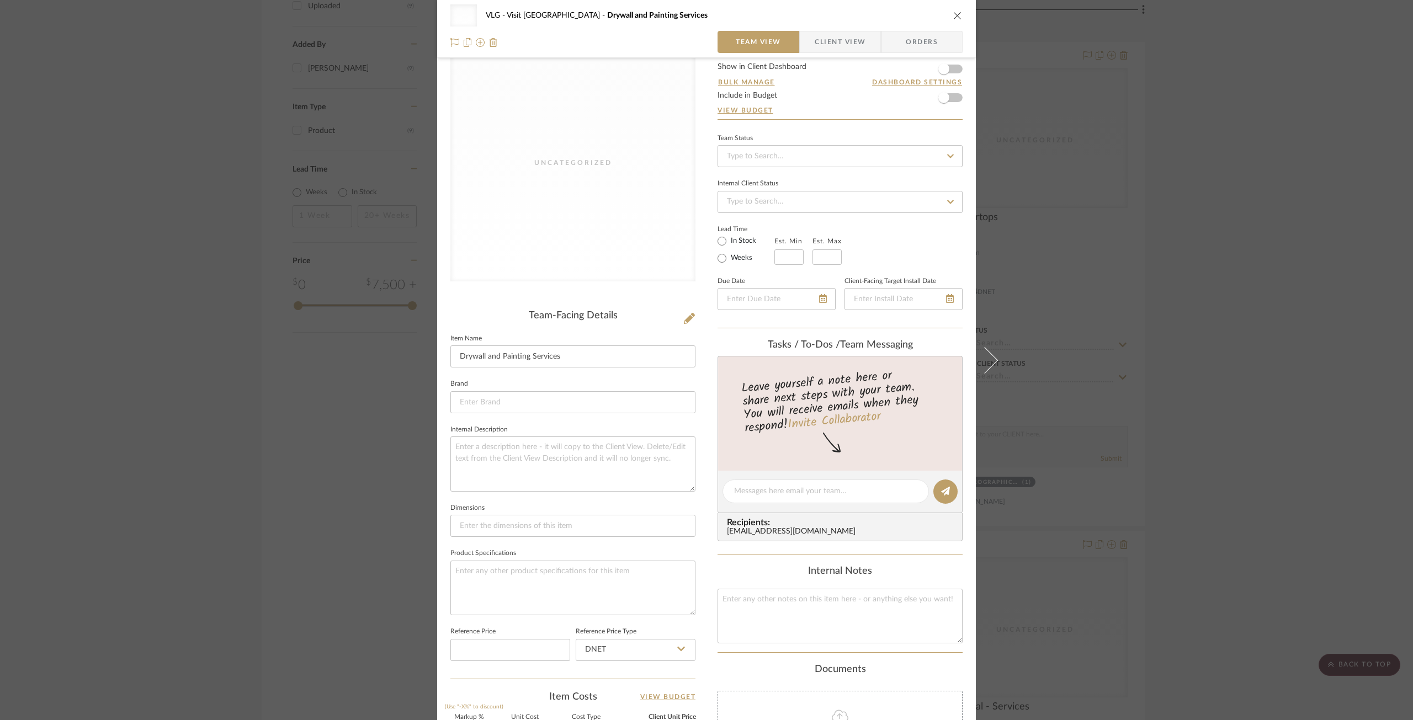
scroll to position [276, 0]
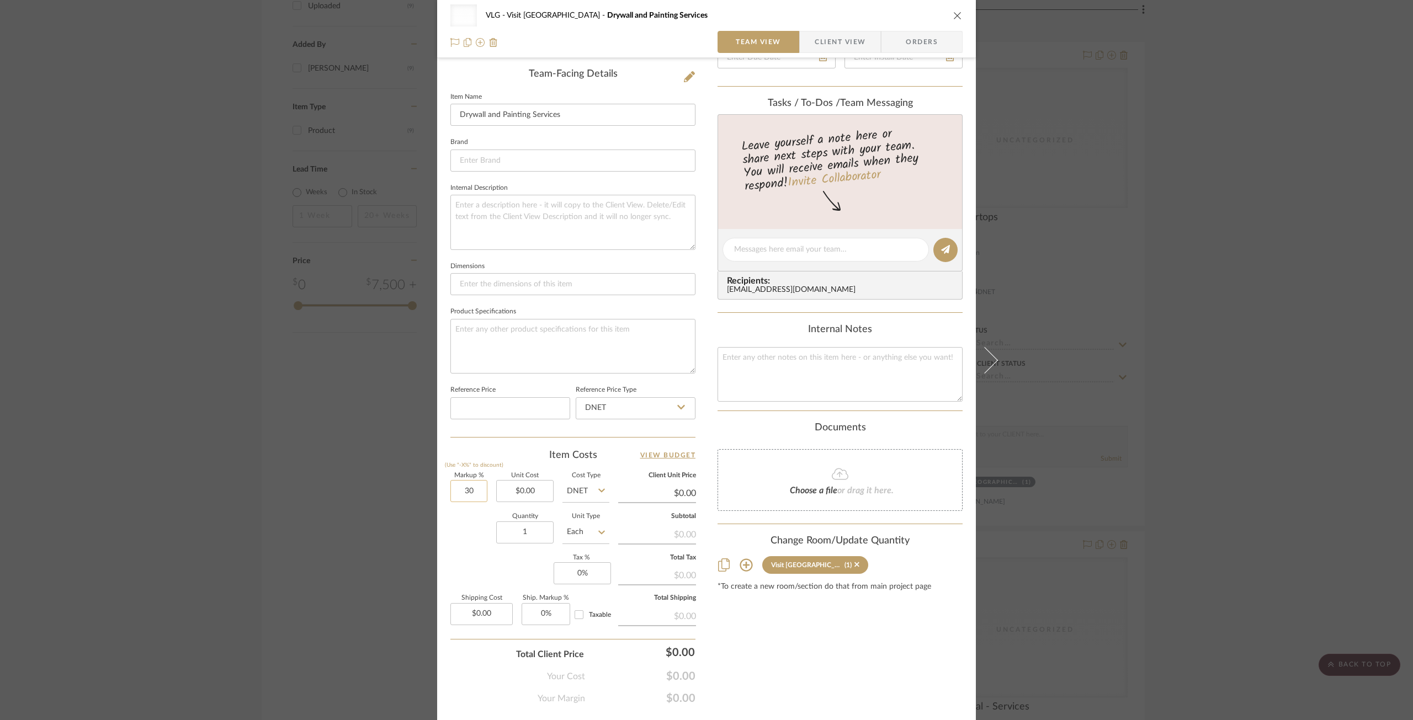
click at [469, 496] on input "30" at bounding box center [468, 491] width 37 height 22
click at [521, 494] on input "0.00" at bounding box center [524, 491] width 57 height 22
click at [514, 536] on input "1" at bounding box center [524, 533] width 57 height 22
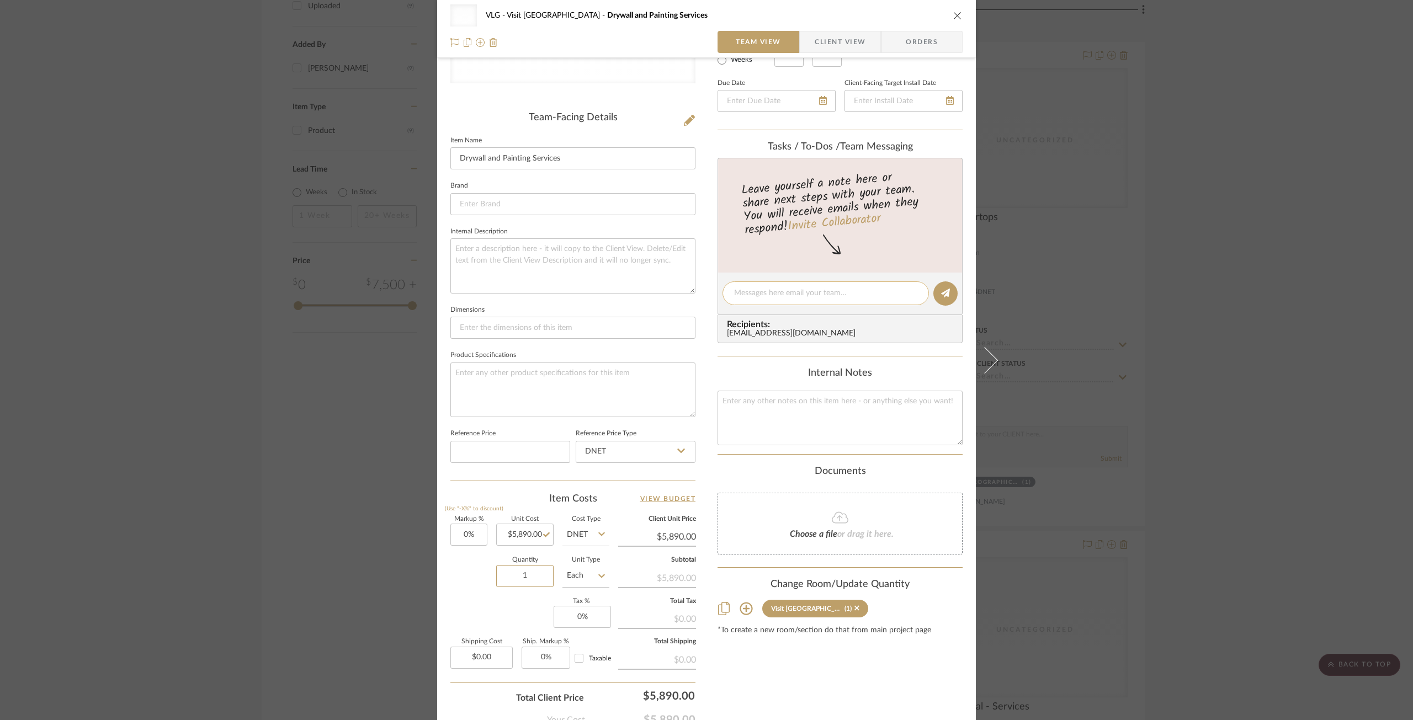
scroll to position [0, 0]
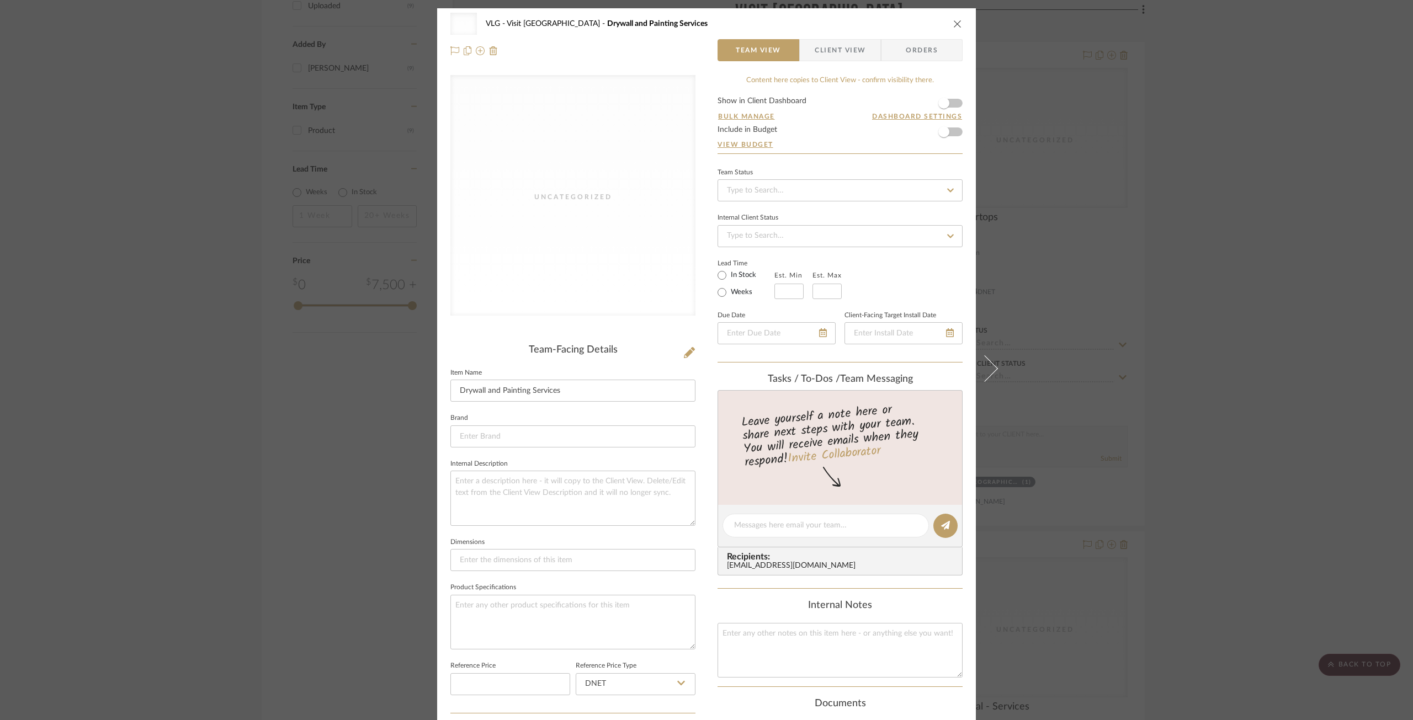
click at [954, 24] on icon "close" at bounding box center [957, 23] width 9 height 9
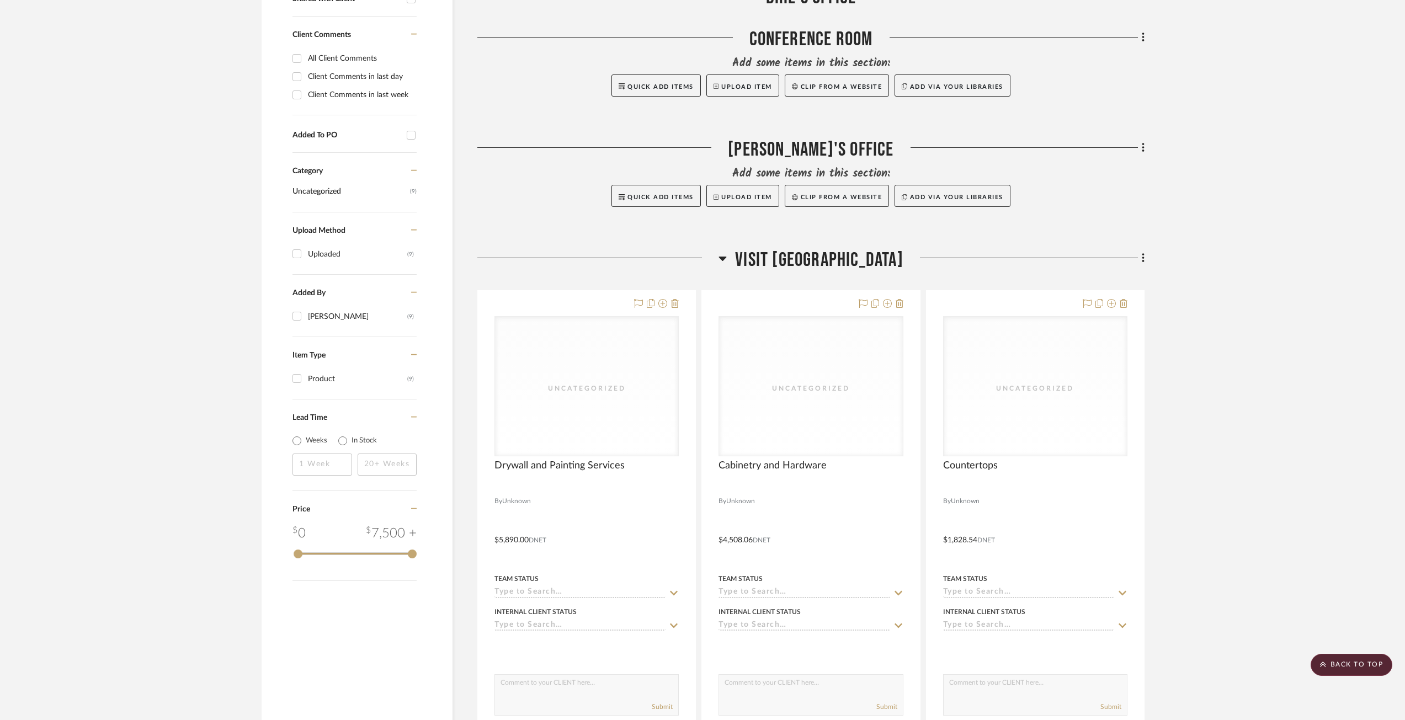
scroll to position [425, 0]
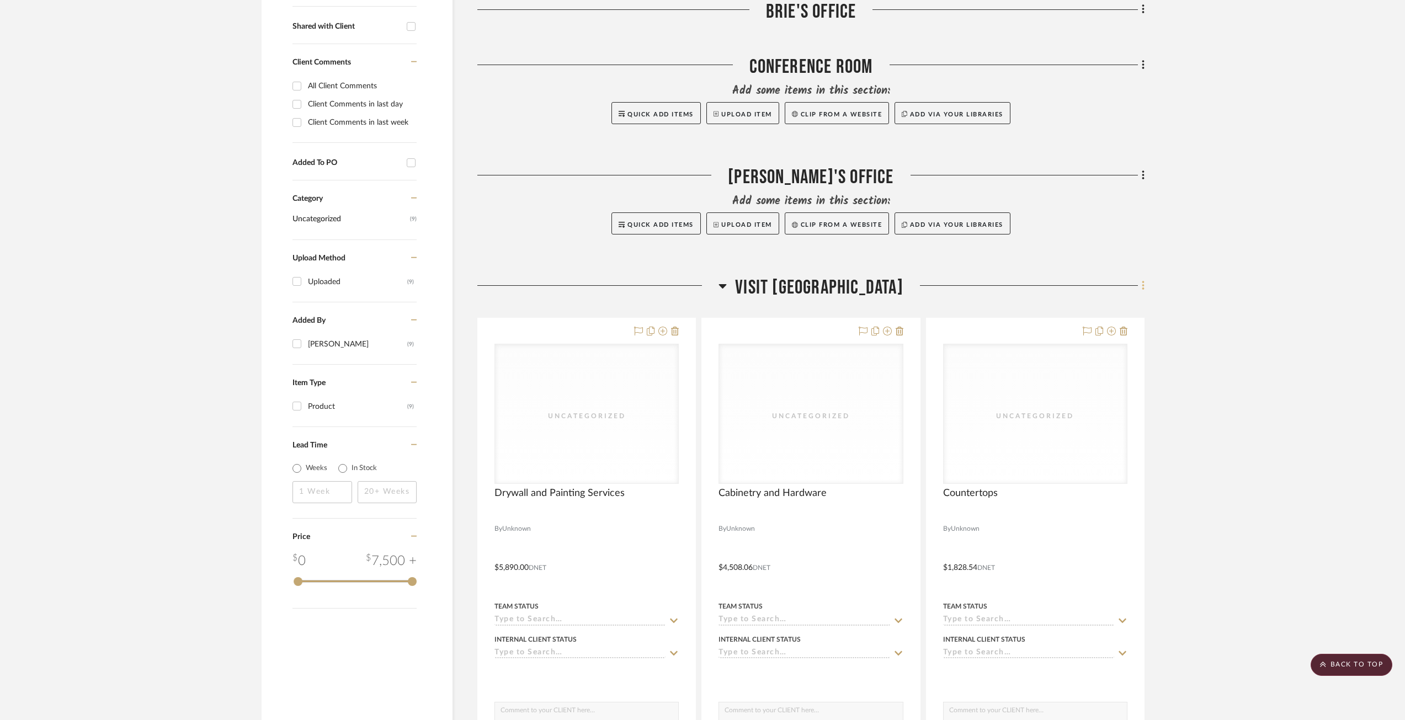
click at [1142, 288] on icon at bounding box center [1143, 286] width 3 height 12
click at [1103, 309] on span "Add New Item" at bounding box center [1086, 309] width 49 height 9
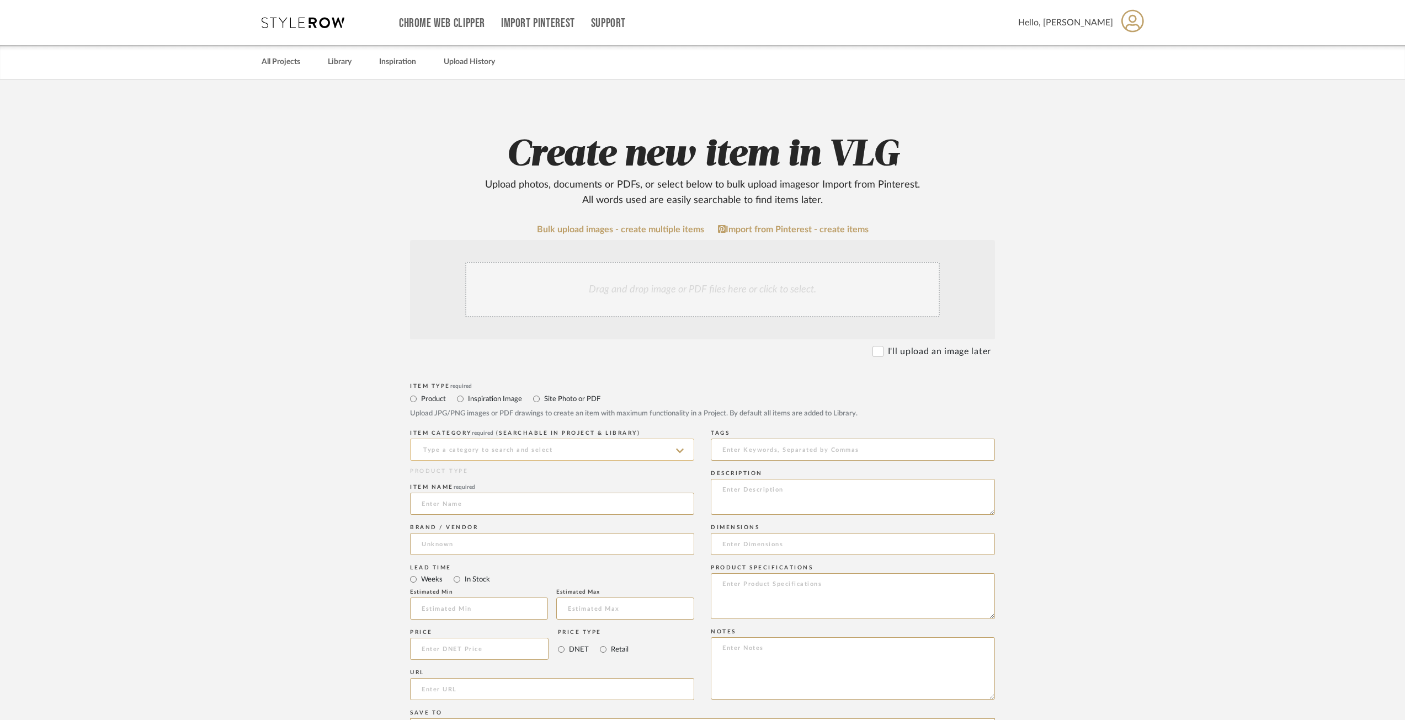
click at [503, 449] on input at bounding box center [552, 450] width 284 height 22
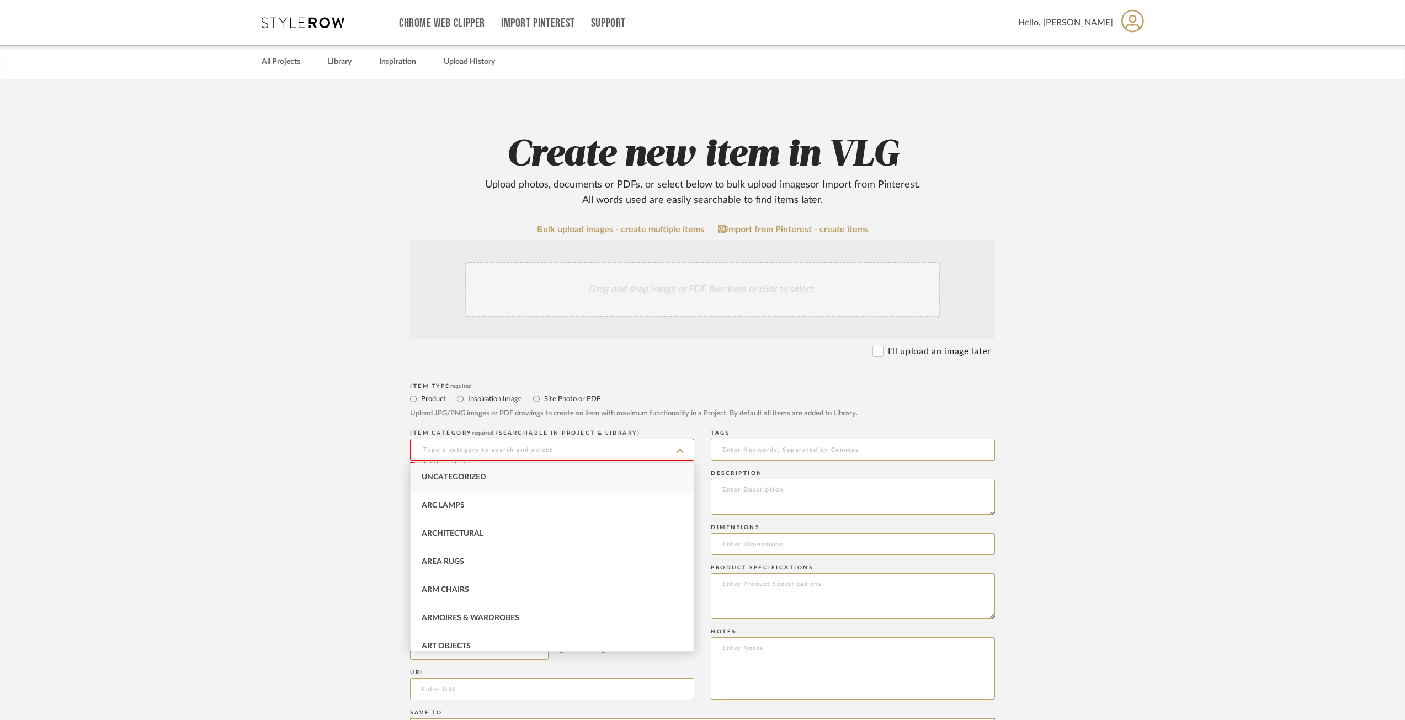
click at [465, 475] on span "Uncategorized" at bounding box center [454, 477] width 65 height 8
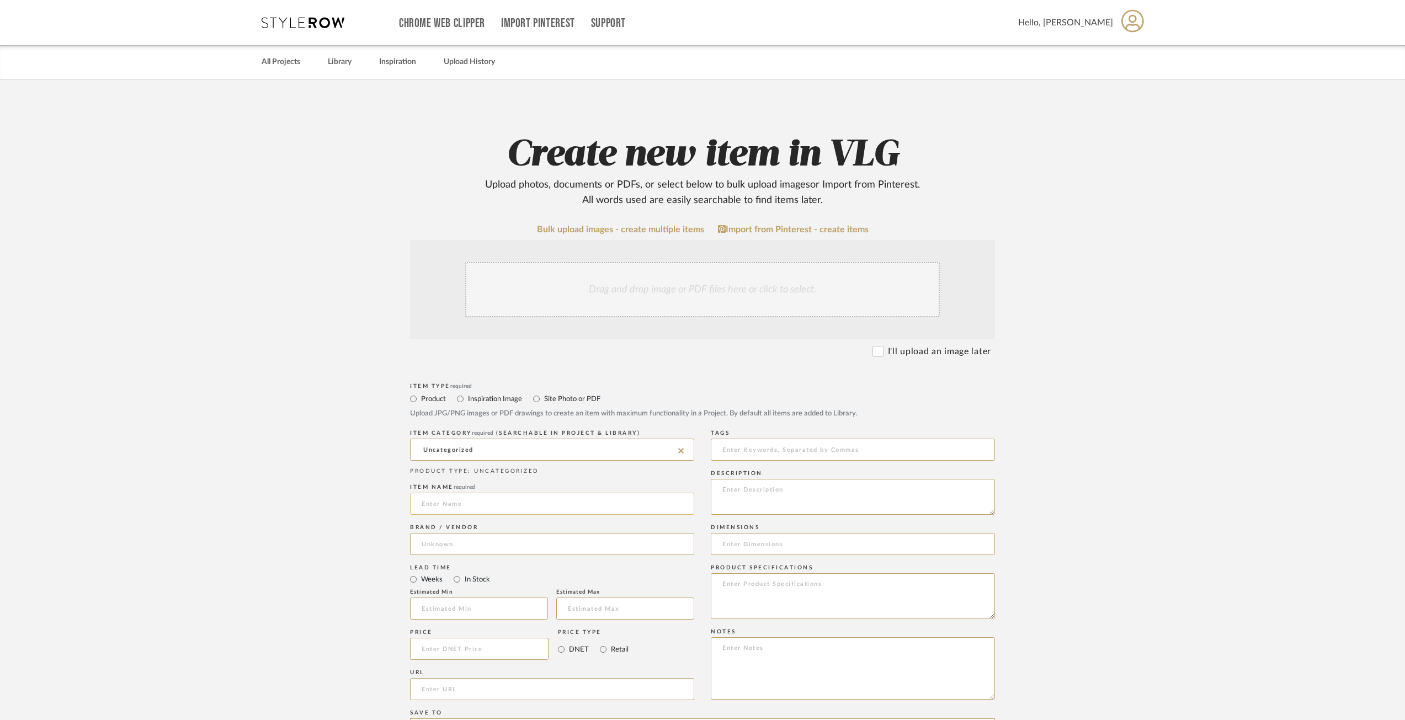
drag, startPoint x: 453, startPoint y: 500, endPoint x: 441, endPoint y: 499, distance: 11.6
click at [453, 499] on input at bounding box center [552, 504] width 284 height 22
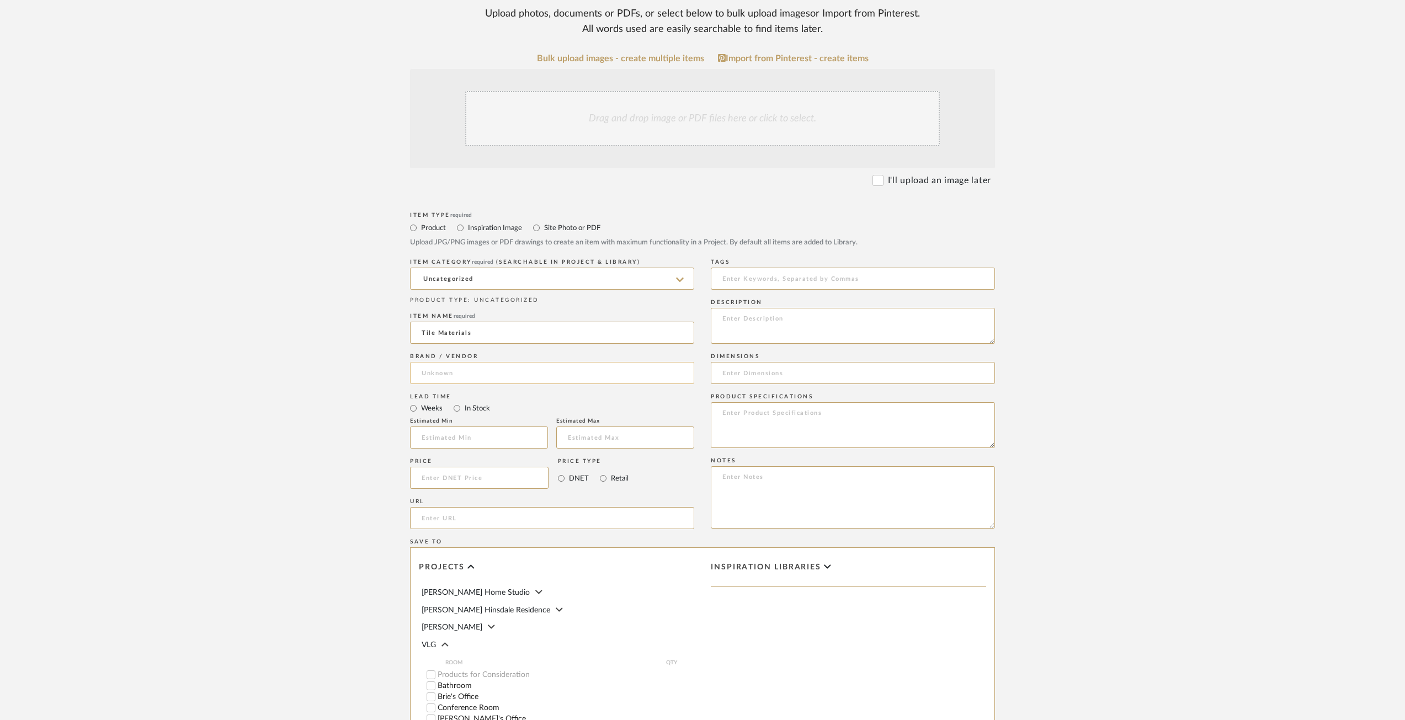
scroll to position [374, 0]
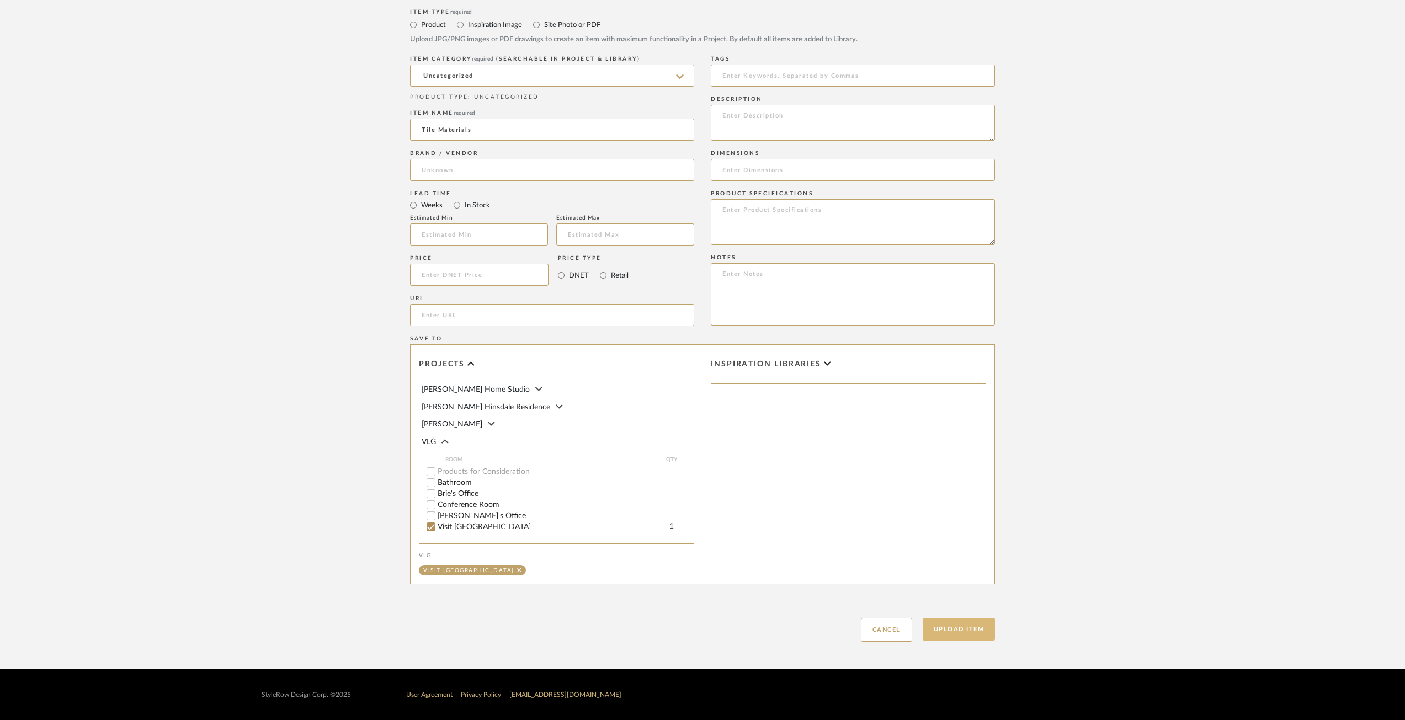
click at [958, 632] on button "Upload Item" at bounding box center [959, 629] width 73 height 23
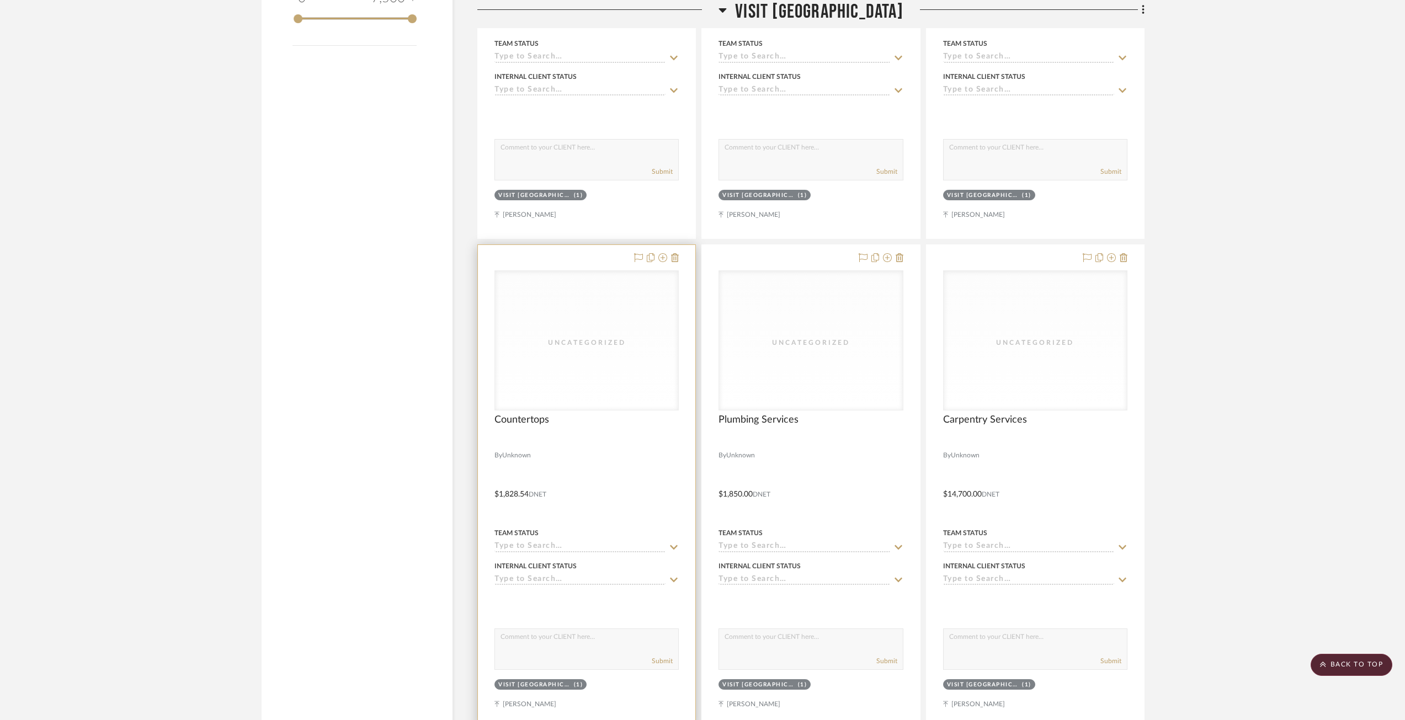
scroll to position [701, 0]
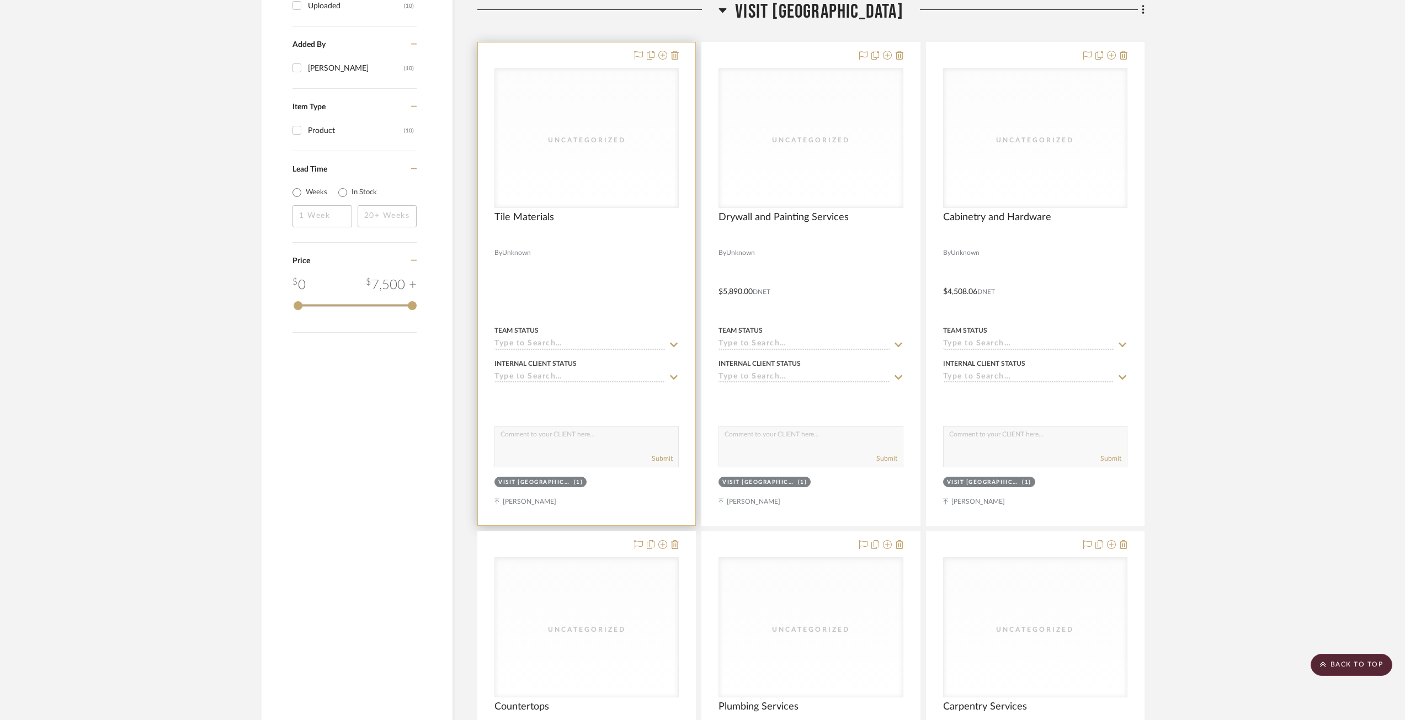
click at [536, 210] on div at bounding box center [586, 283] width 217 height 483
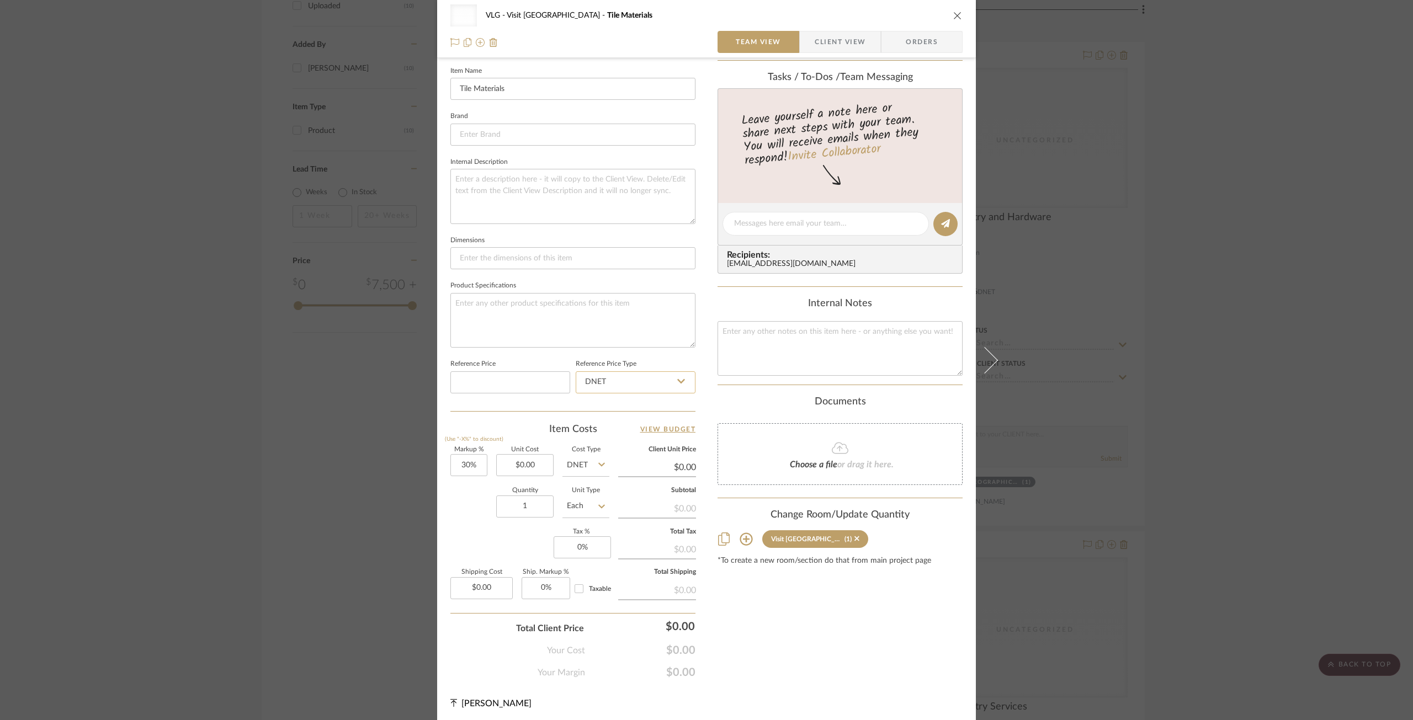
scroll to position [305, 0]
click at [465, 465] on input "30" at bounding box center [468, 462] width 37 height 22
click at [522, 465] on input "0.00" at bounding box center [524, 462] width 57 height 22
click at [776, 604] on div "Content here copies to Client View - confirm visibility there. Show in Client D…" at bounding box center [839, 223] width 245 height 906
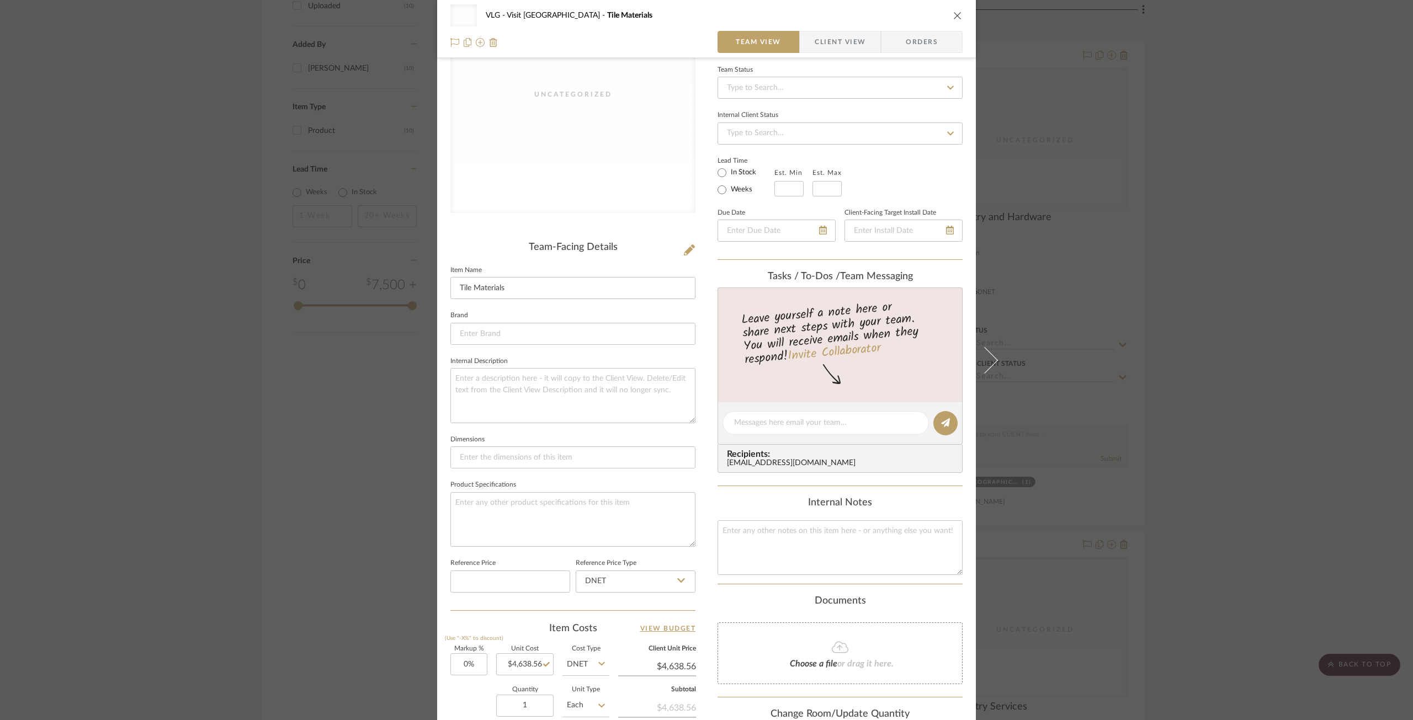
scroll to position [0, 0]
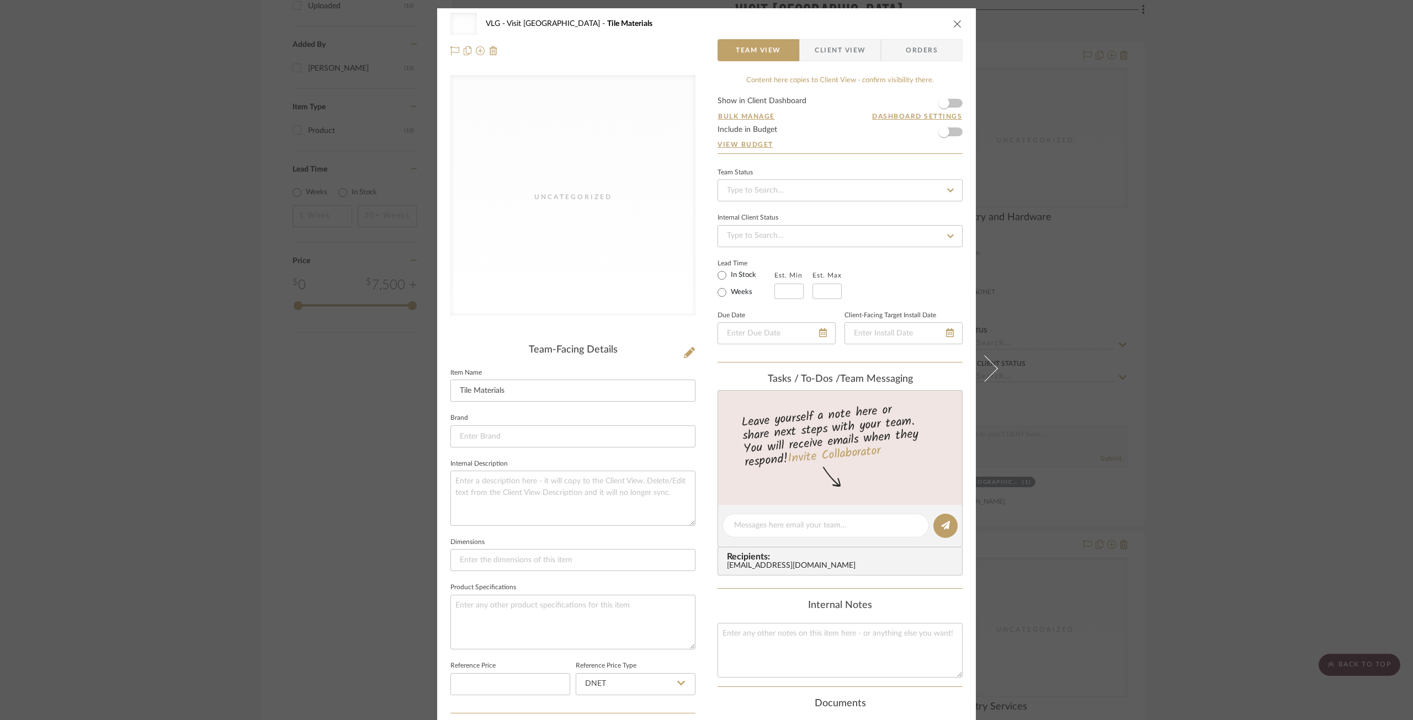
click at [956, 19] on button "close" at bounding box center [958, 24] width 10 height 10
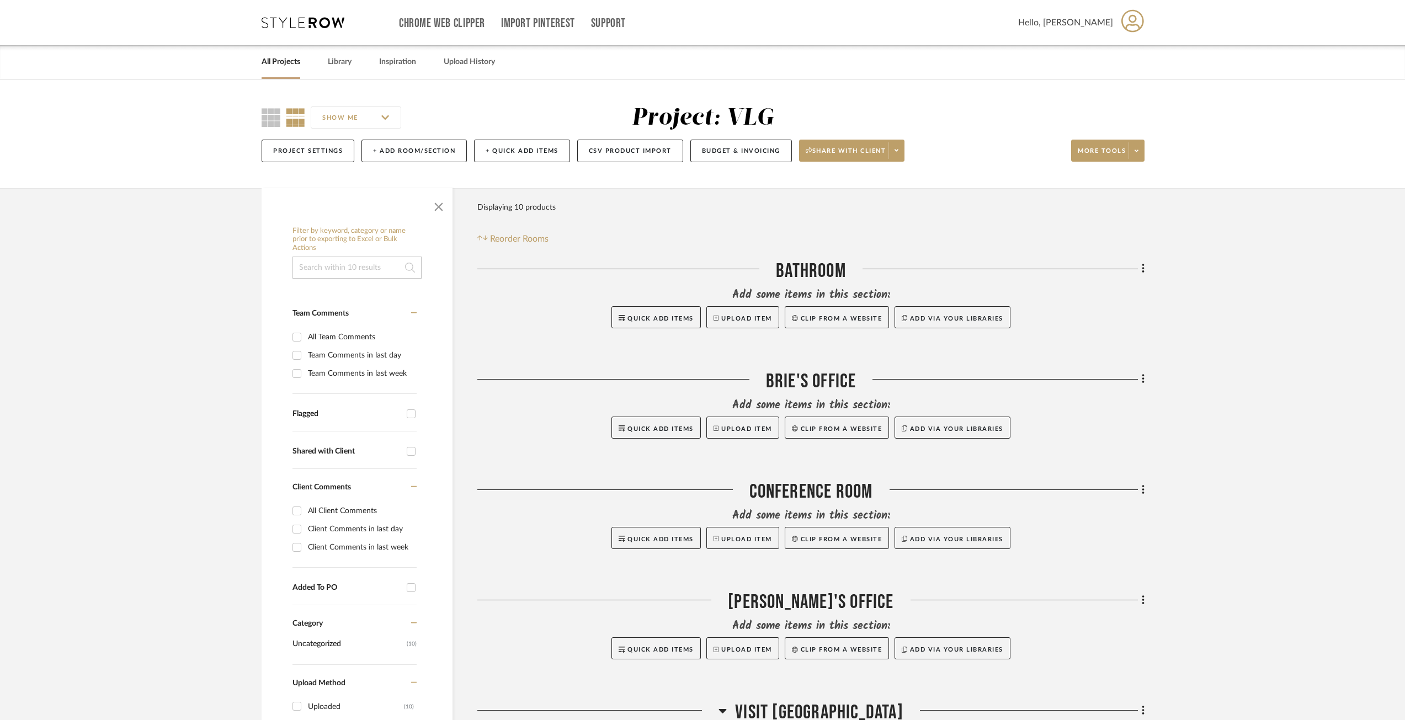
click at [1135, 149] on icon at bounding box center [1137, 151] width 4 height 6
click at [726, 154] on div at bounding box center [702, 360] width 1405 height 720
click at [738, 152] on button "Budget & Invoicing" at bounding box center [741, 151] width 102 height 23
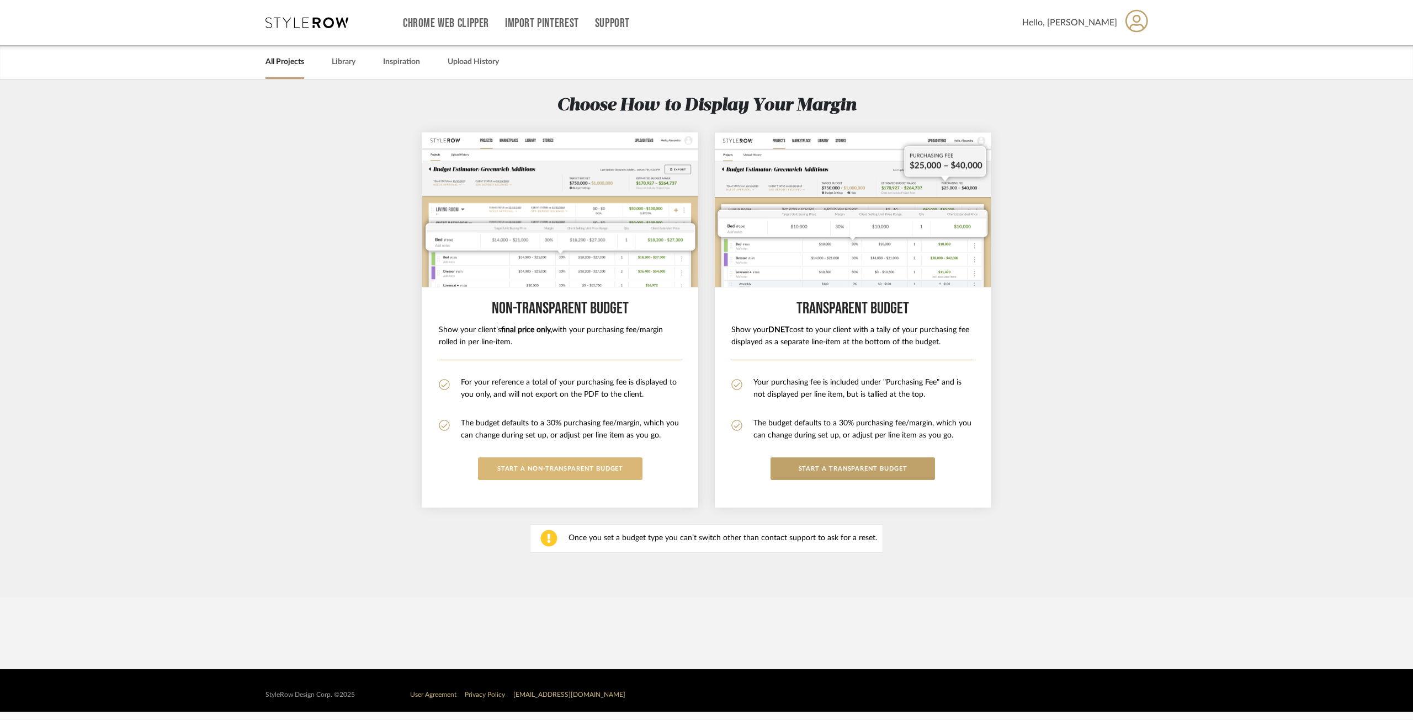
click at [546, 468] on button "START A Non-Transparent BUDGET" at bounding box center [560, 468] width 164 height 23
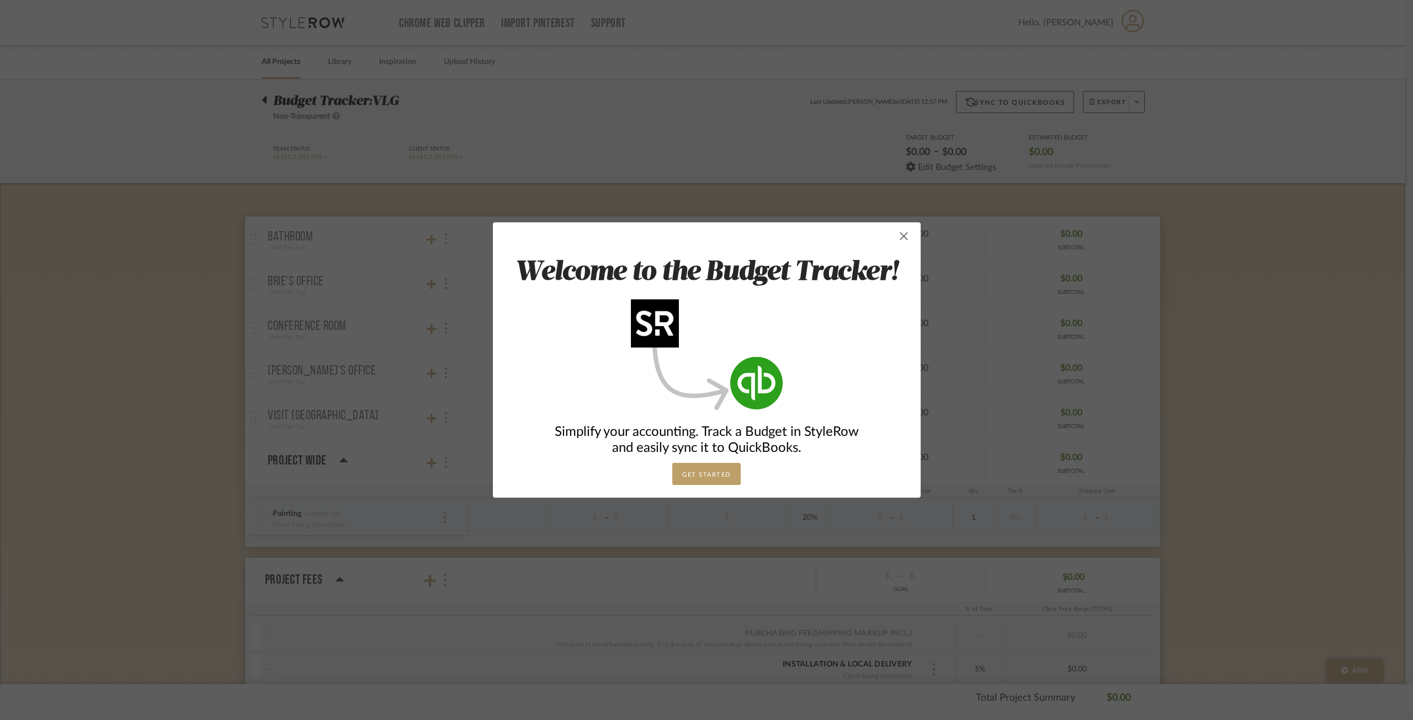
click at [897, 236] on span "button" at bounding box center [904, 236] width 22 height 22
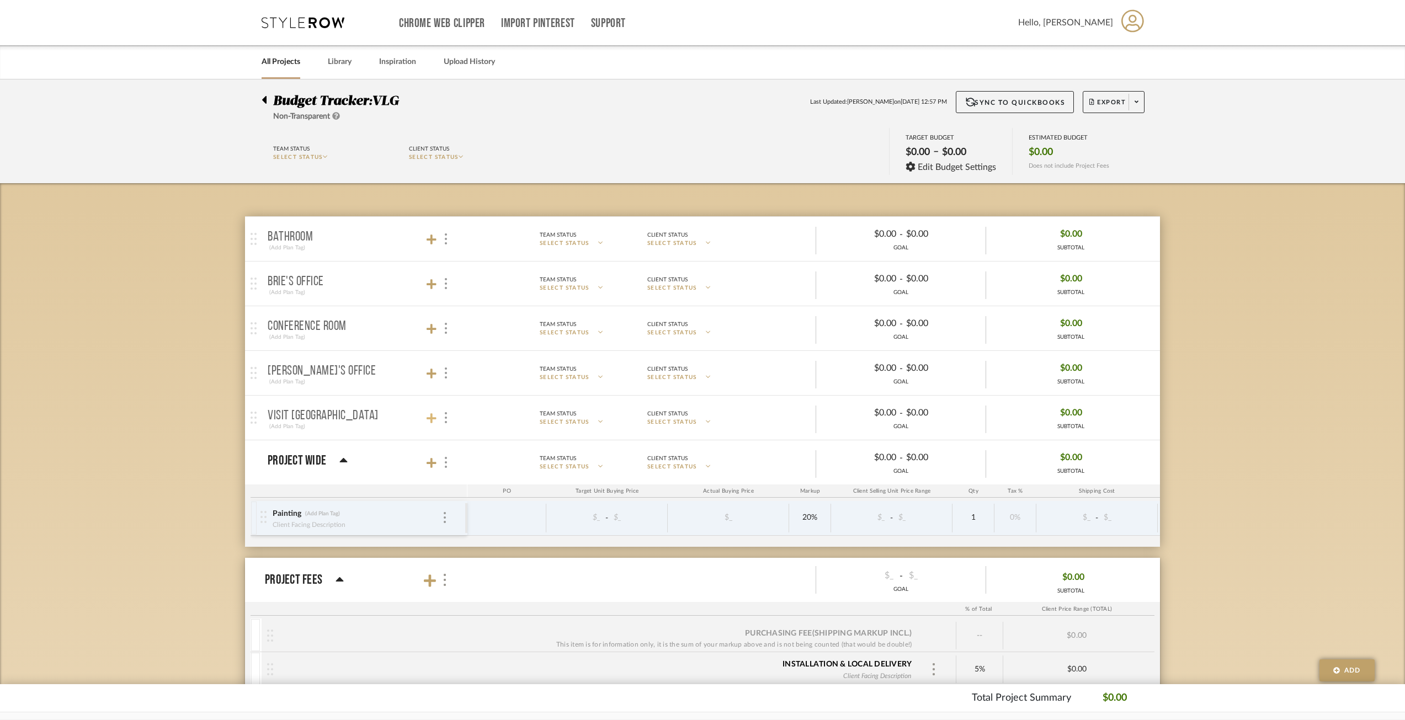
click at [428, 421] on icon at bounding box center [432, 418] width 10 height 11
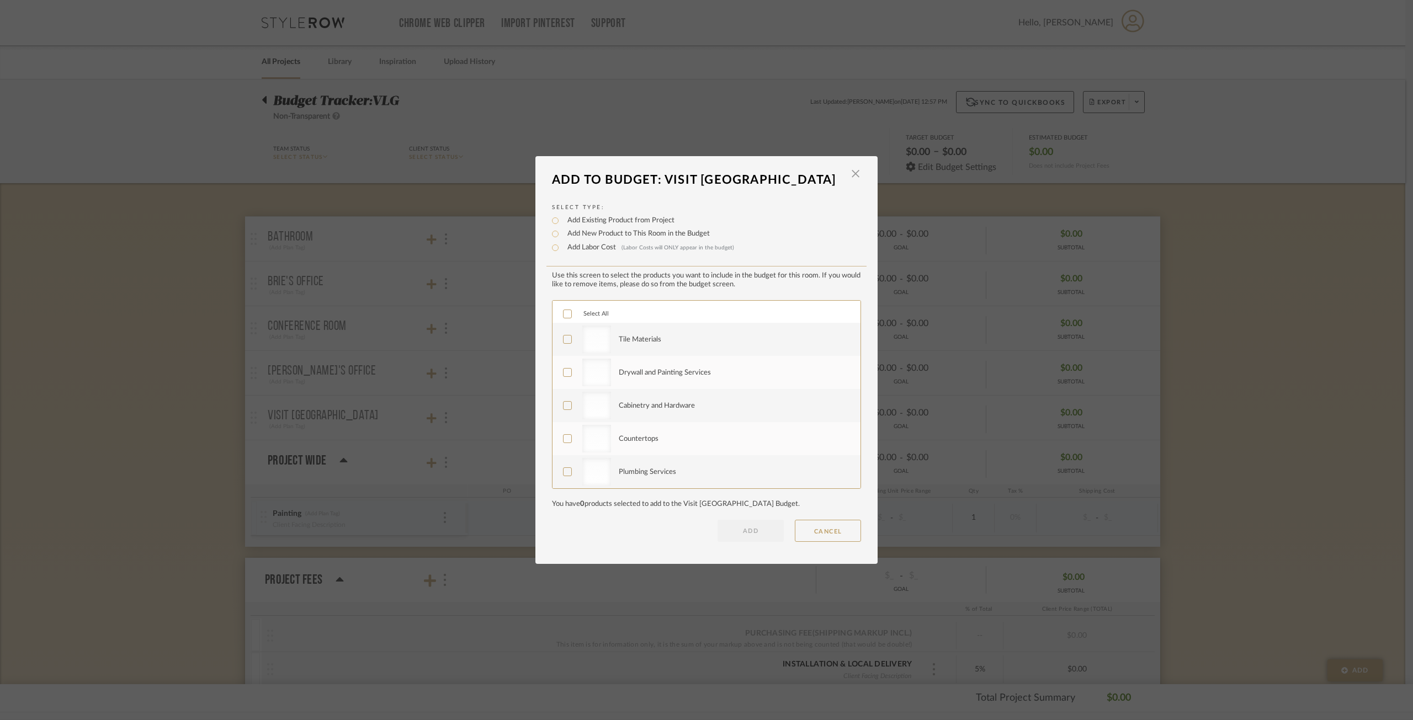
click at [563, 310] on icon at bounding box center [567, 314] width 8 height 8
click at [744, 534] on button "ADD" at bounding box center [750, 531] width 66 height 22
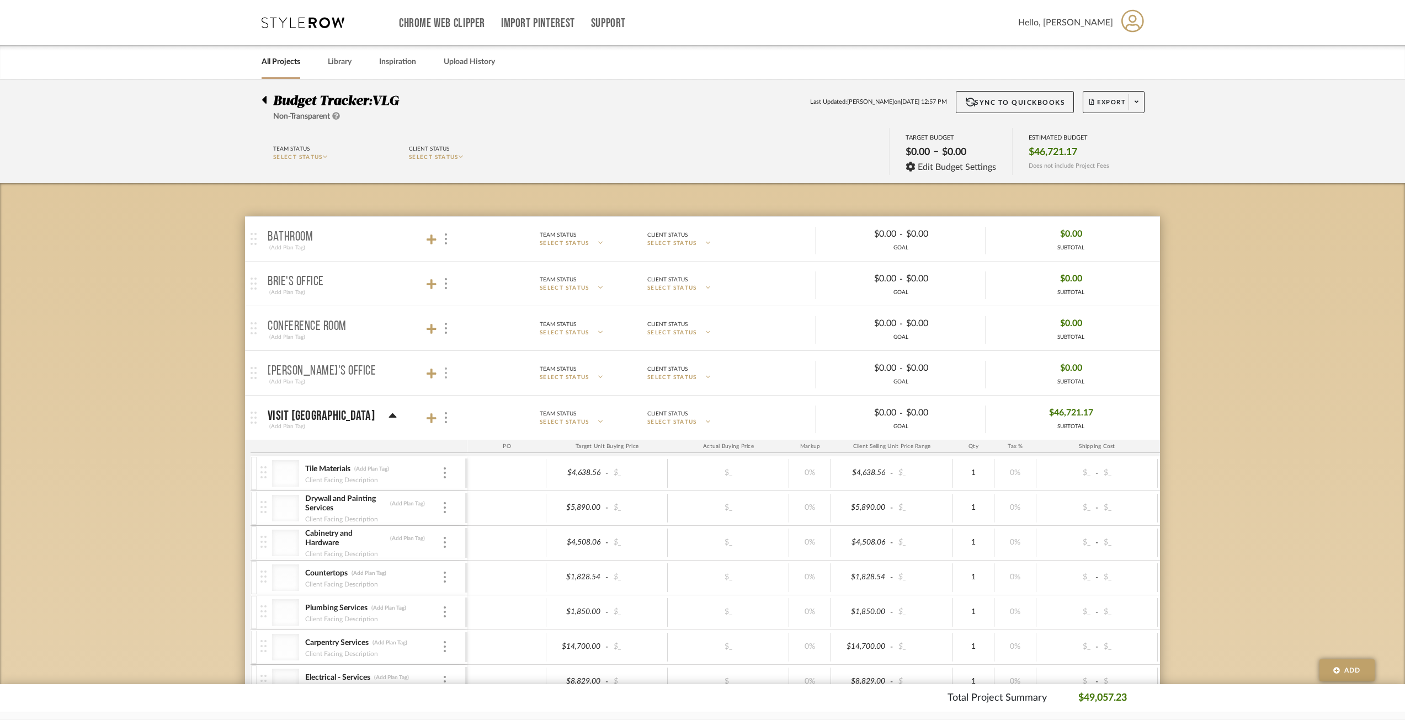
click at [445, 370] on img at bounding box center [446, 373] width 2 height 11
click at [115, 376] on div at bounding box center [702, 360] width 1405 height 720
click at [270, 62] on link "All Projects" at bounding box center [281, 62] width 39 height 15
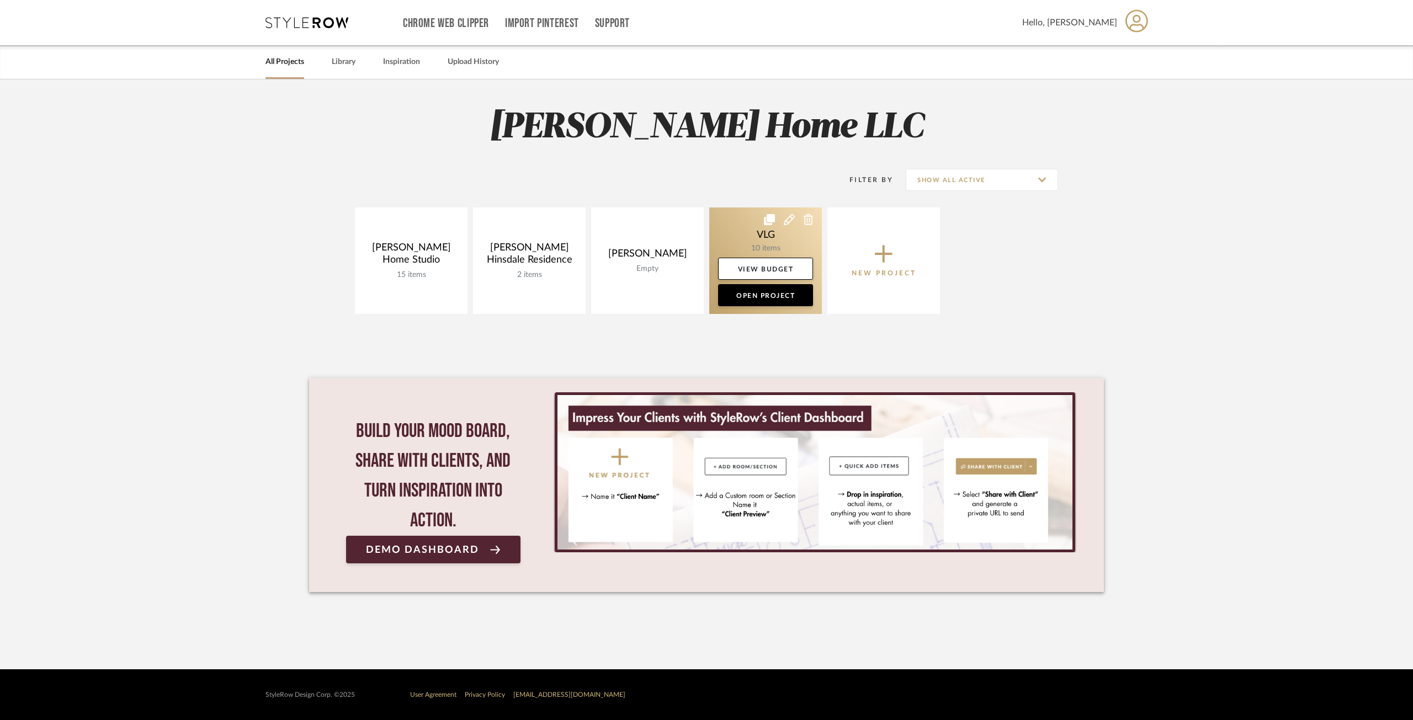
click at [751, 232] on link at bounding box center [765, 261] width 113 height 107
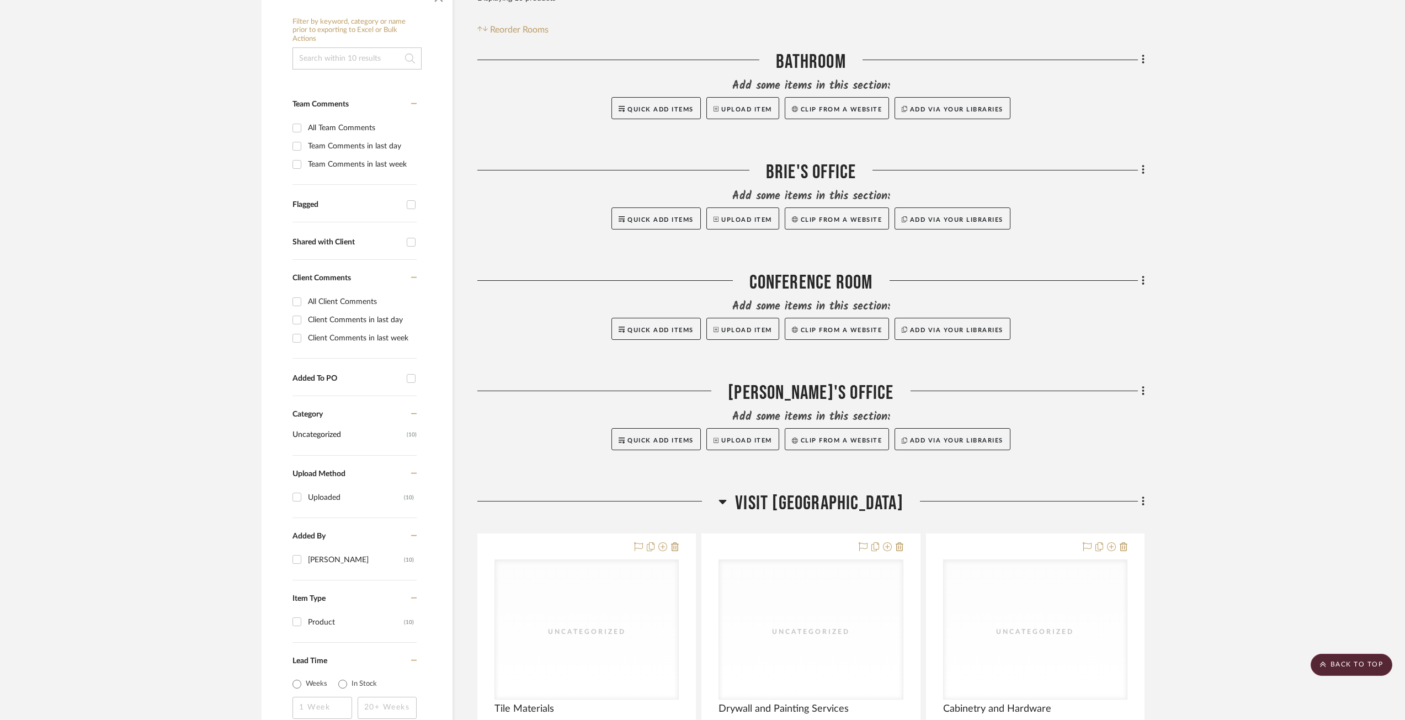
scroll to position [276, 0]
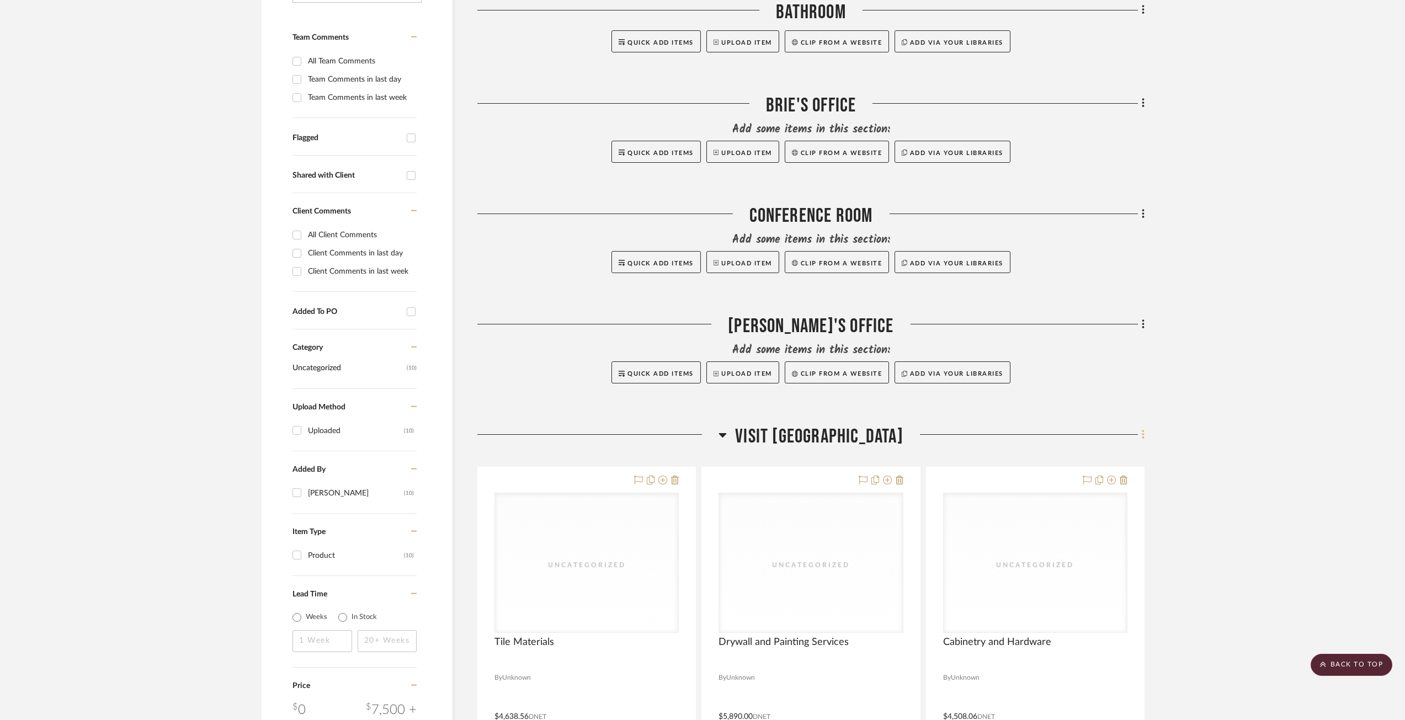
click at [1143, 435] on icon at bounding box center [1143, 434] width 2 height 9
click at [1119, 453] on button "Add New Item" at bounding box center [1093, 459] width 104 height 28
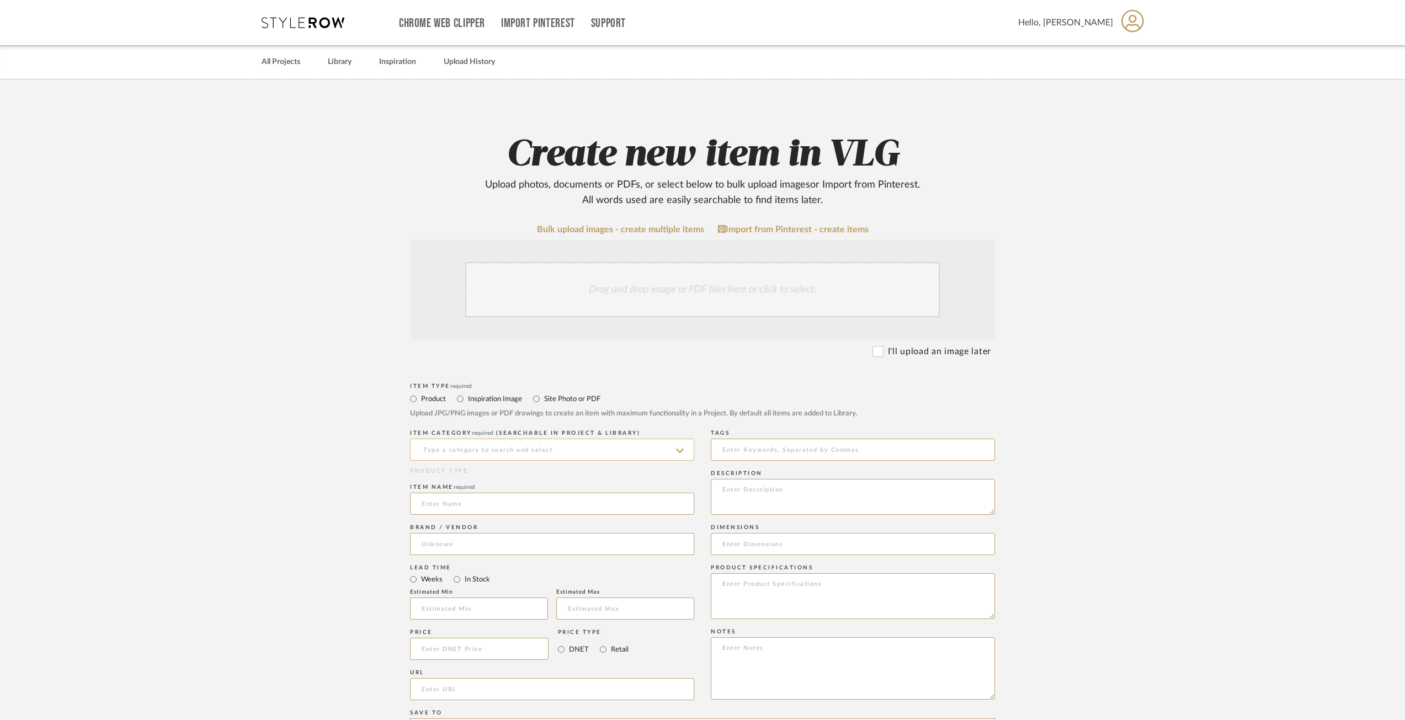
drag, startPoint x: 529, startPoint y: 456, endPoint x: 544, endPoint y: 450, distance: 16.1
click at [530, 456] on input at bounding box center [552, 450] width 284 height 22
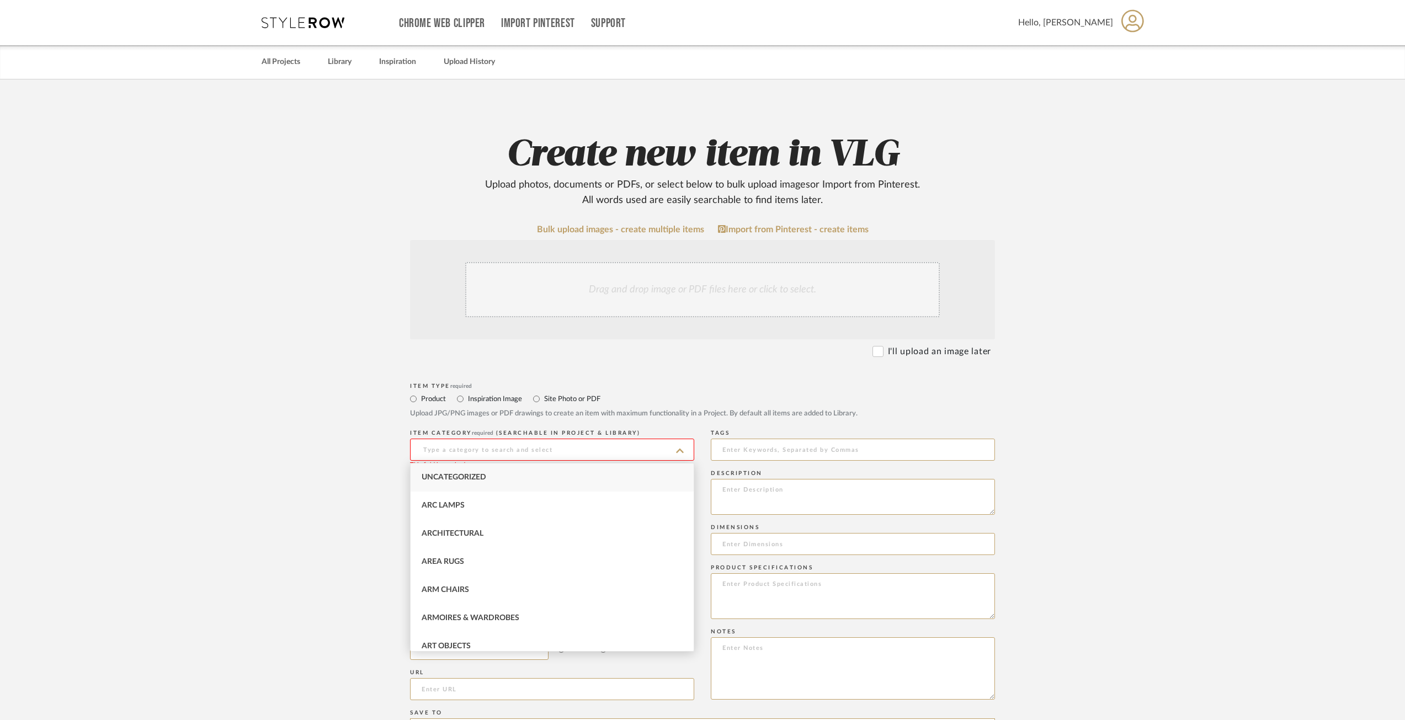
click at [489, 470] on div "Uncategorized" at bounding box center [552, 478] width 283 height 28
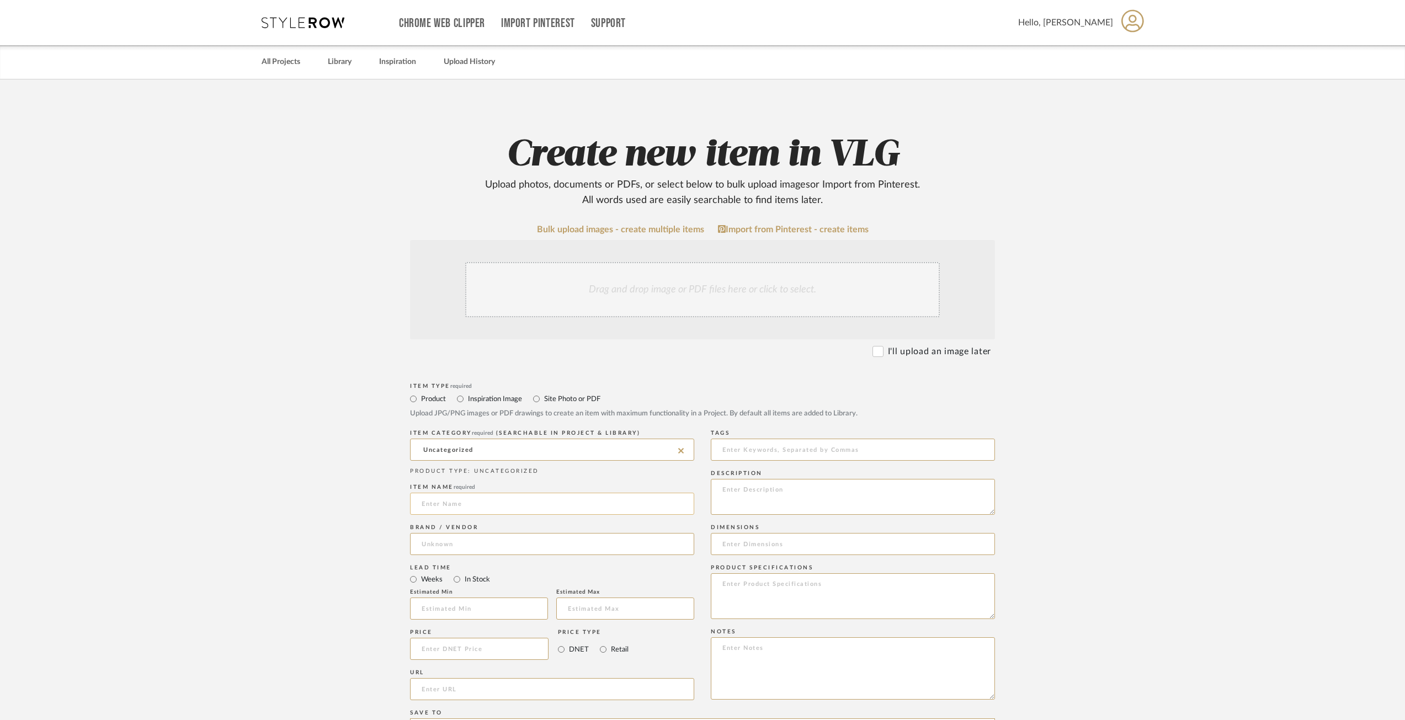
drag, startPoint x: 455, startPoint y: 511, endPoint x: 466, endPoint y: 512, distance: 11.6
click at [455, 512] on input at bounding box center [552, 504] width 284 height 22
click at [322, 340] on upload-items "Create new item in VLG Upload photos, documents or PDFs, or select below to bul…" at bounding box center [702, 561] width 1405 height 964
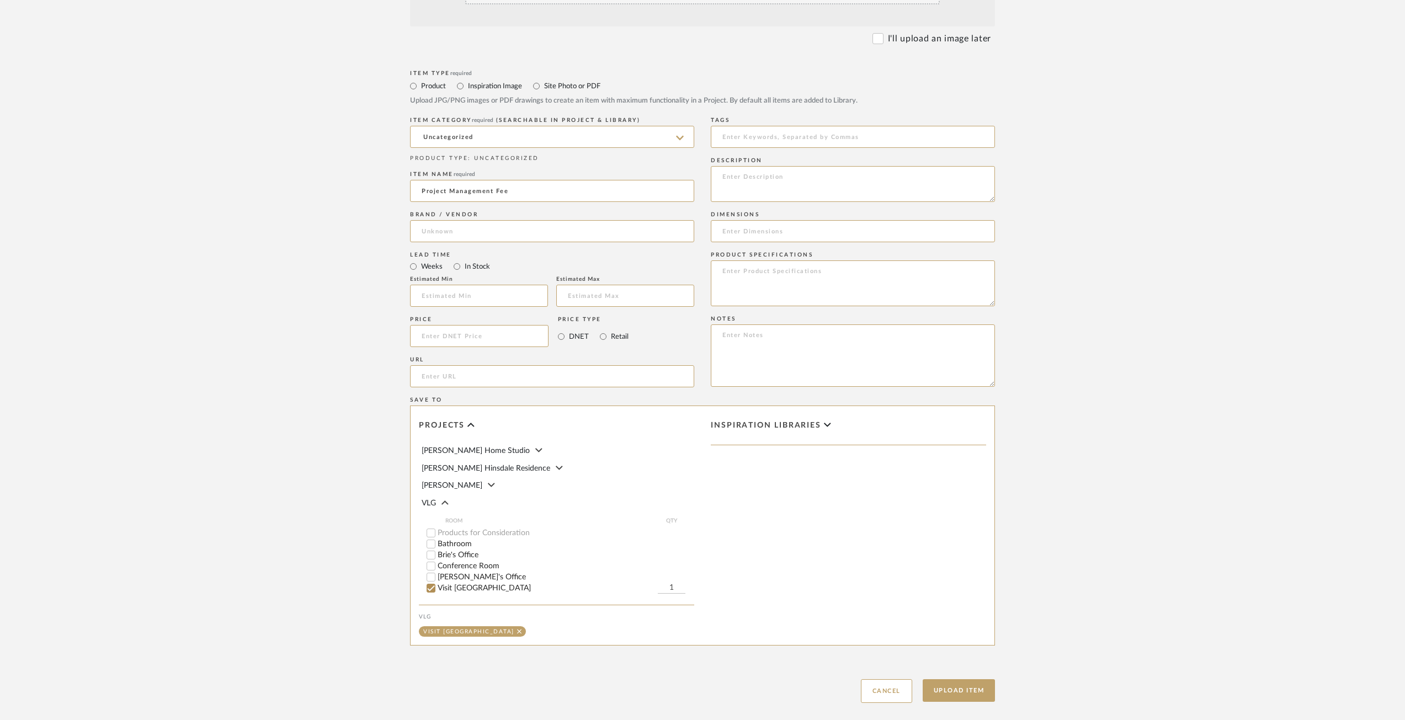
scroll to position [331, 0]
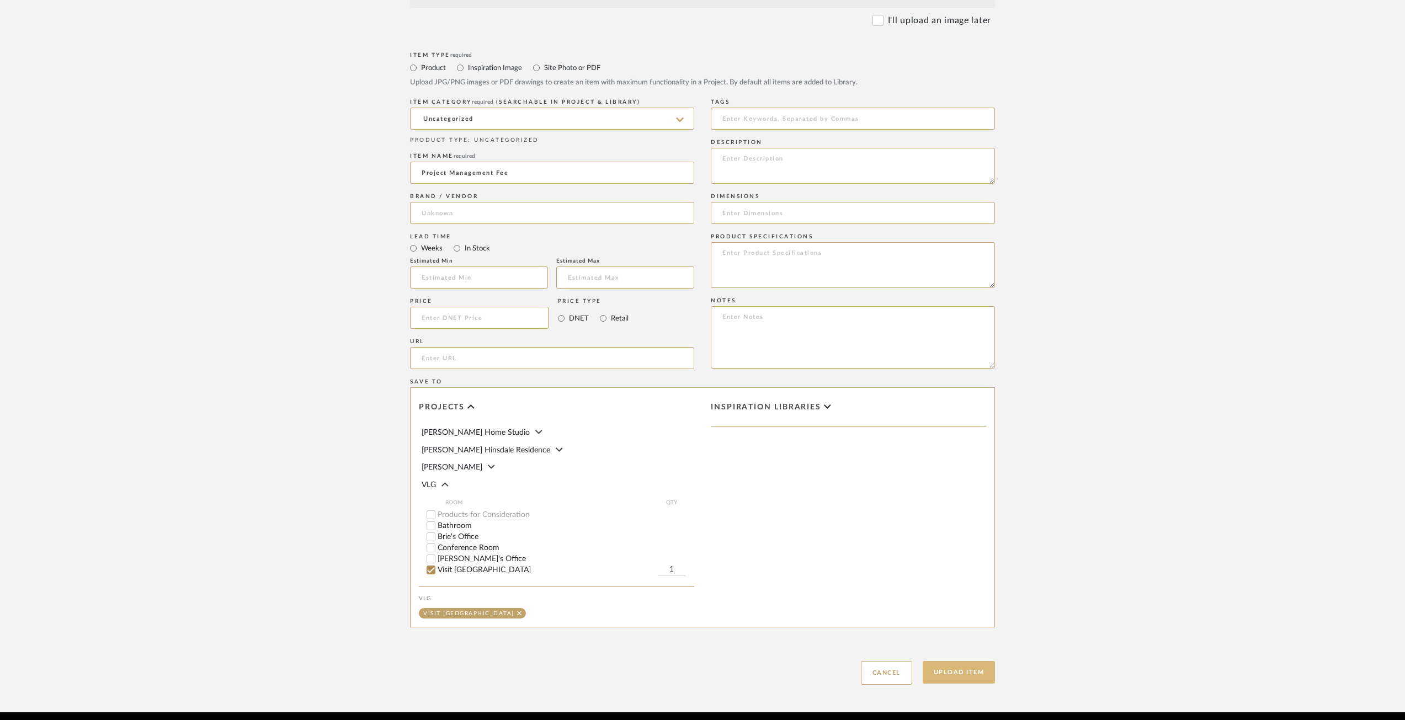
drag, startPoint x: 983, startPoint y: 679, endPoint x: 980, endPoint y: 674, distance: 6.3
click at [983, 678] on button "Upload Item" at bounding box center [959, 672] width 73 height 23
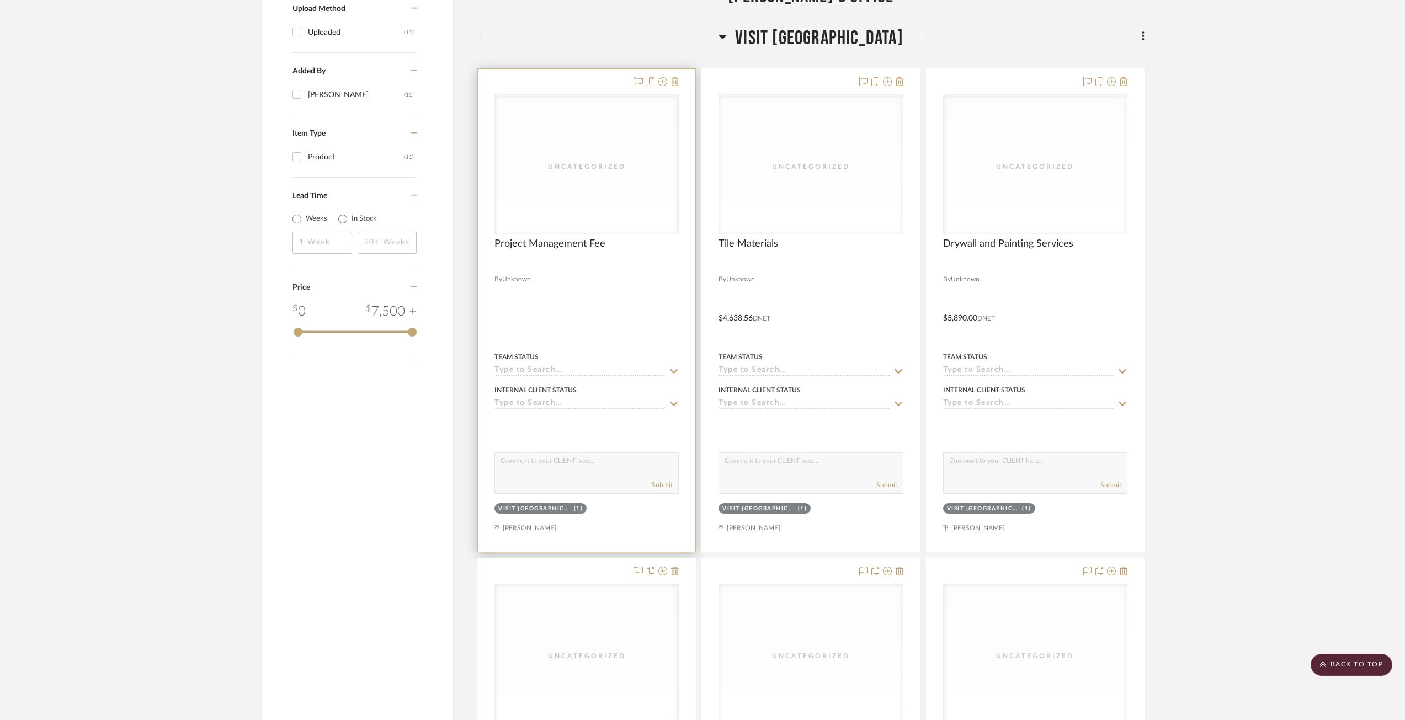
scroll to position [646, 0]
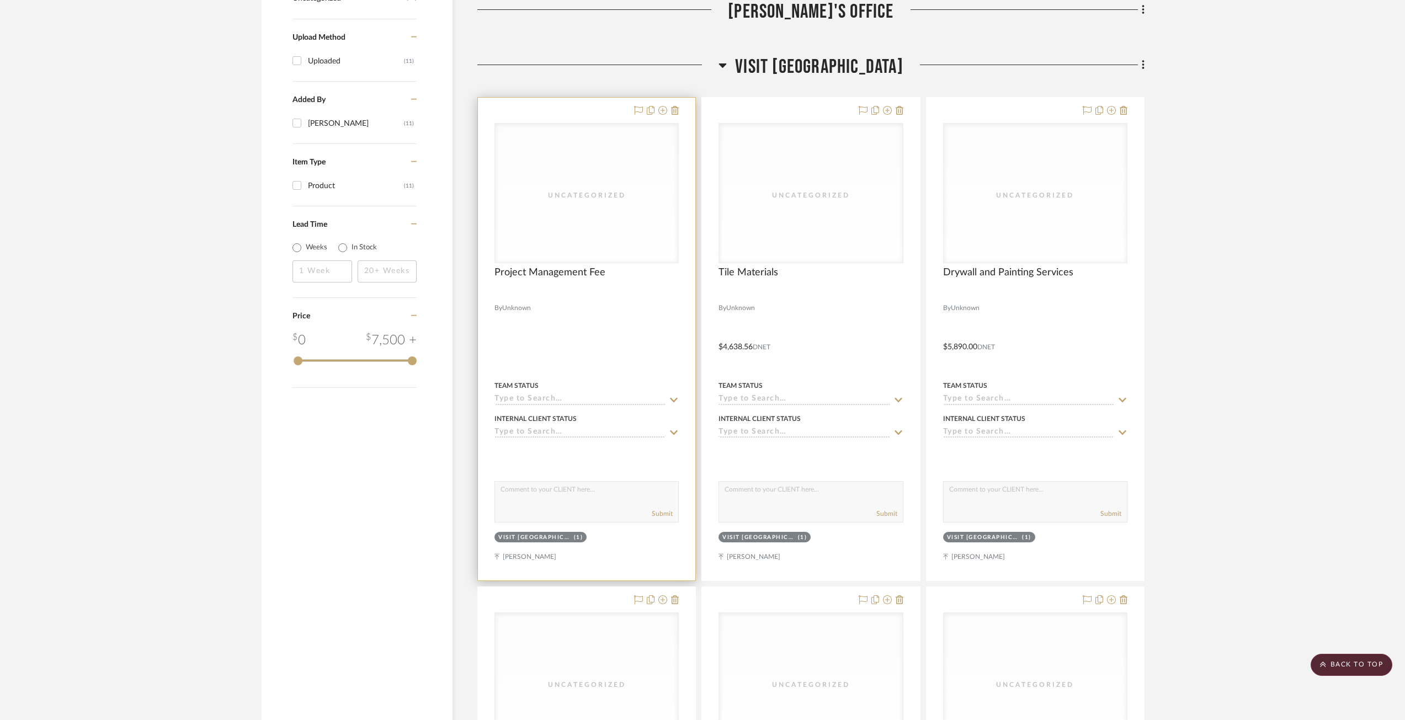
click at [558, 344] on div at bounding box center [586, 339] width 217 height 483
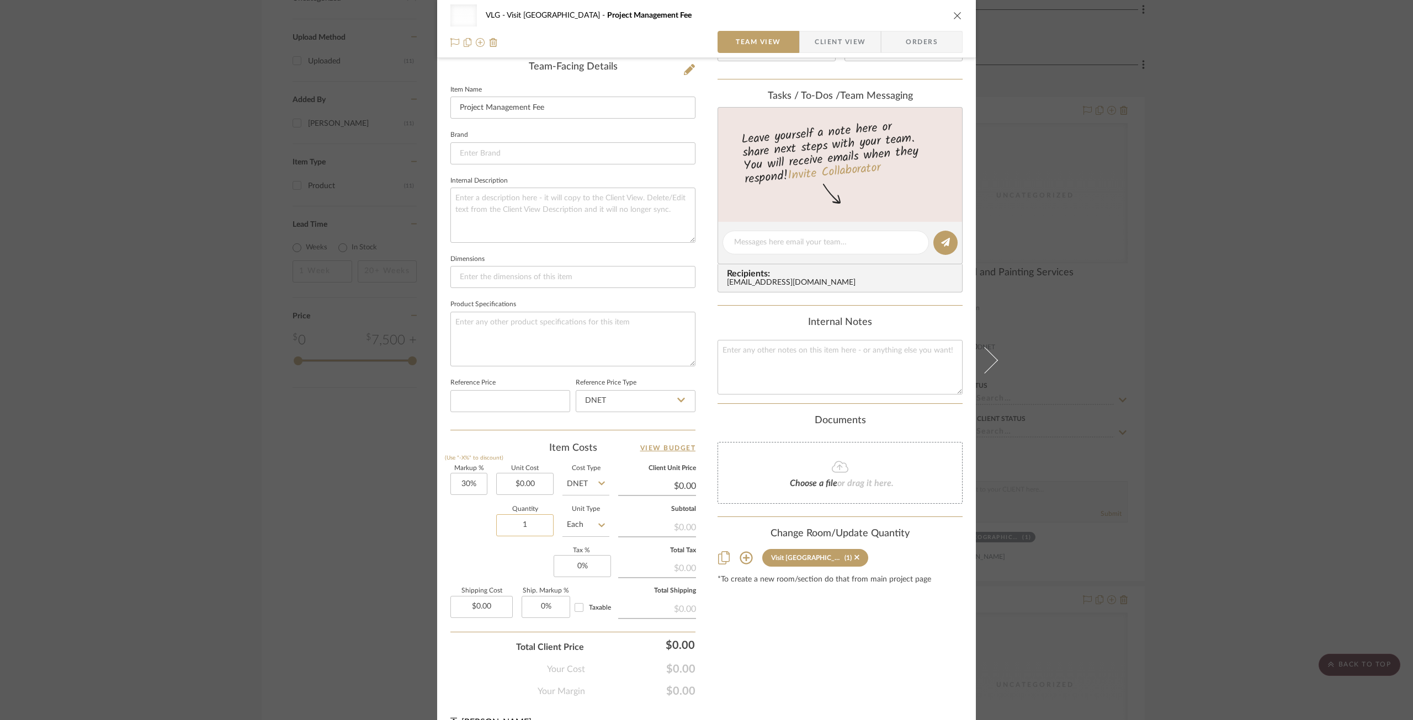
scroll to position [305, 0]
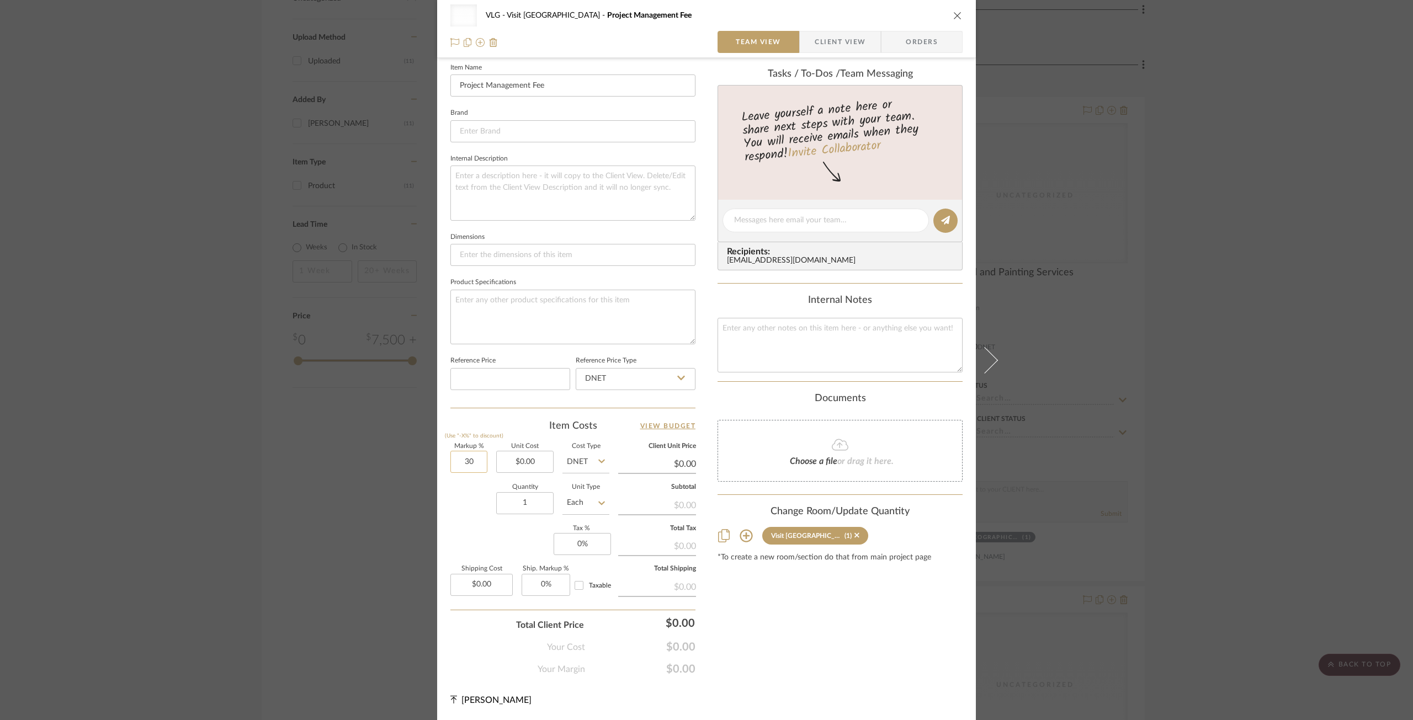
click at [472, 459] on input "30" at bounding box center [468, 462] width 37 height 22
click at [525, 460] on input "0.00" at bounding box center [524, 462] width 57 height 22
click at [490, 510] on div "Quantity 1 Unit Type Each" at bounding box center [529, 504] width 159 height 39
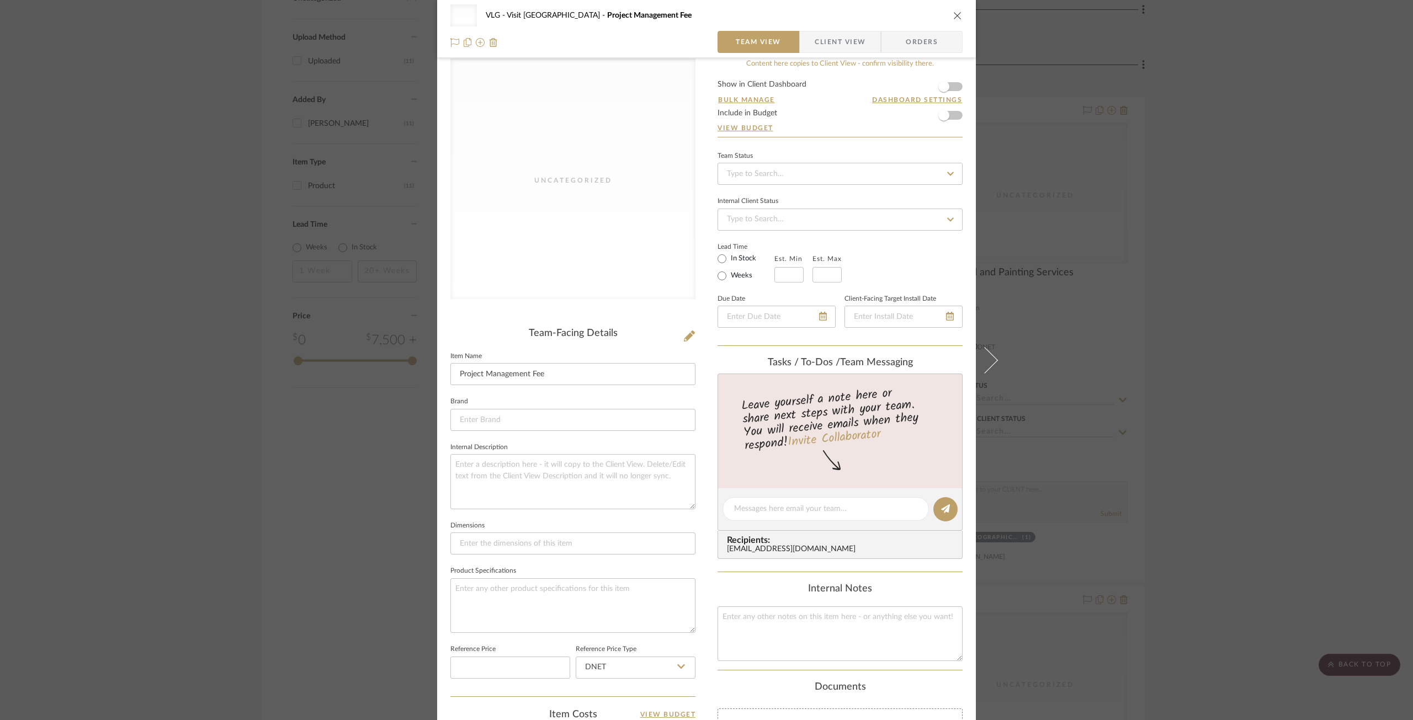
scroll to position [0, 0]
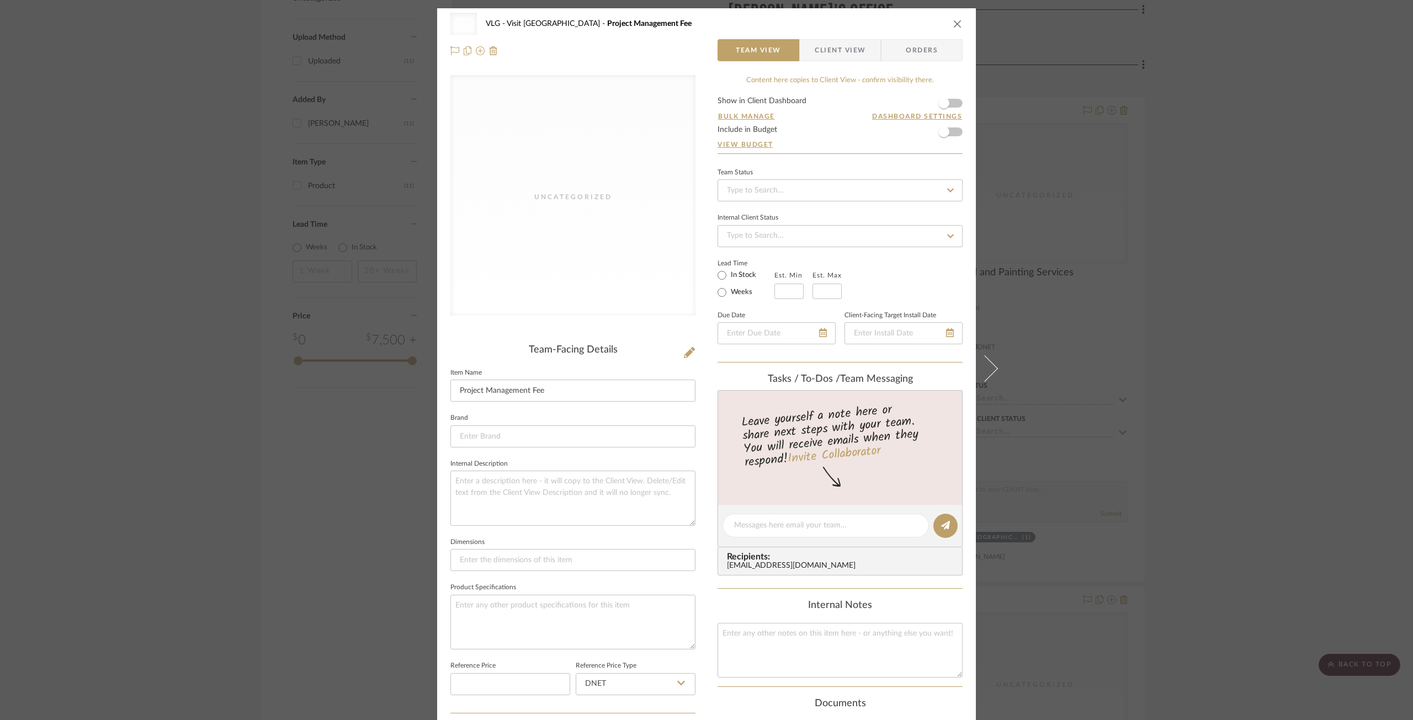
click at [953, 26] on icon "close" at bounding box center [957, 23] width 9 height 9
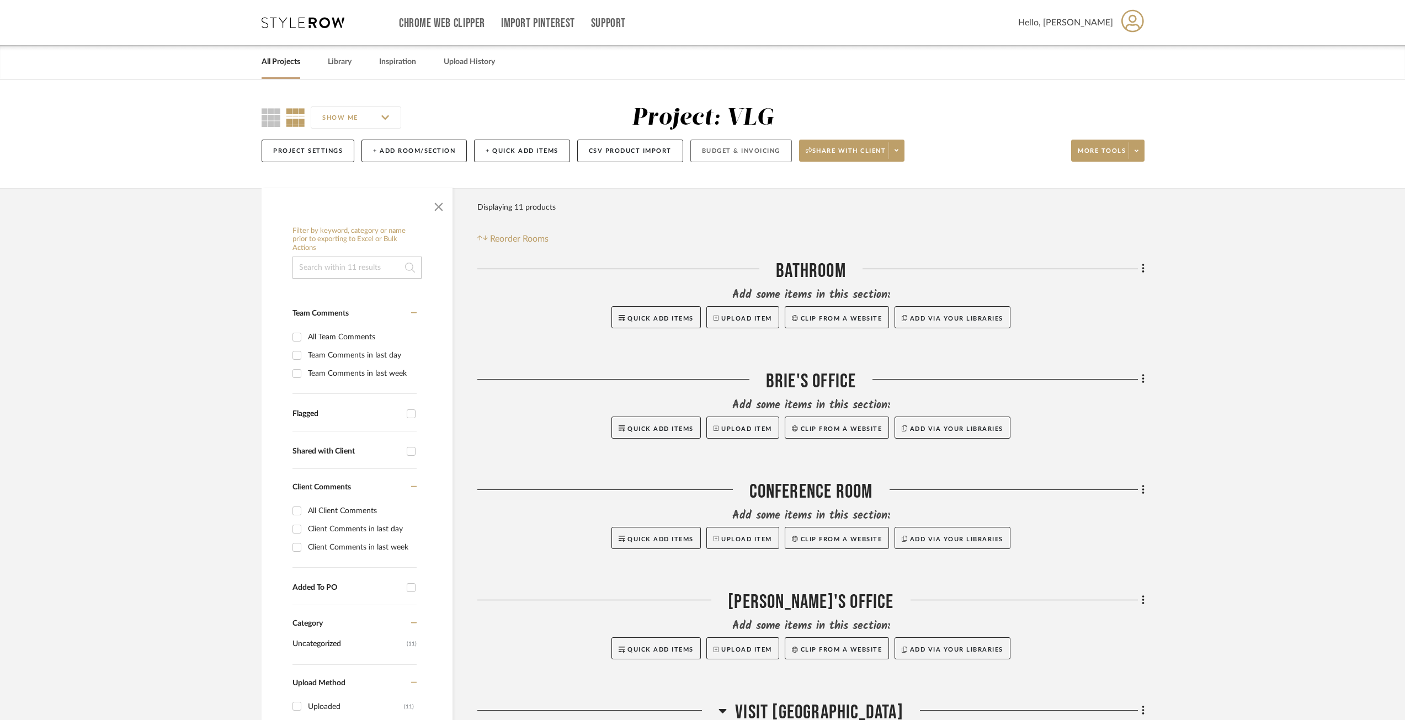
click at [714, 149] on button "Budget & Invoicing" at bounding box center [741, 151] width 102 height 23
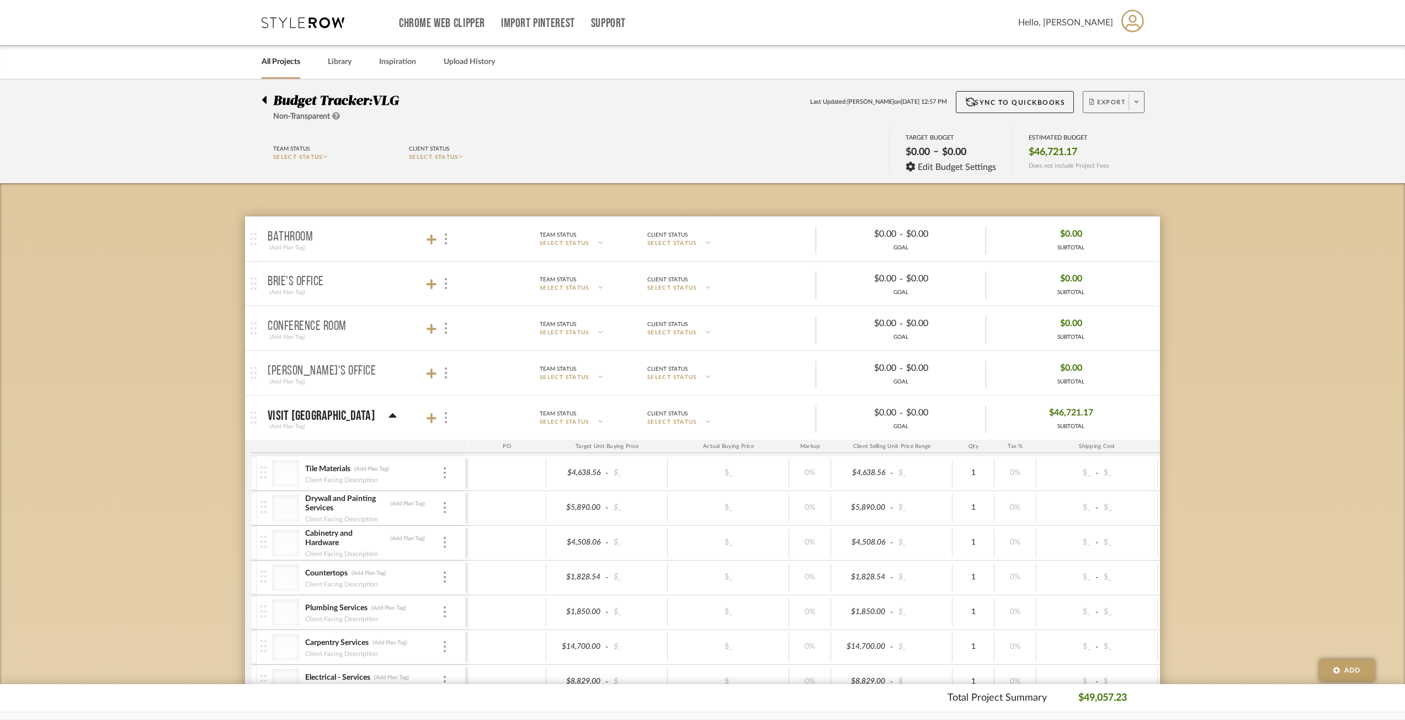
click at [1116, 100] on span "Export" at bounding box center [1107, 106] width 36 height 17
click at [1136, 126] on button "Export PDF" at bounding box center [1133, 133] width 105 height 26
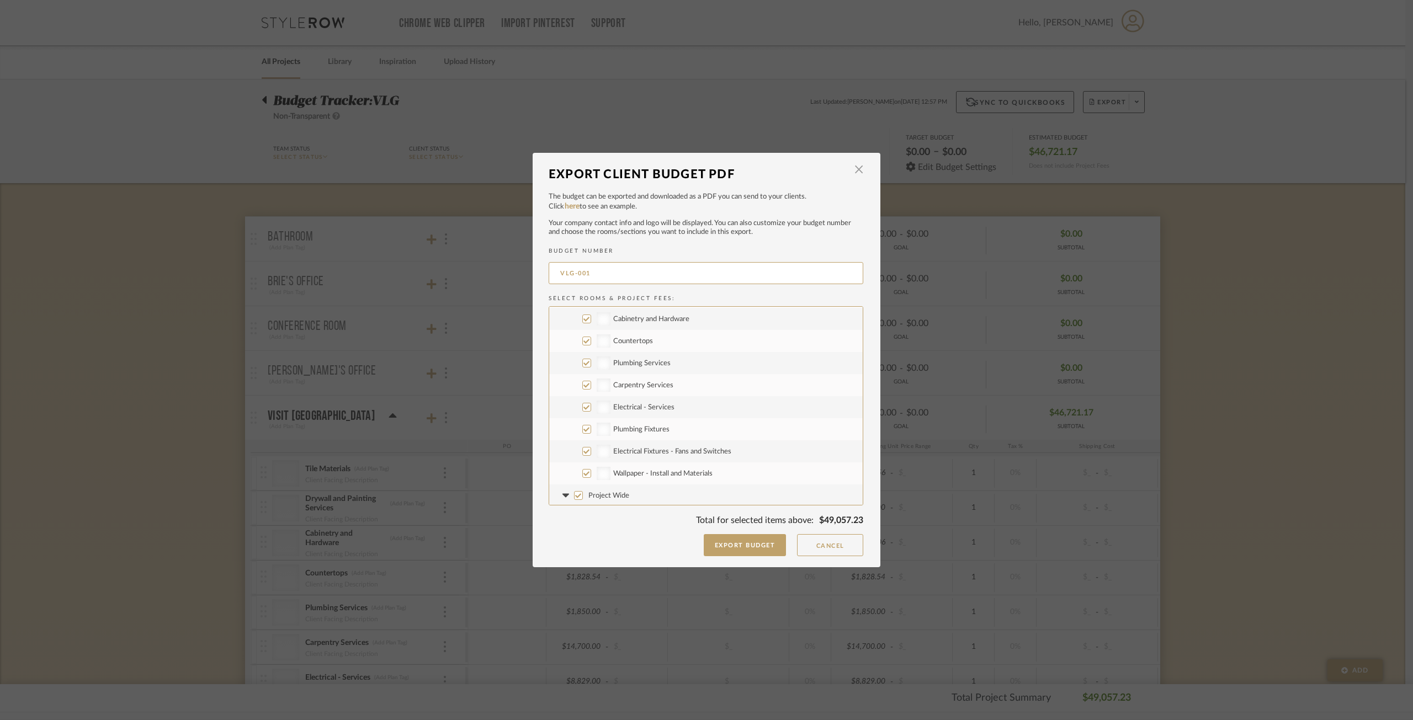
scroll to position [133, 0]
click at [577, 426] on input "Project Wide" at bounding box center [578, 427] width 9 height 9
click at [574, 470] on input "Project Fees" at bounding box center [578, 471] width 9 height 9
click at [574, 429] on input "Project Wide" at bounding box center [578, 427] width 9 height 9
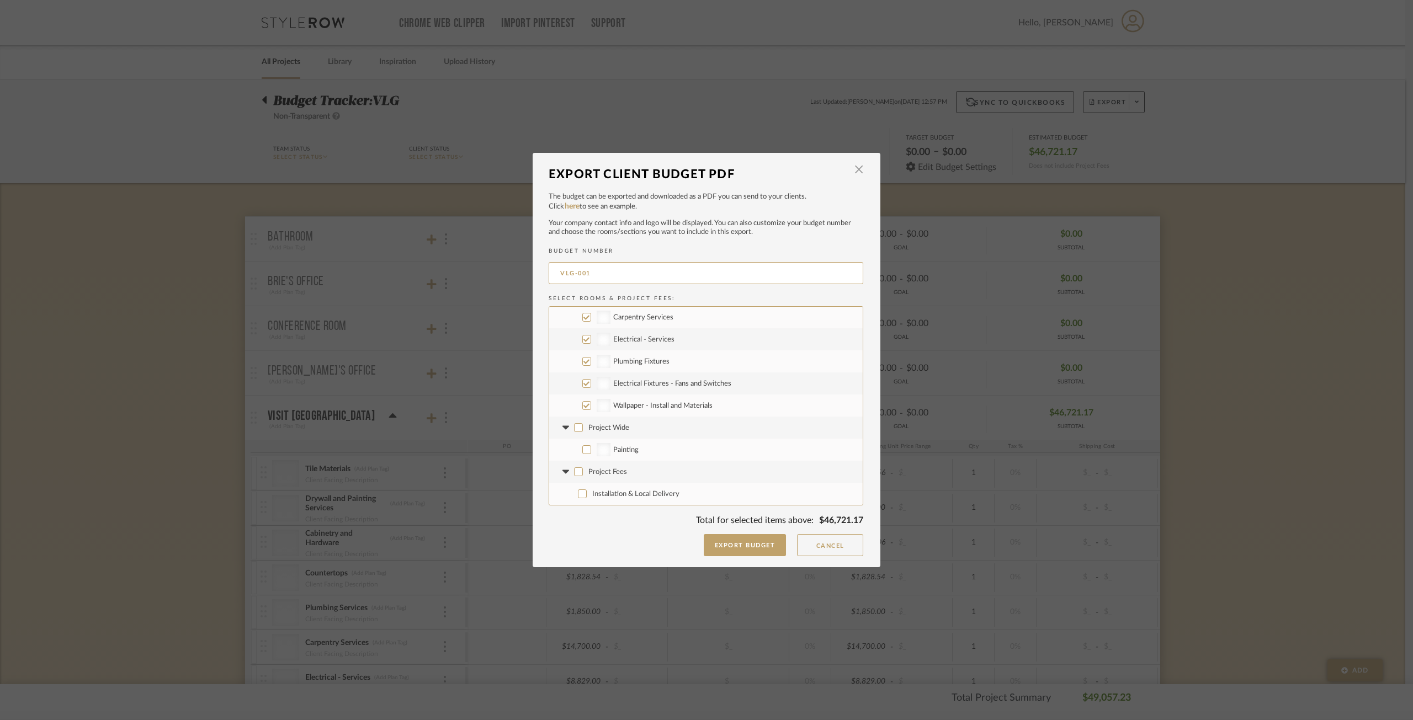
click at [576, 474] on input "Project Fees" at bounding box center [578, 471] width 9 height 9
click at [574, 473] on input "Project Fees" at bounding box center [578, 471] width 9 height 9
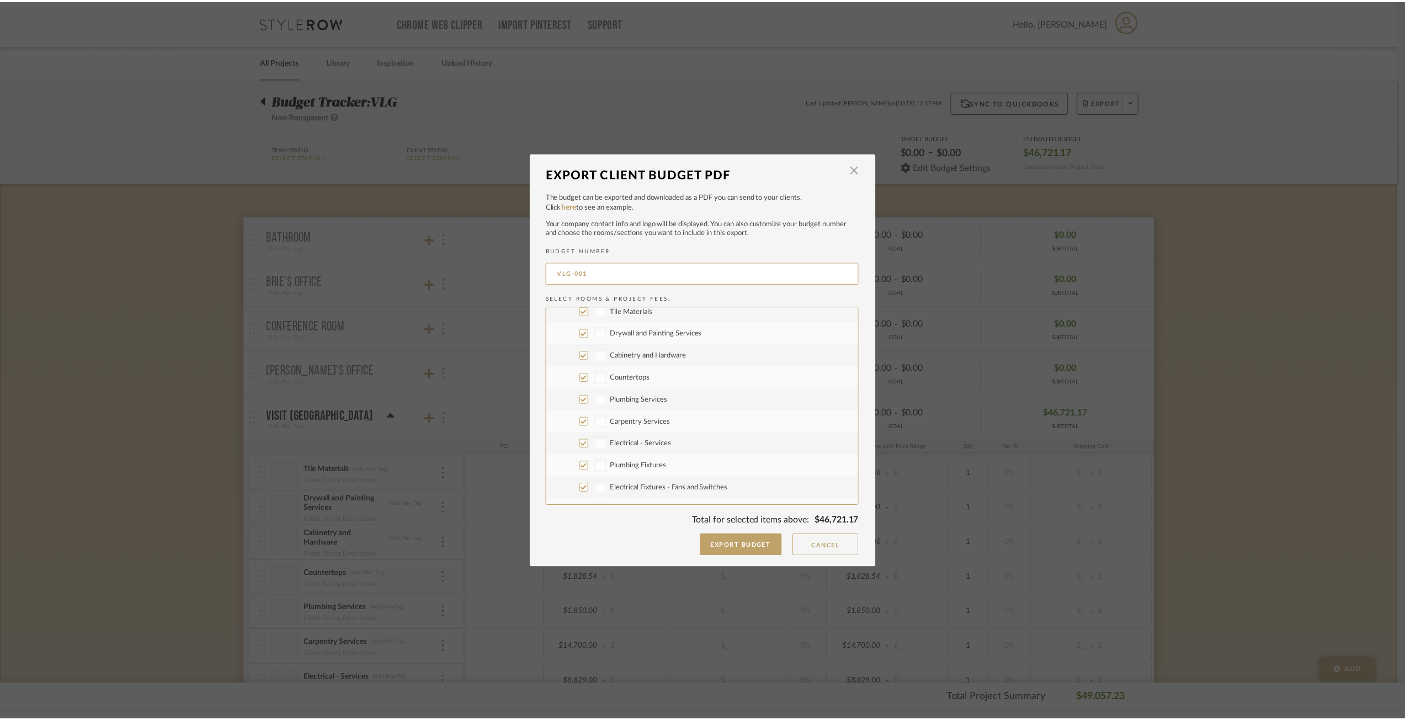
scroll to position [0, 0]
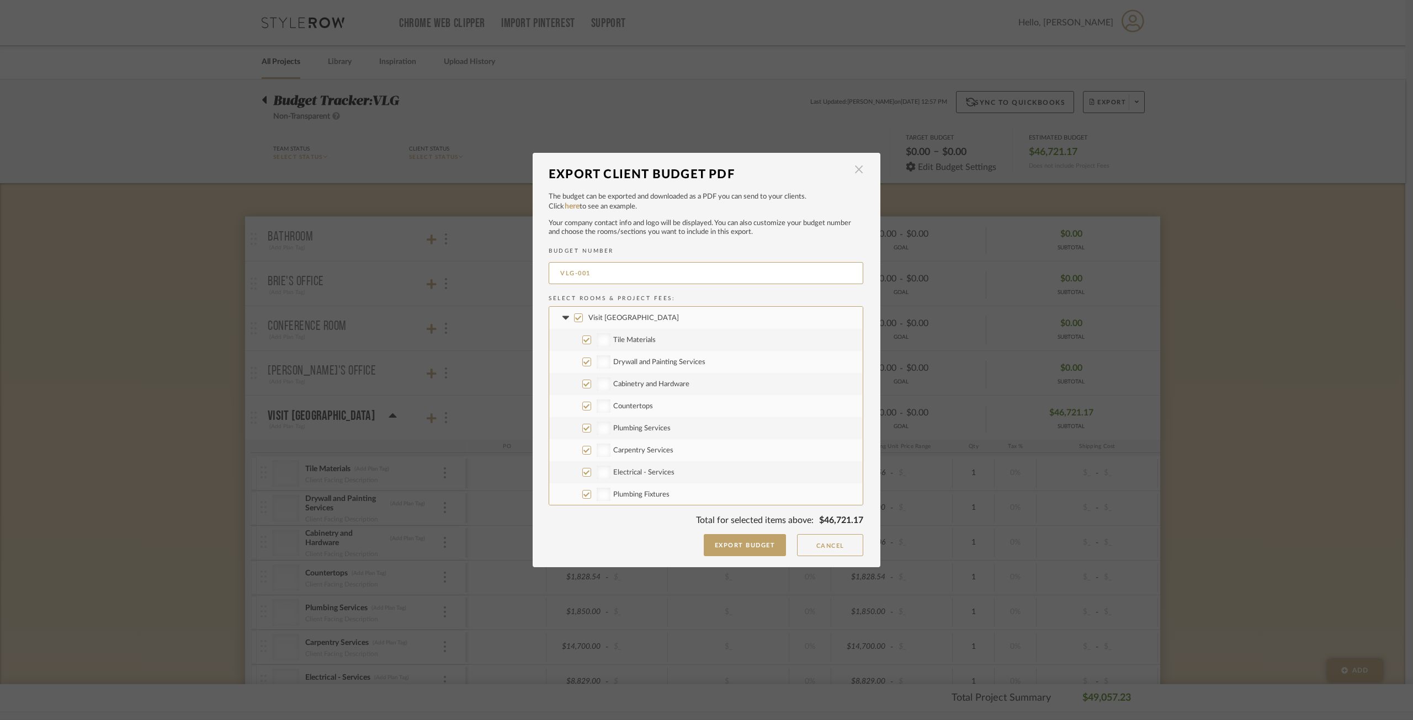
click at [851, 164] on span "button" at bounding box center [859, 170] width 22 height 22
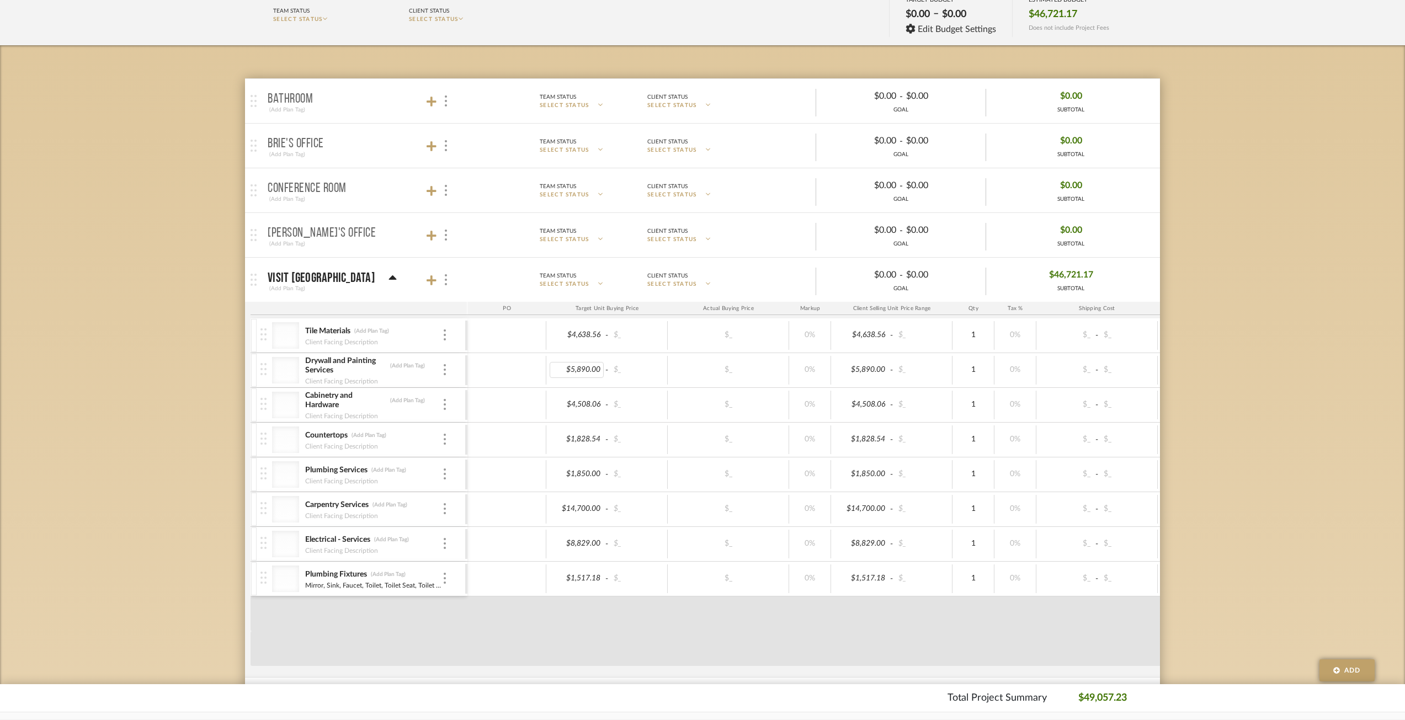
scroll to position [276, 0]
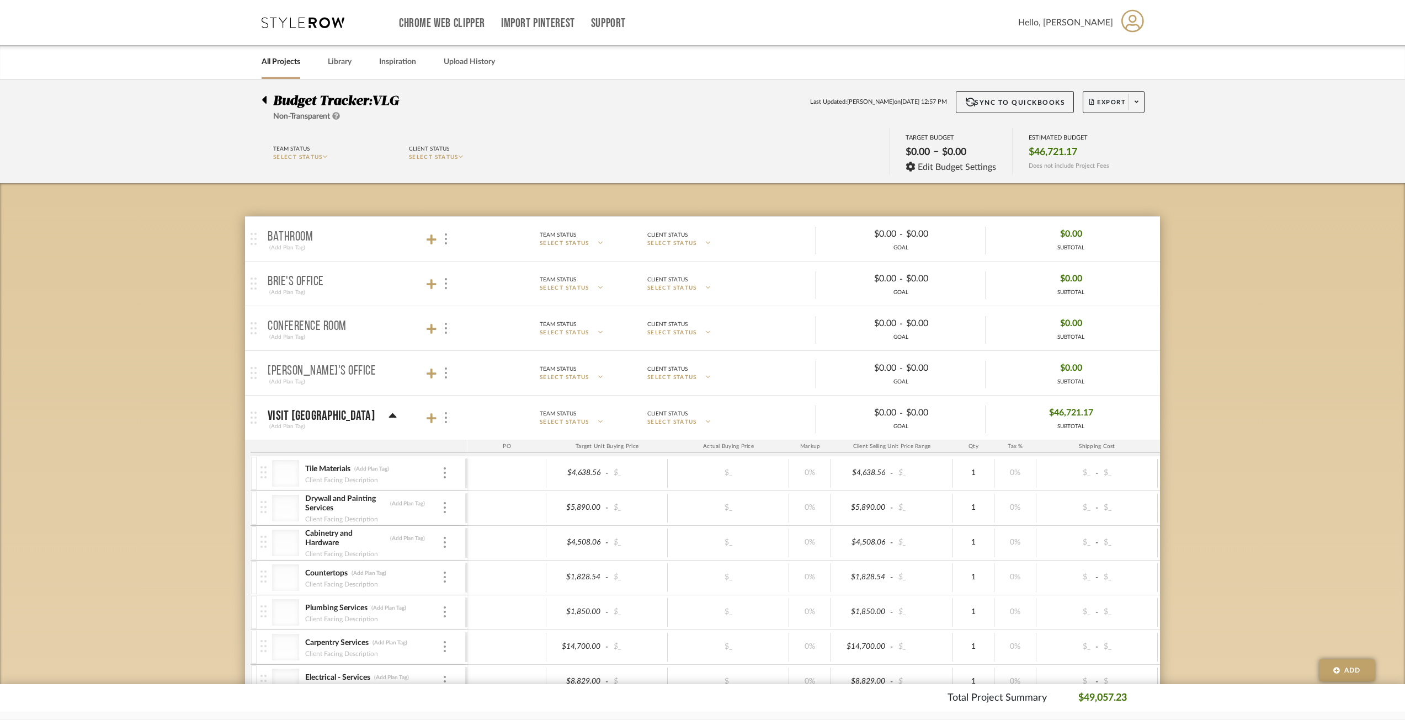
click at [264, 98] on icon at bounding box center [264, 100] width 4 height 8
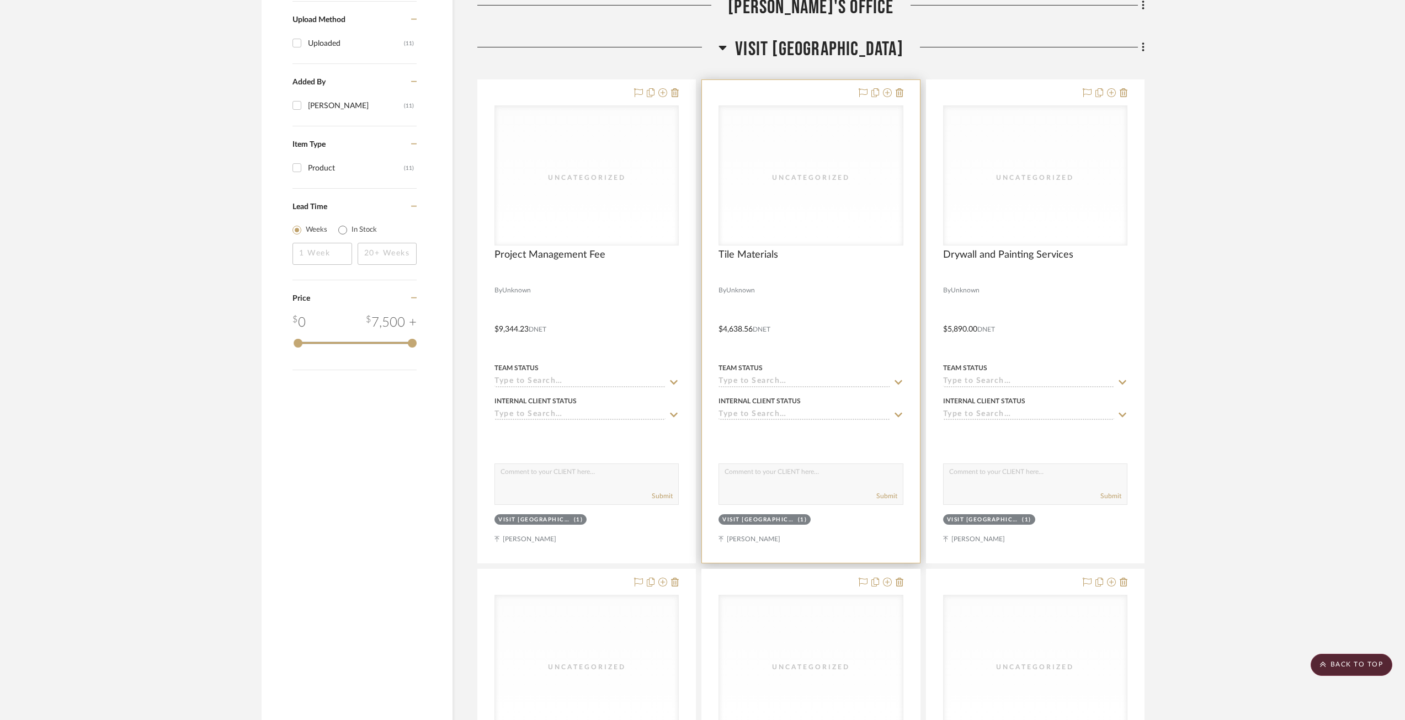
scroll to position [662, 0]
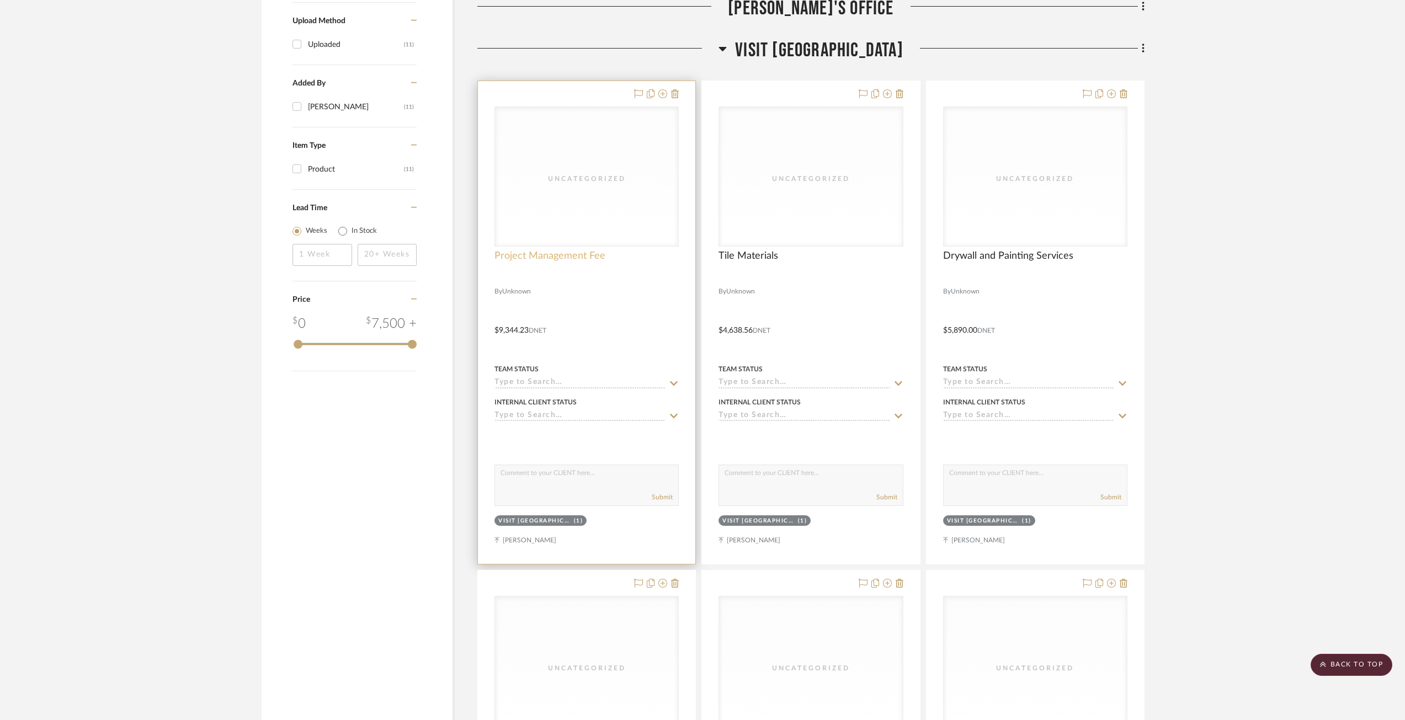
click at [562, 261] on span "Project Management Fee" at bounding box center [549, 256] width 111 height 12
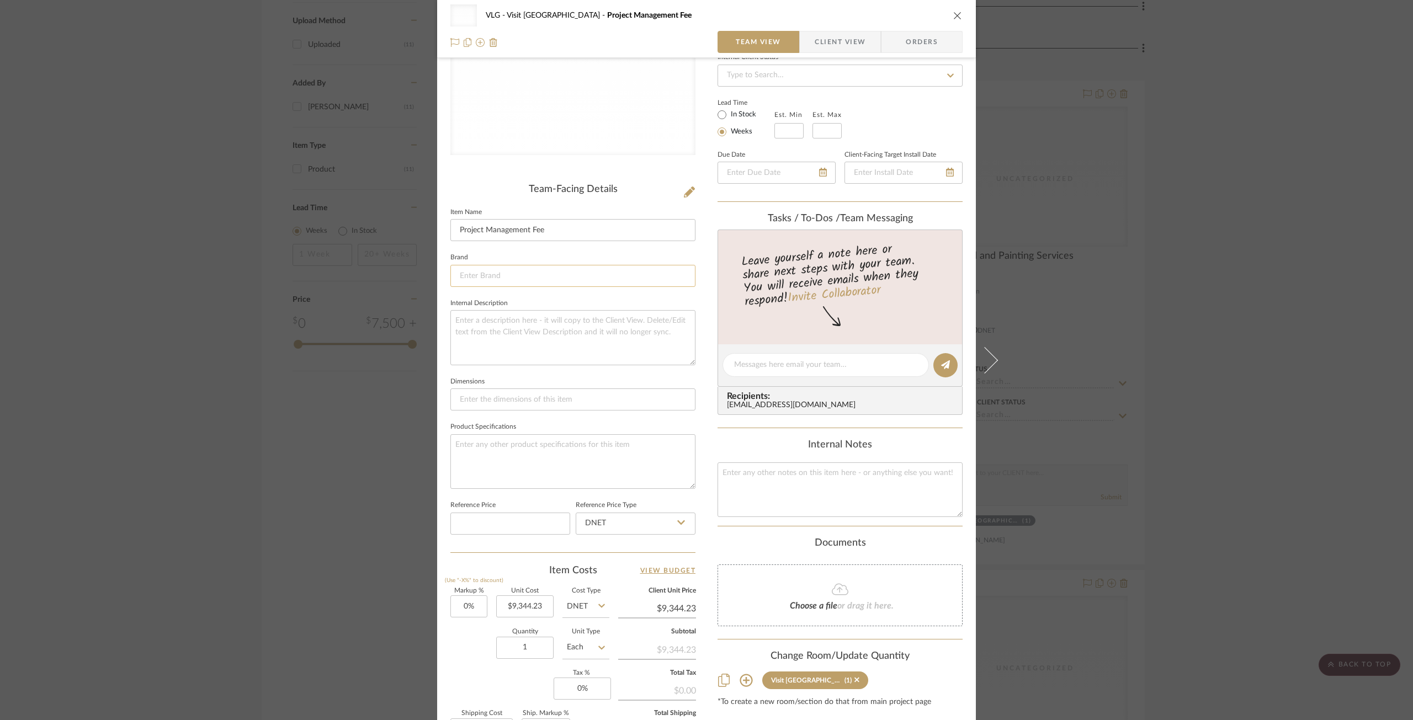
scroll to position [0, 0]
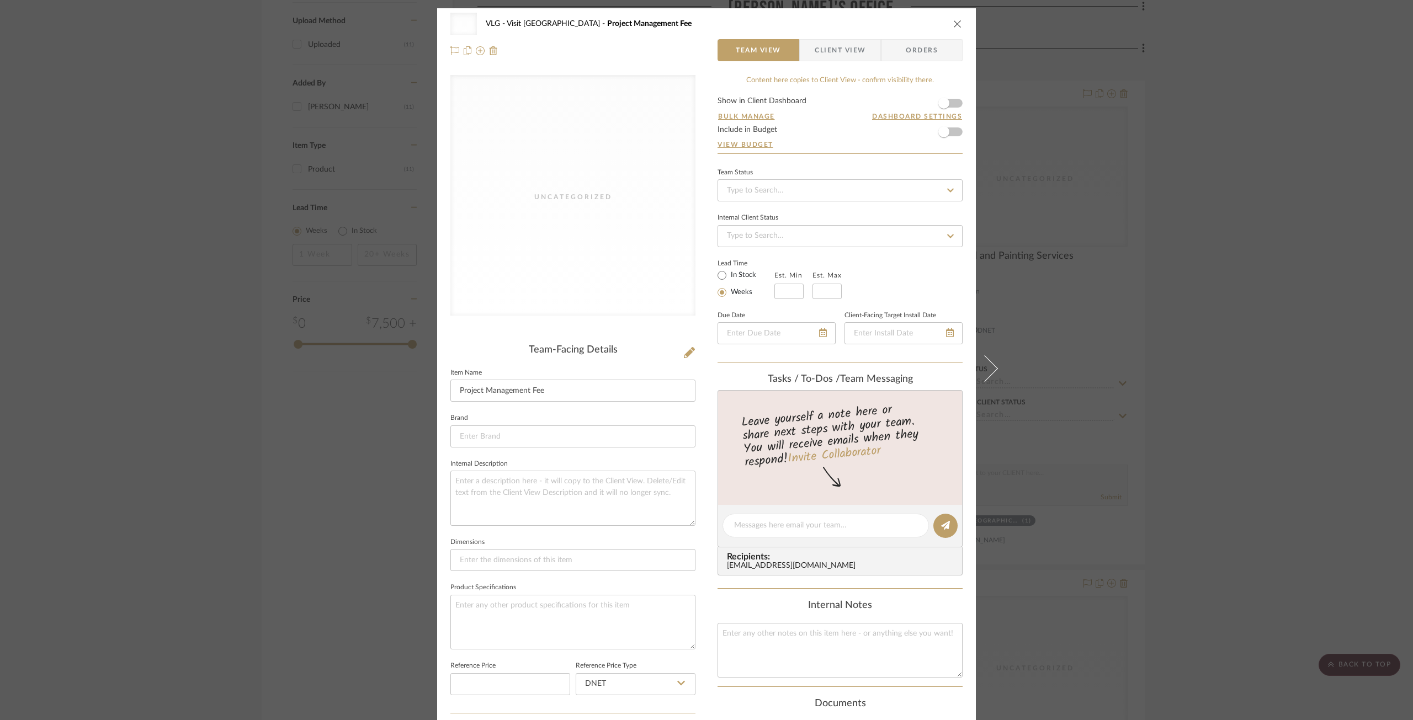
click at [946, 23] on div "Uncategorized VLG Visit Lake Geneva Project Management Fee" at bounding box center [706, 24] width 512 height 22
click at [953, 25] on icon "close" at bounding box center [957, 23] width 9 height 9
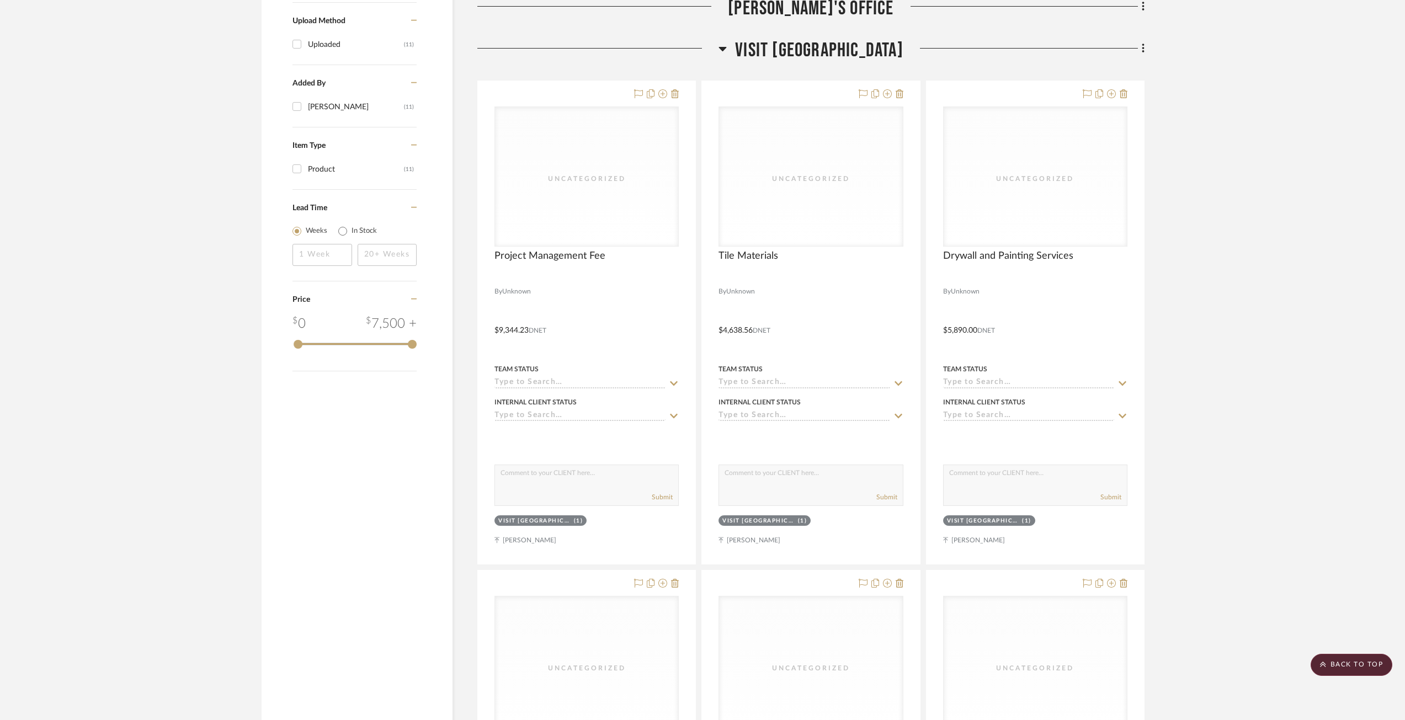
click at [1222, 320] on project-details-page "SHOW ME Project: VLG Project Settings + Add Room/Section + Quick Add Items CSV …" at bounding box center [702, 513] width 1405 height 2193
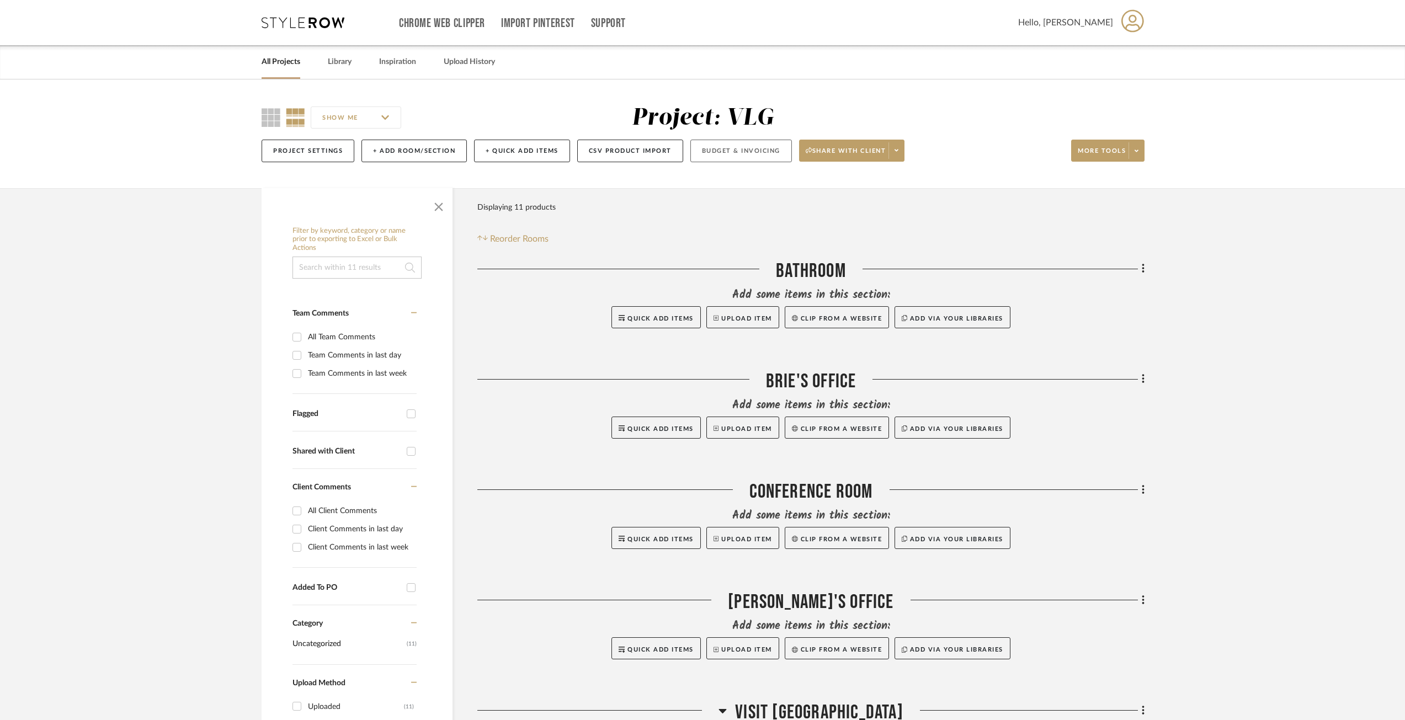
click at [722, 151] on button "Budget & Invoicing" at bounding box center [741, 151] width 102 height 23
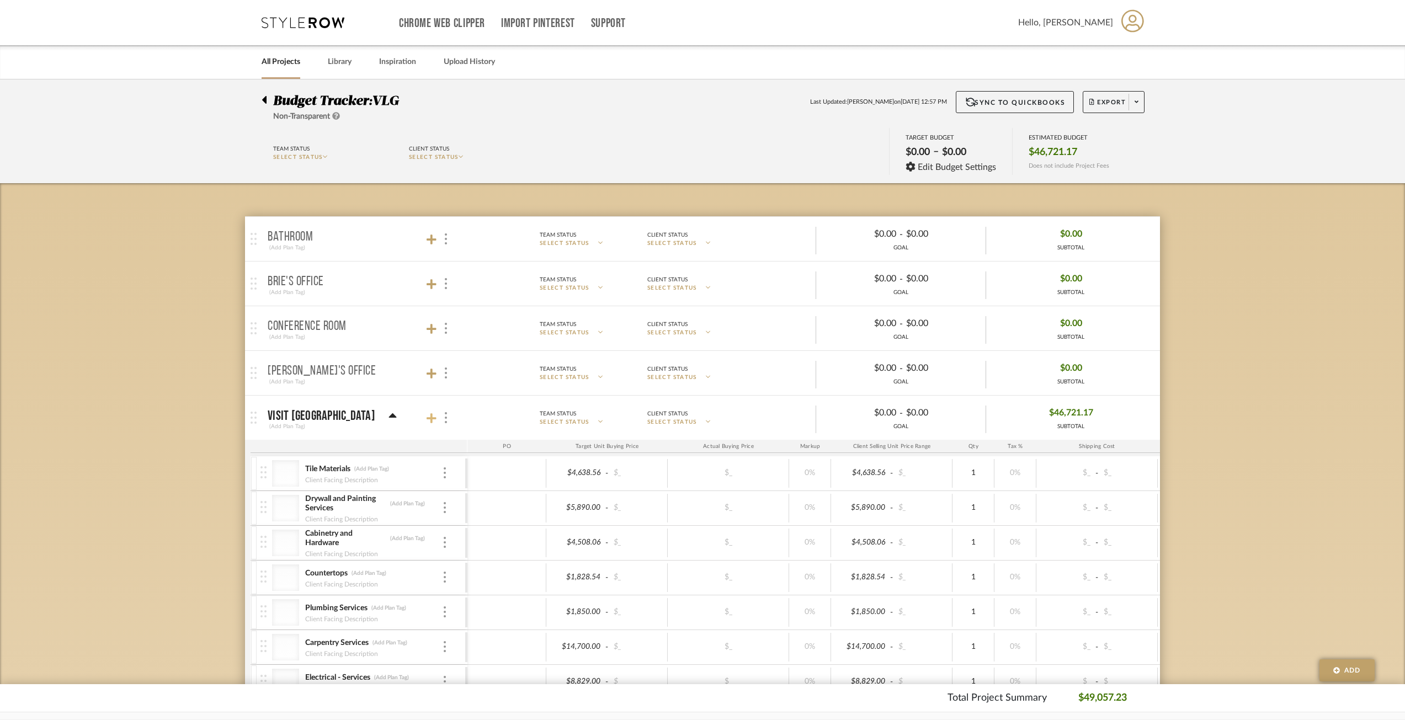
click at [434, 419] on icon at bounding box center [432, 418] width 10 height 10
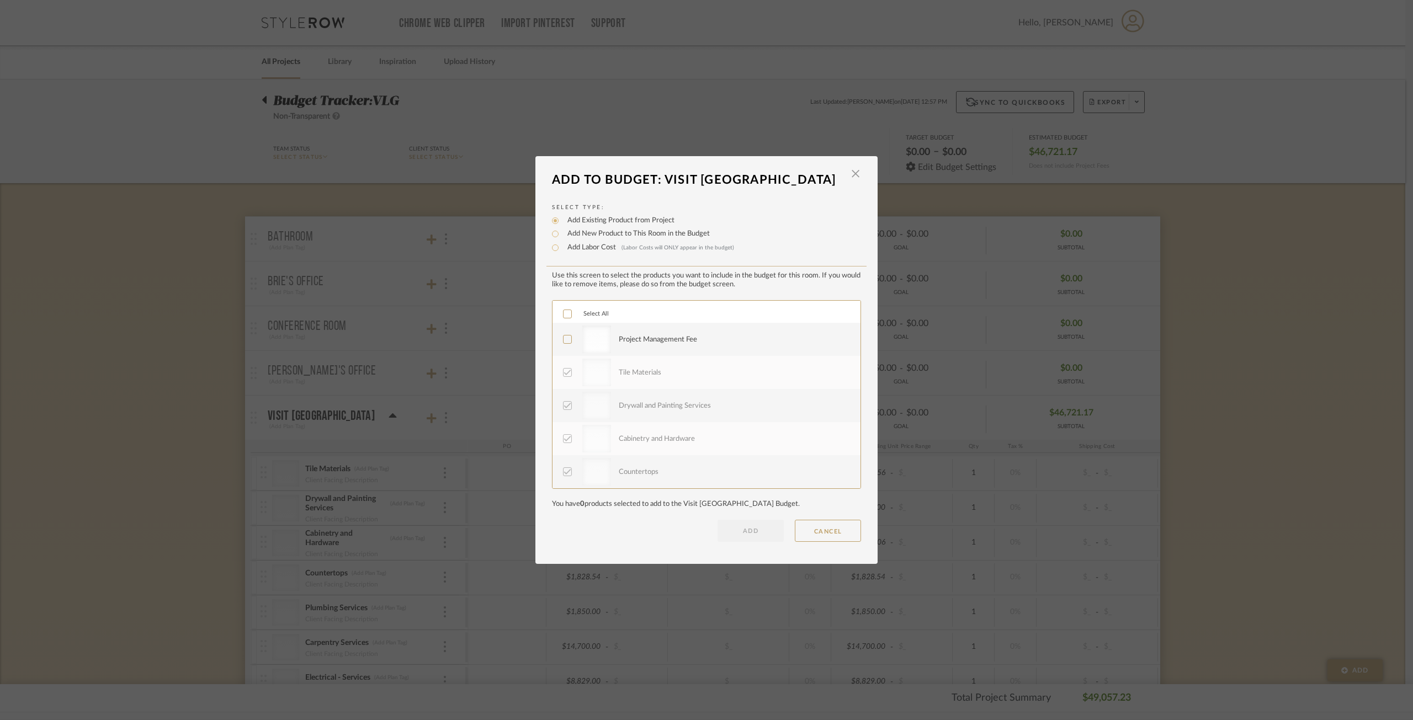
click at [558, 340] on div "Project Management Fee" at bounding box center [706, 339] width 308 height 33
click at [564, 341] on icon at bounding box center [567, 340] width 7 height 6
click at [756, 533] on button "ADD" at bounding box center [750, 531] width 66 height 22
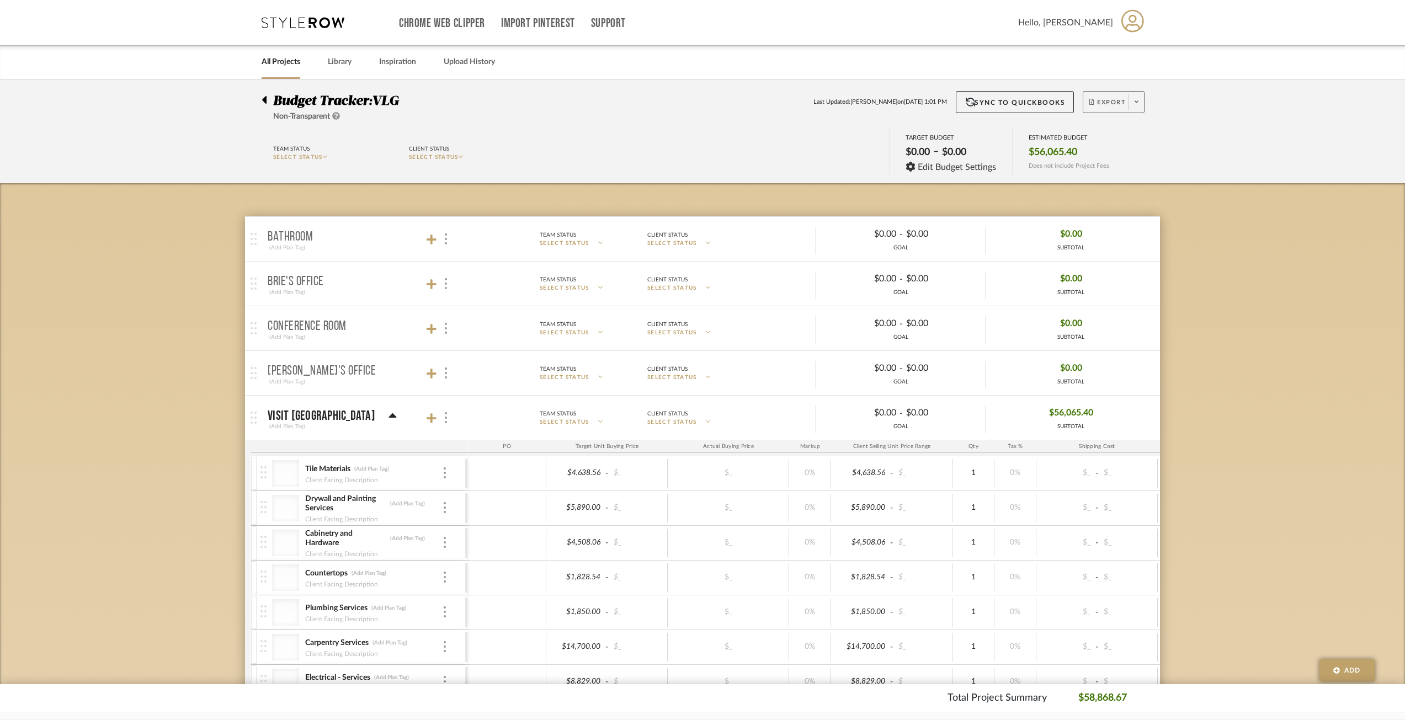
click at [1101, 103] on span "Export" at bounding box center [1107, 106] width 36 height 17
click at [1102, 124] on button "Export PDF" at bounding box center [1133, 133] width 105 height 26
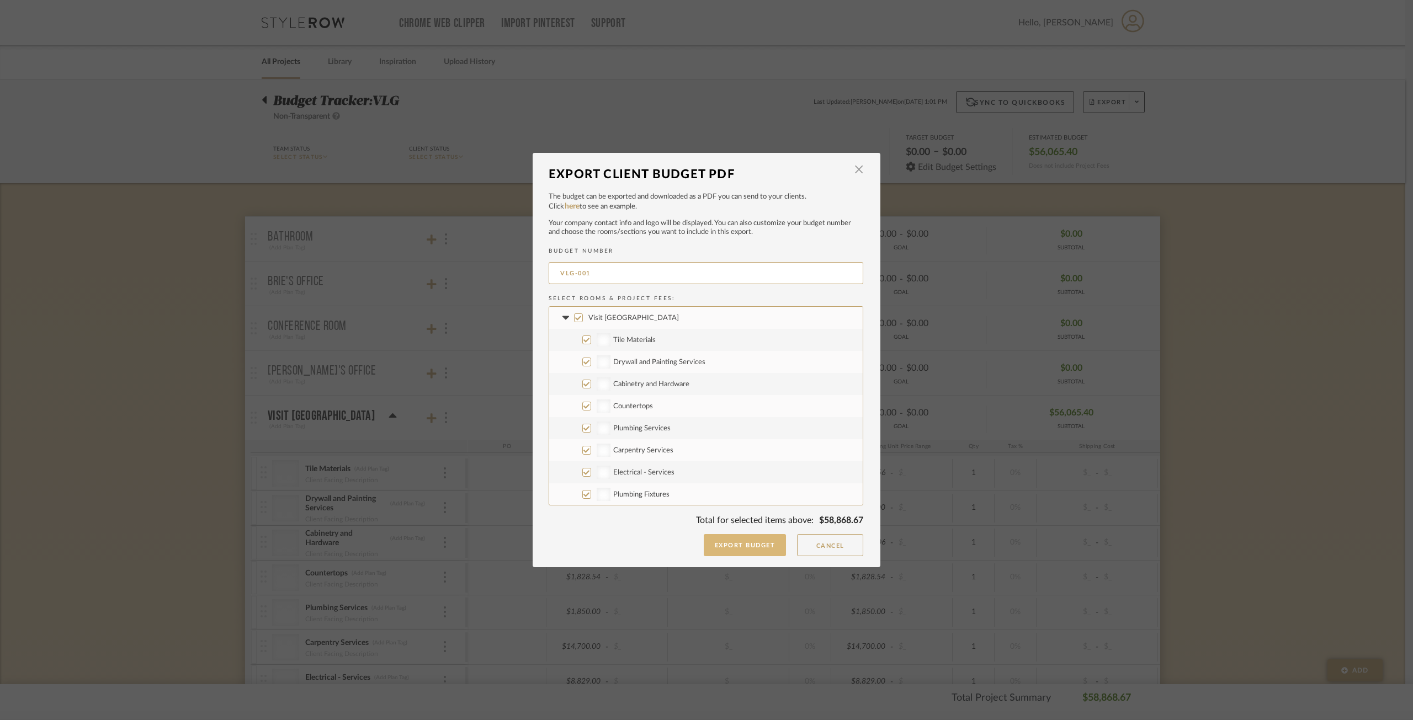
click at [740, 546] on button "Export Budget" at bounding box center [745, 545] width 83 height 22
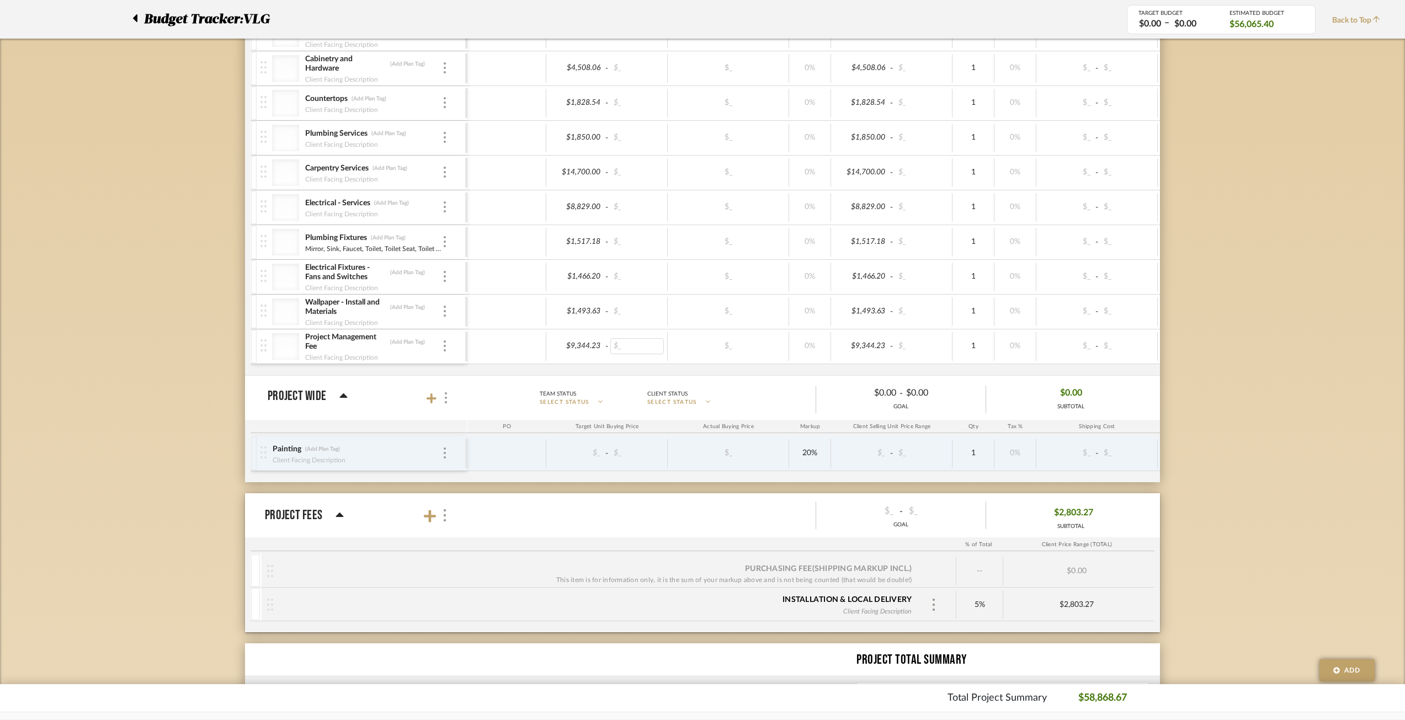
scroll to position [552, 0]
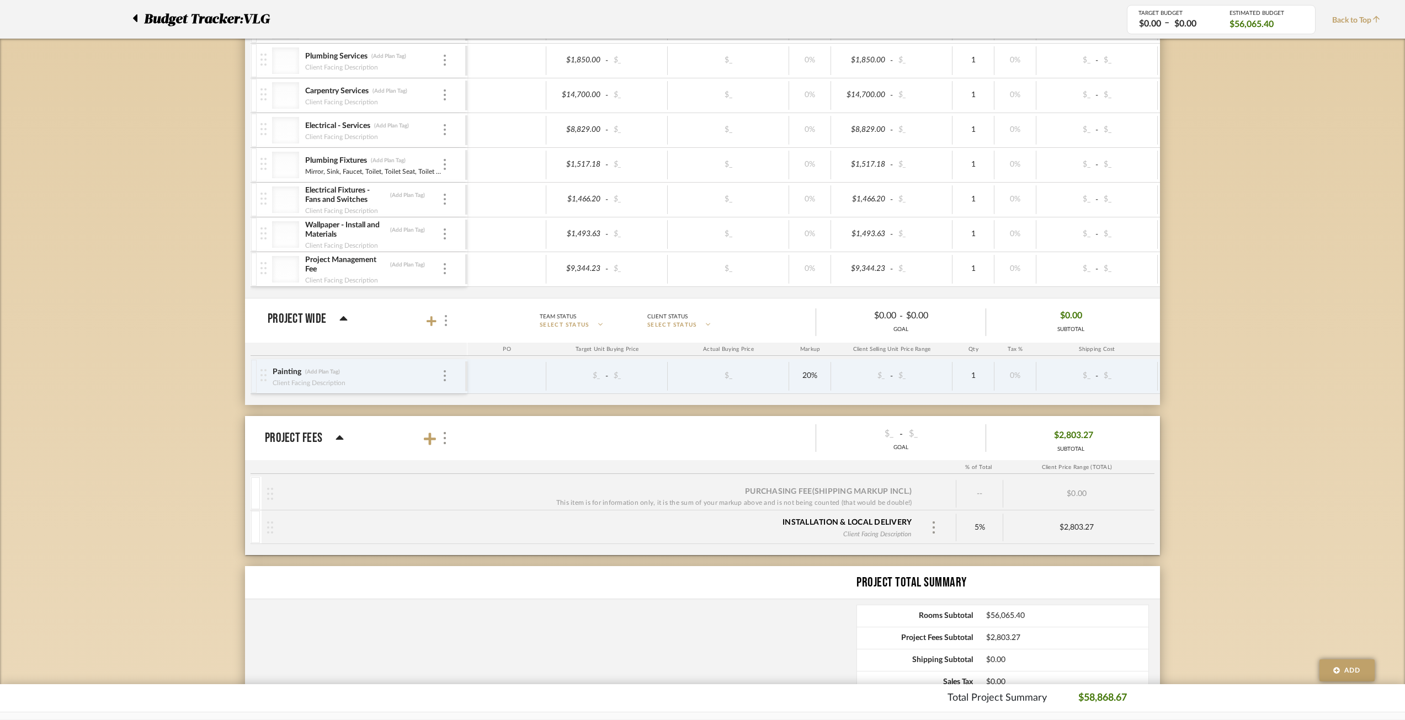
click at [337, 434] on icon at bounding box center [340, 438] width 8 height 13
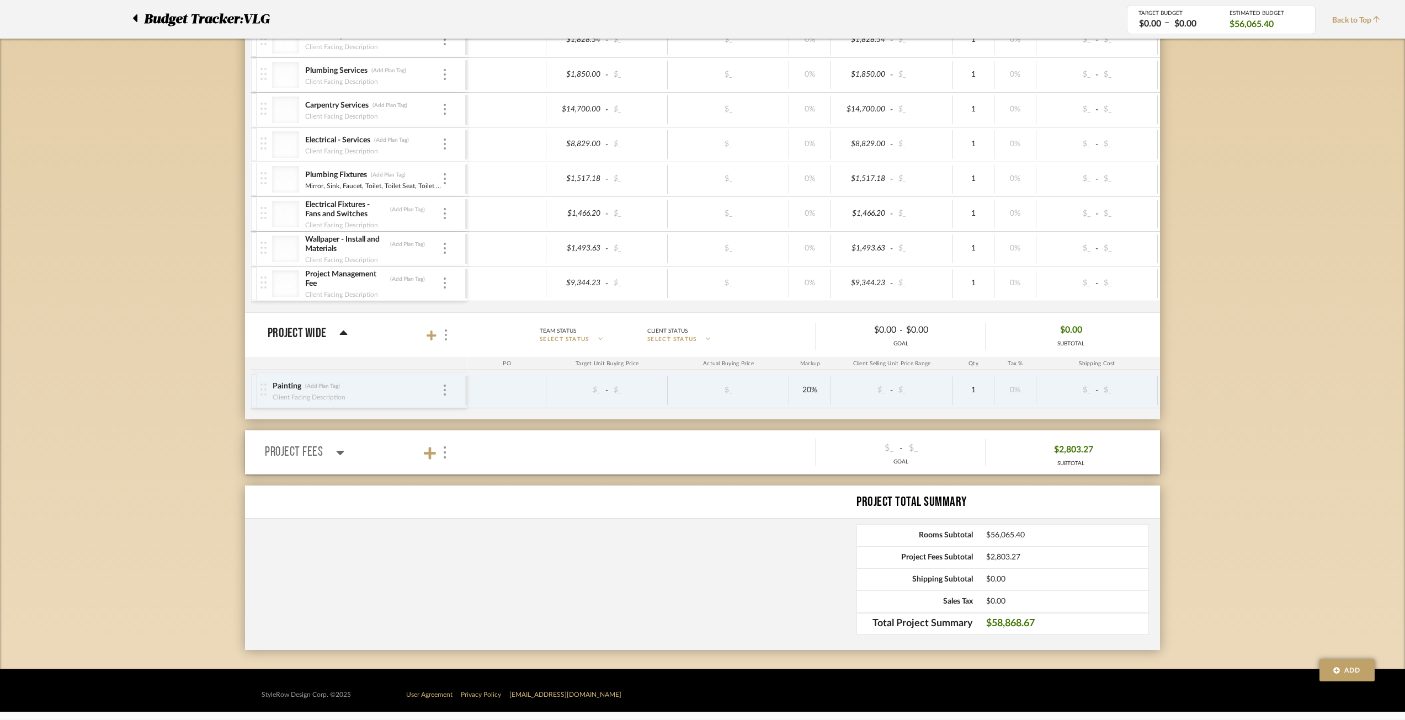
click at [339, 454] on icon at bounding box center [341, 453] width 8 height 4
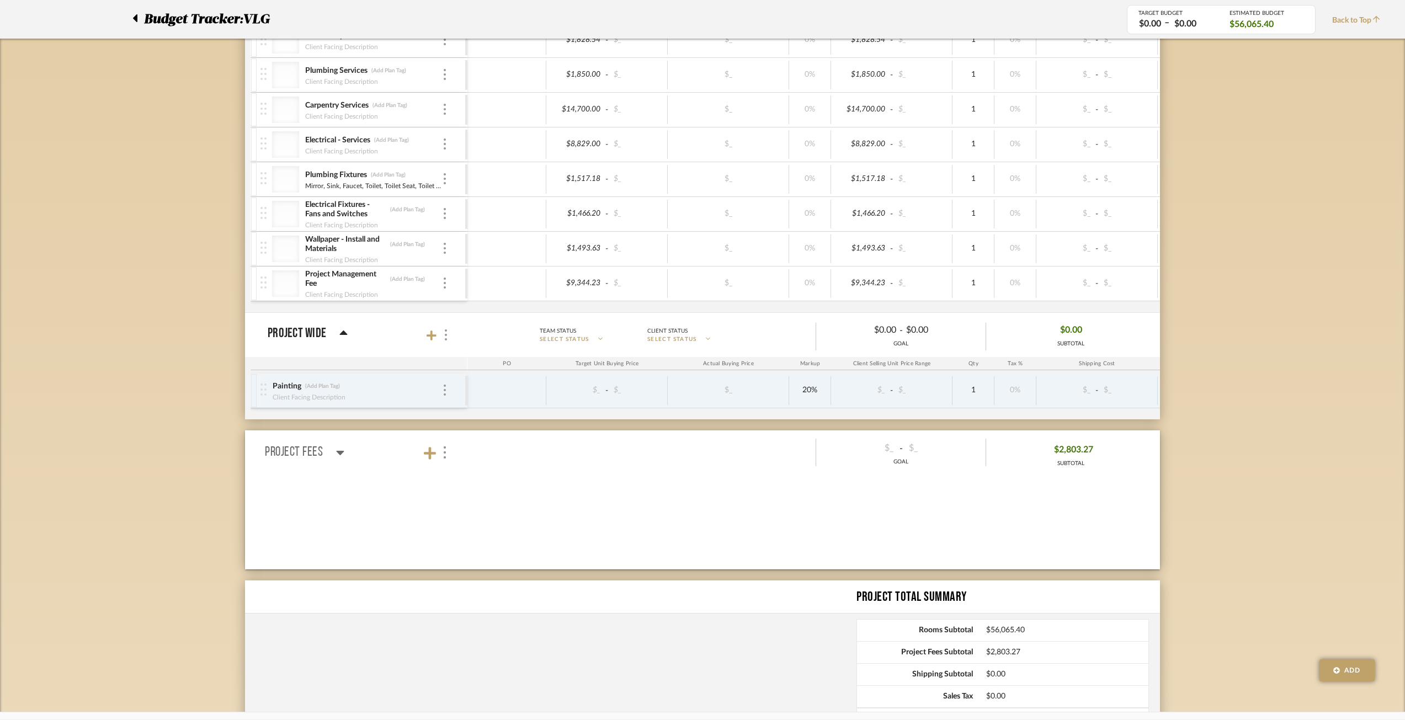
scroll to position [552, 0]
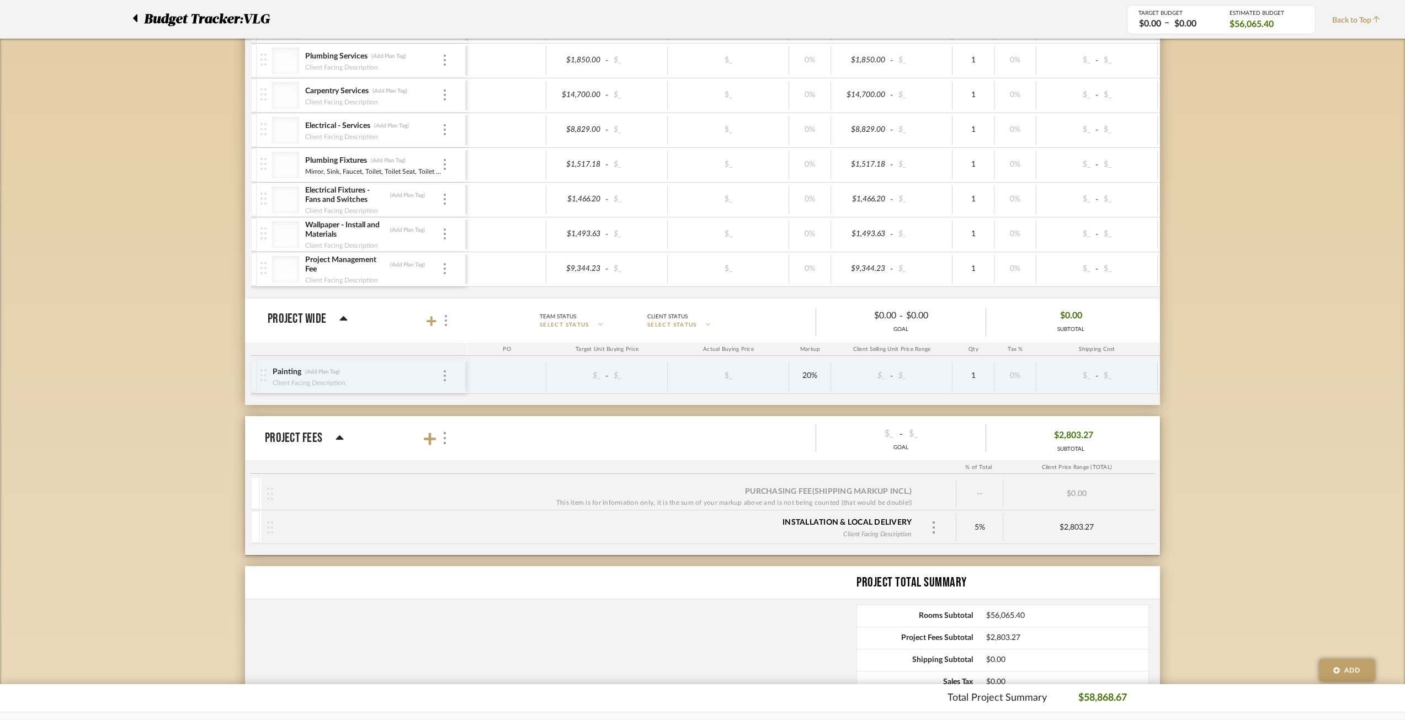
click at [1074, 445] on div "SUBTOTAL" at bounding box center [1071, 449] width 44 height 8
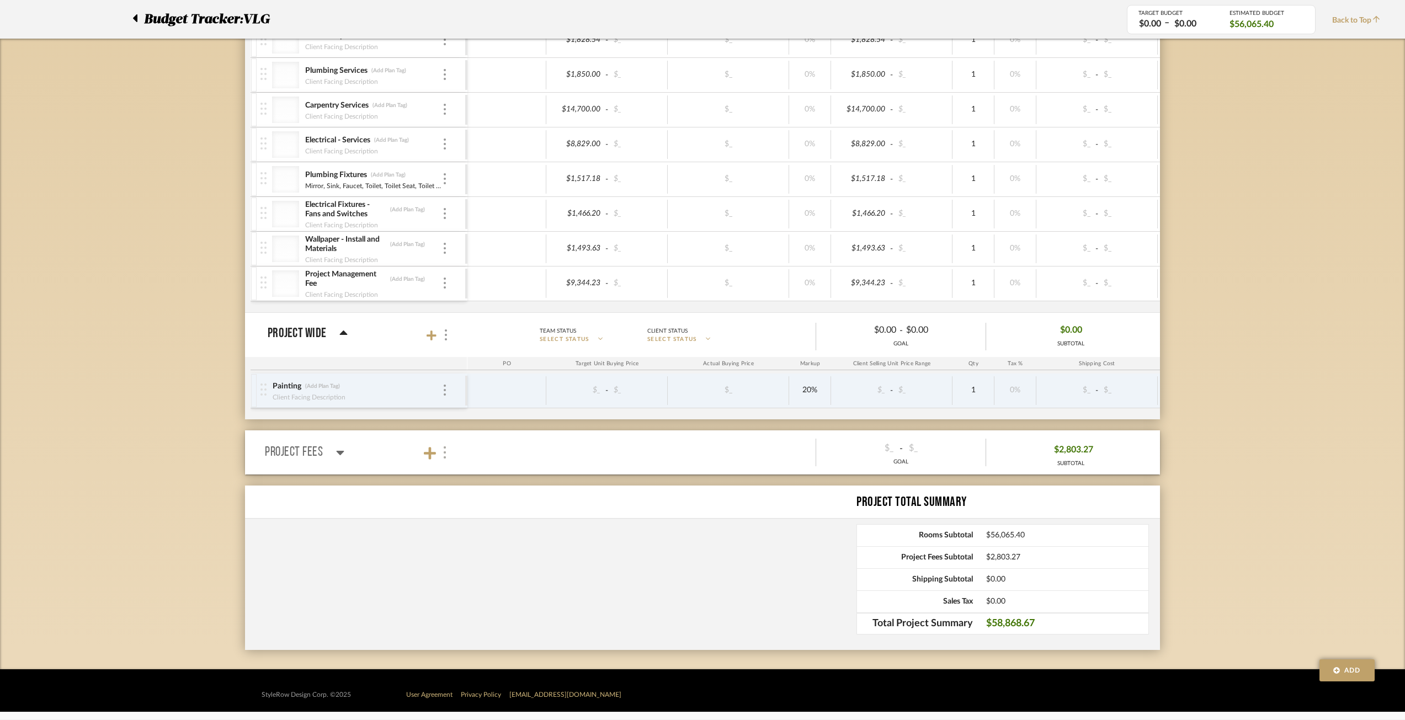
click at [440, 451] on div at bounding box center [445, 452] width 12 height 15
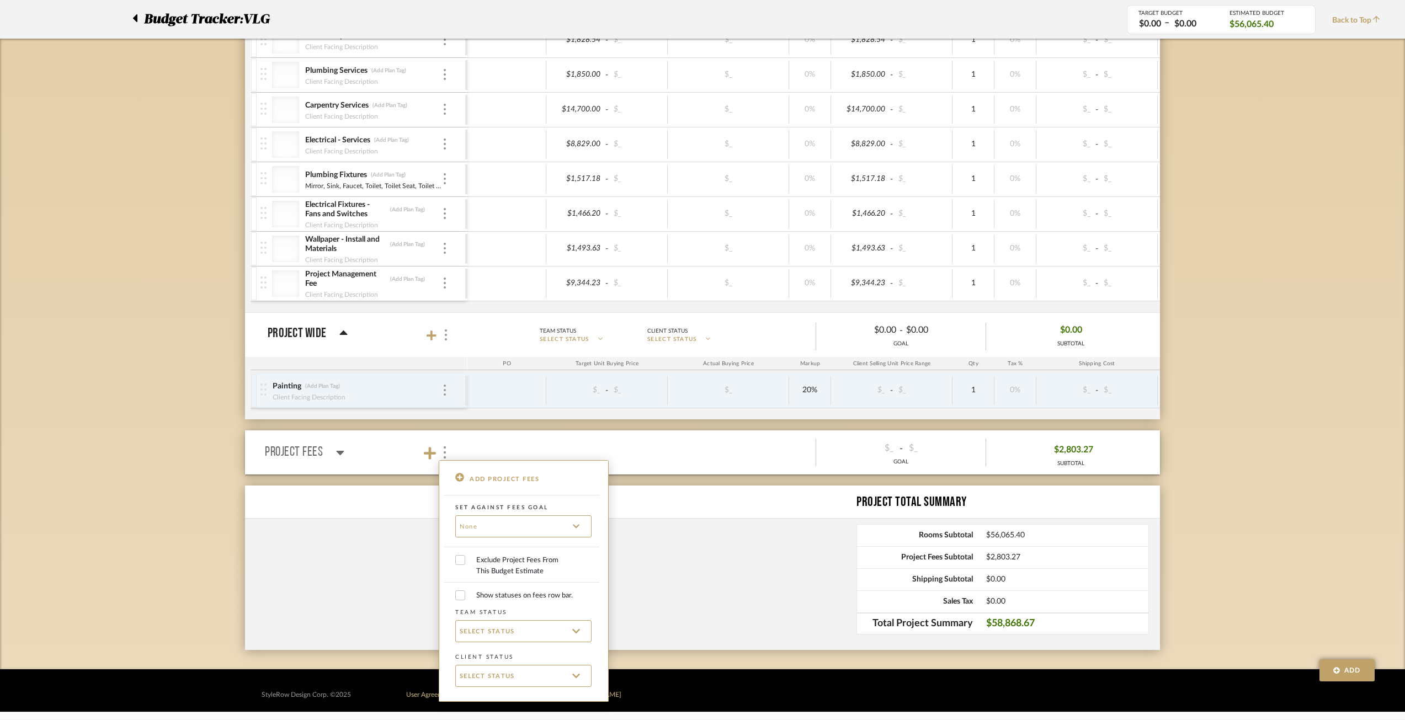
click at [296, 452] on div at bounding box center [702, 360] width 1405 height 720
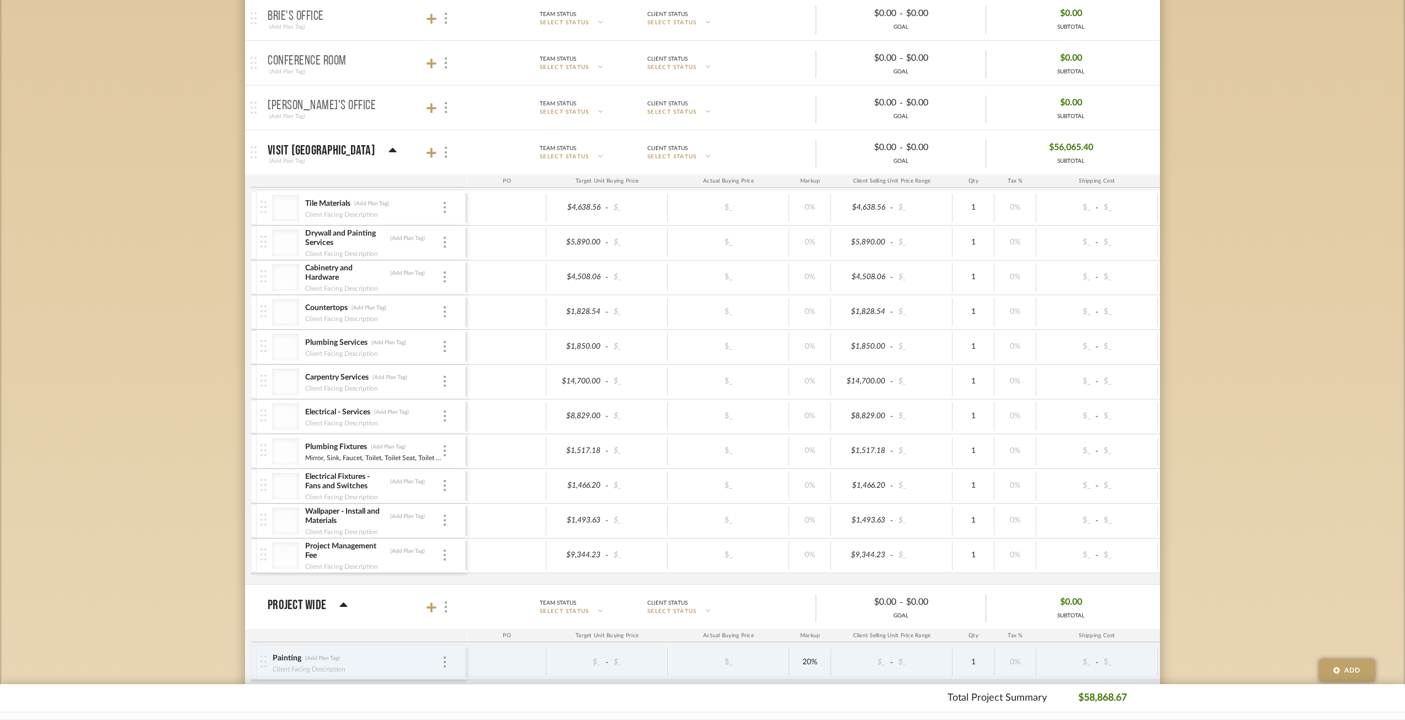
scroll to position [482, 0]
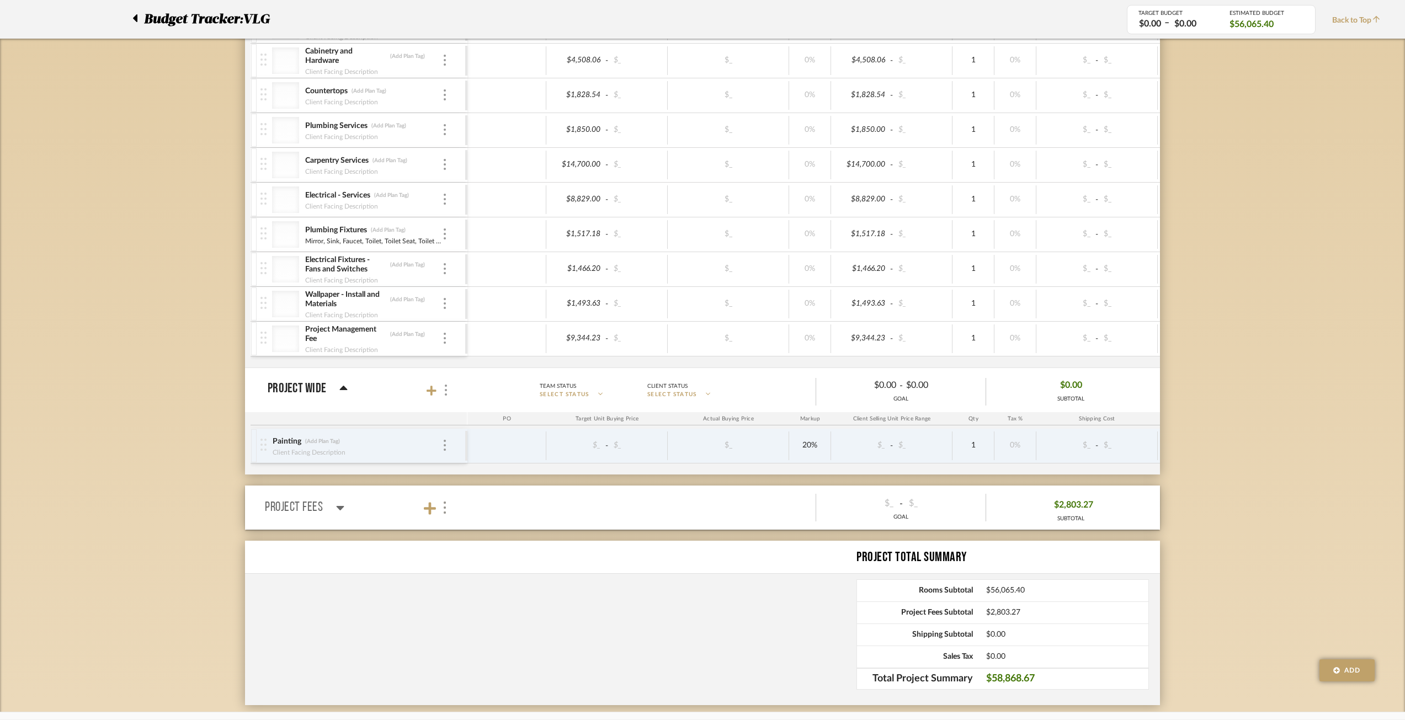
click at [335, 389] on div "Project Wide" at bounding box center [308, 388] width 80 height 13
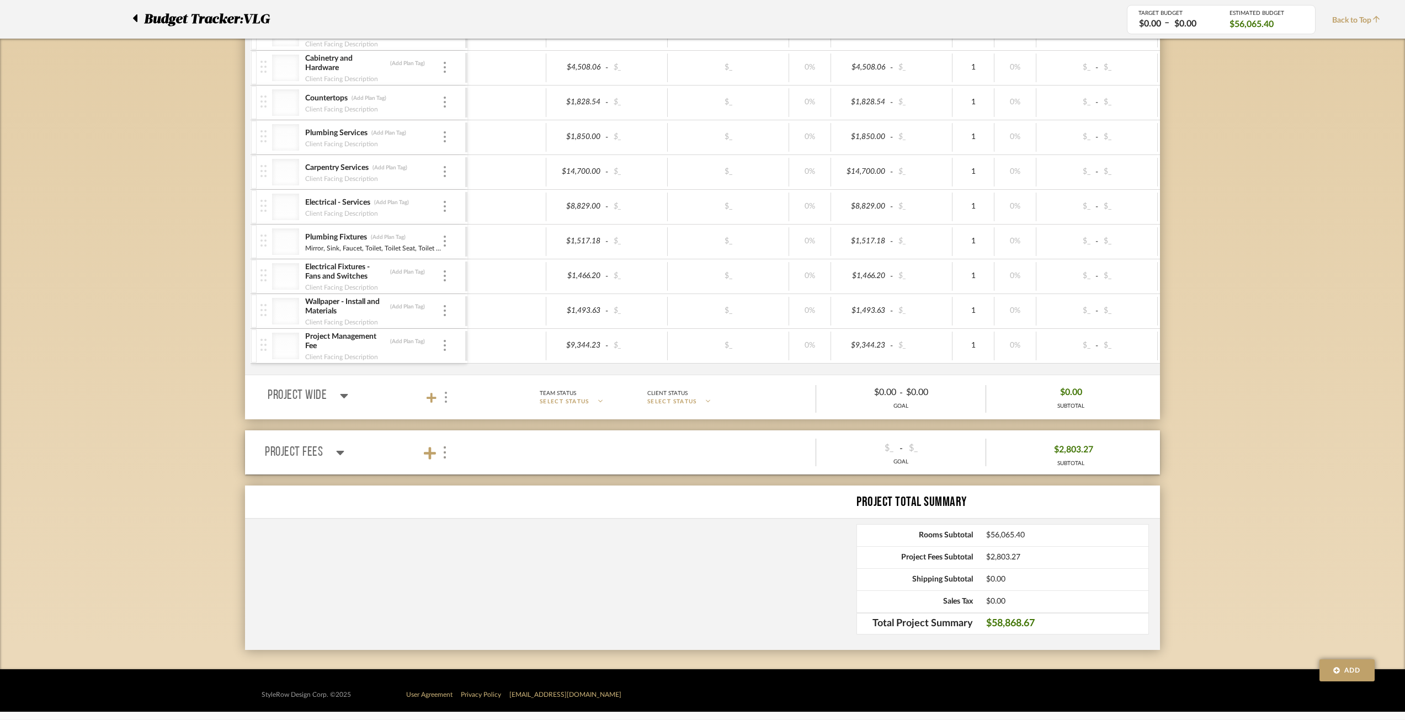
click at [340, 451] on icon at bounding box center [341, 453] width 8 height 4
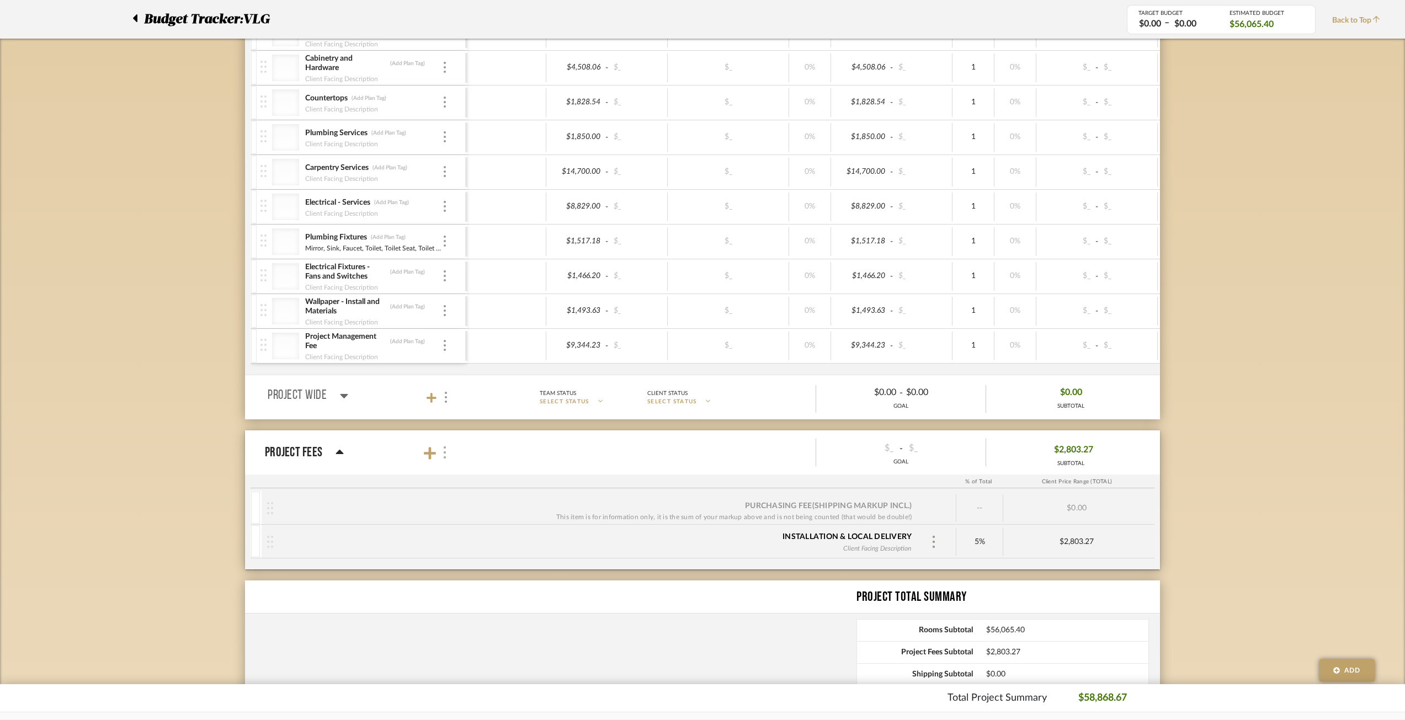
click at [445, 450] on img at bounding box center [445, 452] width 6 height 12
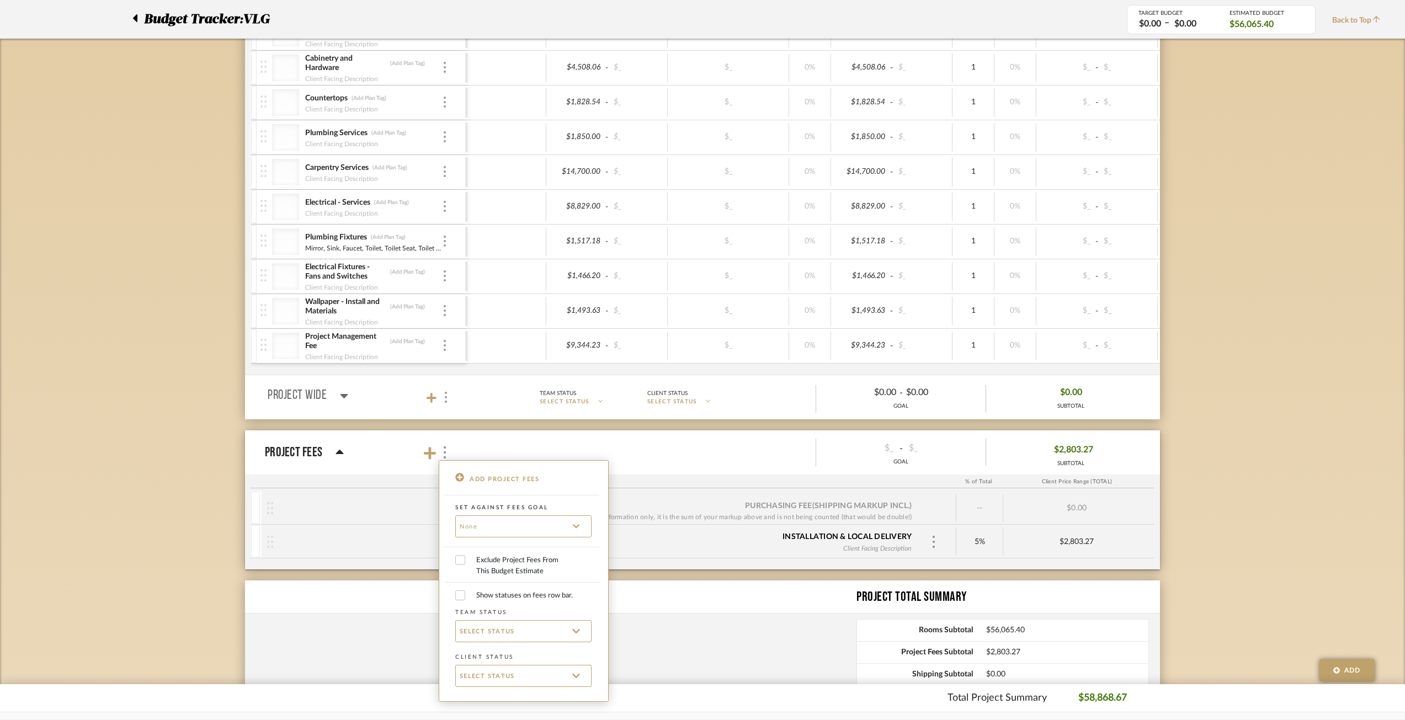
click at [335, 449] on div at bounding box center [702, 360] width 1405 height 720
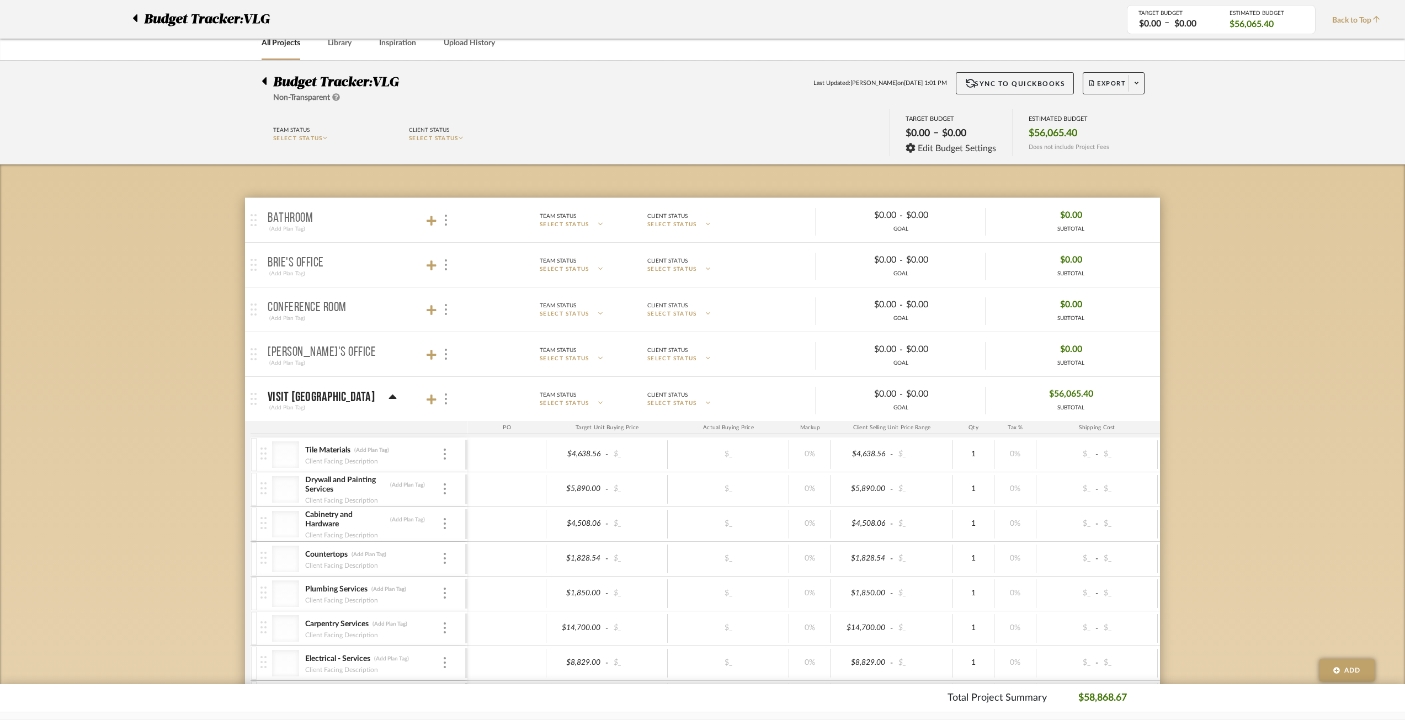
scroll to position [0, 0]
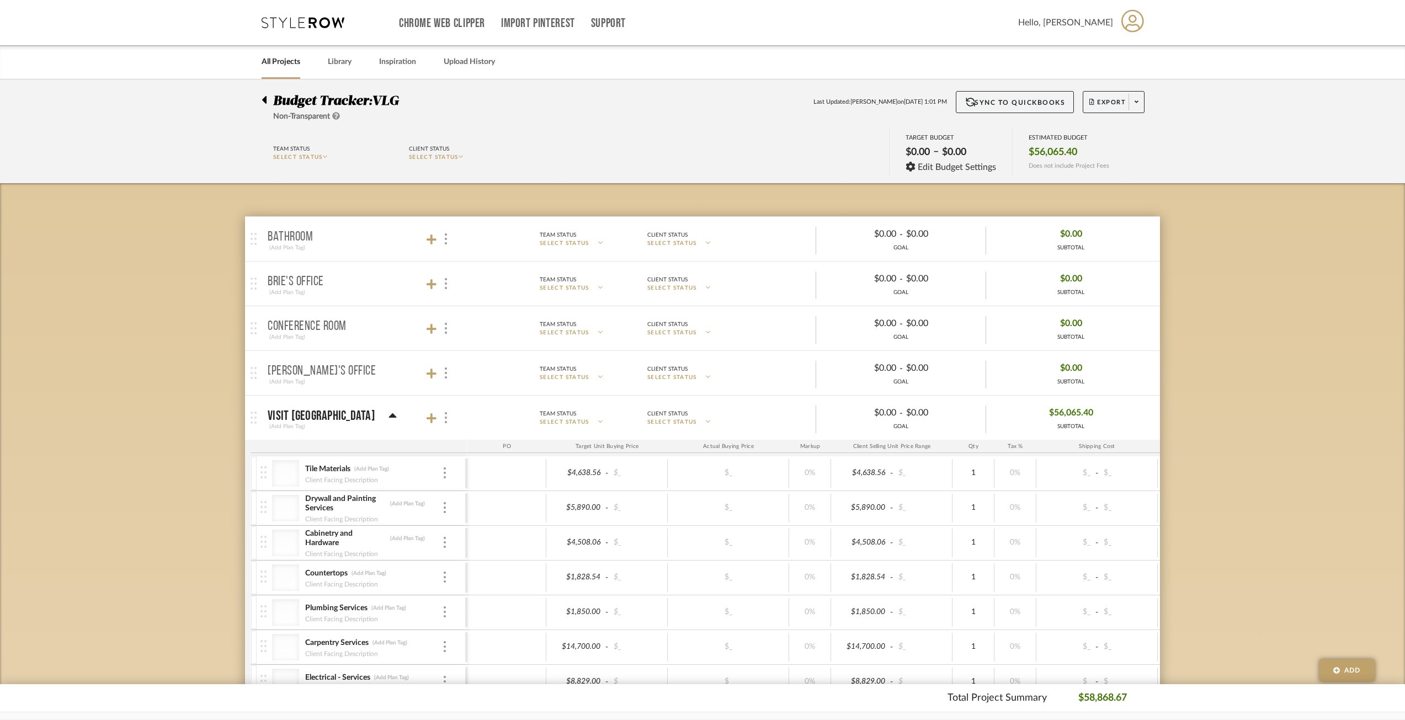
click at [264, 99] on icon at bounding box center [264, 100] width 4 height 8
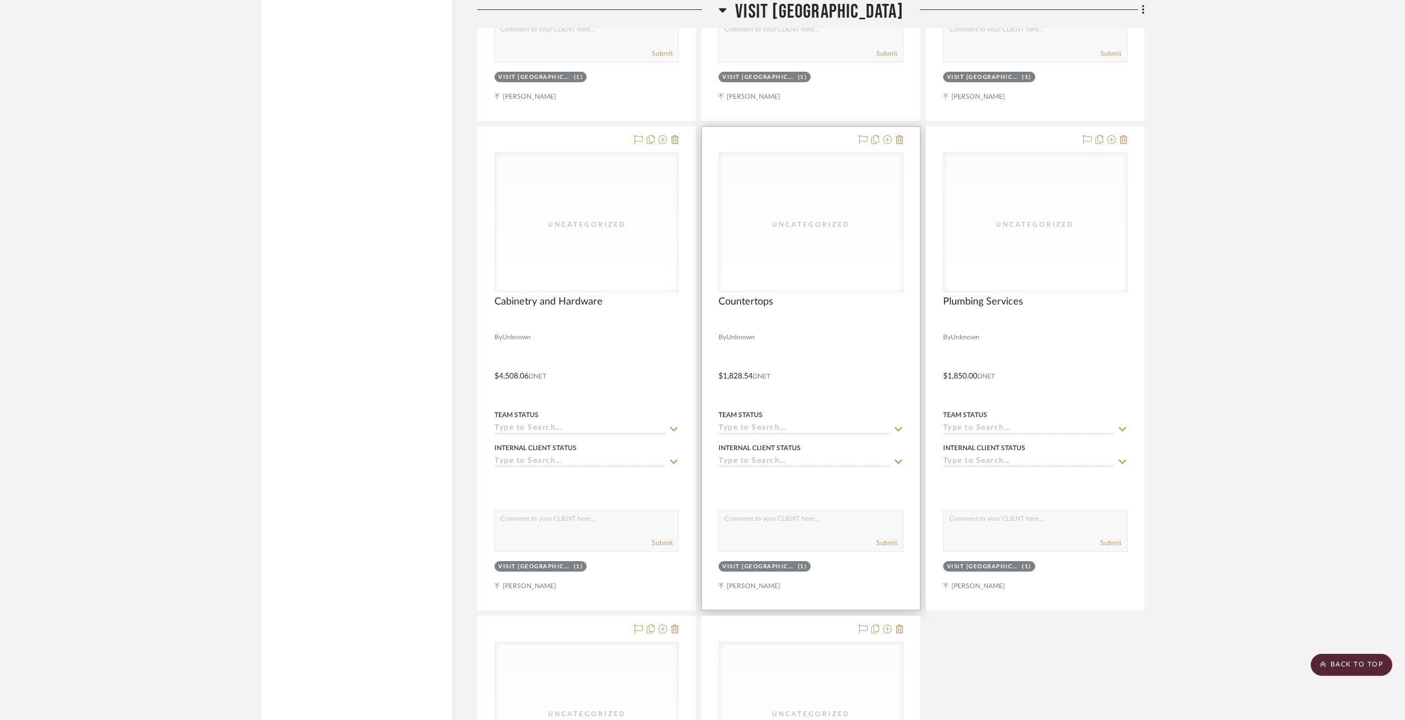
scroll to position [1603, 0]
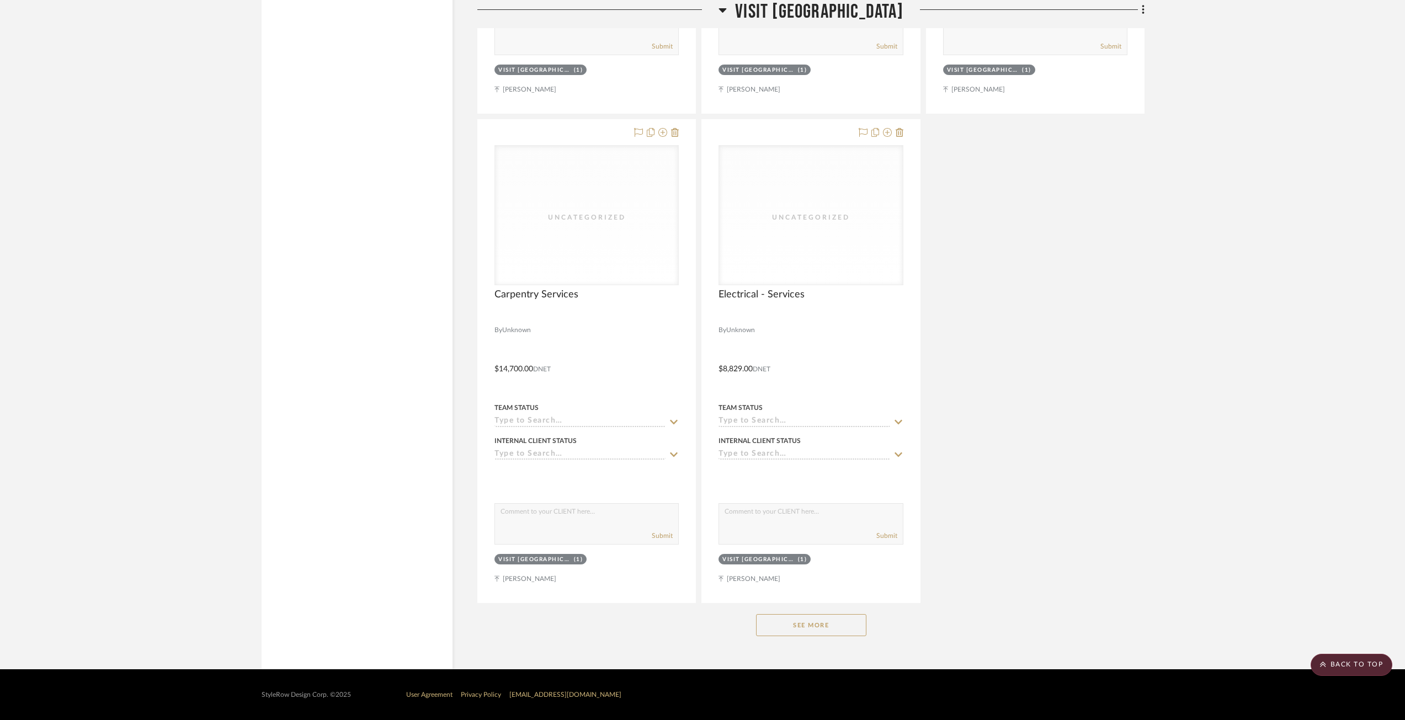
click at [801, 620] on button "See More" at bounding box center [811, 625] width 110 height 22
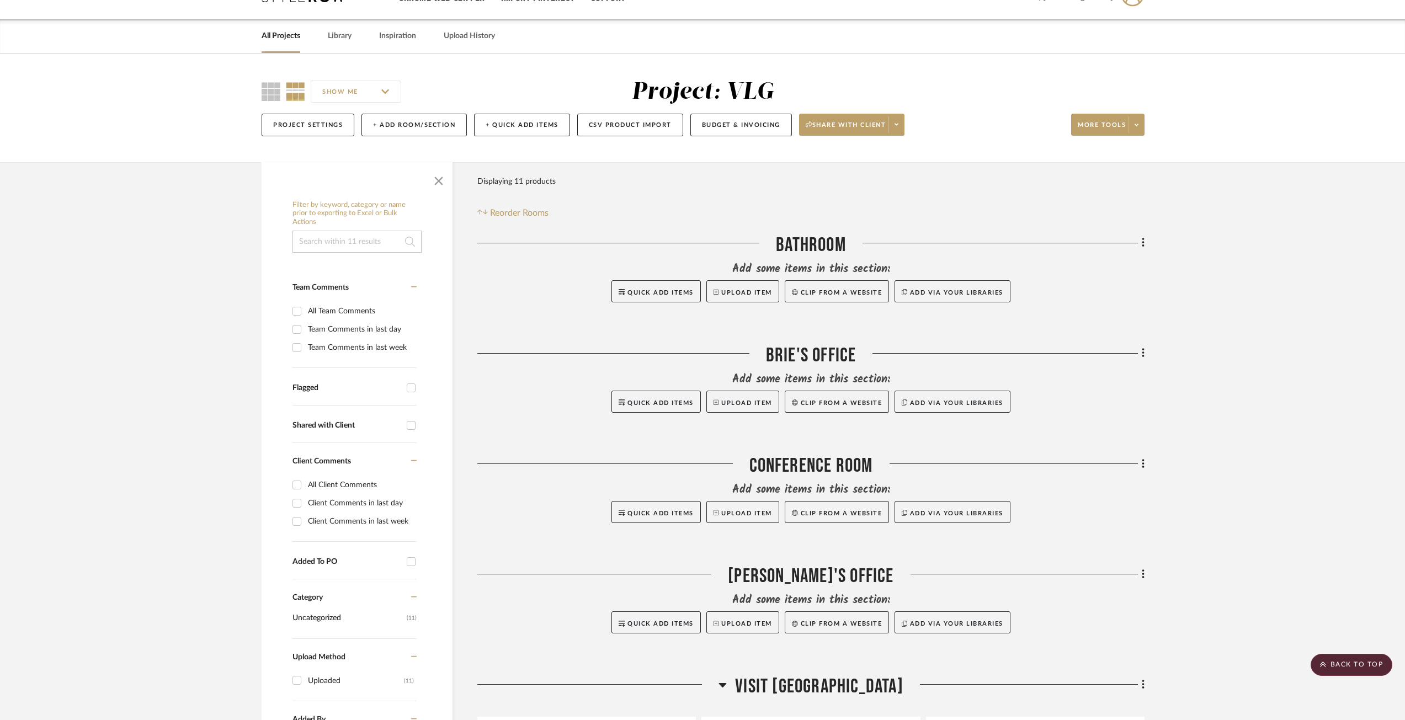
scroll to position [0, 0]
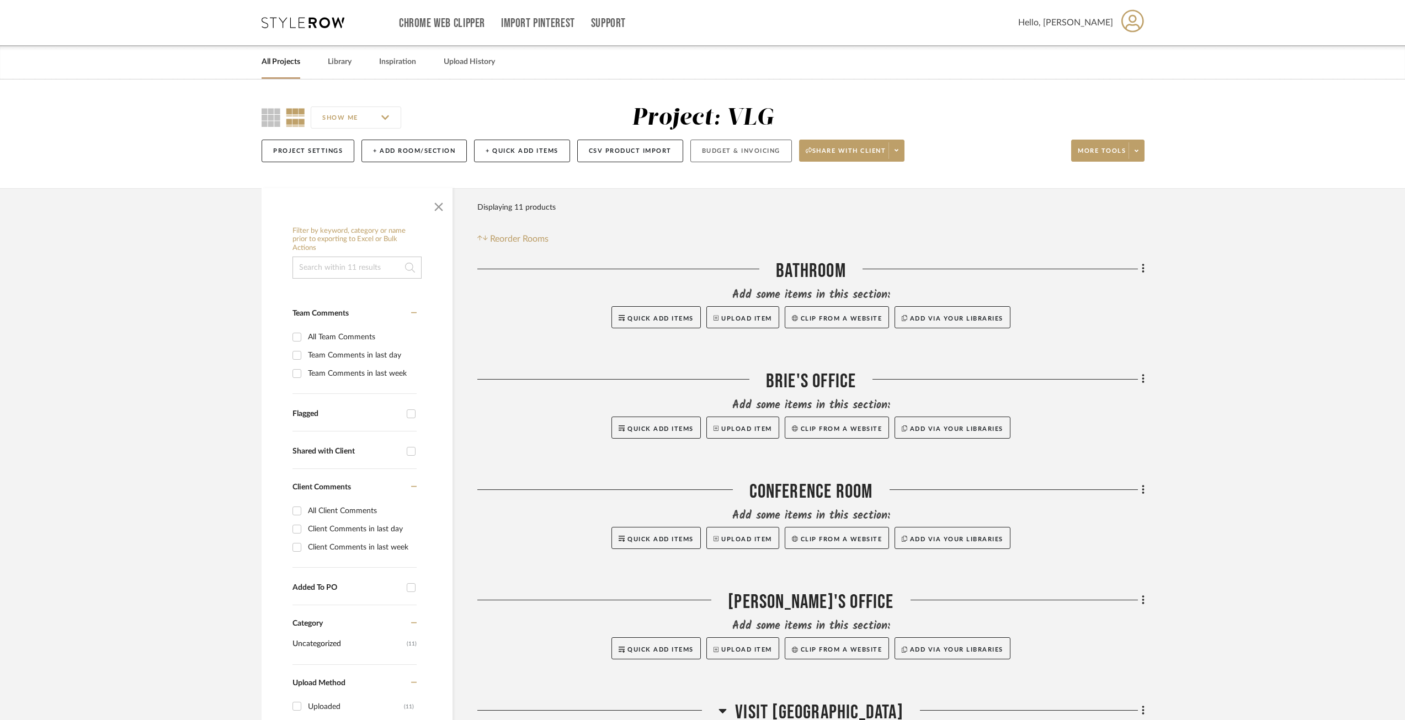
click at [727, 143] on button "Budget & Invoicing" at bounding box center [741, 151] width 102 height 23
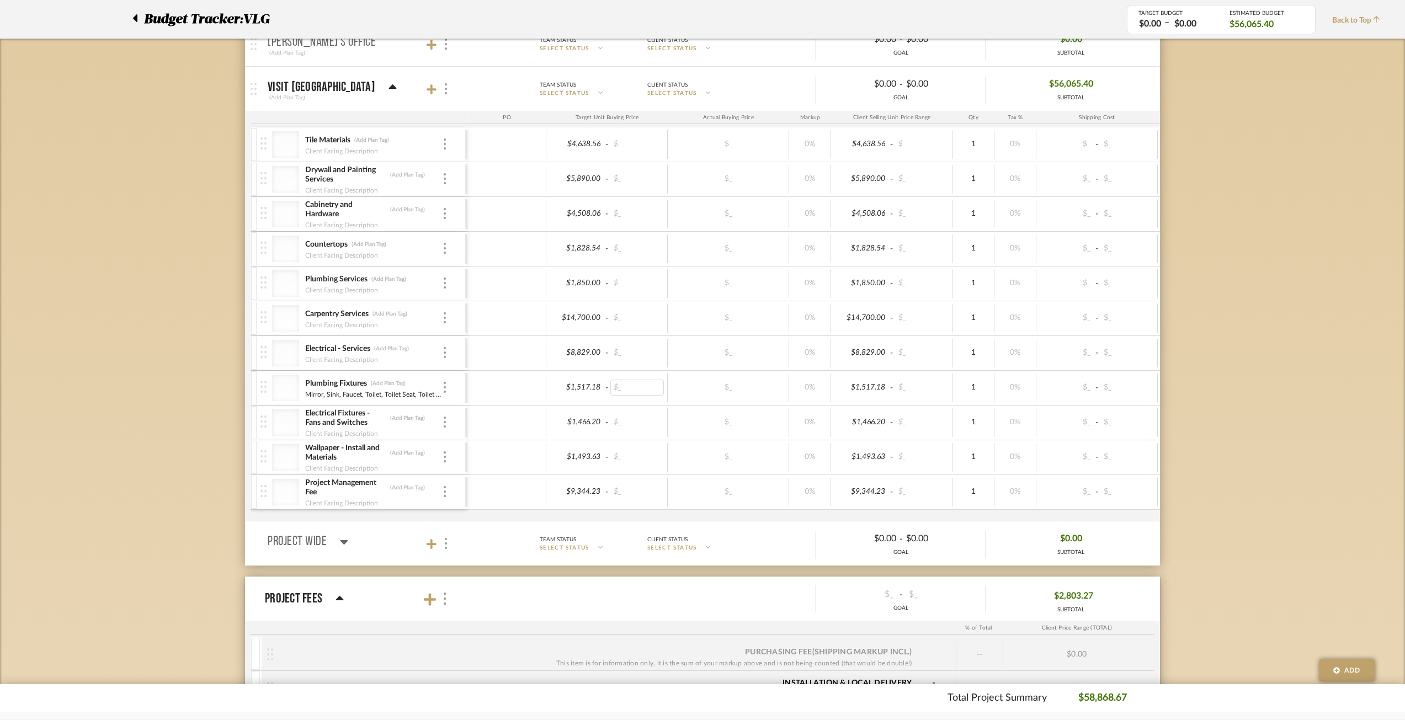
scroll to position [497, 0]
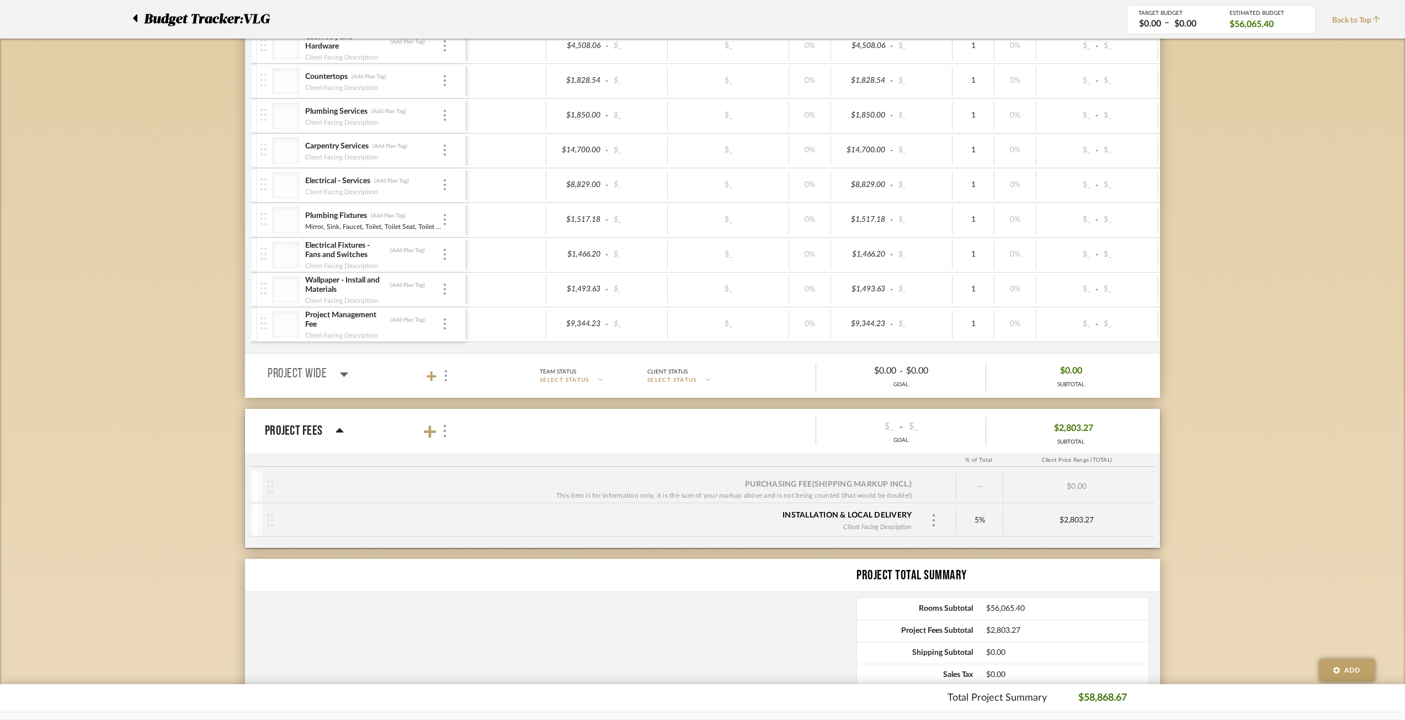
click at [1062, 427] on span "$2,803.27" at bounding box center [1073, 428] width 39 height 17
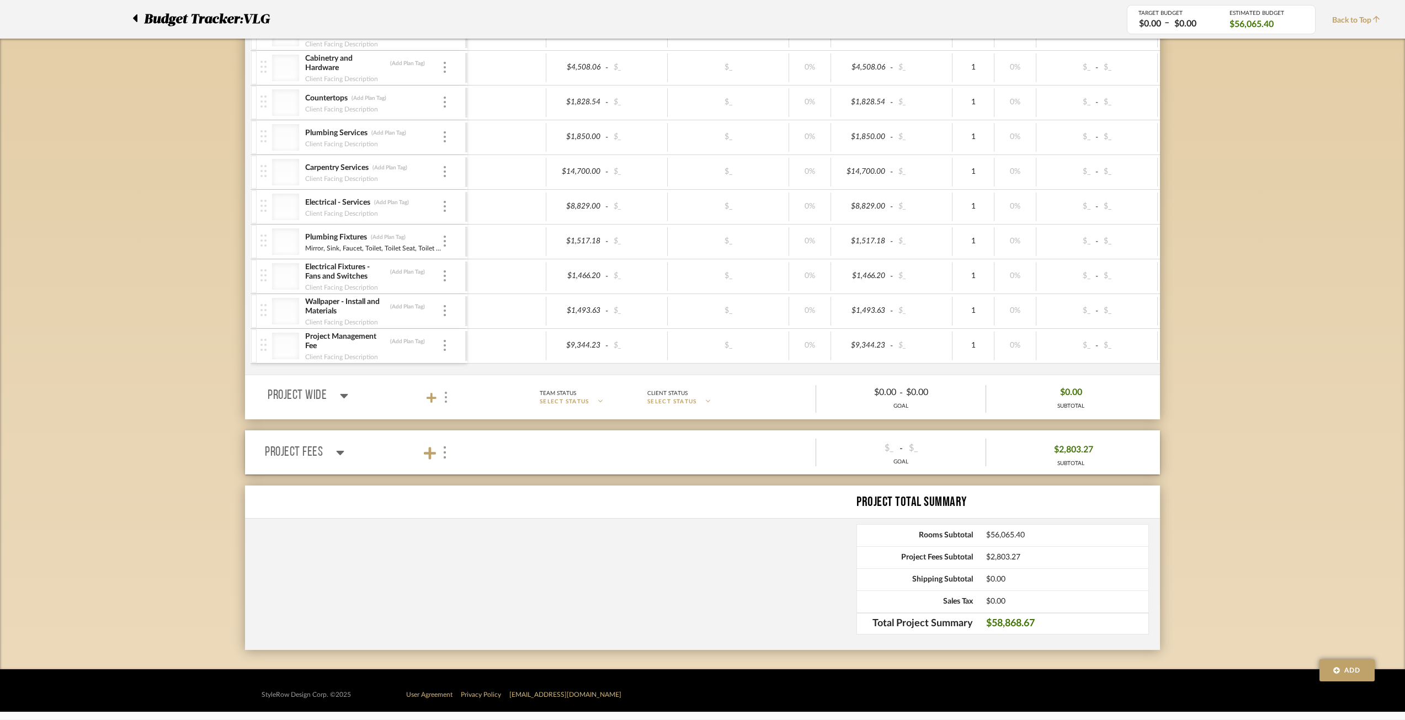
click at [1062, 432] on mat-expansion-panel-header "Project Fees Team Status SELECT STATUS Client Status SELECT STATUS $_ - $_ GOAL…" at bounding box center [702, 452] width 915 height 44
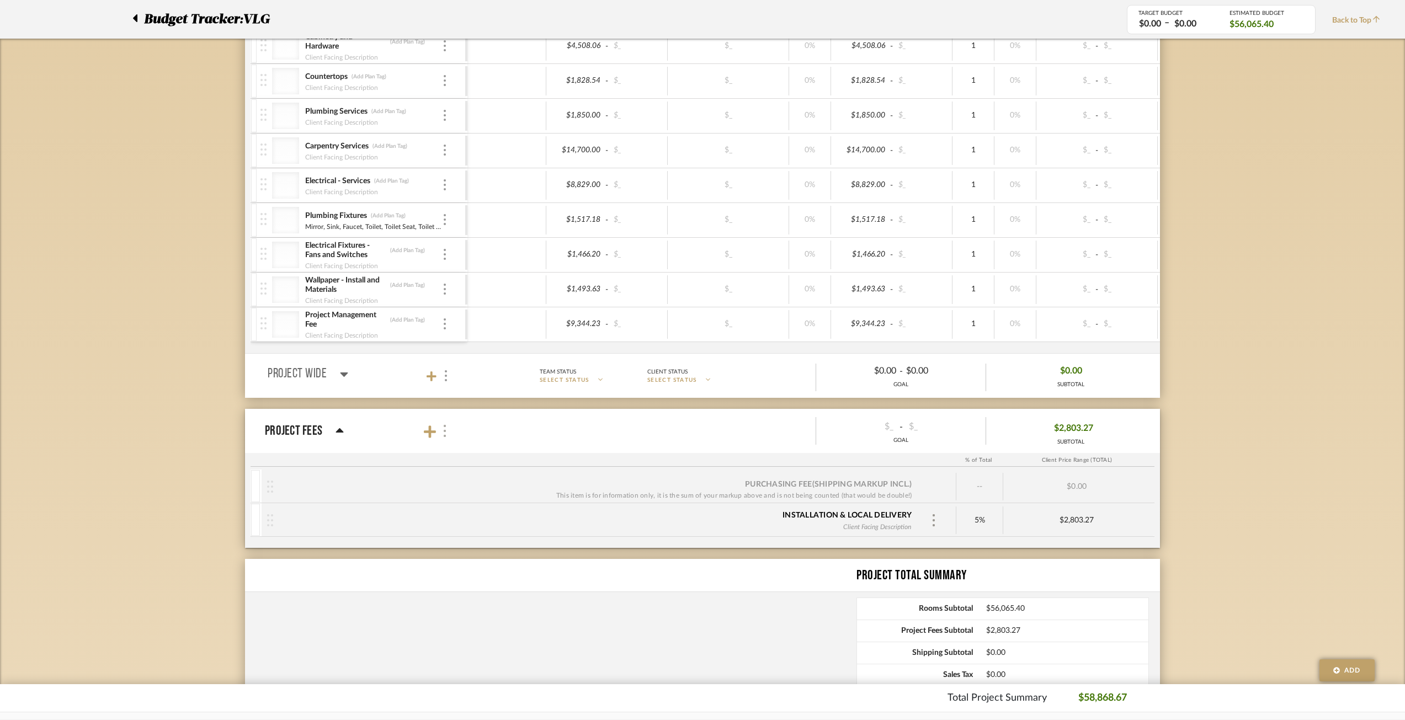
click at [450, 429] on div at bounding box center [445, 431] width 12 height 15
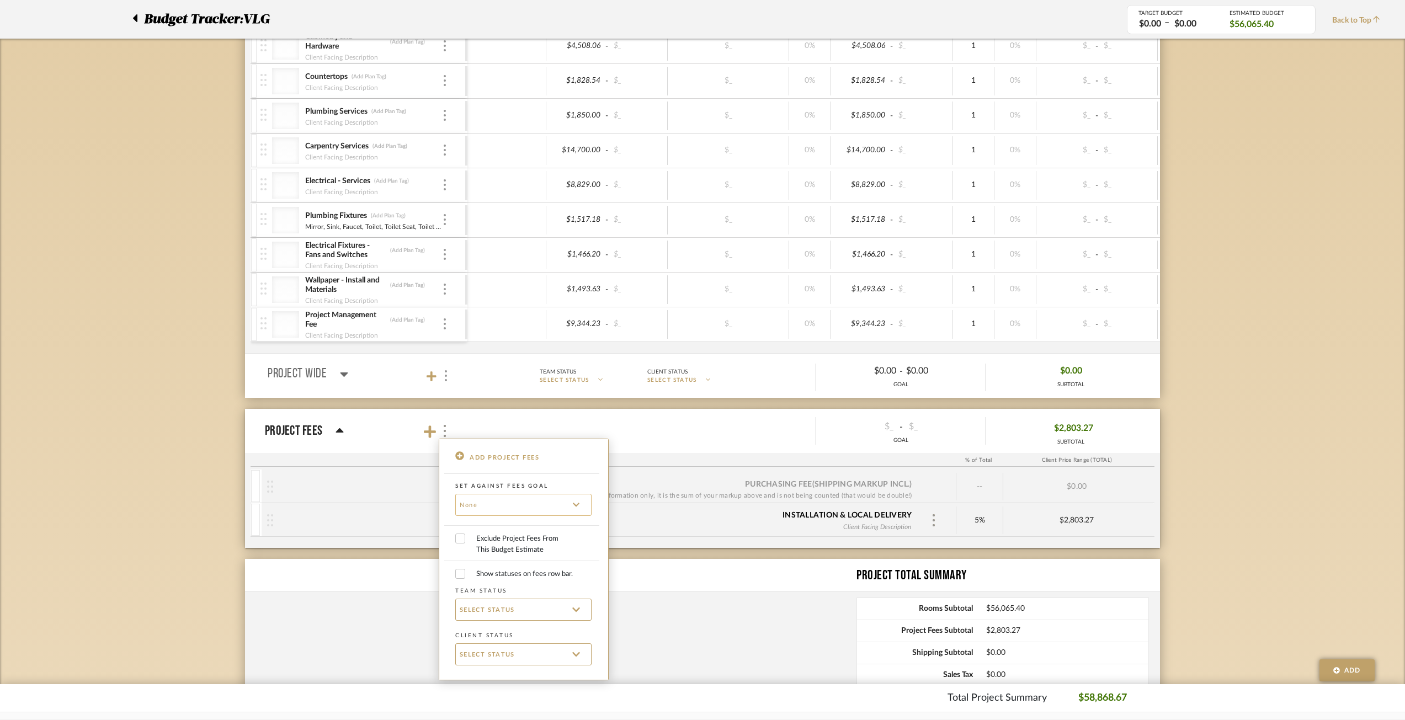
click at [502, 504] on input at bounding box center [523, 505] width 136 height 22
click at [492, 593] on div "Team Status" at bounding box center [481, 590] width 52 height 11
click at [308, 429] on div at bounding box center [702, 360] width 1405 height 720
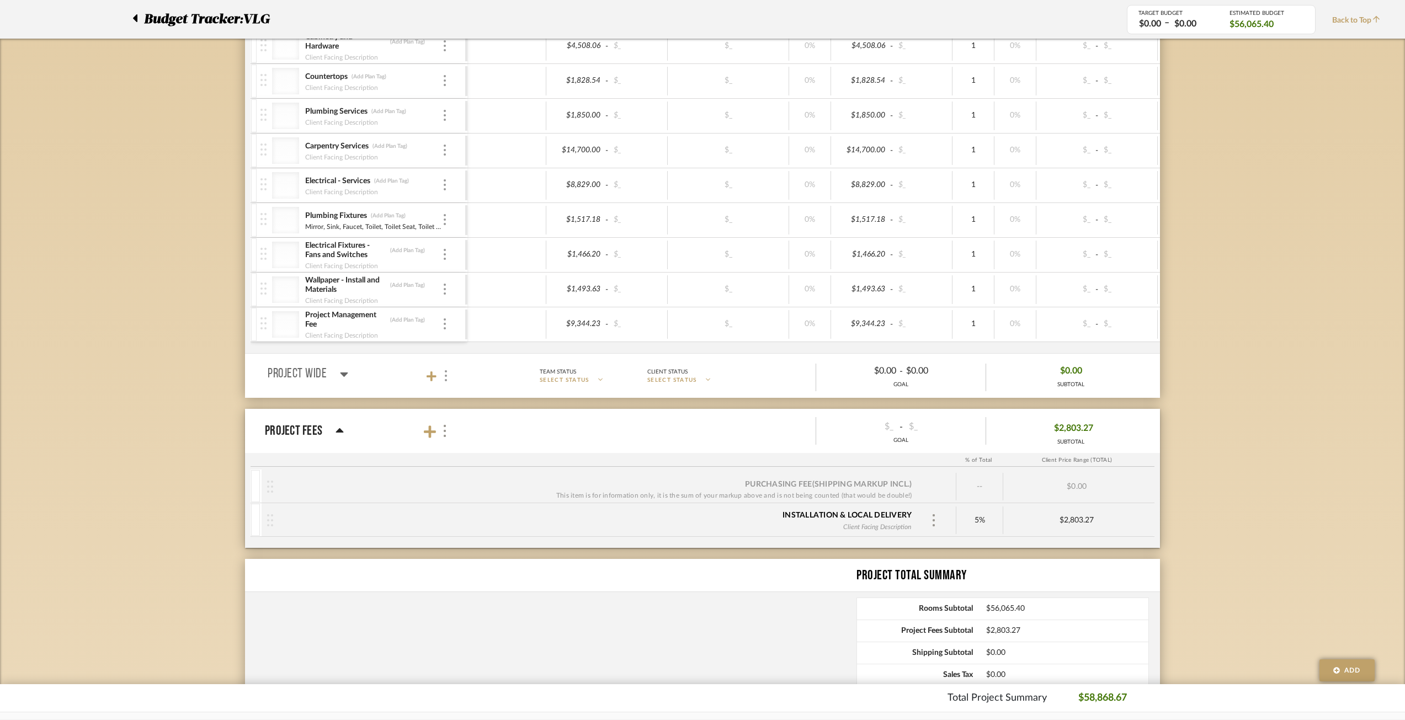
click at [759, 528] on div "Installation & Local Delivery Client Facing Description" at bounding box center [595, 520] width 644 height 34
click at [257, 516] on div at bounding box center [255, 520] width 9 height 32
click at [365, 482] on img at bounding box center [365, 482] width 8 height 8
click at [271, 520] on img at bounding box center [270, 520] width 6 height 12
type input "0"
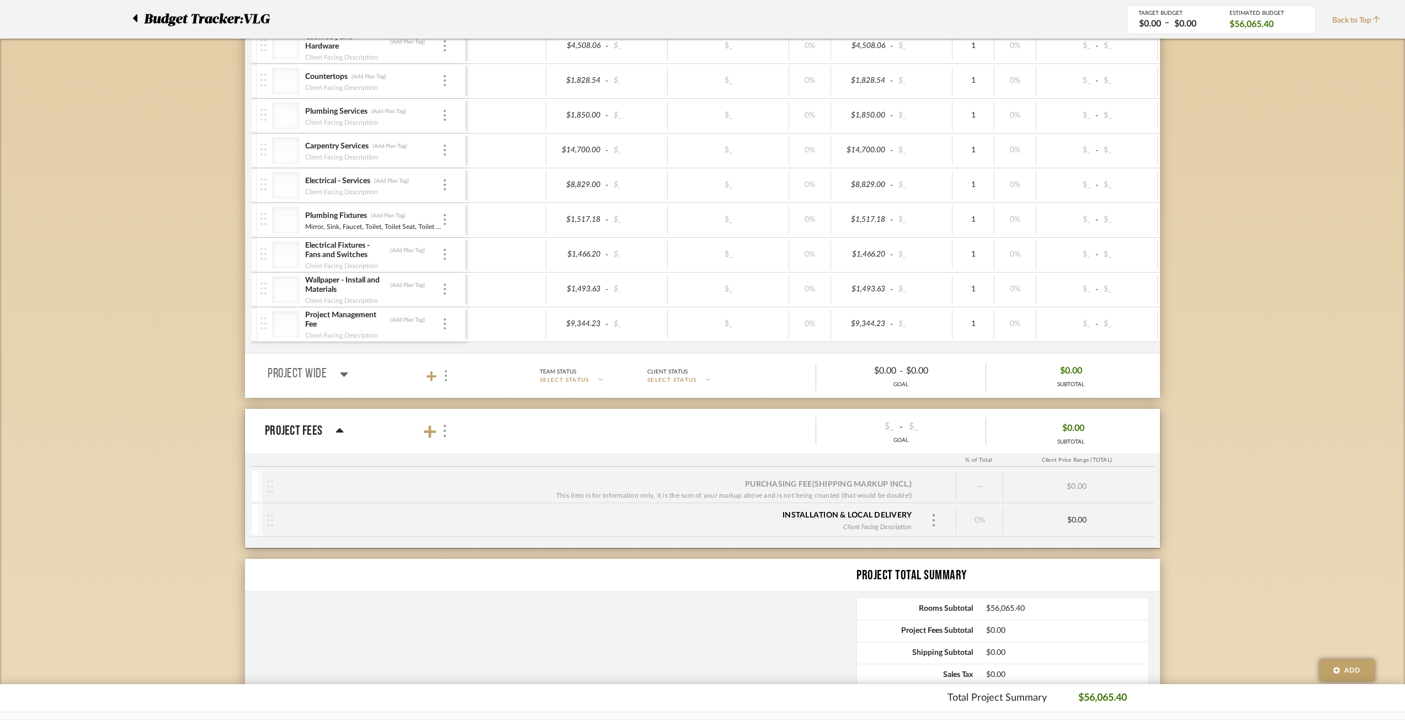
click at [1248, 428] on div "Budget Tracker: VLG Non-Transparent Last Updated: Ann Kottler on Sep 25th, 1:02…" at bounding box center [702, 163] width 1405 height 1160
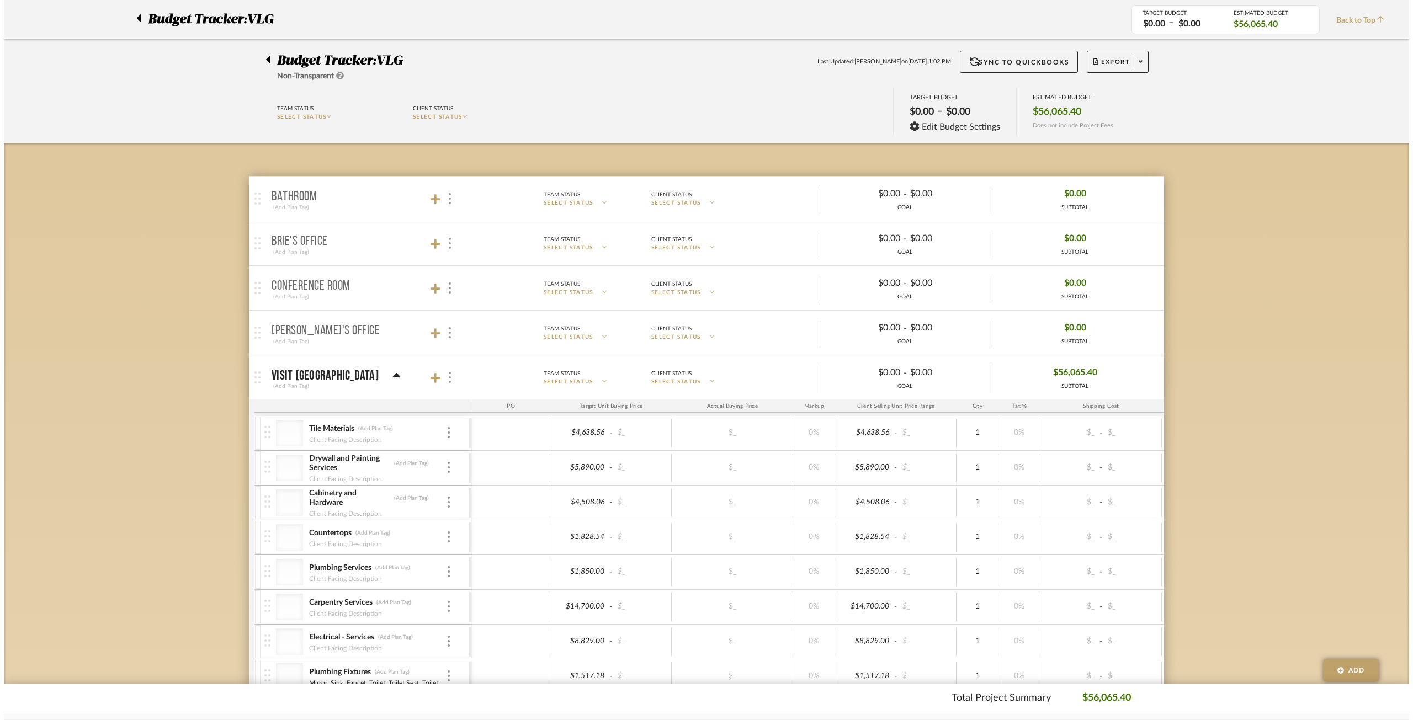
scroll to position [0, 0]
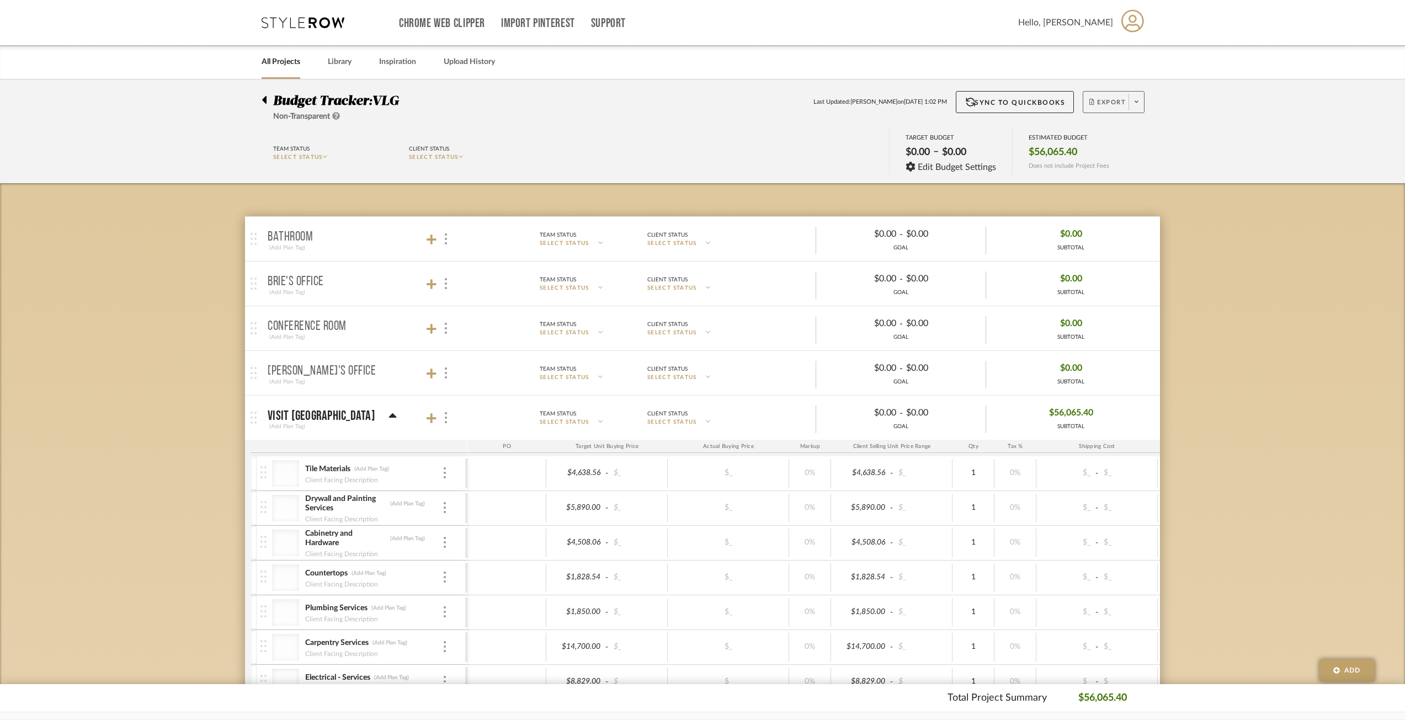
click at [1115, 93] on button "Export" at bounding box center [1114, 102] width 62 height 22
click at [1118, 131] on span "Export PDF" at bounding box center [1133, 133] width 83 height 9
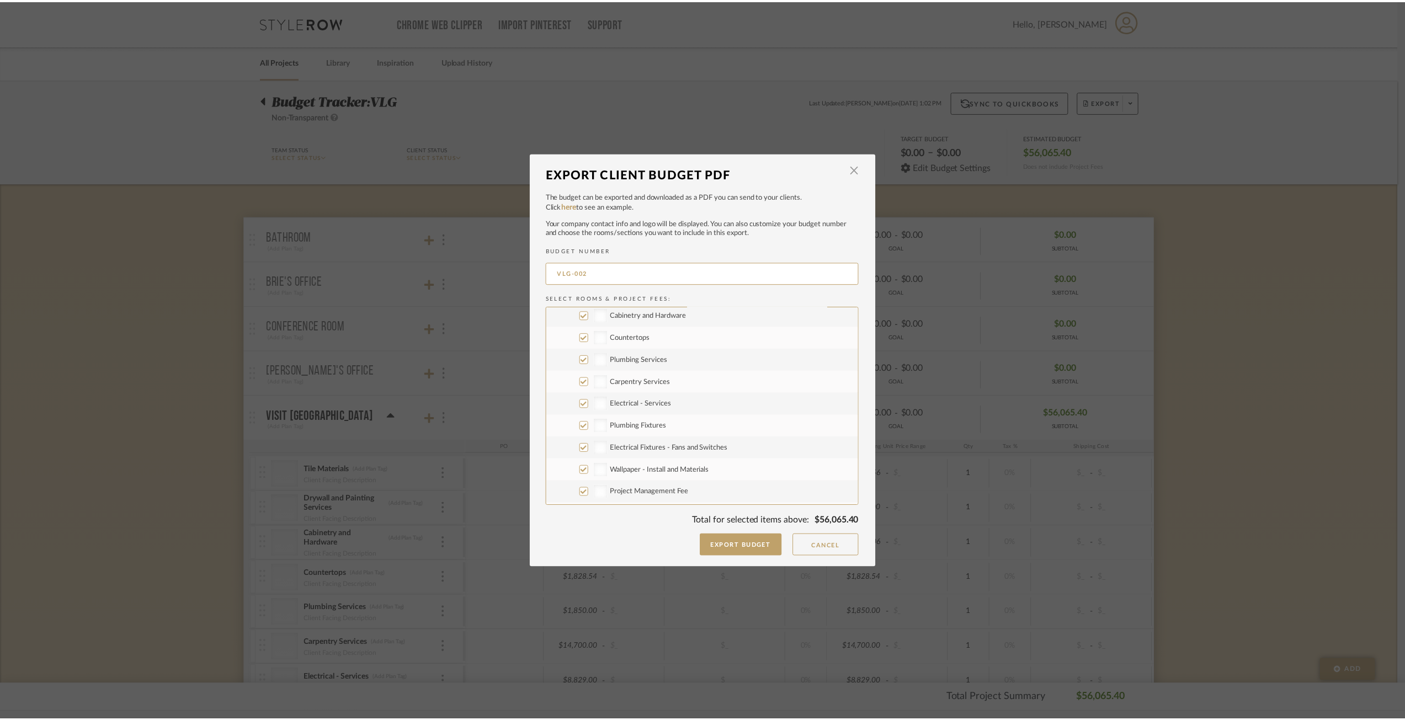
scroll to position [155, 0]
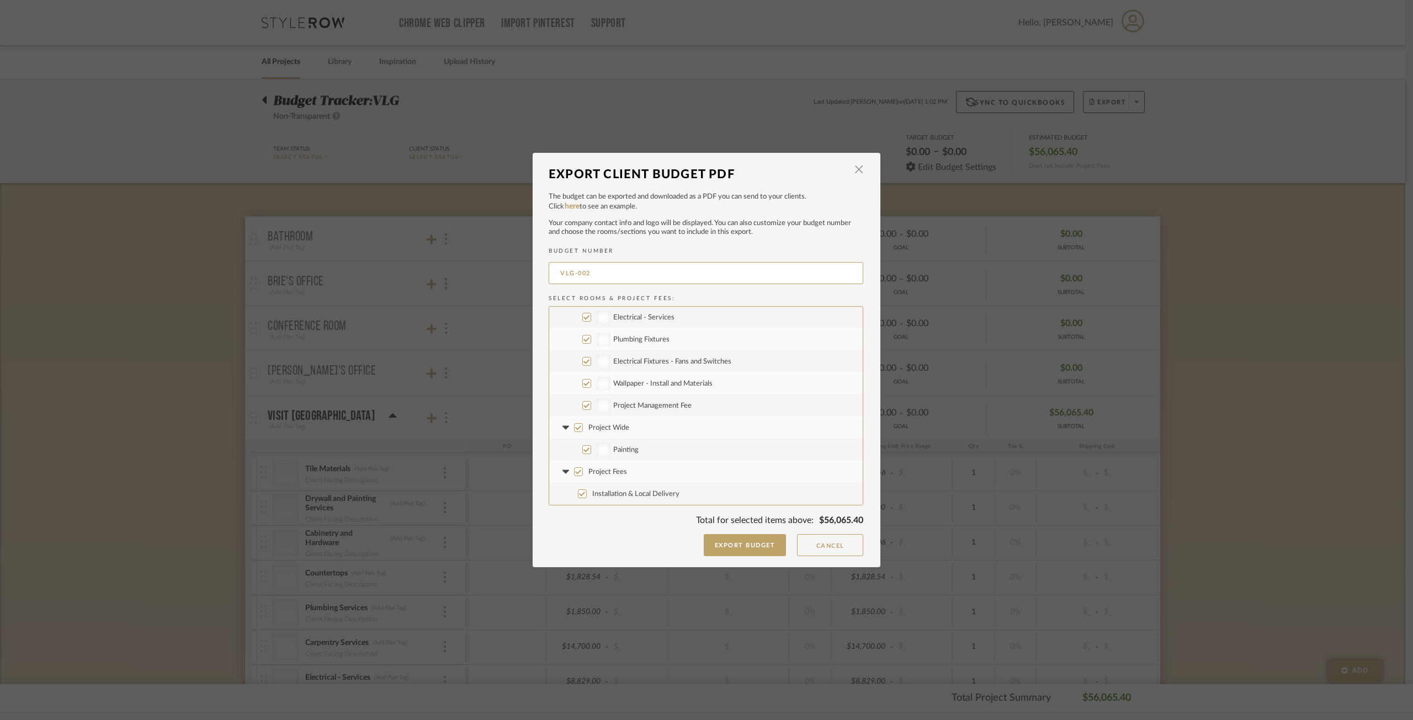
click at [574, 471] on input "Project Fees" at bounding box center [578, 471] width 9 height 9
checkbox input "false"
click at [574, 430] on input "Project Wide" at bounding box center [578, 427] width 9 height 9
checkbox input "false"
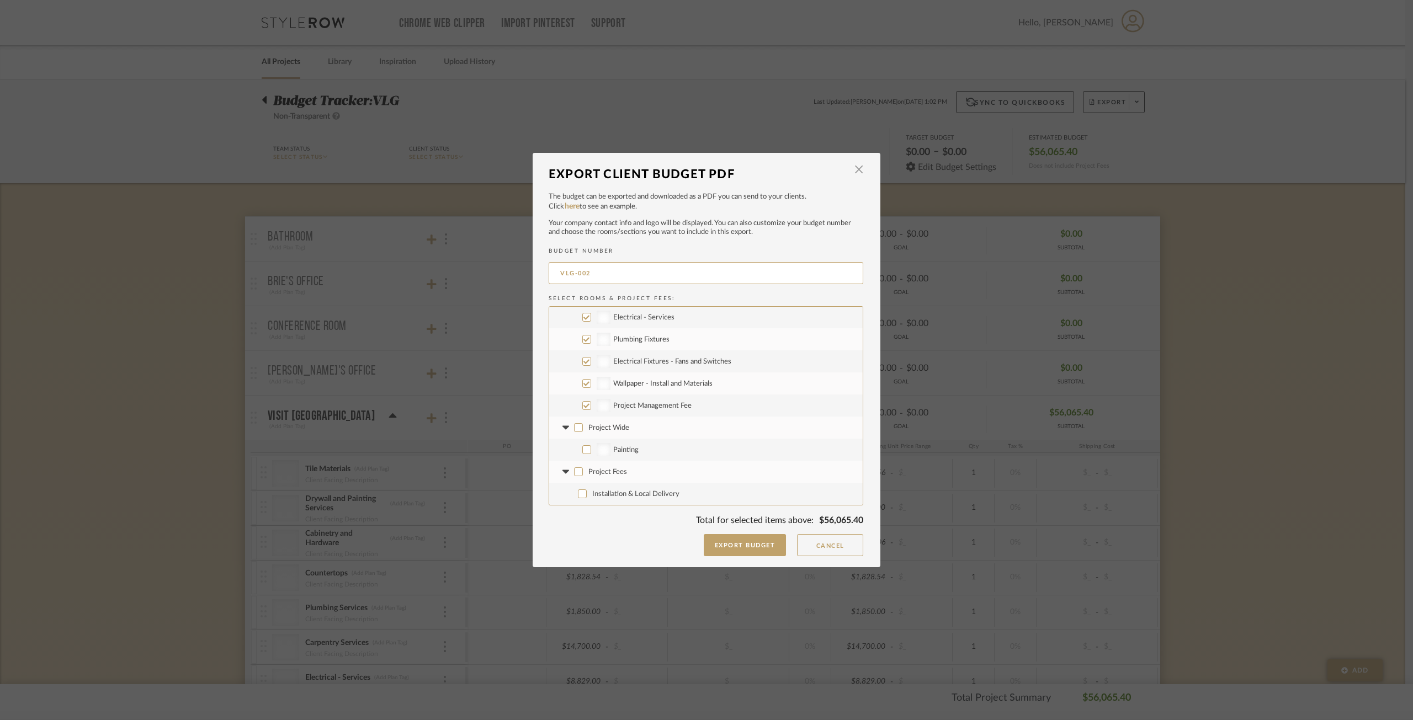
checkbox input "false"
click at [751, 550] on button "Export Budget" at bounding box center [745, 545] width 83 height 22
